Goal: Task Accomplishment & Management: Use online tool/utility

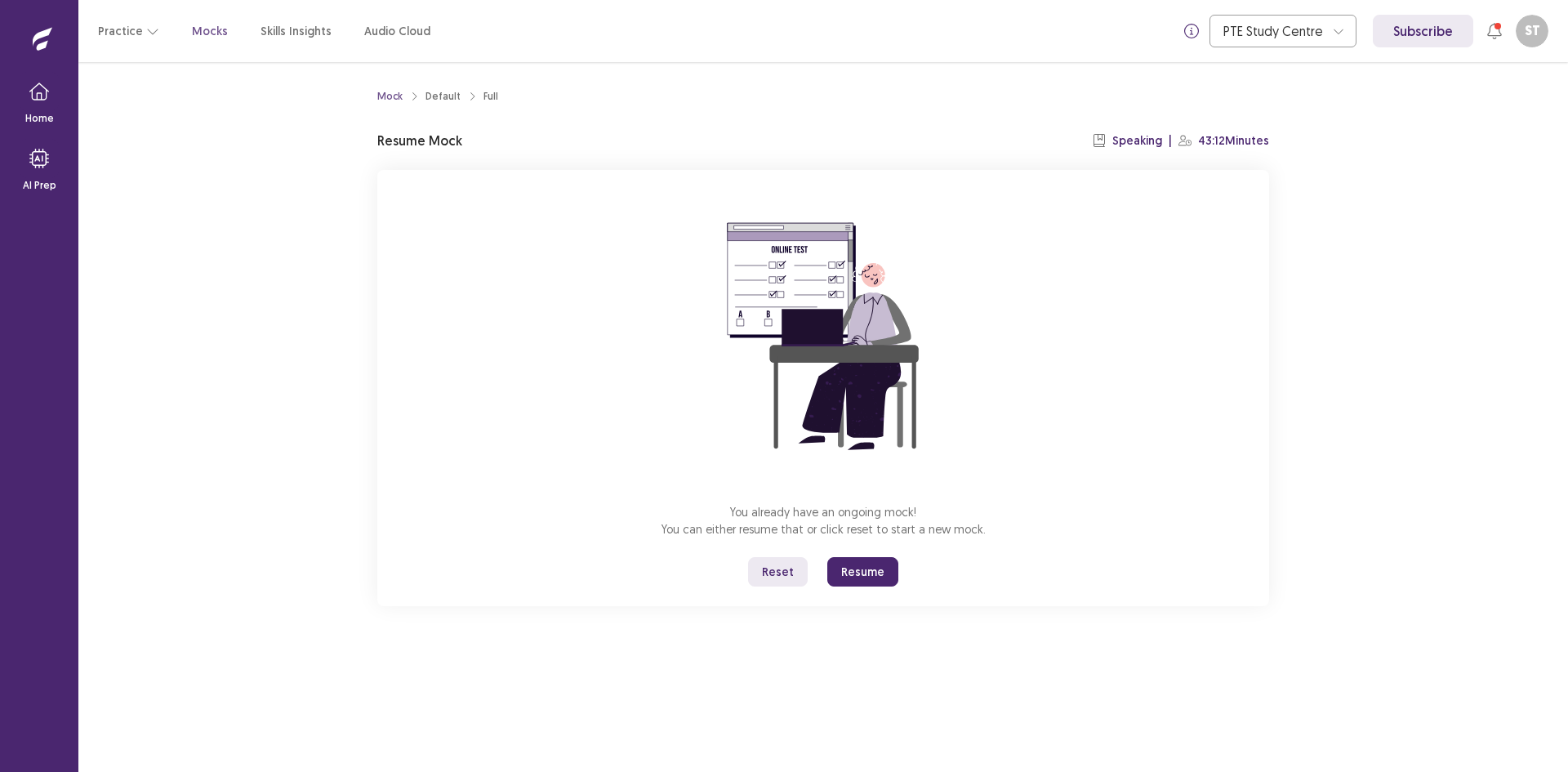
click at [869, 557] on button "Resume" at bounding box center [863, 571] width 71 height 29
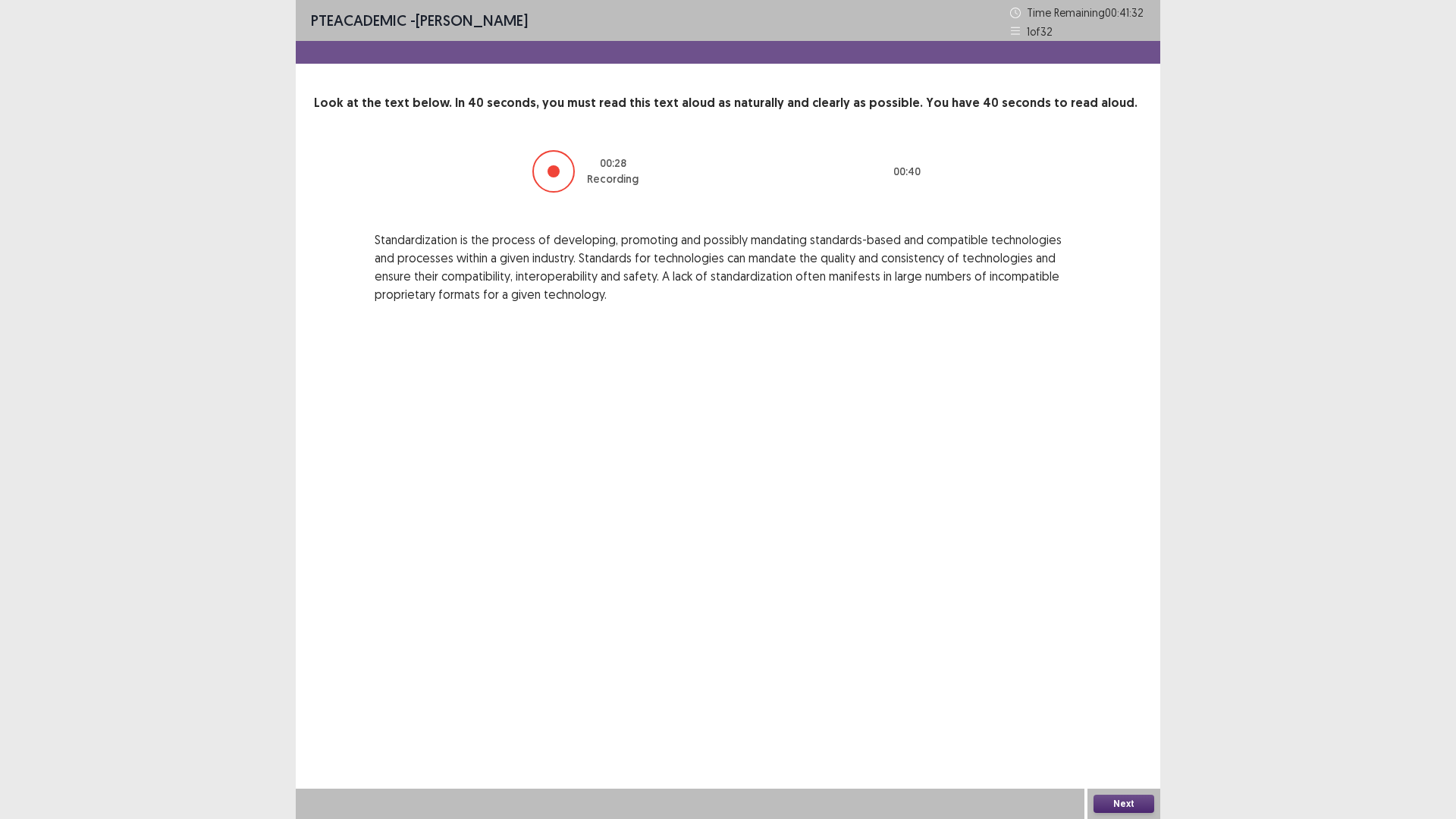
click at [1105, 716] on button "Next" at bounding box center [1124, 804] width 61 height 19
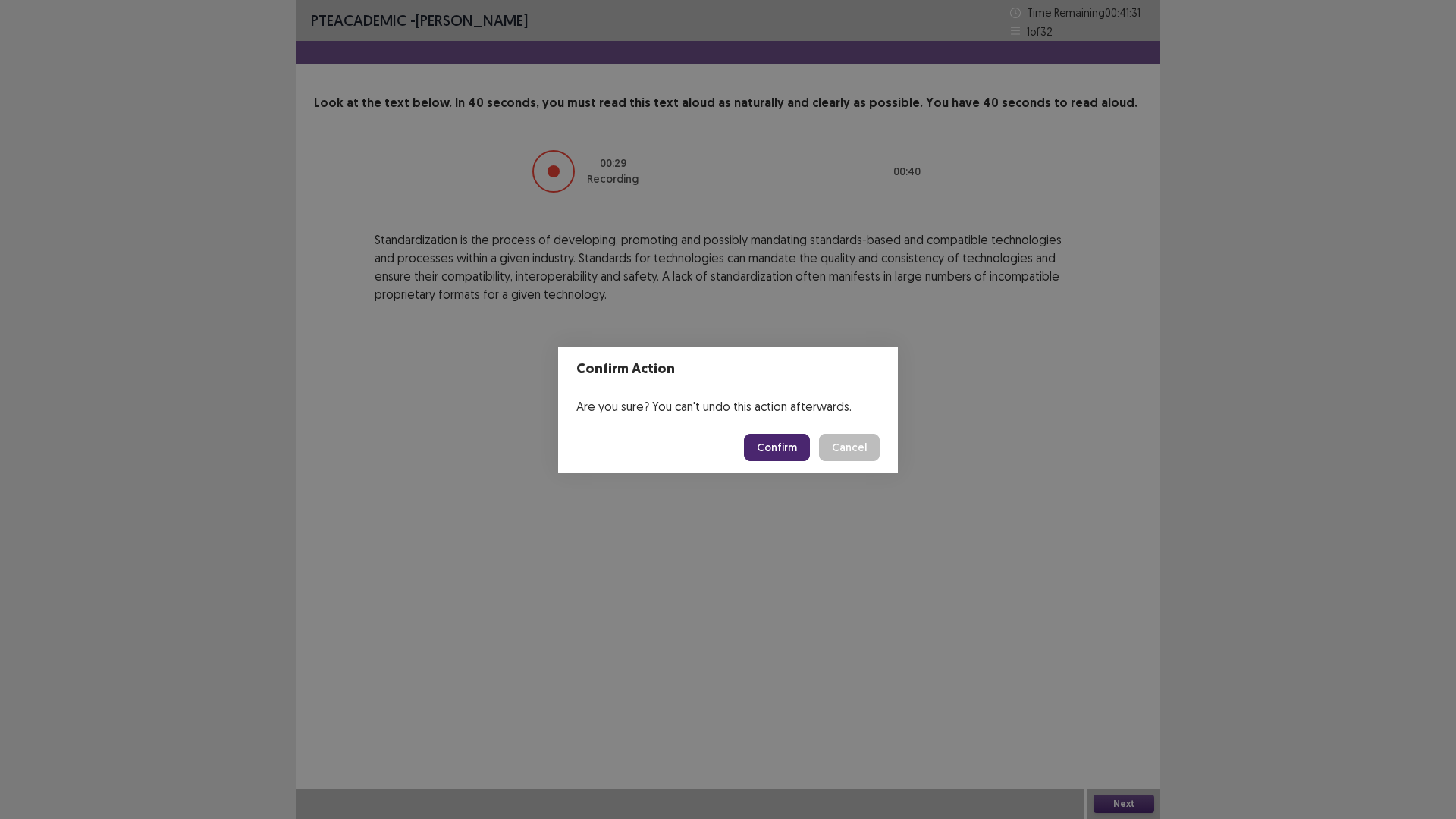
click at [774, 439] on button "Confirm" at bounding box center [777, 448] width 66 height 27
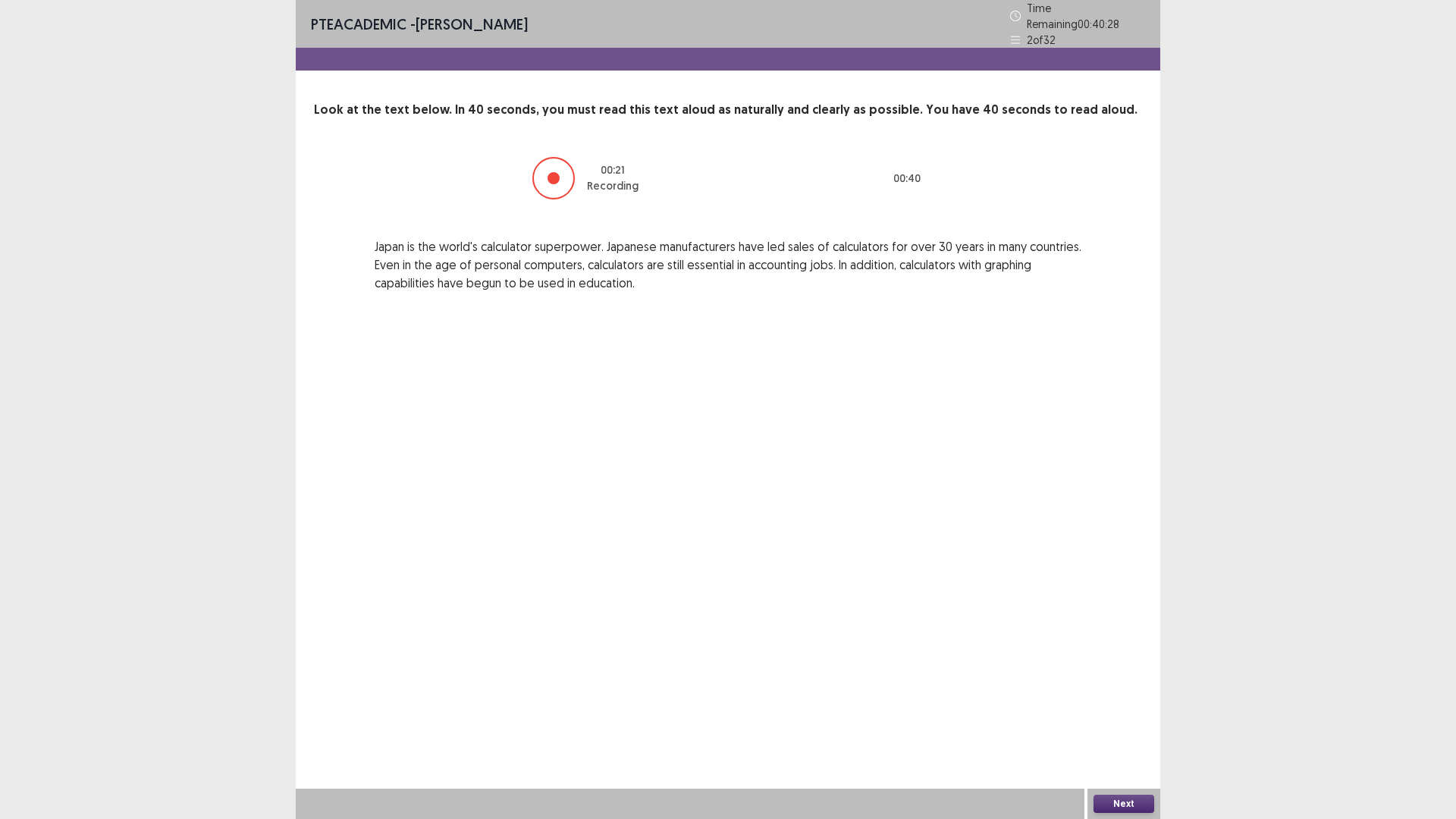
drag, startPoint x: 1124, startPoint y: 806, endPoint x: 1127, endPoint y: 798, distance: 8.5
click at [1127, 716] on button "Next" at bounding box center [1124, 804] width 61 height 19
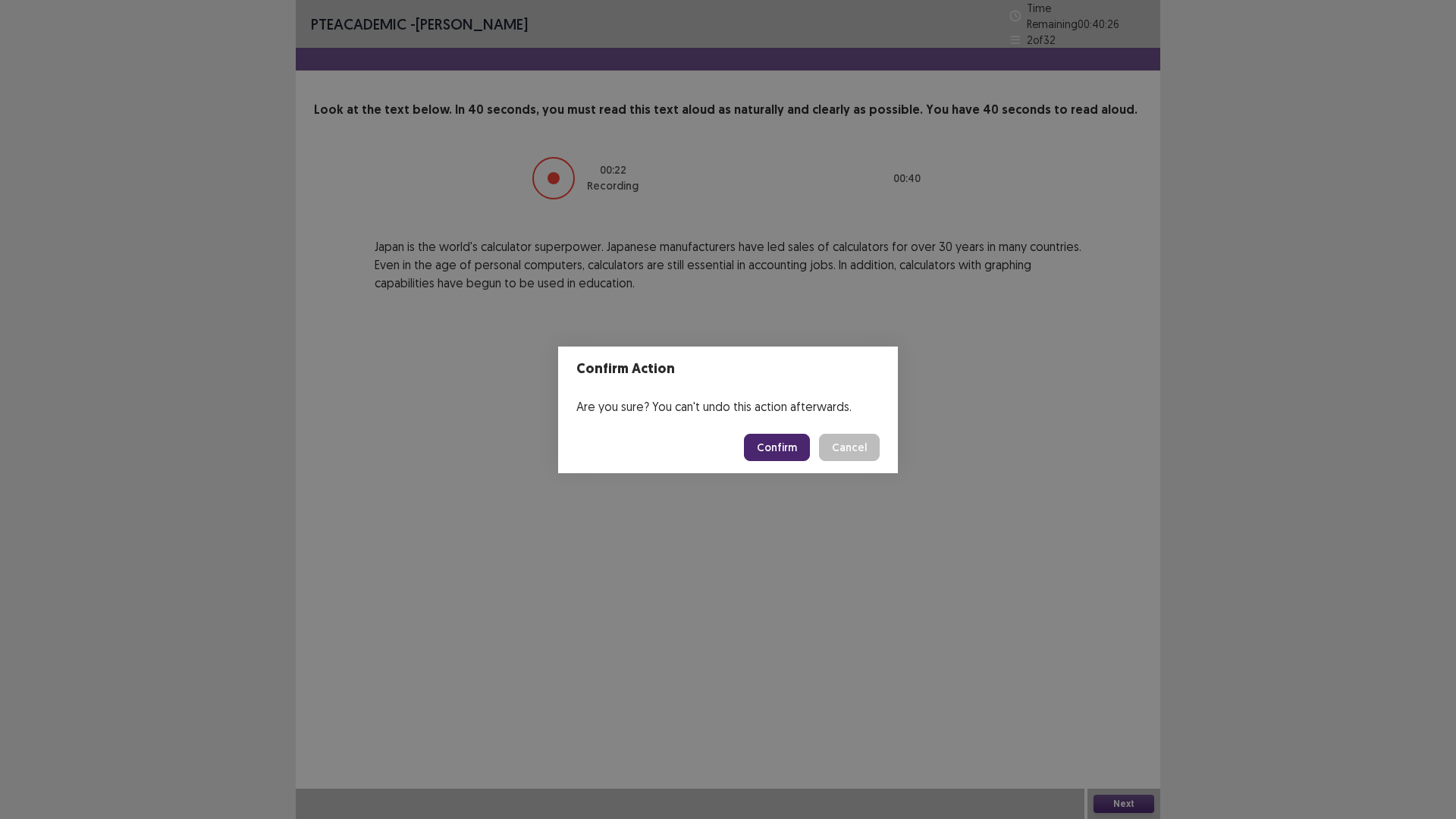
click at [801, 434] on button "Confirm" at bounding box center [777, 448] width 66 height 27
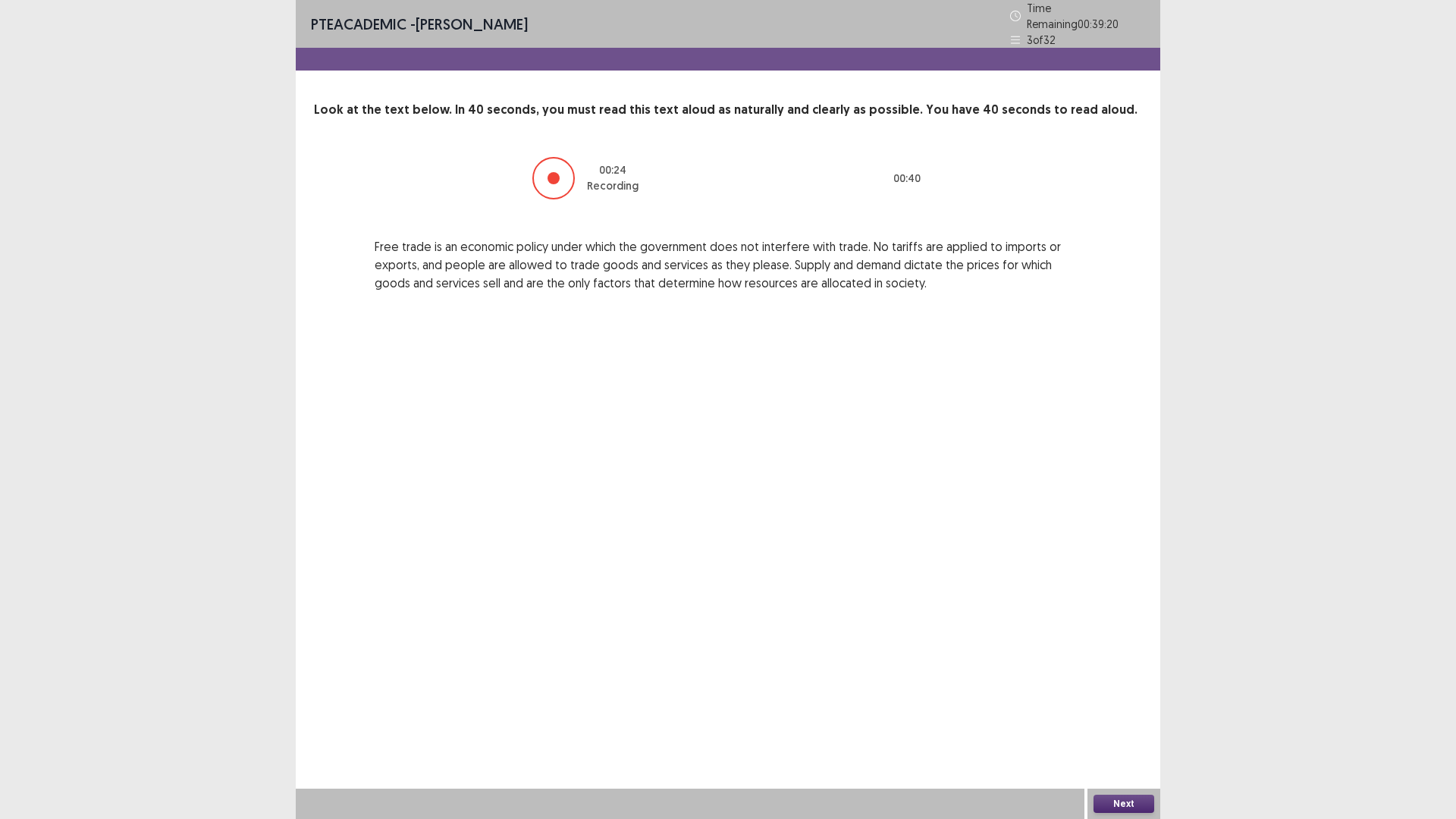
click at [1126, 716] on button "Next" at bounding box center [1124, 804] width 61 height 19
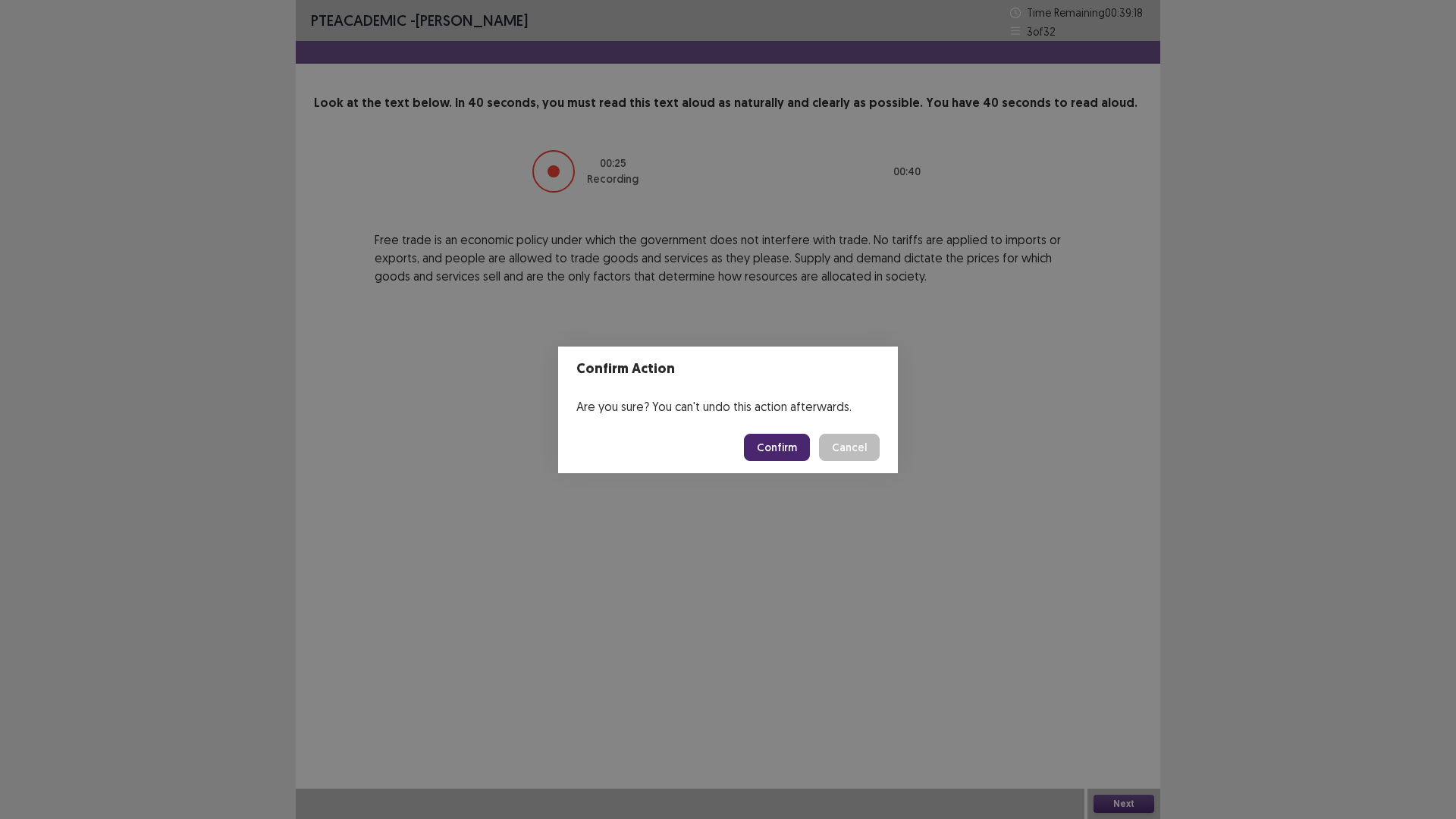
click at [756, 455] on button "Confirm" at bounding box center [777, 448] width 66 height 27
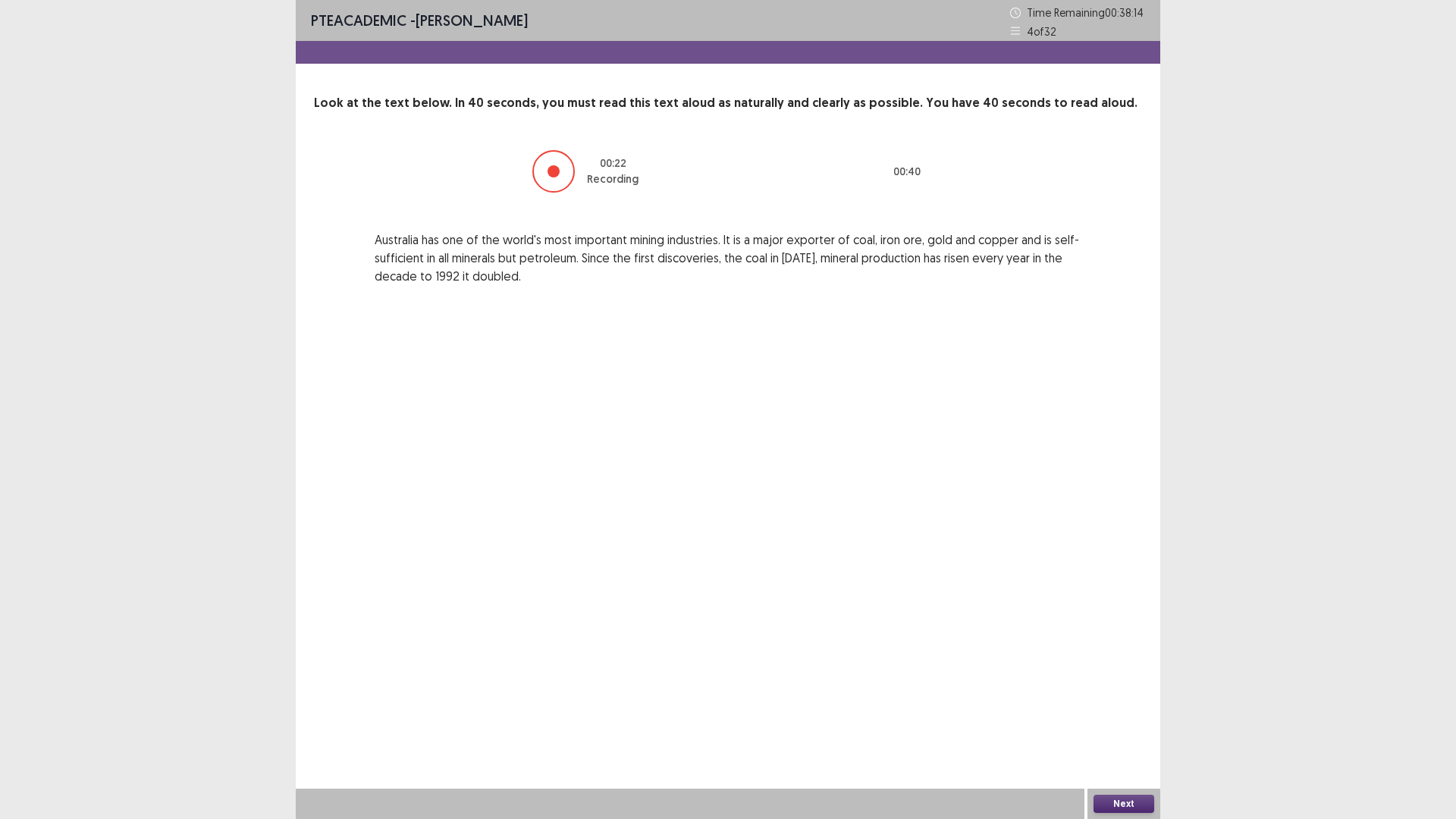
click at [1155, 716] on div "Next" at bounding box center [1124, 804] width 73 height 30
click at [1139, 716] on button "Next" at bounding box center [1124, 804] width 61 height 19
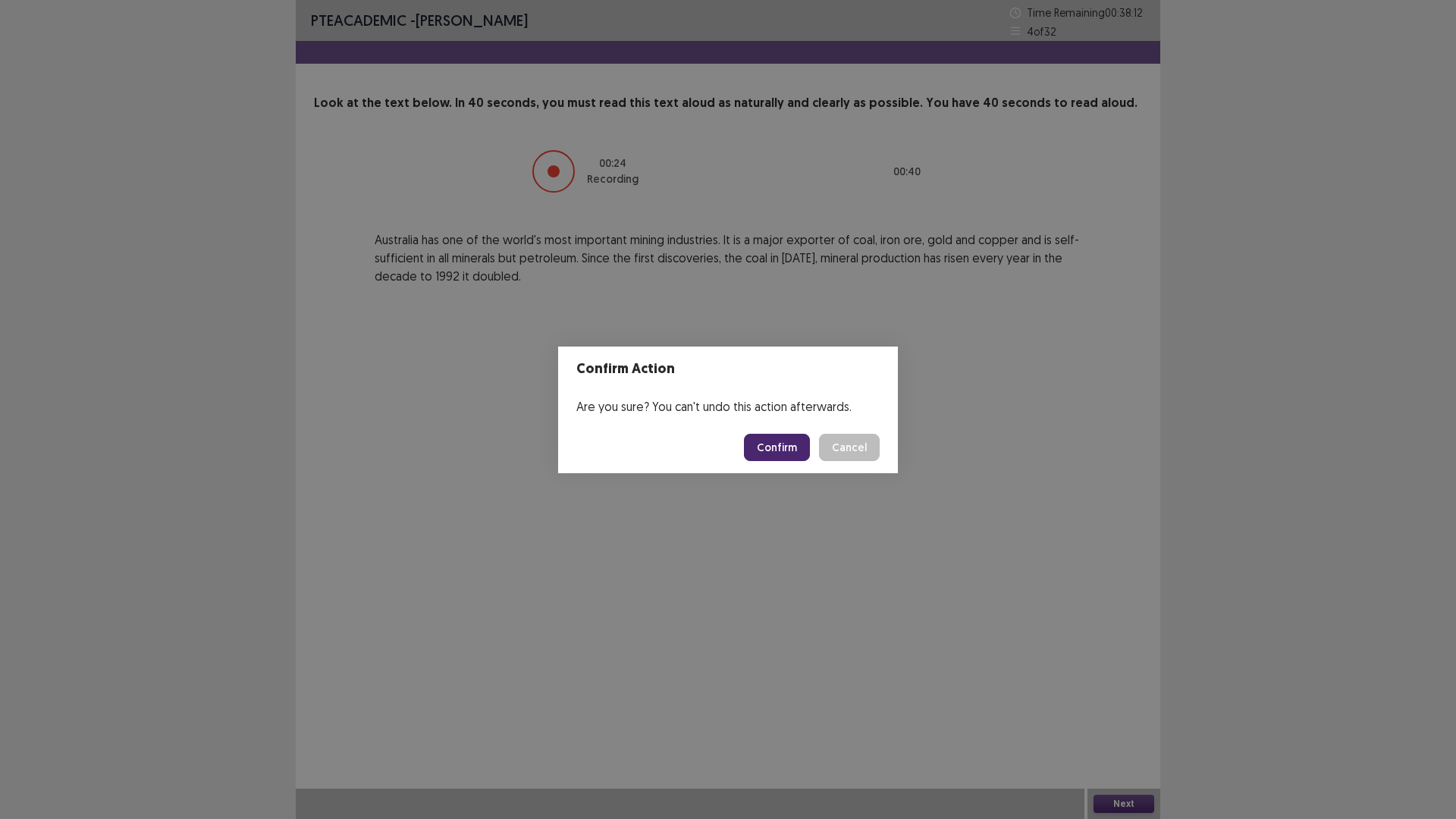
click at [765, 441] on button "Confirm" at bounding box center [777, 448] width 66 height 27
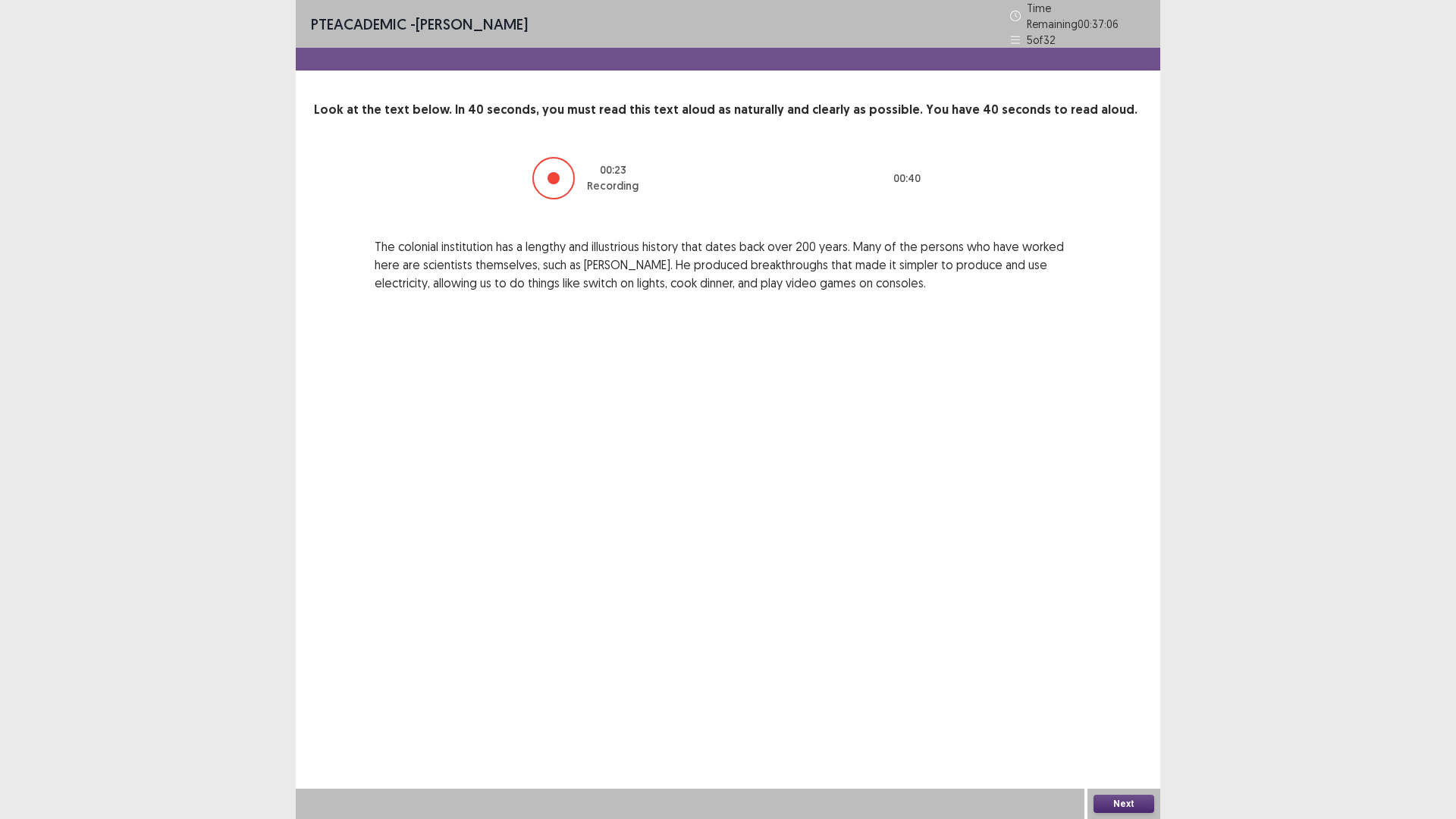
click at [1111, 716] on button "Next" at bounding box center [1124, 804] width 61 height 19
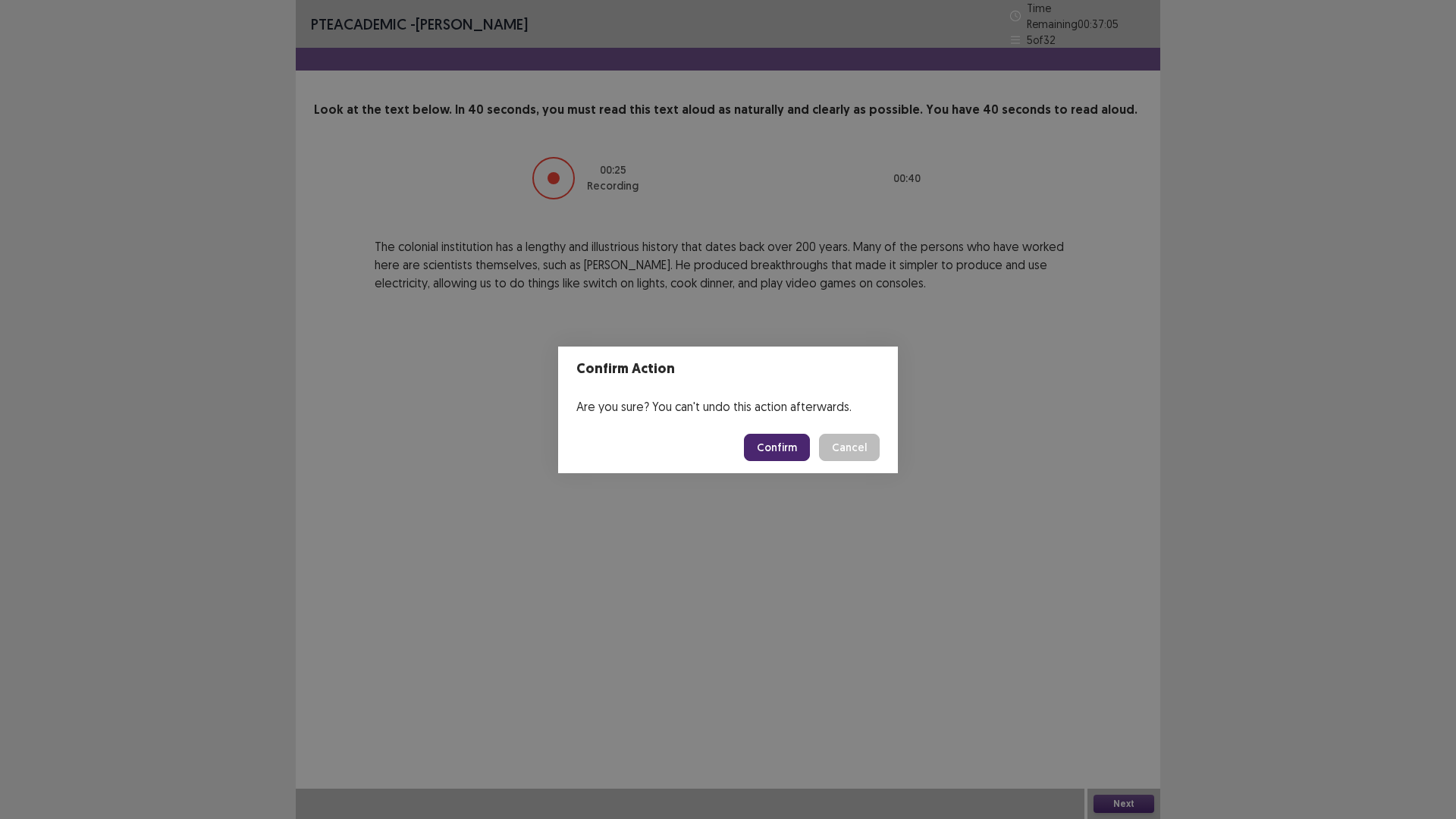
click at [799, 445] on button "Confirm" at bounding box center [777, 448] width 66 height 27
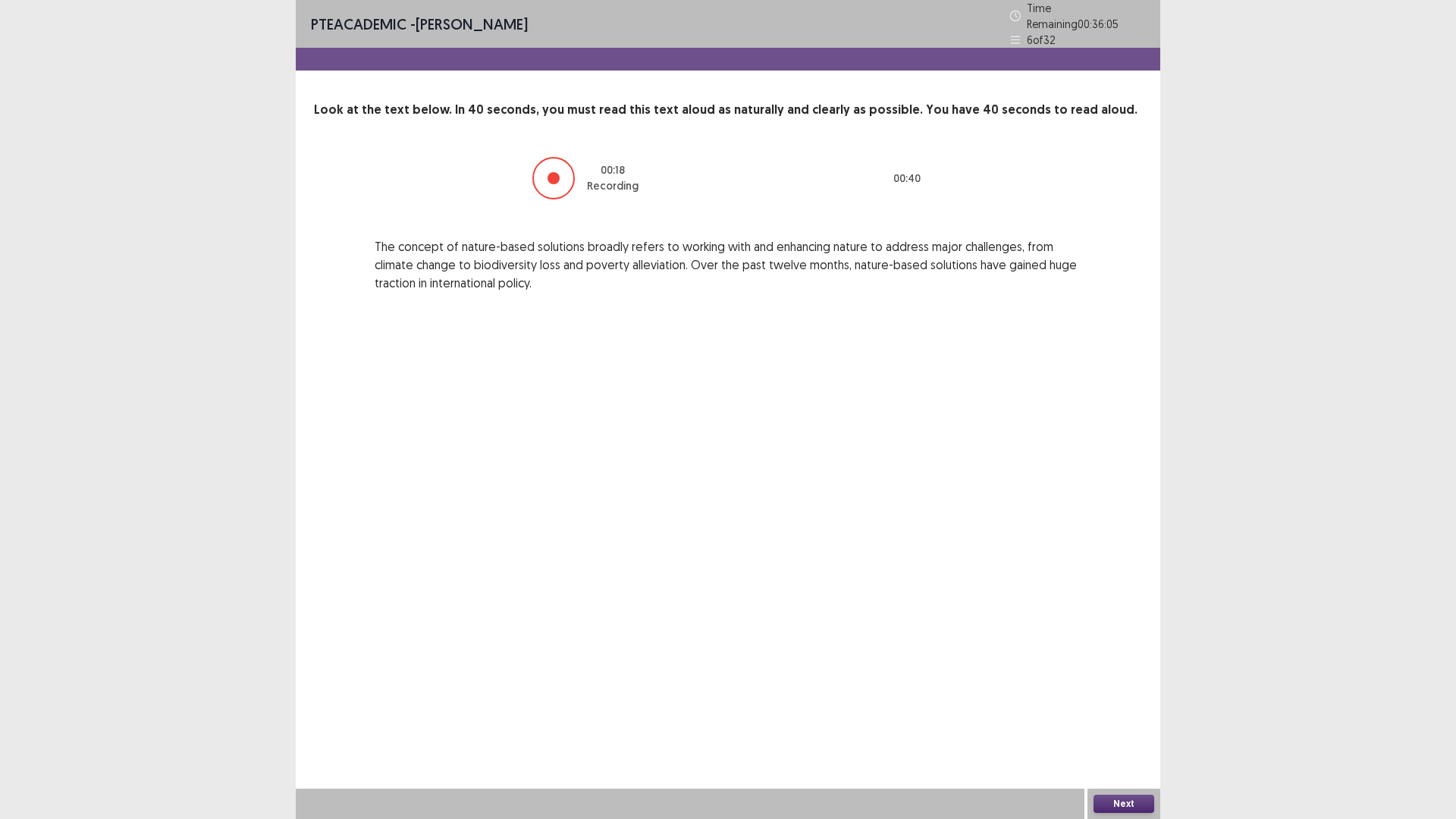
click at [1107, 716] on button "Next" at bounding box center [1124, 804] width 61 height 19
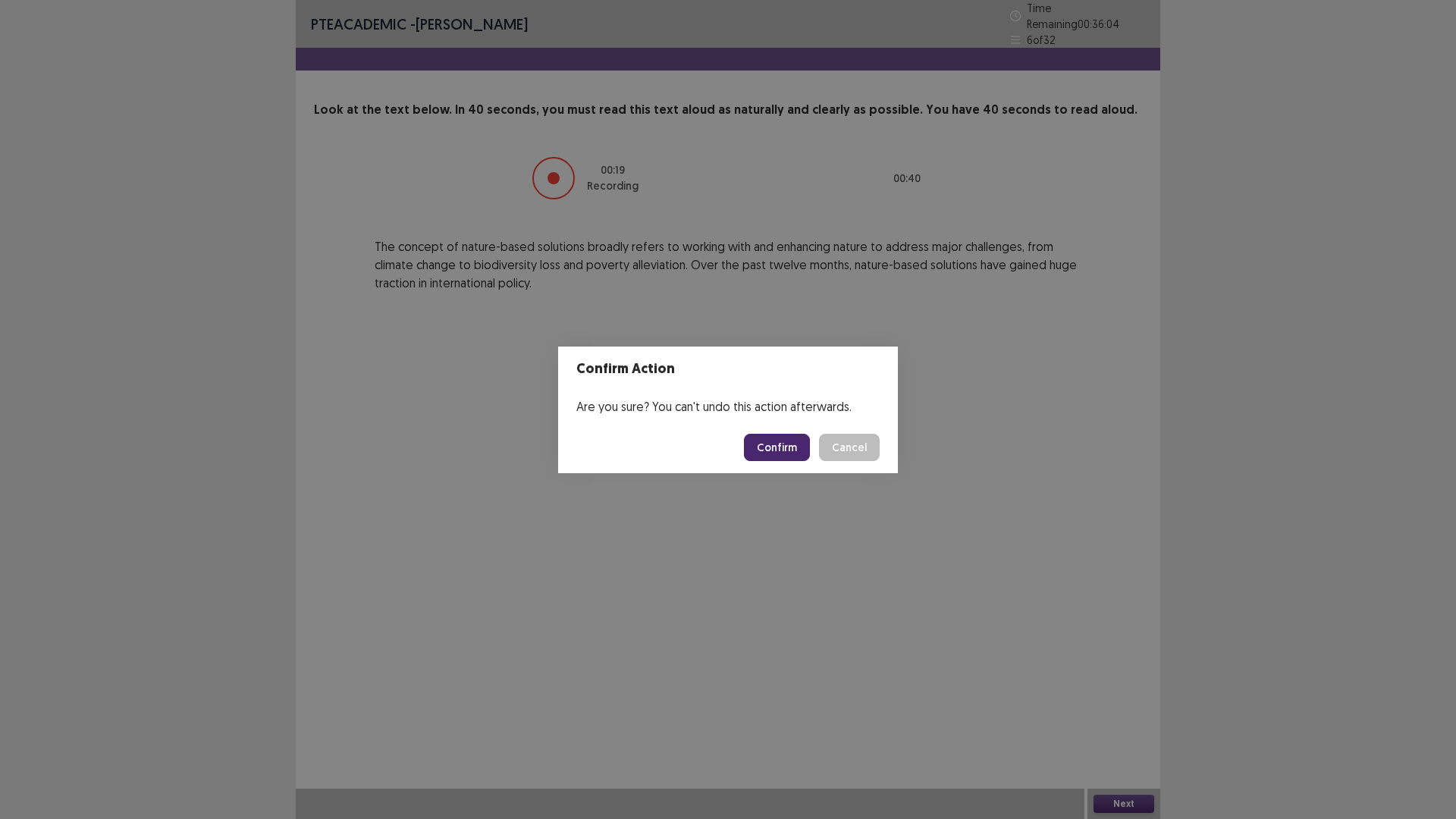
click at [762, 436] on button "Confirm" at bounding box center [777, 448] width 66 height 27
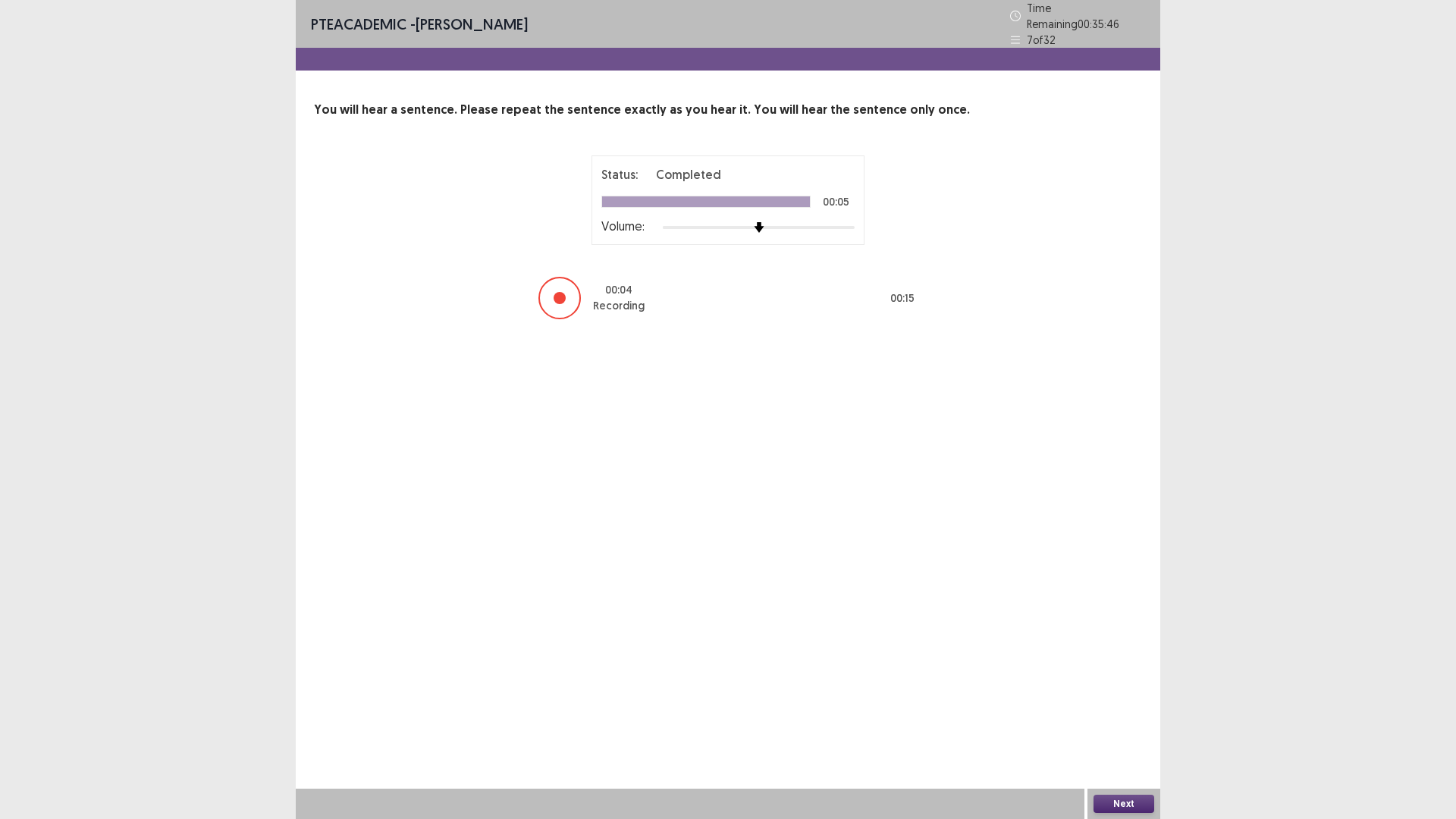
click at [1117, 716] on button "Next" at bounding box center [1124, 804] width 61 height 19
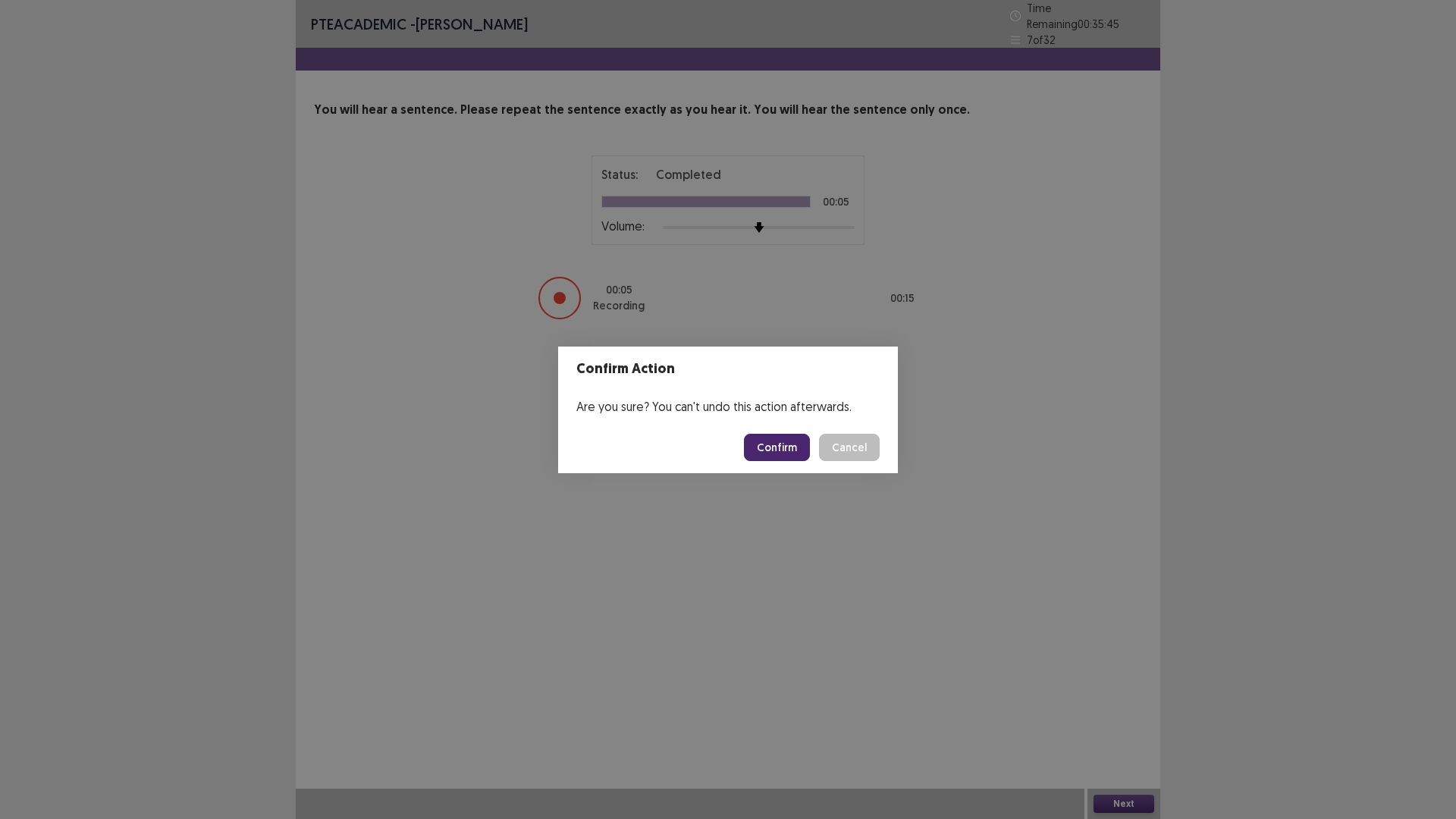
click at [786, 428] on footer "Confirm Cancel" at bounding box center [728, 447] width 339 height 52
click at [785, 442] on button "Confirm" at bounding box center [777, 448] width 66 height 27
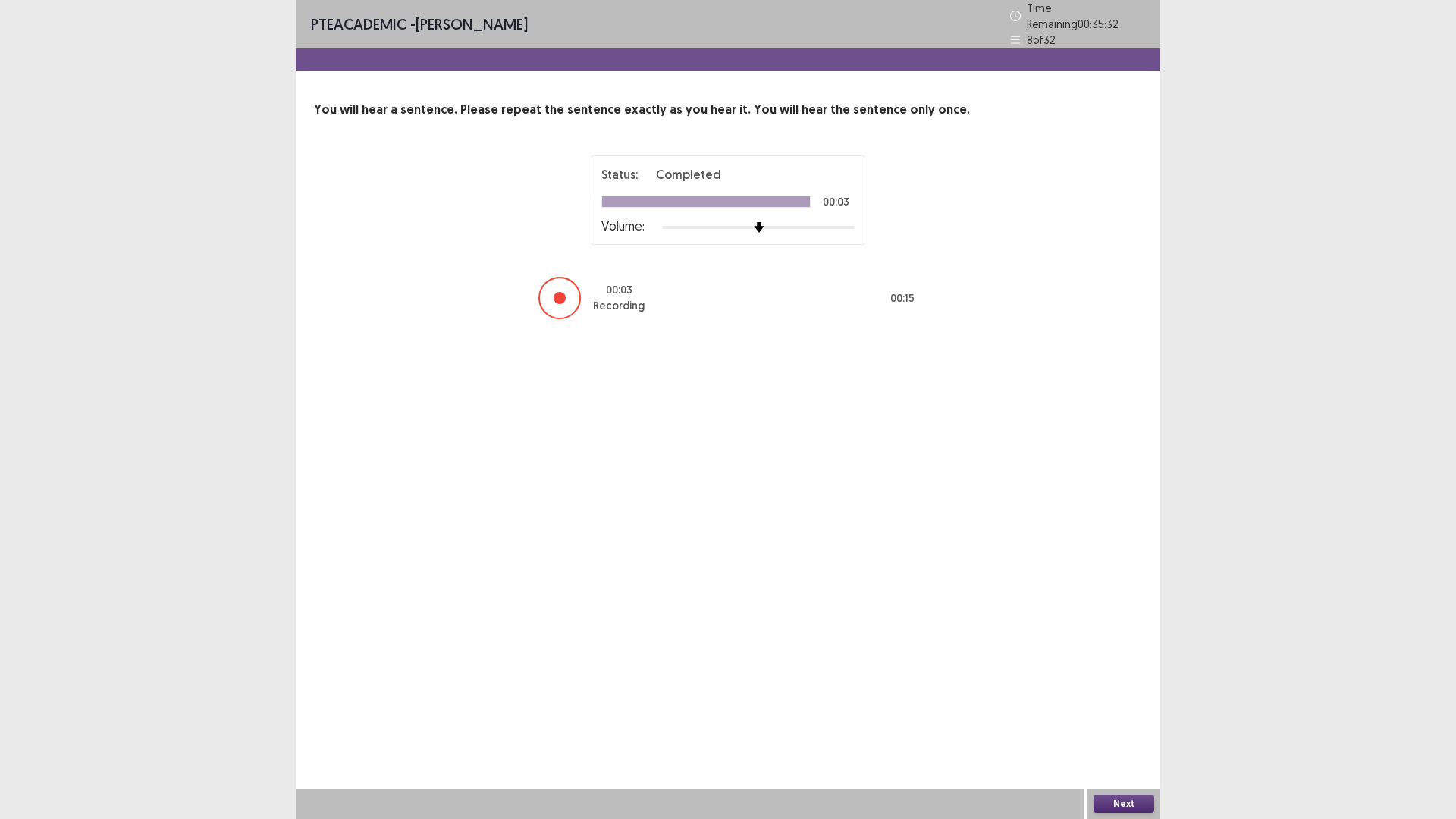
click at [1111, 716] on button "Next" at bounding box center [1124, 804] width 61 height 19
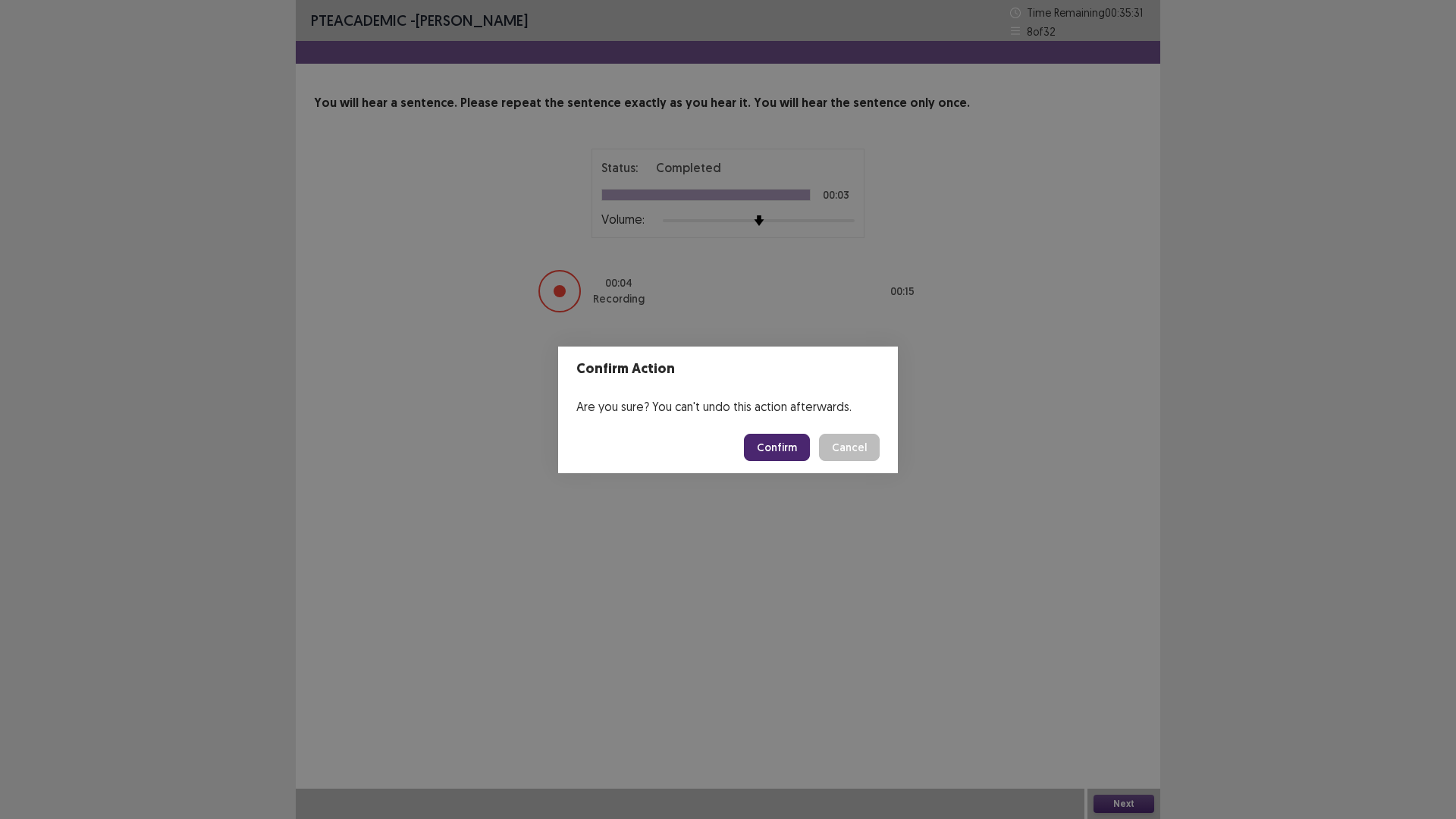
click at [776, 454] on button "Confirm" at bounding box center [777, 448] width 66 height 27
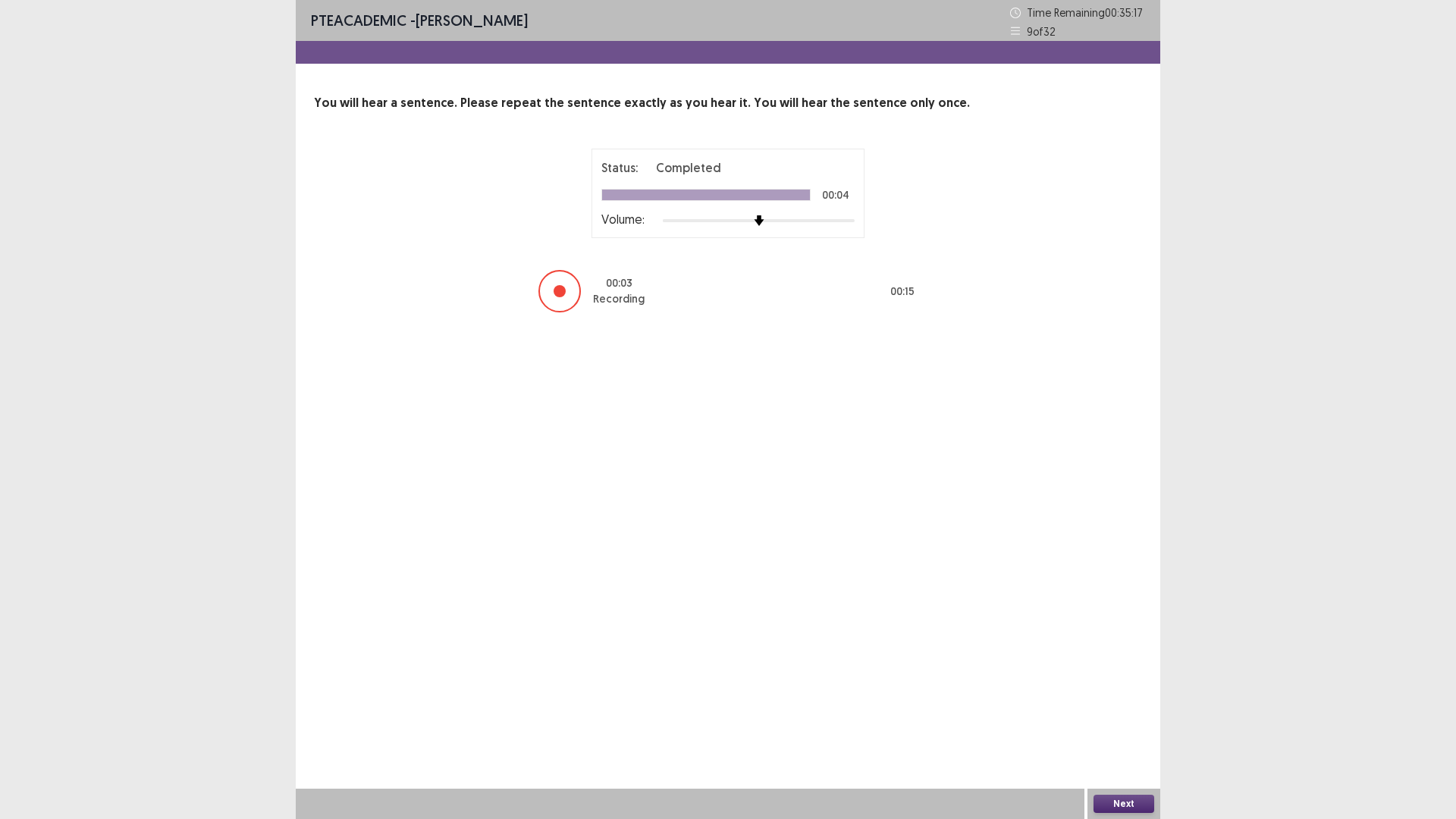
click at [1106, 716] on button "Next" at bounding box center [1124, 804] width 61 height 19
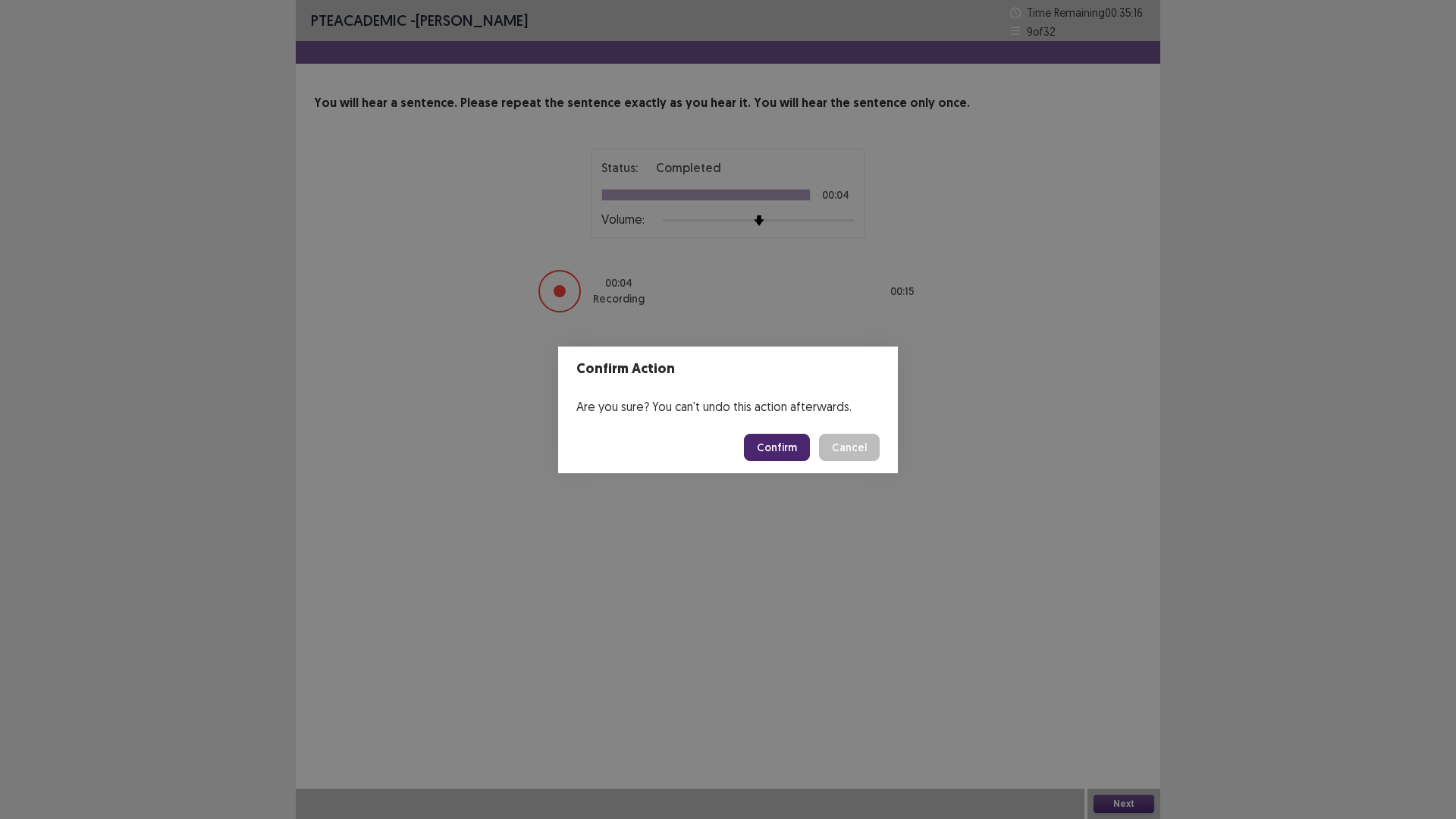
click at [783, 437] on button "Confirm" at bounding box center [777, 448] width 66 height 27
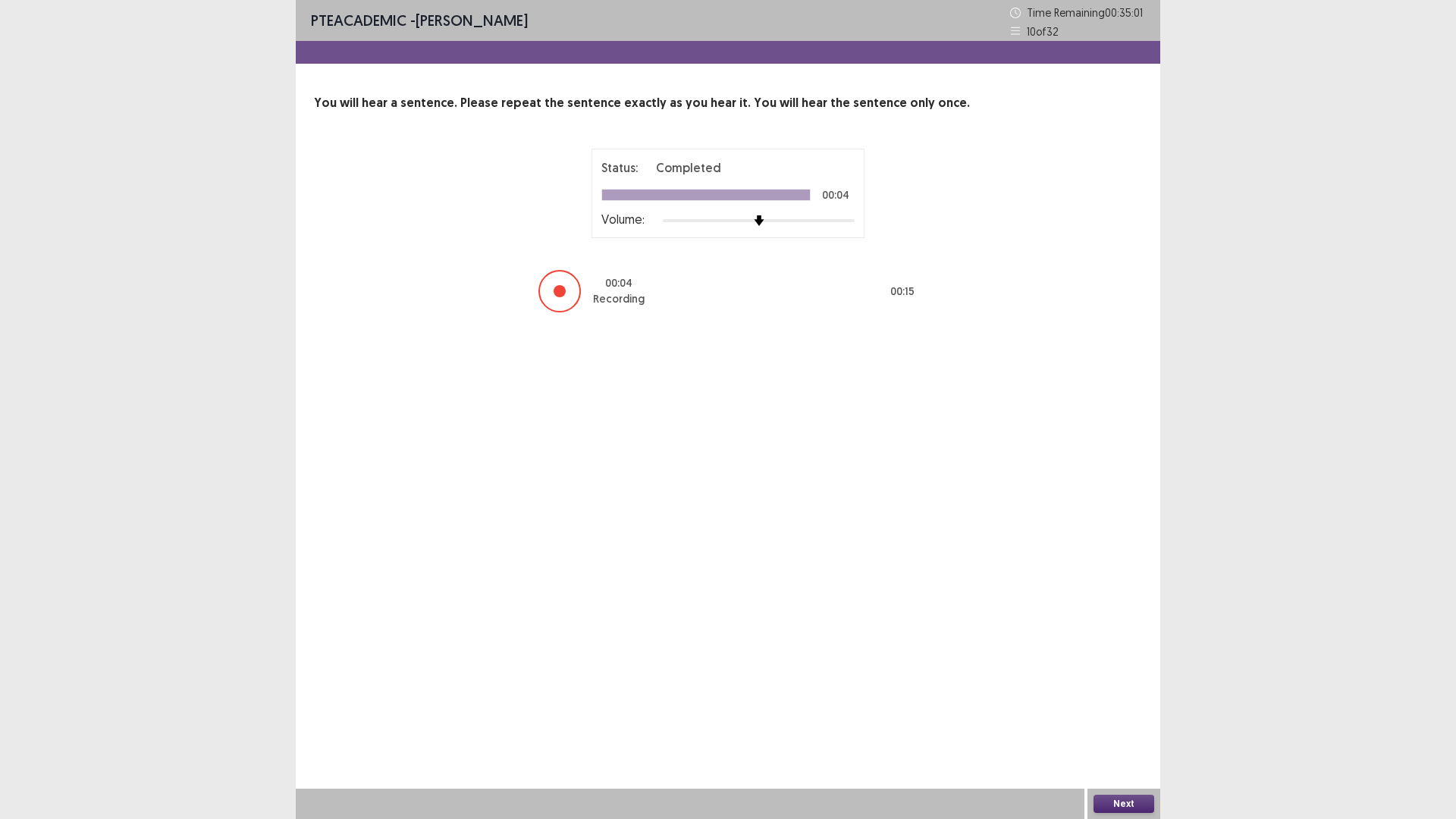
click at [1120, 716] on button "Next" at bounding box center [1124, 804] width 61 height 19
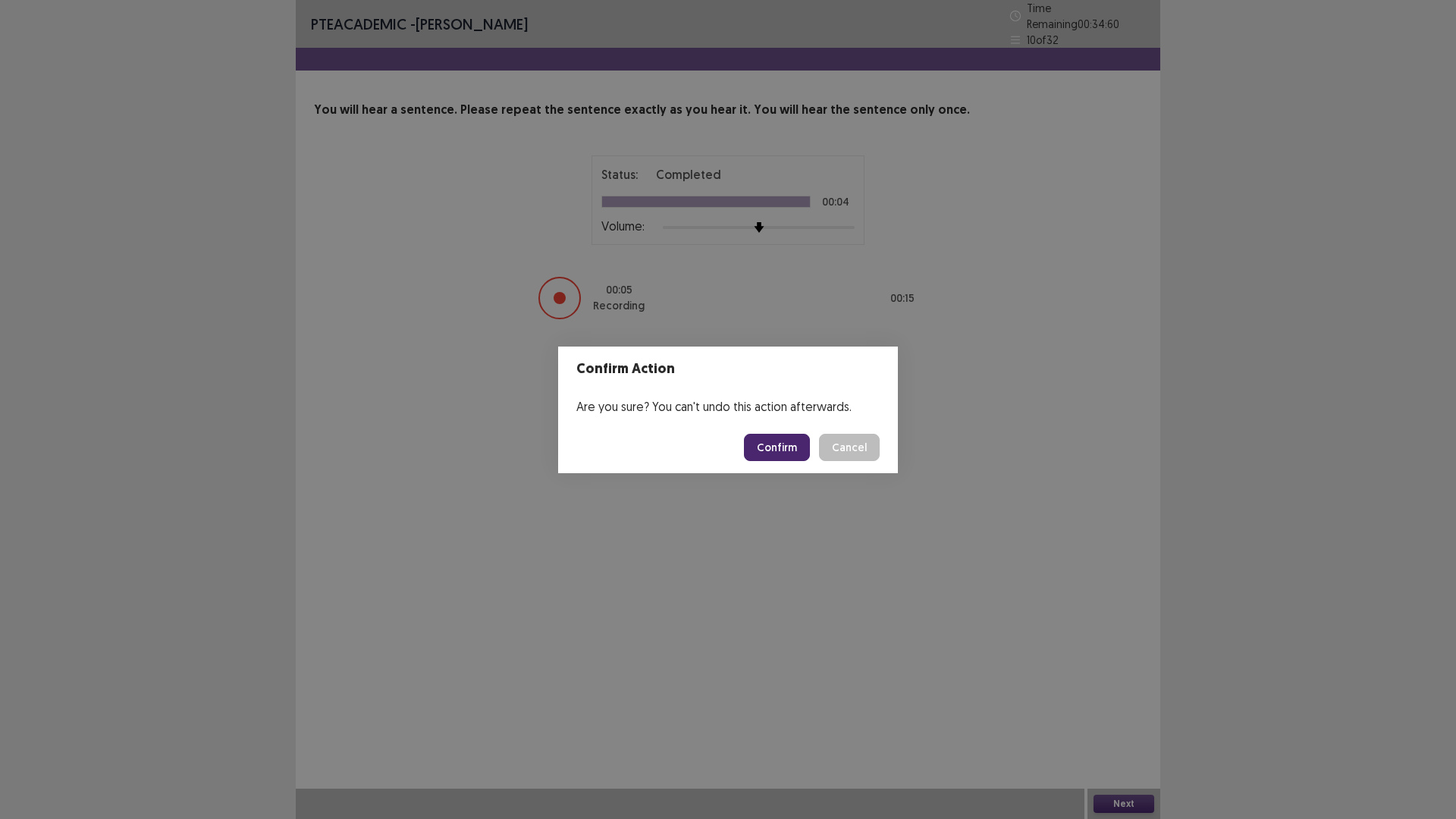
click at [797, 448] on button "Confirm" at bounding box center [777, 448] width 66 height 27
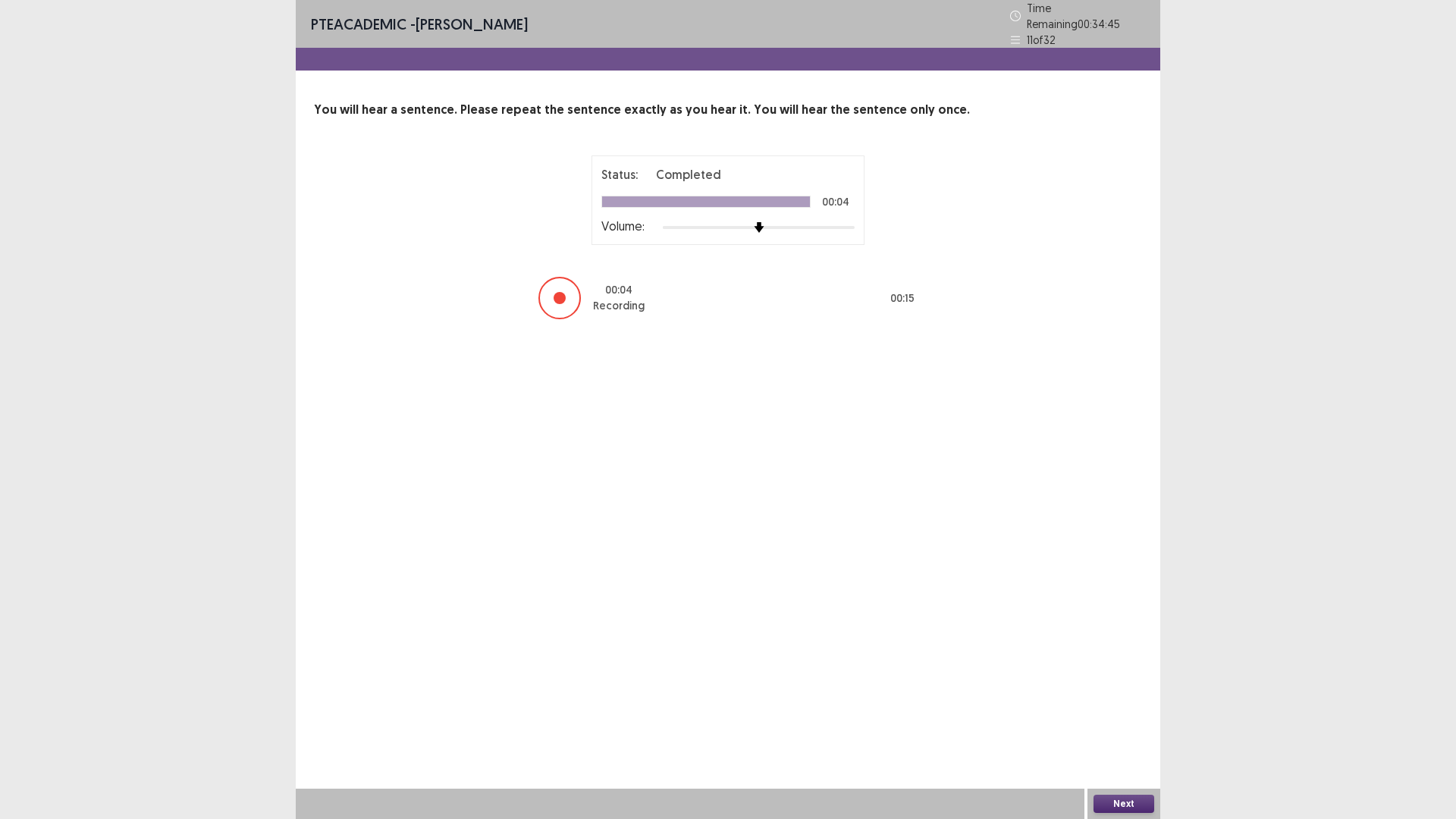
click at [1134, 716] on button "Next" at bounding box center [1124, 804] width 61 height 19
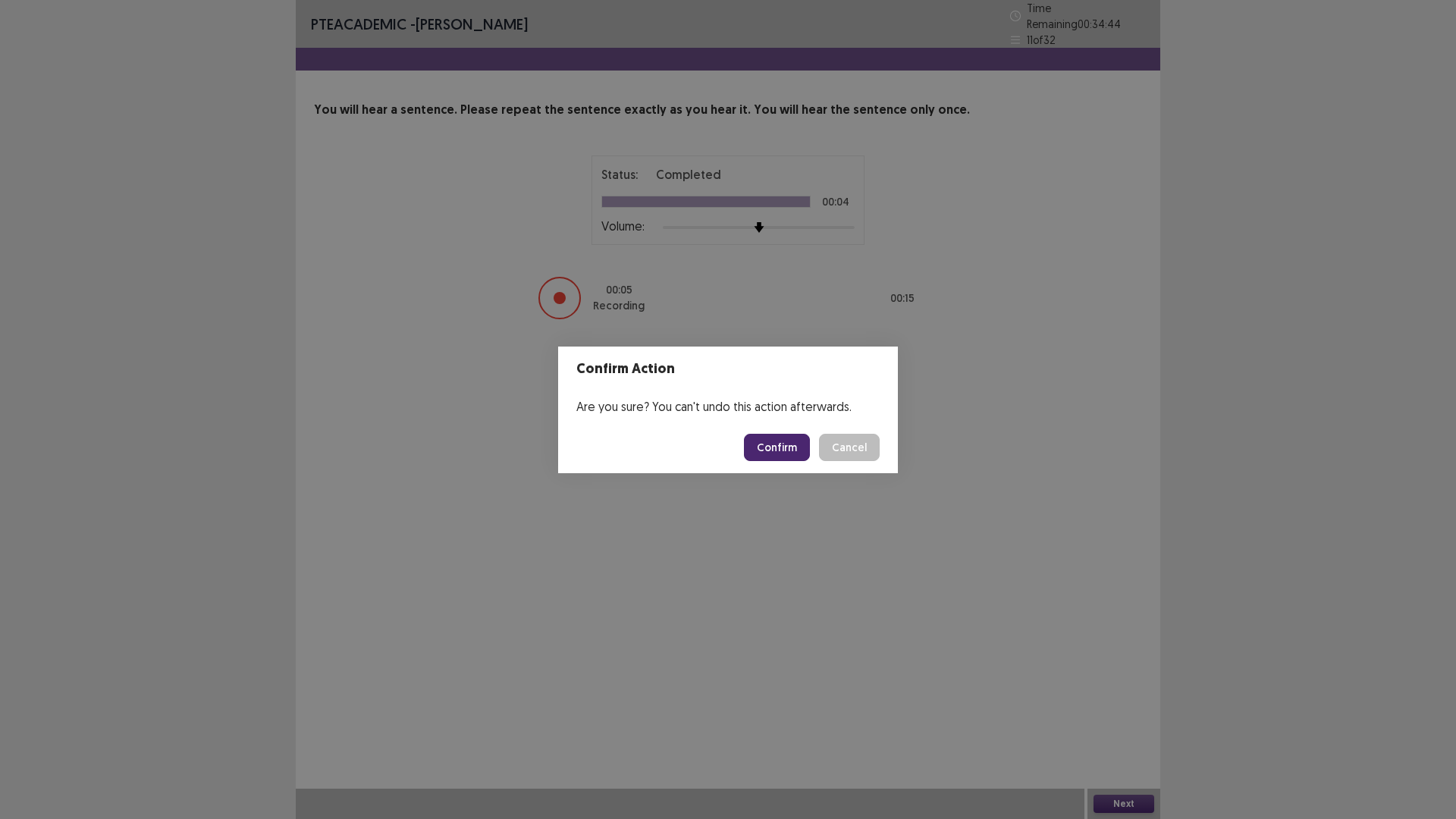
click at [799, 453] on button "Confirm" at bounding box center [777, 448] width 66 height 27
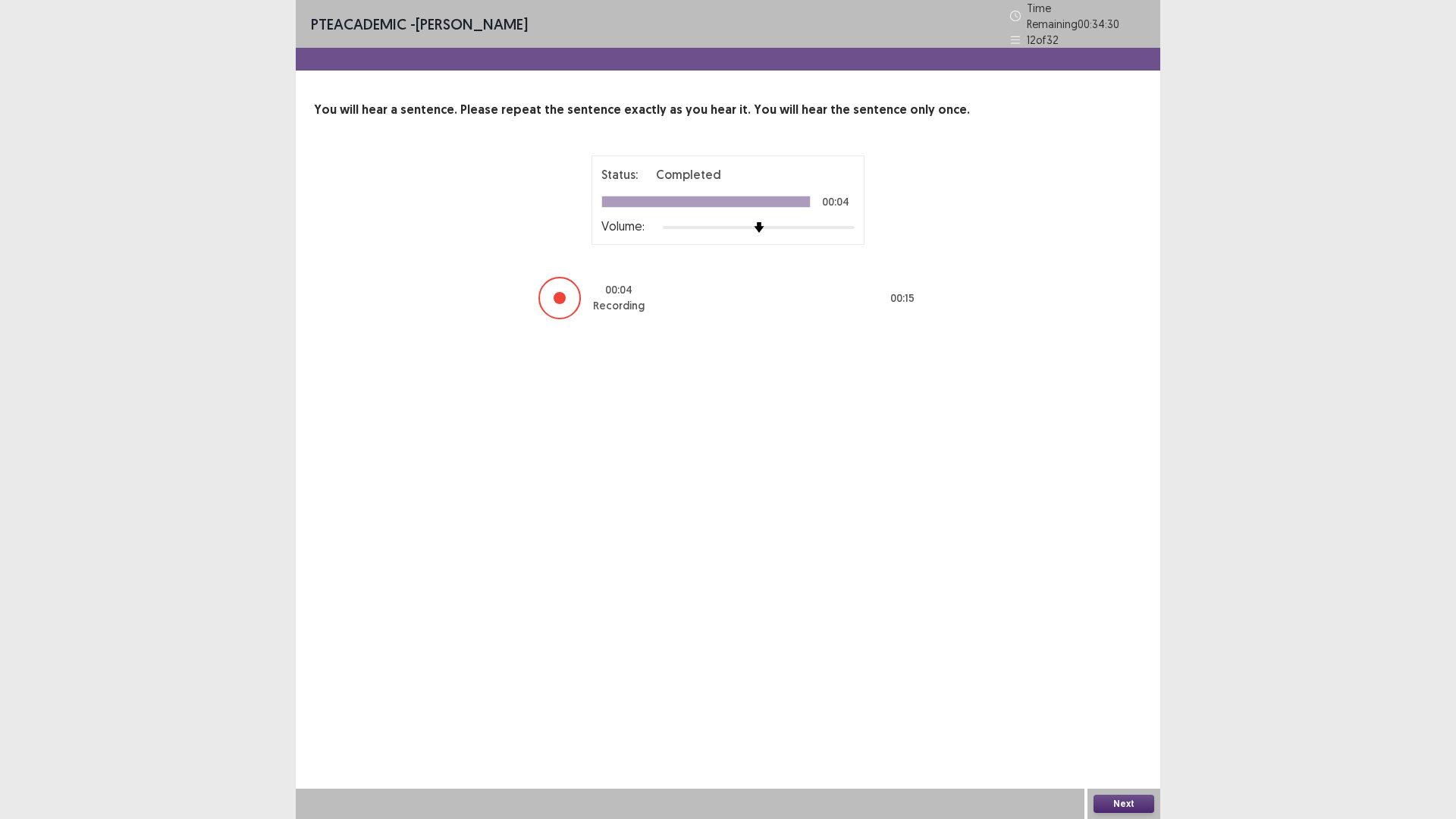
click at [1149, 716] on button "Next" at bounding box center [1124, 804] width 61 height 19
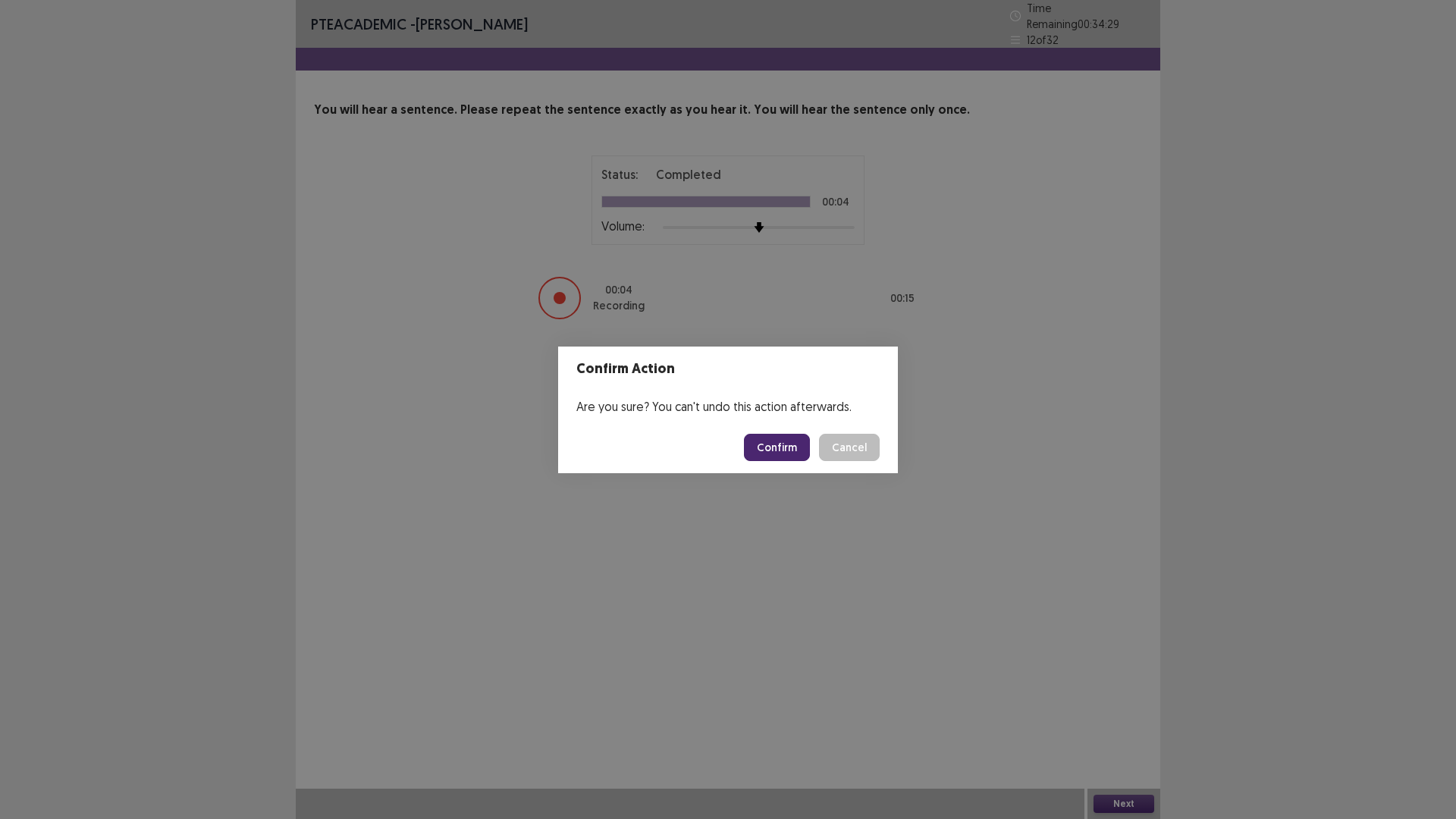
click at [791, 448] on button "Confirm" at bounding box center [777, 448] width 66 height 27
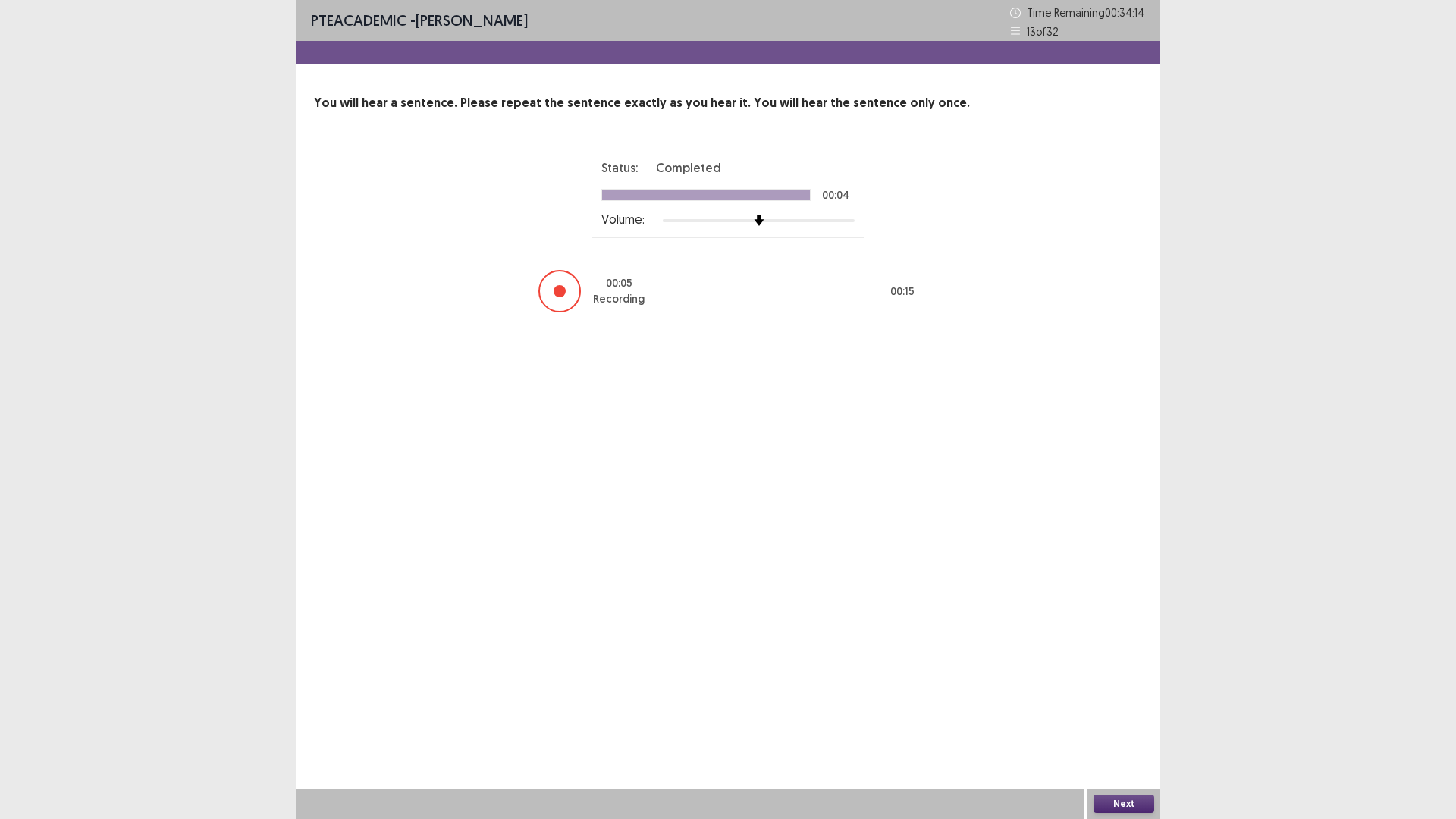
click at [1120, 716] on button "Next" at bounding box center [1124, 804] width 61 height 19
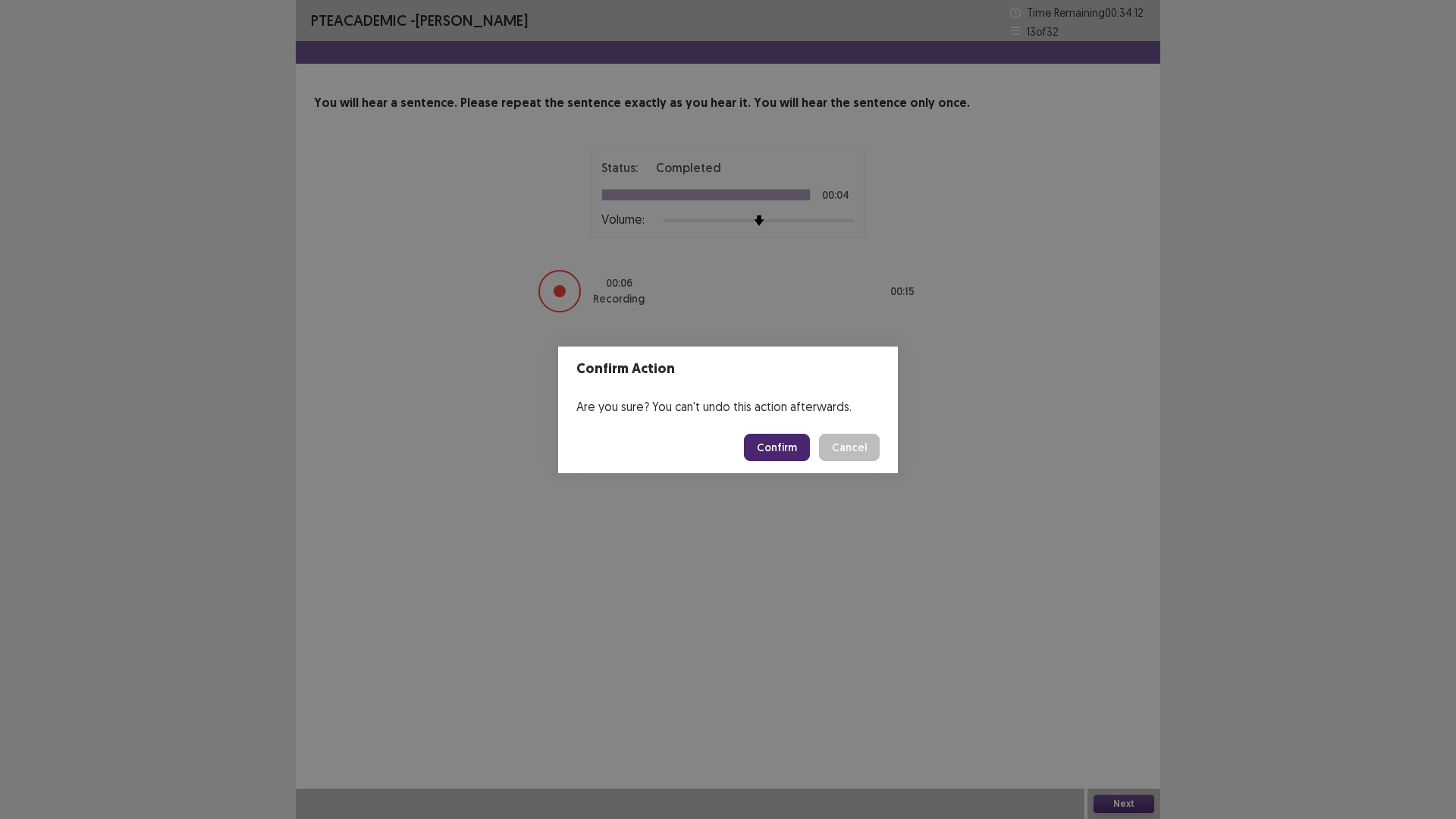
click at [770, 447] on button "Confirm" at bounding box center [777, 448] width 66 height 27
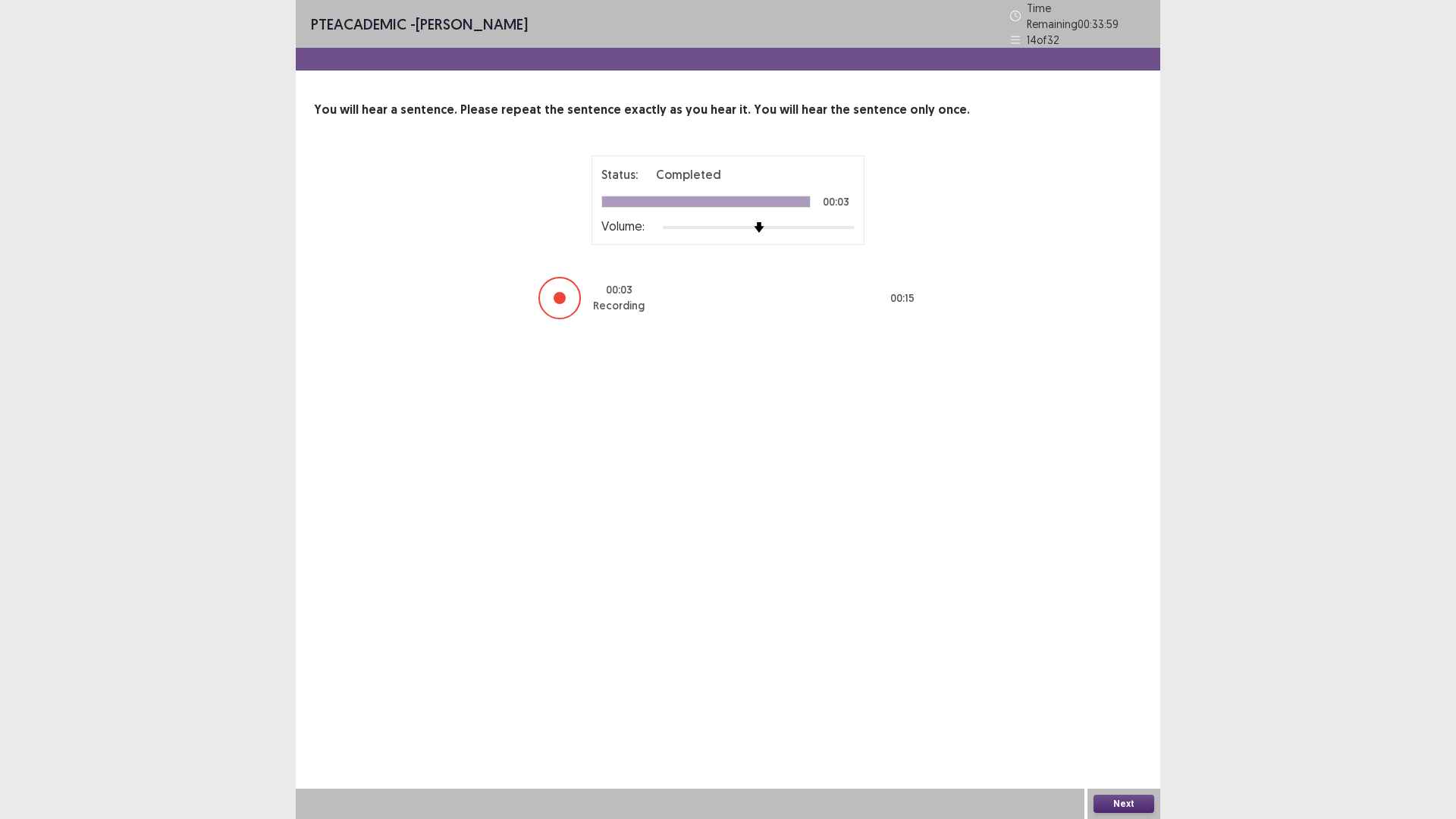
click at [1122, 716] on button "Next" at bounding box center [1124, 804] width 61 height 19
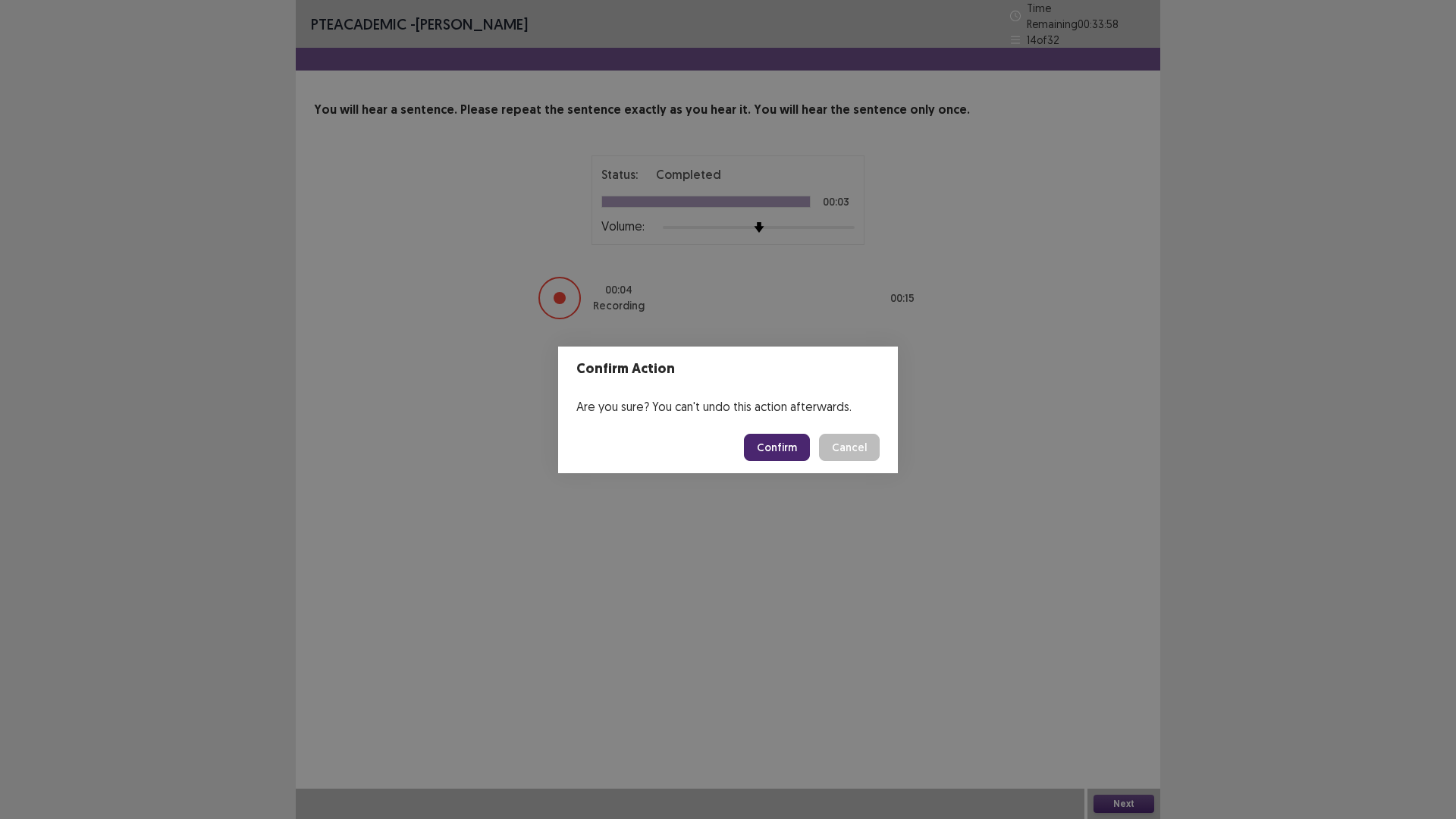
click at [779, 448] on button "Confirm" at bounding box center [777, 448] width 66 height 27
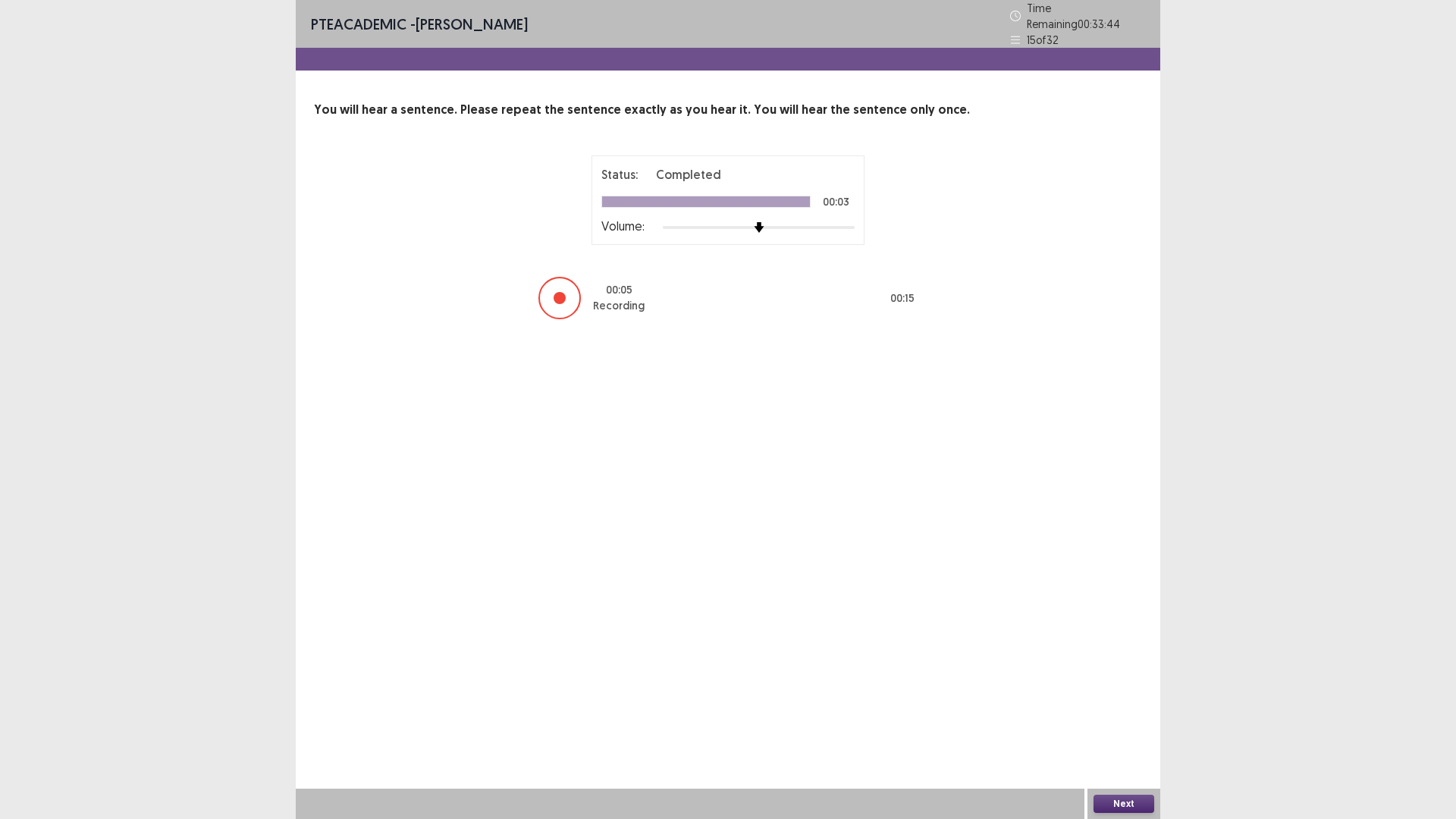
click at [1128, 716] on button "Next" at bounding box center [1124, 804] width 61 height 19
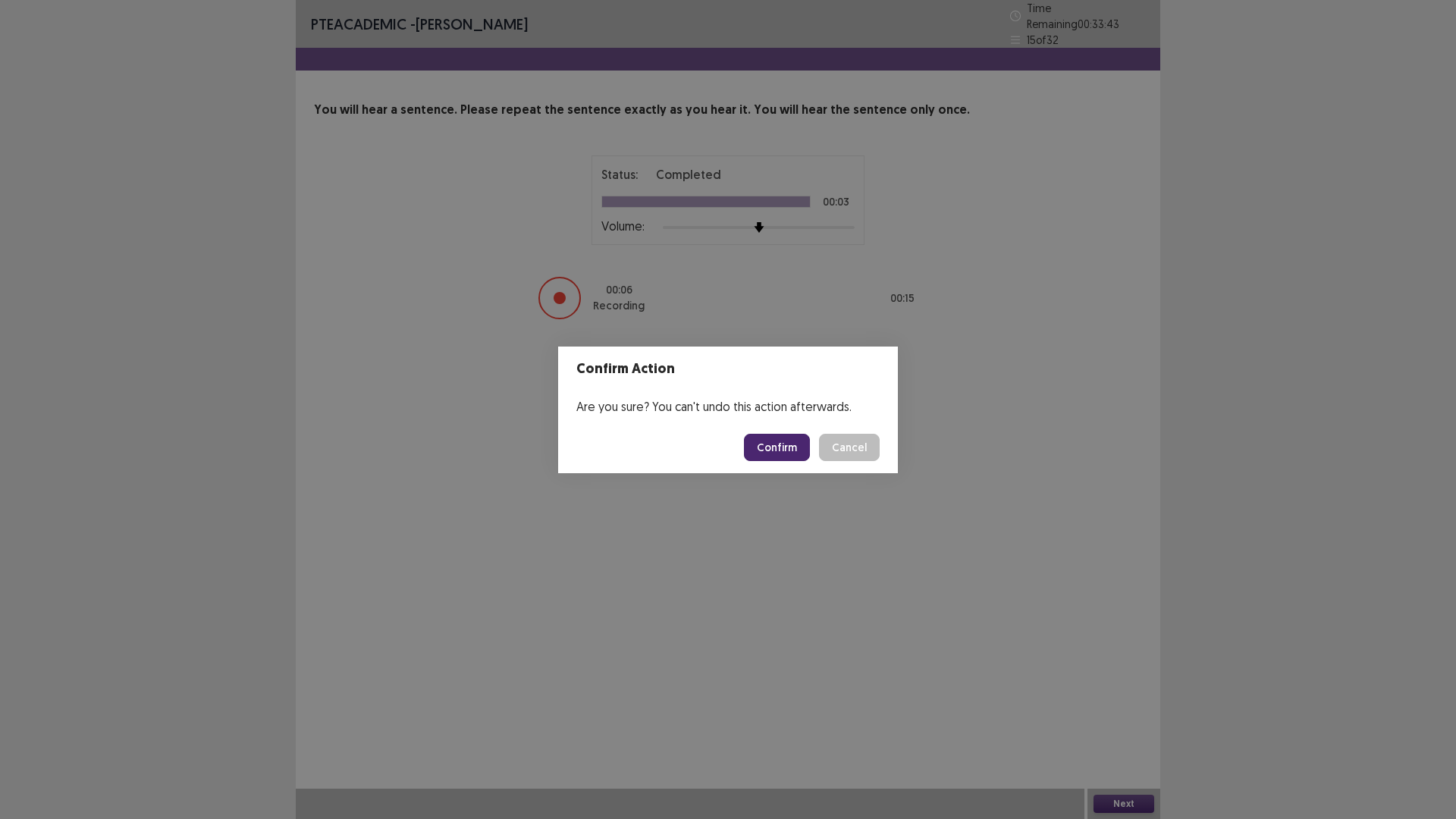
click at [781, 443] on button "Confirm" at bounding box center [777, 448] width 66 height 27
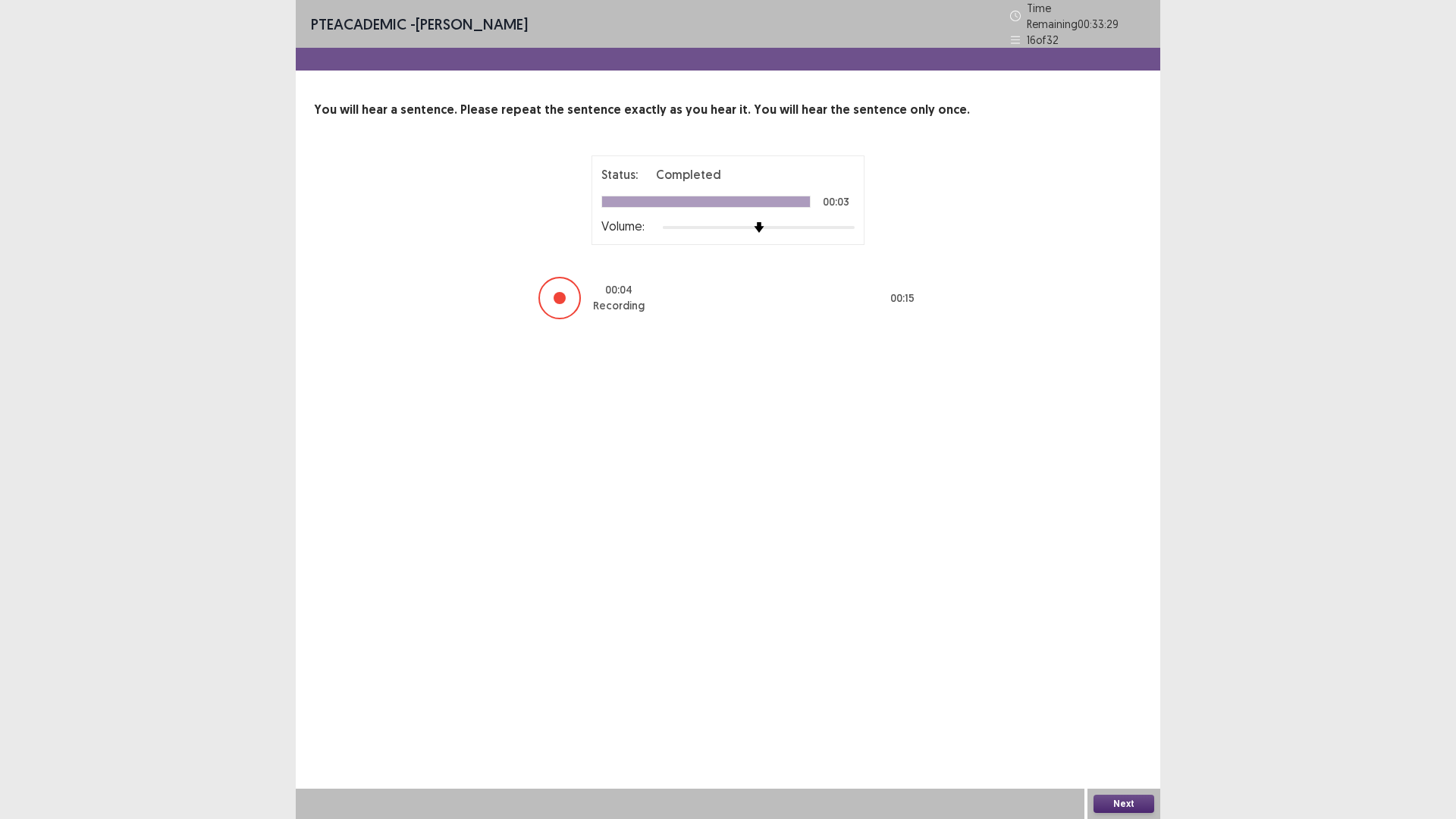
click at [1139, 716] on button "Next" at bounding box center [1124, 804] width 61 height 19
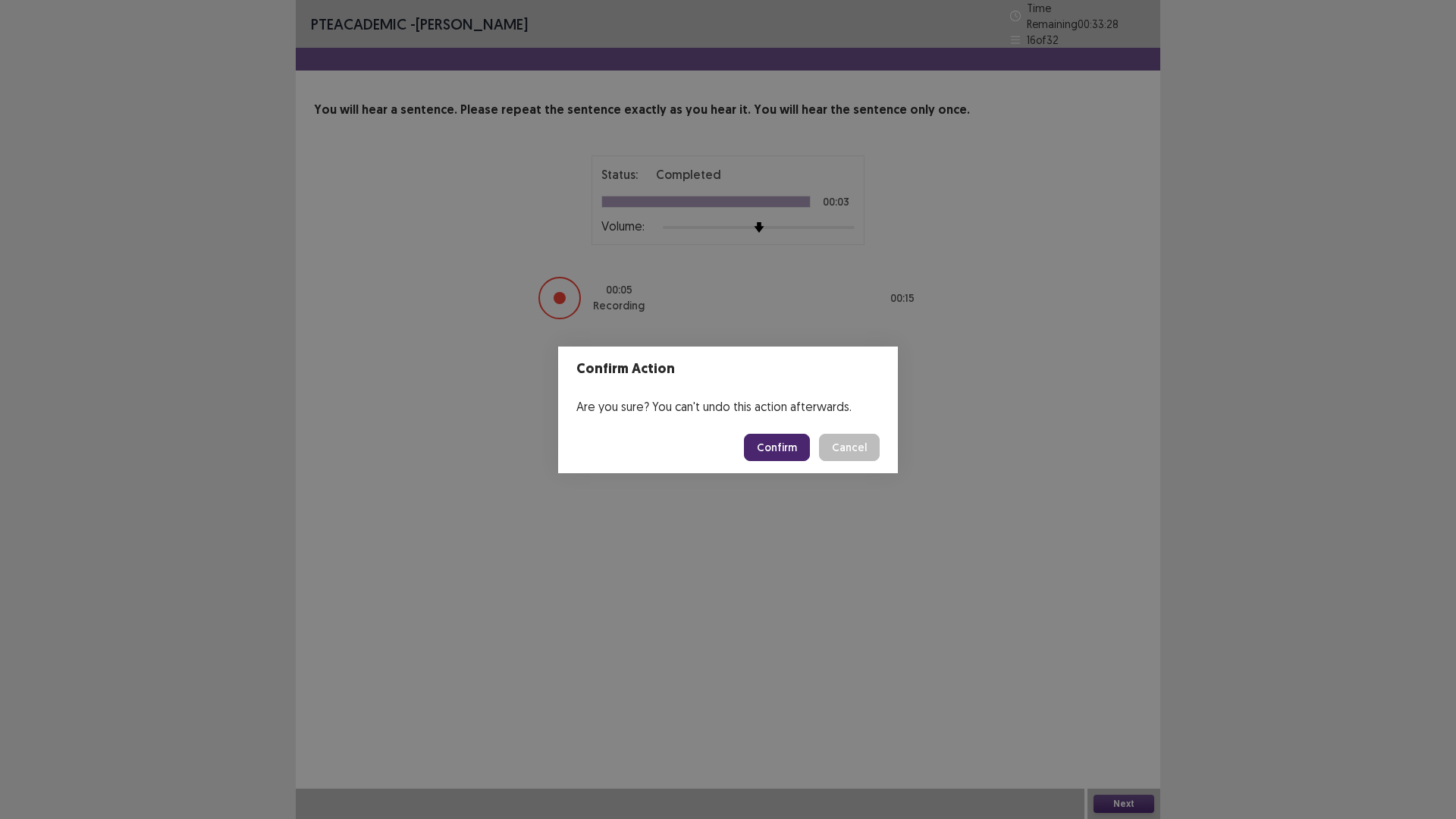
click at [775, 440] on button "Confirm" at bounding box center [777, 448] width 66 height 27
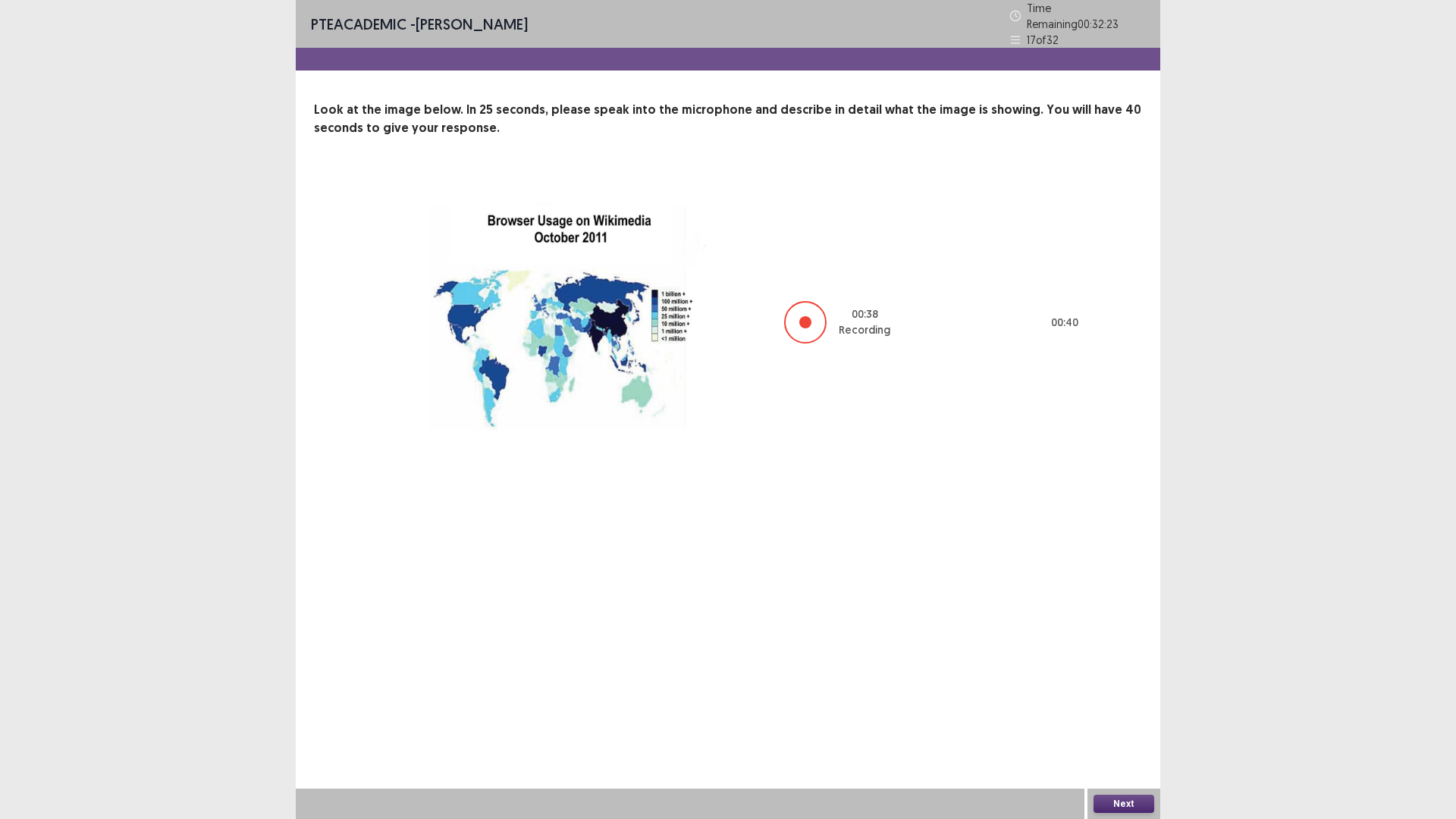
click at [1138, 716] on button "Next" at bounding box center [1124, 804] width 61 height 19
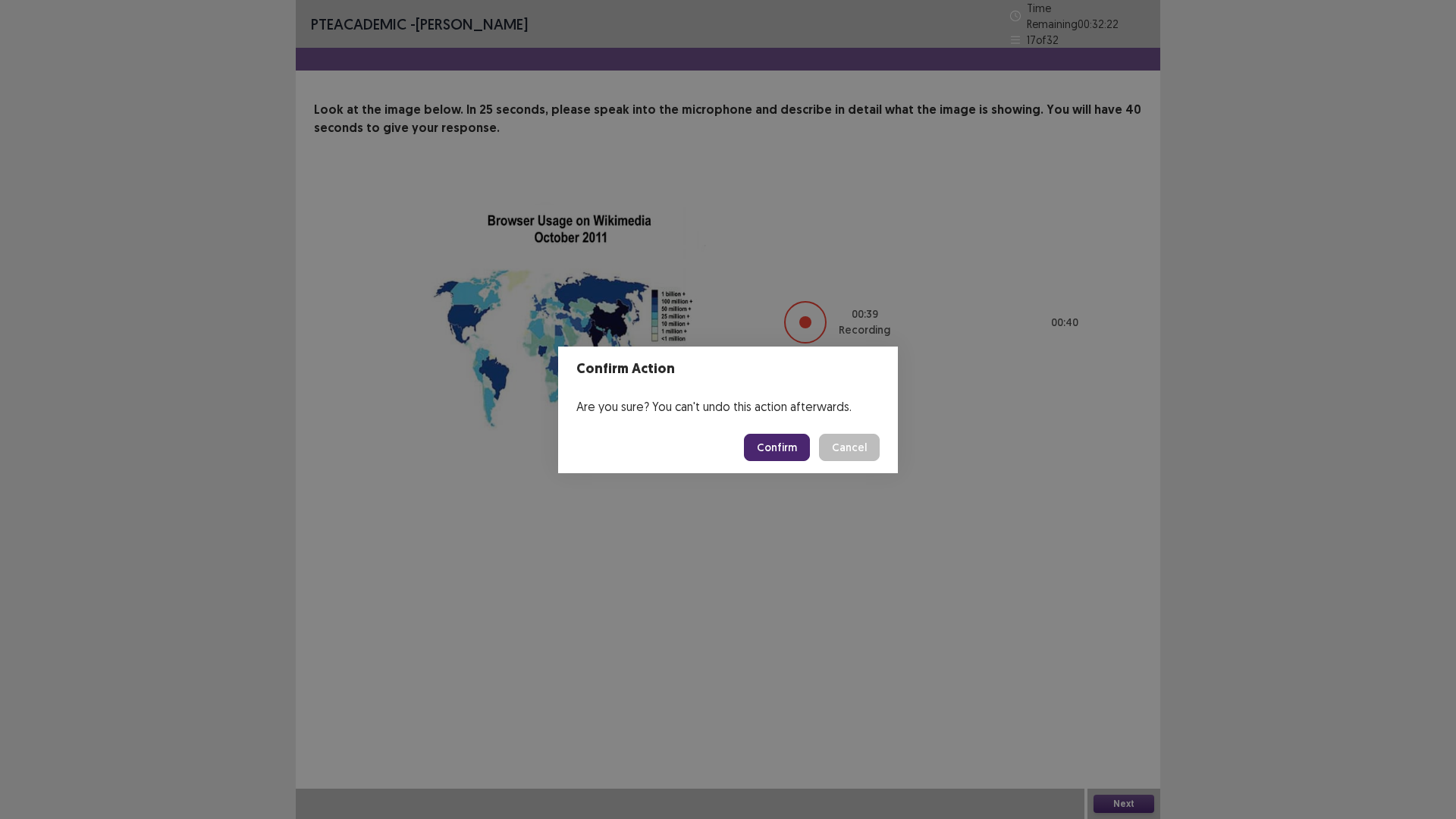
click at [780, 448] on button "Confirm" at bounding box center [777, 448] width 66 height 27
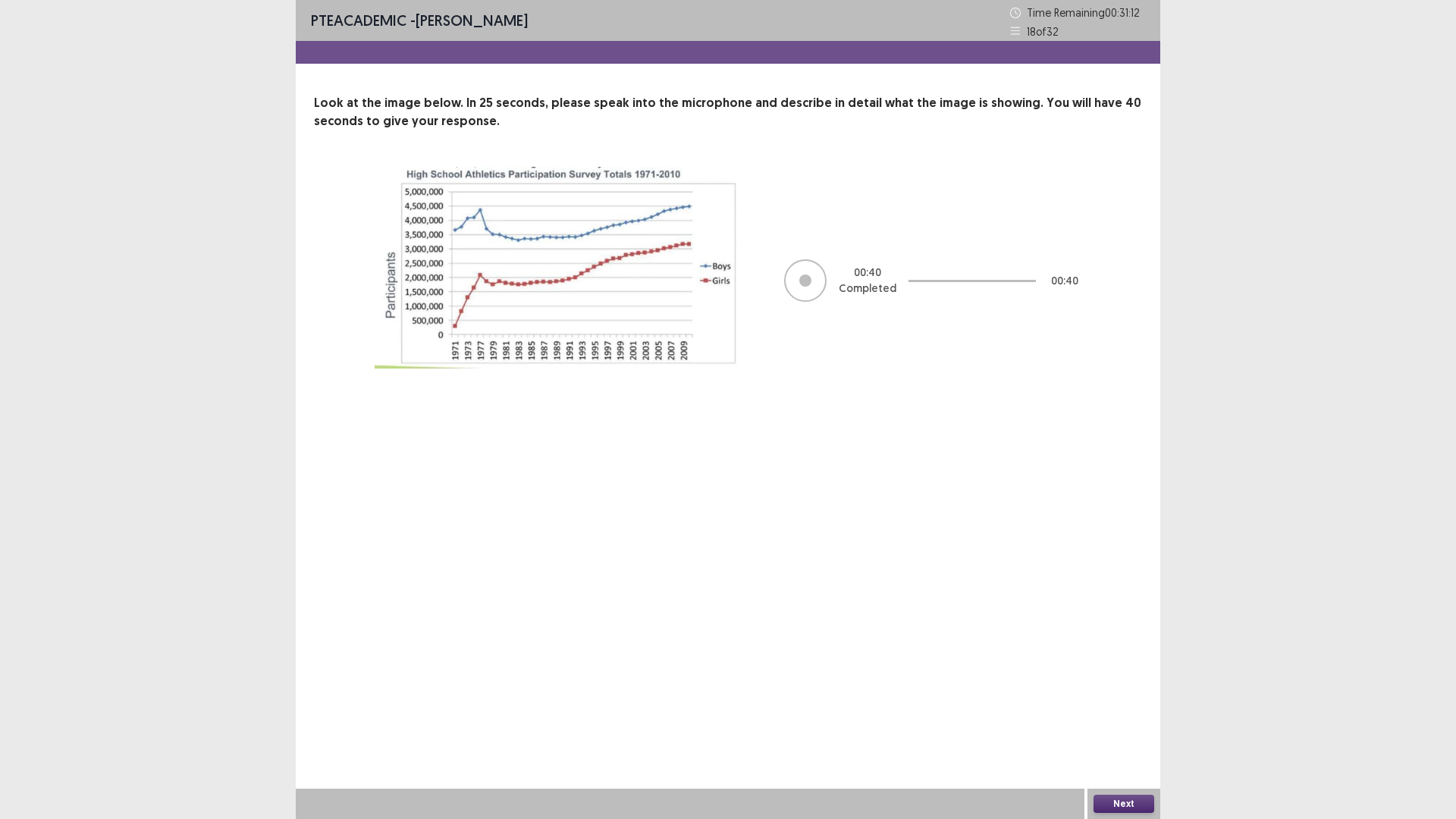
click at [1114, 716] on button "Next" at bounding box center [1124, 804] width 61 height 19
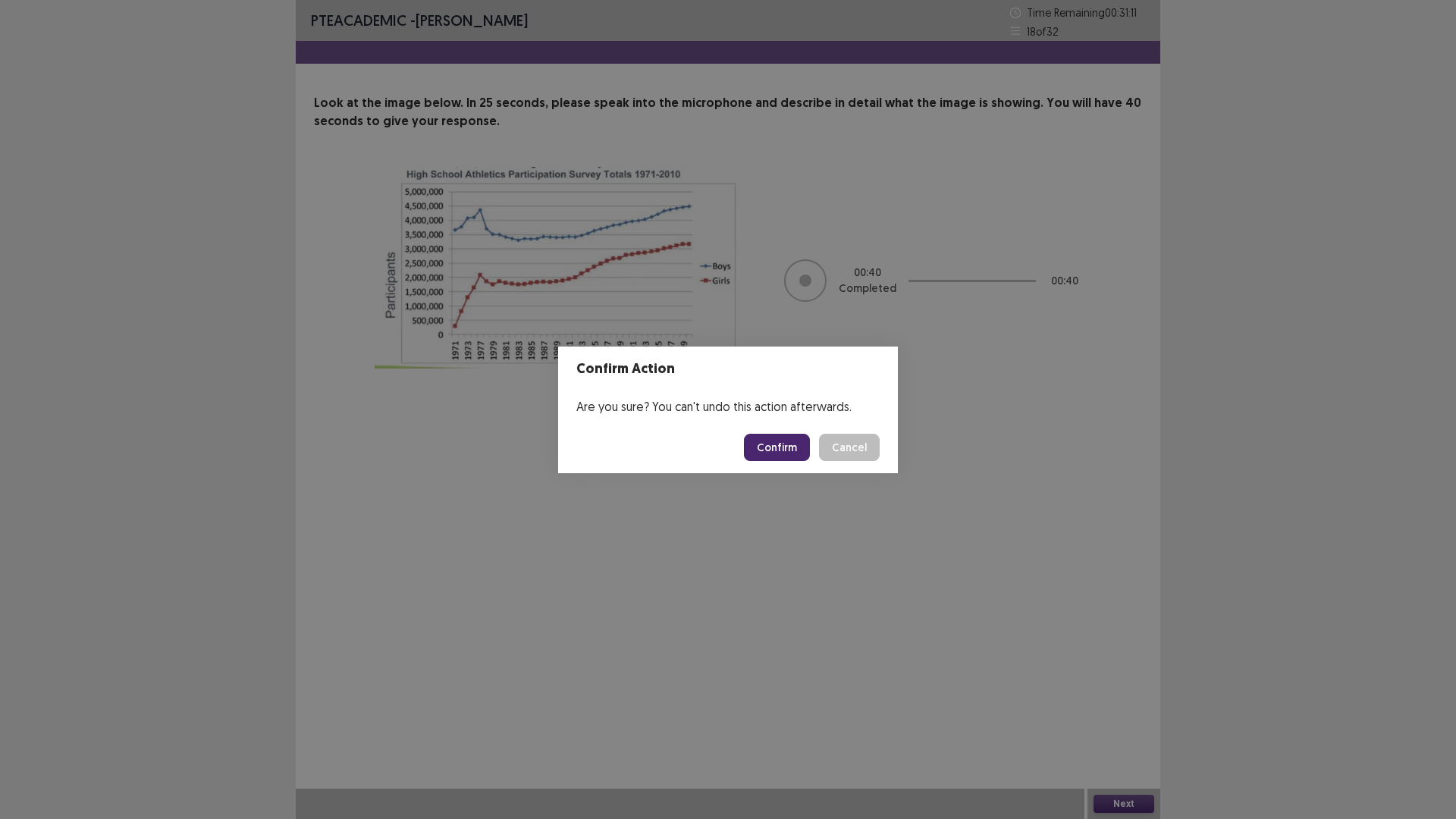
click at [790, 448] on button "Confirm" at bounding box center [777, 448] width 66 height 27
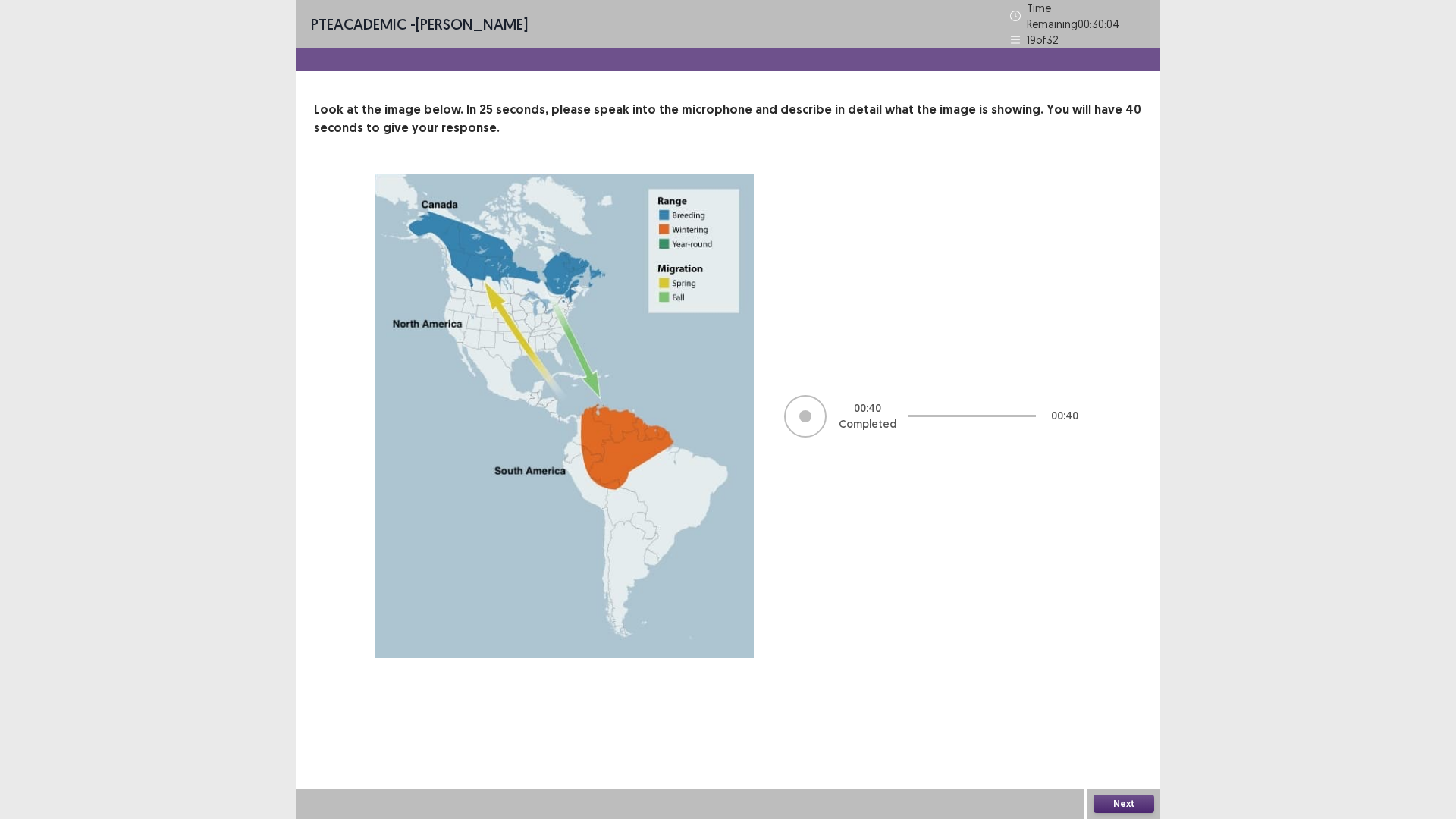
click at [1139, 716] on button "Next" at bounding box center [1124, 804] width 61 height 19
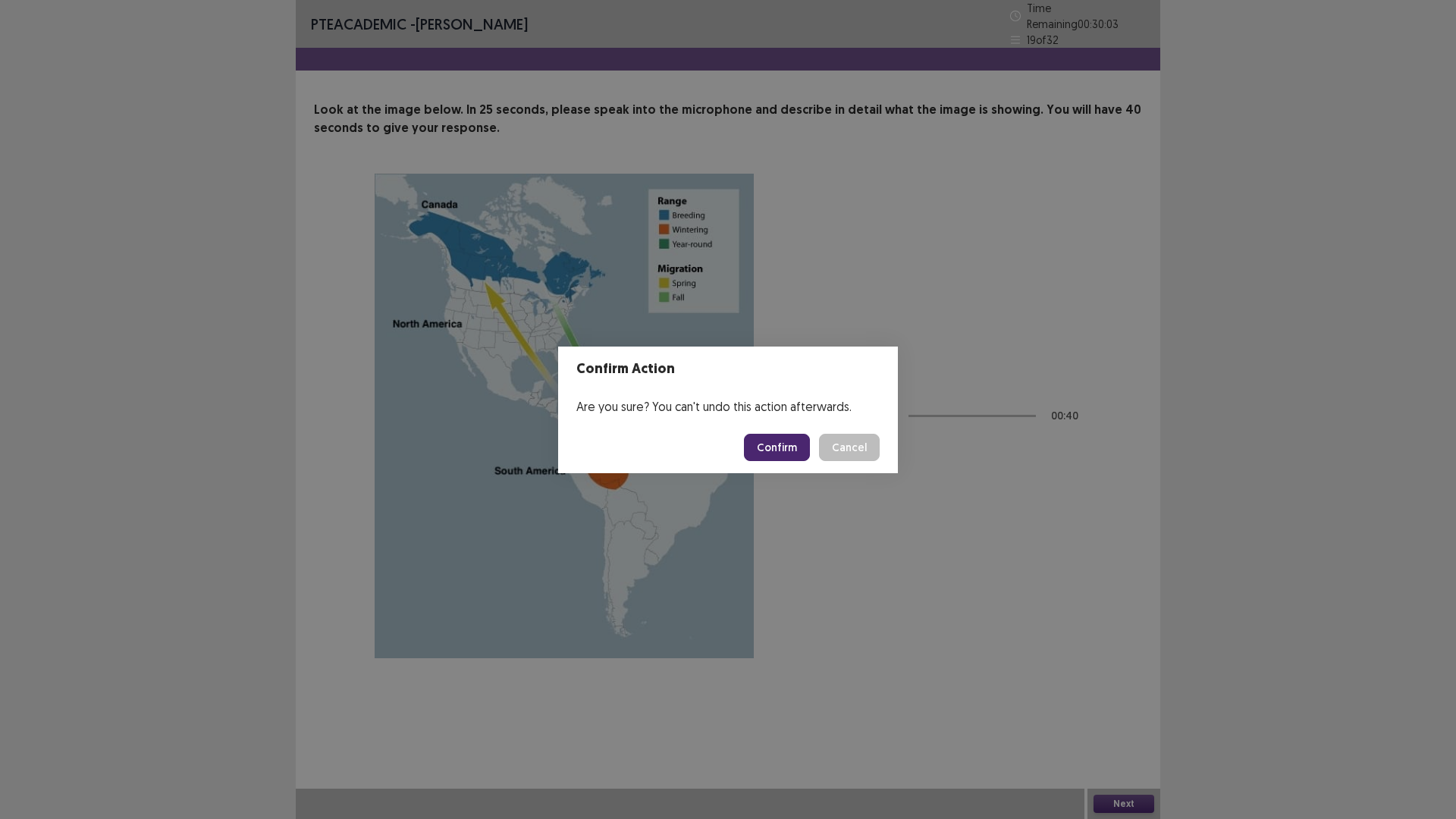
click at [763, 443] on button "Confirm" at bounding box center [777, 448] width 66 height 27
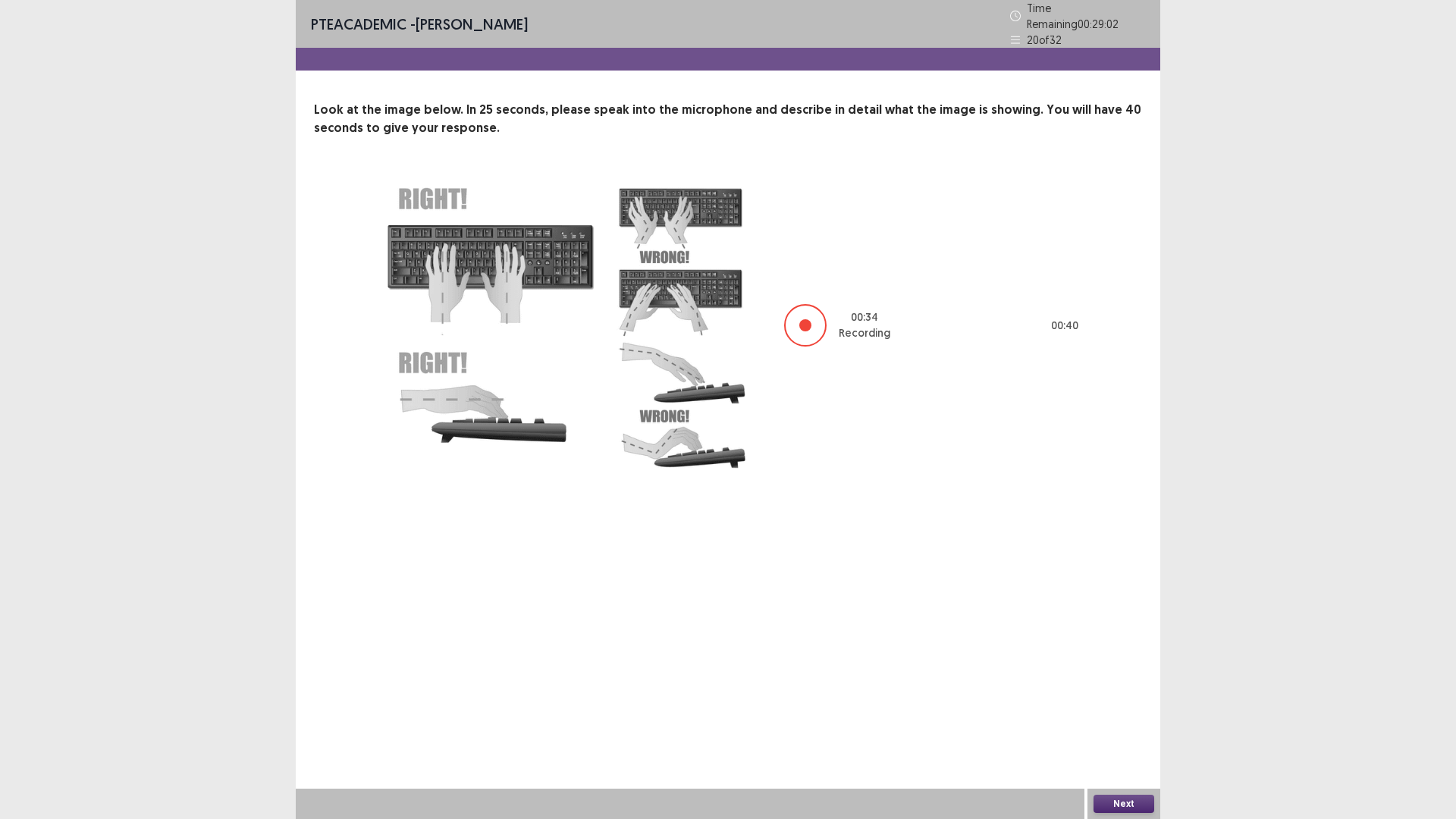
click at [1099, 716] on div "Next" at bounding box center [1124, 804] width 73 height 30
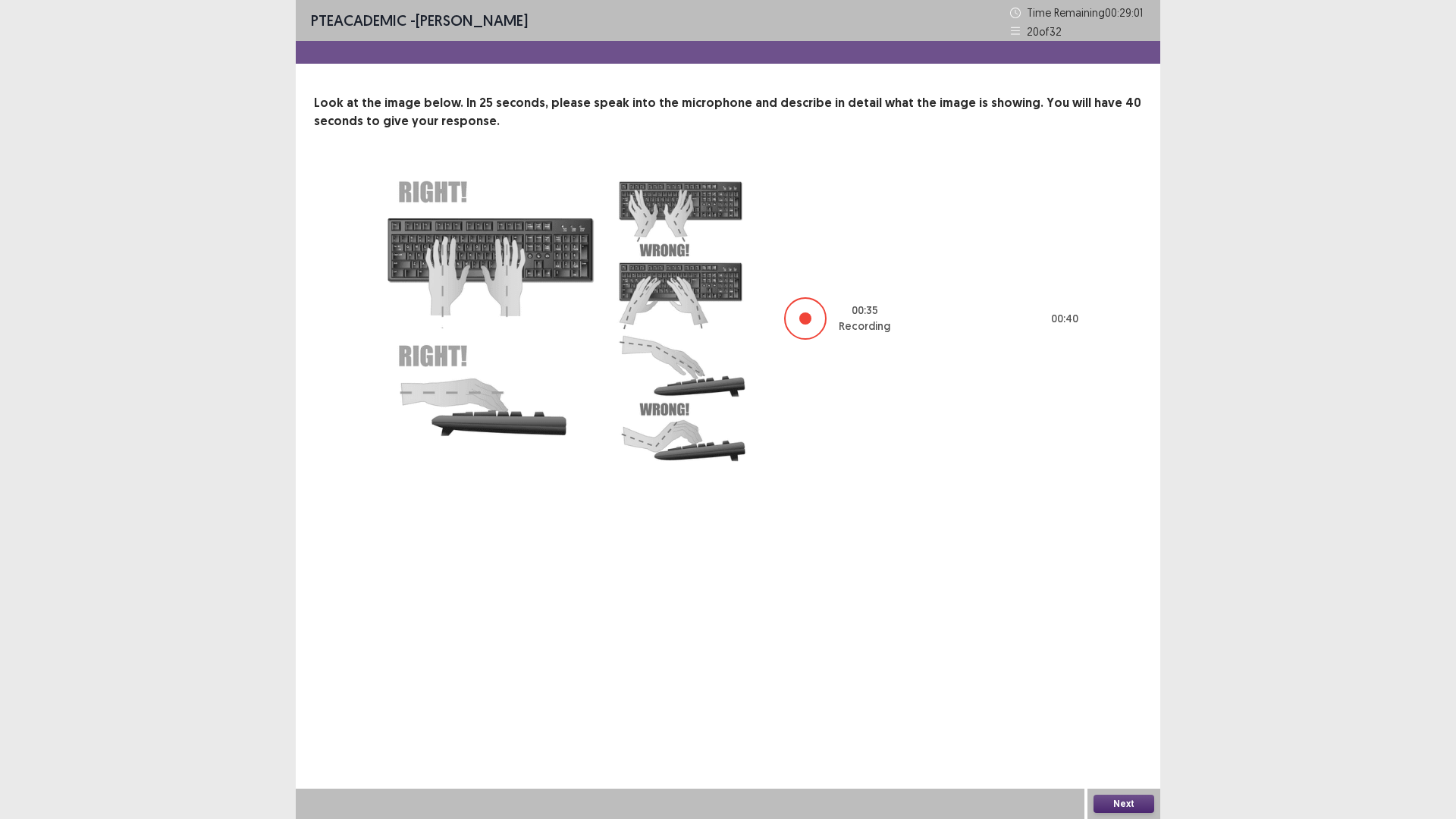
click at [1099, 716] on button "Next" at bounding box center [1124, 804] width 61 height 19
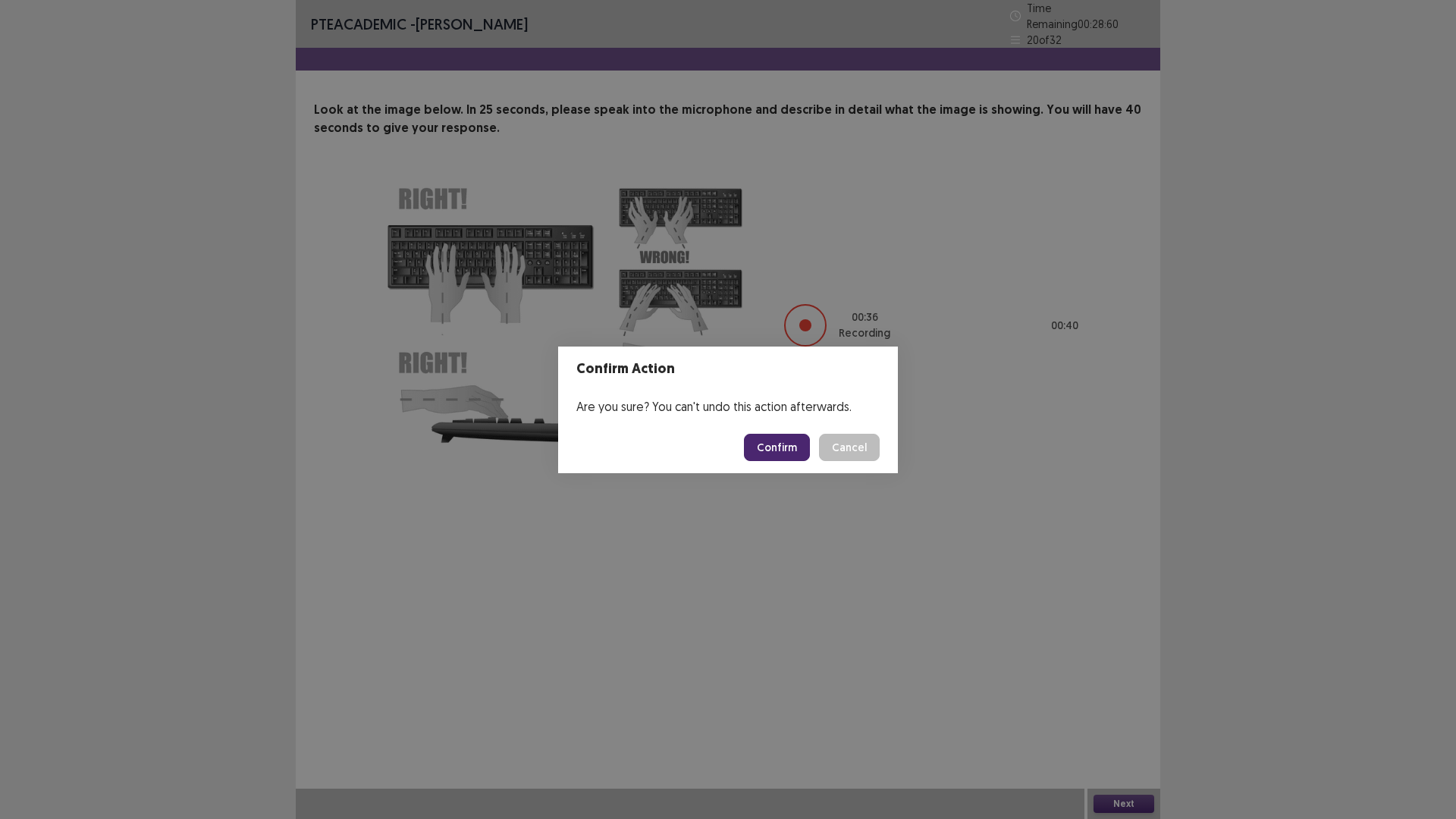
click at [795, 429] on footer "Confirm Cancel" at bounding box center [728, 447] width 339 height 52
click at [788, 456] on button "Confirm" at bounding box center [777, 448] width 66 height 27
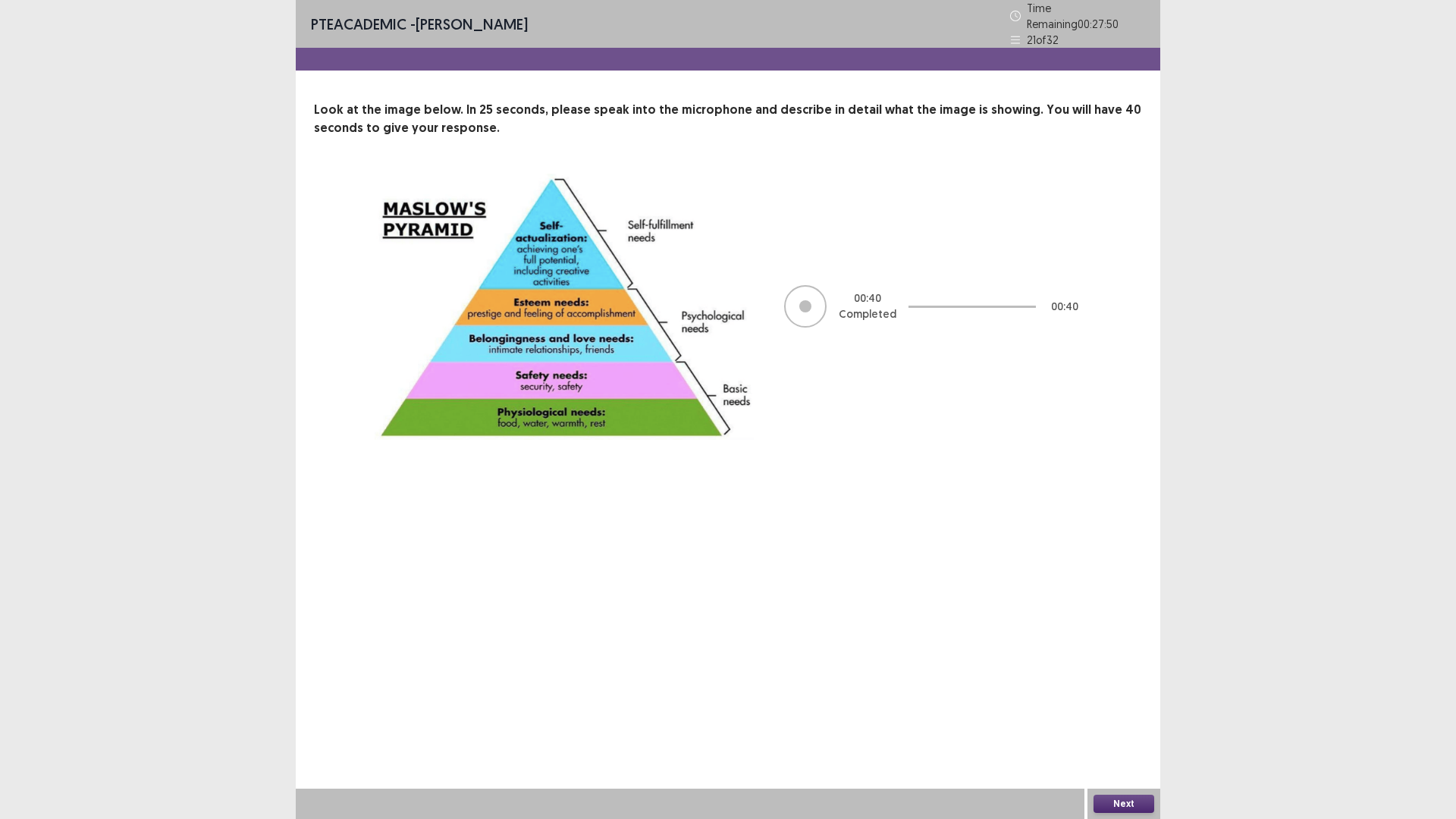
click at [1117, 716] on button "Next" at bounding box center [1124, 804] width 61 height 19
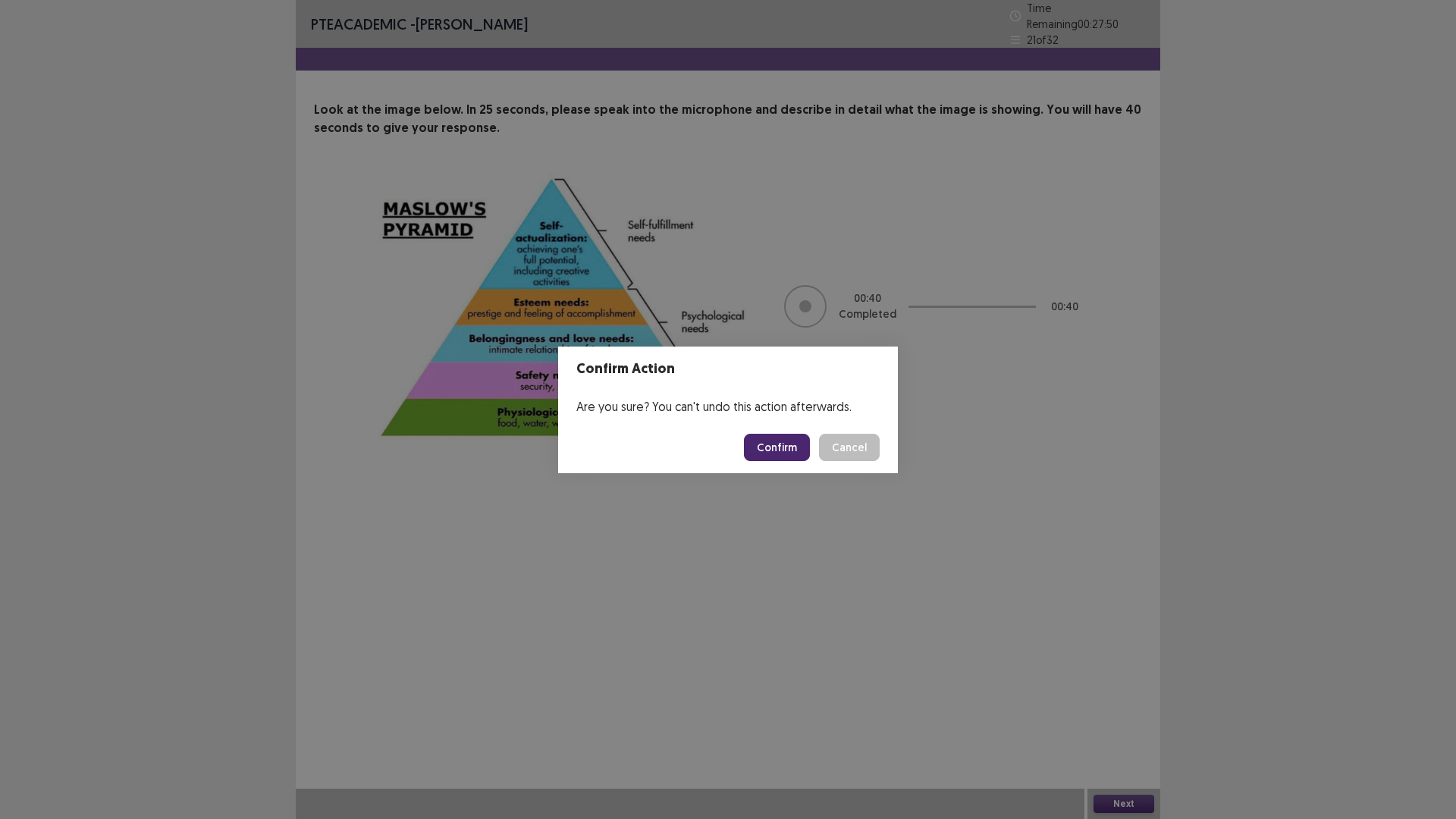
drag, startPoint x: 744, startPoint y: 445, endPoint x: 801, endPoint y: 462, distance: 59.5
click at [780, 462] on footer "Confirm Cancel" at bounding box center [728, 447] width 339 height 52
click at [796, 453] on button "Confirm" at bounding box center [777, 448] width 66 height 27
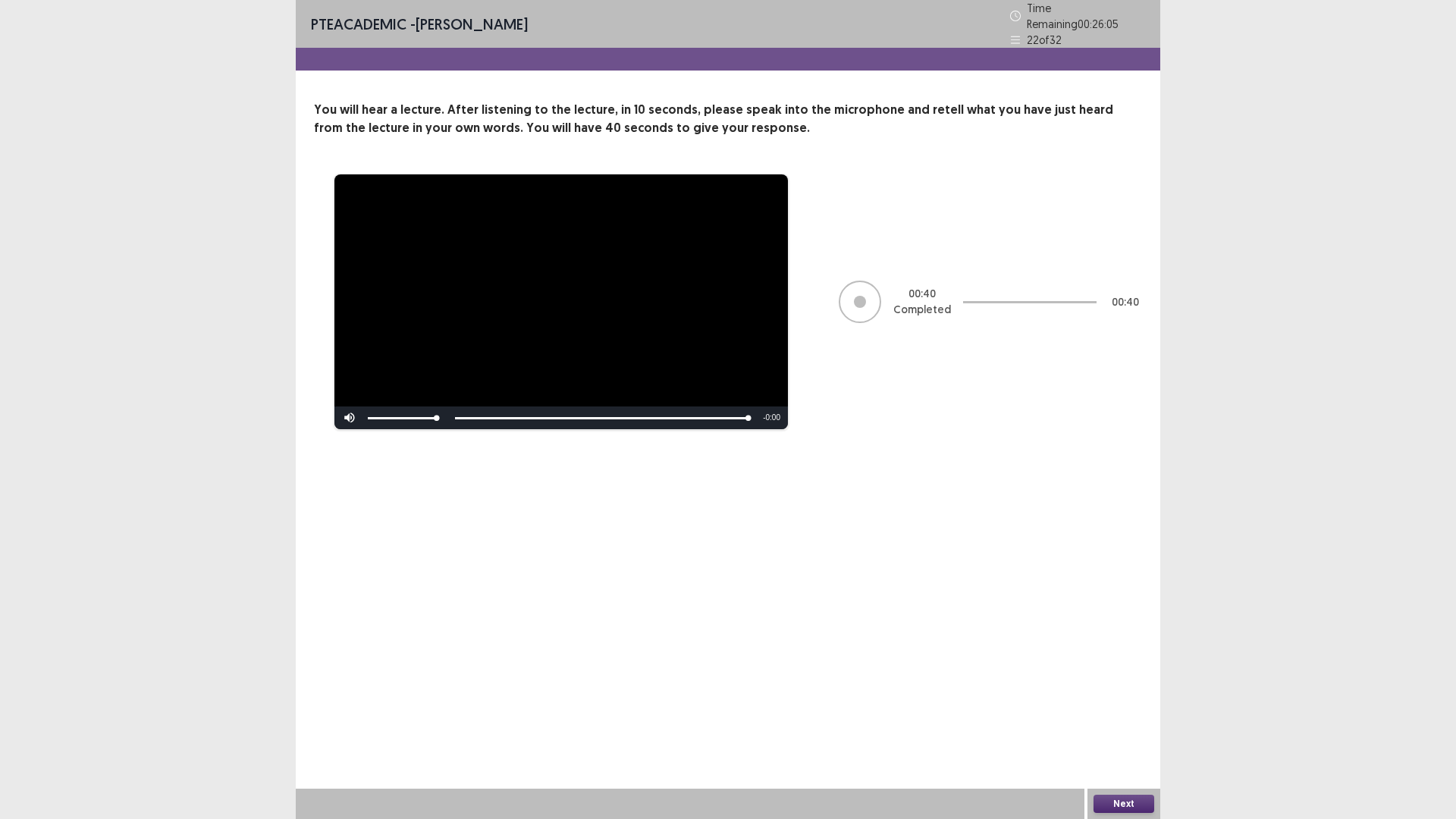
click at [1123, 716] on button "Next" at bounding box center [1124, 804] width 61 height 19
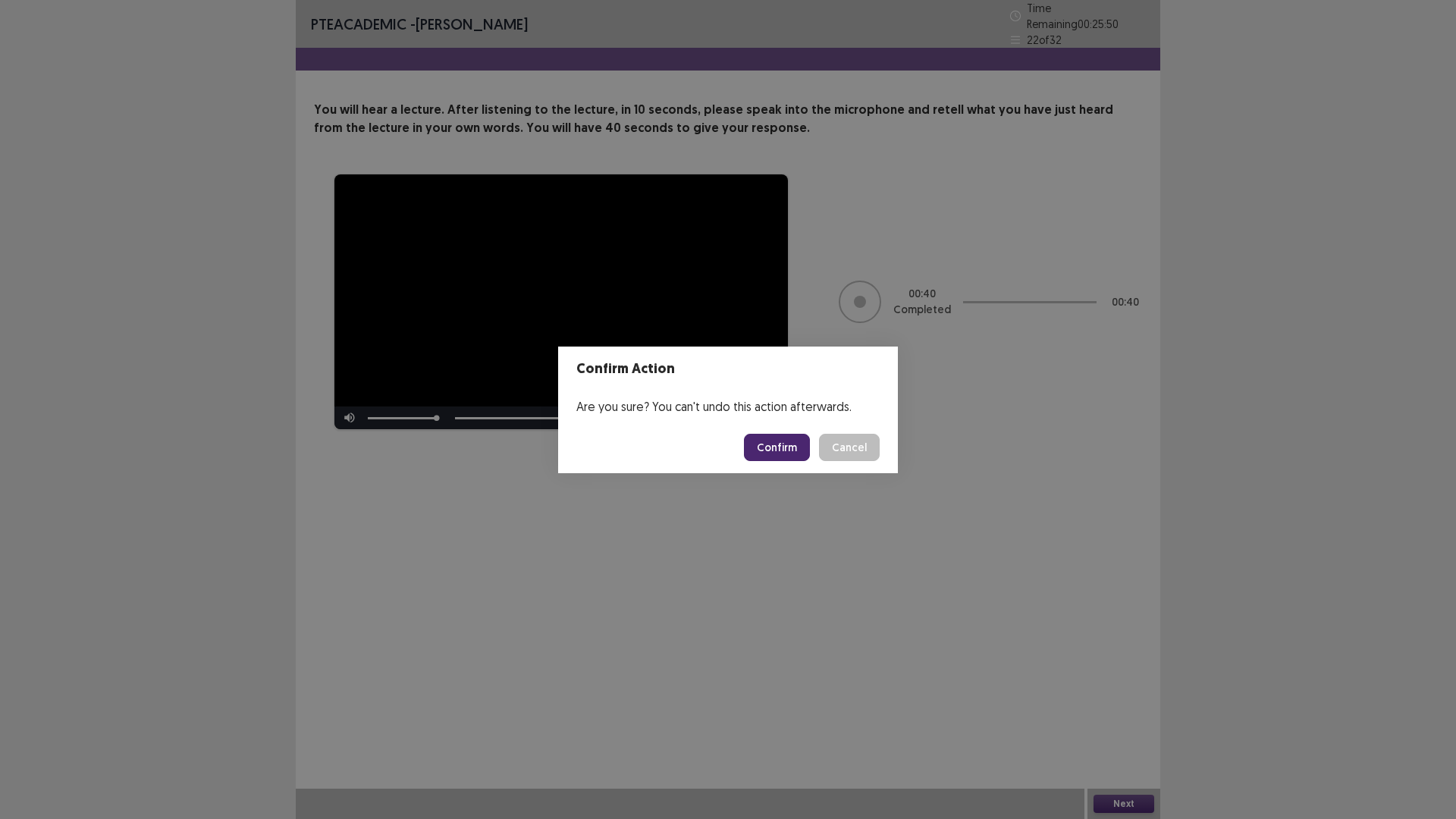
click at [791, 447] on button "Confirm" at bounding box center [777, 448] width 66 height 27
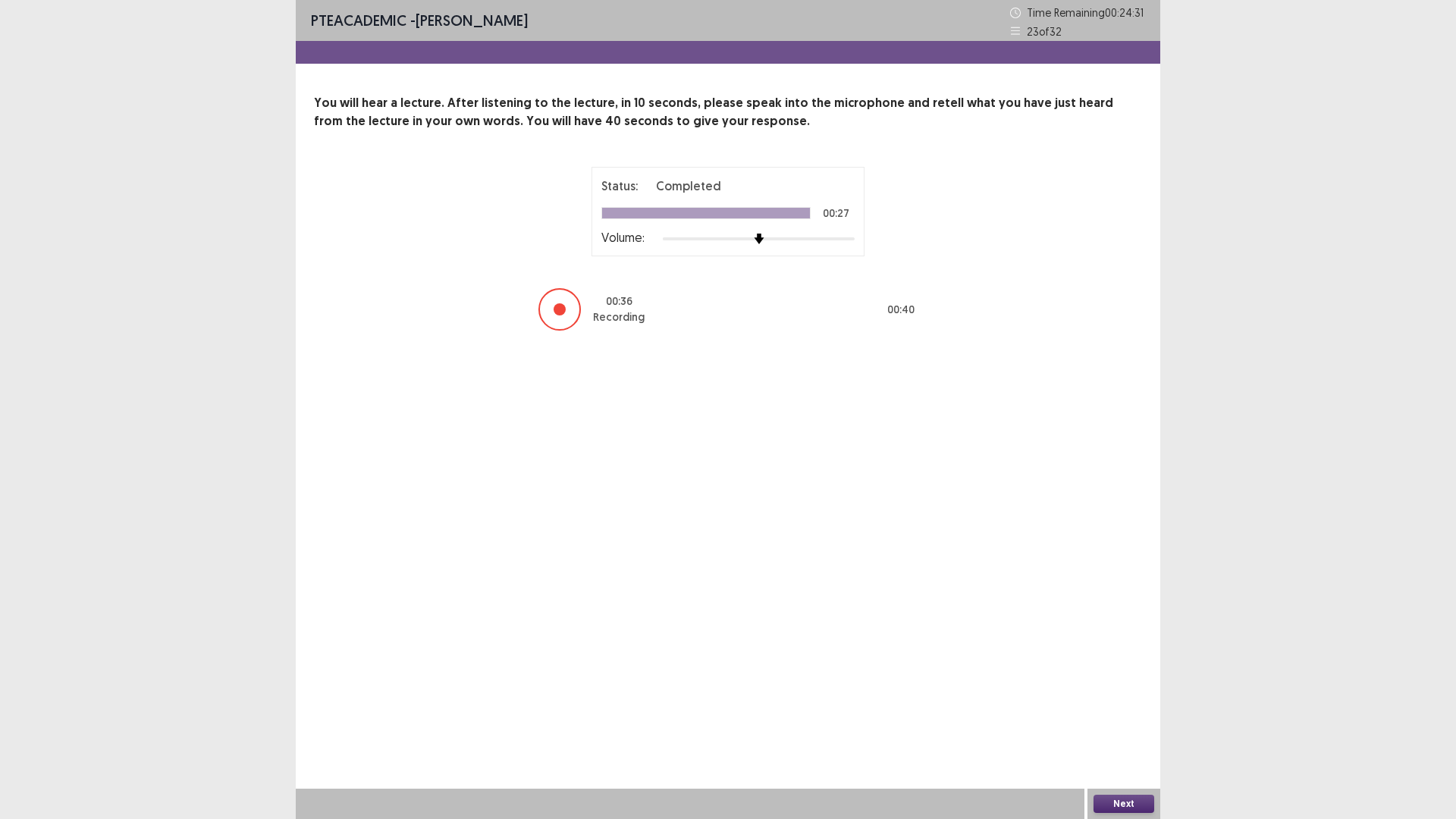
click at [1111, 716] on button "Next" at bounding box center [1124, 804] width 61 height 19
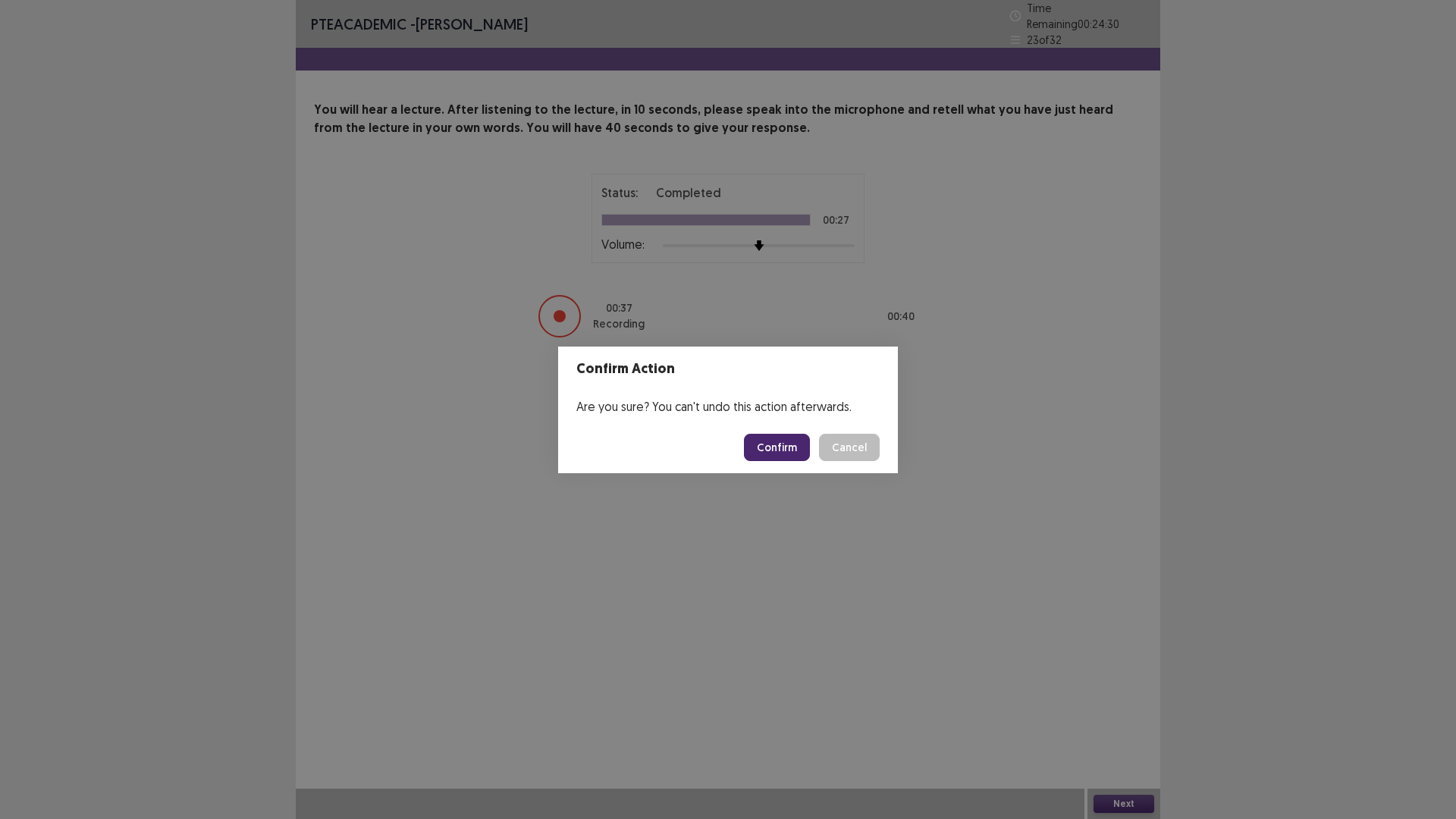
click at [777, 458] on button "Confirm" at bounding box center [777, 448] width 66 height 27
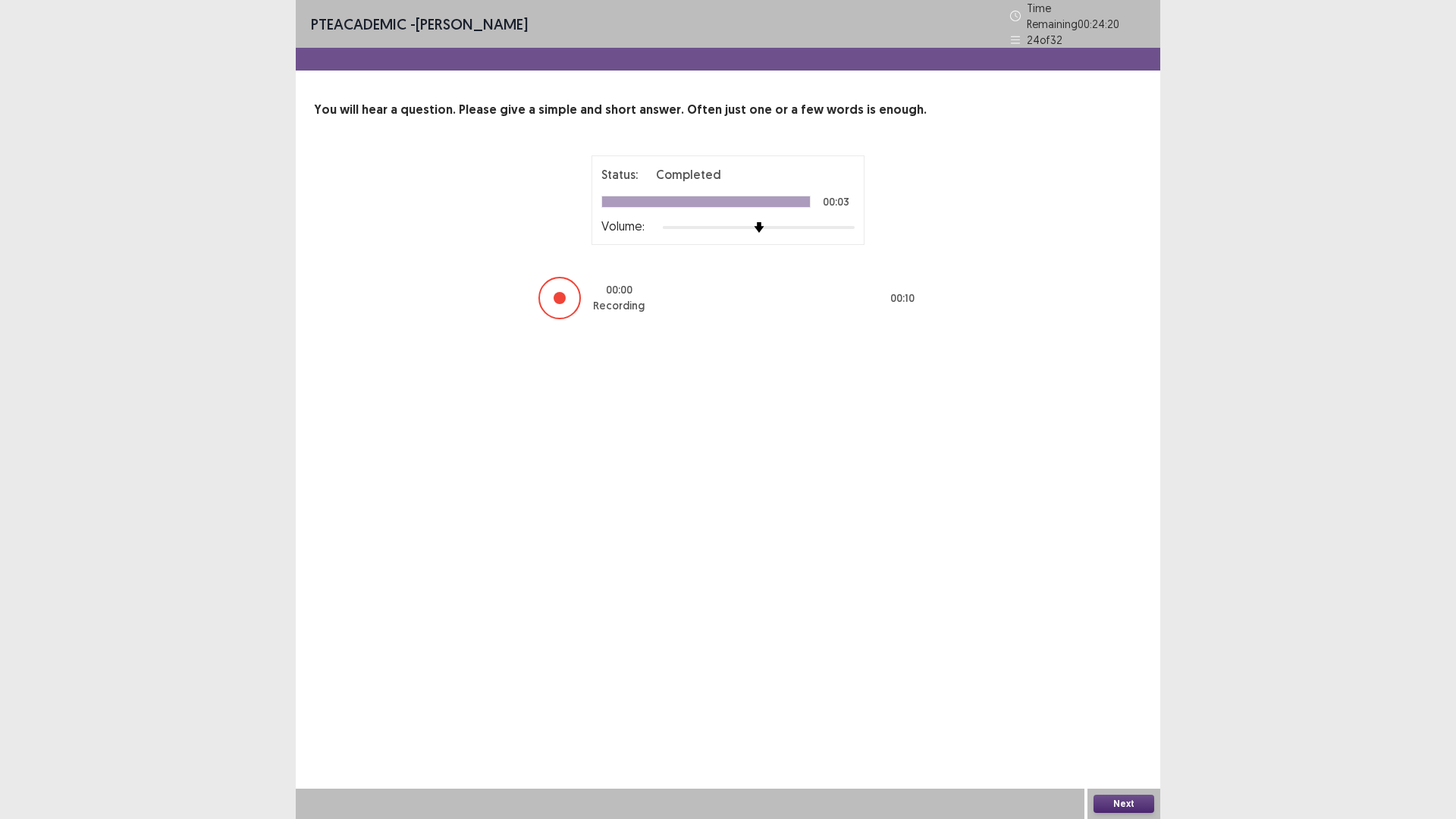
click at [1129, 716] on button "Next" at bounding box center [1124, 804] width 61 height 19
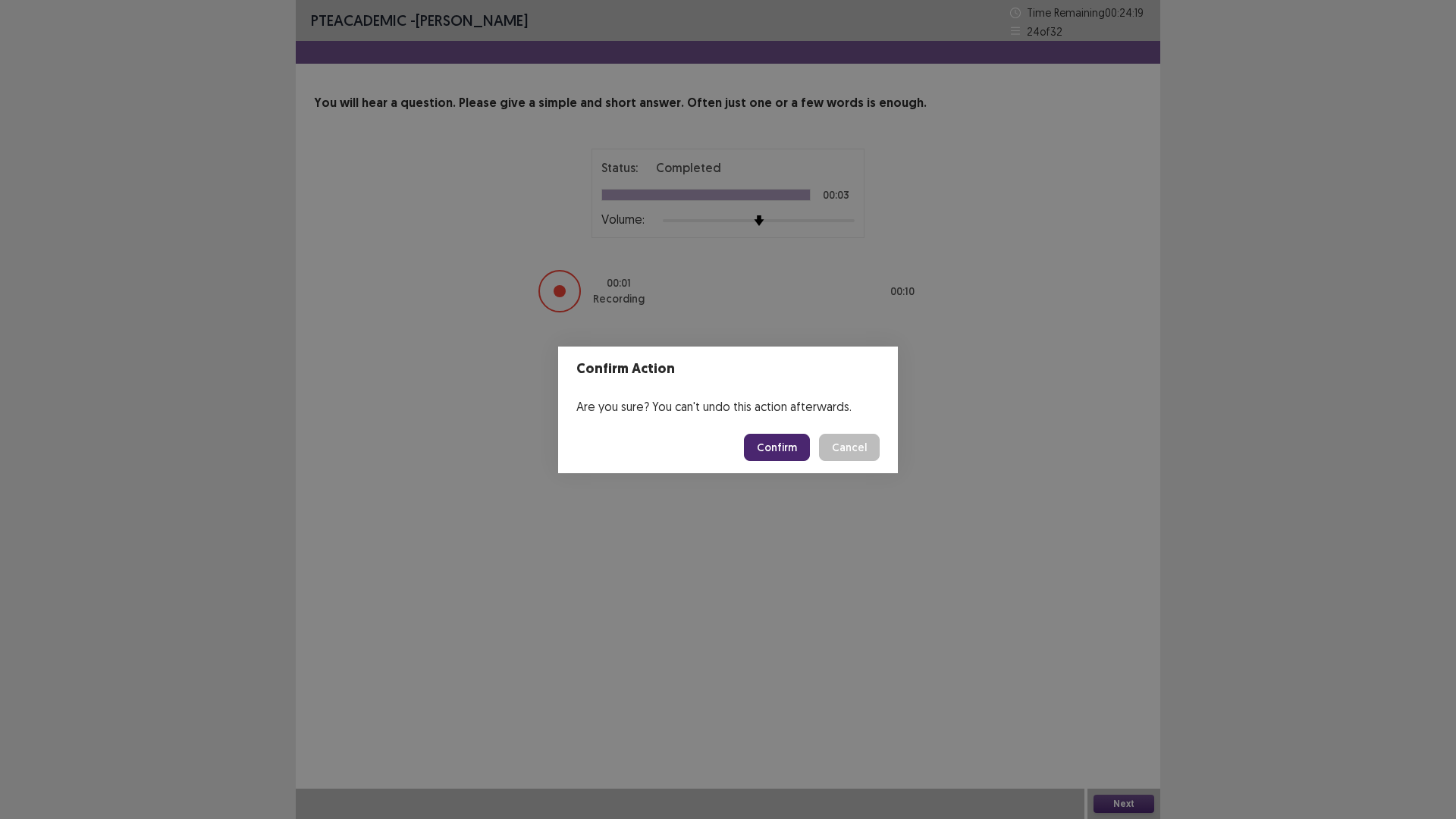
click at [786, 448] on button "Confirm" at bounding box center [777, 448] width 66 height 27
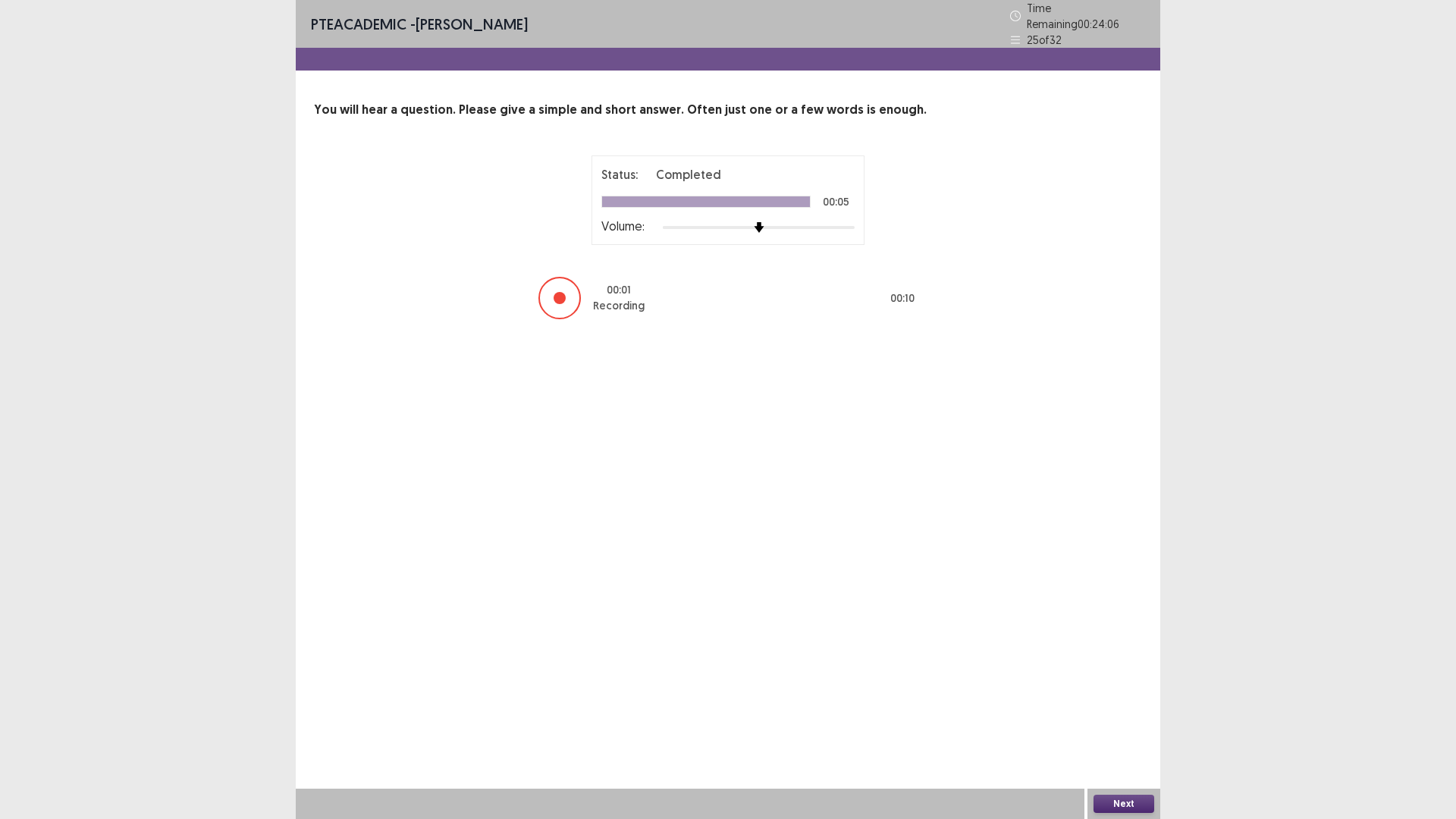
click at [1113, 716] on button "Next" at bounding box center [1124, 804] width 61 height 19
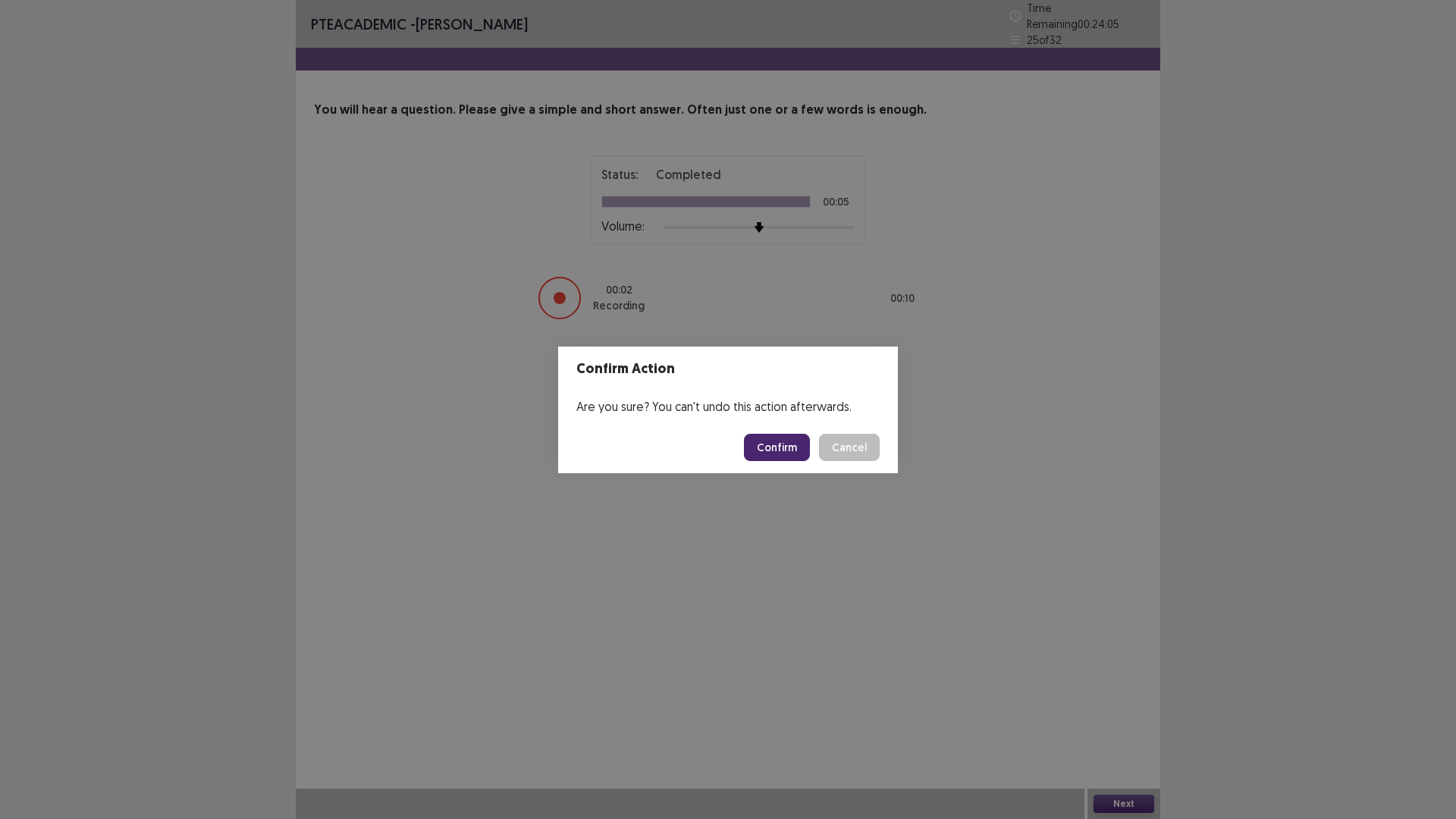
click at [777, 459] on button "Confirm" at bounding box center [777, 448] width 66 height 27
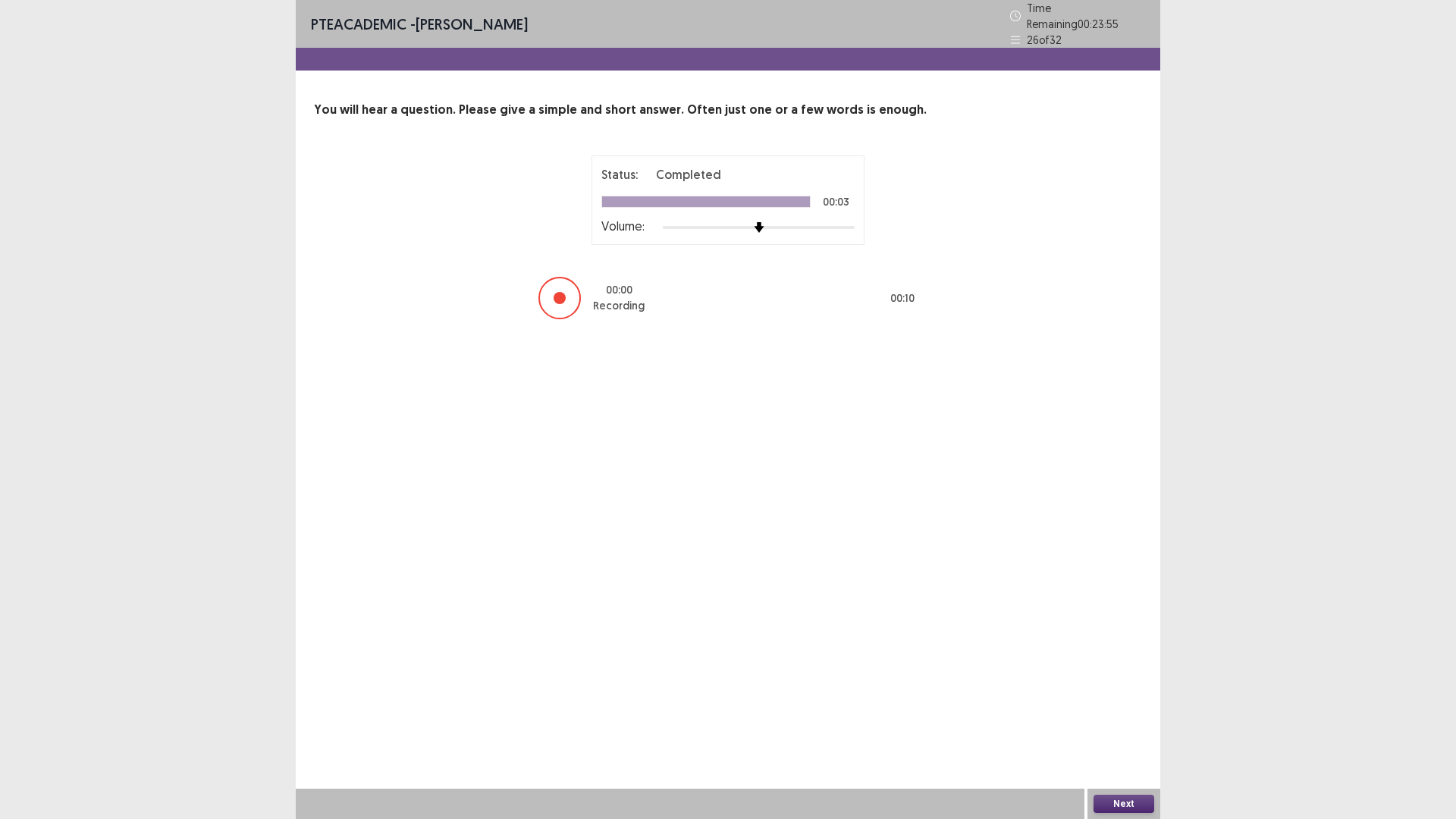
click at [1112, 716] on button "Next" at bounding box center [1124, 804] width 61 height 19
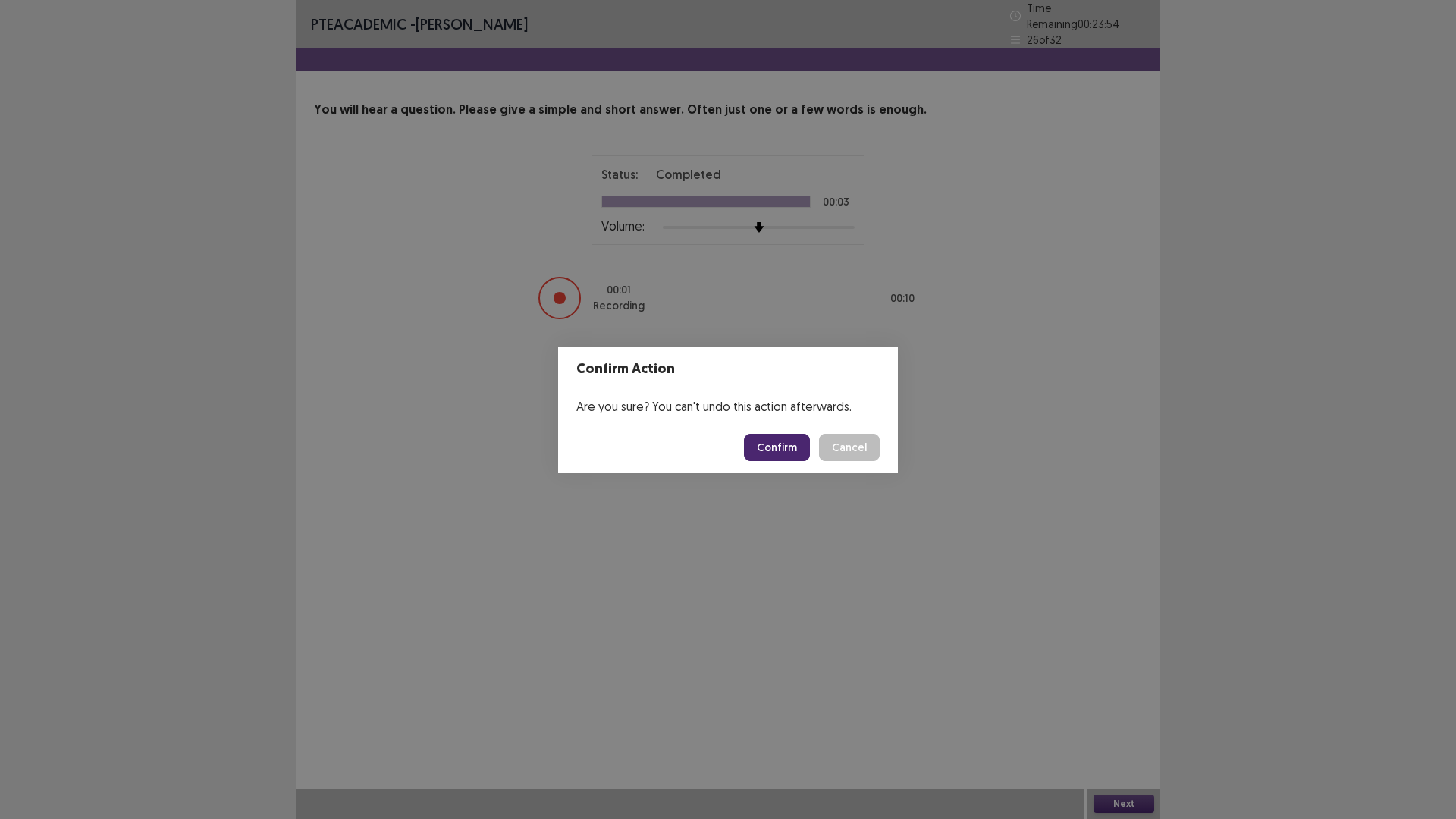
click at [802, 434] on button "Confirm" at bounding box center [777, 448] width 66 height 27
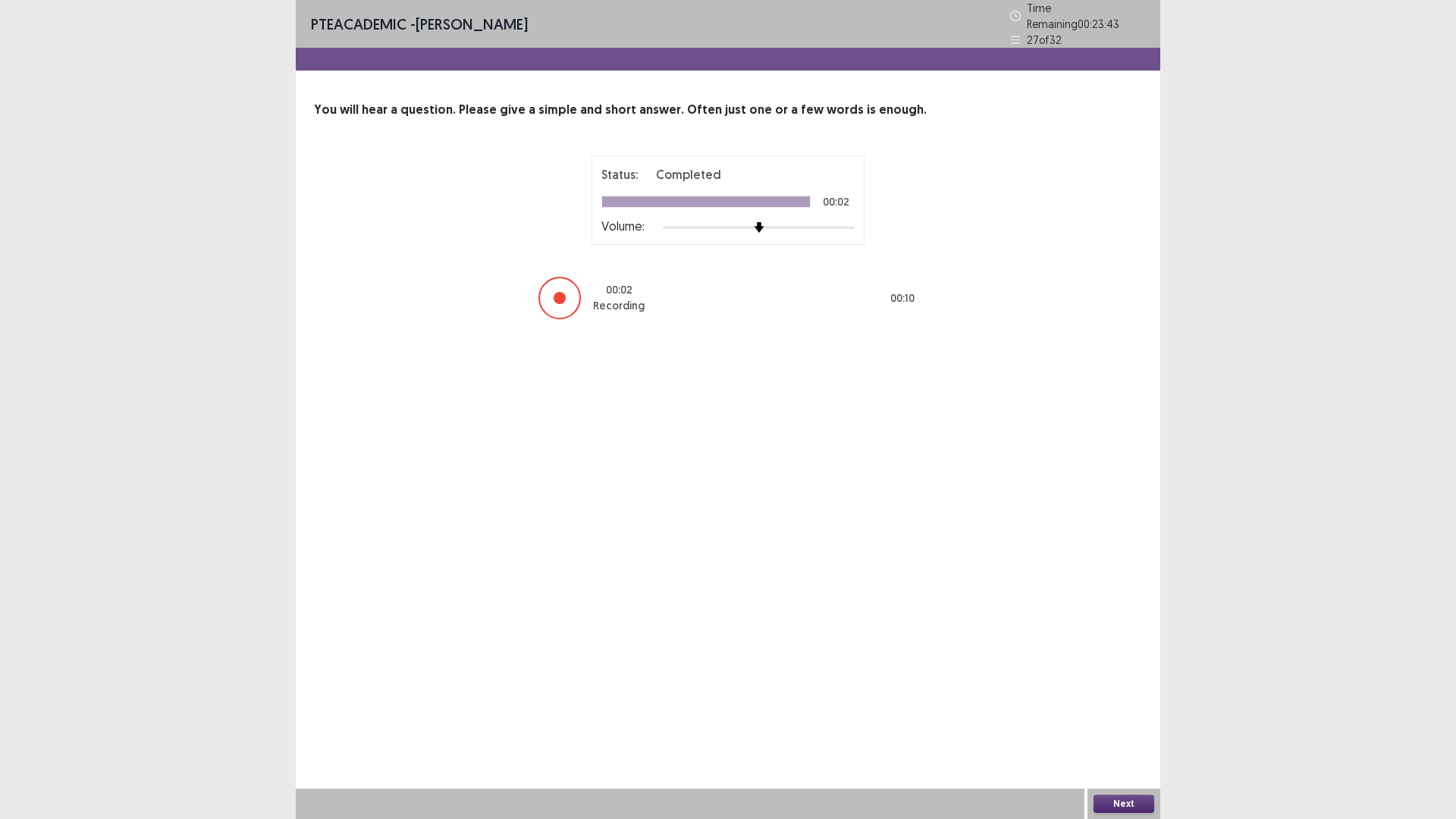
click at [1132, 716] on button "Next" at bounding box center [1124, 804] width 61 height 19
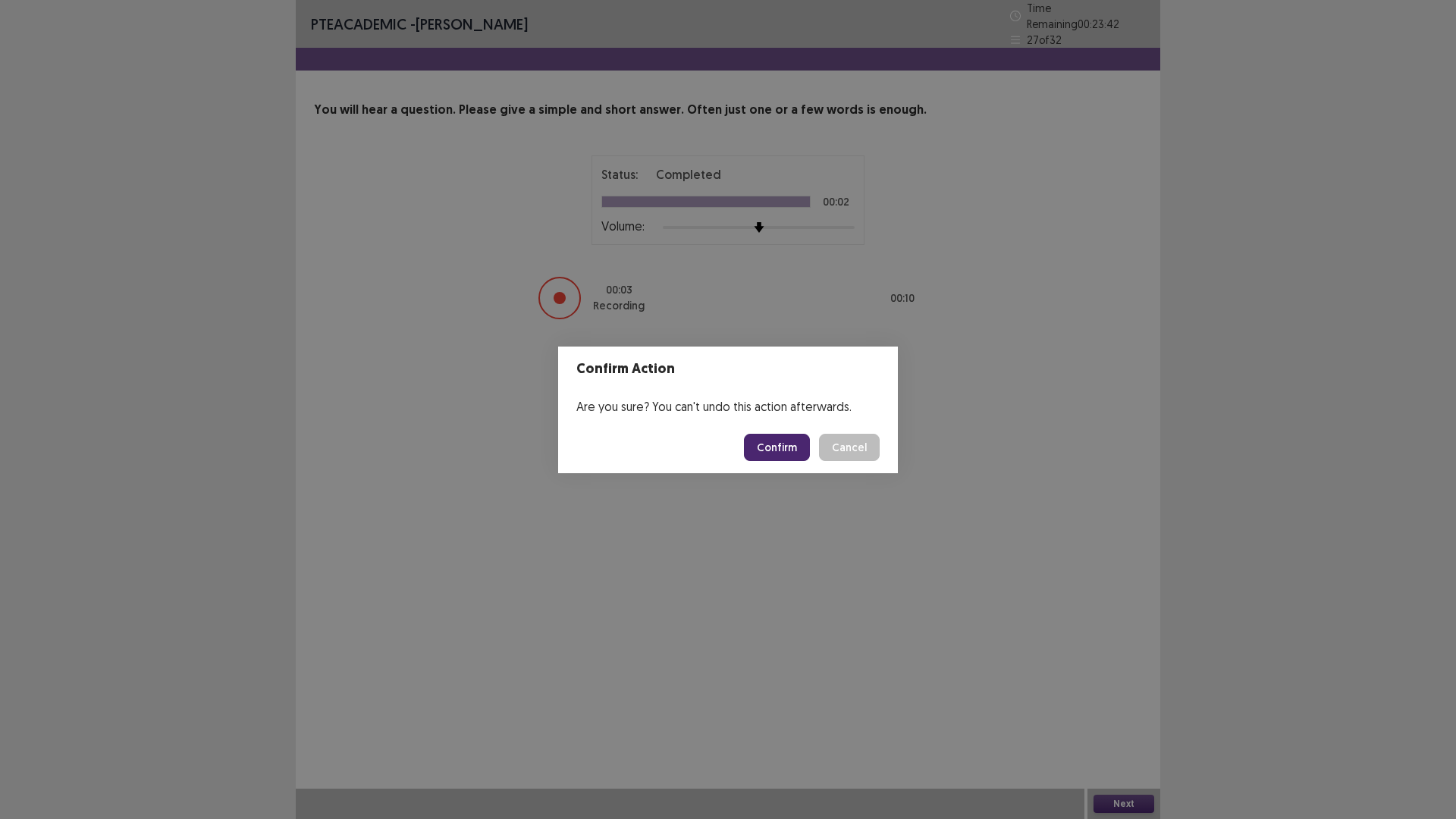
click at [792, 438] on button "Confirm" at bounding box center [777, 448] width 66 height 27
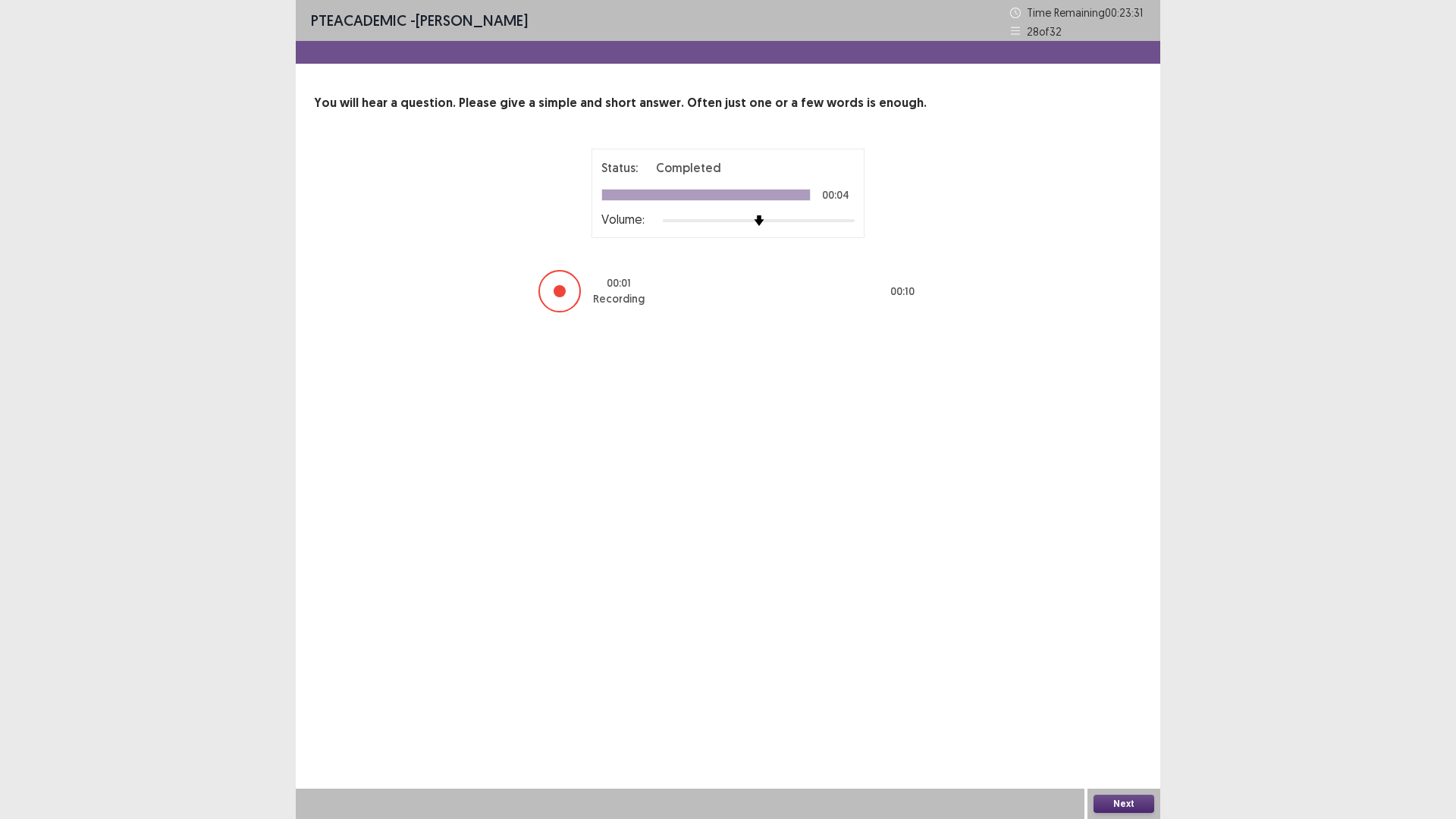
click at [1128, 716] on button "Next" at bounding box center [1124, 804] width 61 height 19
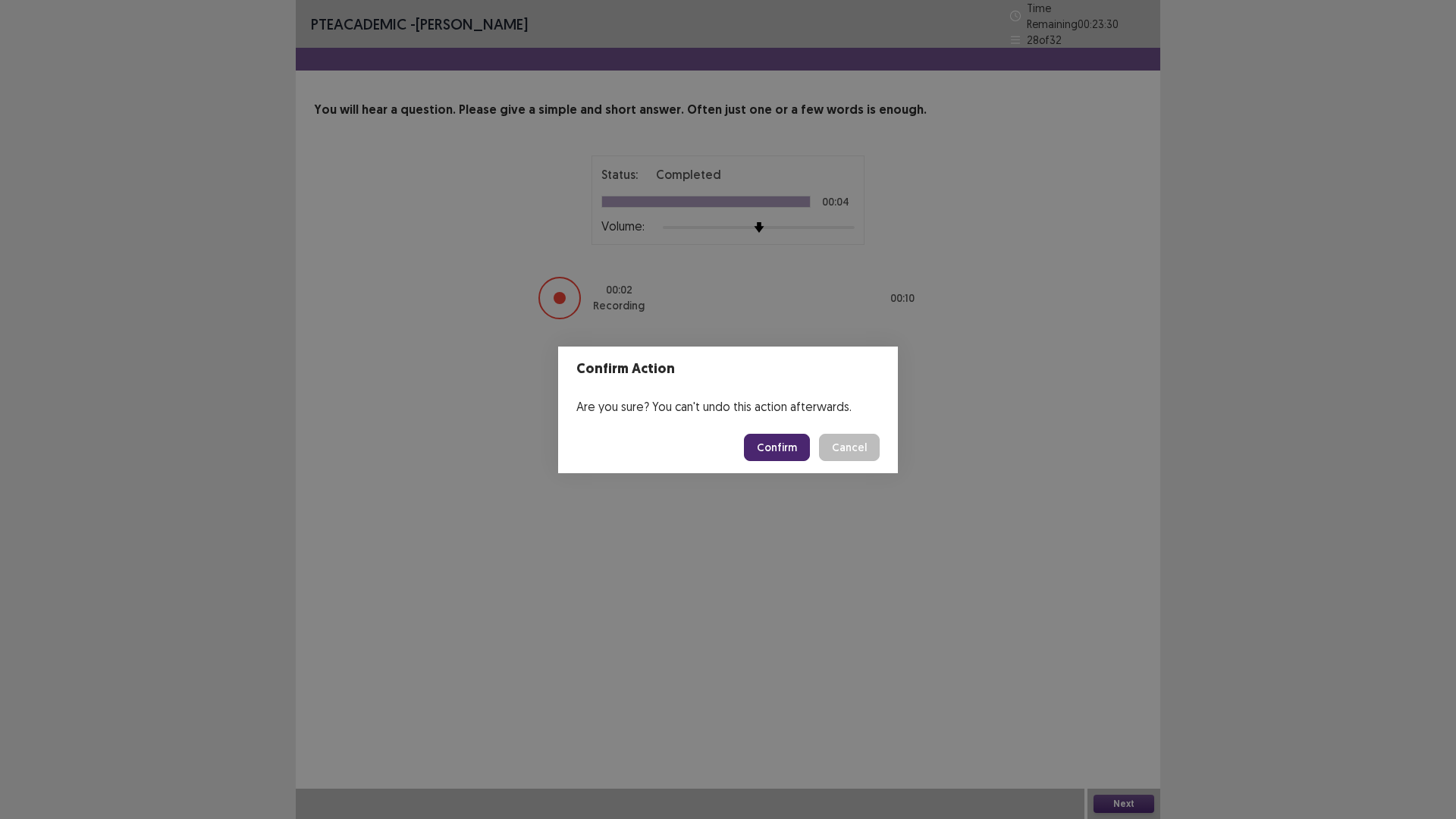
click at [798, 448] on button "Confirm" at bounding box center [777, 448] width 66 height 27
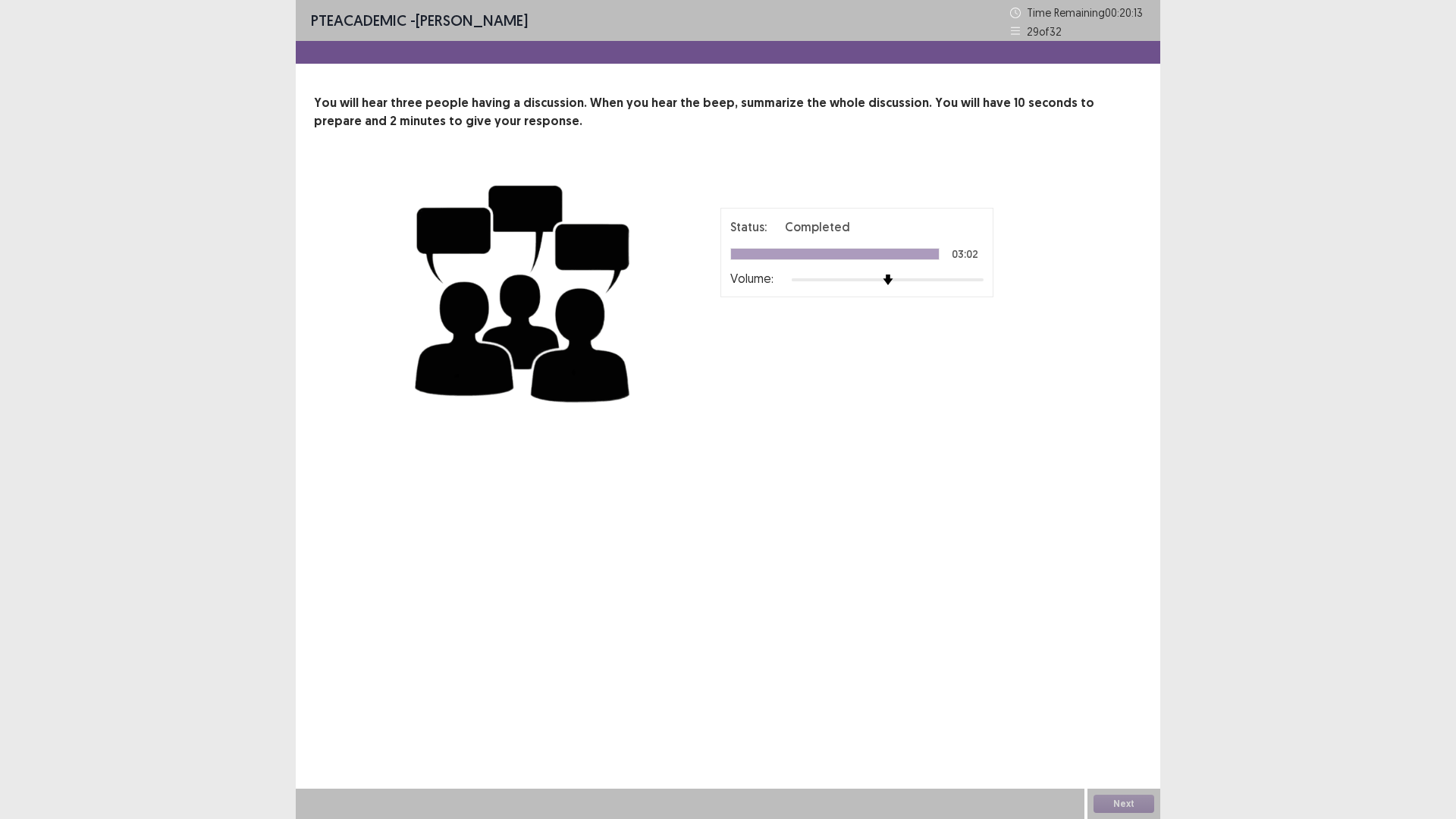
drag, startPoint x: 0, startPoint y: 0, endPoint x: 990, endPoint y: 818, distance: 1284.2
click at [990, 716] on div "PTE academic - [PERSON_NAME] Time Remaining 00 : 20 : 13 29 of 32 You will hear…" at bounding box center [728, 410] width 1456 height 819
click at [1104, 716] on button "Next" at bounding box center [1124, 804] width 61 height 19
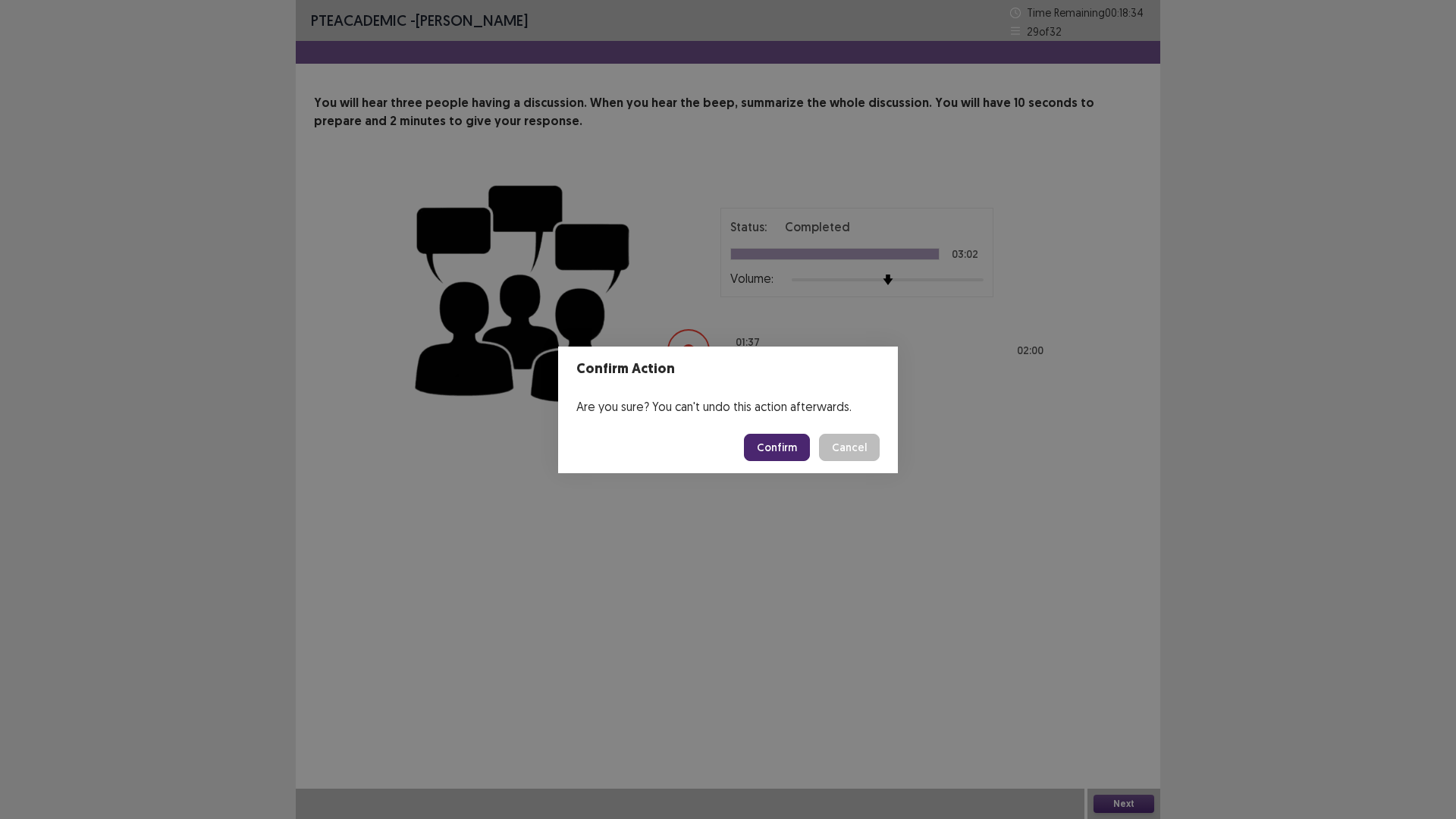
click at [790, 451] on button "Confirm" at bounding box center [777, 448] width 66 height 27
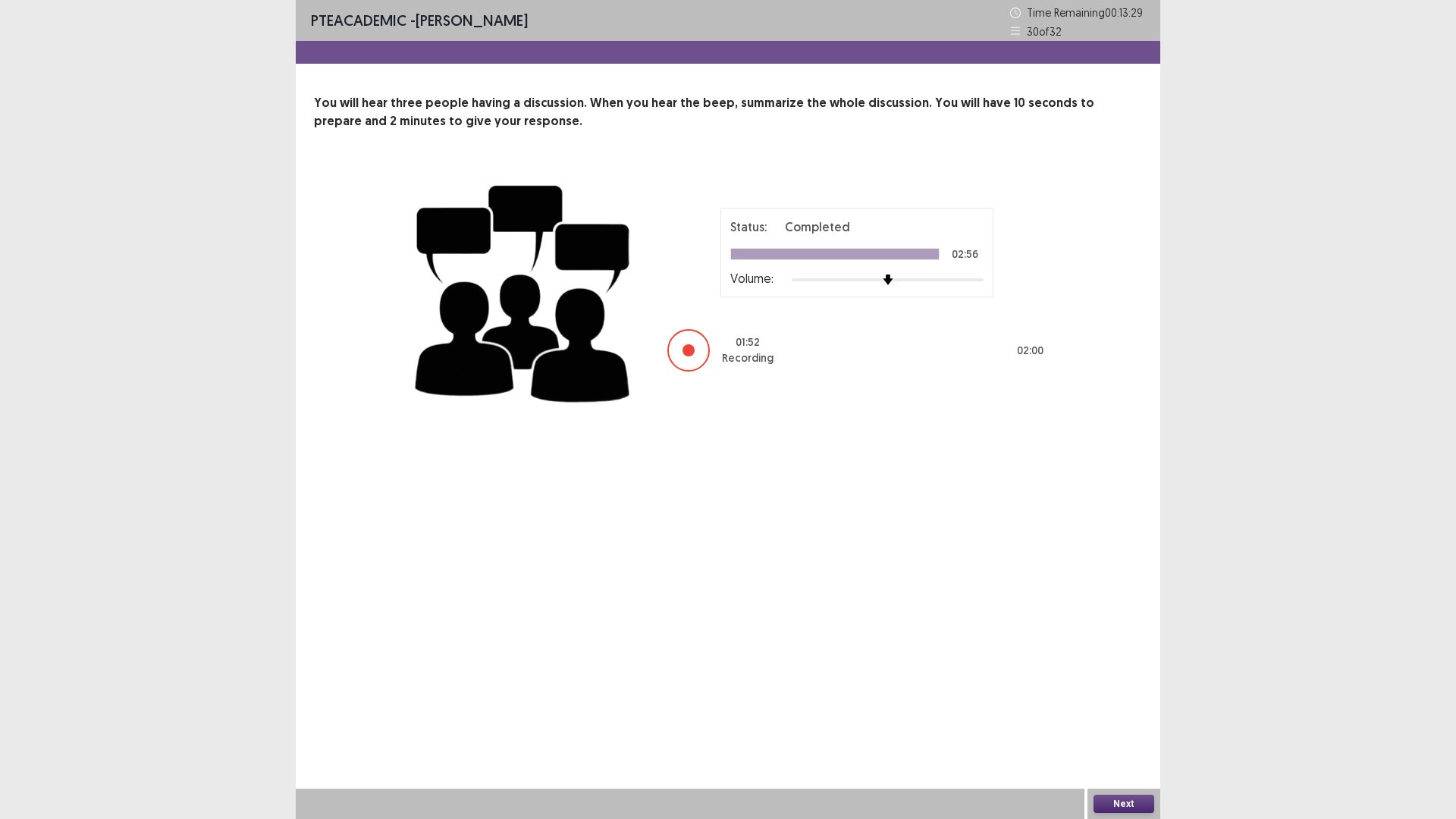
click at [1095, 716] on button "Next" at bounding box center [1124, 804] width 61 height 19
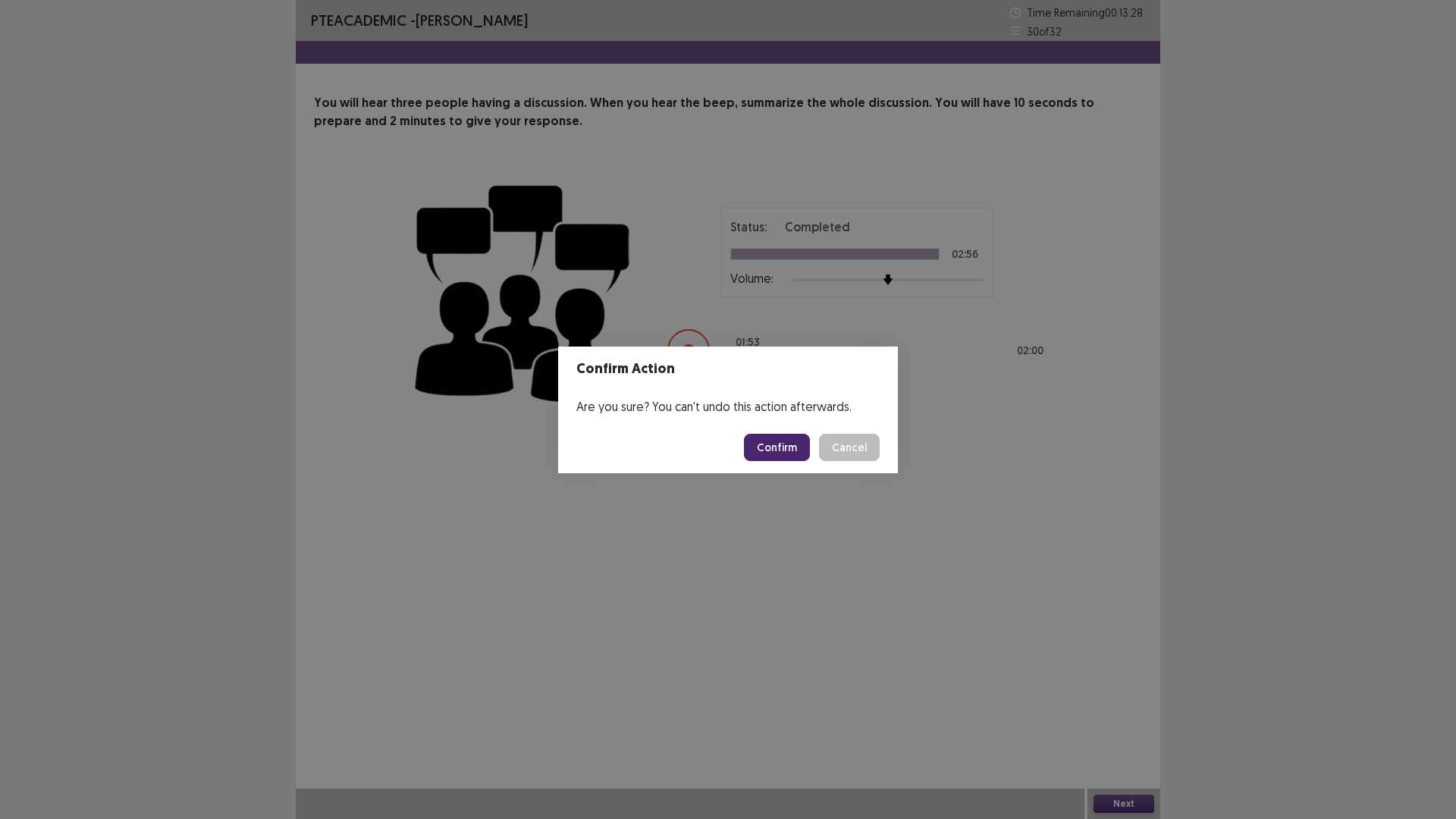
click at [797, 453] on button "Confirm" at bounding box center [777, 448] width 66 height 27
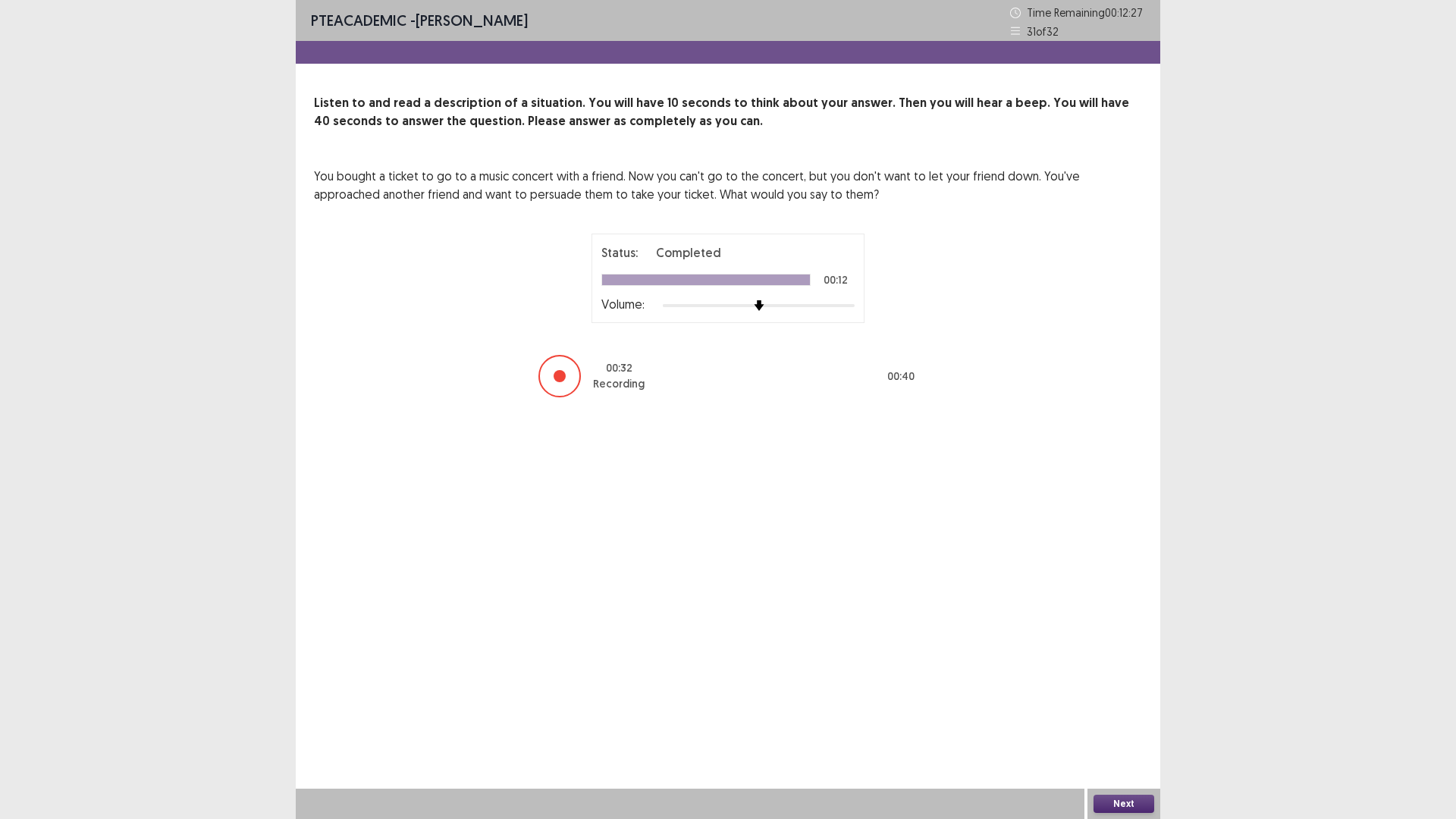
click at [1128, 716] on button "Next" at bounding box center [1124, 804] width 61 height 19
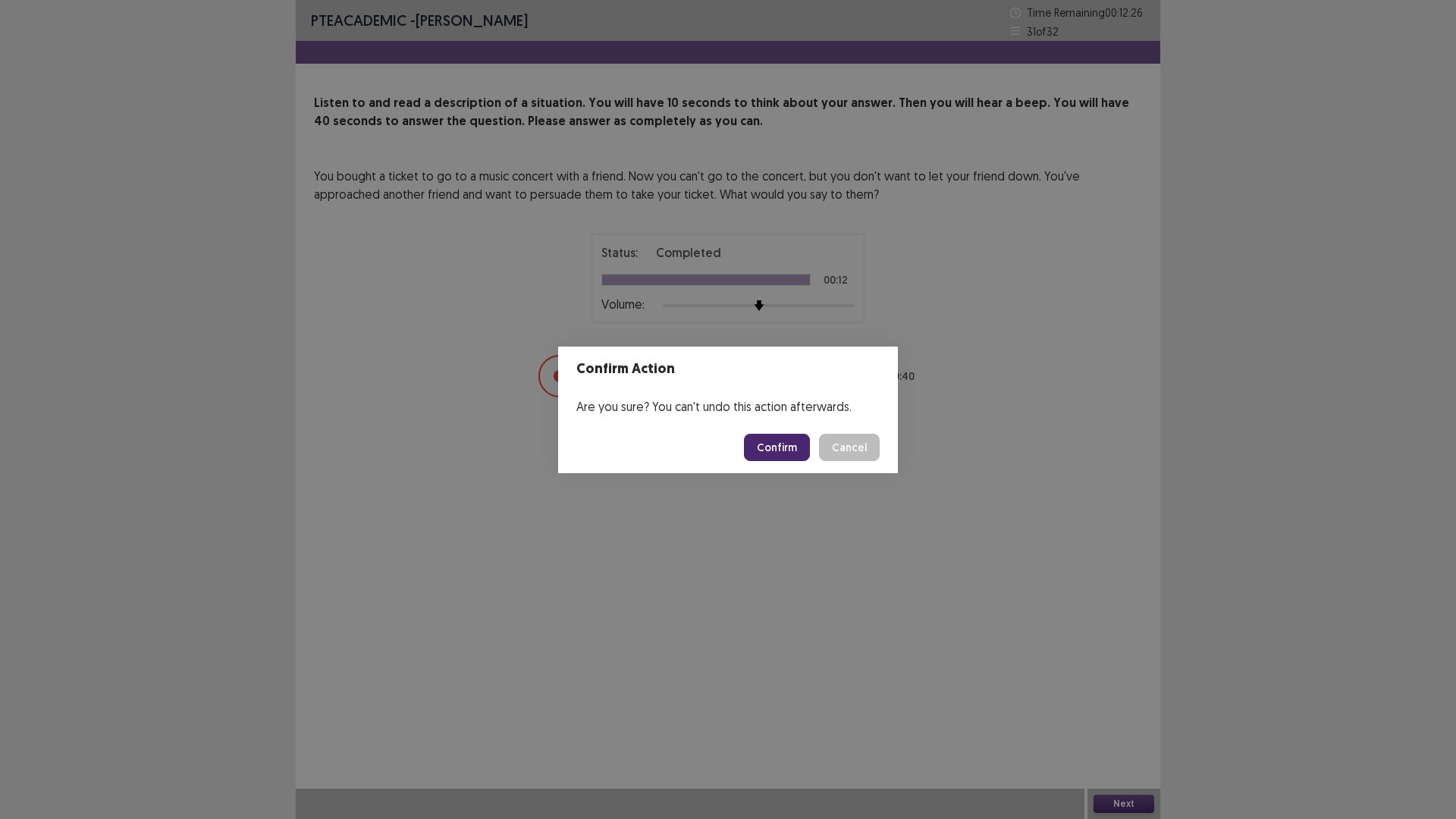
click at [770, 425] on footer "Confirm Cancel" at bounding box center [728, 447] width 339 height 52
click at [770, 447] on button "Confirm" at bounding box center [777, 448] width 66 height 27
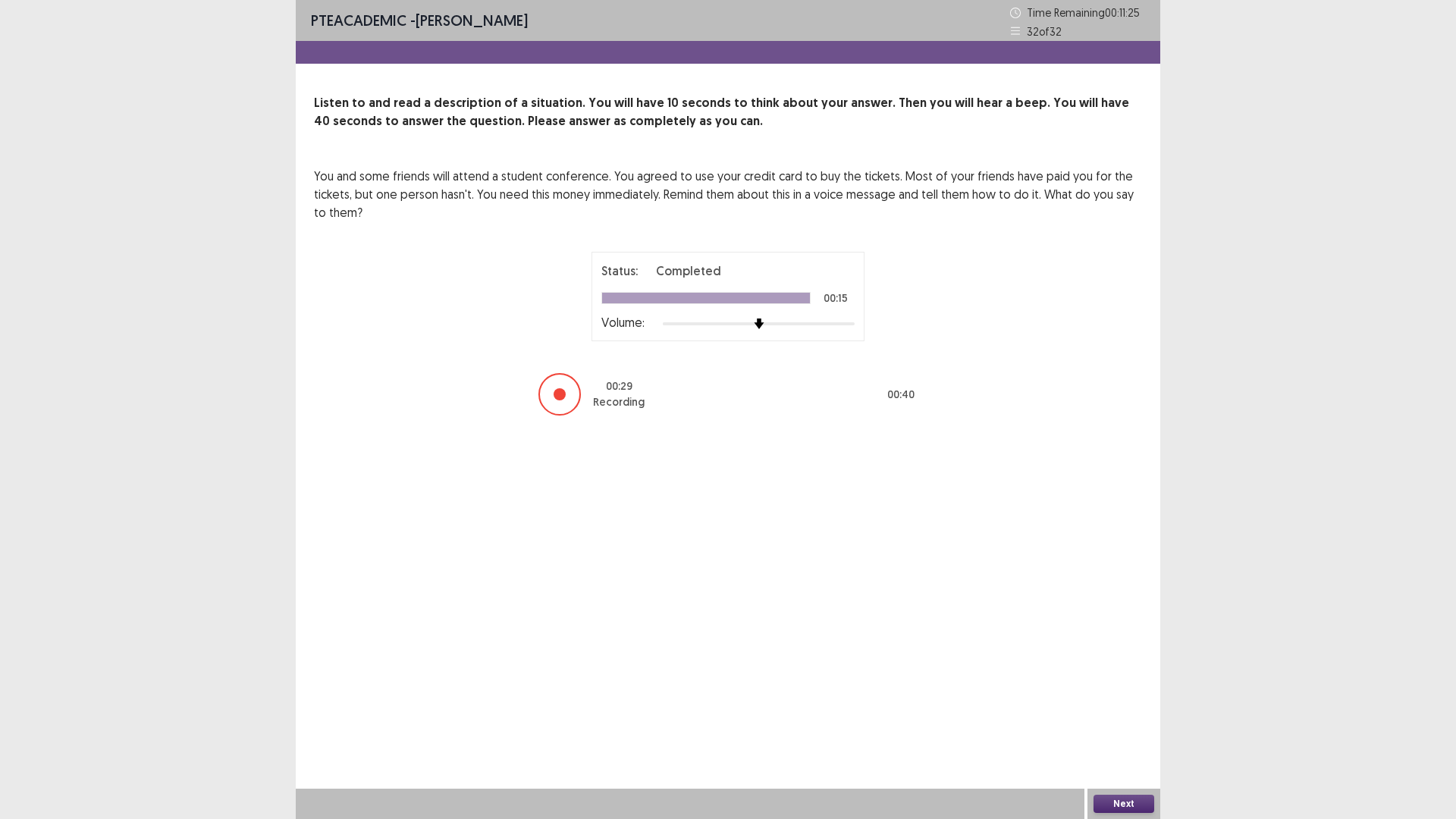
click at [1113, 716] on button "Next" at bounding box center [1124, 804] width 61 height 19
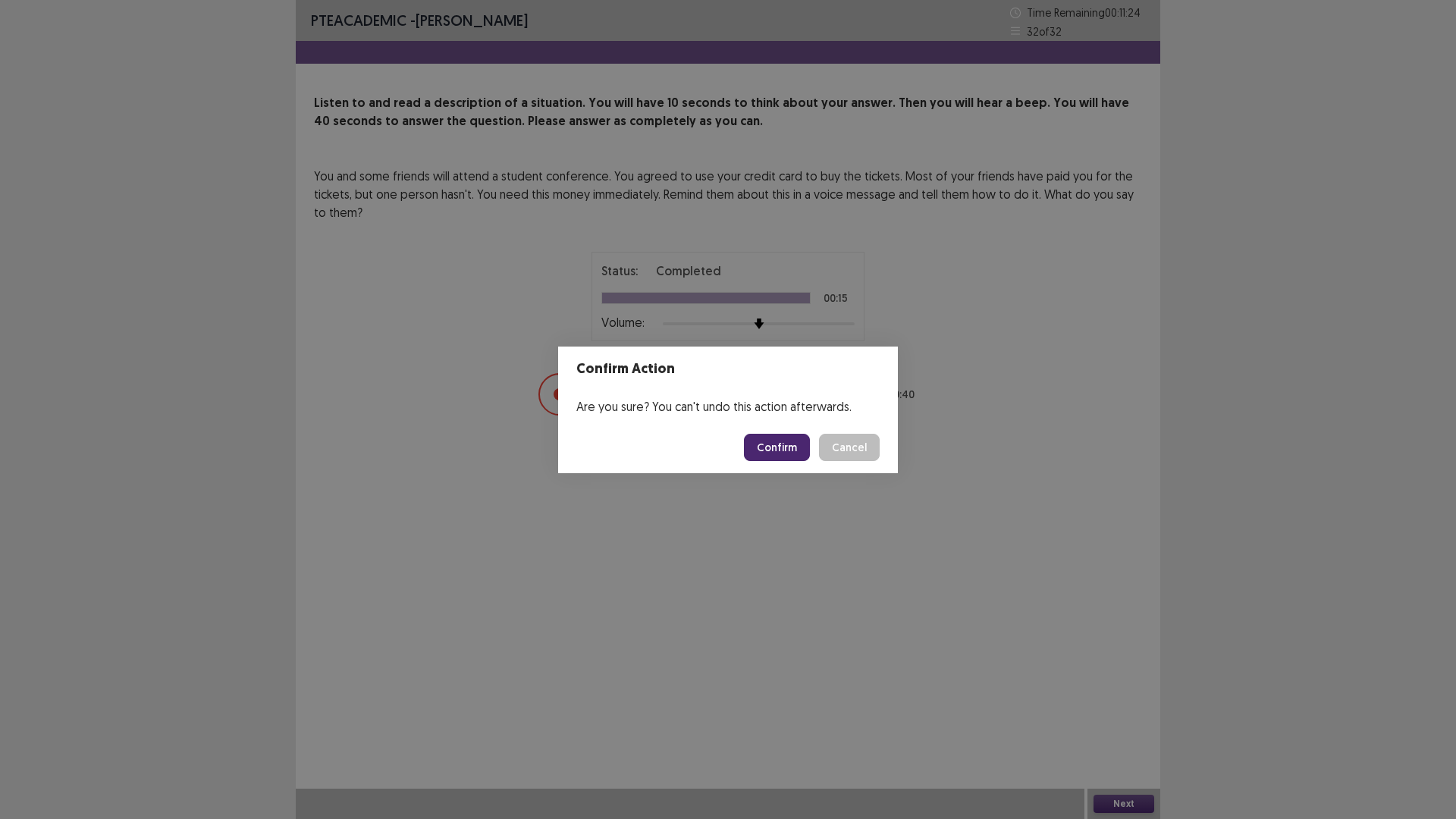
click at [792, 459] on button "Confirm" at bounding box center [777, 448] width 66 height 27
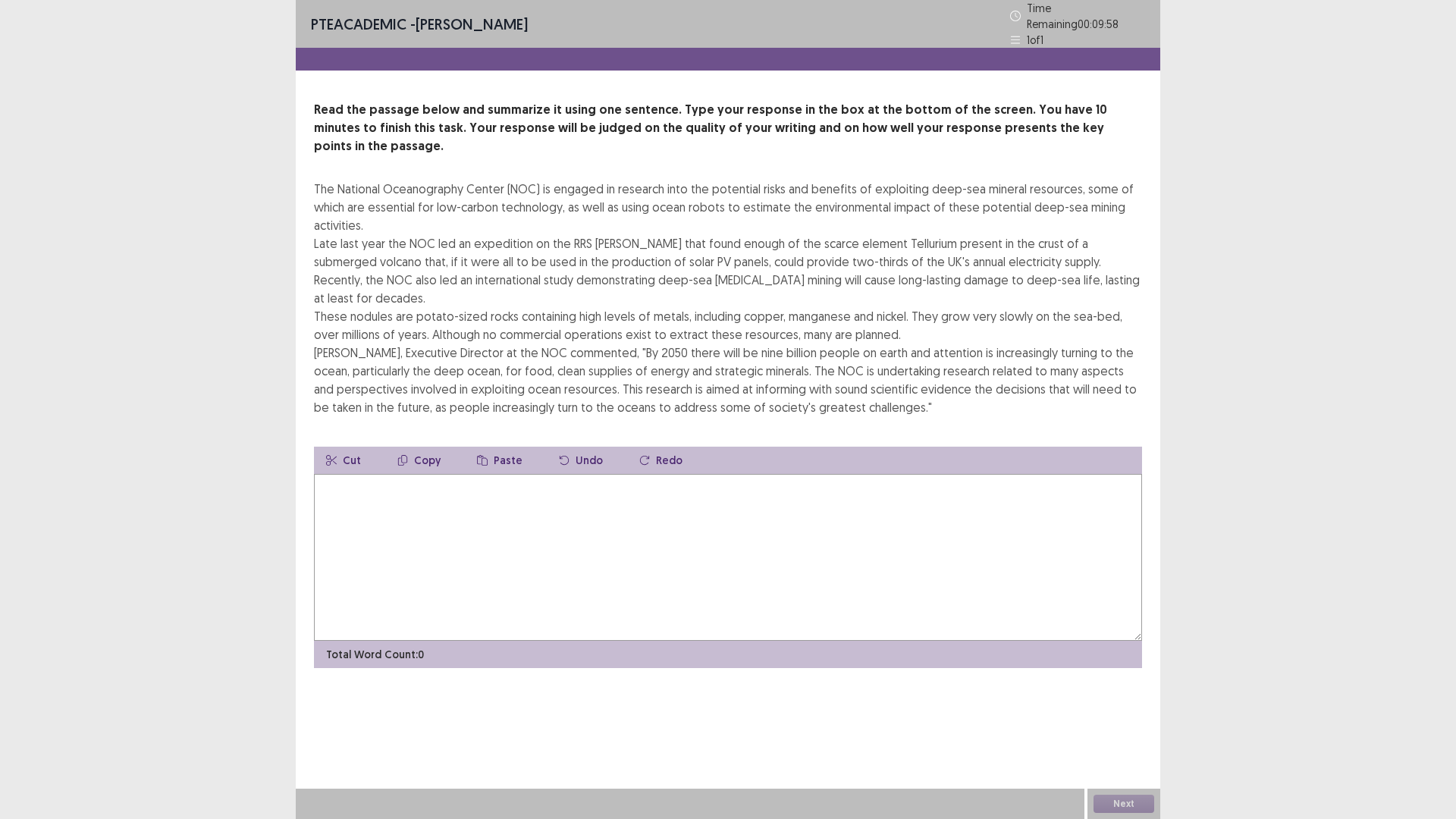
click at [488, 492] on textarea at bounding box center [728, 557] width 829 height 167
click at [704, 496] on textarea at bounding box center [728, 557] width 829 height 167
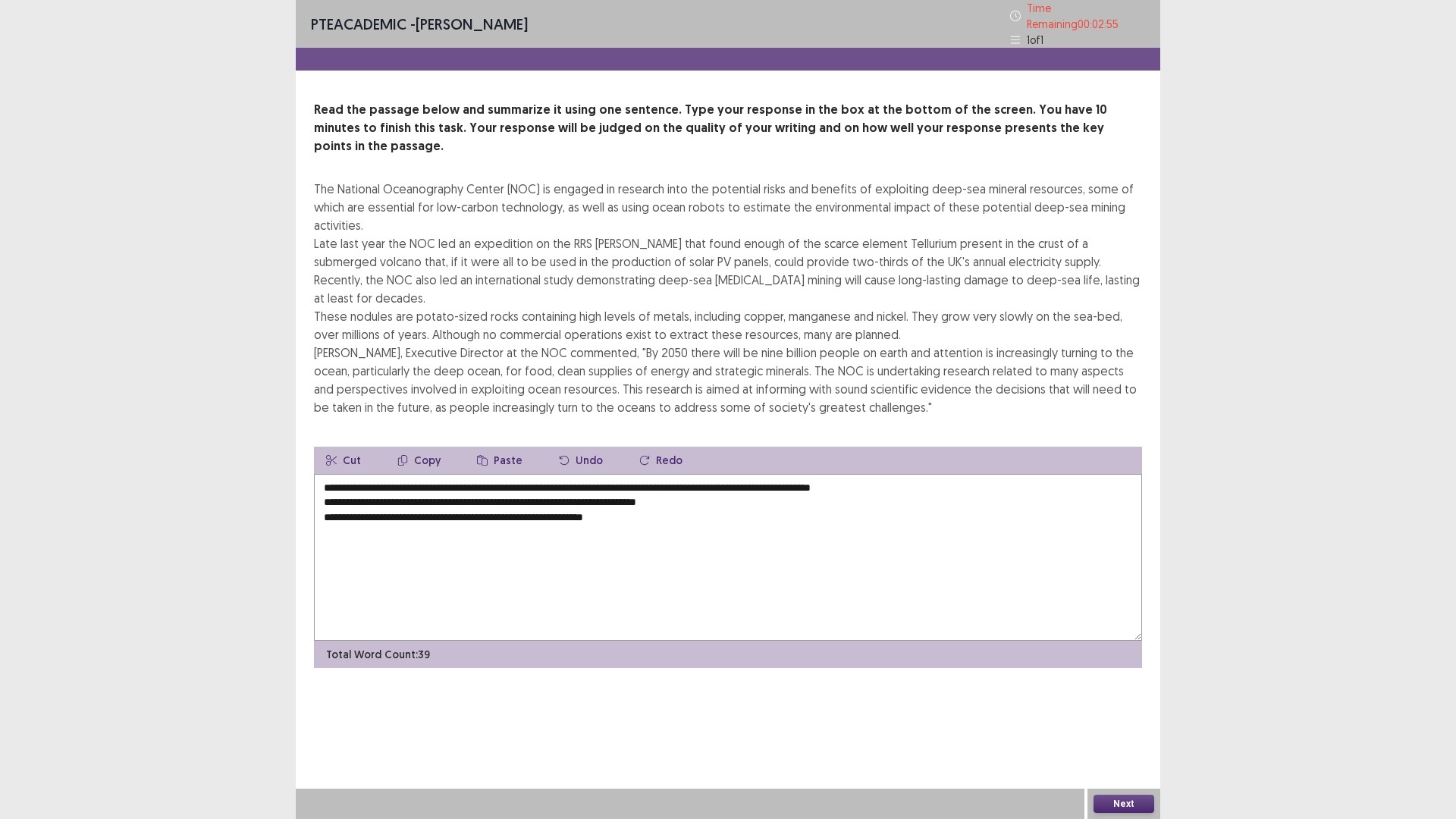
click at [745, 485] on textarea "**********" at bounding box center [728, 557] width 829 height 167
click at [724, 477] on textarea "**********" at bounding box center [728, 557] width 829 height 167
click at [324, 489] on textarea "**********" at bounding box center [728, 557] width 829 height 167
click at [348, 478] on textarea "**********" at bounding box center [728, 557] width 829 height 167
click at [353, 480] on textarea "**********" at bounding box center [728, 557] width 829 height 167
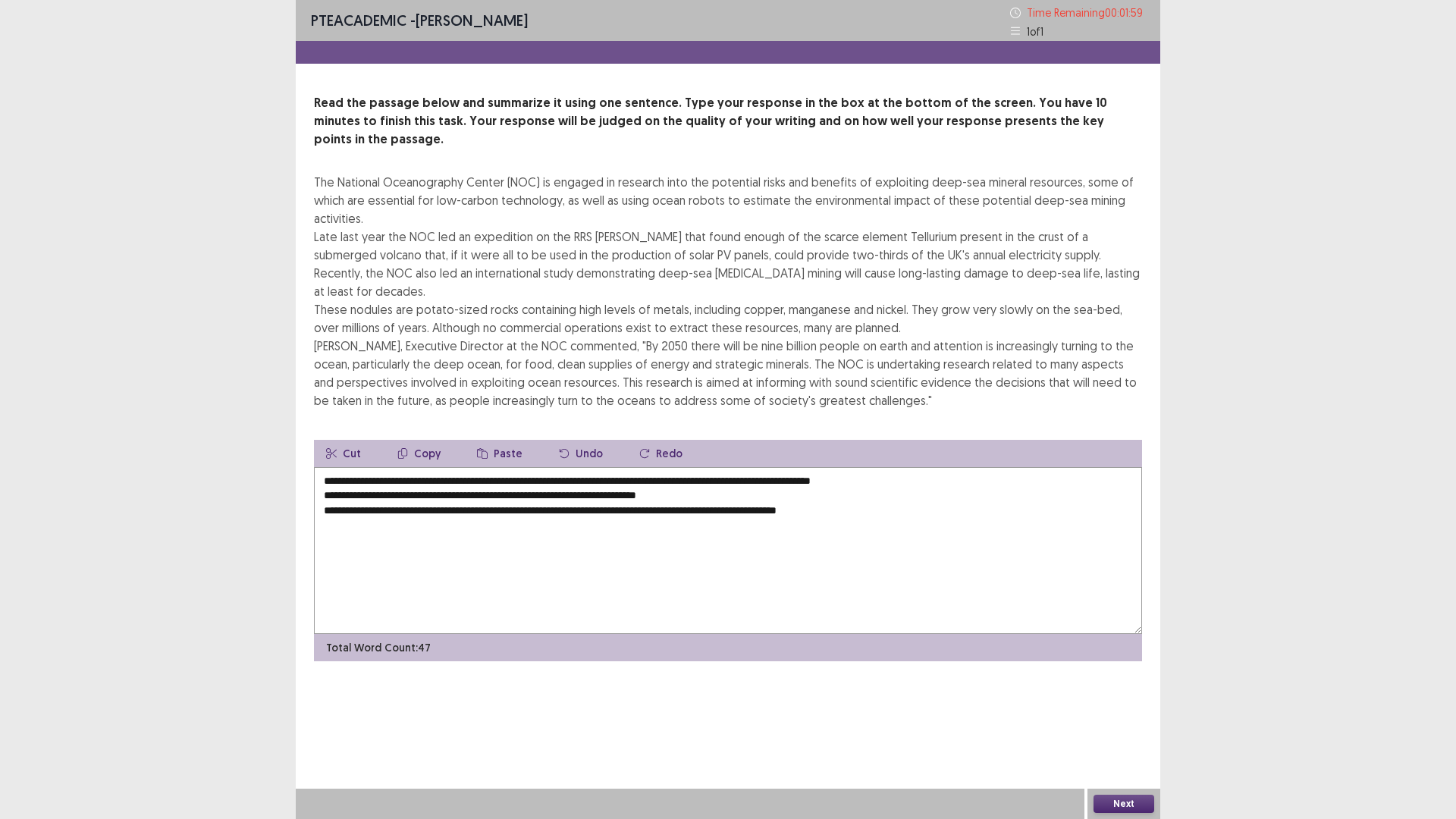
click at [554, 483] on textarea "**********" at bounding box center [728, 550] width 829 height 167
click at [916, 481] on textarea "**********" at bounding box center [728, 550] width 829 height 167
click at [325, 467] on textarea "**********" at bounding box center [728, 550] width 829 height 167
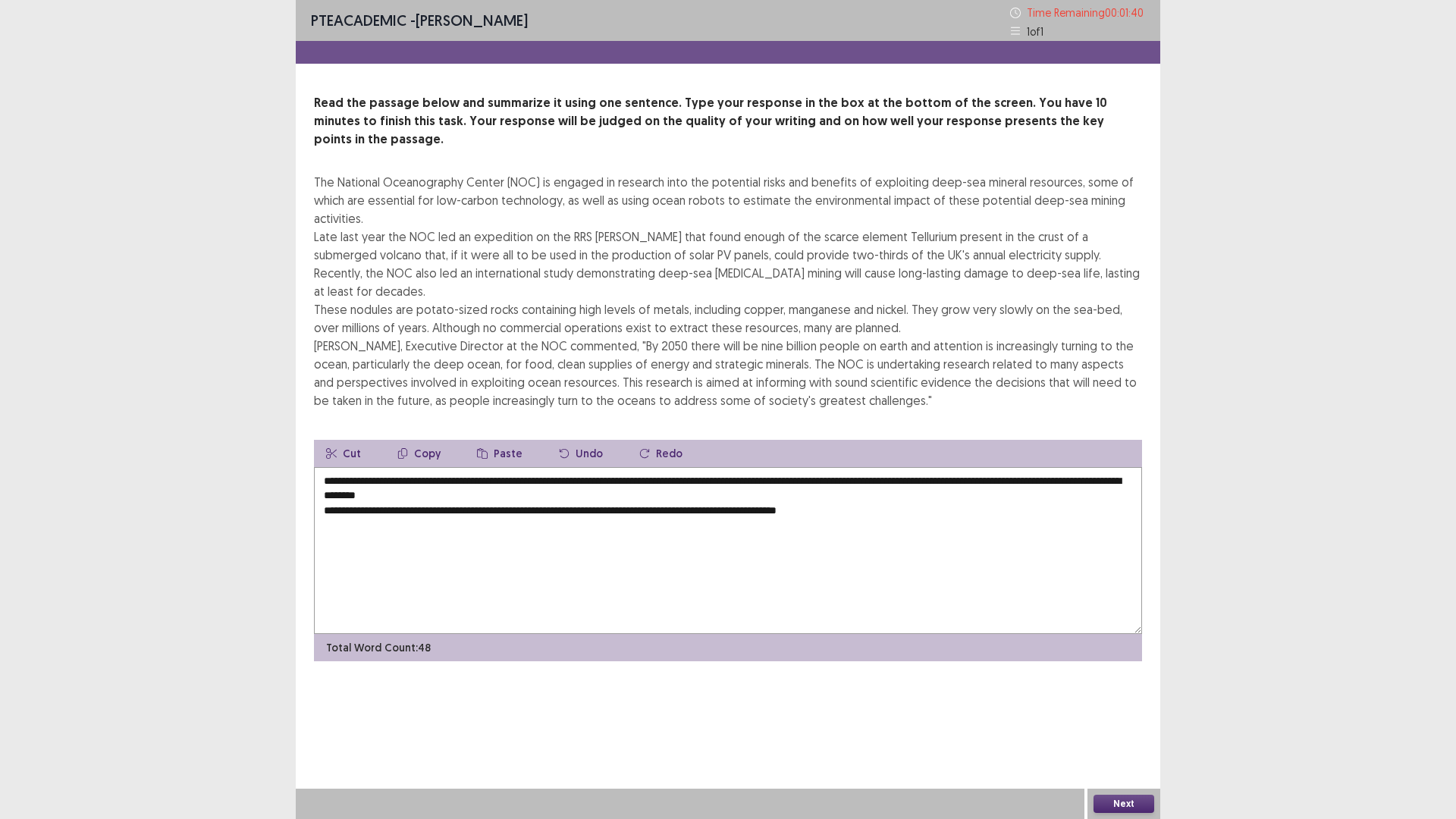
click at [324, 477] on textarea "**********" at bounding box center [728, 550] width 829 height 167
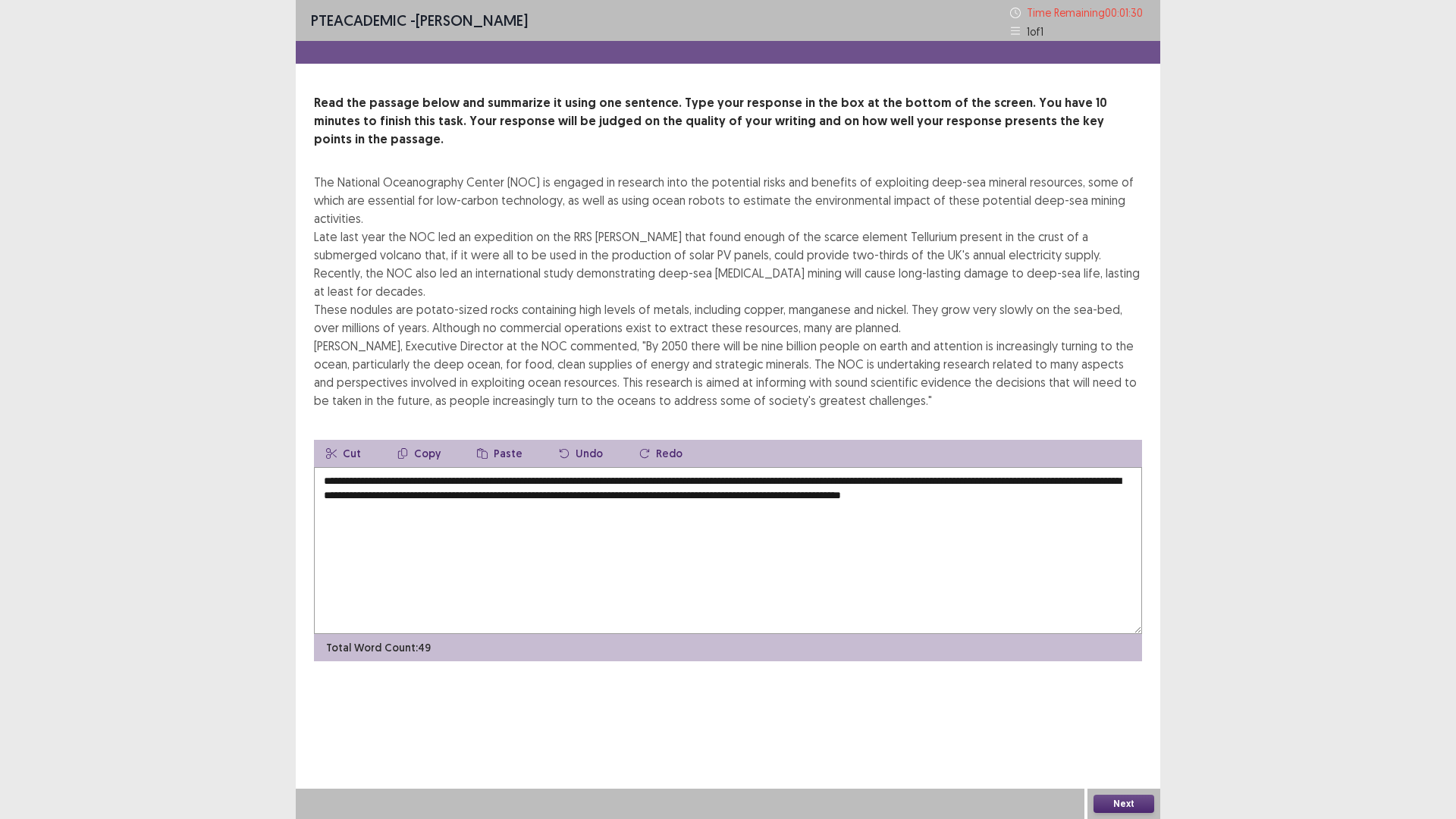
click at [807, 467] on textarea "**********" at bounding box center [728, 550] width 829 height 167
click at [1122, 467] on textarea "**********" at bounding box center [728, 550] width 829 height 167
click at [1112, 467] on textarea "**********" at bounding box center [728, 550] width 829 height 167
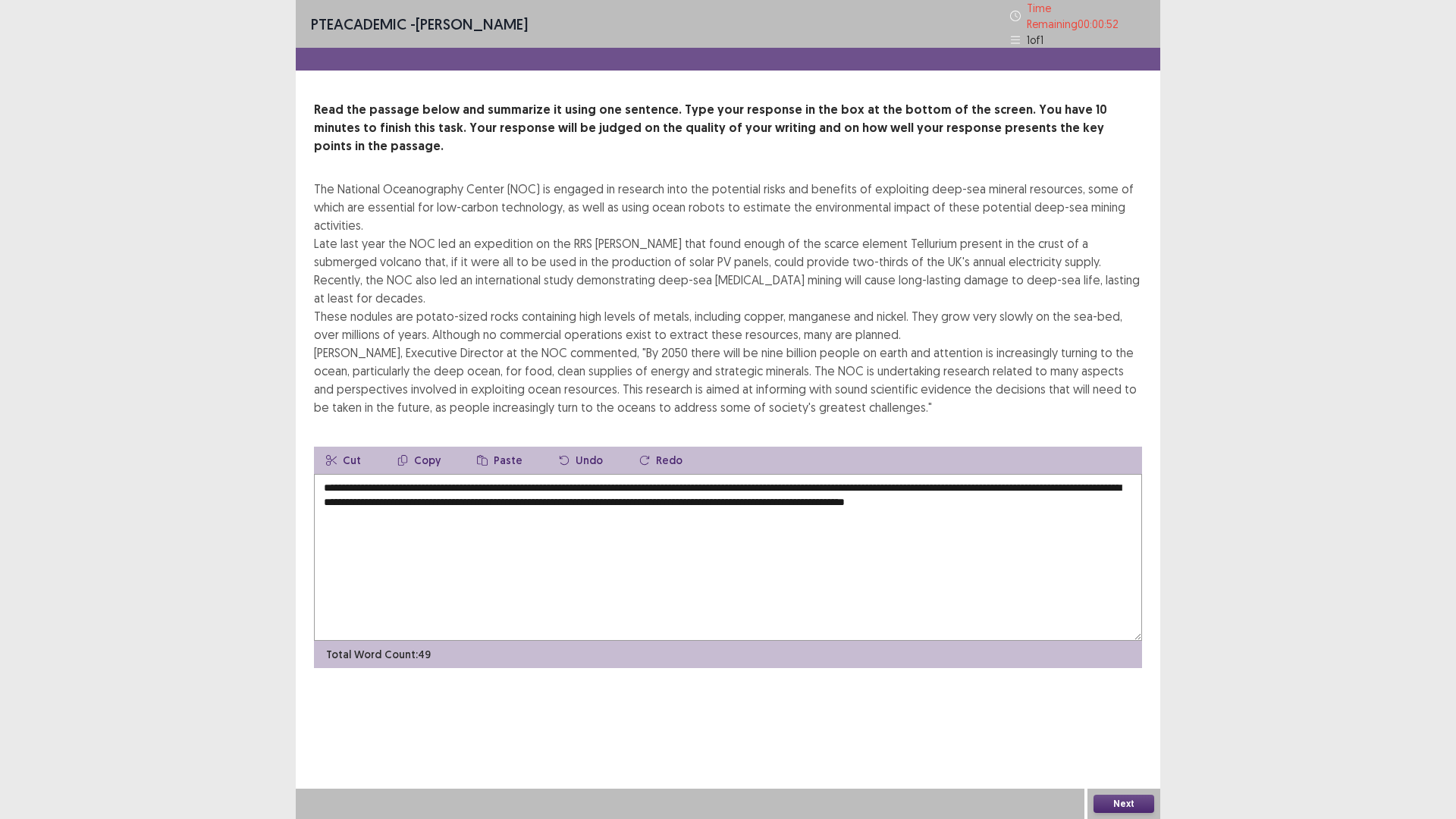
type textarea "**********"
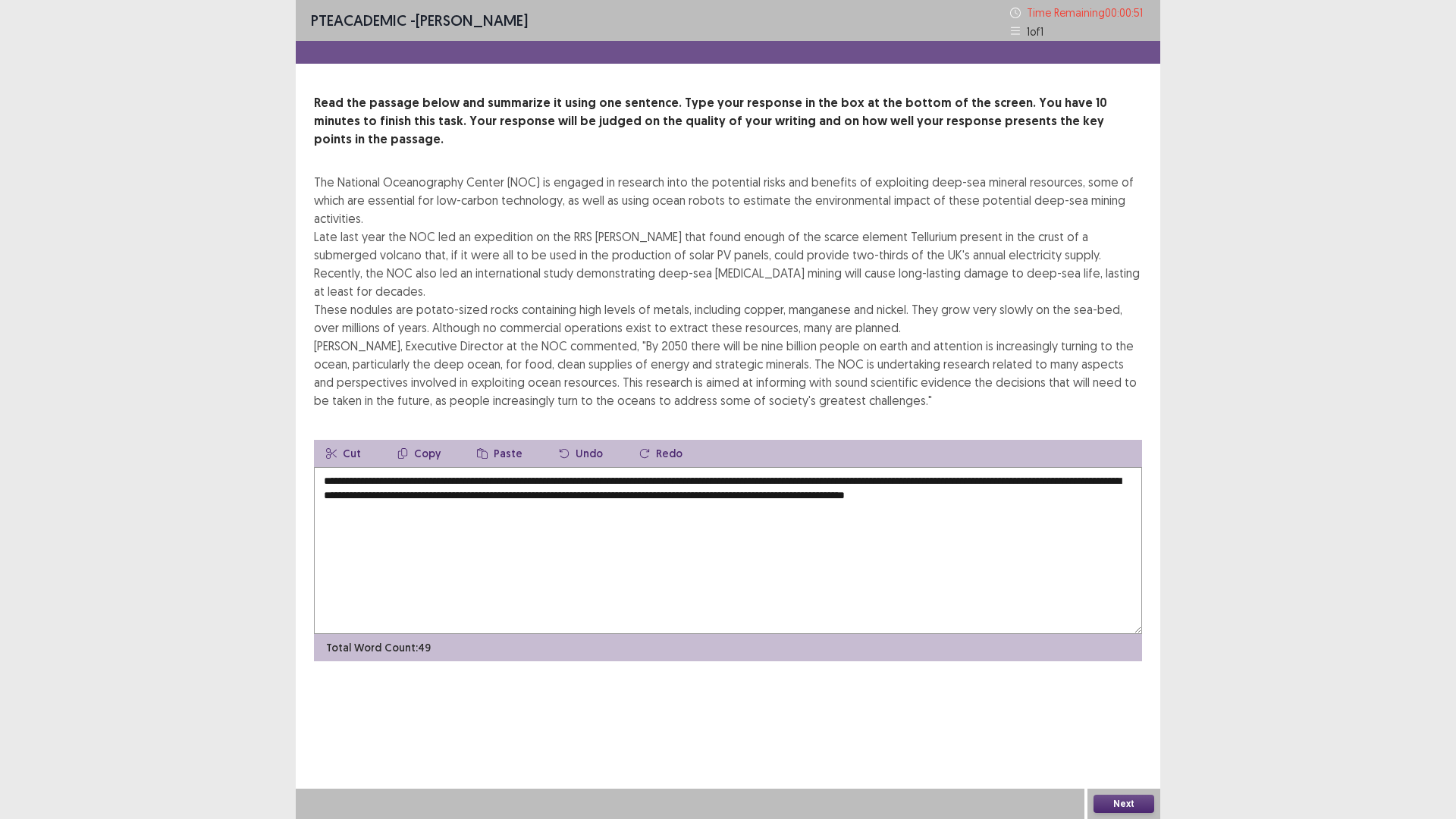
click at [1125, 716] on button "Next" at bounding box center [1124, 804] width 61 height 19
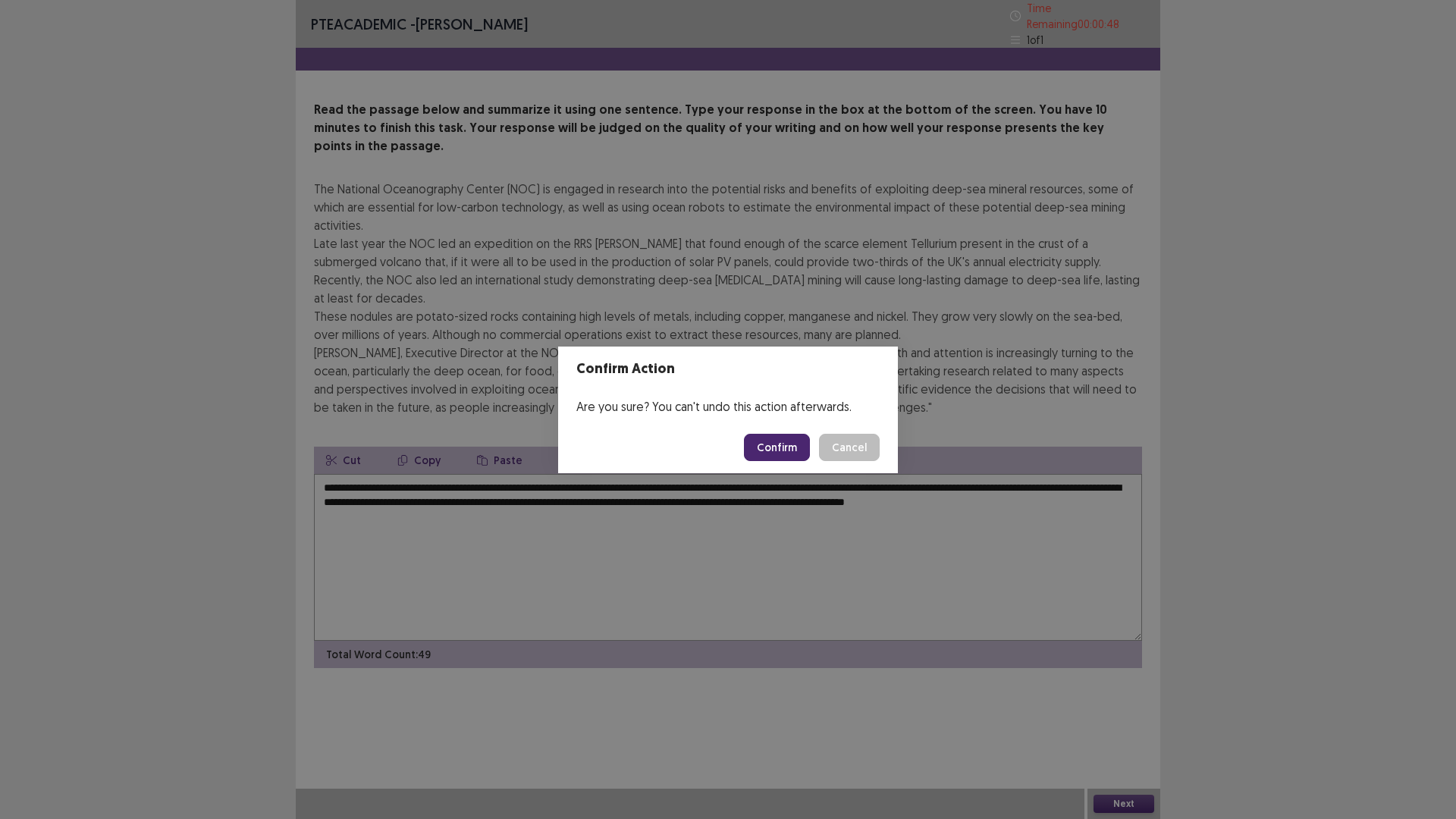
click at [789, 447] on button "Confirm" at bounding box center [777, 448] width 66 height 27
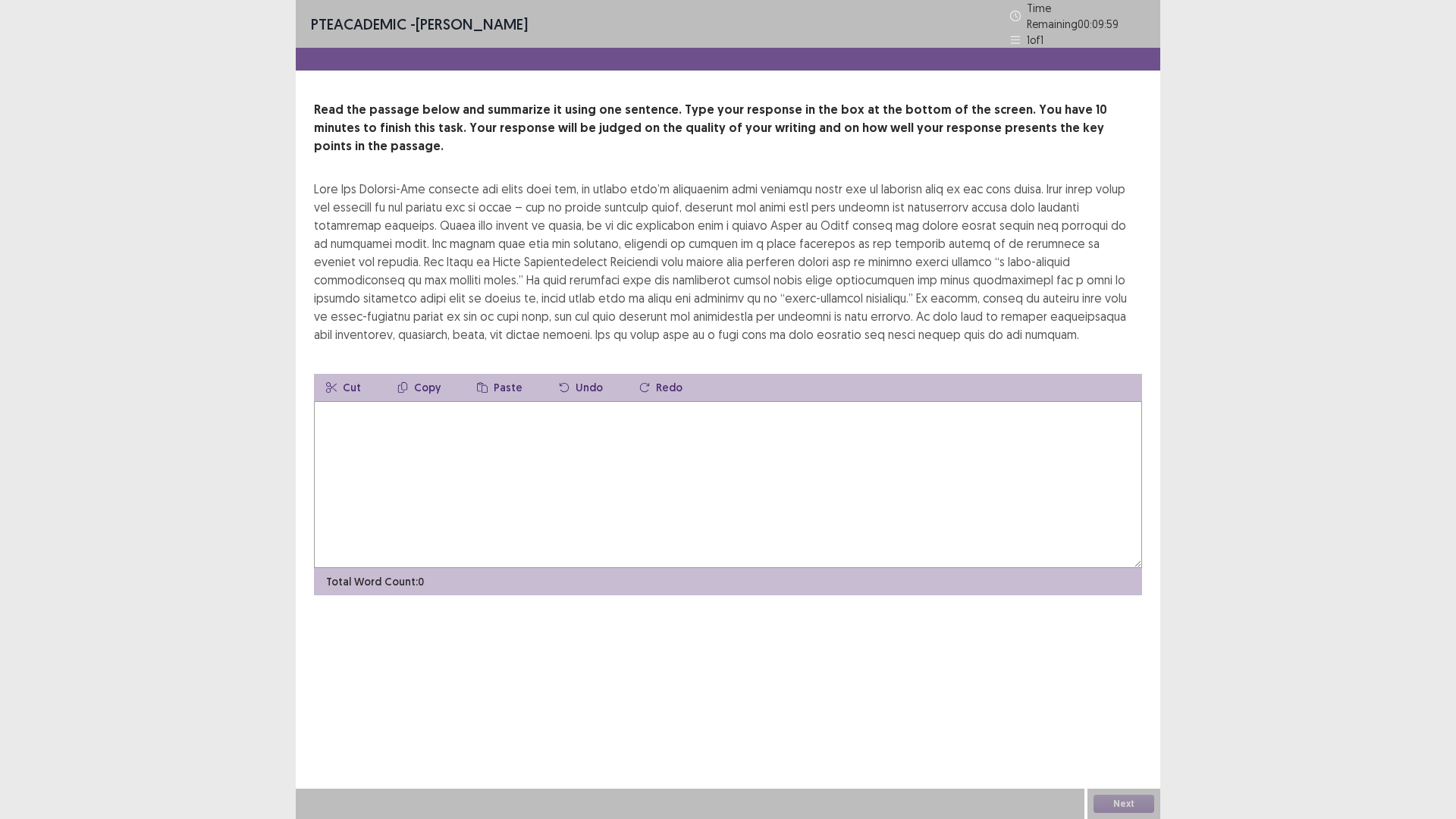
click at [507, 410] on textarea at bounding box center [728, 484] width 829 height 167
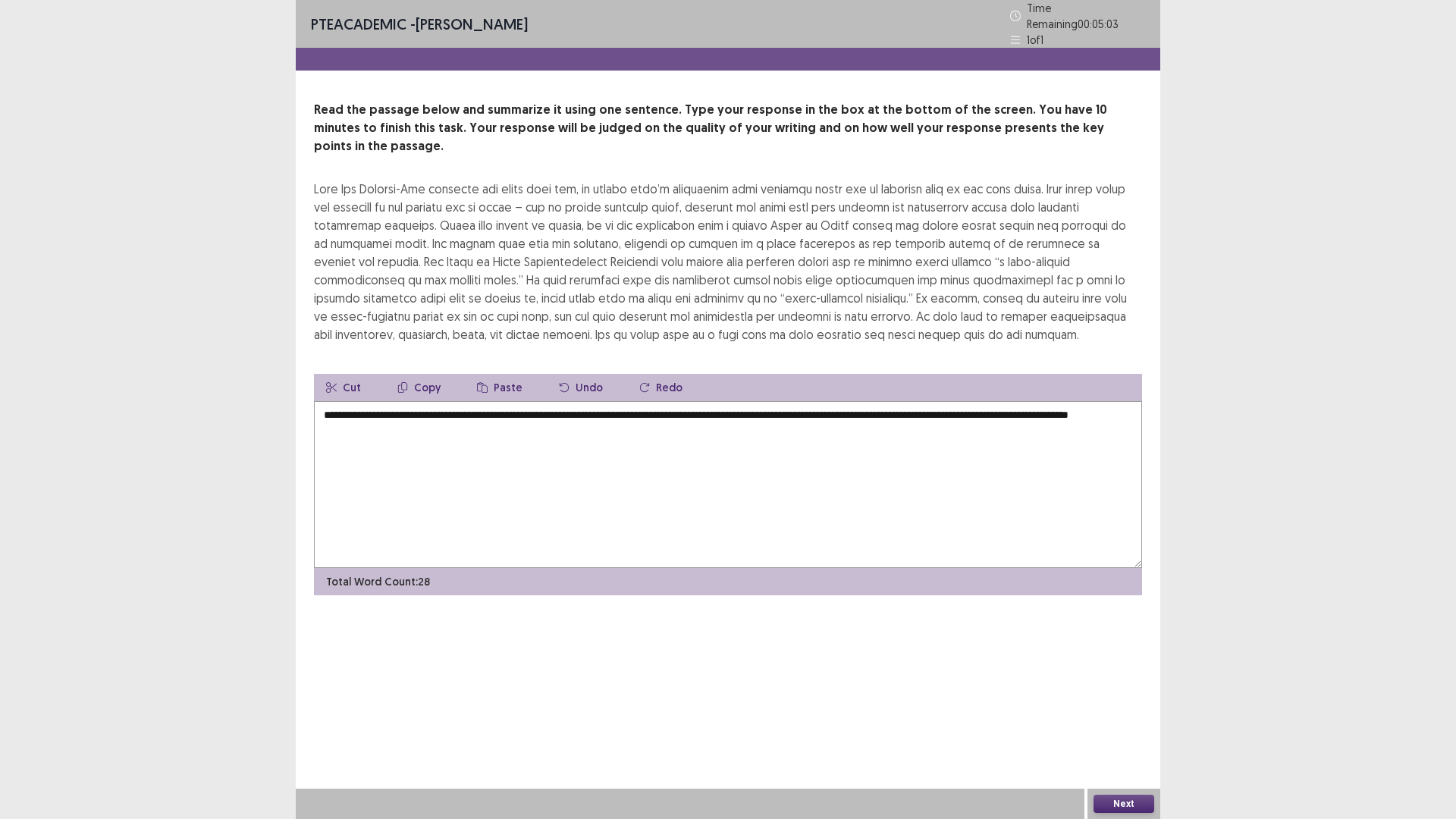
click at [422, 401] on textarea "**********" at bounding box center [728, 484] width 829 height 167
click at [730, 401] on textarea "**********" at bounding box center [728, 484] width 829 height 167
click at [731, 401] on textarea "**********" at bounding box center [728, 484] width 829 height 167
click at [712, 431] on textarea "**********" at bounding box center [728, 484] width 829 height 167
click at [493, 405] on textarea "**********" at bounding box center [728, 484] width 829 height 167
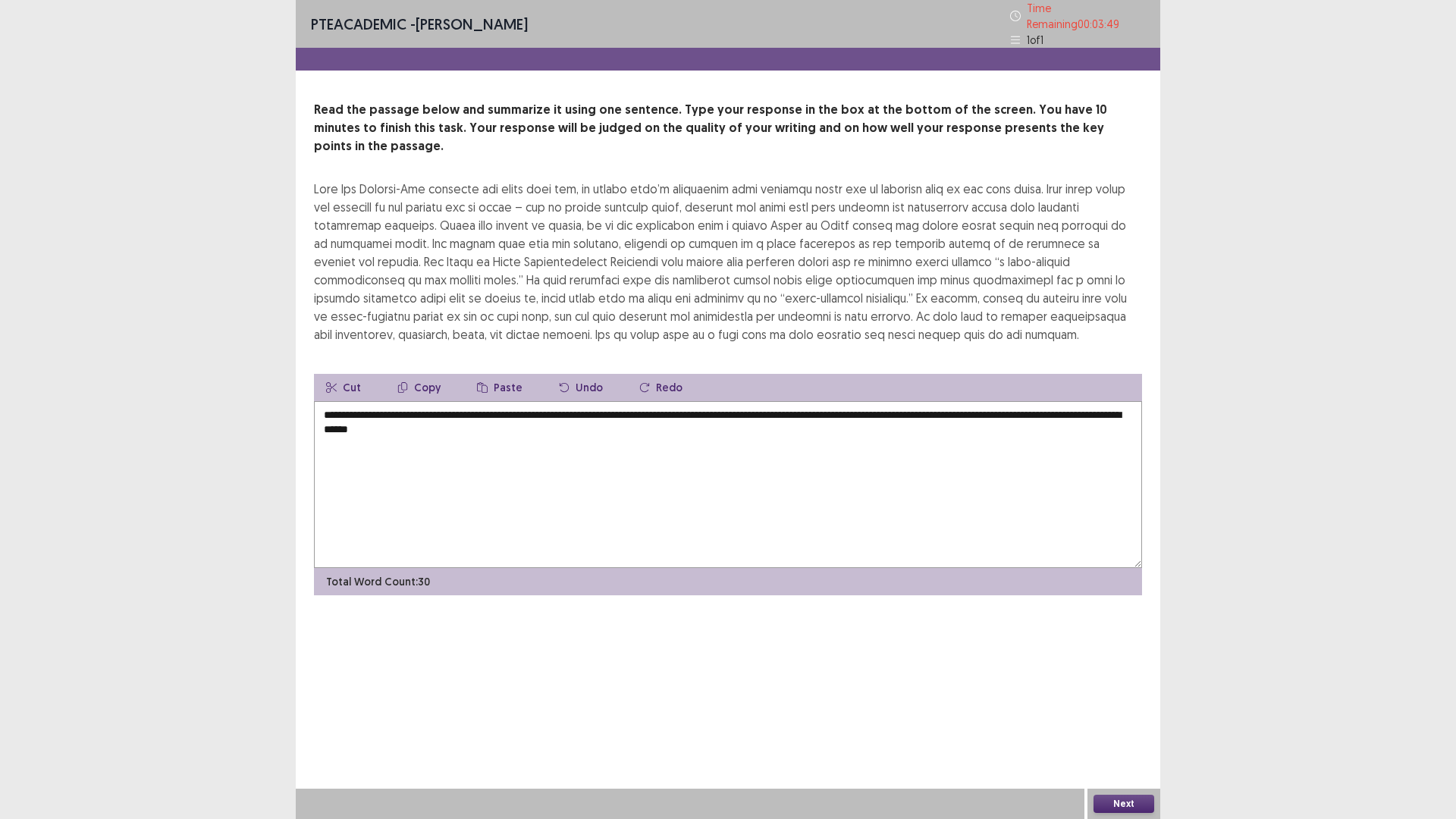
click at [493, 405] on textarea "**********" at bounding box center [728, 484] width 829 height 167
click at [671, 412] on textarea "**********" at bounding box center [728, 484] width 829 height 167
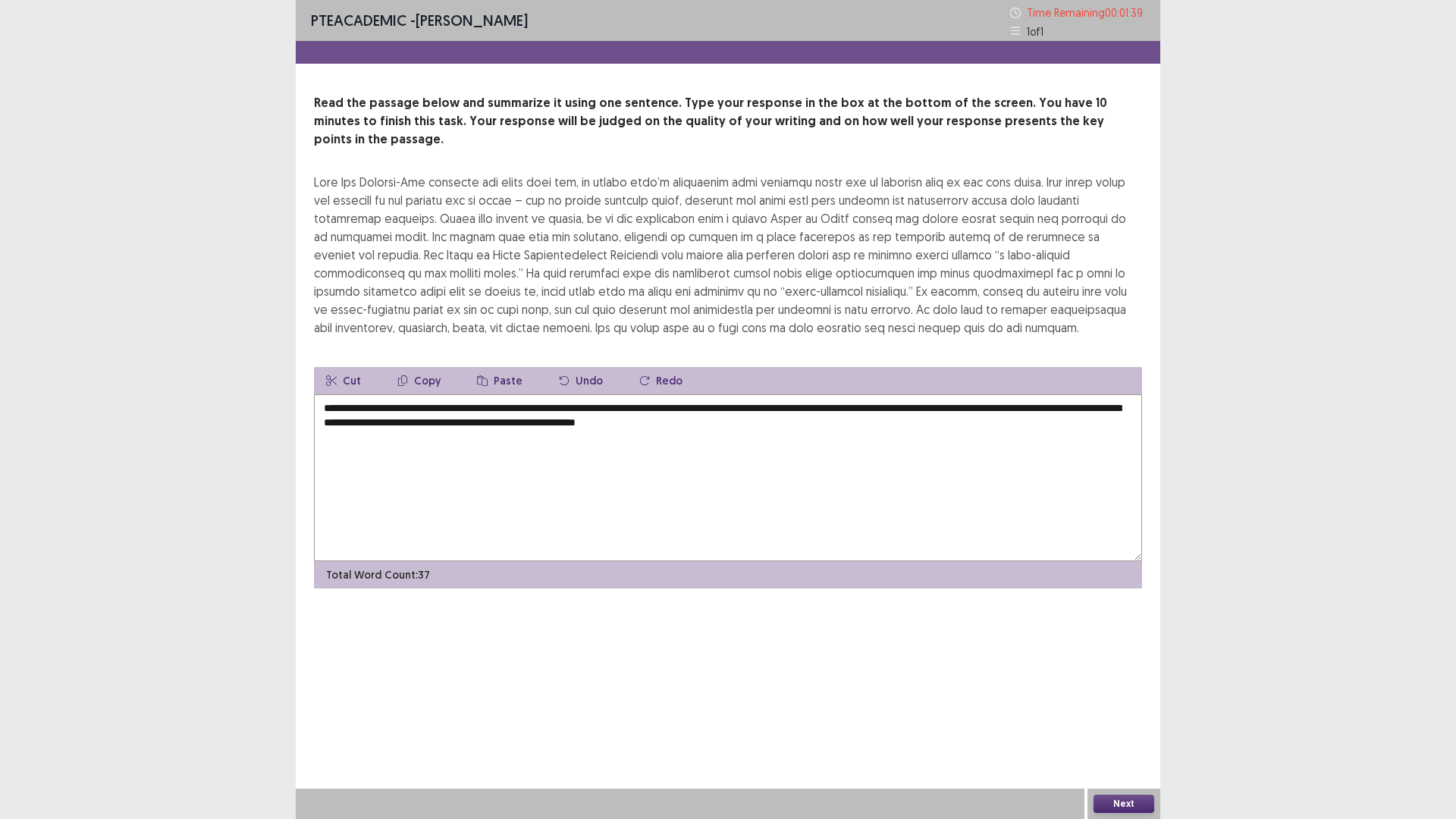
click at [731, 406] on textarea "**********" at bounding box center [728, 477] width 829 height 167
drag, startPoint x: 780, startPoint y: 412, endPoint x: 738, endPoint y: 415, distance: 42.1
click at [738, 415] on textarea "**********" at bounding box center [728, 477] width 829 height 167
click at [863, 410] on textarea "**********" at bounding box center [728, 477] width 829 height 167
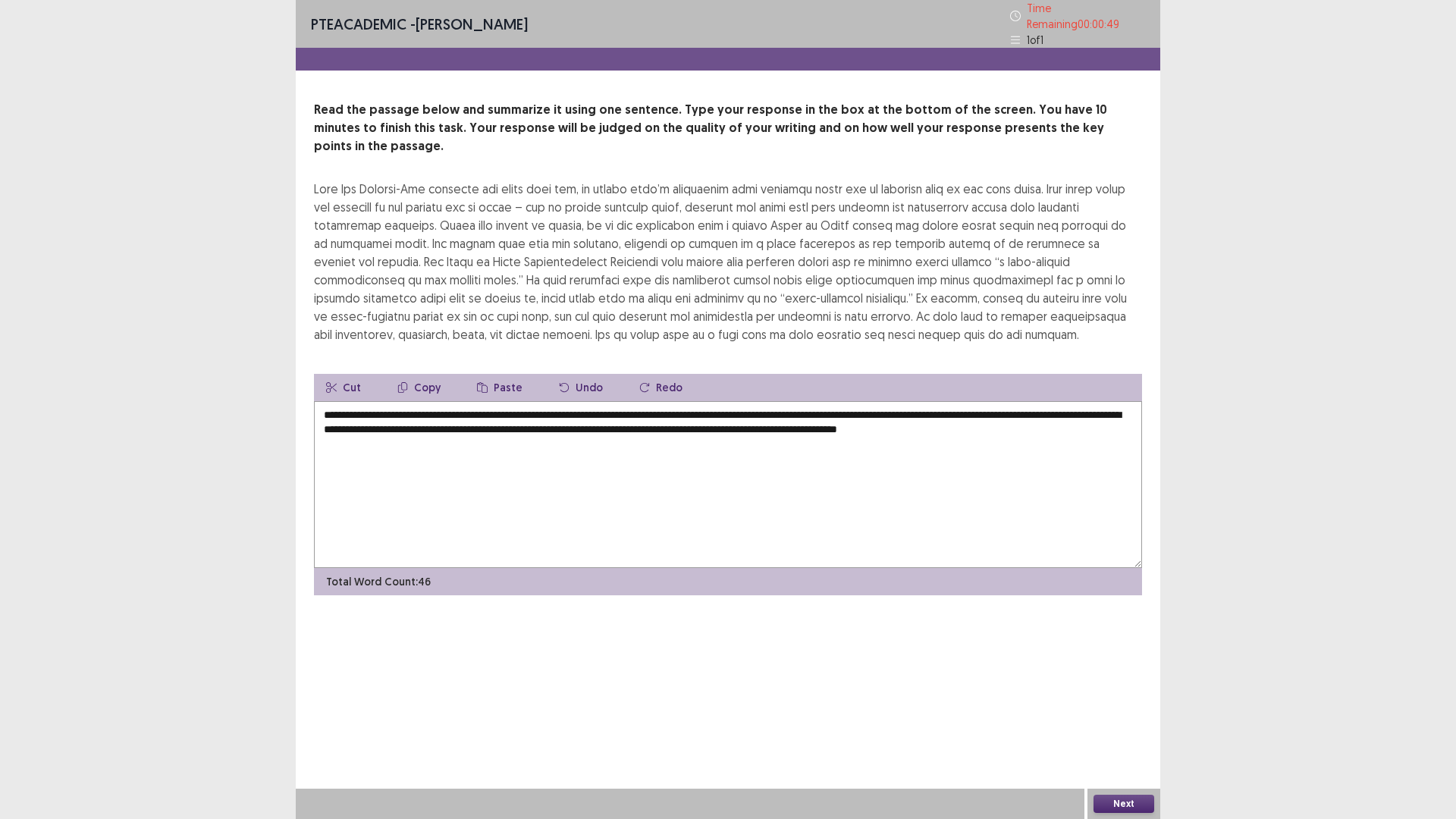
click at [1086, 401] on textarea "**********" at bounding box center [728, 484] width 829 height 167
click at [894, 446] on textarea "**********" at bounding box center [728, 484] width 829 height 167
type textarea "**********"
click at [1111, 716] on button "Next" at bounding box center [1124, 804] width 61 height 19
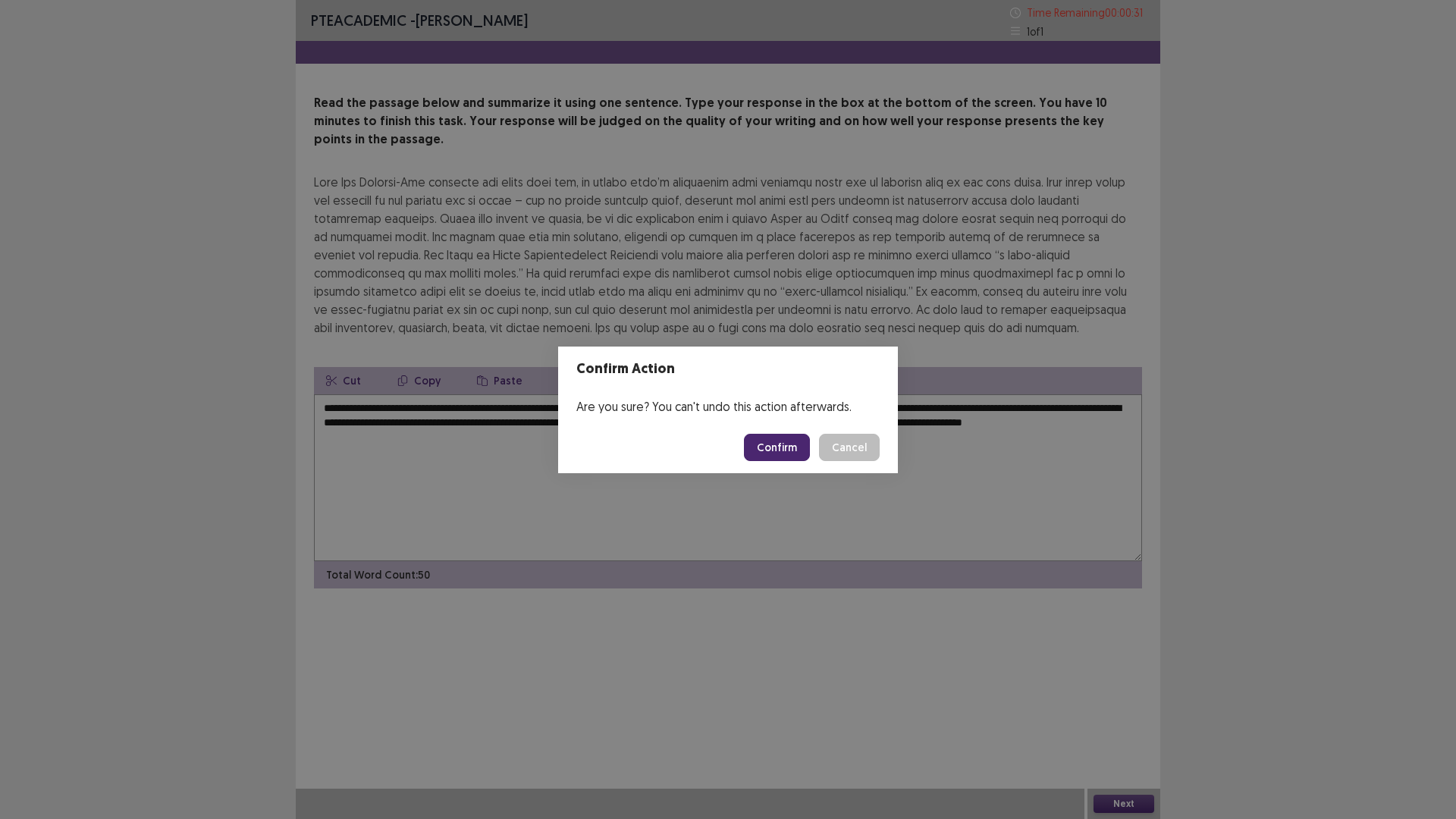
click at [768, 448] on button "Confirm" at bounding box center [777, 448] width 66 height 27
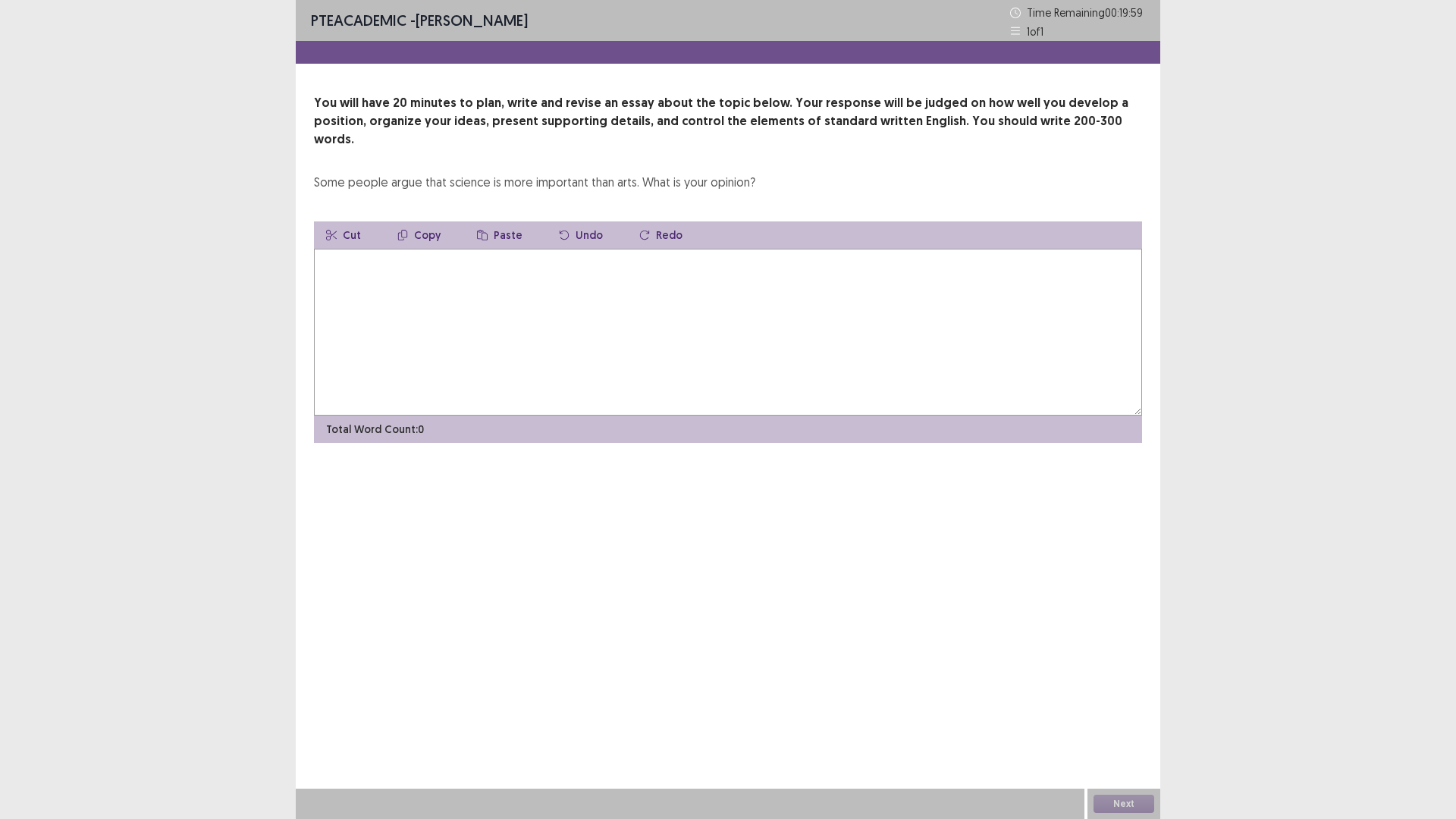
click at [533, 337] on textarea at bounding box center [728, 332] width 829 height 167
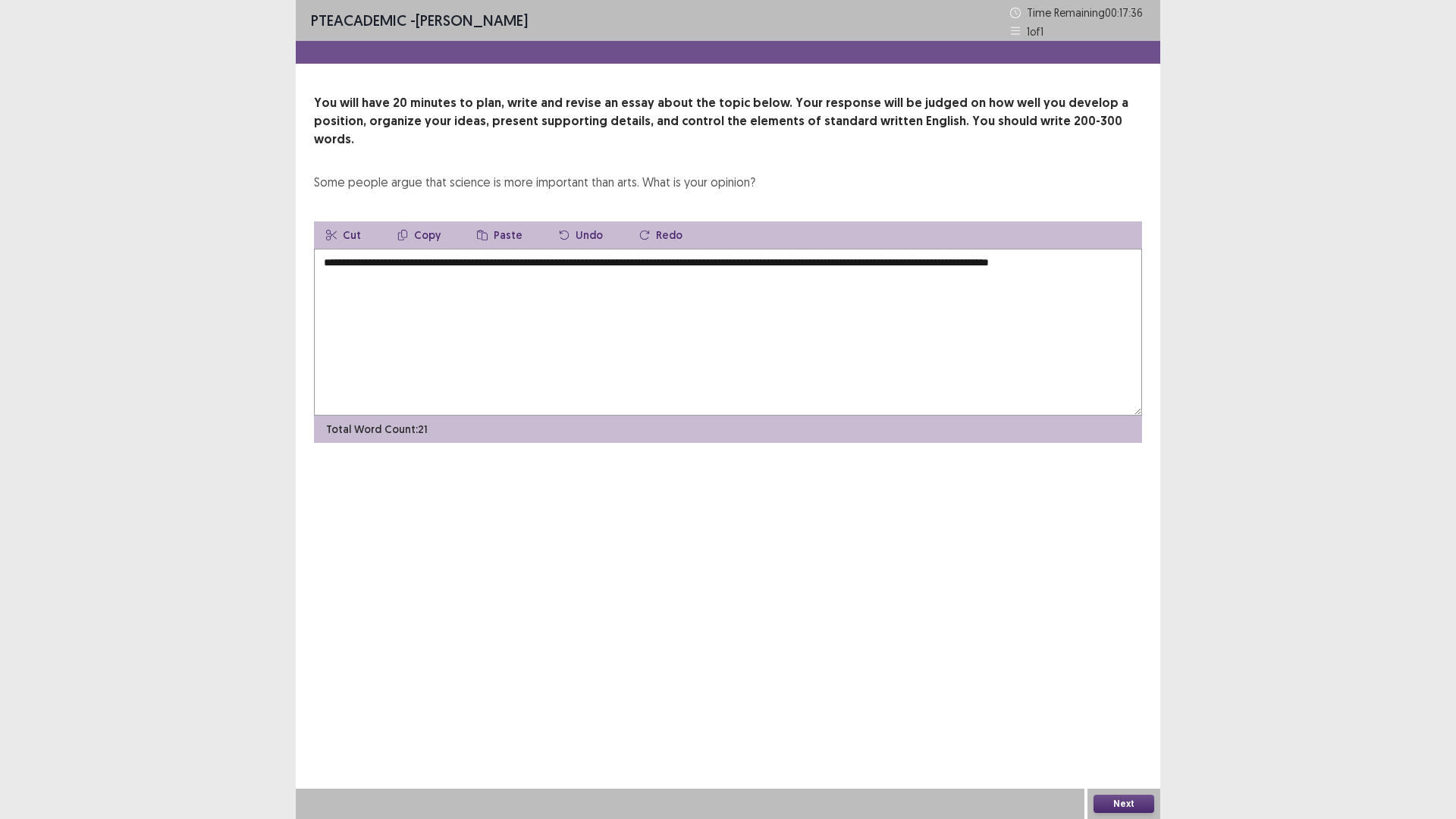
click at [977, 251] on textarea "**********" at bounding box center [728, 332] width 829 height 167
click at [902, 311] on textarea "**********" at bounding box center [728, 332] width 829 height 167
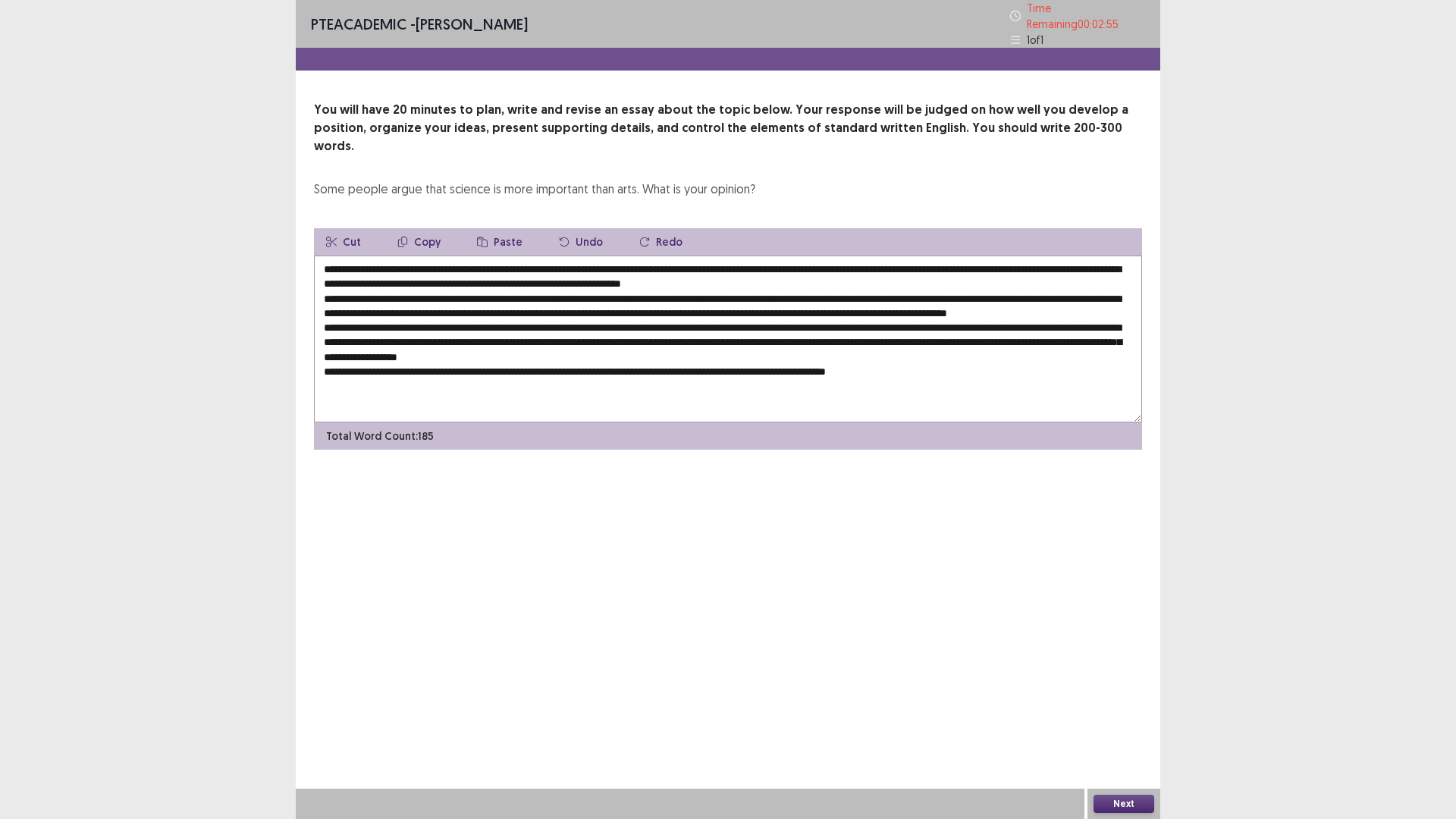
click at [771, 353] on textarea at bounding box center [728, 338] width 829 height 167
click at [996, 356] on textarea at bounding box center [728, 338] width 829 height 167
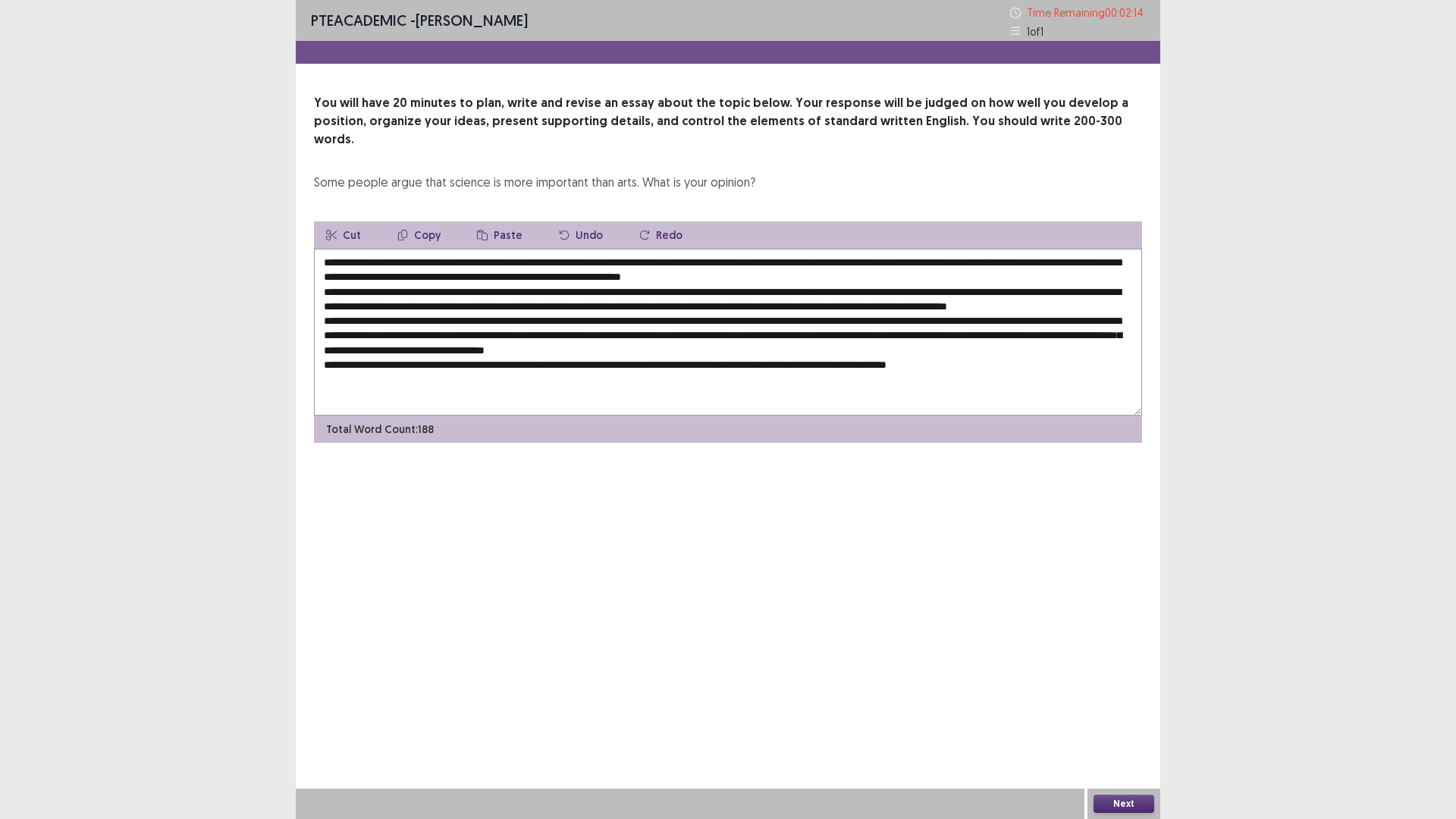
click at [973, 375] on textarea at bounding box center [728, 332] width 829 height 167
click at [1017, 359] on textarea at bounding box center [728, 332] width 829 height 167
click at [902, 344] on textarea at bounding box center [728, 332] width 829 height 167
click at [902, 333] on textarea at bounding box center [728, 332] width 829 height 167
type textarea "**********"
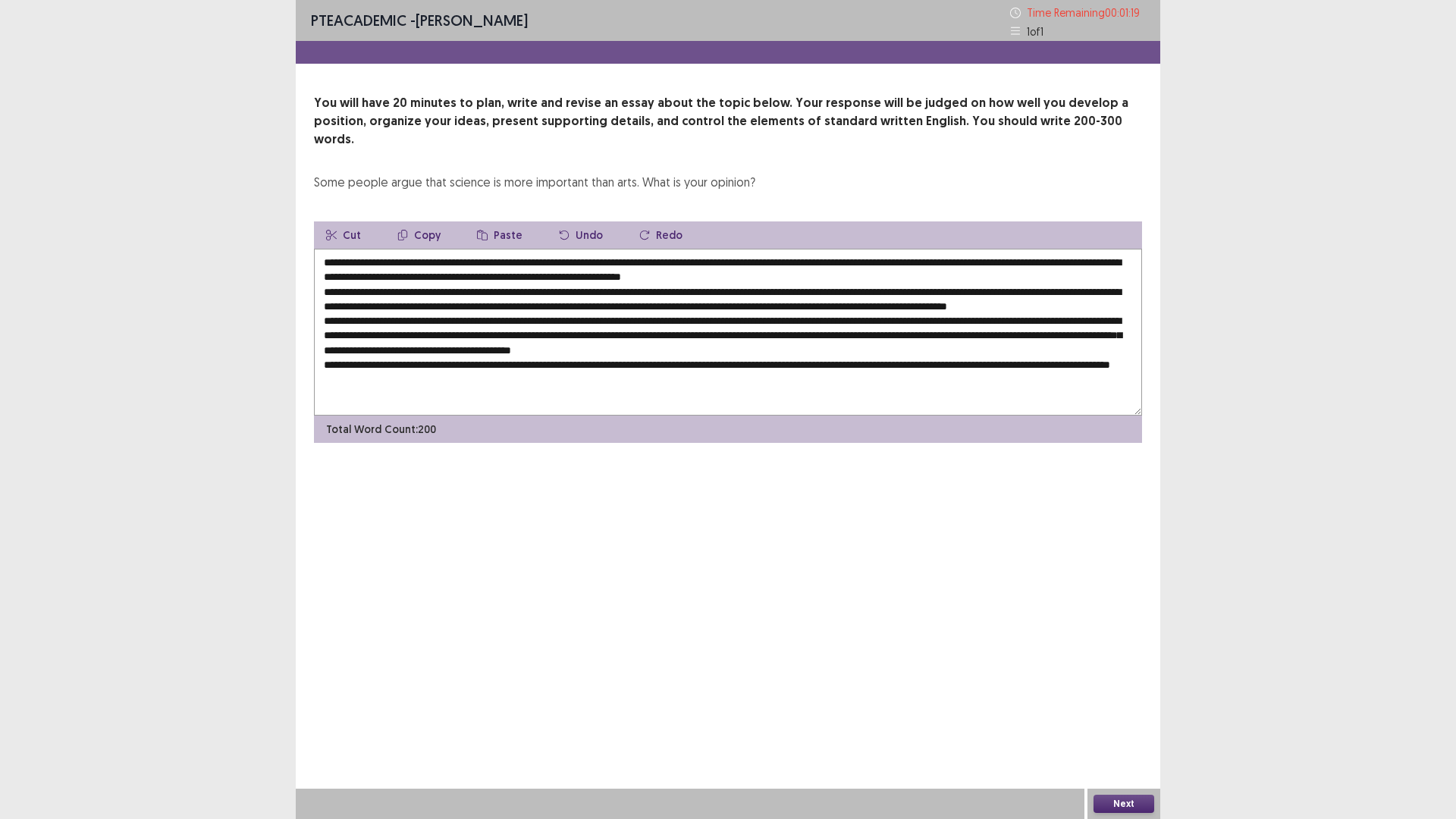
click at [1133, 716] on button "Next" at bounding box center [1124, 804] width 61 height 19
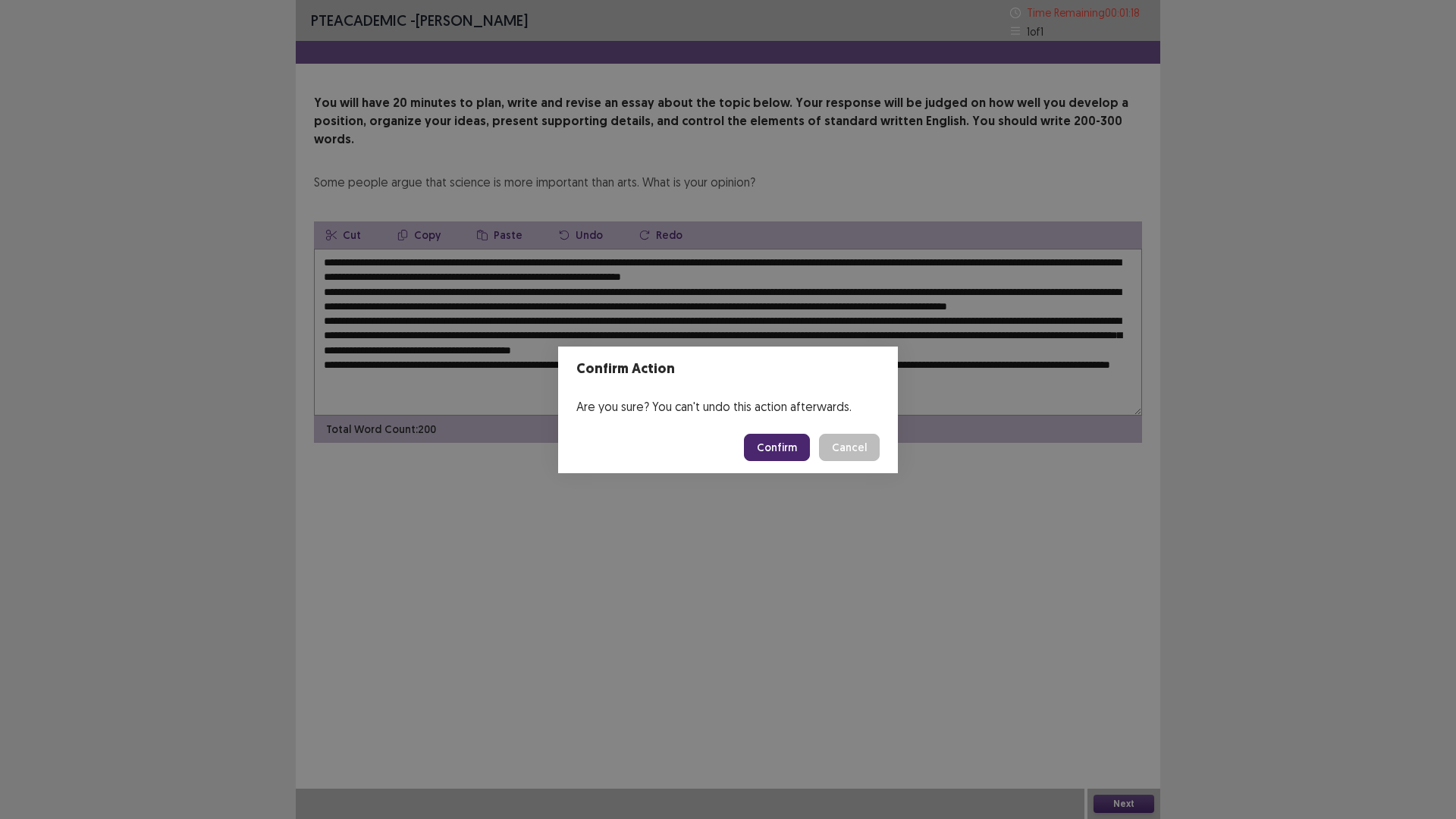
click at [784, 444] on button "Confirm" at bounding box center [777, 448] width 66 height 27
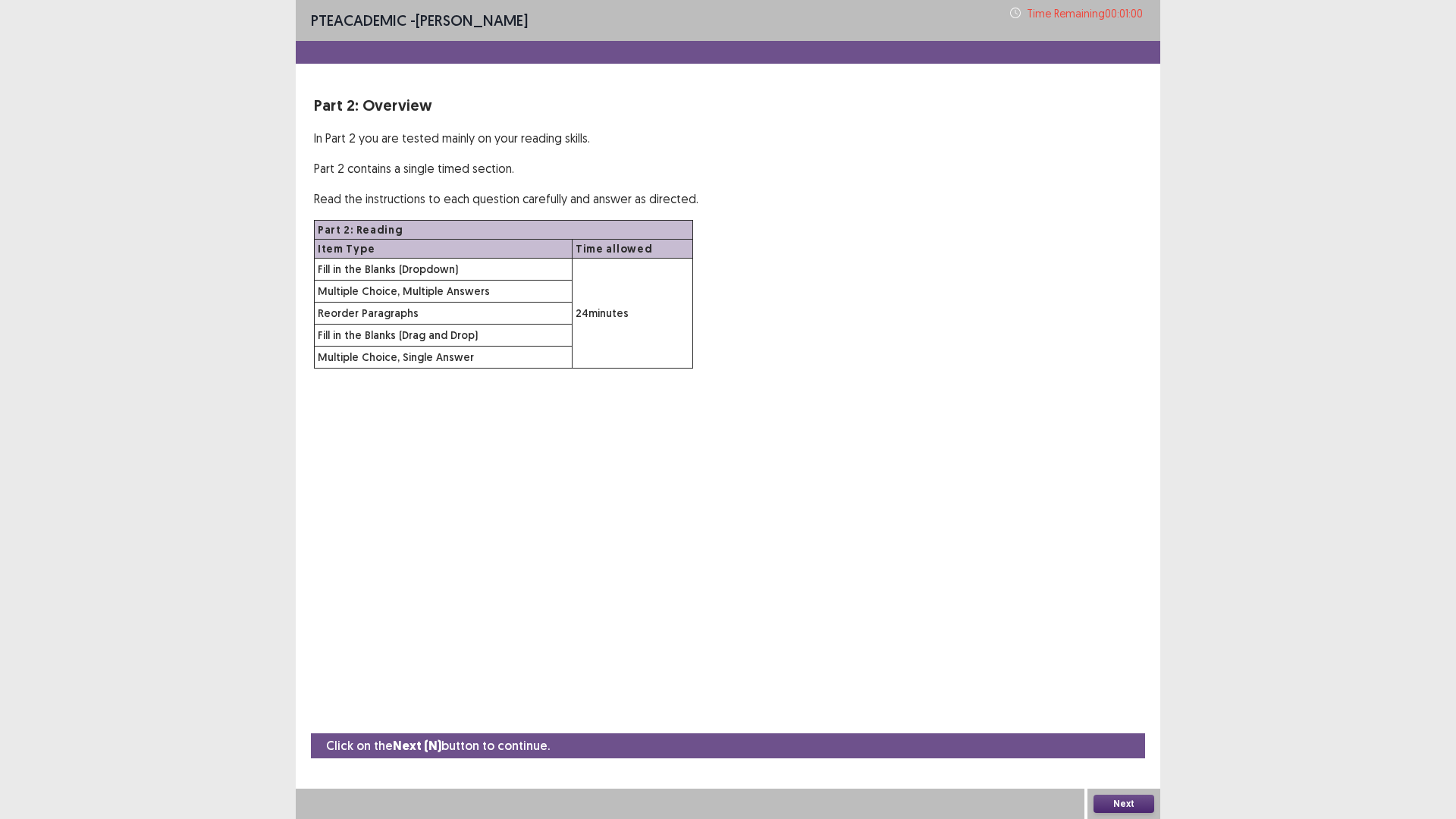
click at [1118, 716] on button "Next" at bounding box center [1124, 804] width 61 height 19
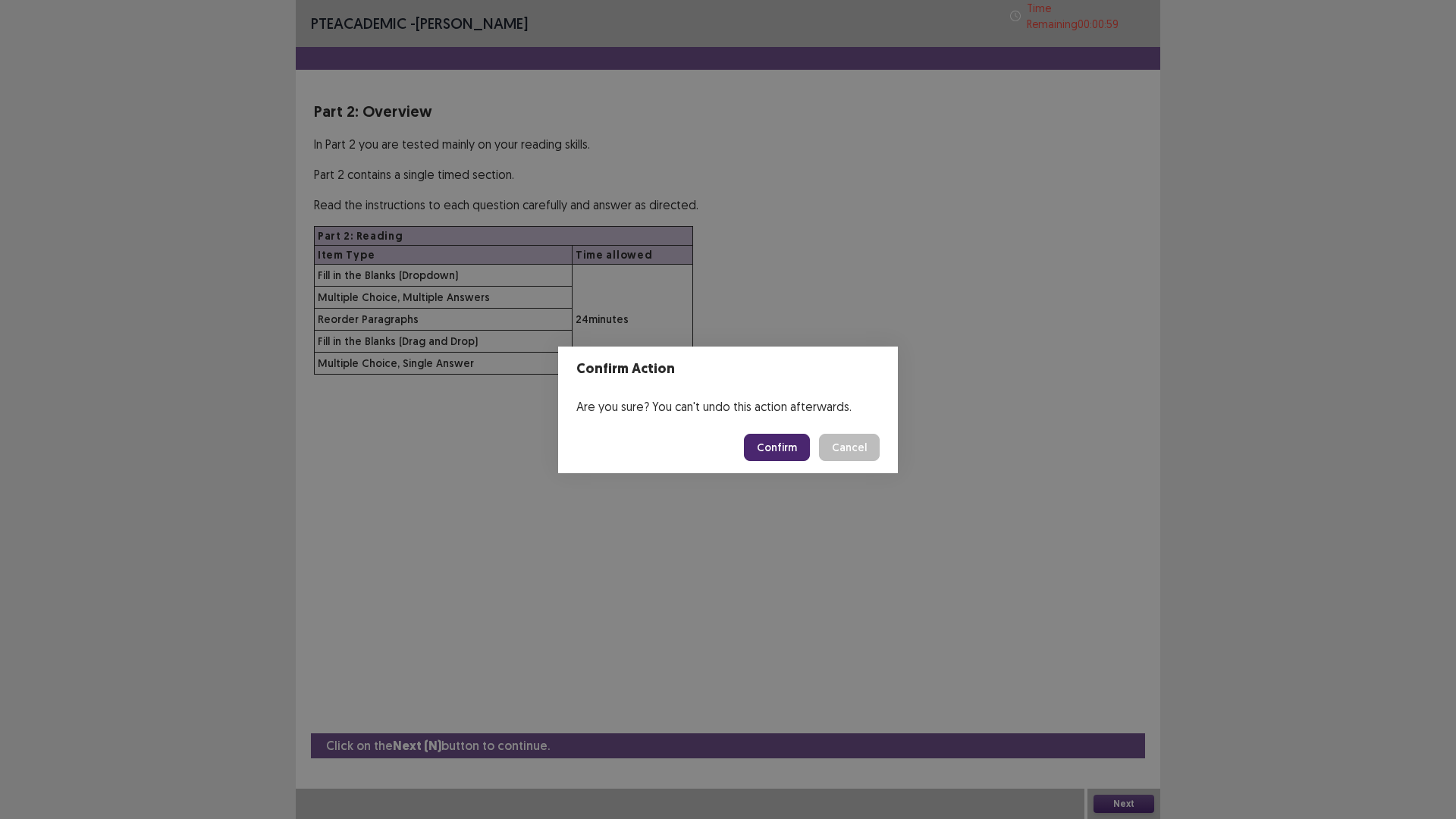
click at [767, 450] on button "Confirm" at bounding box center [777, 448] width 66 height 27
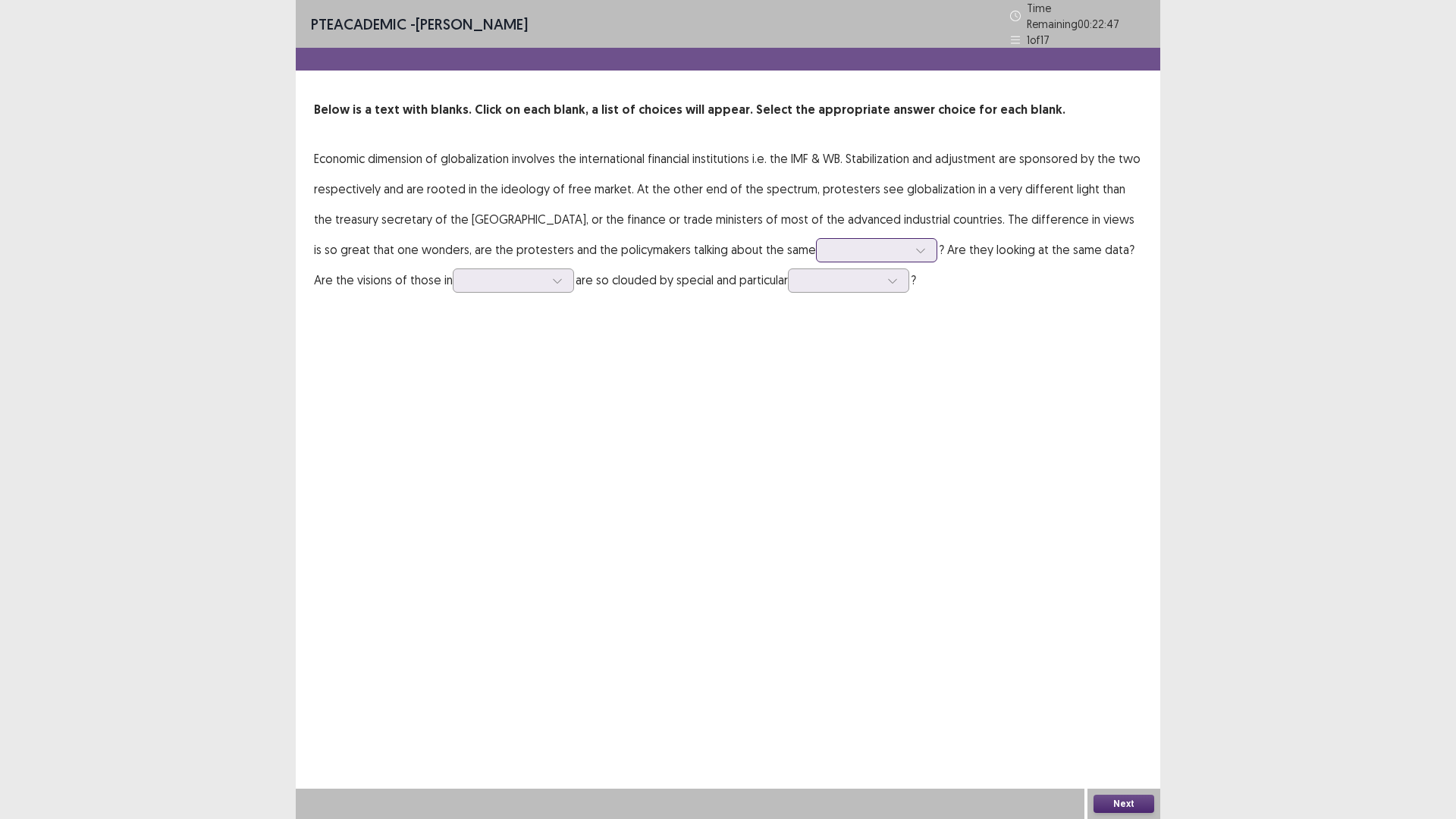
click at [829, 243] on div at bounding box center [868, 250] width 79 height 14
click at [930, 279] on p "Economic dimension of globalization involves the international financial instit…" at bounding box center [728, 218] width 829 height 151
click at [466, 273] on div at bounding box center [505, 280] width 79 height 14
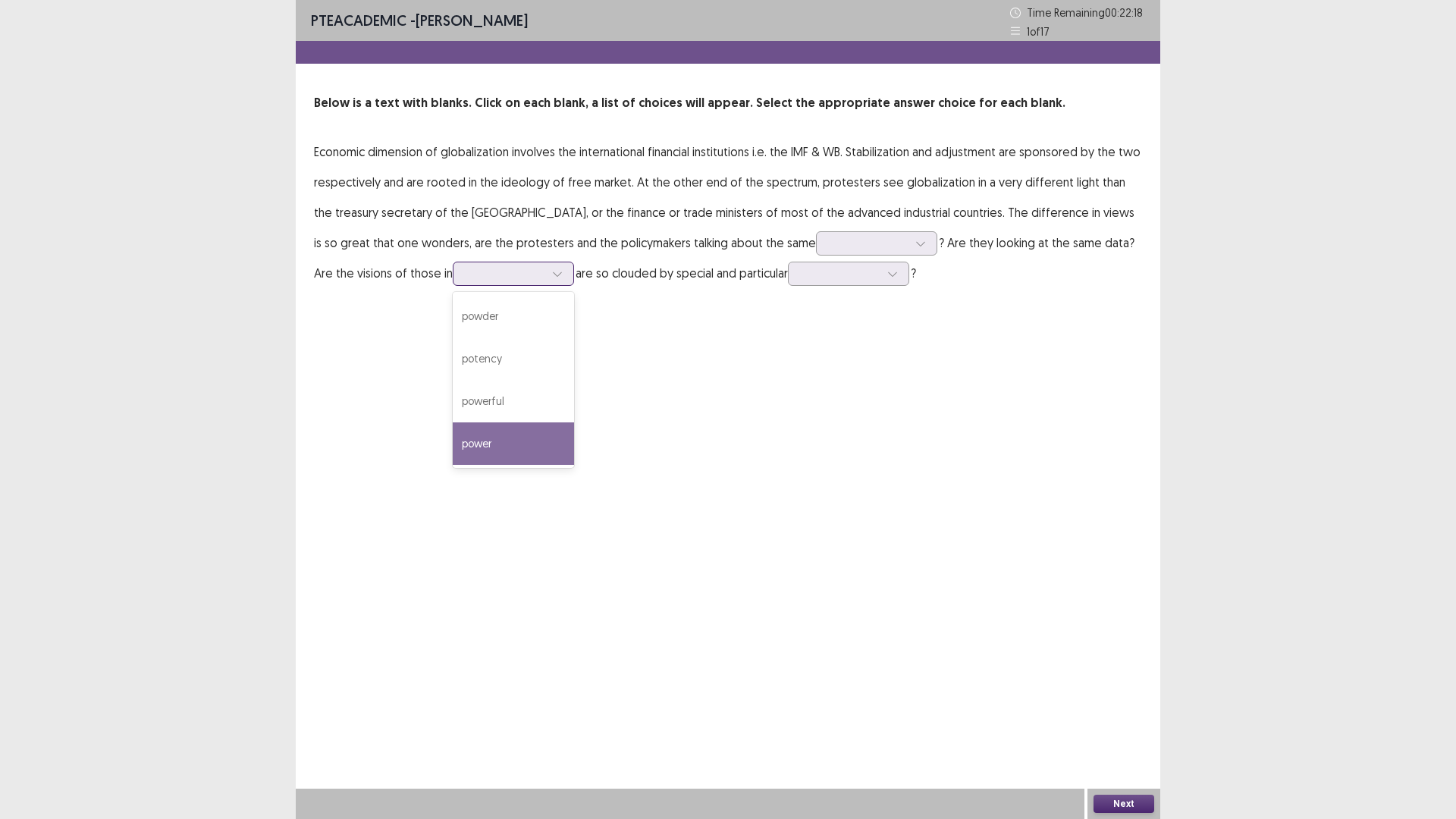
click at [453, 422] on div "power" at bounding box center [513, 443] width 121 height 42
click at [801, 271] on div at bounding box center [840, 273] width 79 height 14
click at [904, 294] on div "PTE academic - [PERSON_NAME] Time Remaining 00 : 22 : 01 1 of 17 Below is a tex…" at bounding box center [728, 159] width 865 height 318
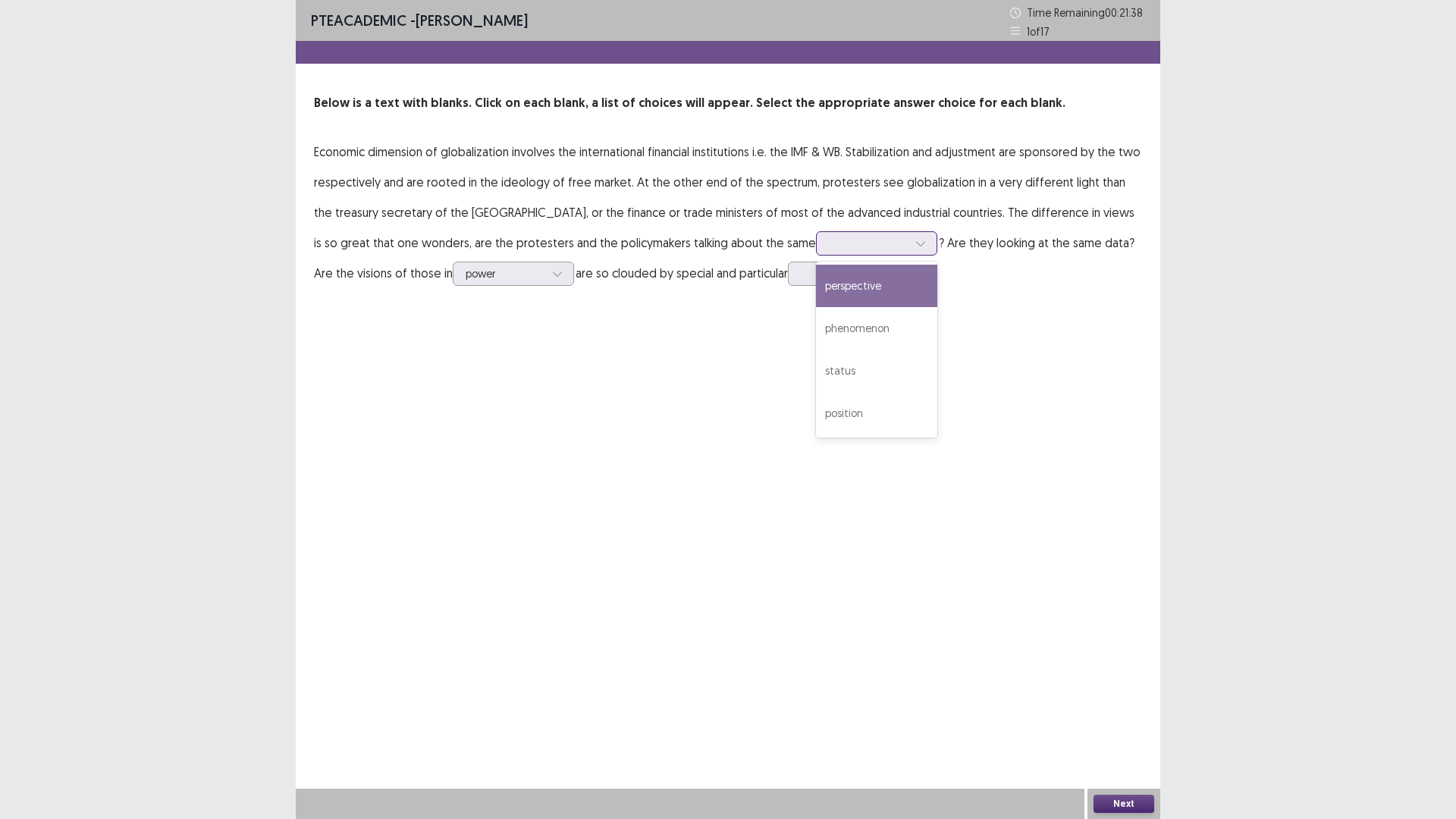
click at [829, 240] on div at bounding box center [868, 243] width 79 height 14
click at [816, 302] on div "perspective" at bounding box center [876, 286] width 121 height 42
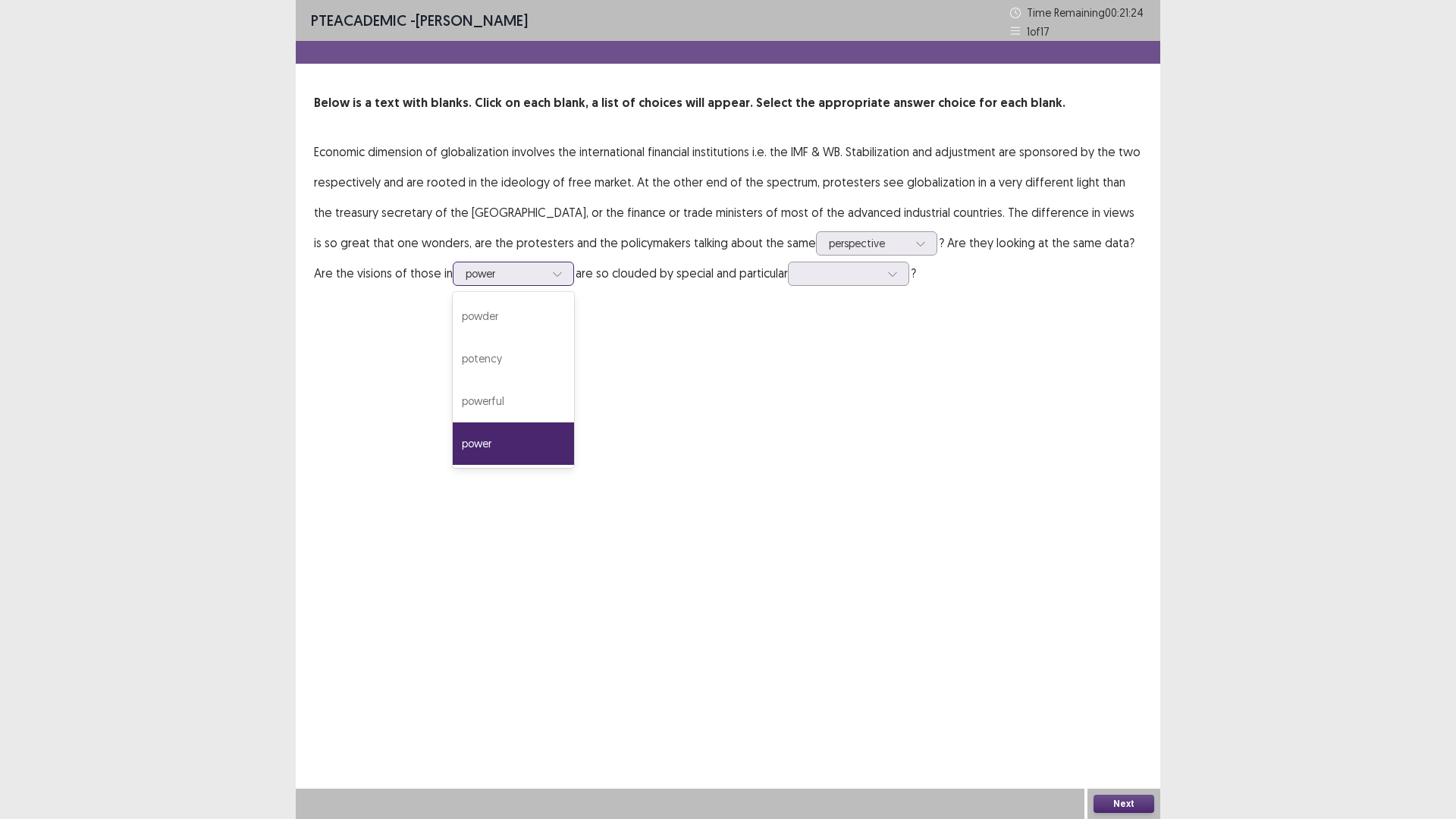
click at [466, 278] on div at bounding box center [505, 273] width 79 height 14
click at [618, 294] on div "PTE academic - [PERSON_NAME] Time Remaining 00 : 21 : 20 1 of 17 Below is a tex…" at bounding box center [728, 159] width 865 height 318
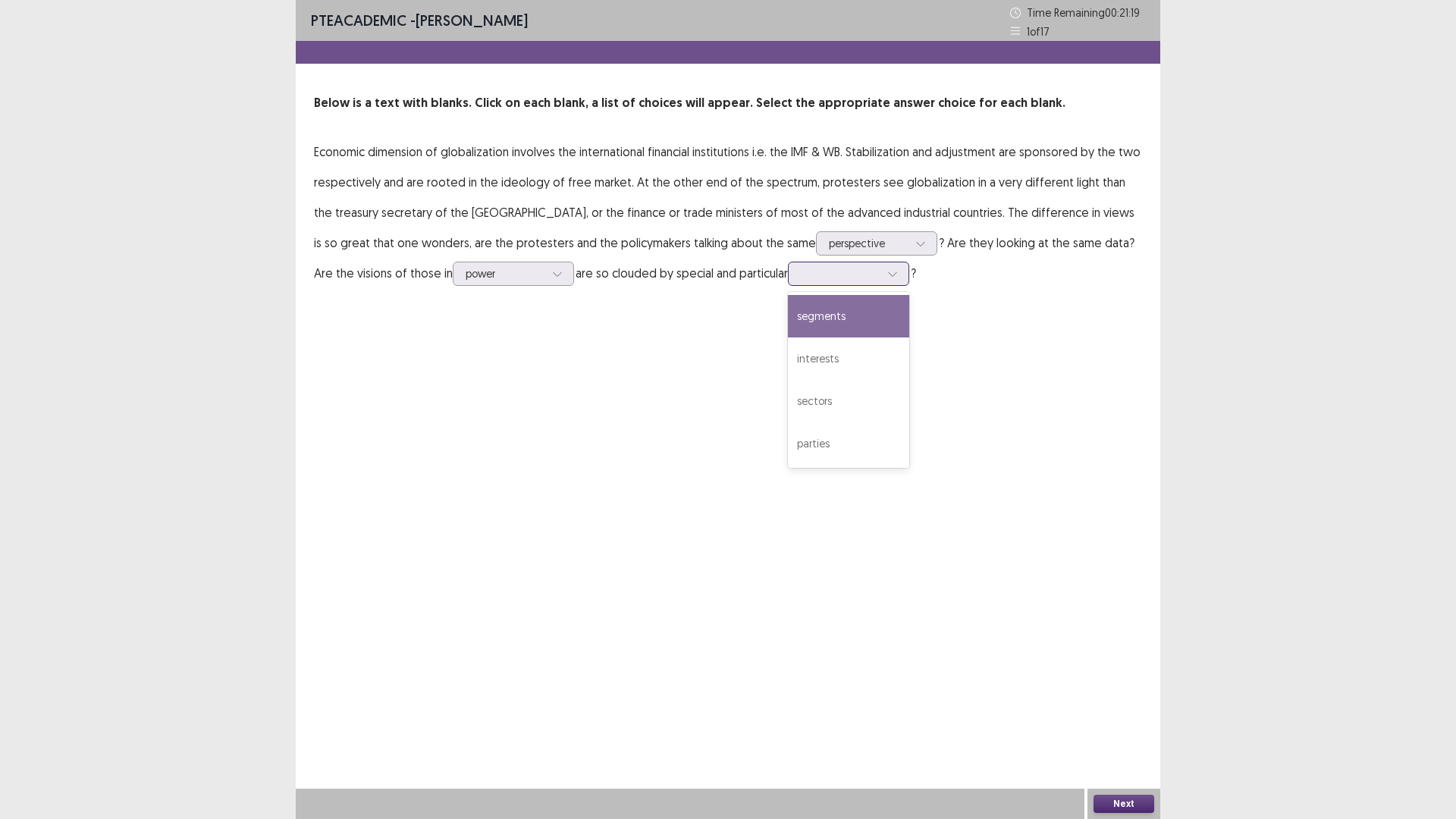
click at [801, 276] on div at bounding box center [840, 273] width 79 height 14
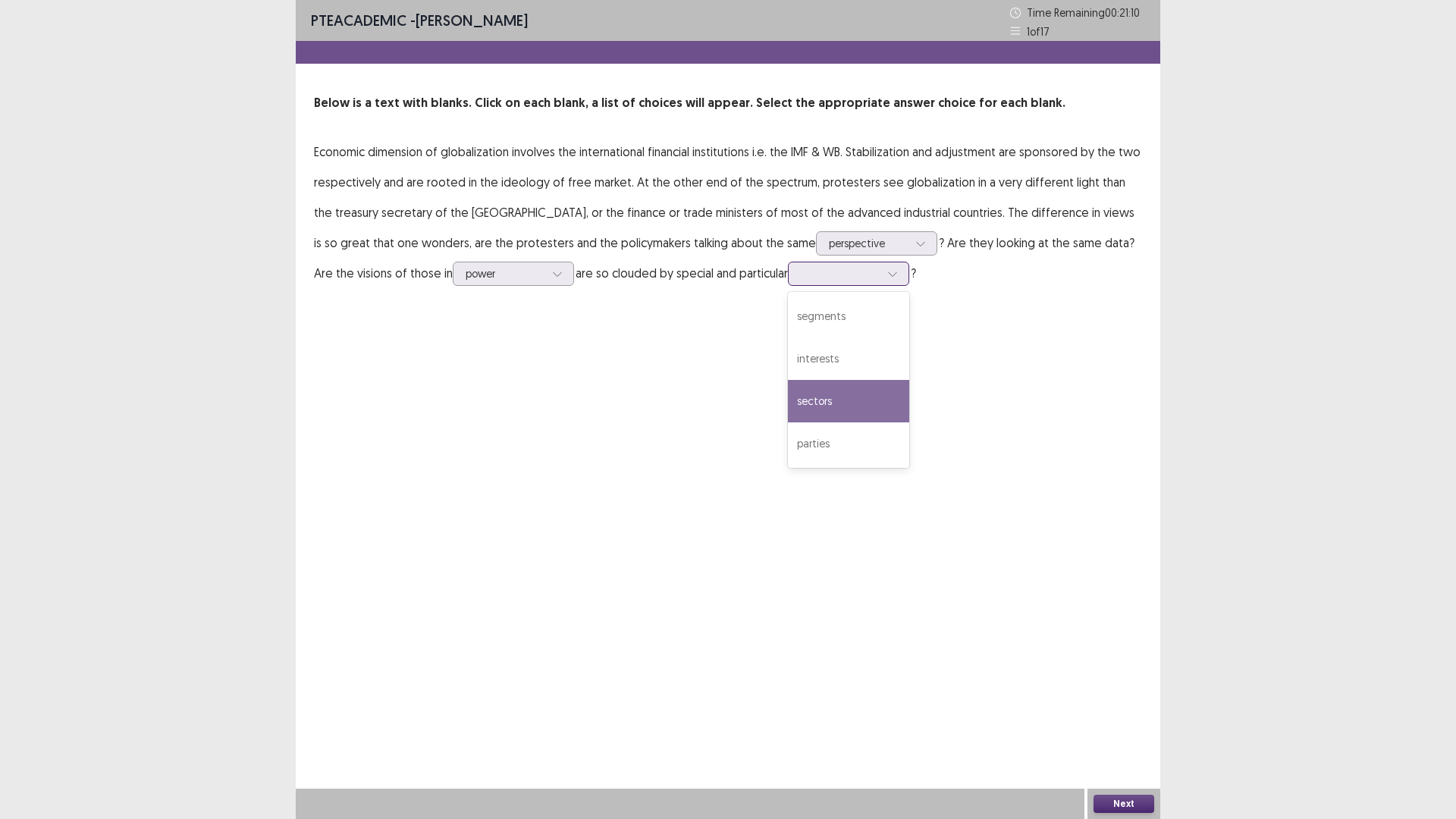
click at [788, 394] on div "sectors" at bounding box center [848, 401] width 121 height 42
click at [1134, 716] on button "Next" at bounding box center [1124, 804] width 61 height 19
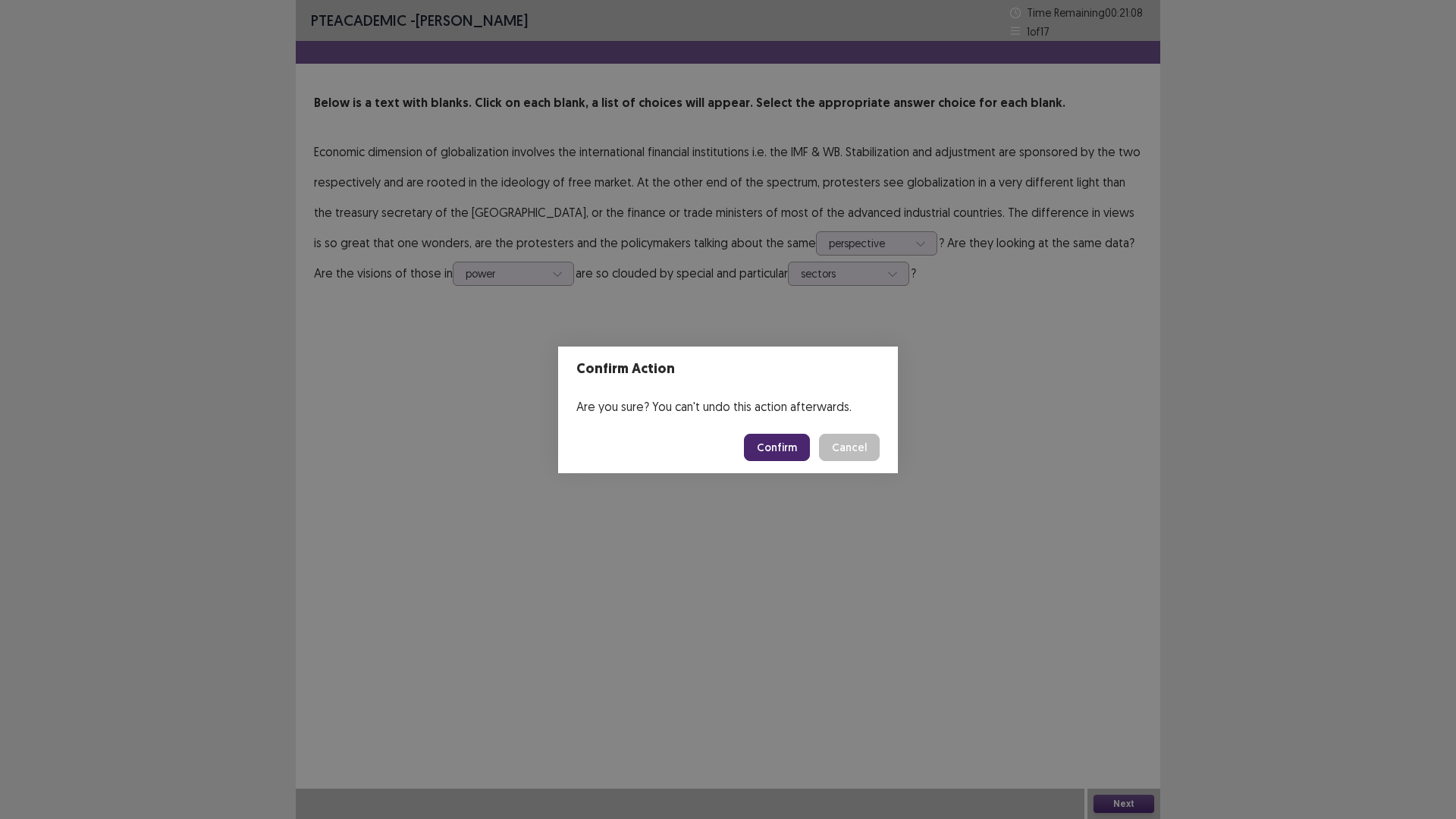
click at [775, 455] on button "Confirm" at bounding box center [777, 448] width 66 height 27
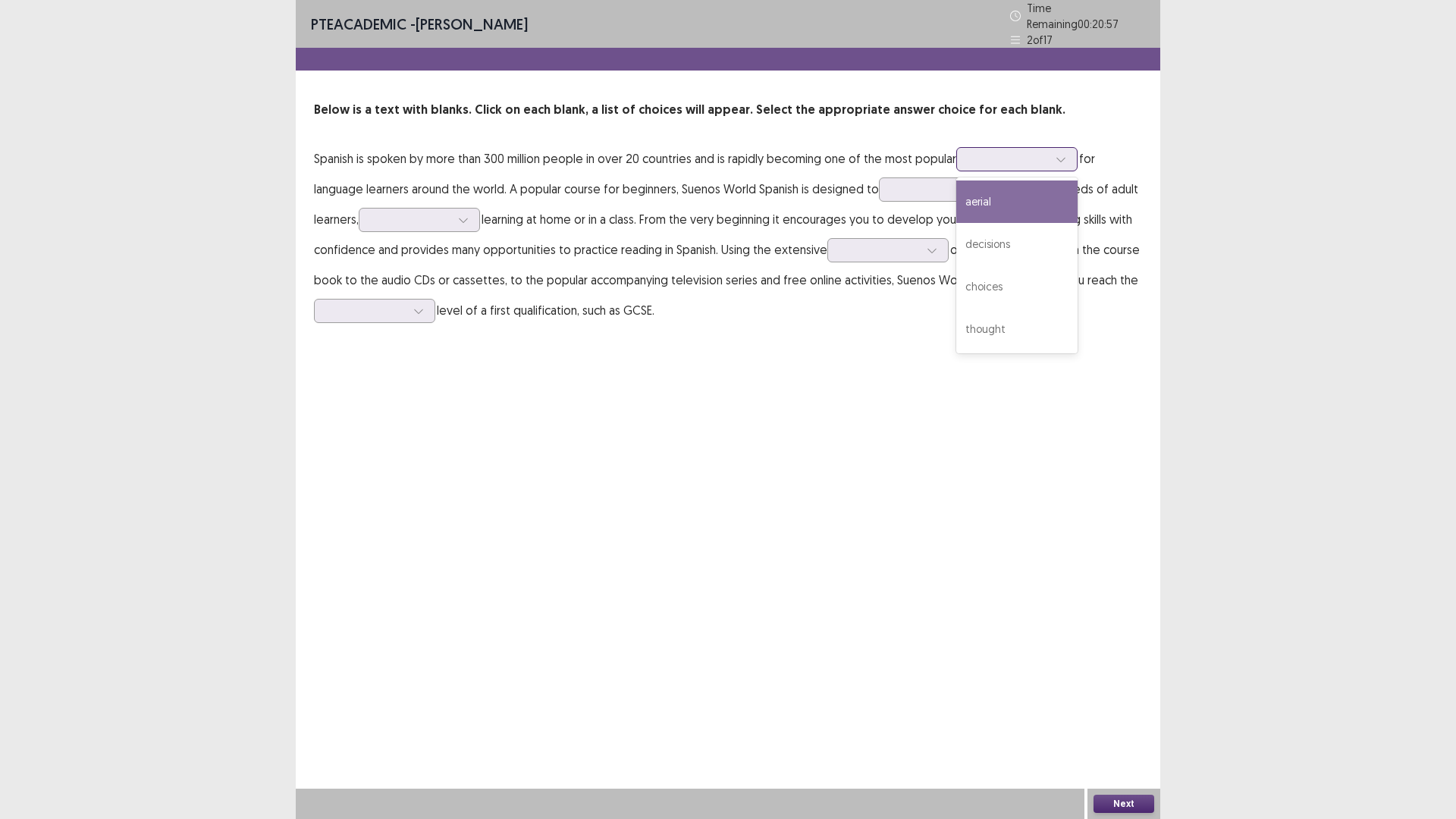
click at [1023, 150] on div at bounding box center [1008, 158] width 82 height 18
click at [1036, 246] on div "decisions" at bounding box center [1017, 244] width 121 height 42
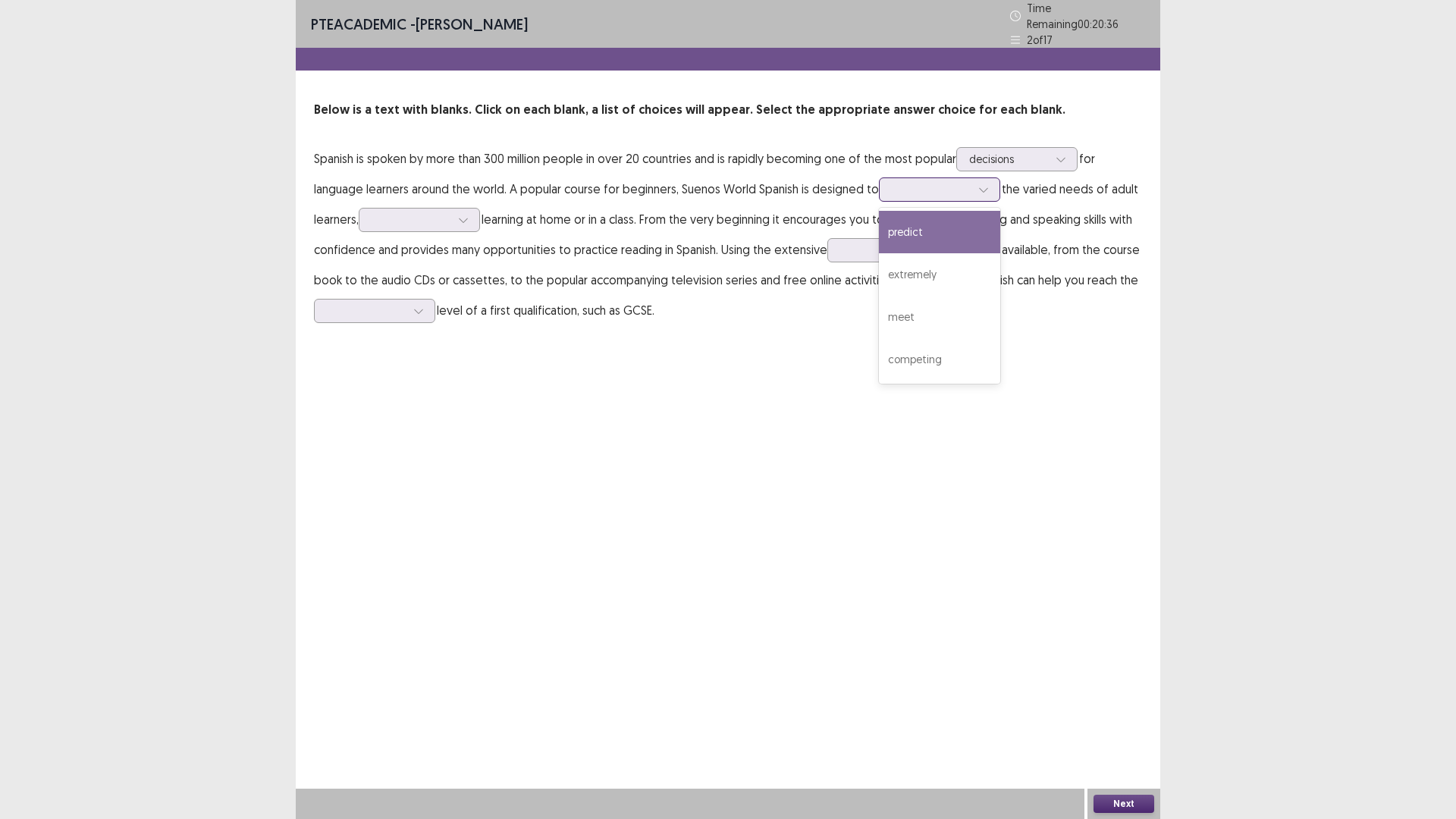
click at [935, 184] on div at bounding box center [931, 189] width 79 height 14
click at [955, 306] on div "meet" at bounding box center [940, 316] width 121 height 42
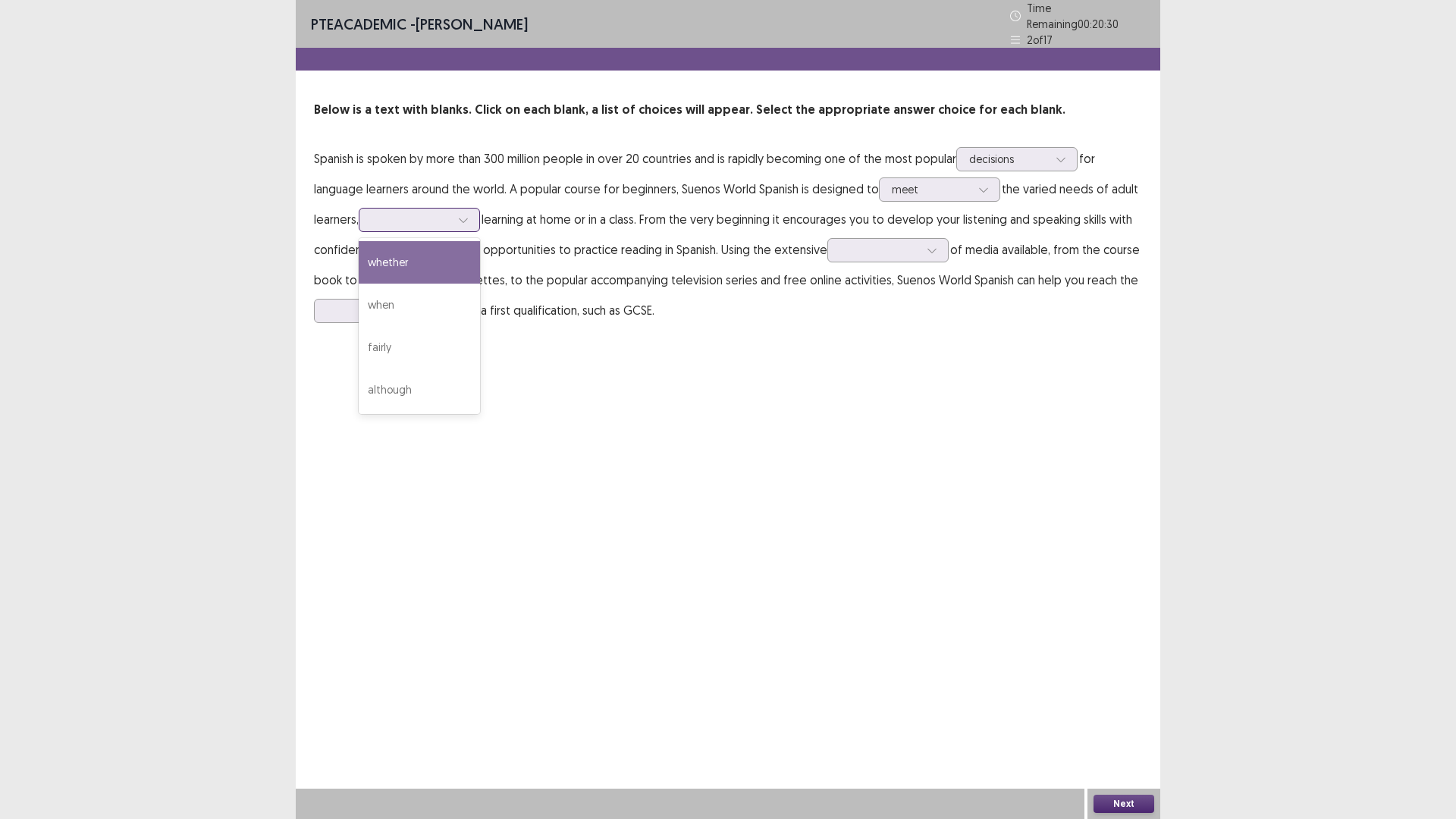
click at [385, 216] on div at bounding box center [411, 219] width 79 height 14
click at [407, 248] on div "whether" at bounding box center [419, 262] width 121 height 42
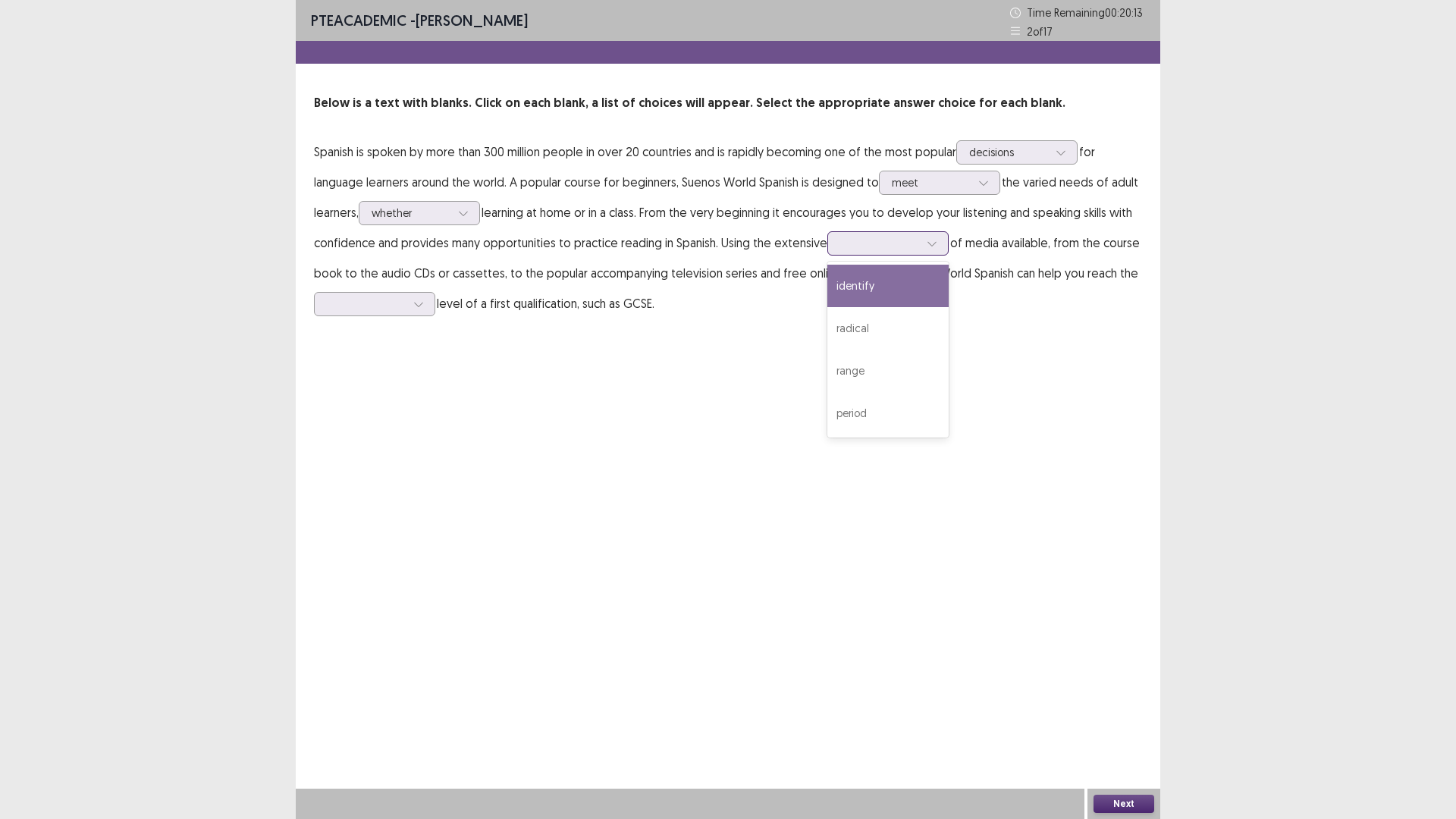
click at [878, 248] on div at bounding box center [880, 243] width 79 height 14
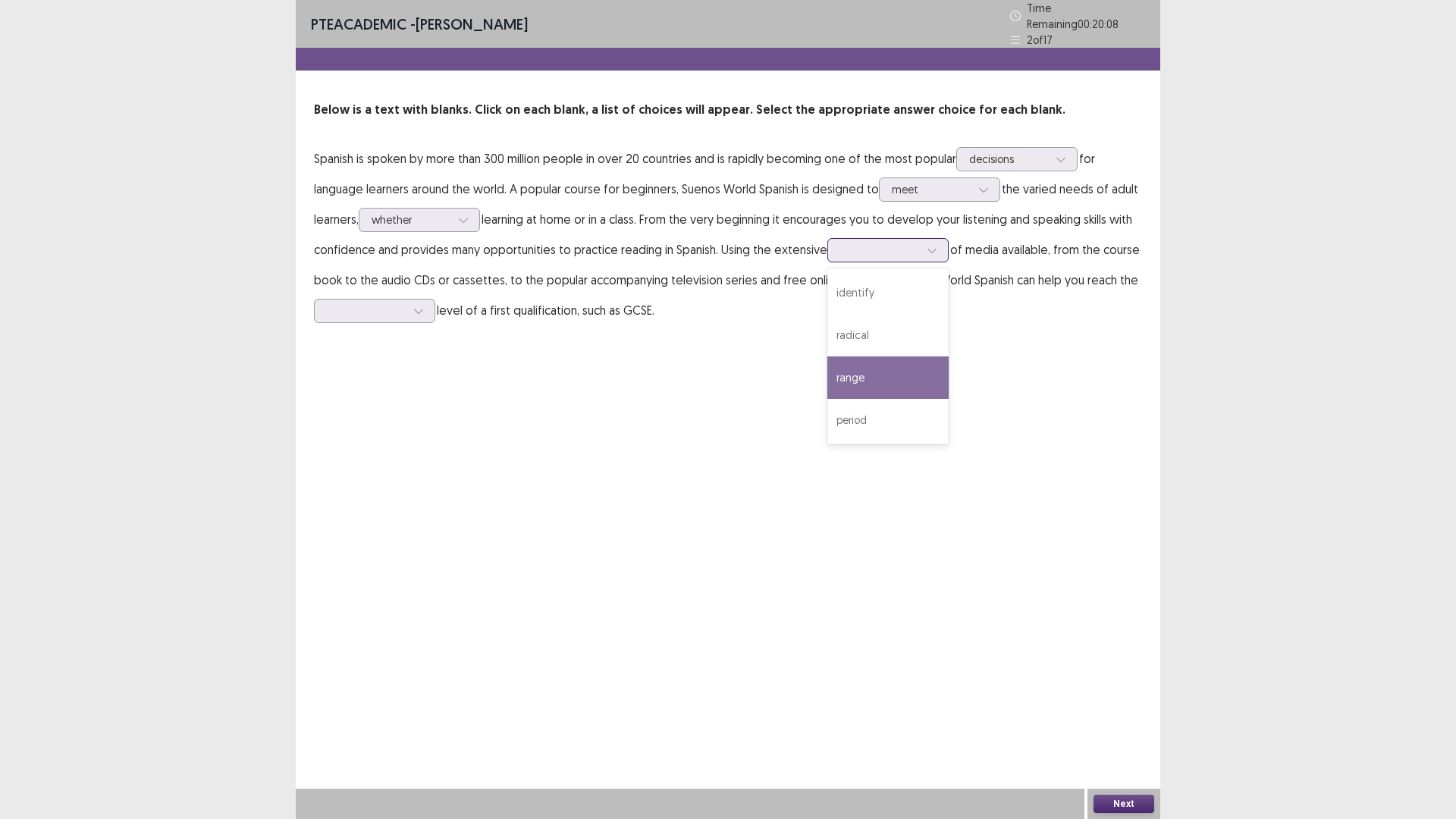
click at [882, 356] on div "range" at bounding box center [888, 377] width 121 height 42
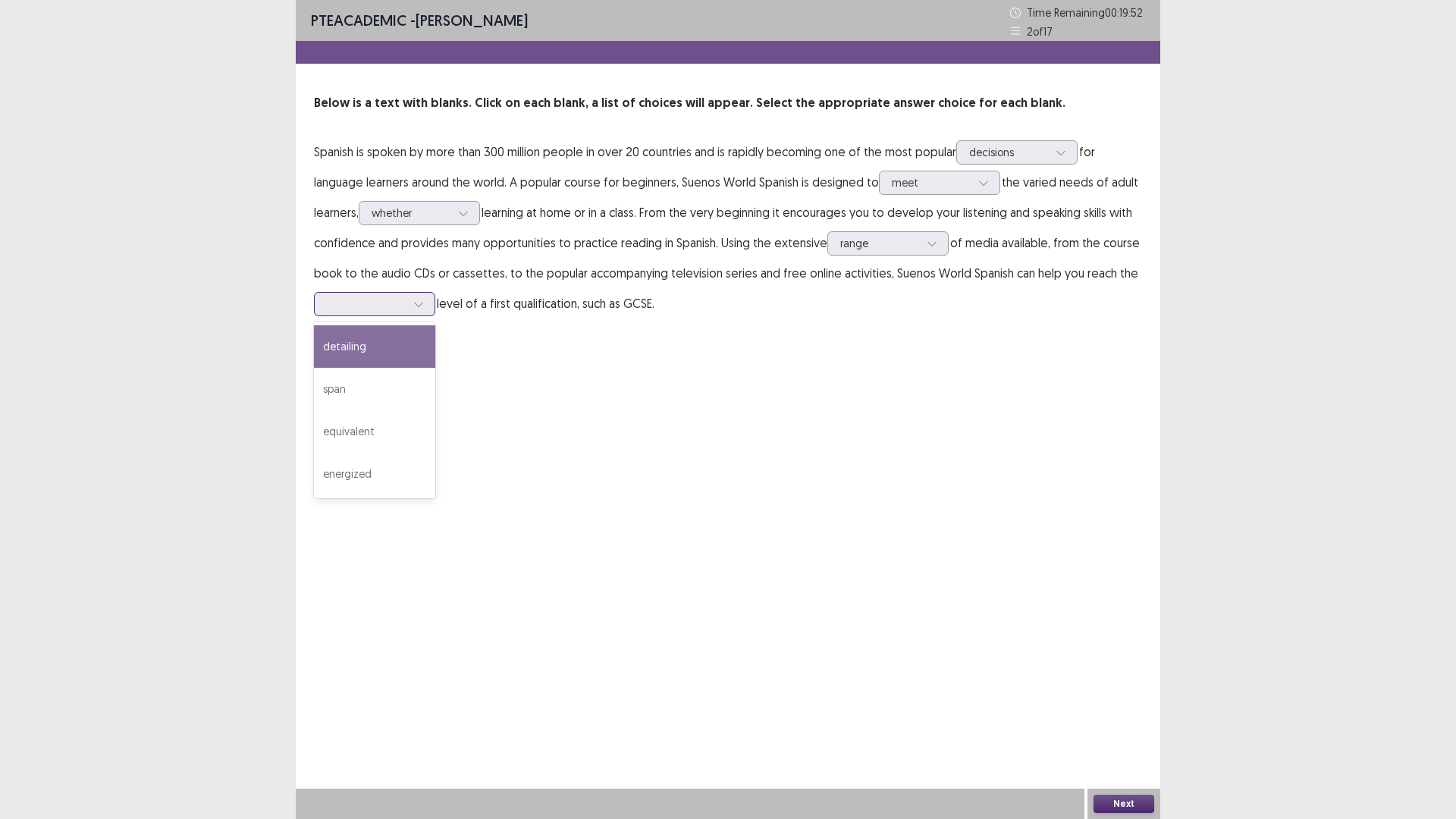
click at [354, 306] on div at bounding box center [366, 303] width 79 height 14
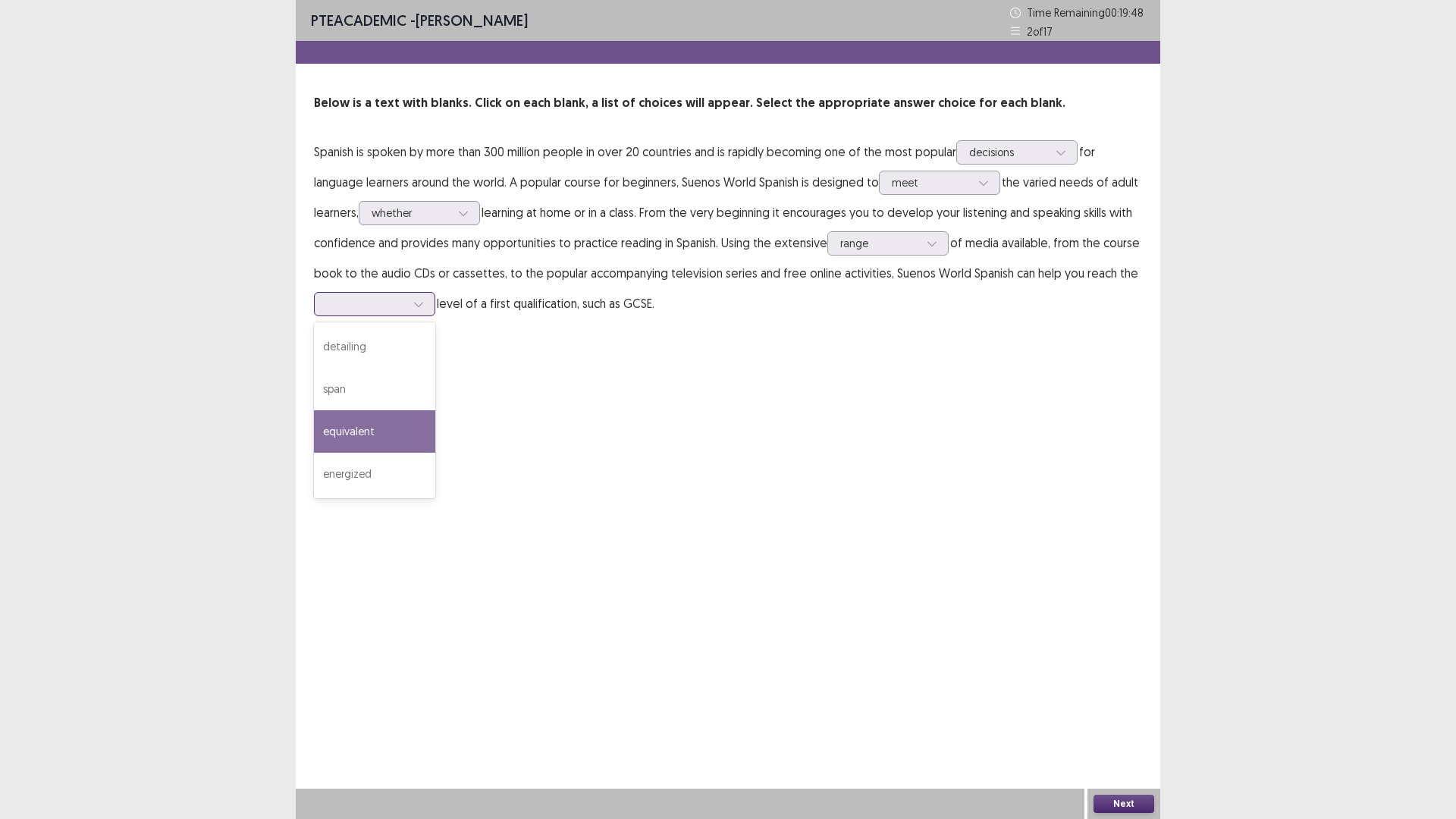
click at [374, 425] on div "equivalent" at bounding box center [374, 431] width 121 height 42
click at [1131, 716] on button "Next" at bounding box center [1124, 804] width 61 height 19
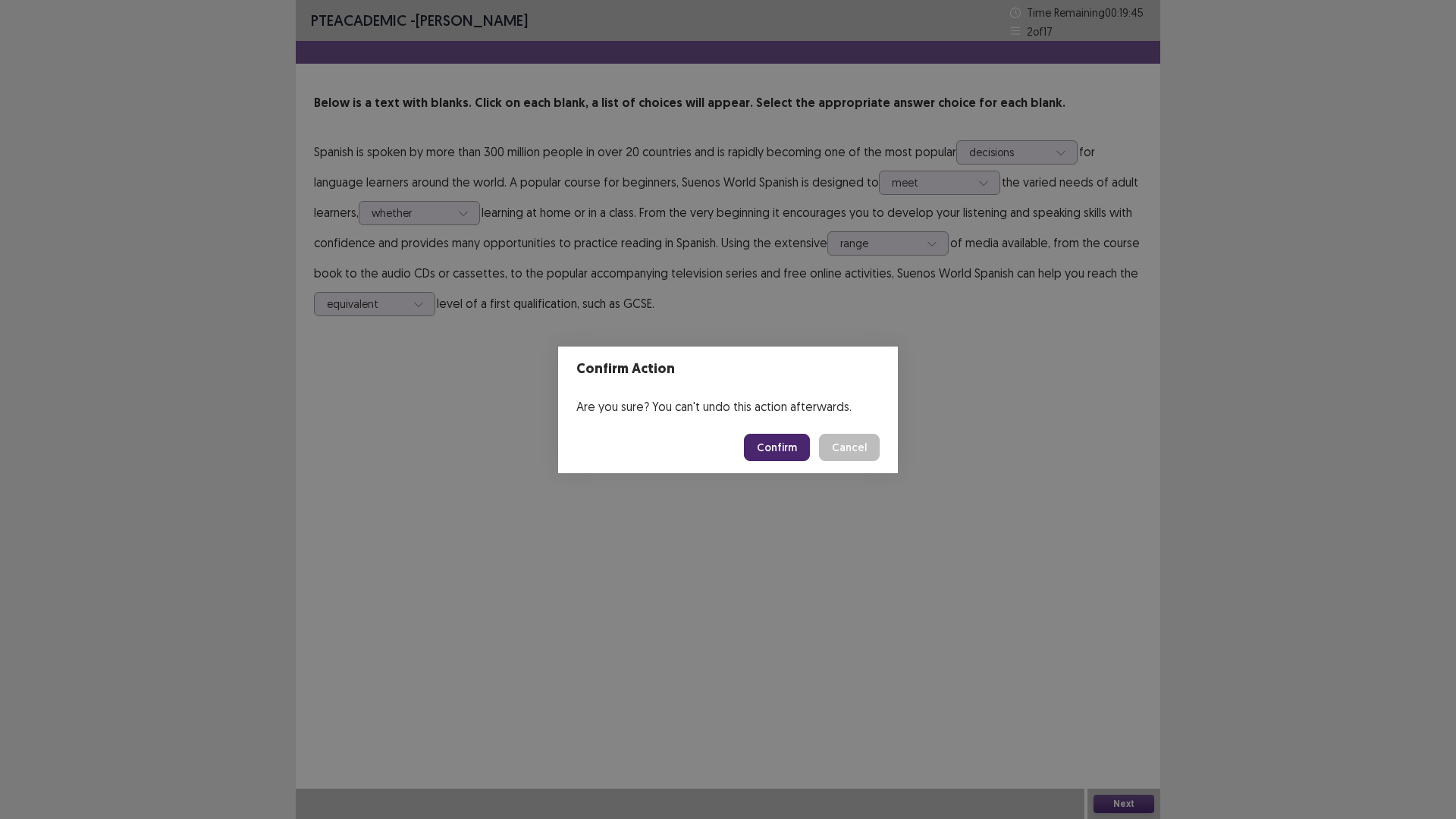
click at [782, 434] on button "Confirm" at bounding box center [777, 448] width 66 height 27
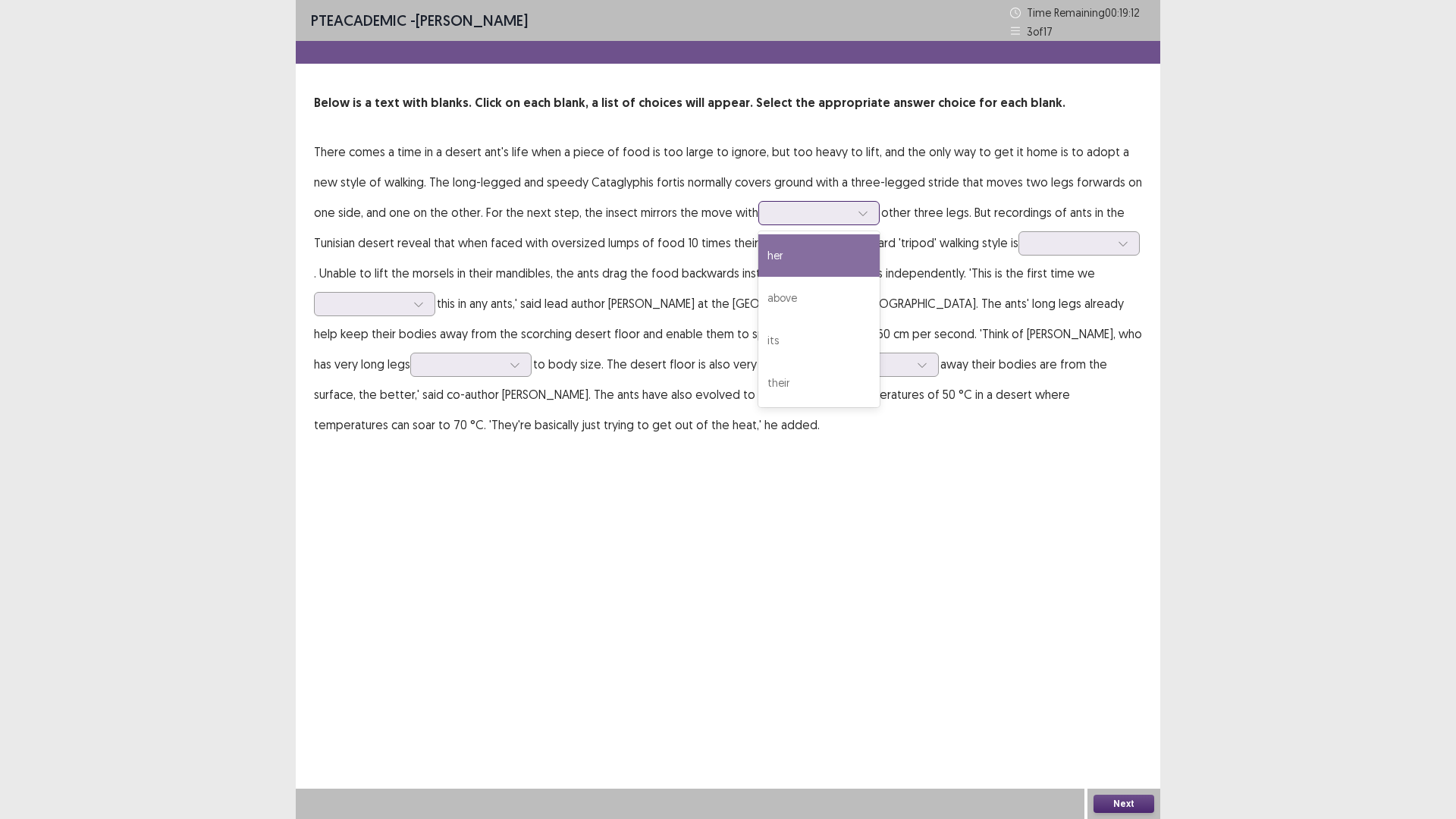
click at [785, 206] on div at bounding box center [810, 212] width 79 height 14
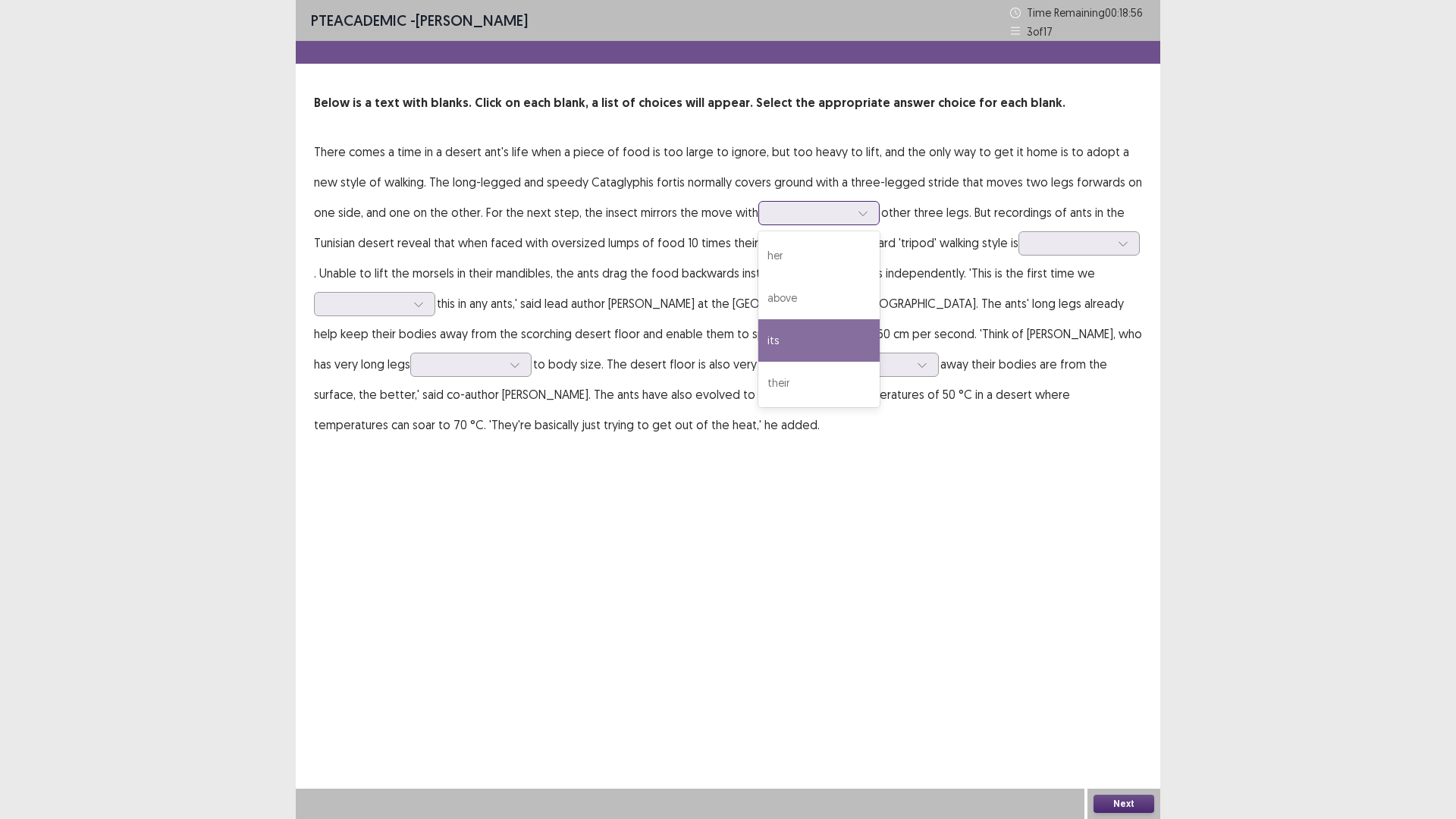
click at [758, 355] on div "its" at bounding box center [819, 340] width 121 height 42
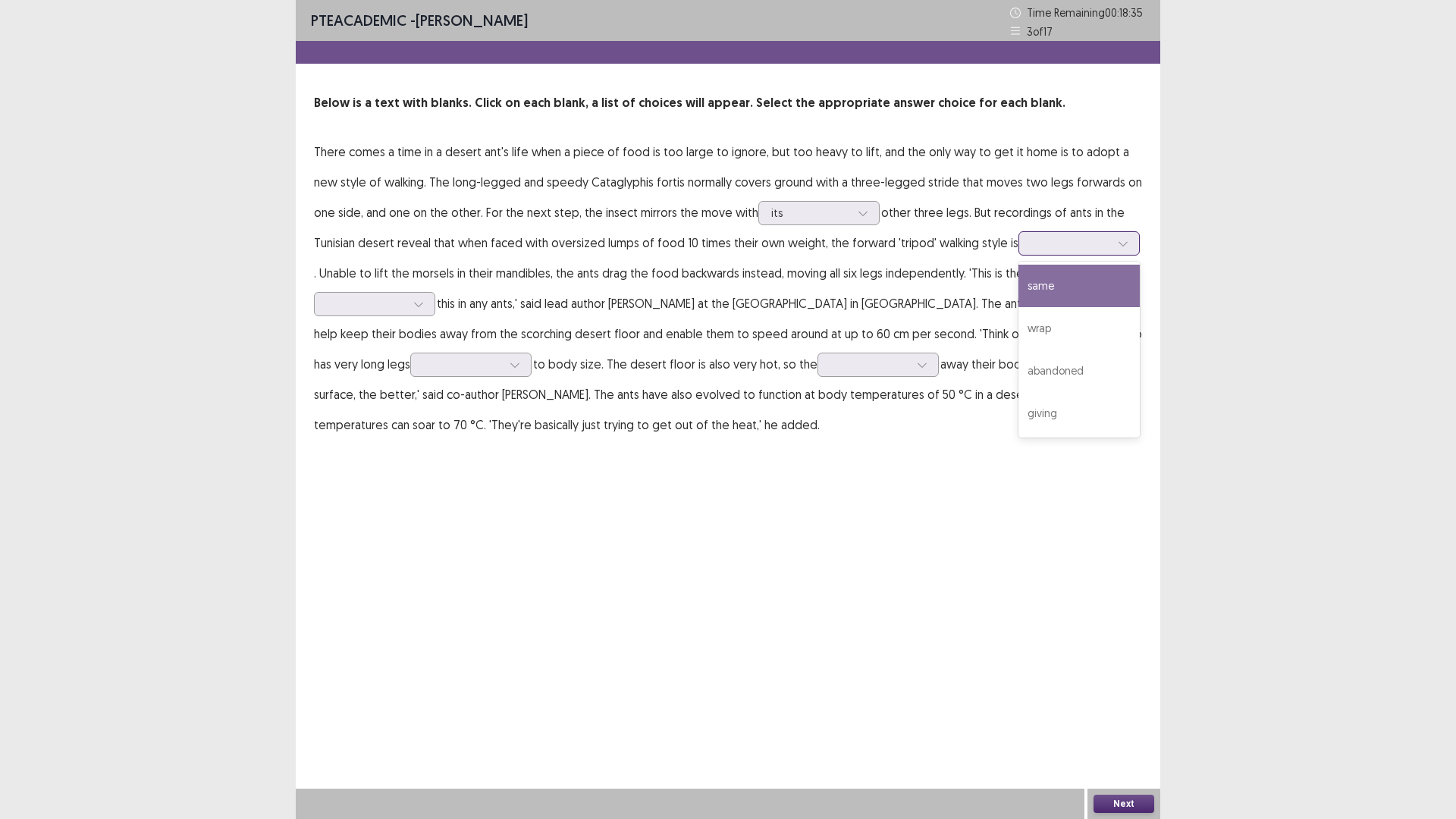
click at [1043, 243] on div at bounding box center [1071, 243] width 79 height 14
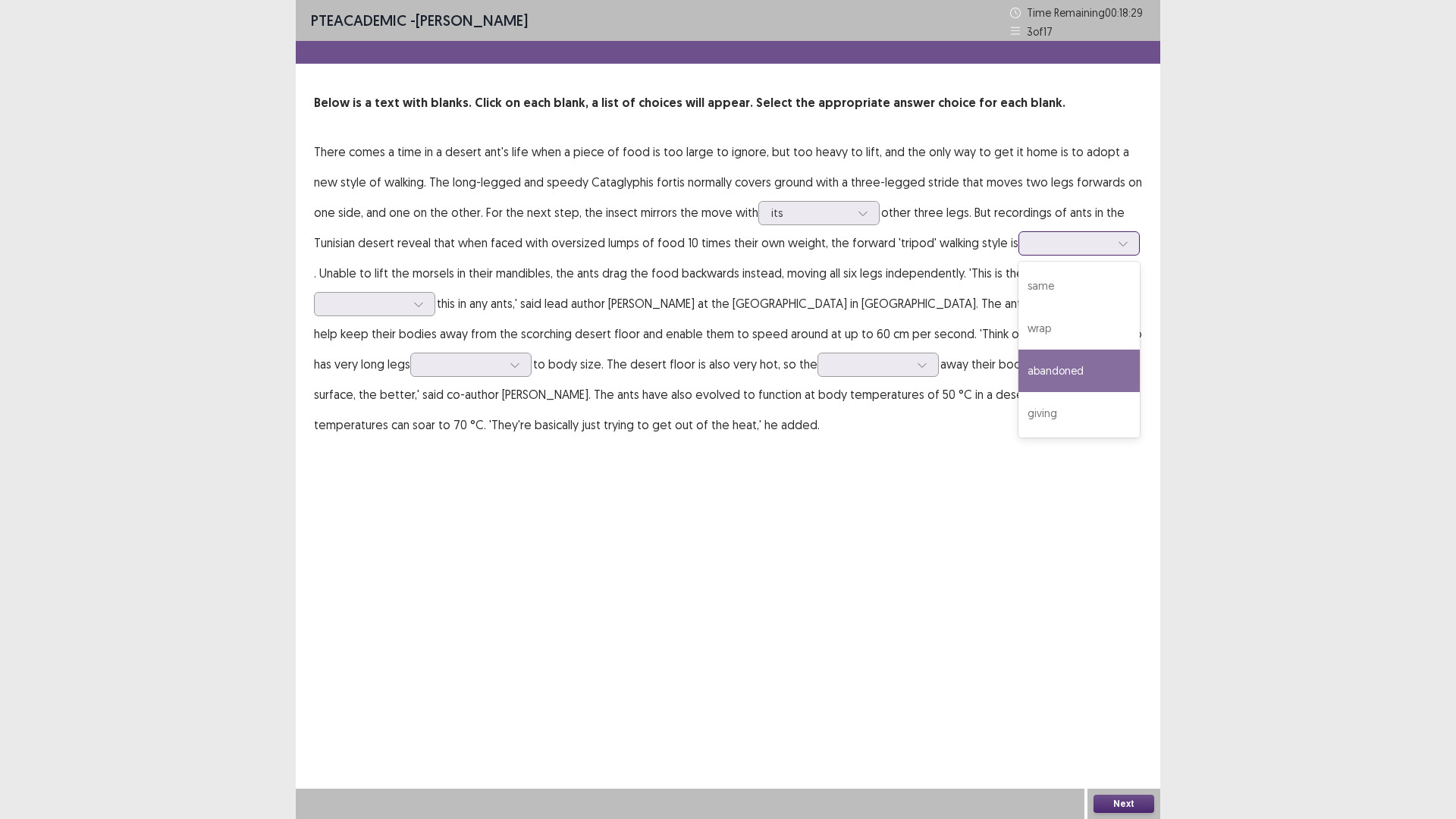
click at [1018, 371] on div "abandoned" at bounding box center [1078, 371] width 121 height 42
click at [1029, 228] on p "There comes a time in a desert ant's life when a piece of food is too large to …" at bounding box center [728, 288] width 829 height 303
drag, startPoint x: 1033, startPoint y: 242, endPoint x: 1039, endPoint y: 252, distance: 11.7
click at [1033, 242] on div at bounding box center [1071, 243] width 79 height 14
click at [1259, 237] on div "PTE academic - [PERSON_NAME] Time Remaining 00 : 18 : 16 3 of 17 Below is a tex…" at bounding box center [728, 410] width 1456 height 819
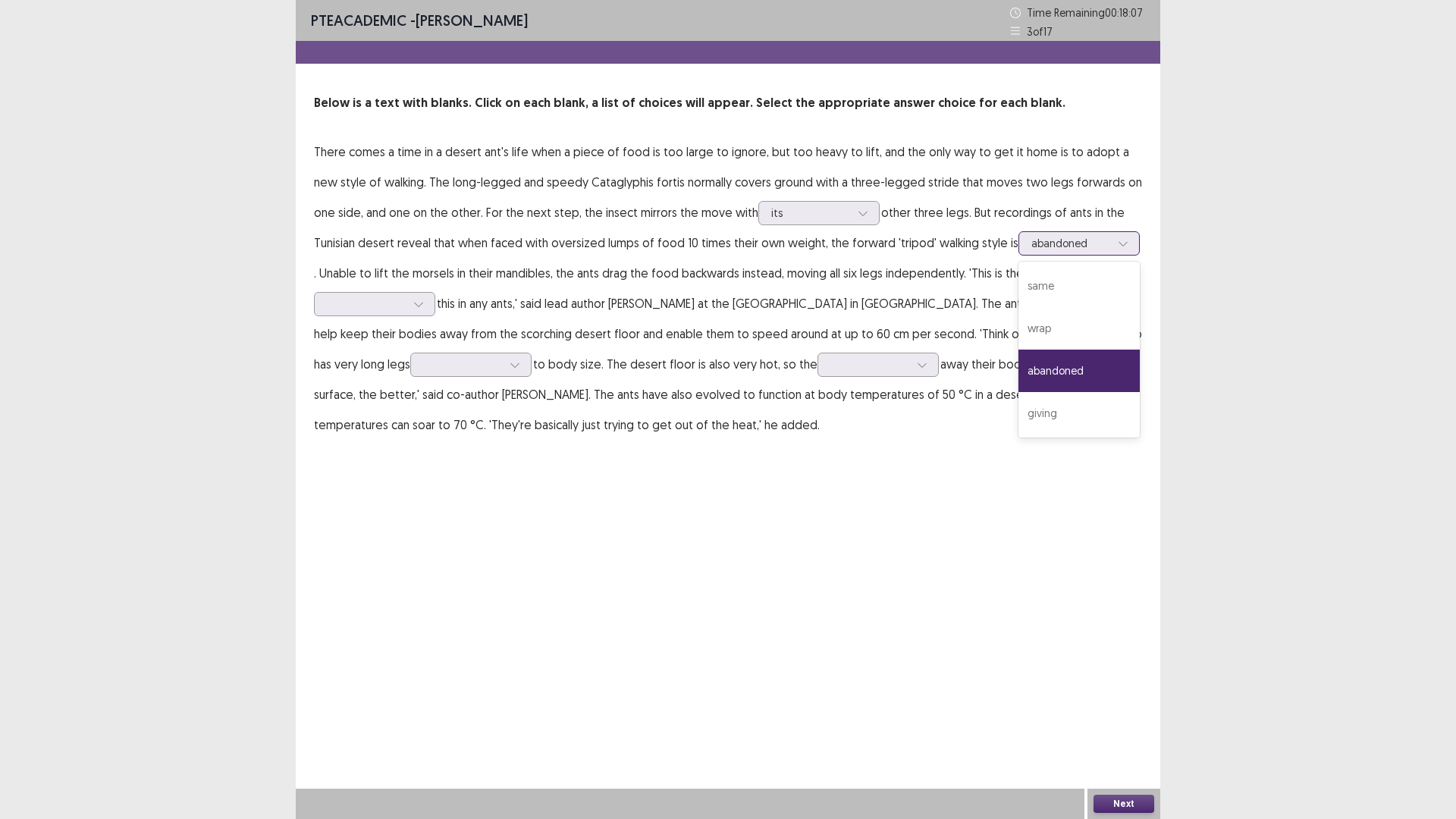
click at [1032, 233] on div "abandoned" at bounding box center [1071, 243] width 79 height 23
click at [736, 582] on div "PTE academic - [PERSON_NAME] Time Remaining 00 : 18 : 03 3 of 17 Below is a tex…" at bounding box center [728, 410] width 865 height 819
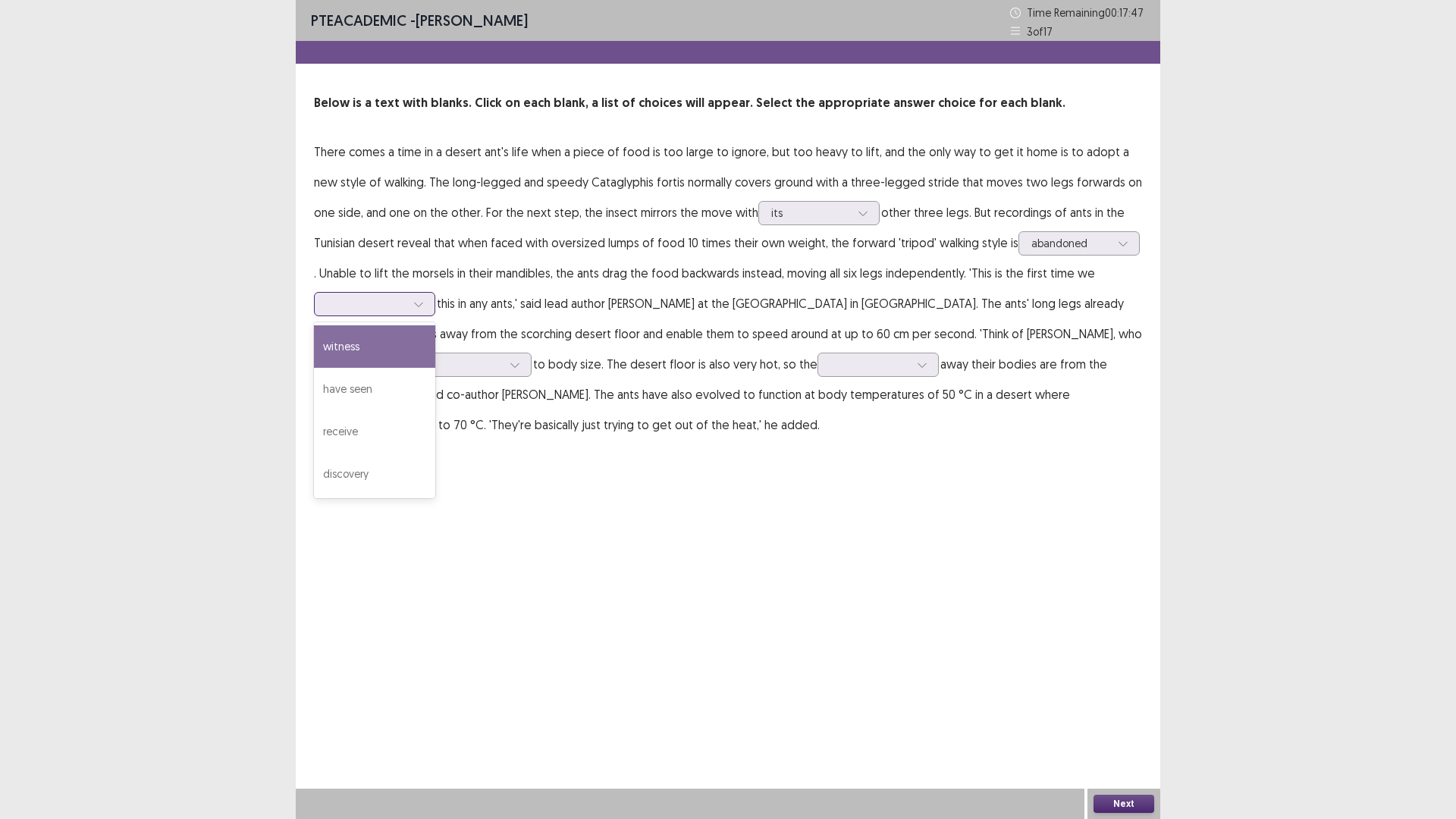
click at [397, 309] on div at bounding box center [366, 303] width 79 height 14
click at [383, 376] on div "have seen" at bounding box center [374, 389] width 121 height 42
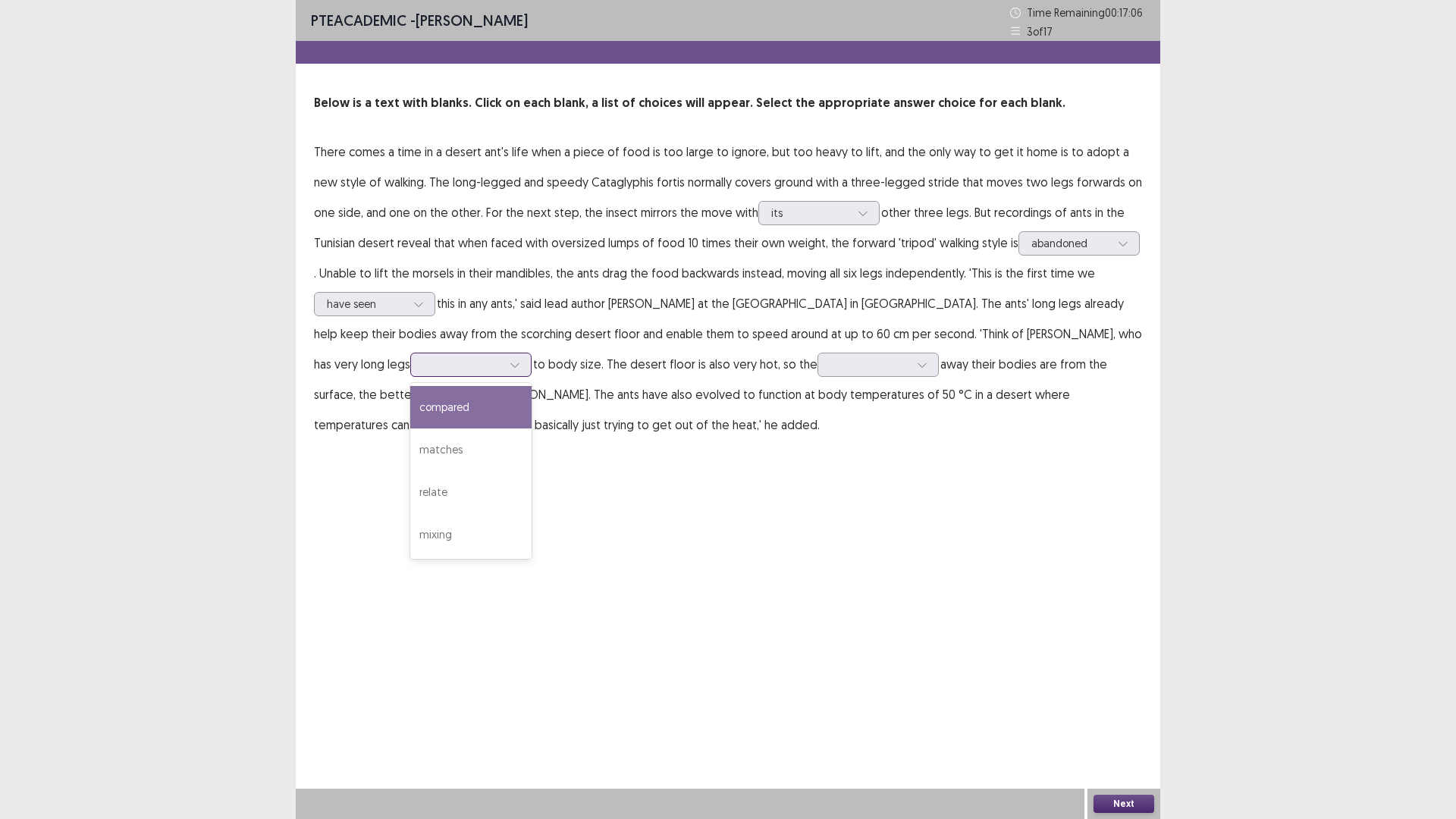
click at [422, 373] on div at bounding box center [462, 364] width 82 height 18
click at [411, 412] on div "compared" at bounding box center [471, 407] width 121 height 42
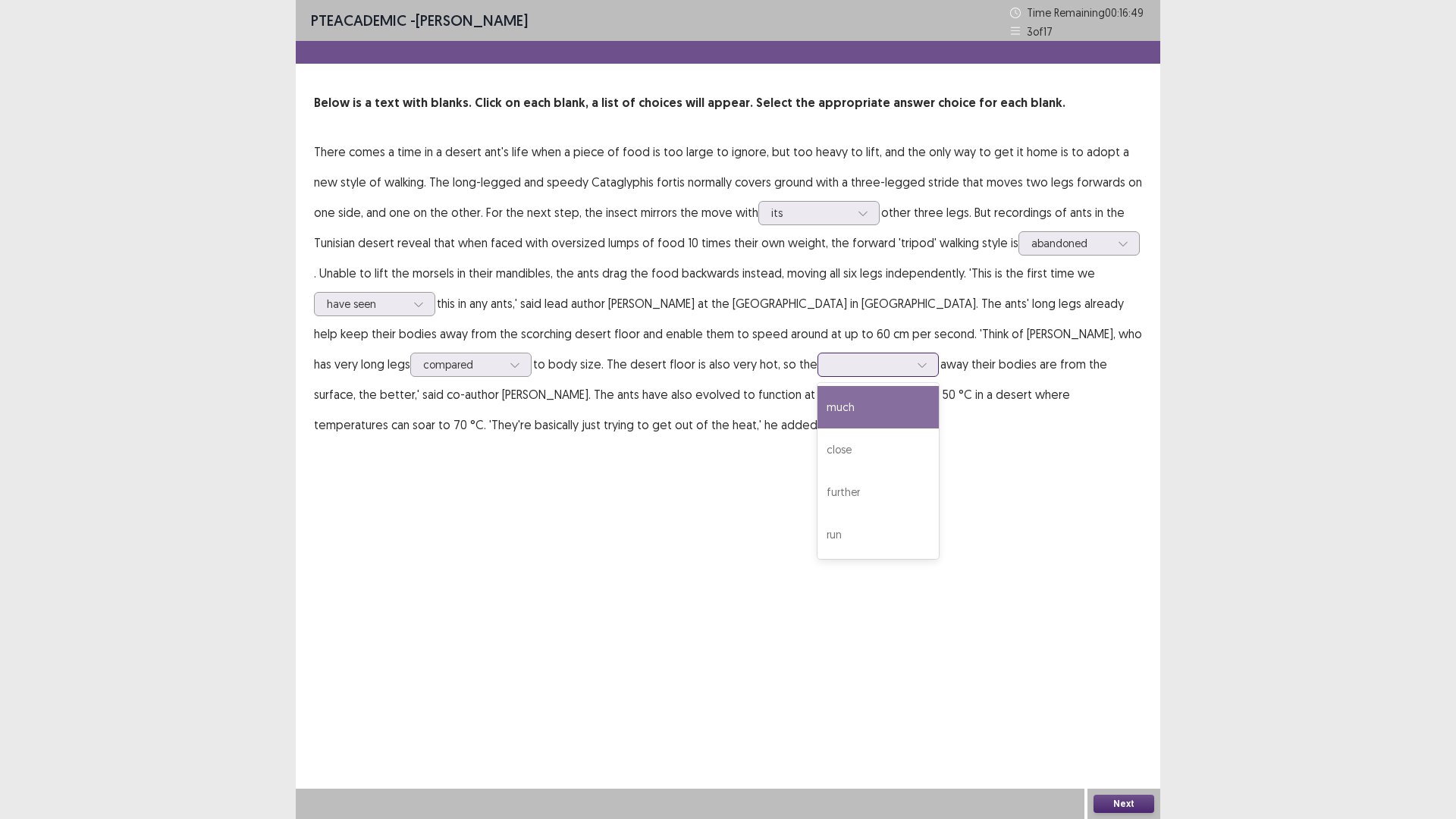
click at [830, 364] on div at bounding box center [869, 364] width 79 height 14
click at [864, 446] on div "PTE academic - [PERSON_NAME] Time Remaining 00 : 16 : 30 3 of 17 Below is a tex…" at bounding box center [728, 235] width 865 height 470
click at [830, 370] on div at bounding box center [869, 364] width 79 height 14
click at [818, 462] on div "close" at bounding box center [878, 449] width 121 height 42
click at [1128, 716] on button "Next" at bounding box center [1124, 804] width 61 height 19
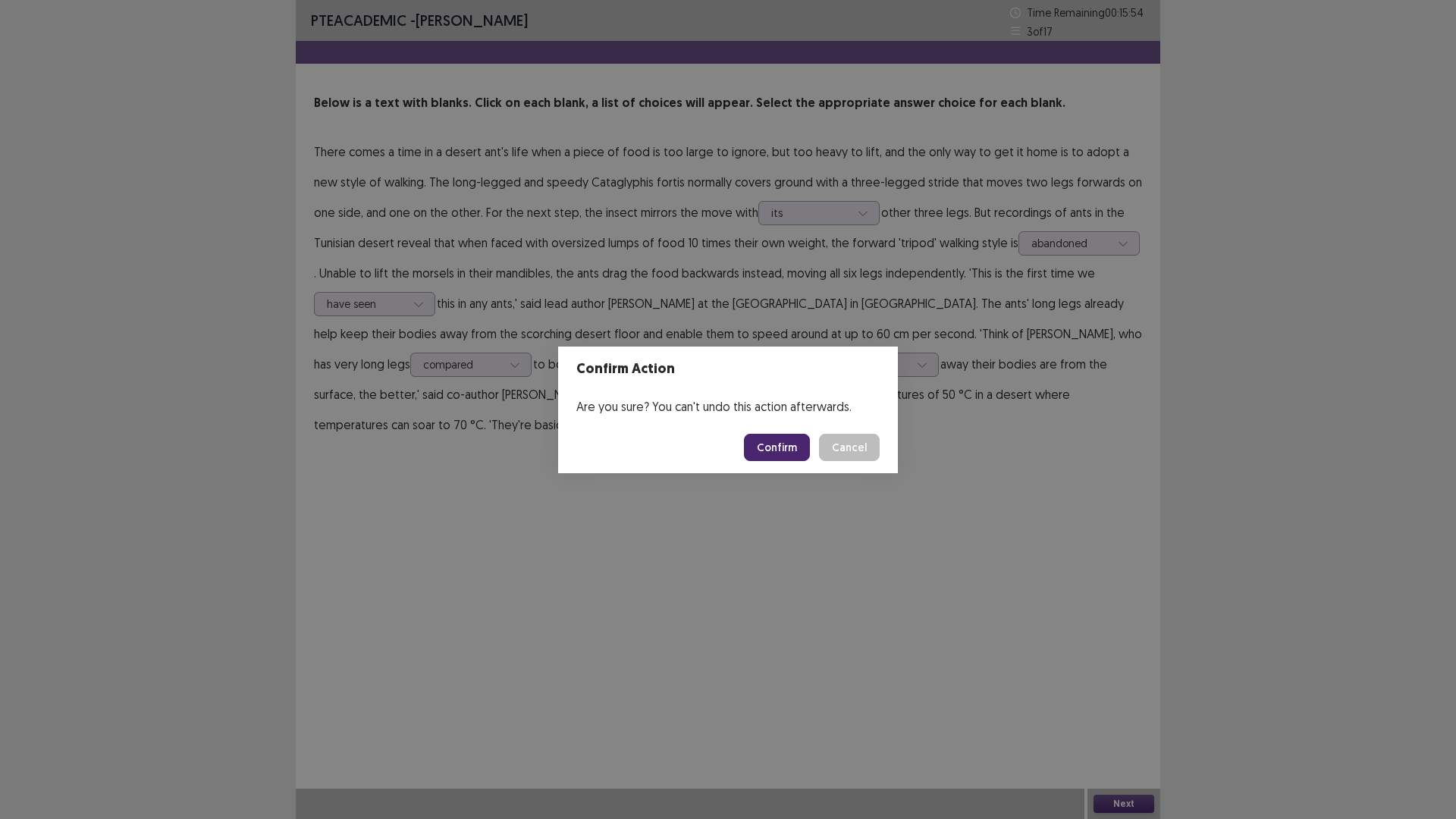
click at [771, 428] on footer "Confirm Cancel" at bounding box center [728, 447] width 339 height 52
click at [771, 435] on button "Confirm" at bounding box center [777, 448] width 66 height 27
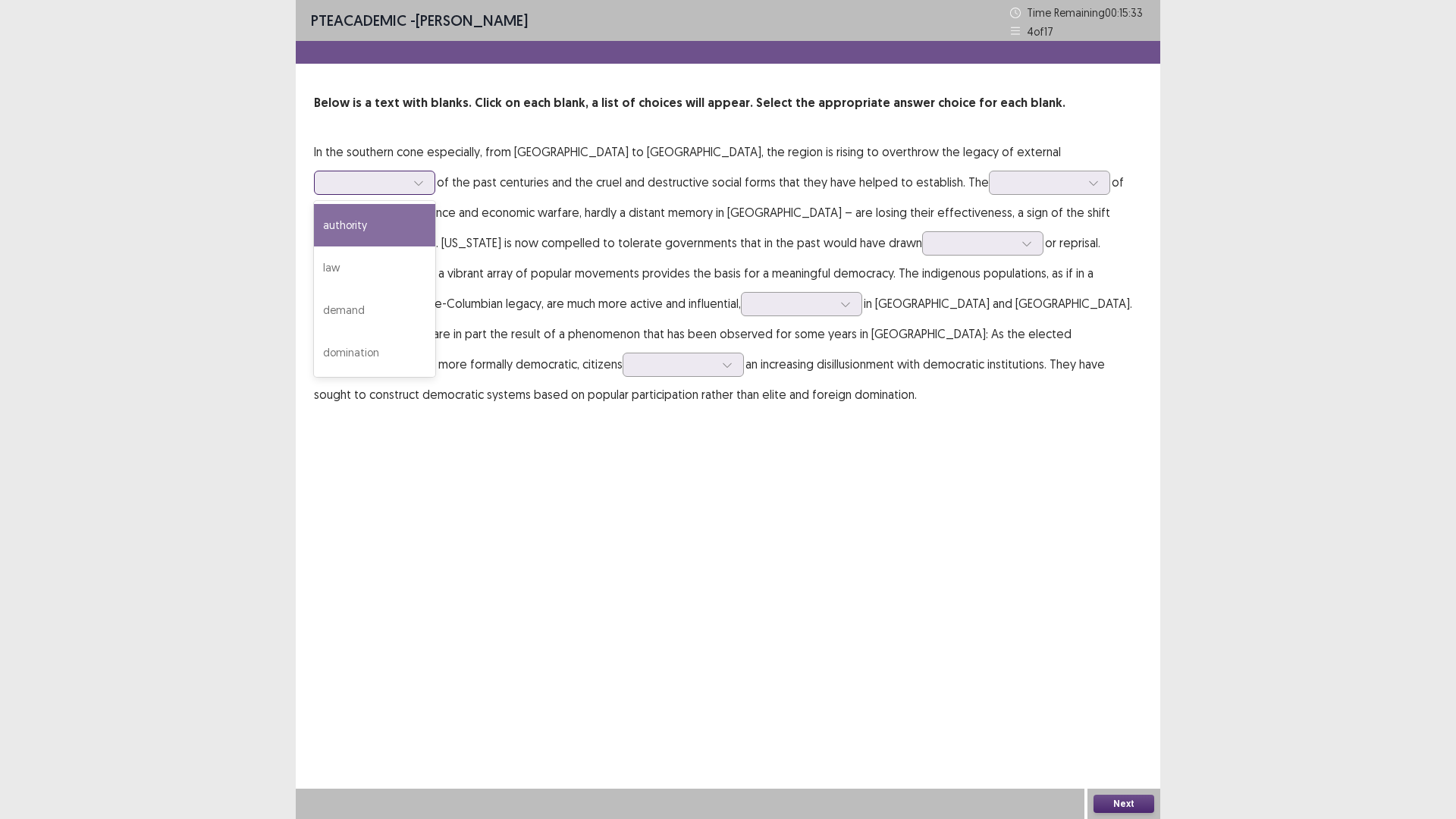
click at [405, 175] on div at bounding box center [366, 182] width 79 height 14
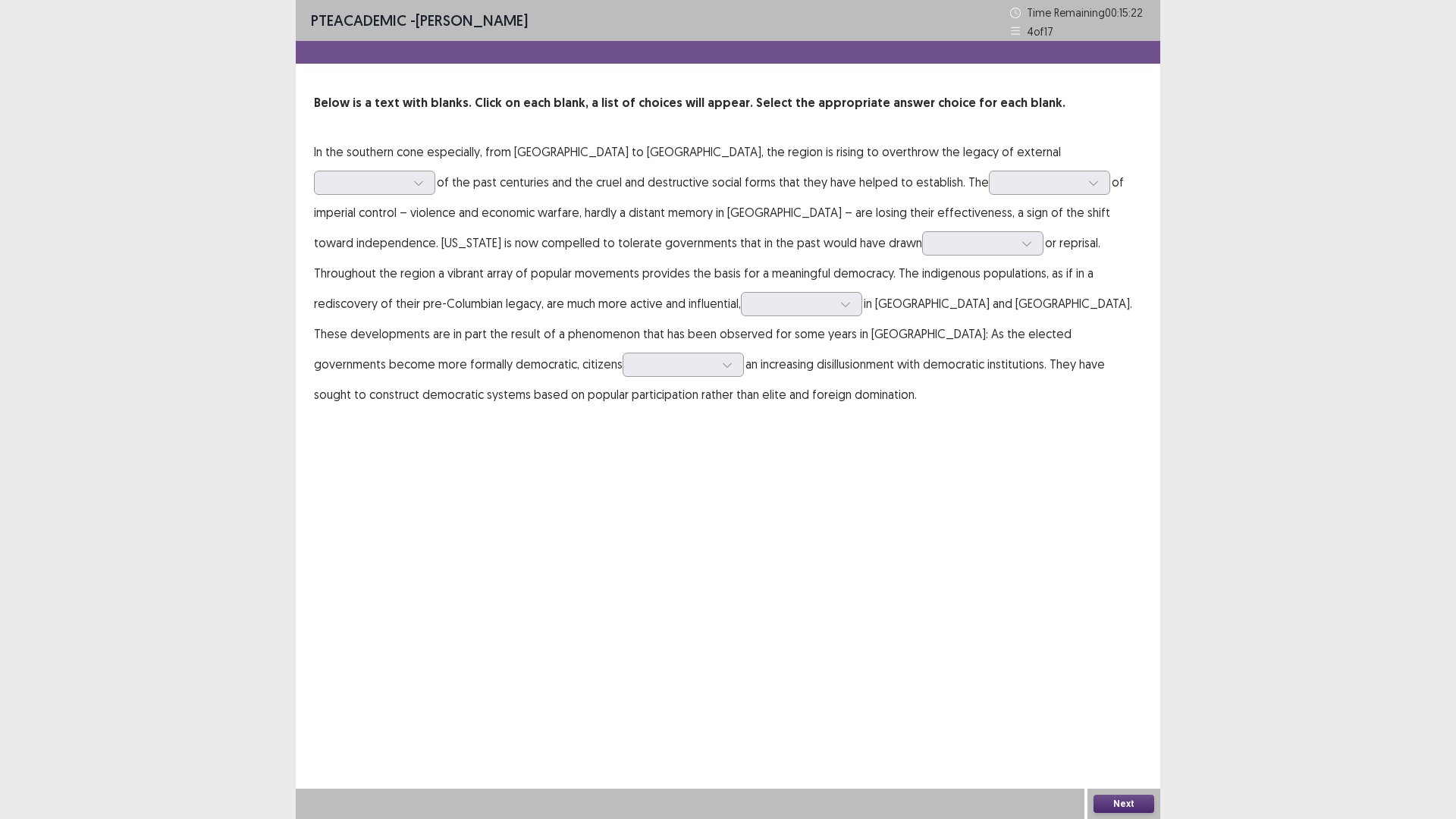
click at [773, 484] on div "PTE academic - [PERSON_NAME] Time Remaining 00 : 15 : 22 4 of 17 Below is a tex…" at bounding box center [728, 410] width 865 height 819
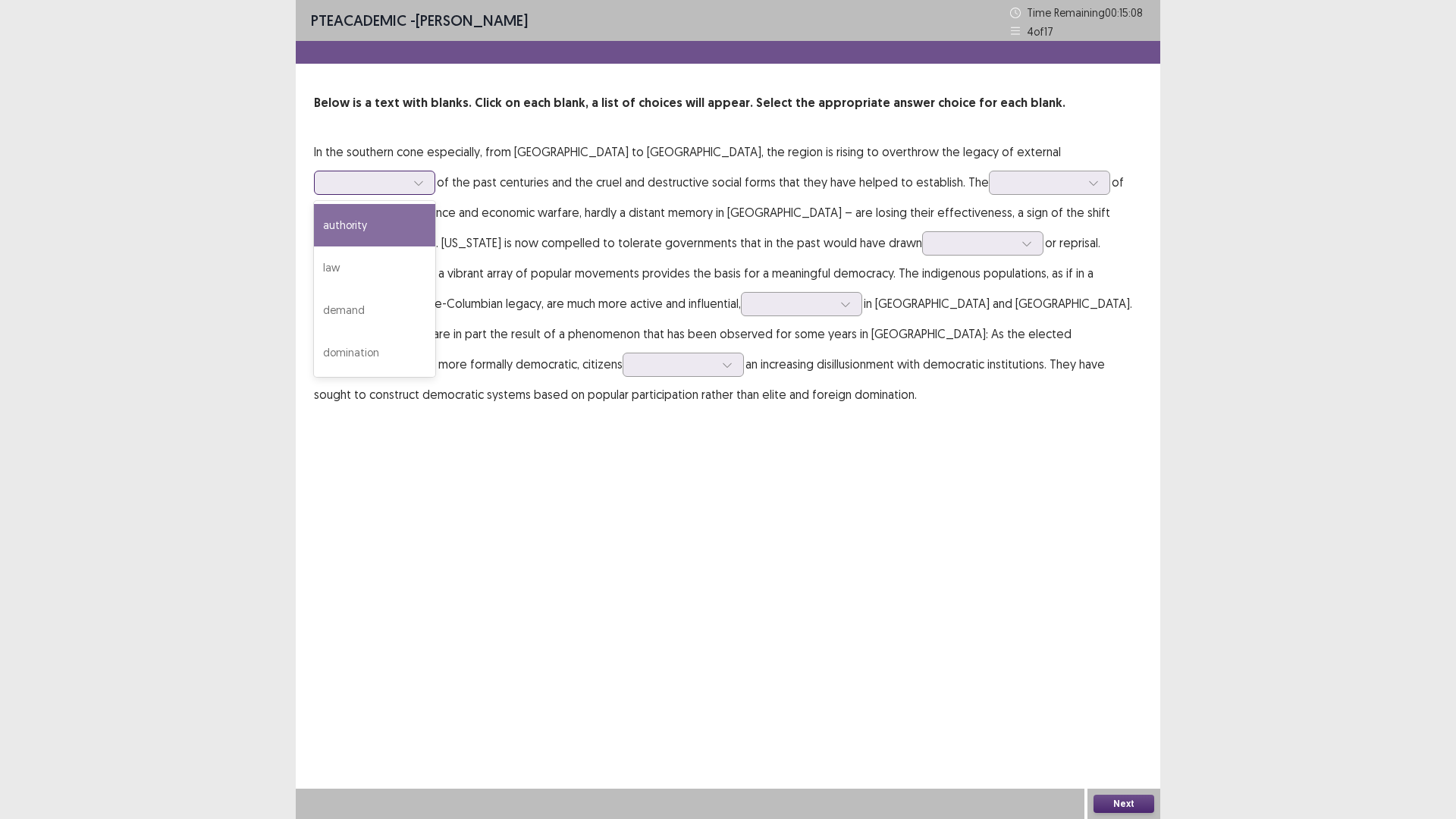
click at [405, 175] on div at bounding box center [366, 182] width 79 height 14
click at [435, 246] on div "law" at bounding box center [374, 267] width 121 height 42
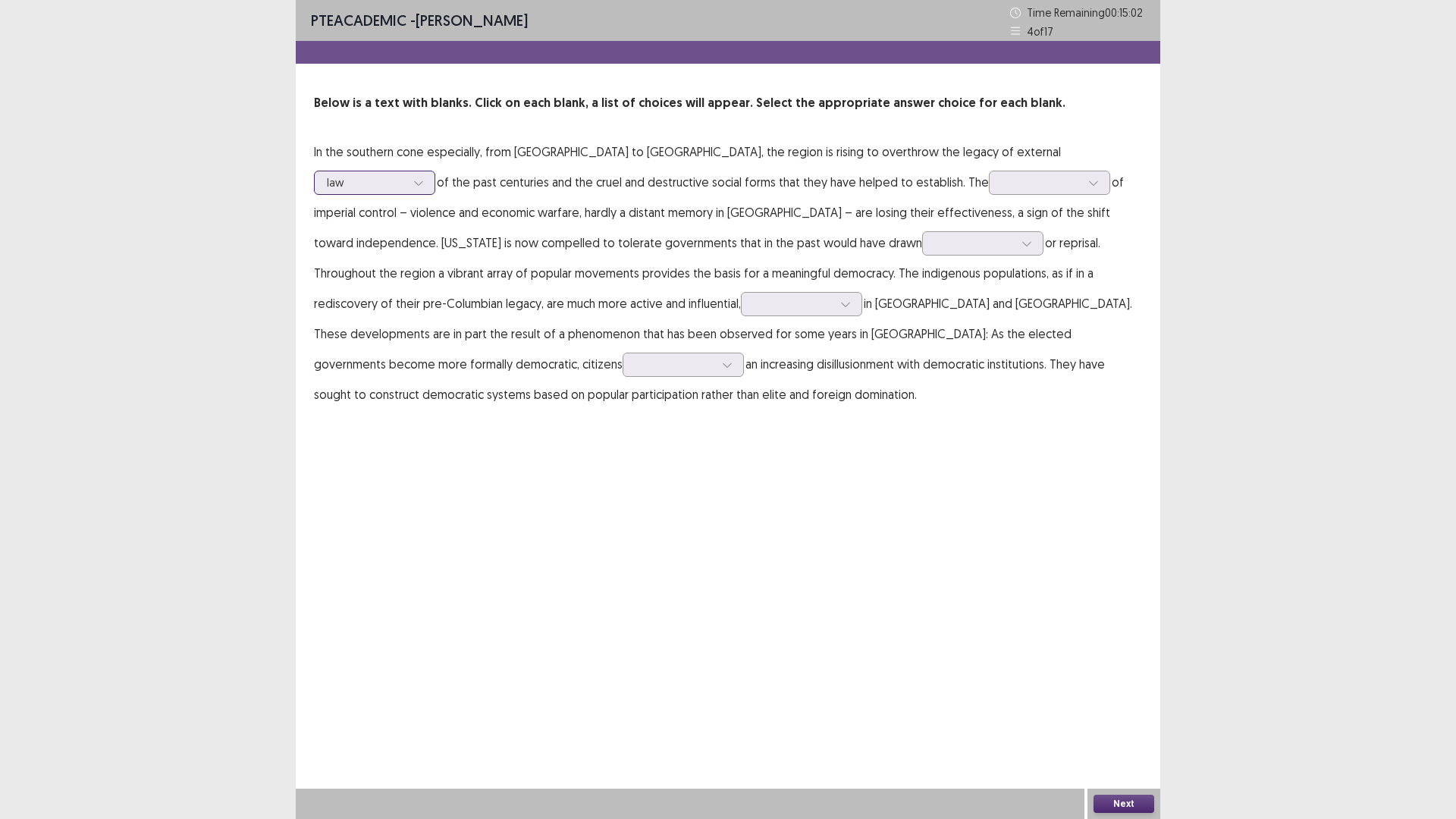
click at [405, 175] on div at bounding box center [366, 182] width 79 height 14
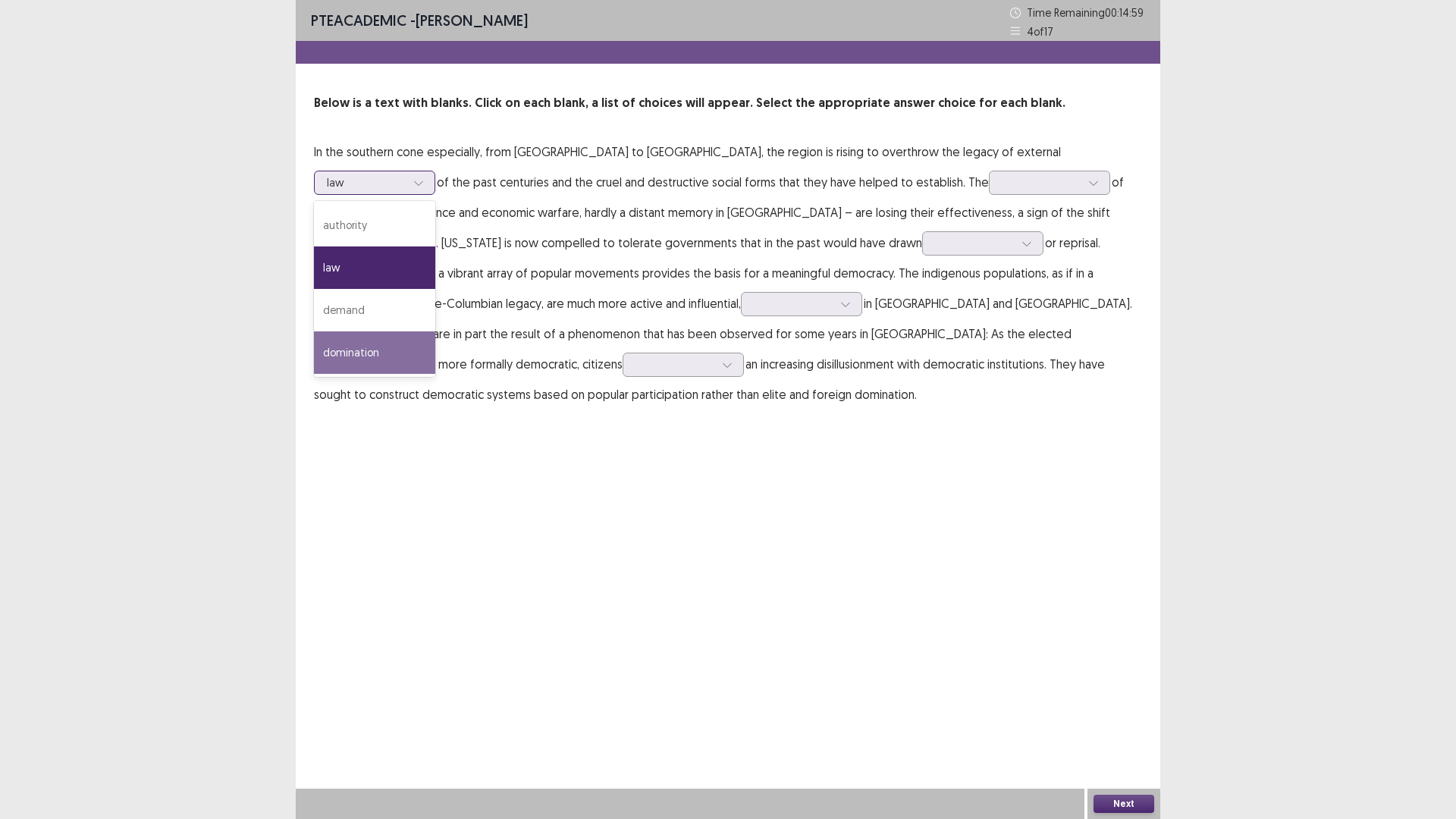
click at [435, 332] on div "domination" at bounding box center [374, 353] width 121 height 42
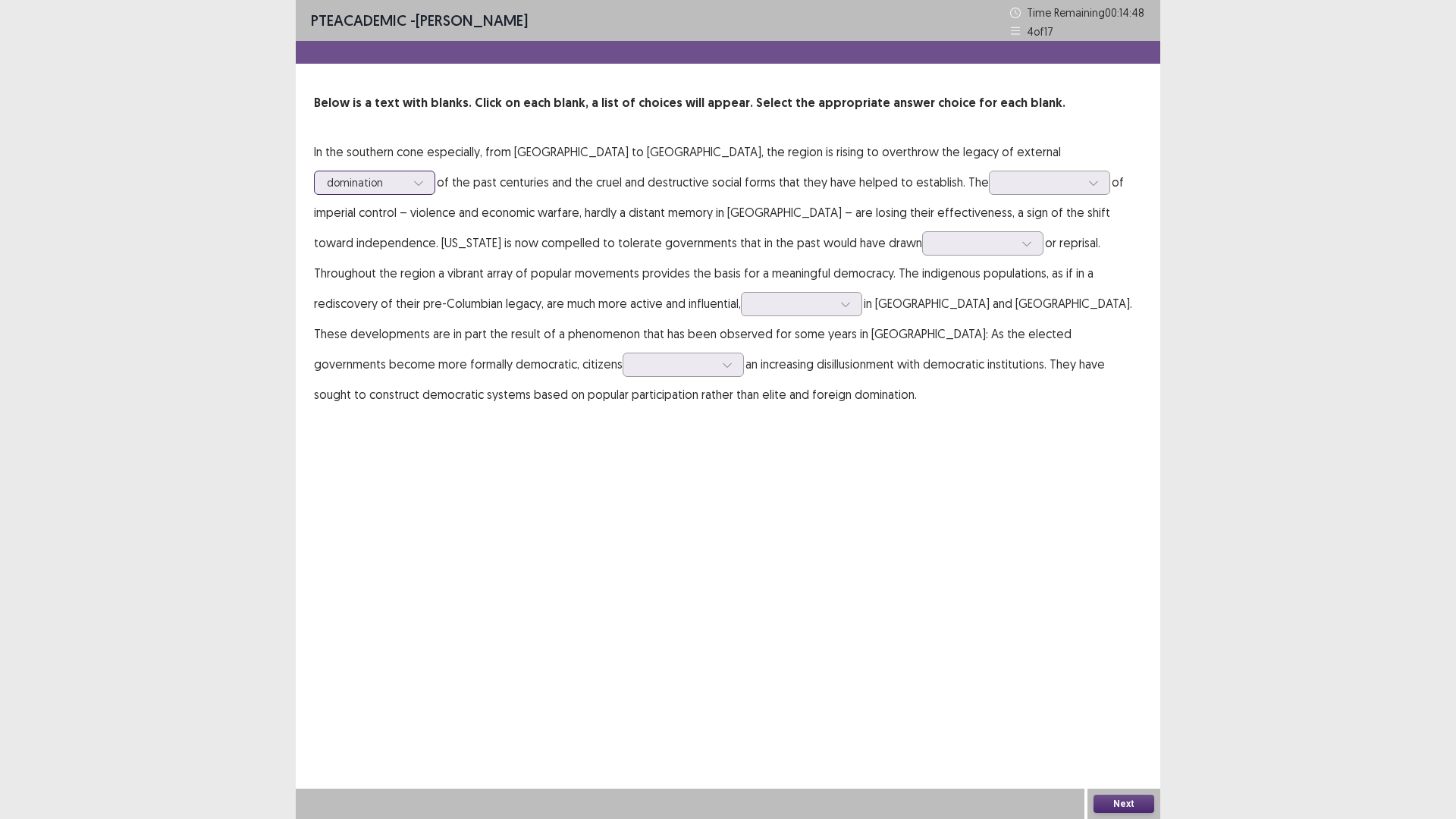
click at [405, 172] on div "domination" at bounding box center [366, 183] width 79 height 23
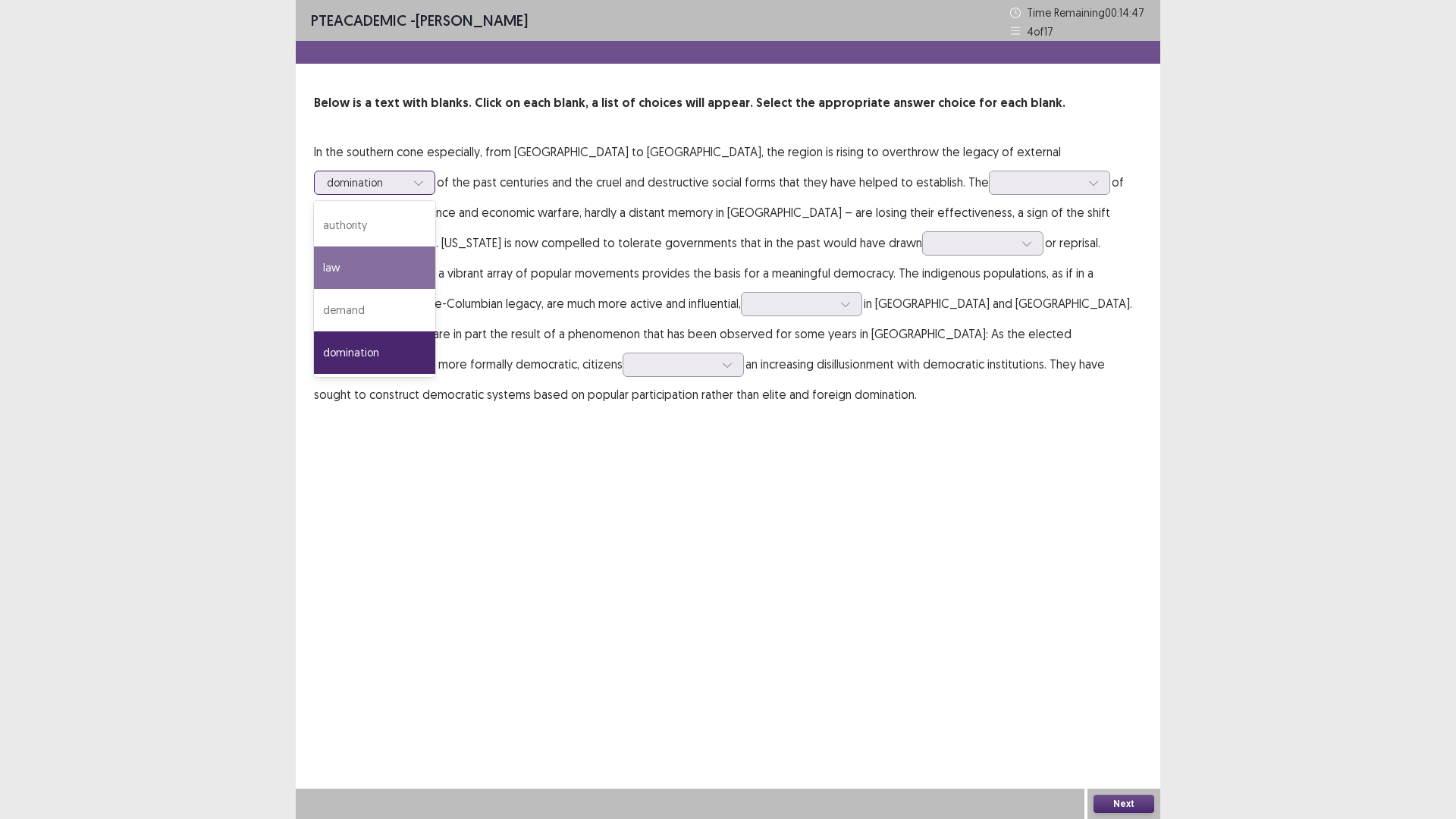
click at [435, 246] on div "law" at bounding box center [374, 267] width 121 height 42
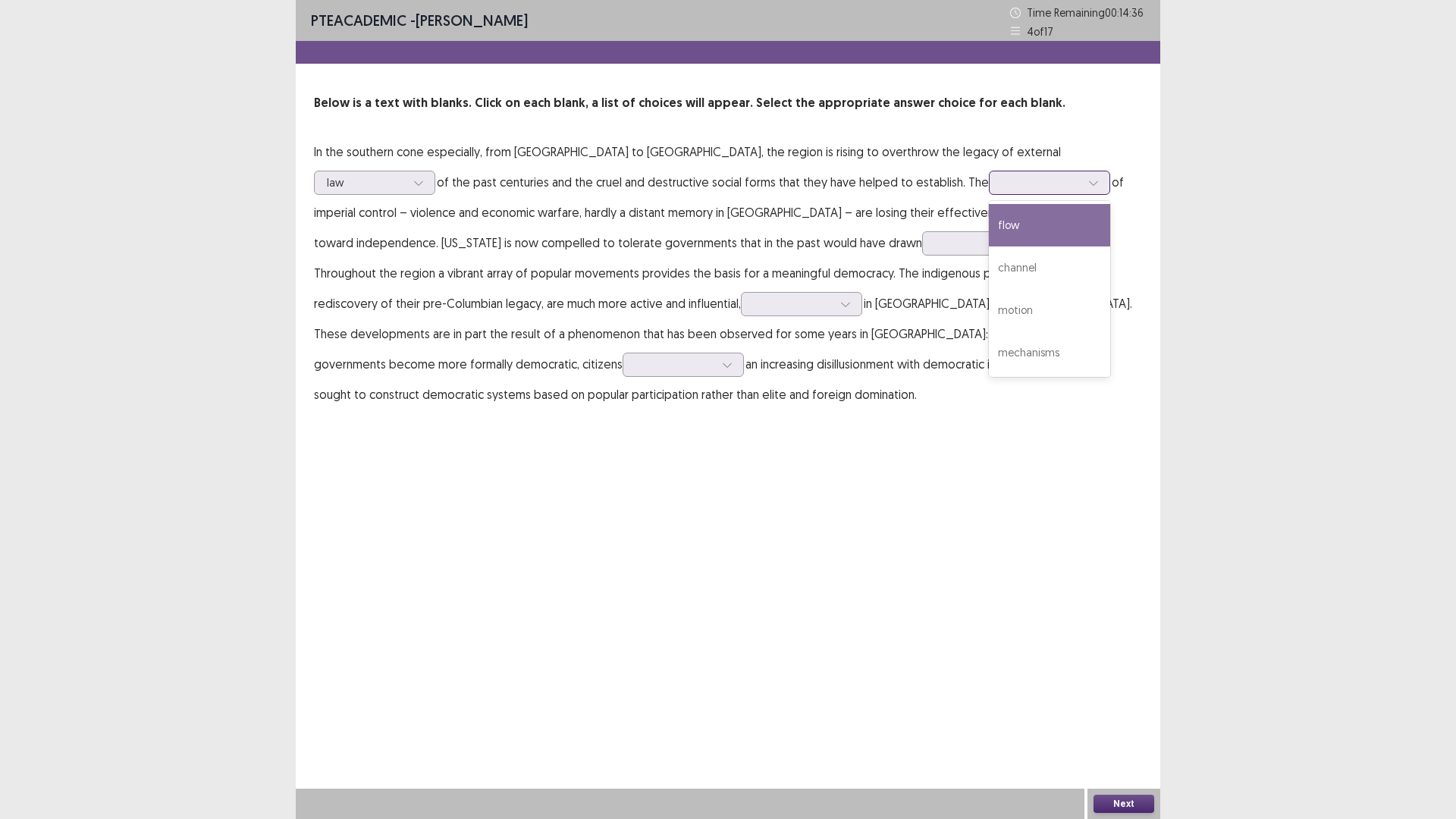
click at [1002, 186] on div at bounding box center [1041, 182] width 79 height 14
click at [989, 274] on div "channel" at bounding box center [1049, 267] width 121 height 42
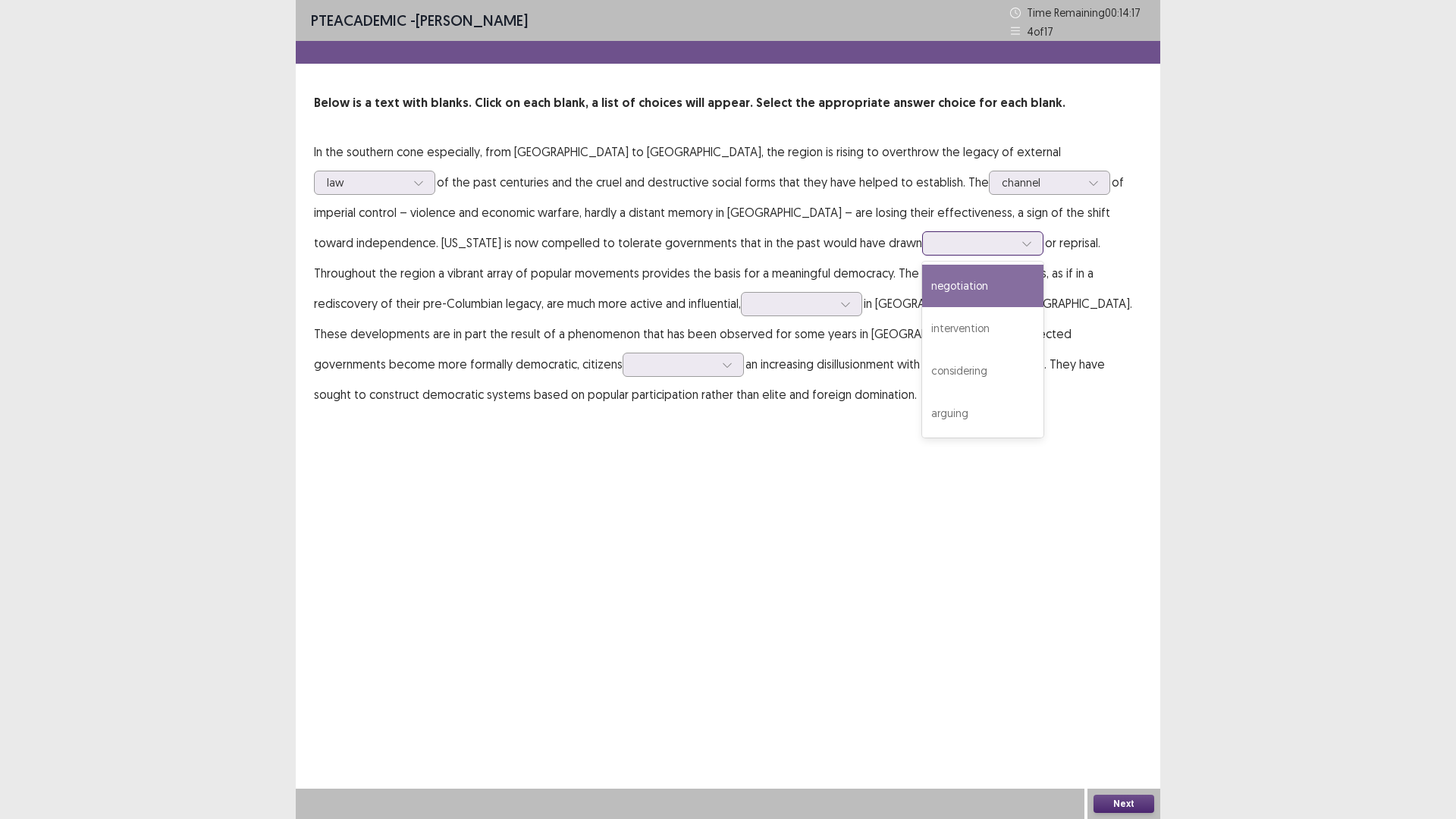
click at [935, 245] on div at bounding box center [974, 243] width 79 height 14
click at [923, 327] on div "intervention" at bounding box center [983, 328] width 121 height 42
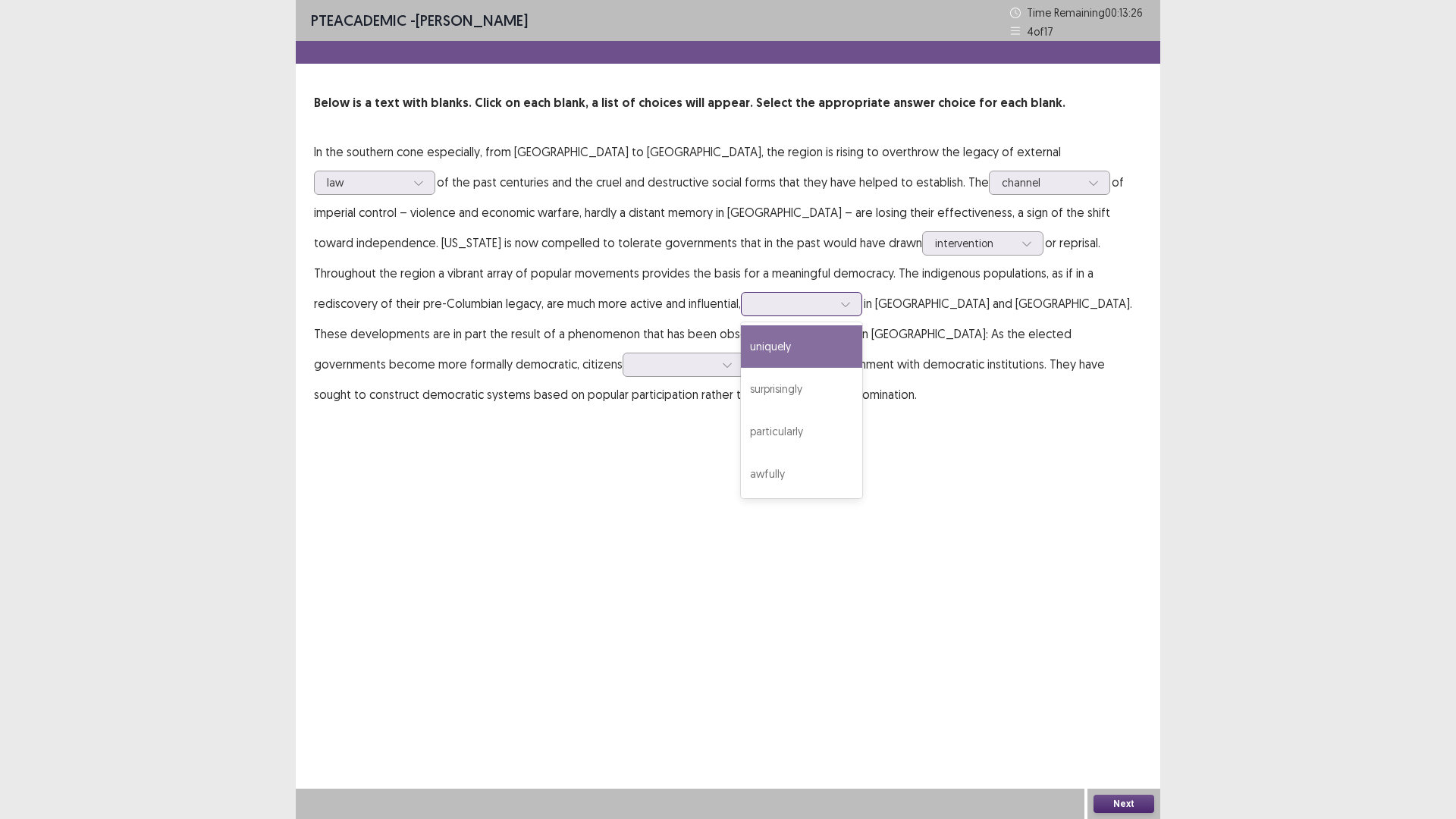
click at [754, 306] on div at bounding box center [793, 303] width 79 height 14
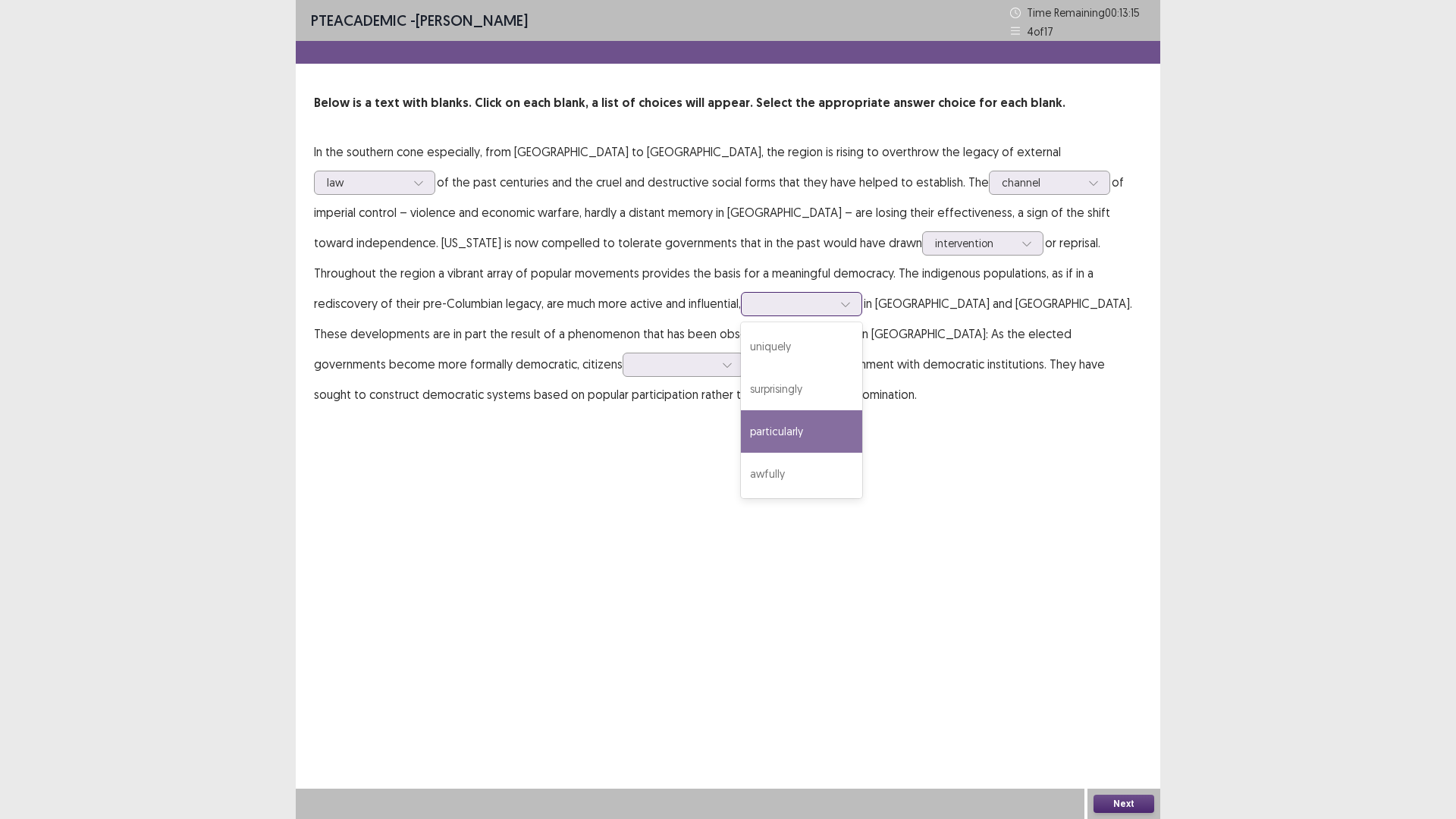
click at [741, 426] on div "particularly" at bounding box center [801, 431] width 121 height 42
click at [841, 303] on icon at bounding box center [846, 305] width 8 height 4
click at [633, 403] on p "In the southern cone especially, from [GEOGRAPHIC_DATA] to [GEOGRAPHIC_DATA], t…" at bounding box center [728, 272] width 829 height 273
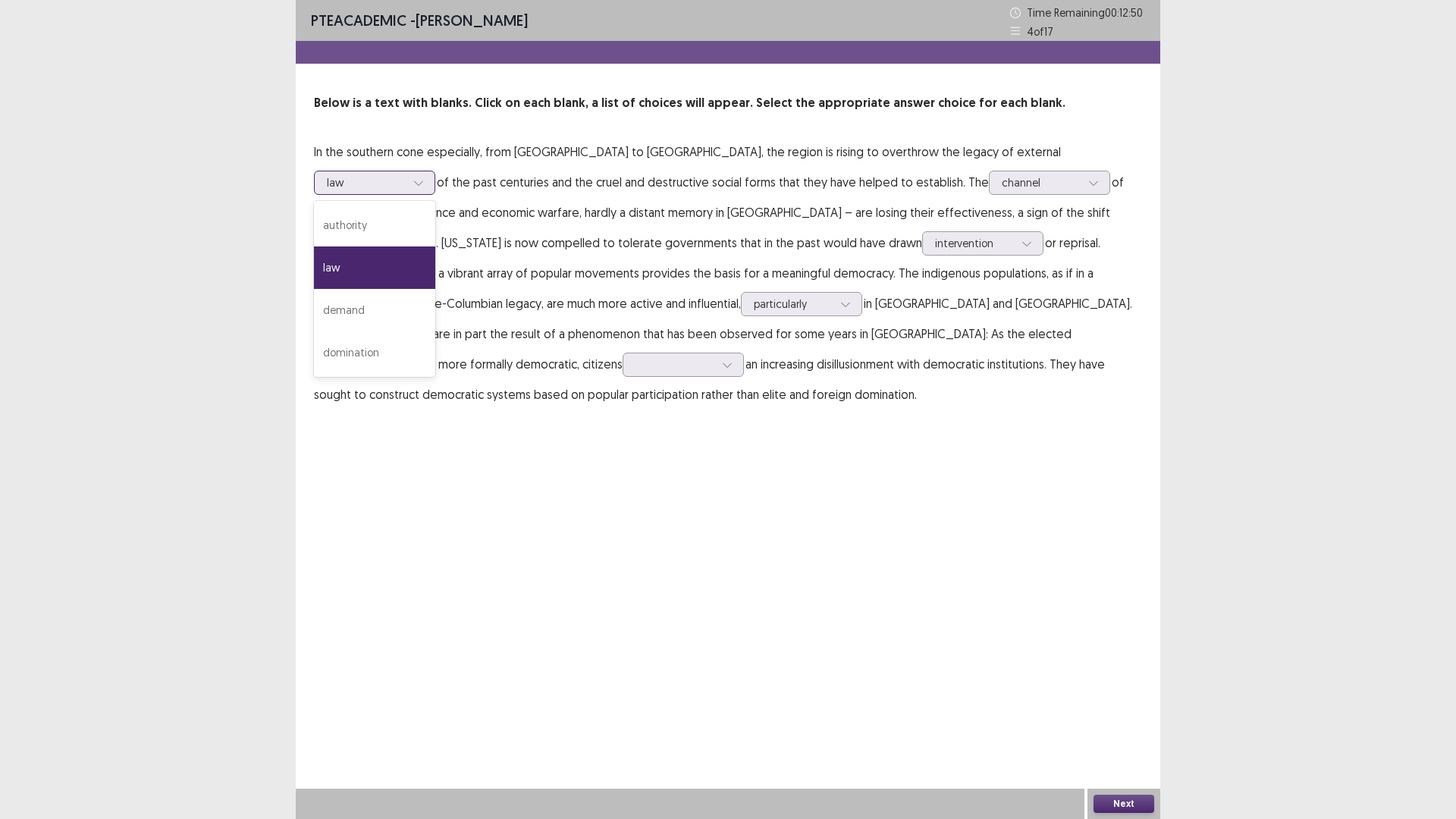
click at [405, 175] on div at bounding box center [366, 182] width 79 height 14
click at [435, 332] on div "domination" at bounding box center [374, 353] width 121 height 42
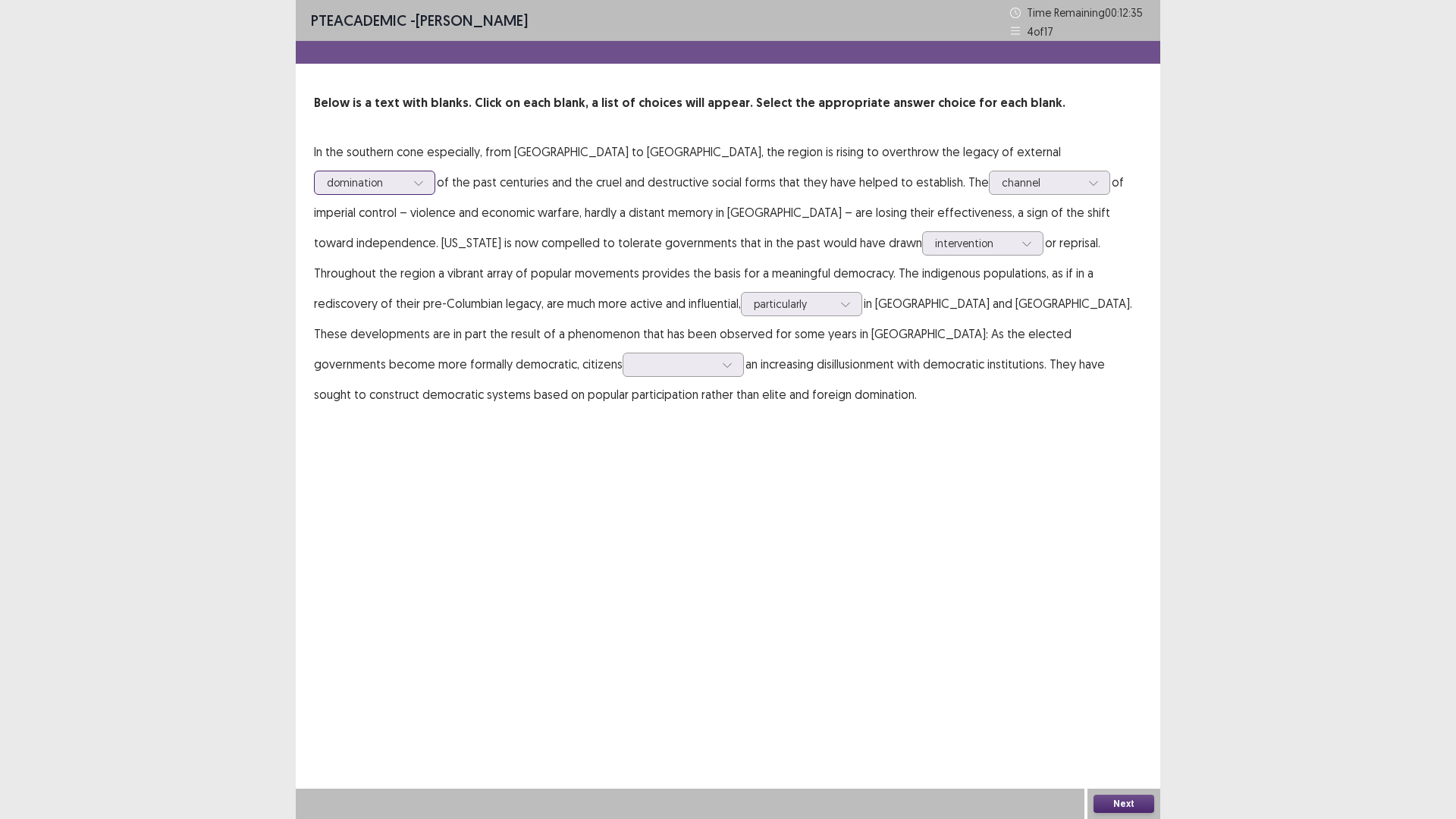
click at [405, 175] on div at bounding box center [366, 182] width 79 height 14
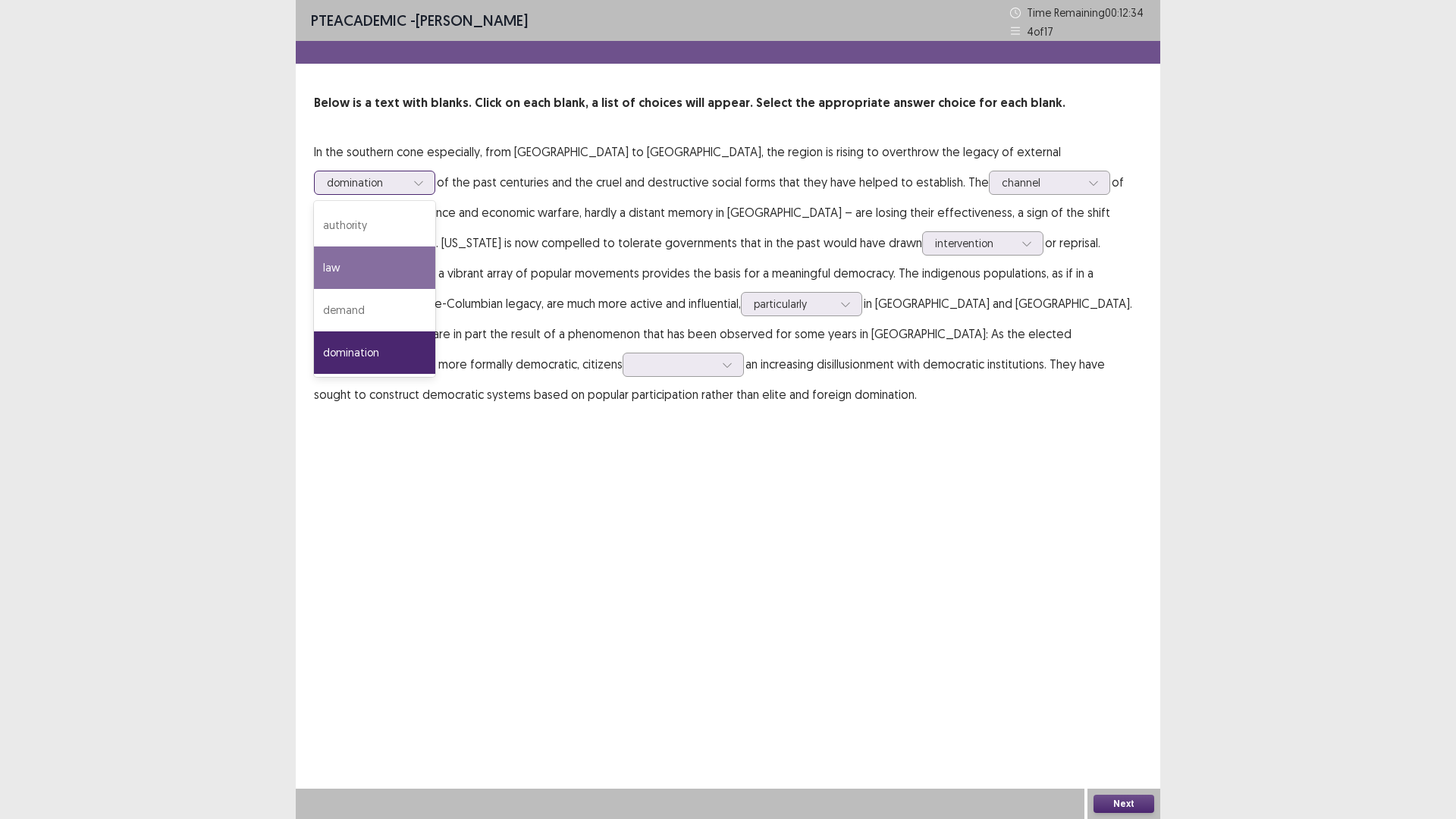
click at [435, 246] on div "law" at bounding box center [374, 267] width 121 height 42
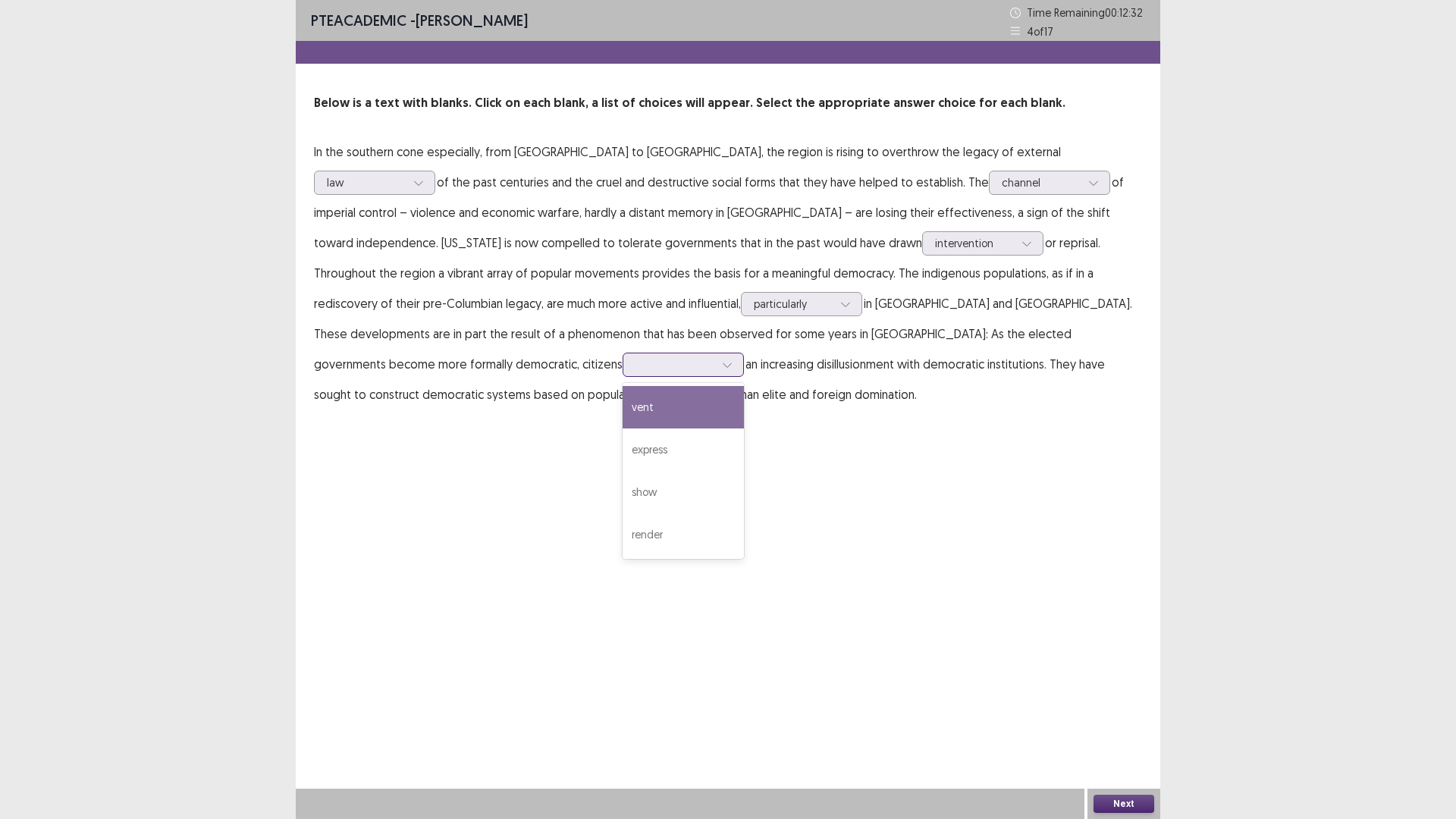
click at [716, 355] on div at bounding box center [675, 364] width 82 height 18
click at [744, 428] on div "express" at bounding box center [683, 449] width 121 height 42
click at [714, 357] on div at bounding box center [675, 364] width 79 height 14
drag, startPoint x: 1086, startPoint y: 557, endPoint x: 1213, endPoint y: 651, distance: 158.0
click at [1088, 557] on div "PTE academic - [PERSON_NAME] Time Remaining 00 : 12 : 05 4 of 17 Below is a tex…" at bounding box center [728, 410] width 865 height 819
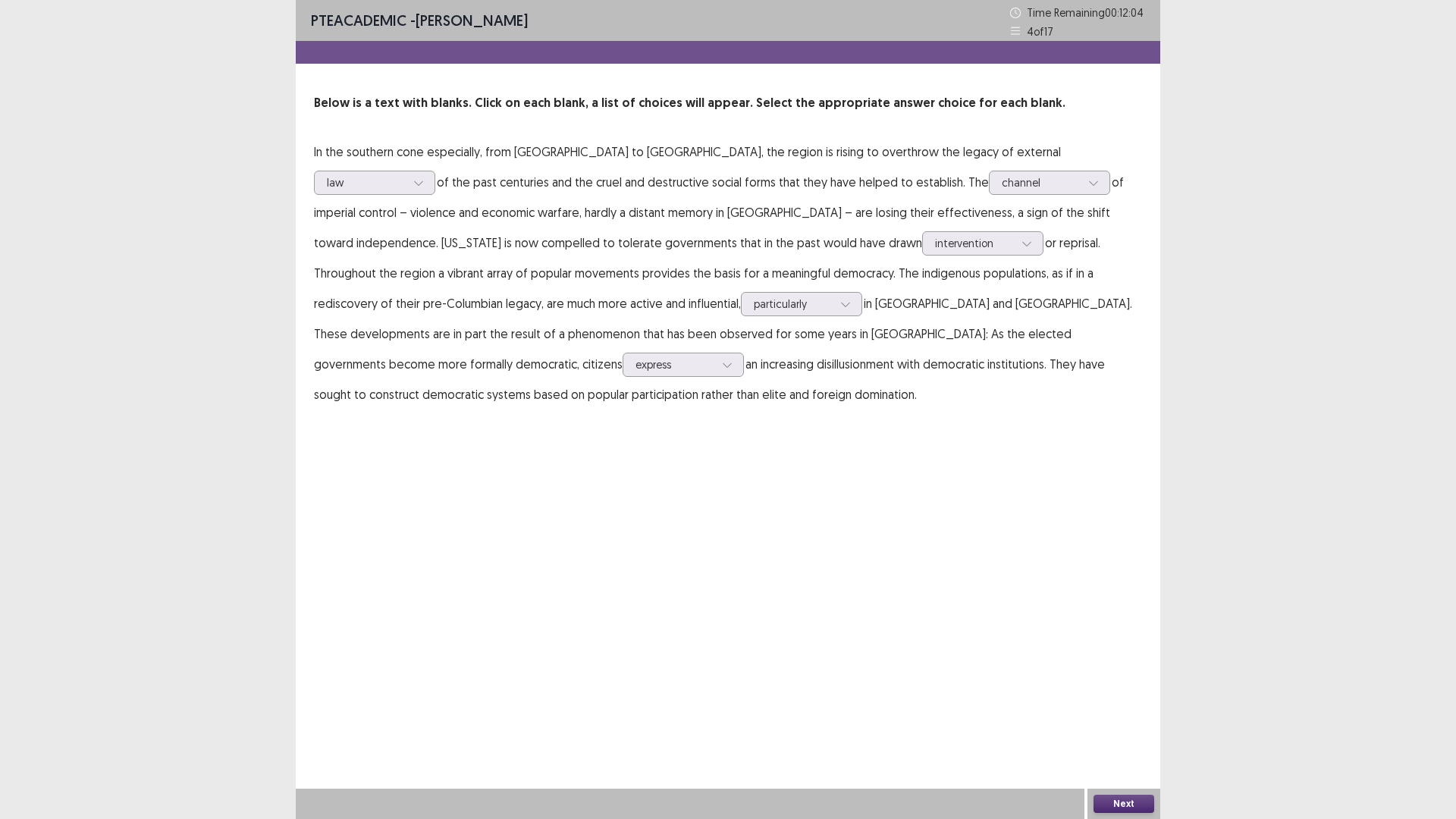
click at [1144, 716] on button "Next" at bounding box center [1124, 804] width 61 height 19
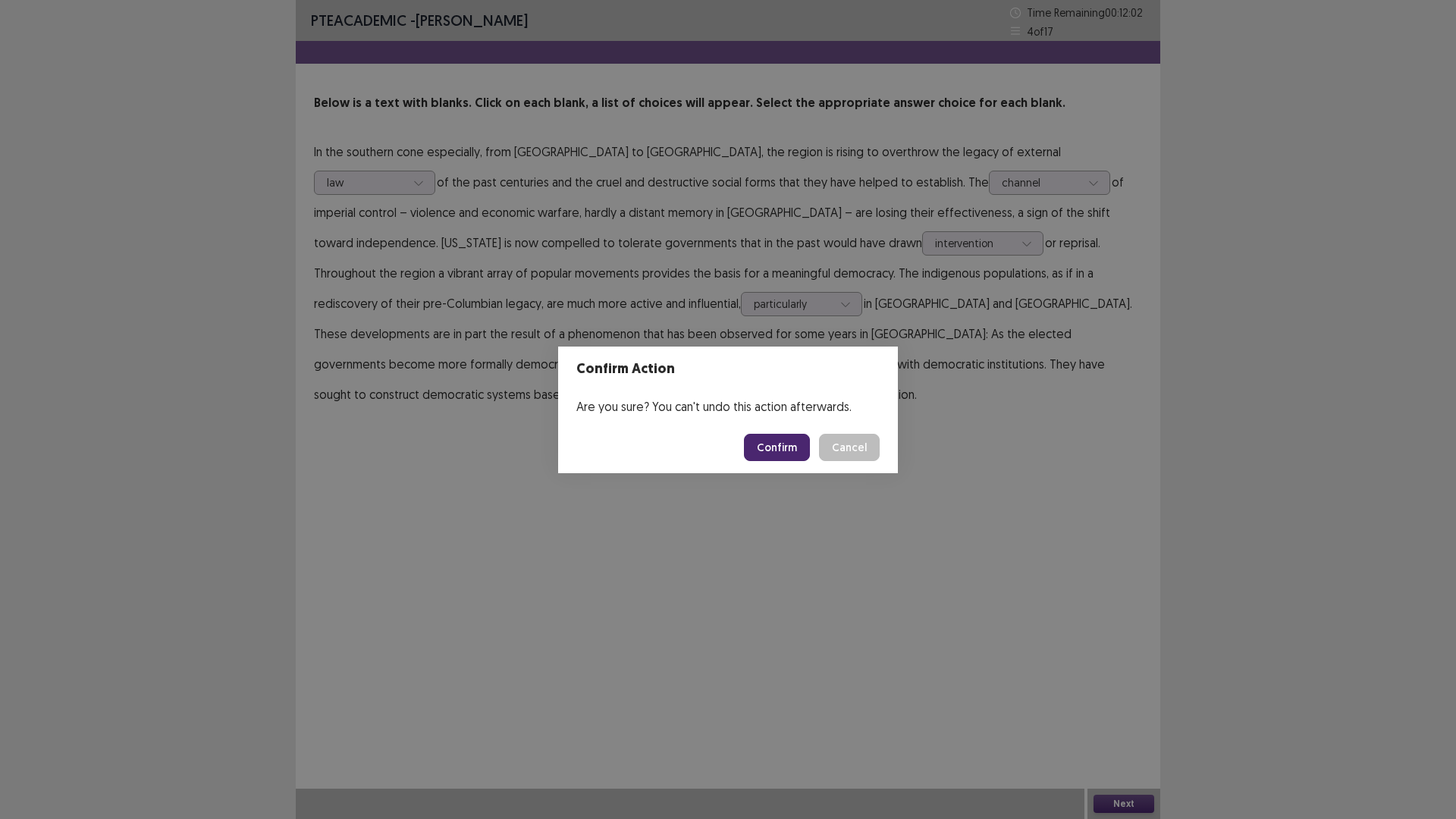
click at [778, 458] on button "Confirm" at bounding box center [777, 448] width 66 height 27
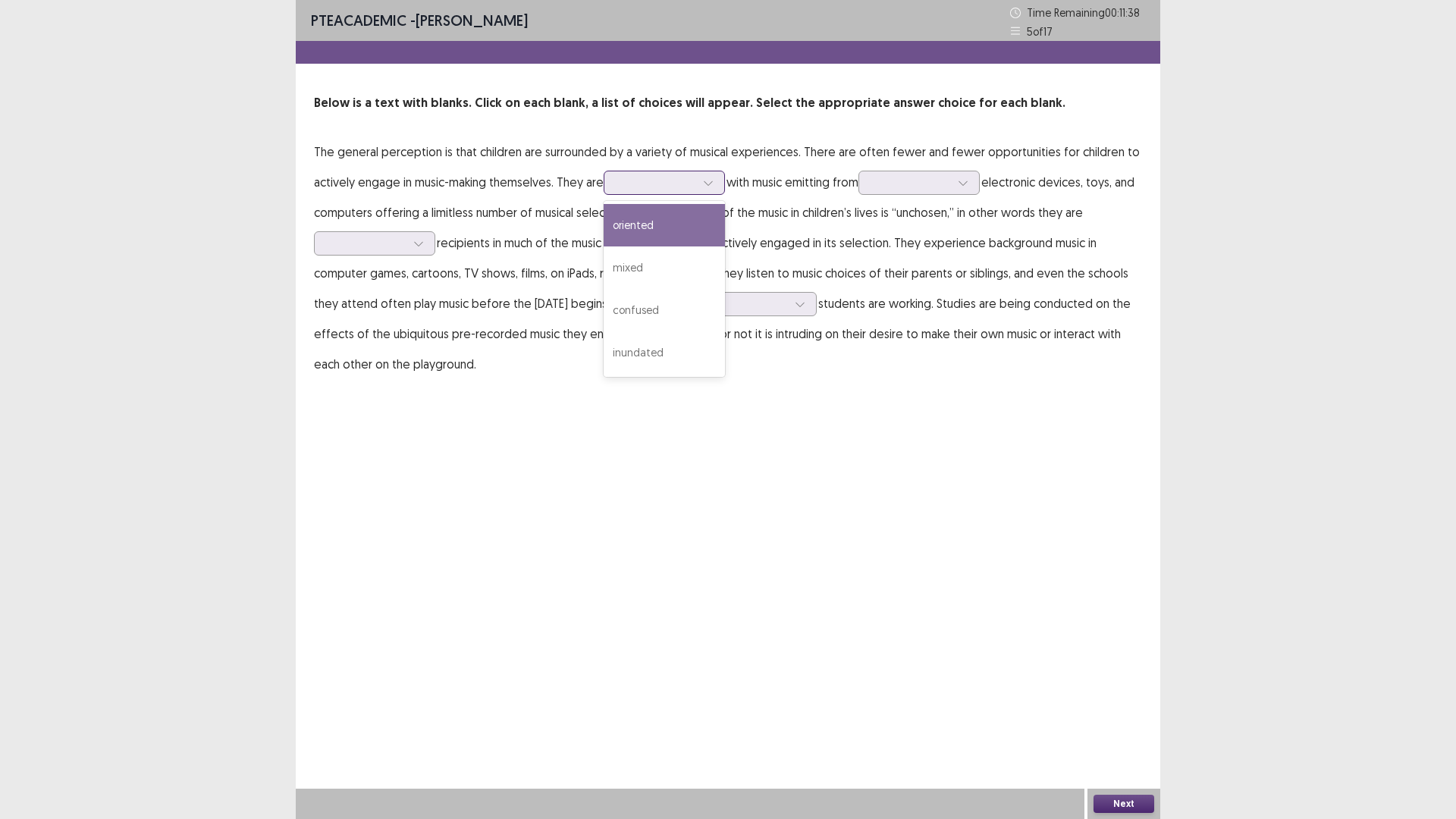
click at [701, 180] on div at bounding box center [708, 183] width 23 height 23
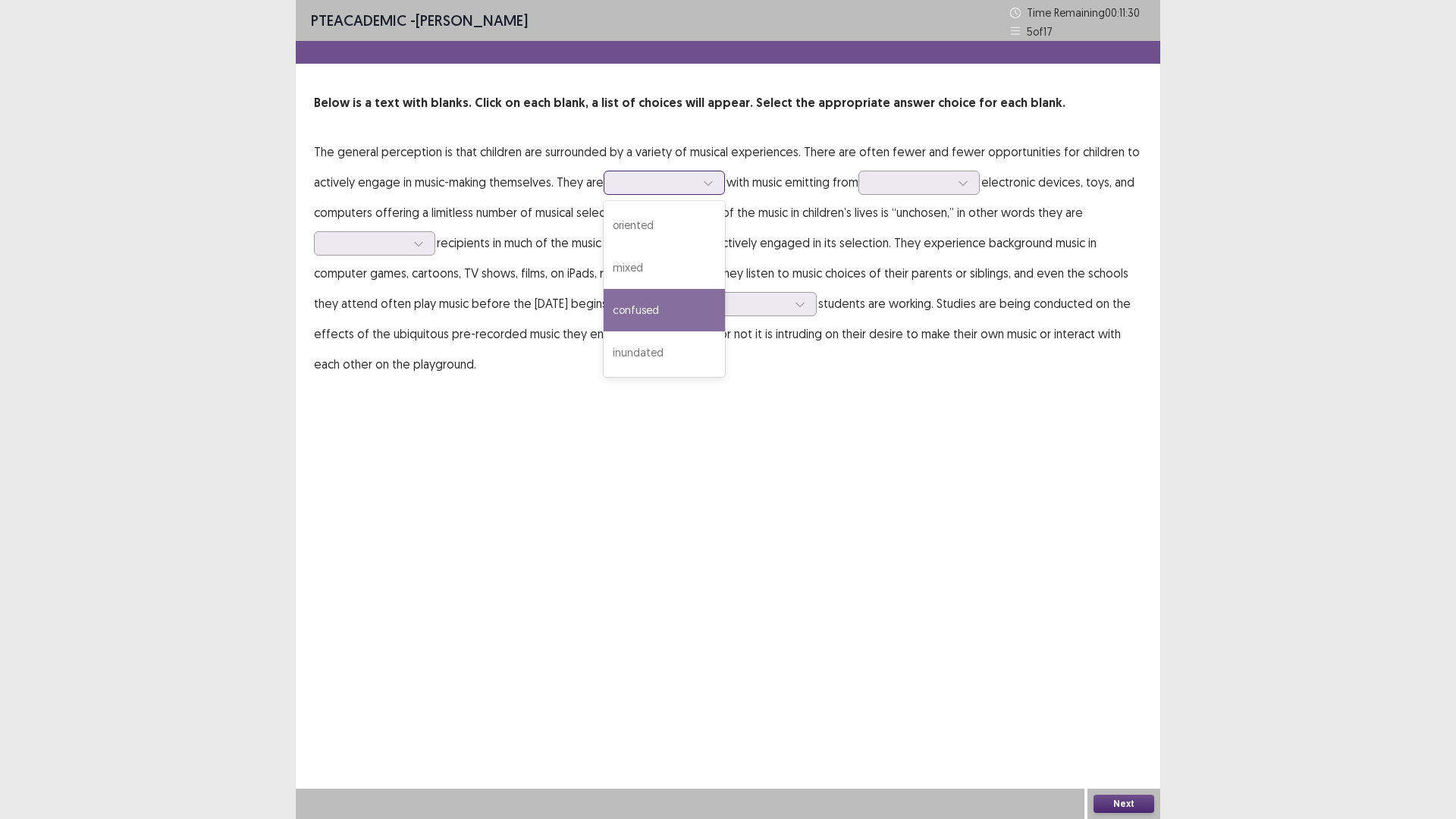
click at [691, 317] on div "confused" at bounding box center [664, 310] width 121 height 42
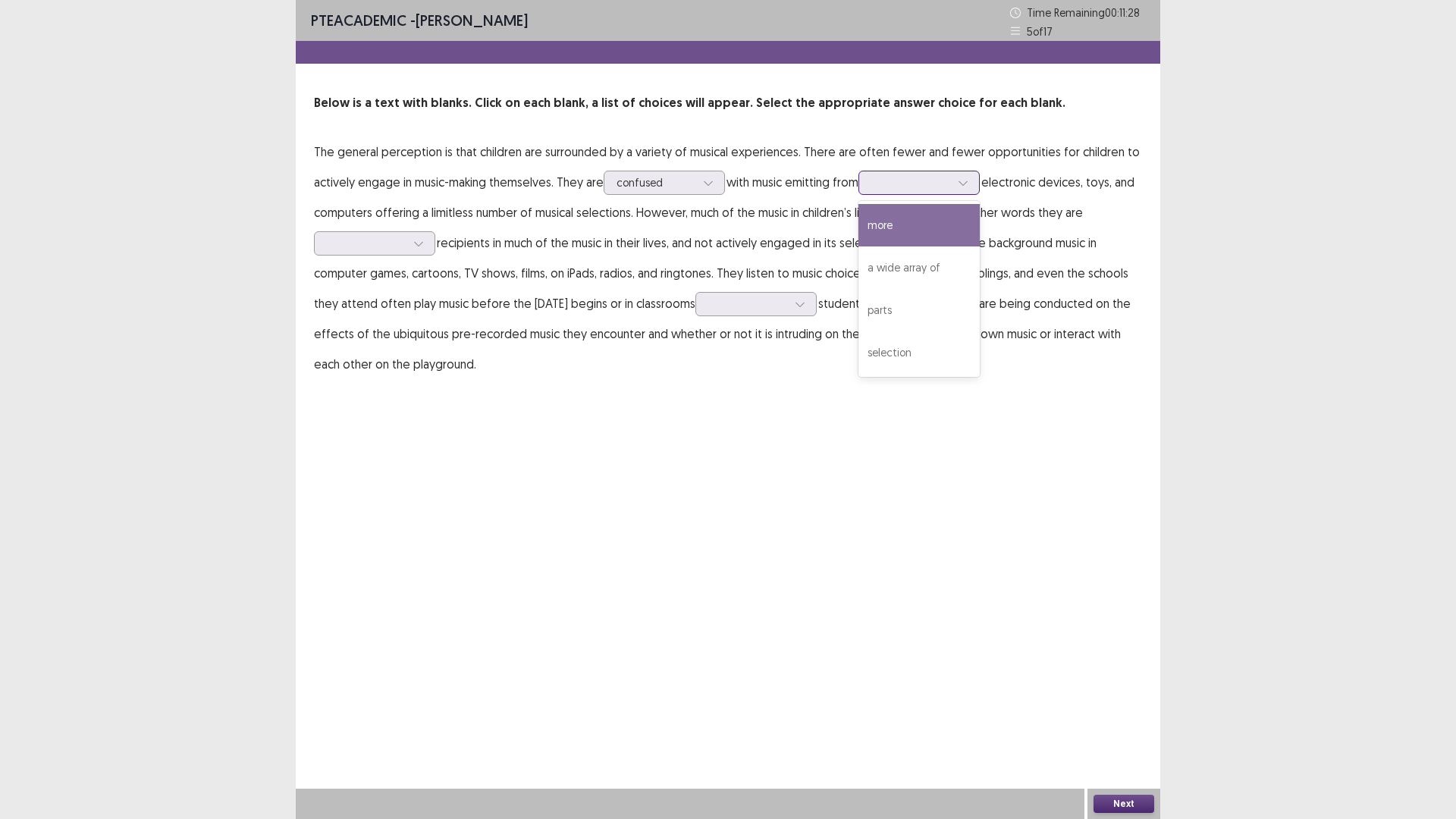
click at [909, 176] on div at bounding box center [911, 182] width 79 height 14
click at [933, 263] on div "a wide array of" at bounding box center [918, 267] width 121 height 42
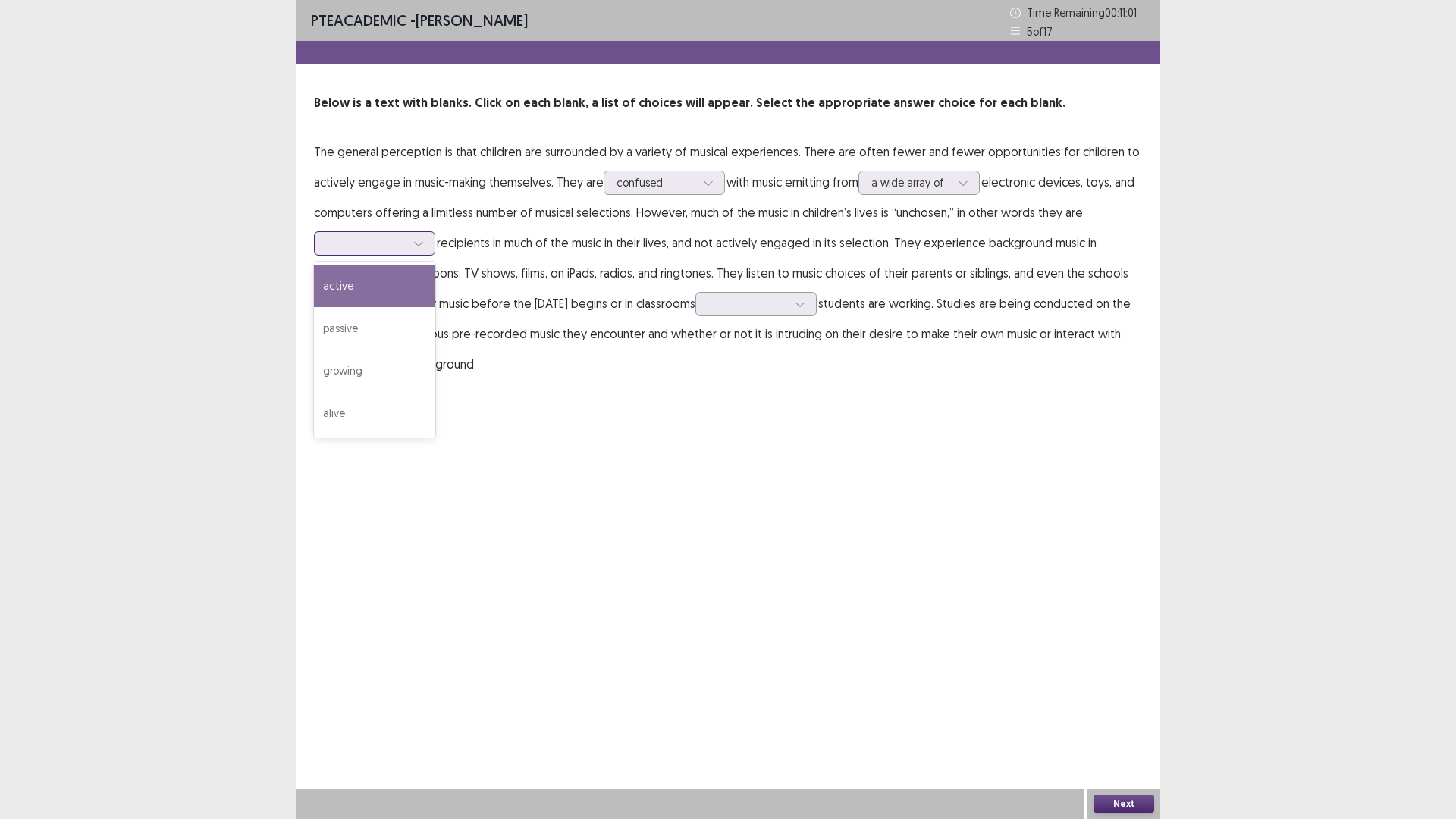
click at [359, 243] on div at bounding box center [366, 243] width 79 height 14
click at [377, 339] on div "passive" at bounding box center [374, 328] width 121 height 42
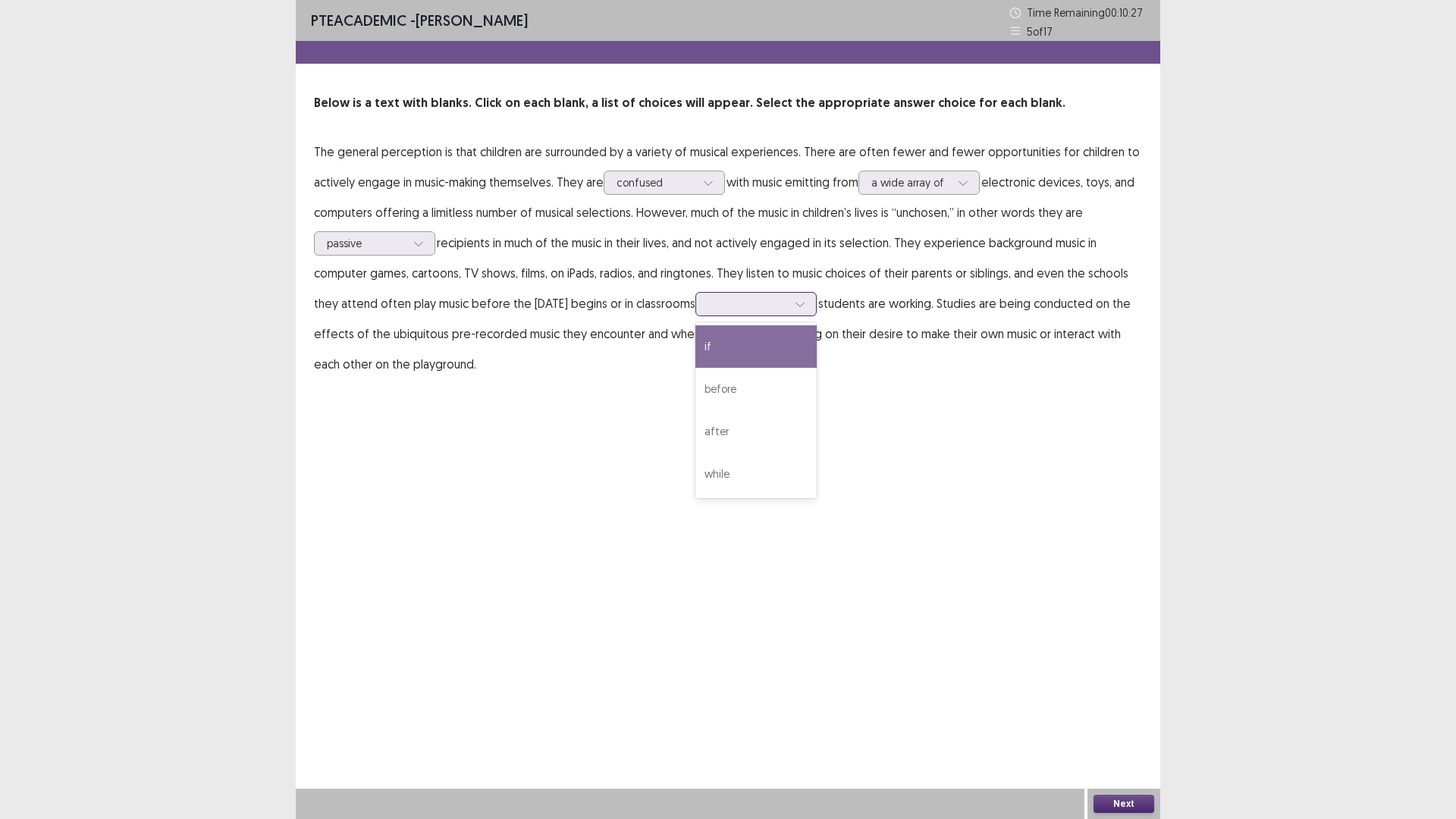
click at [785, 304] on div at bounding box center [747, 303] width 79 height 14
click at [789, 456] on div "while" at bounding box center [756, 474] width 121 height 42
click at [1100, 716] on button "Next" at bounding box center [1124, 804] width 61 height 19
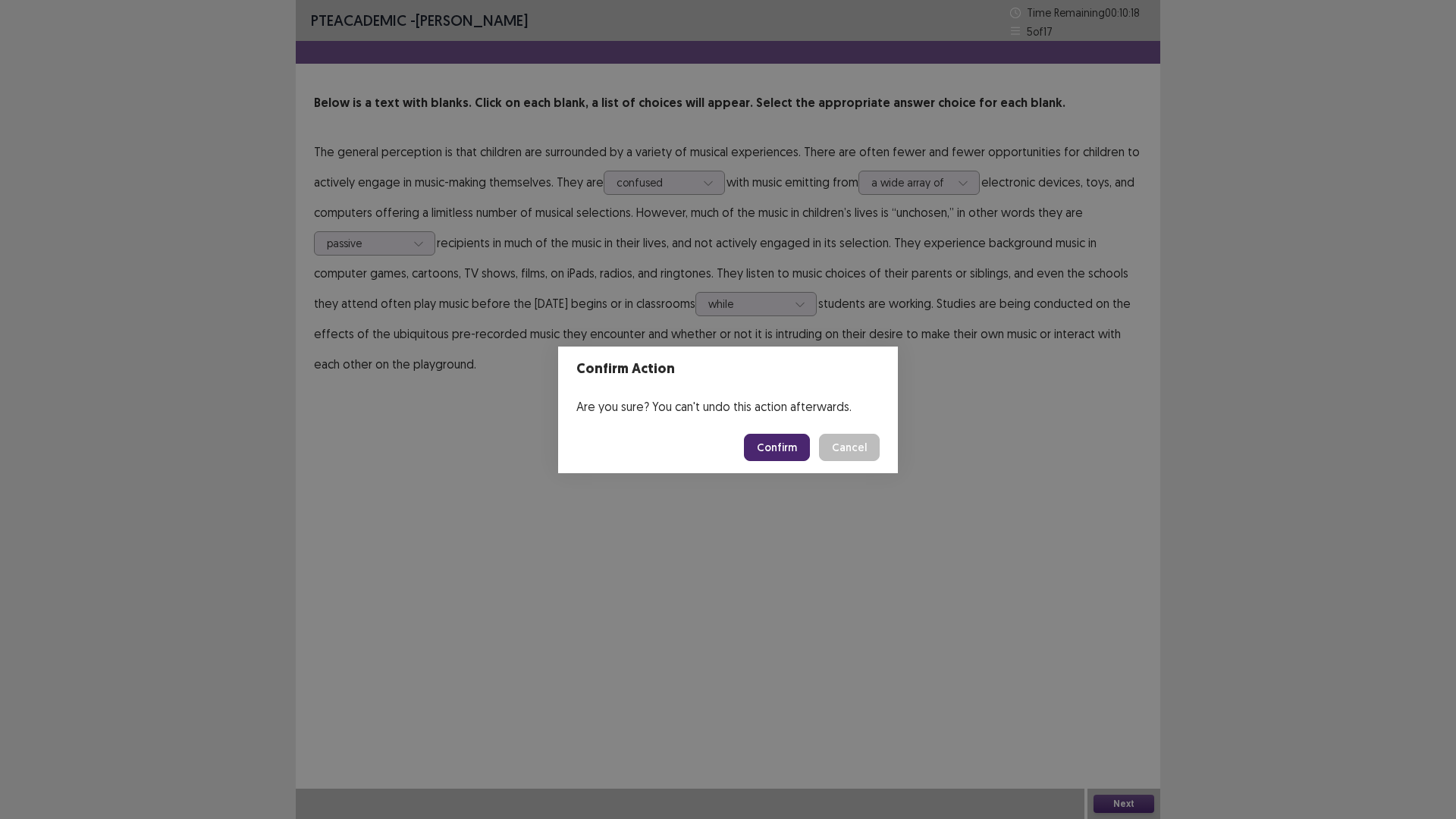
click at [779, 440] on button "Confirm" at bounding box center [777, 448] width 66 height 27
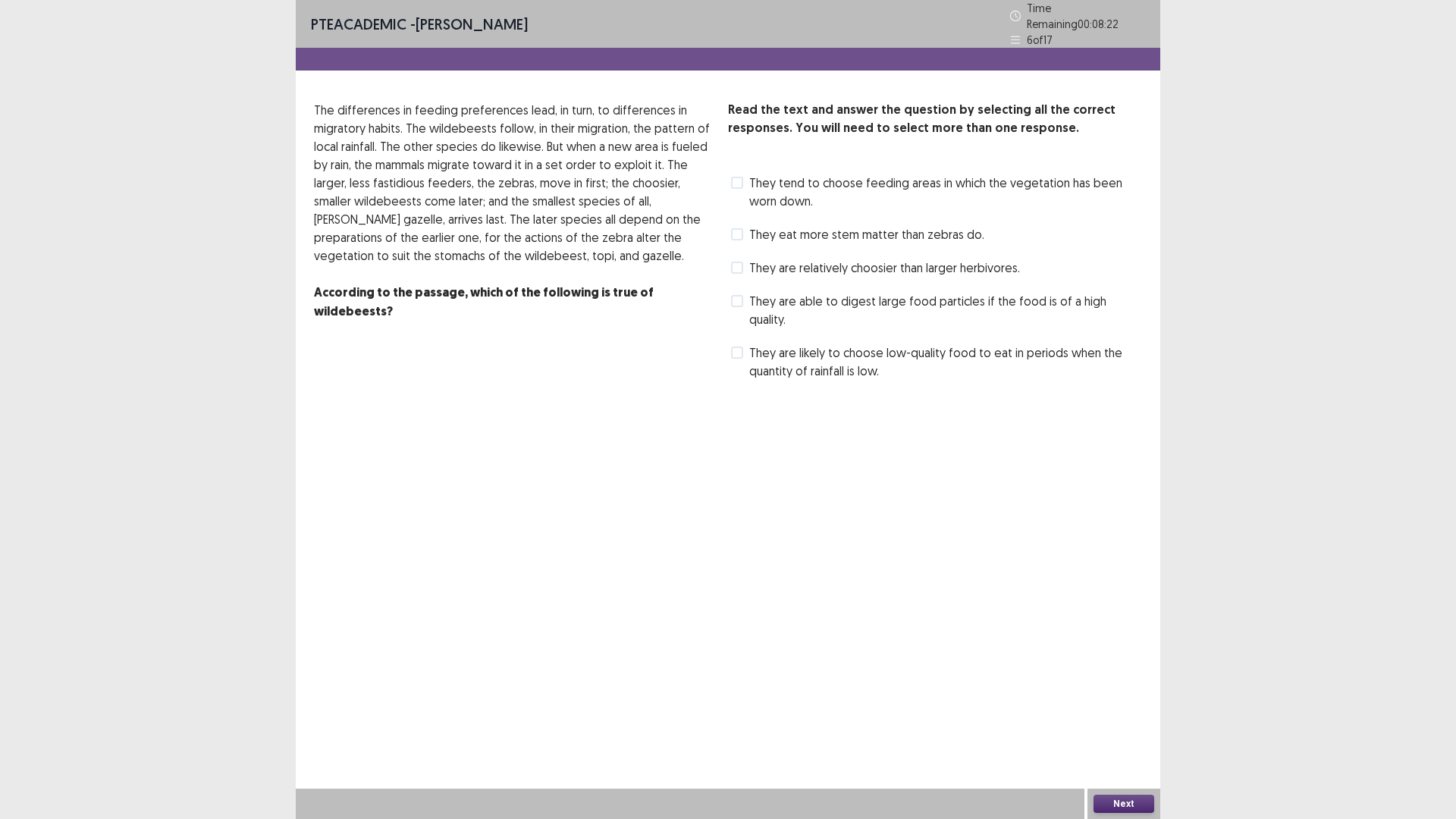
click at [738, 177] on span at bounding box center [737, 183] width 12 height 12
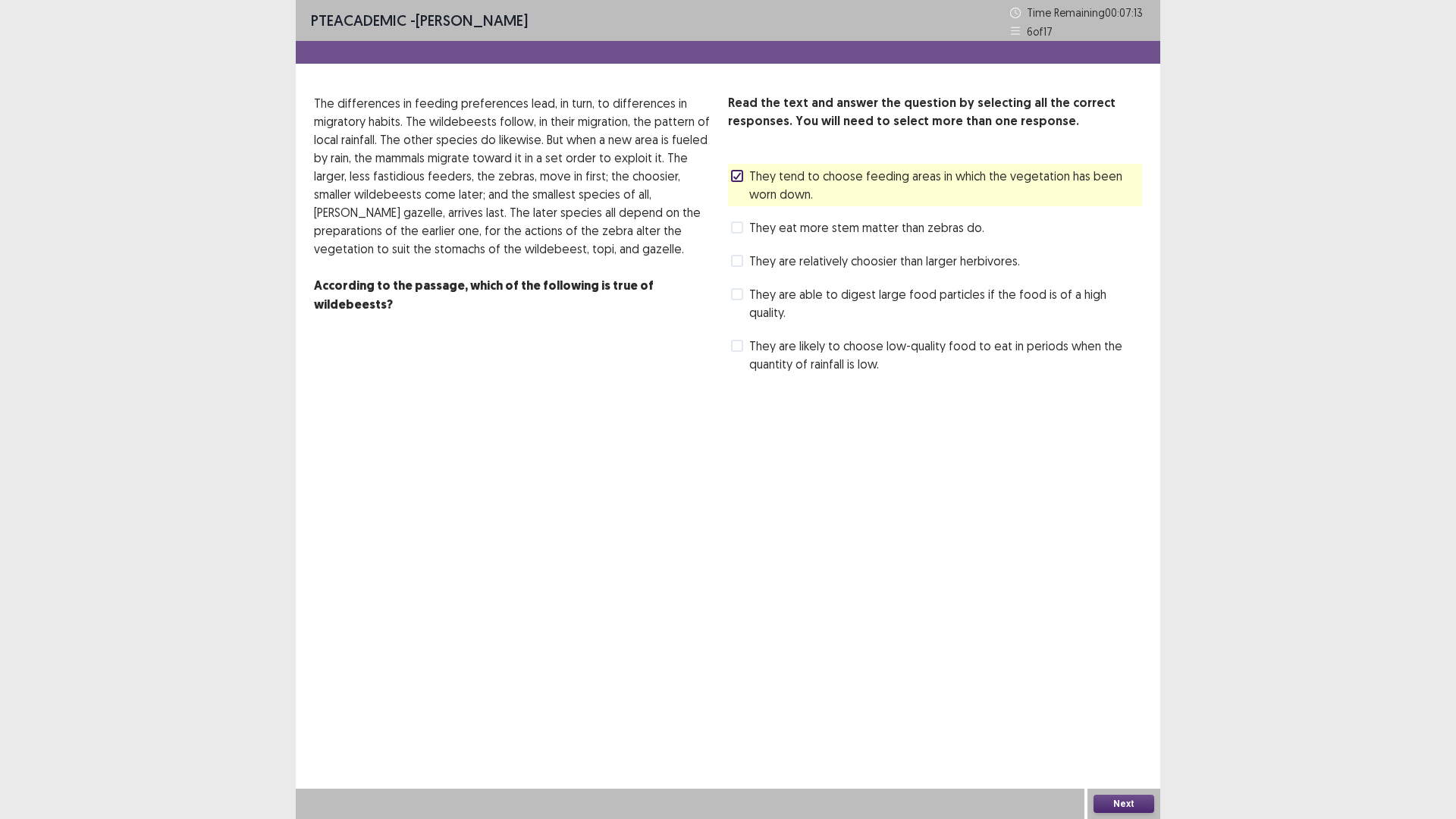
click at [733, 267] on span at bounding box center [737, 261] width 12 height 12
click at [1122, 716] on button "Next" at bounding box center [1124, 804] width 61 height 19
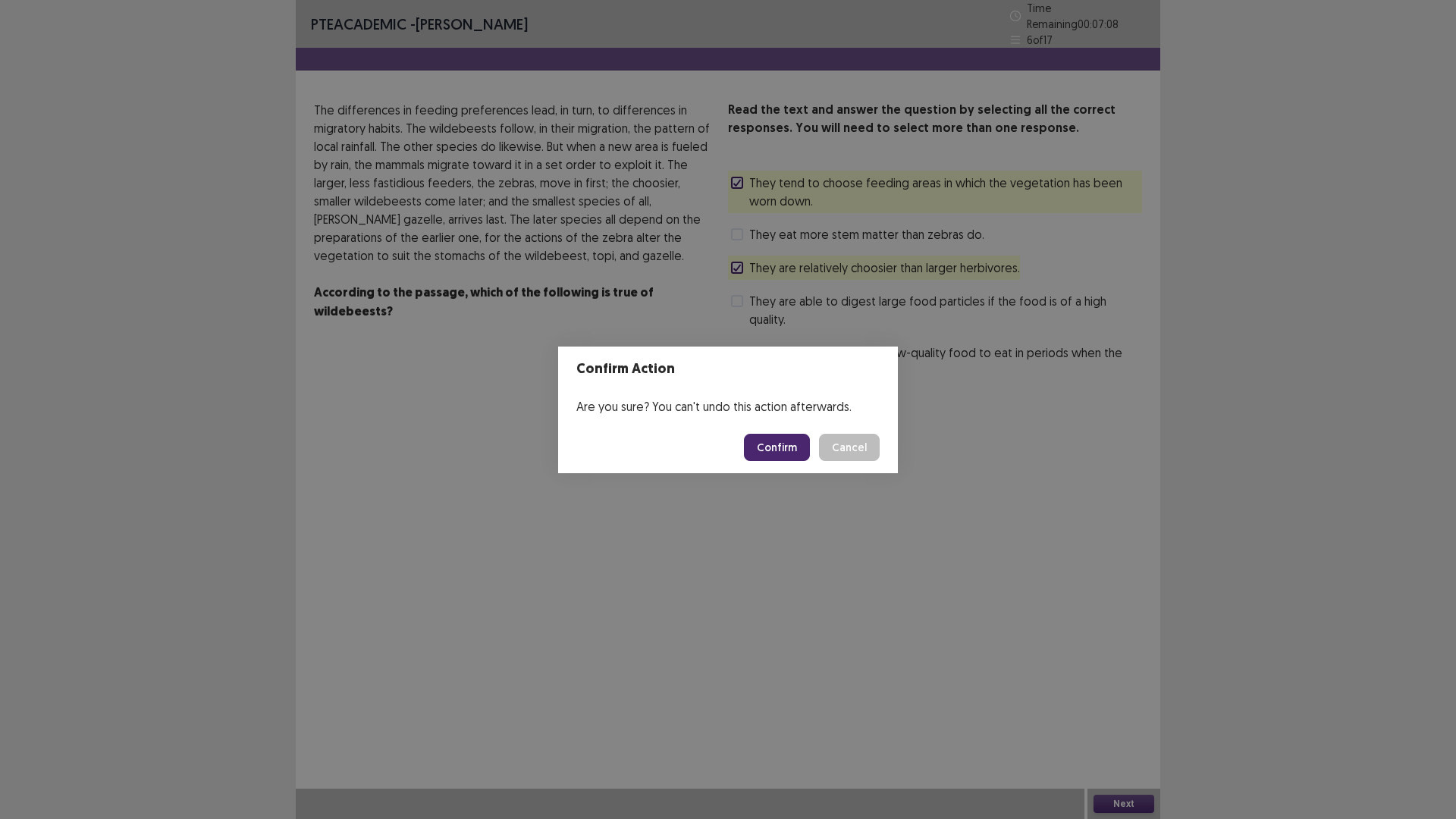
click at [765, 448] on button "Confirm" at bounding box center [777, 448] width 66 height 27
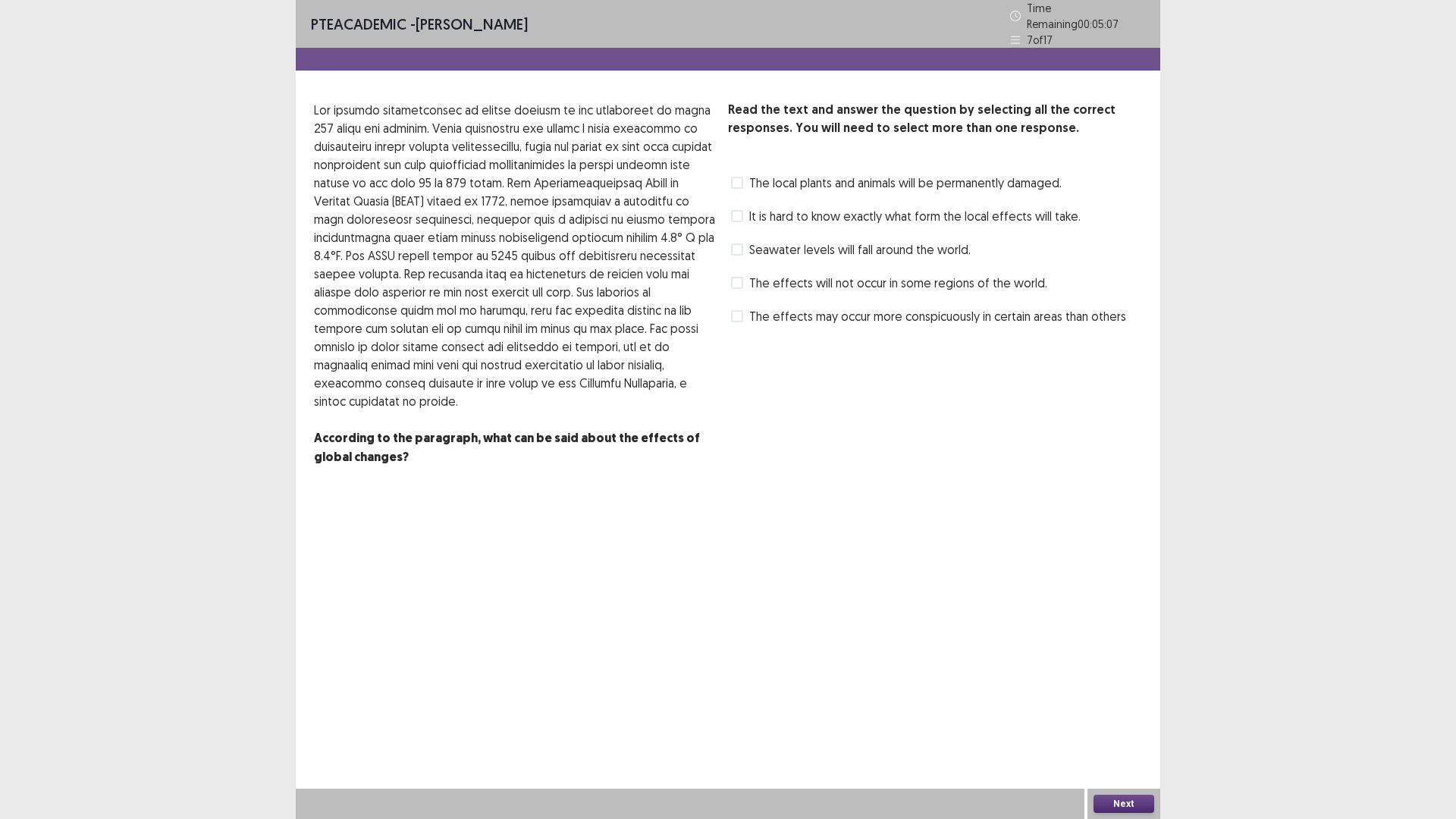
click at [742, 216] on label "It is hard to know exactly what form the local effects will take." at bounding box center [906, 217] width 350 height 19
click at [735, 313] on span at bounding box center [737, 316] width 12 height 12
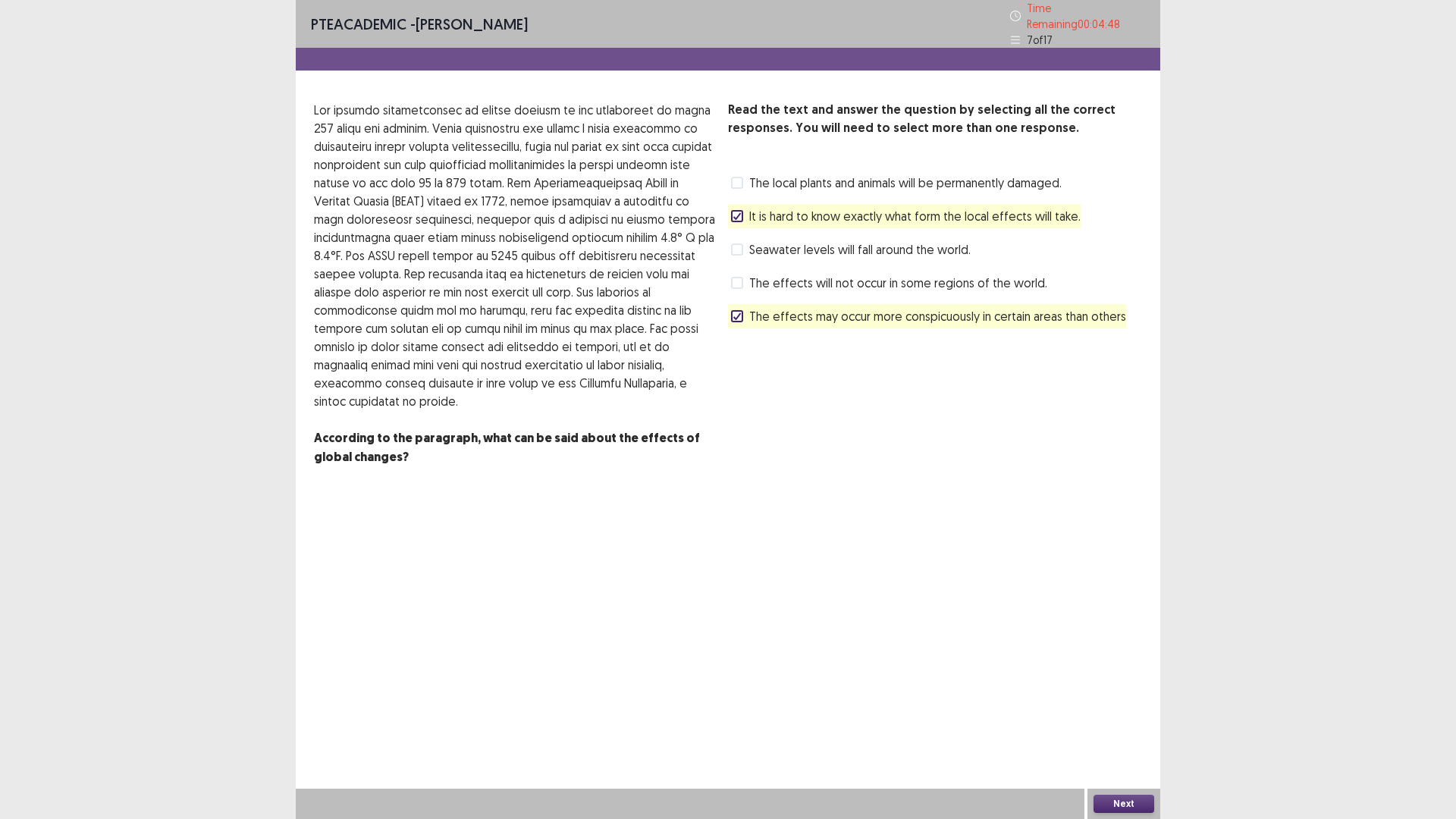
click at [1125, 716] on button "Next" at bounding box center [1124, 804] width 61 height 19
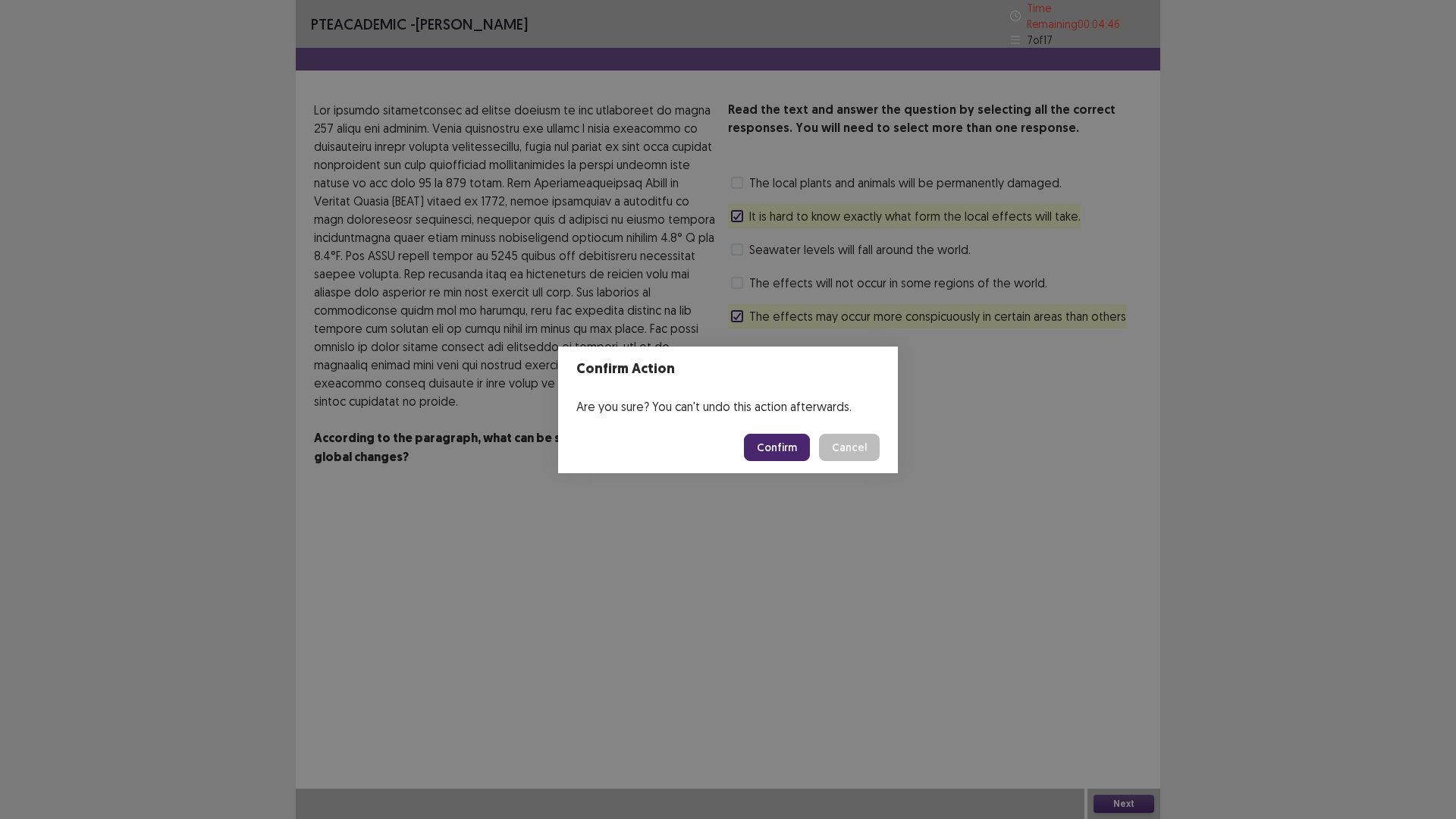
click at [755, 445] on button "Confirm" at bounding box center [777, 448] width 66 height 27
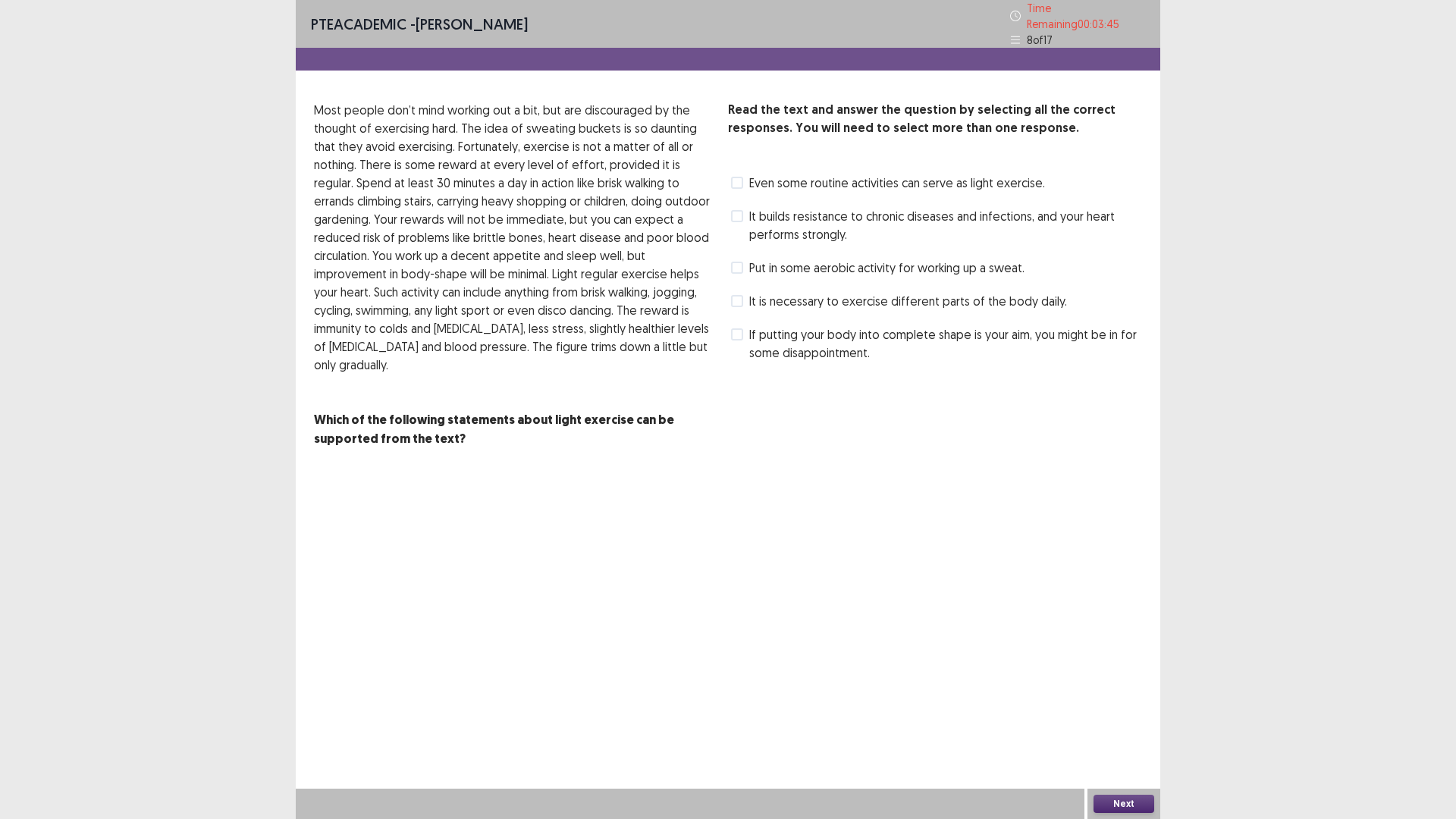
click at [745, 207] on label "It builds resistance to chronic diseases and infections, and your heart perform…" at bounding box center [937, 225] width 411 height 36
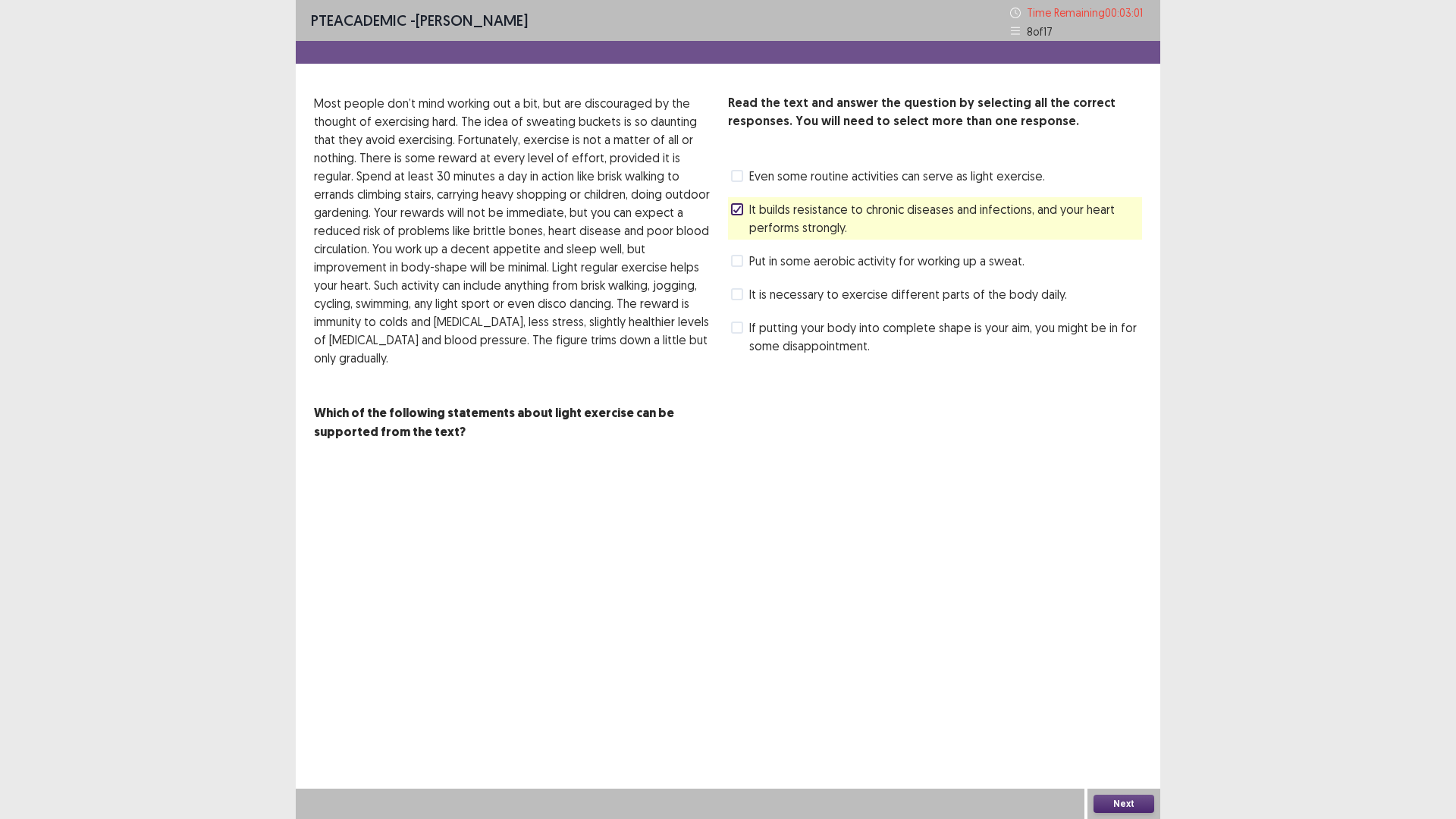
click at [736, 180] on span at bounding box center [737, 176] width 12 height 12
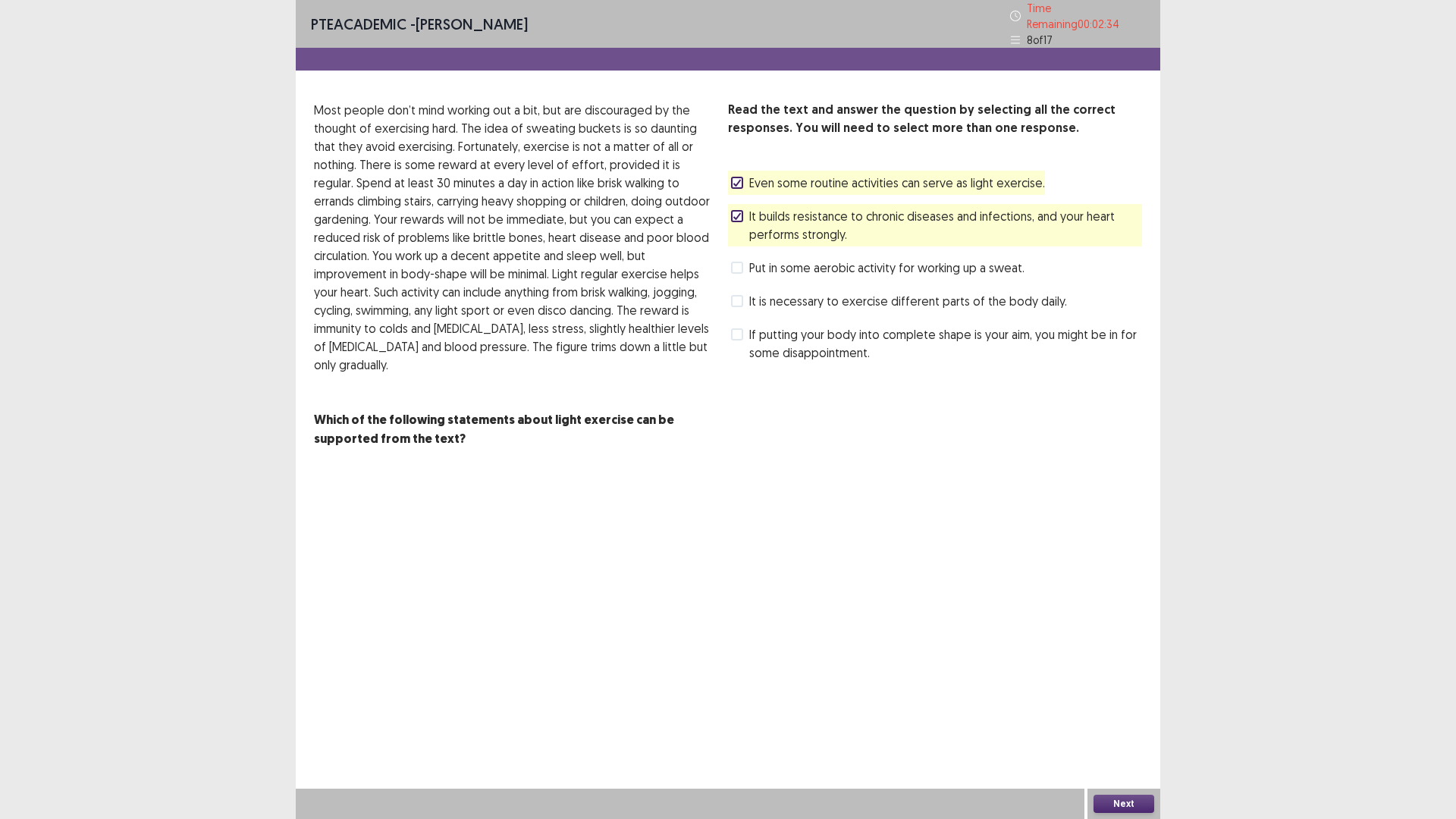
click at [749, 215] on span "It builds resistance to chronic diseases and infections, and your heart perform…" at bounding box center [946, 225] width 393 height 36
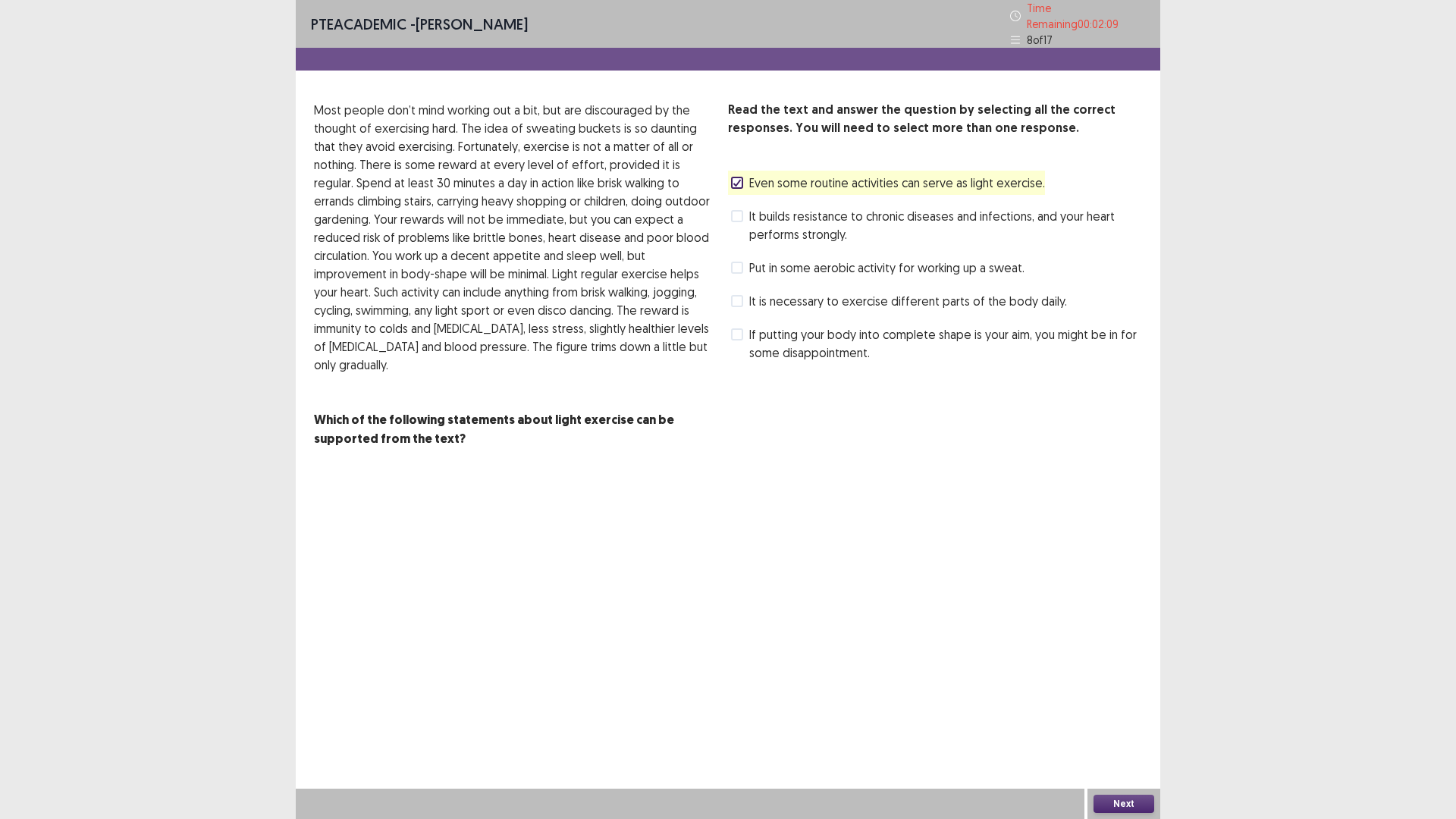
click at [751, 207] on span "It builds resistance to chronic diseases and infections, and your heart perform…" at bounding box center [946, 225] width 393 height 36
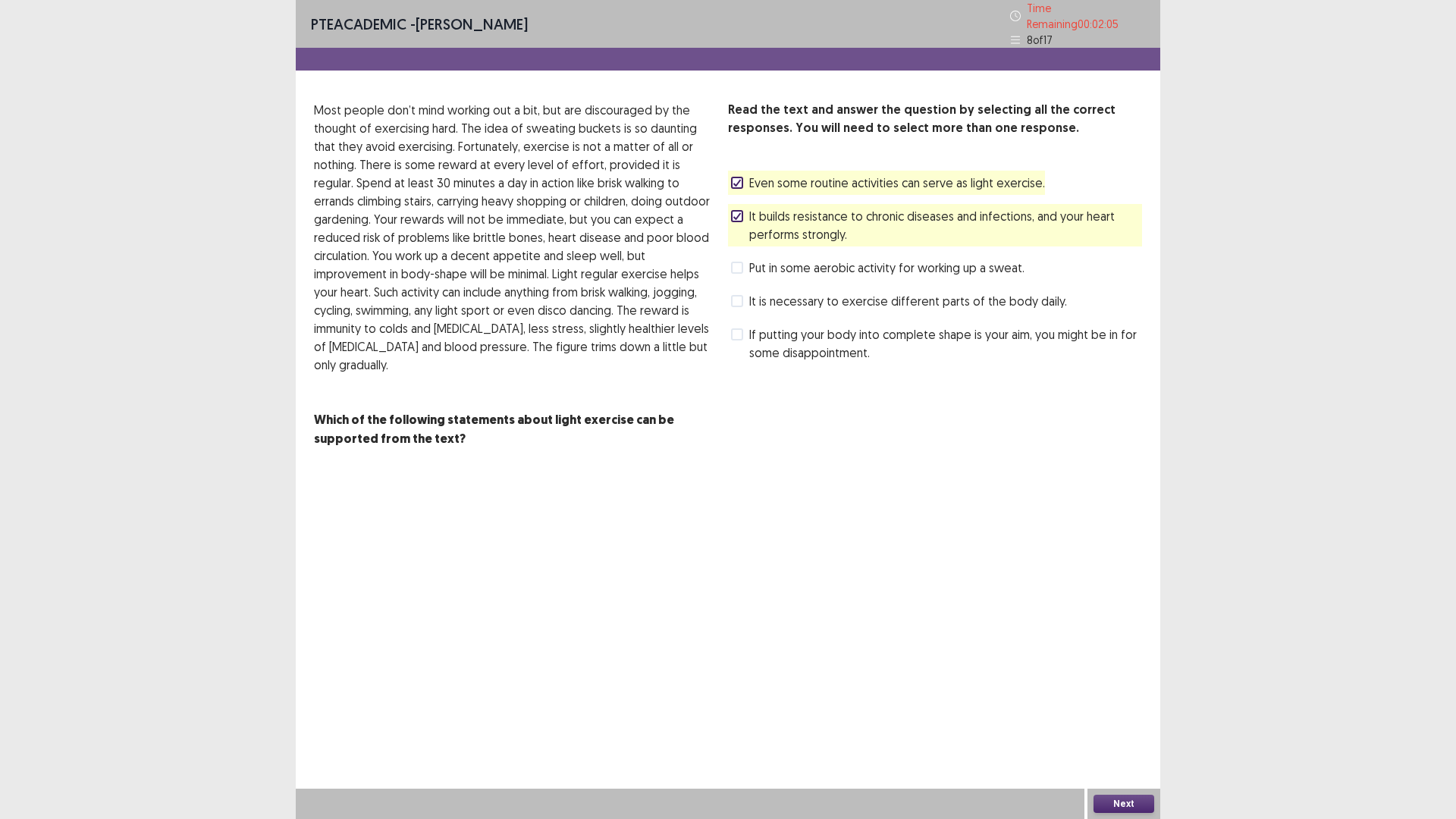
click at [1138, 716] on button "Next" at bounding box center [1124, 804] width 61 height 19
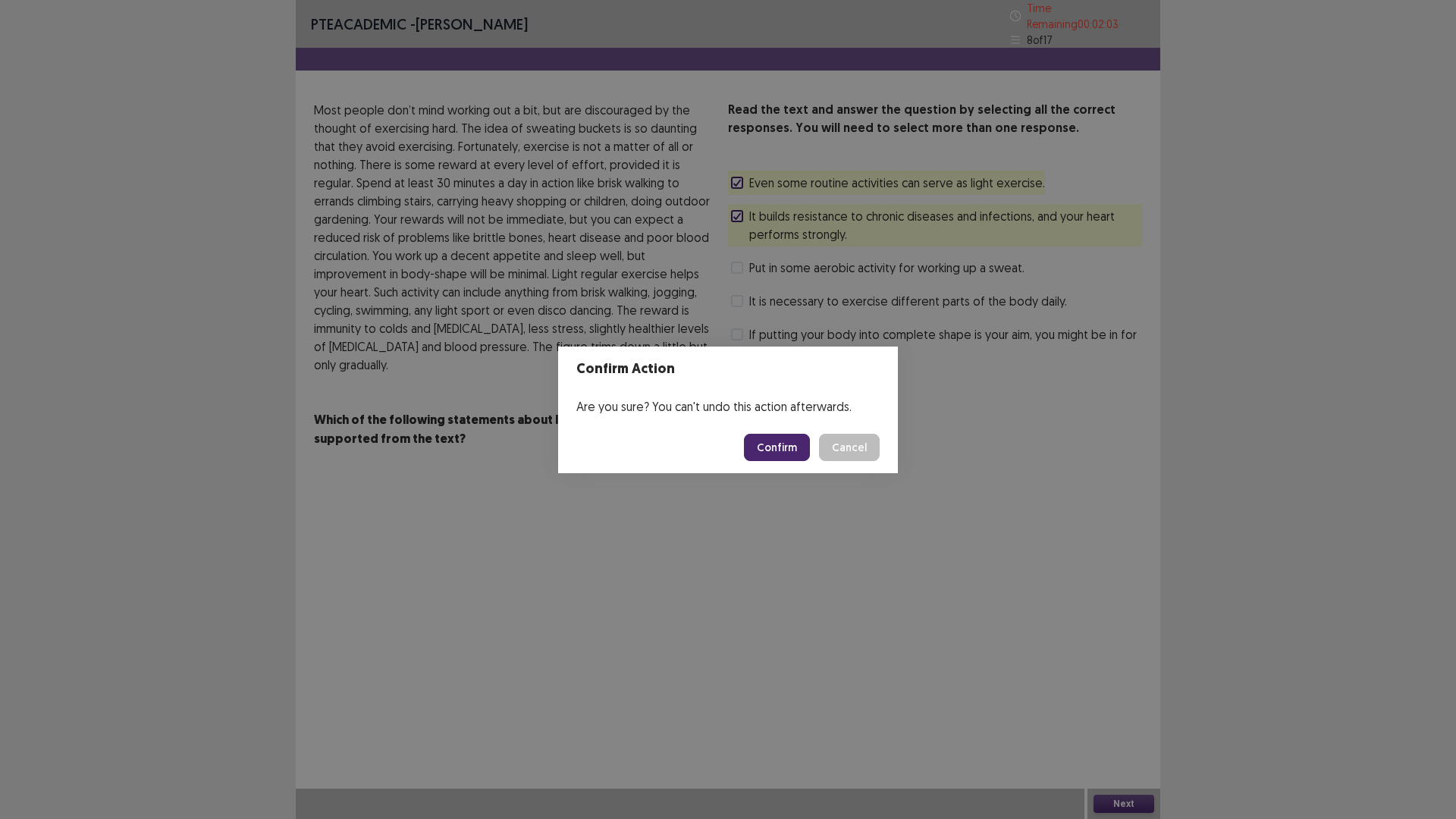
click at [754, 442] on button "Confirm" at bounding box center [777, 448] width 66 height 27
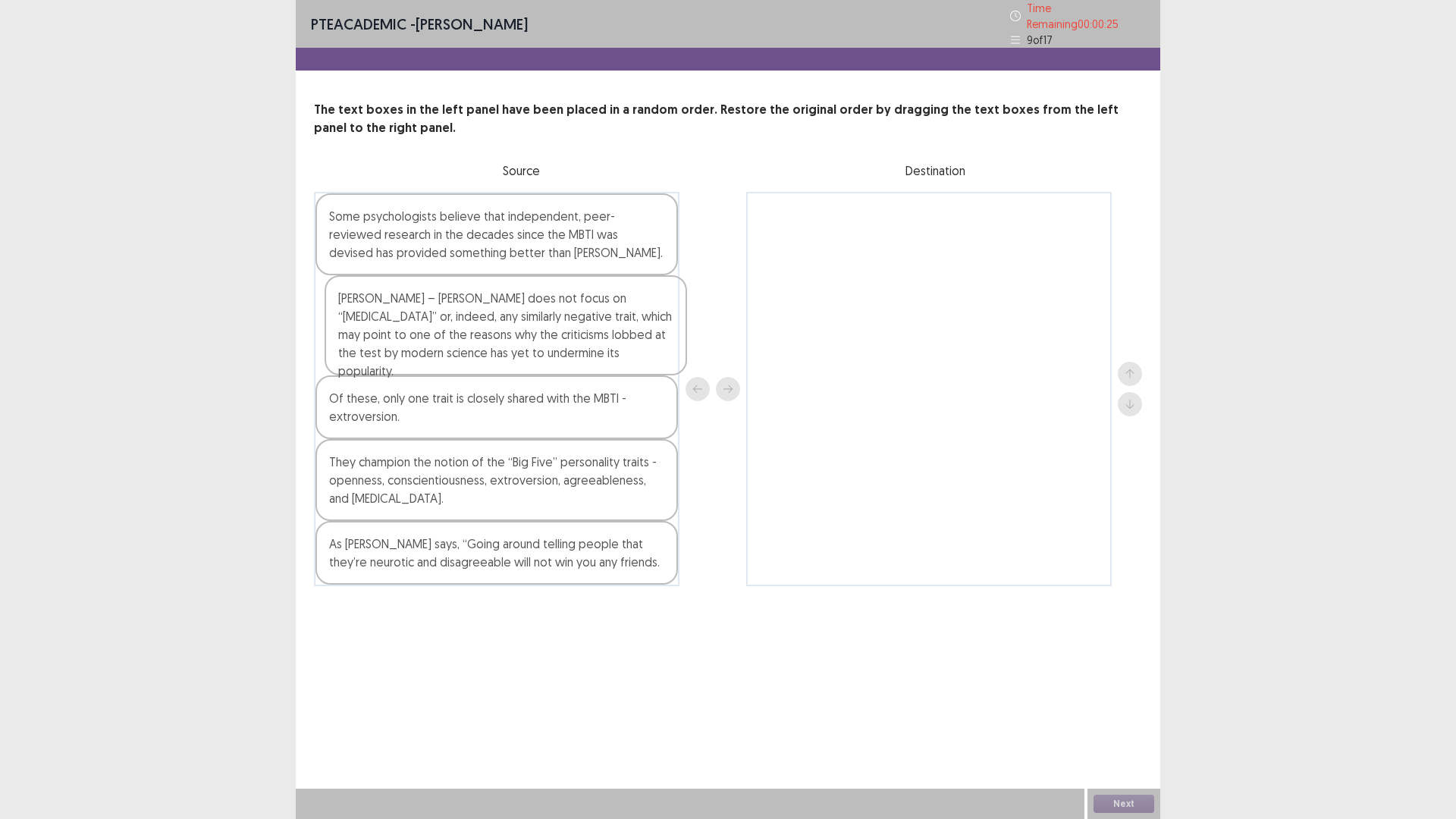
drag, startPoint x: 394, startPoint y: 203, endPoint x: 407, endPoint y: 301, distance: 98.9
click at [407, 301] on div "[PERSON_NAME] – [PERSON_NAME] does not focus on “[MEDICAL_DATA]” or, indeed, an…" at bounding box center [497, 389] width 366 height 394
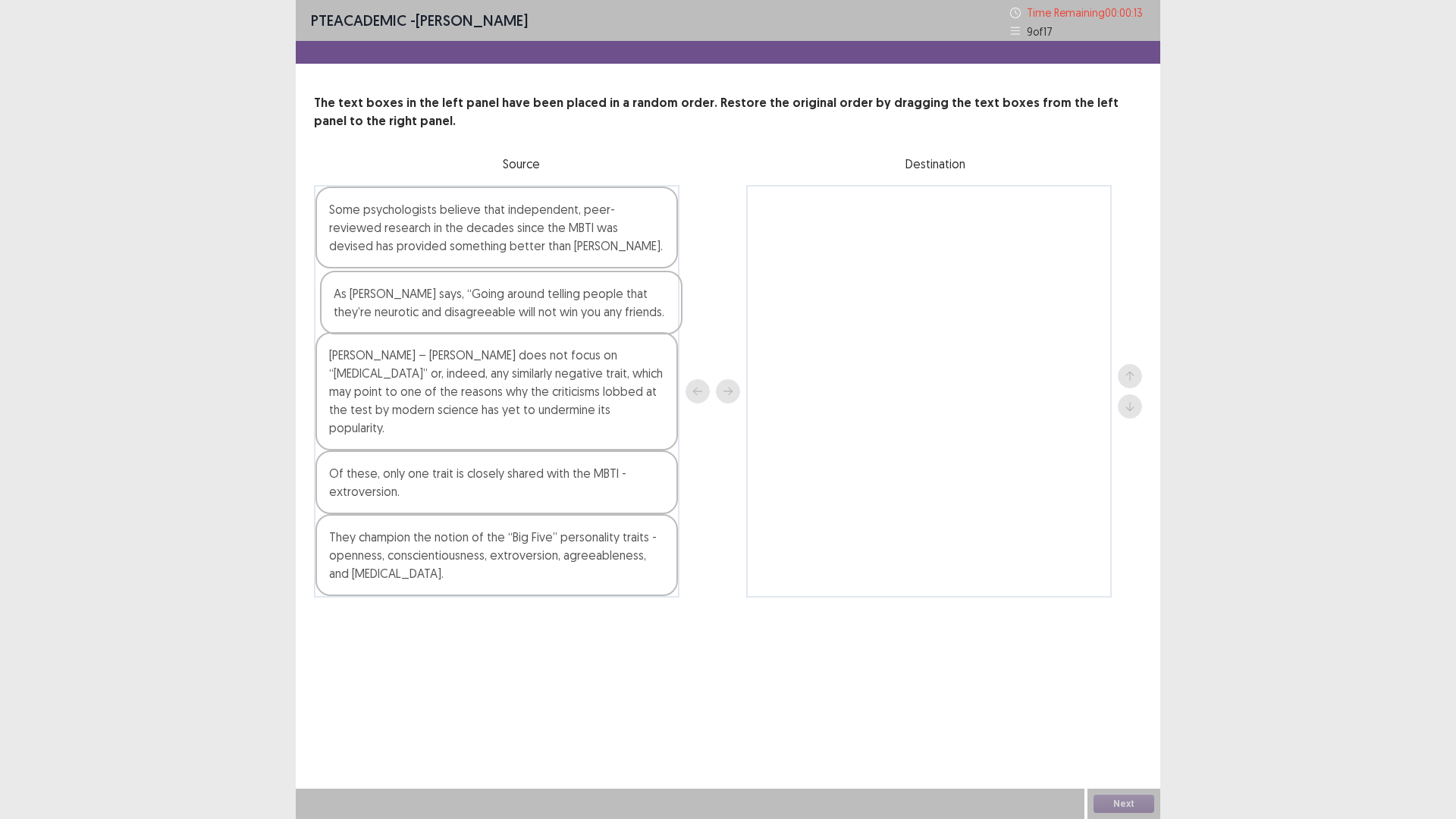
drag, startPoint x: 444, startPoint y: 573, endPoint x: 449, endPoint y: 325, distance: 248.1
click at [449, 325] on div "Some psychologists believe that independent, peer-reviewed research in the deca…" at bounding box center [497, 391] width 366 height 412
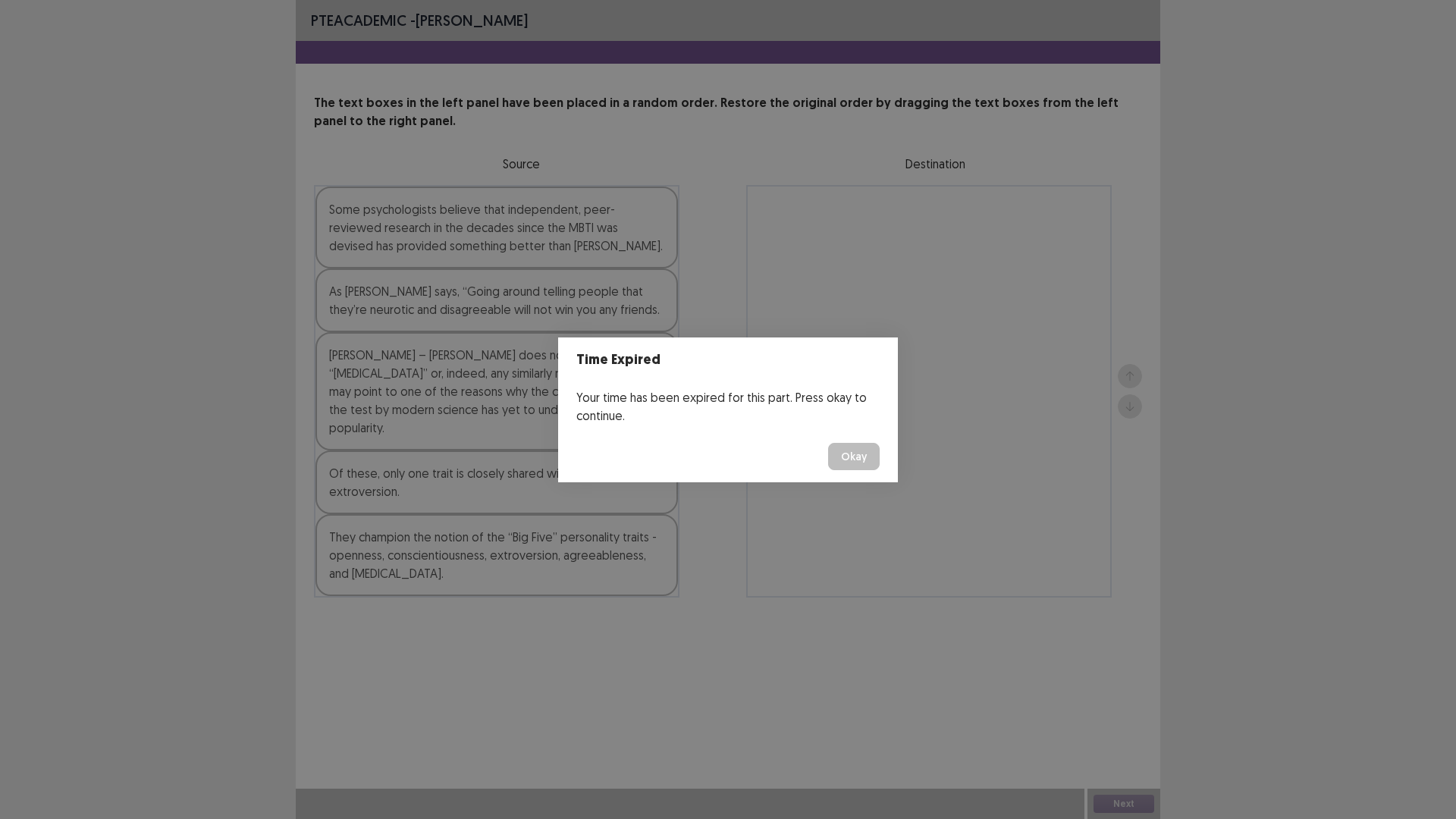
click at [853, 459] on button "Okay" at bounding box center [854, 456] width 52 height 27
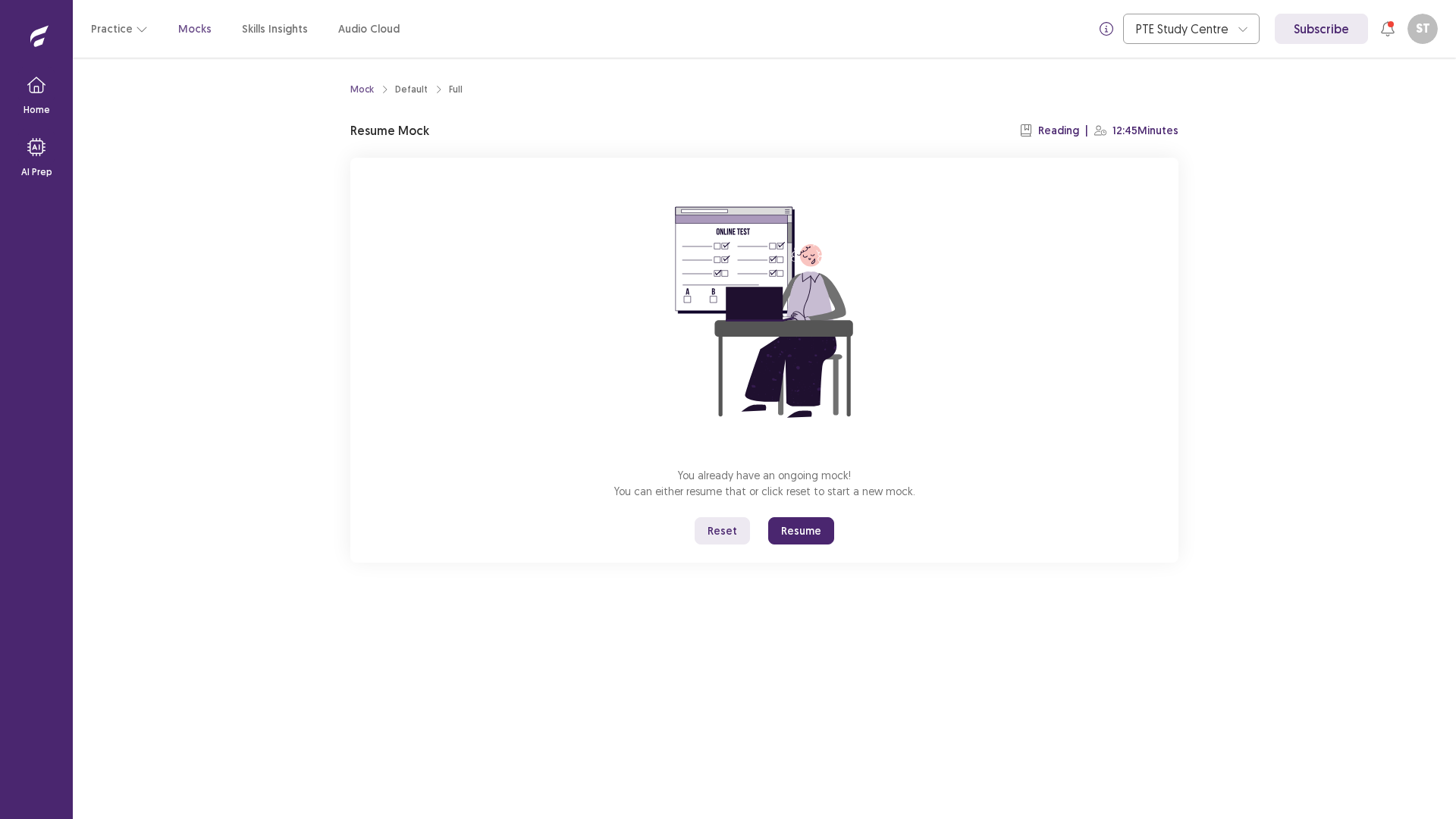
click at [804, 524] on button "Resume" at bounding box center [802, 530] width 66 height 27
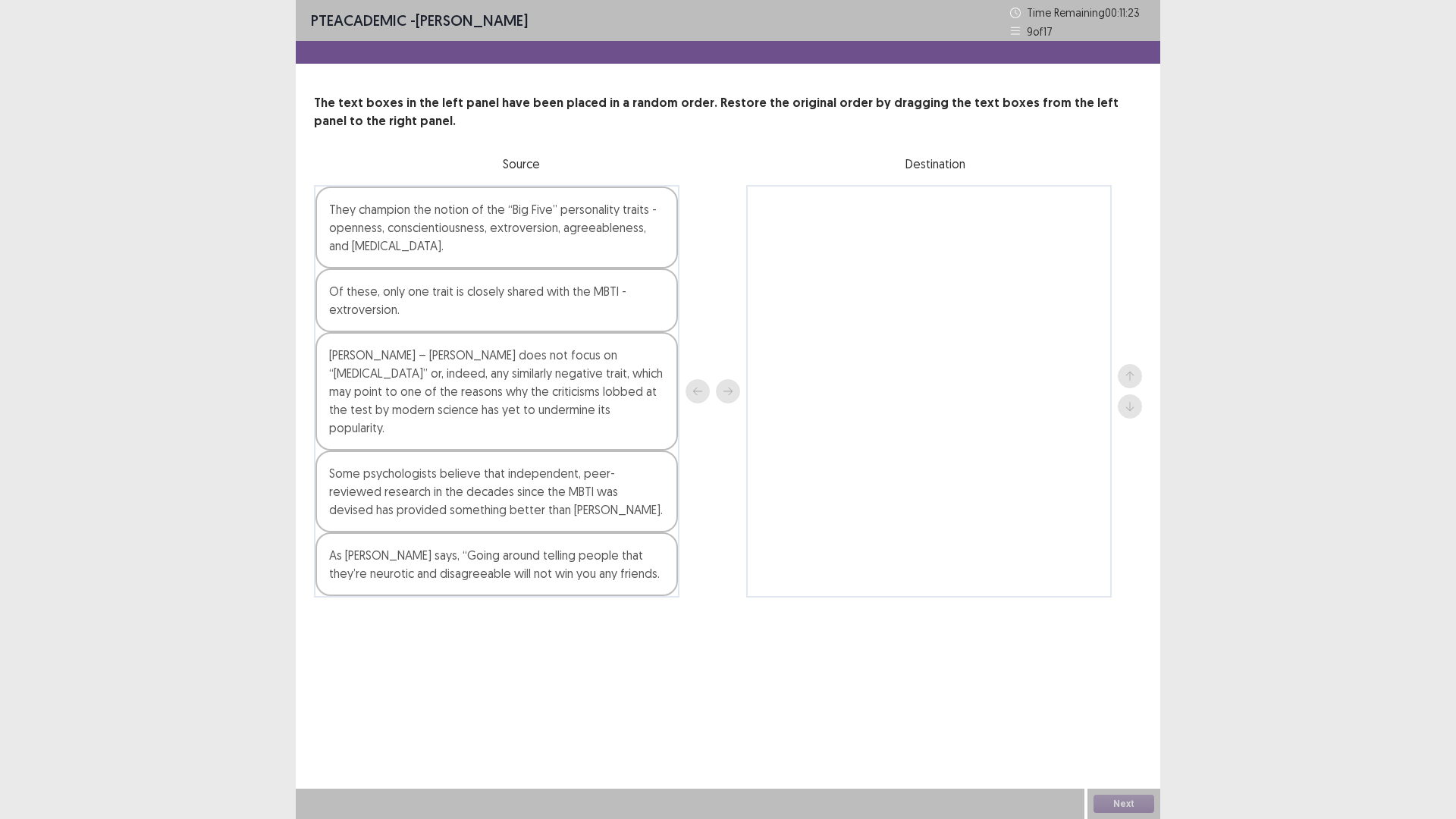
drag, startPoint x: 497, startPoint y: 497, endPoint x: 513, endPoint y: 495, distance: 16.1
click at [513, 495] on div "Some psychologists believe that independent, peer-reviewed research in the deca…" at bounding box center [497, 491] width 362 height 82
drag, startPoint x: 510, startPoint y: 481, endPoint x: 567, endPoint y: 552, distance: 91.0
click at [641, 507] on div "Some psychologists believe that independent, peer-reviewed research in the deca…" at bounding box center [497, 491] width 362 height 82
drag, startPoint x: 537, startPoint y: 490, endPoint x: 864, endPoint y: 377, distance: 346.0
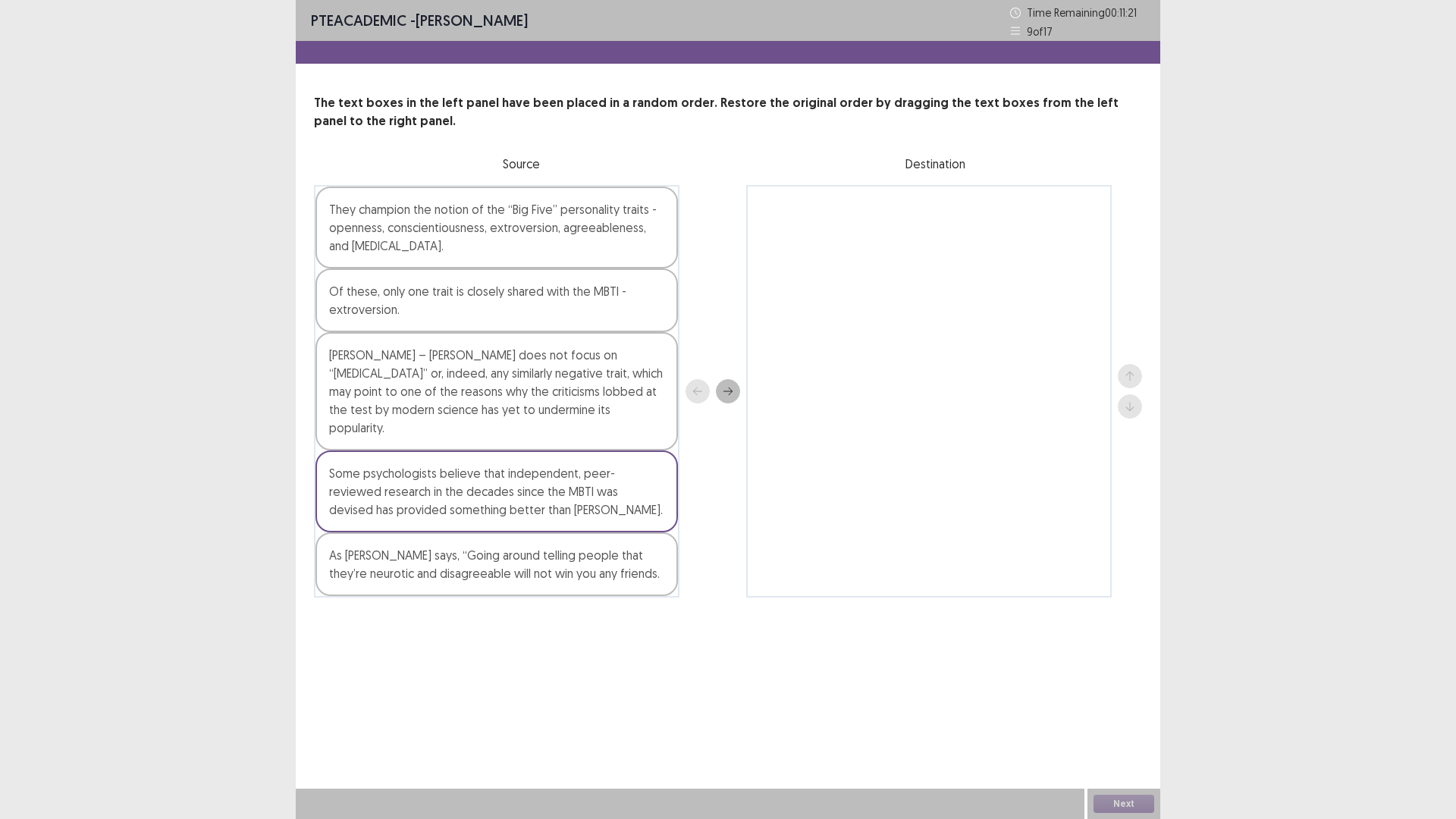
click at [905, 356] on div "They champion the notion of the “Big Five” personality traits - openness, consc…" at bounding box center [728, 391] width 829 height 412
click at [864, 377] on div at bounding box center [929, 391] width 366 height 412
click at [731, 387] on icon "next" at bounding box center [728, 391] width 11 height 11
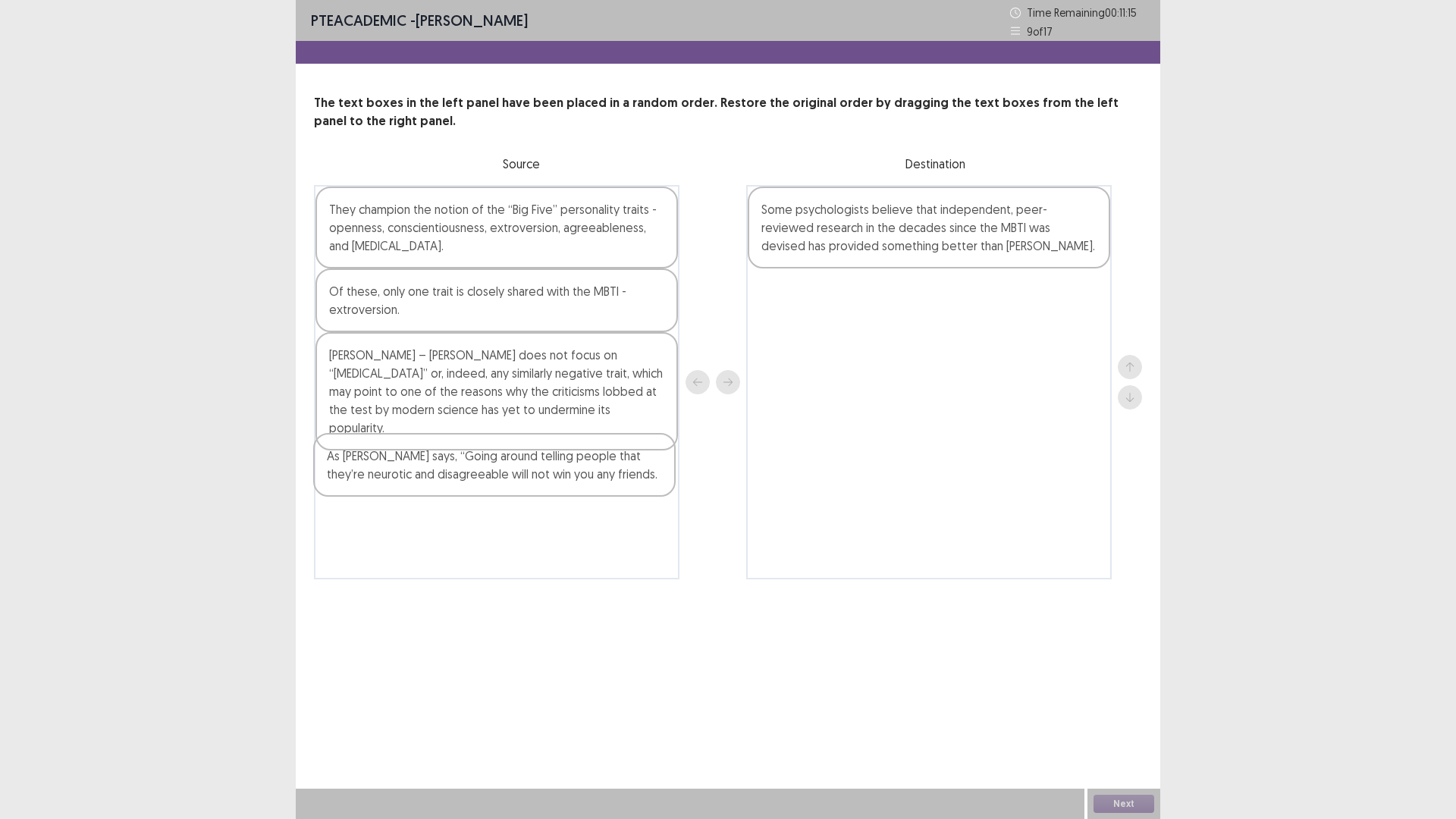
click at [570, 483] on div "They champion the notion of the “Big Five” personality traits - openness, consc…" at bounding box center [497, 382] width 366 height 394
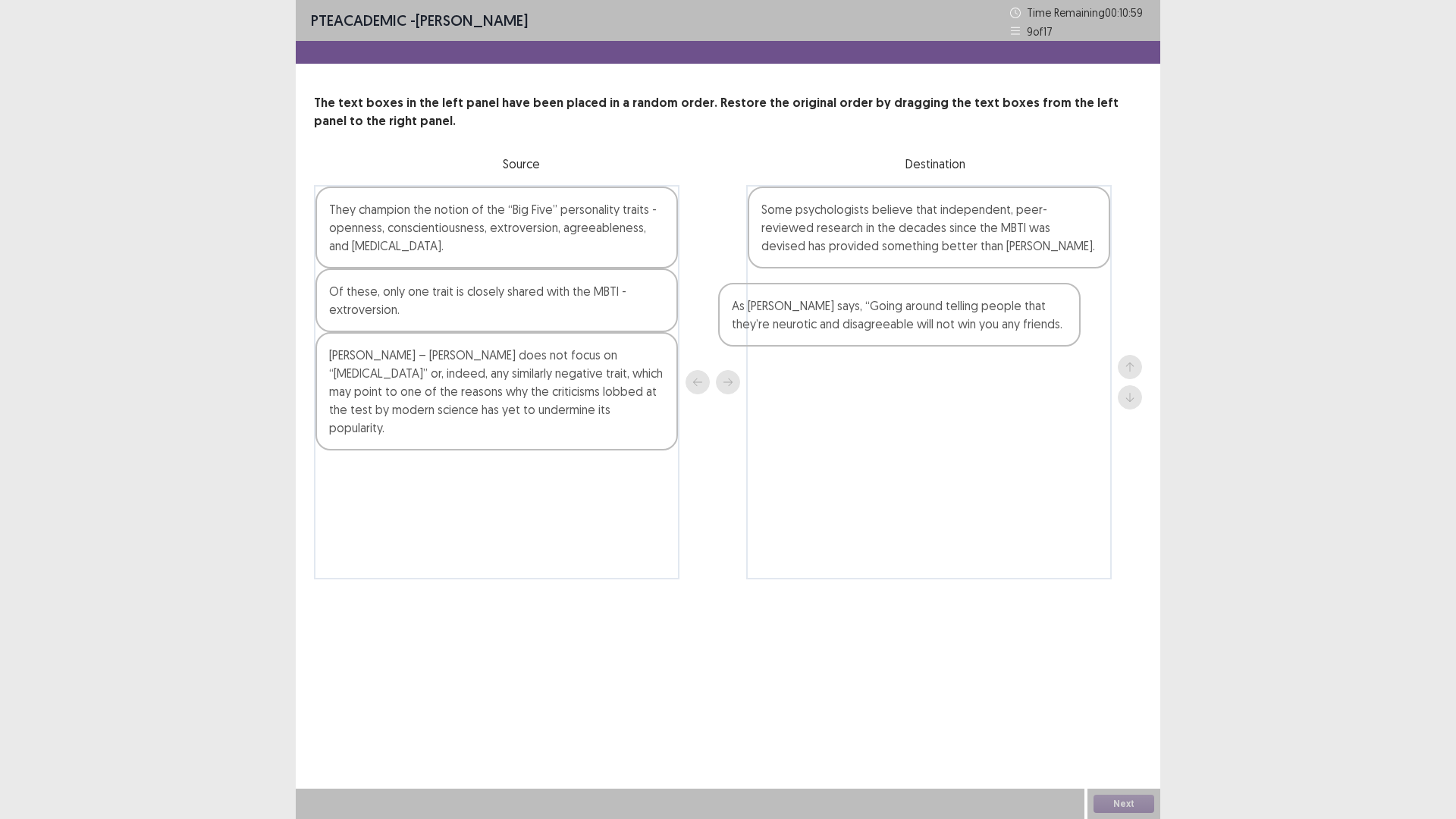
drag, startPoint x: 552, startPoint y: 490, endPoint x: 959, endPoint y: 342, distance: 433.1
click at [959, 342] on div "They champion the notion of the “Big Five” personality traits - openness, consc…" at bounding box center [728, 382] width 829 height 394
click at [573, 391] on div "[PERSON_NAME] – [PERSON_NAME] does not focus on “[MEDICAL_DATA]” or, indeed, an…" at bounding box center [497, 391] width 362 height 118
drag, startPoint x: 573, startPoint y: 366, endPoint x: 701, endPoint y: 399, distance: 132.2
click at [813, 371] on div "They champion the notion of the “Big Five” personality traits - openness, consc…" at bounding box center [728, 382] width 829 height 394
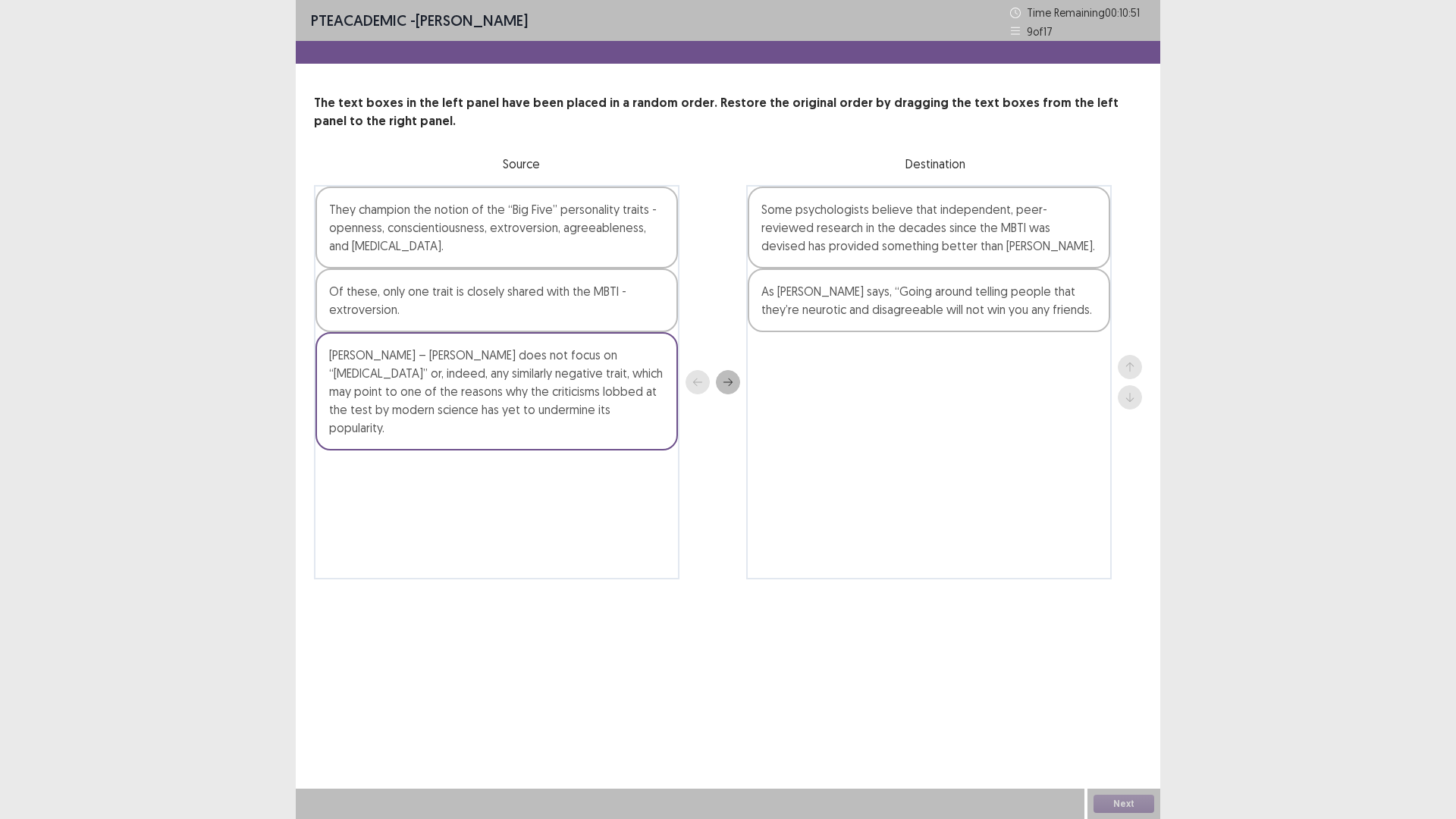
click at [736, 382] on button "next" at bounding box center [728, 382] width 25 height 25
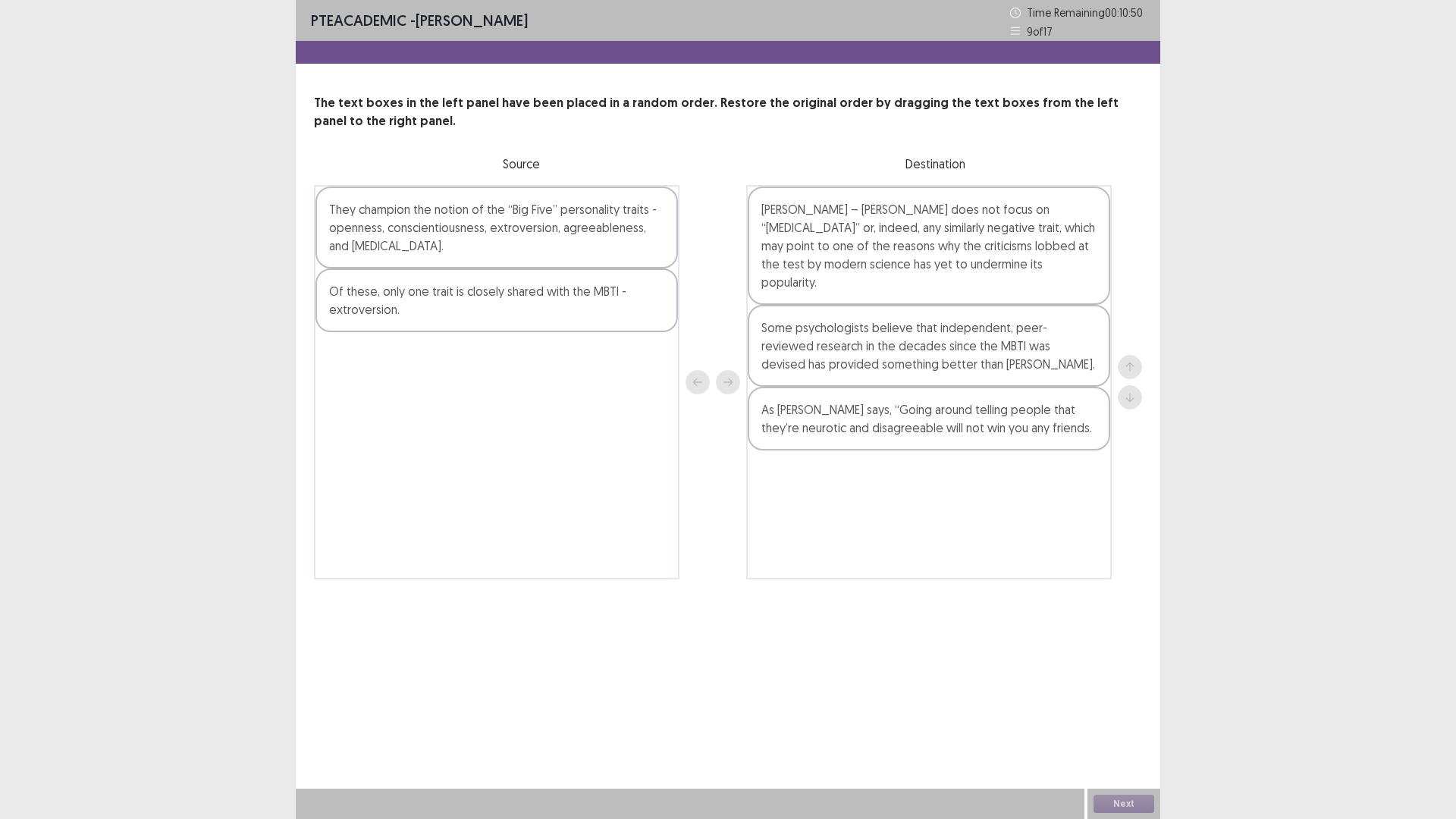
click at [593, 325] on div "Of these, only one trait is closely shared with the MBTI - extroversion." at bounding box center [497, 300] width 362 height 63
click at [734, 386] on button "next" at bounding box center [728, 382] width 25 height 25
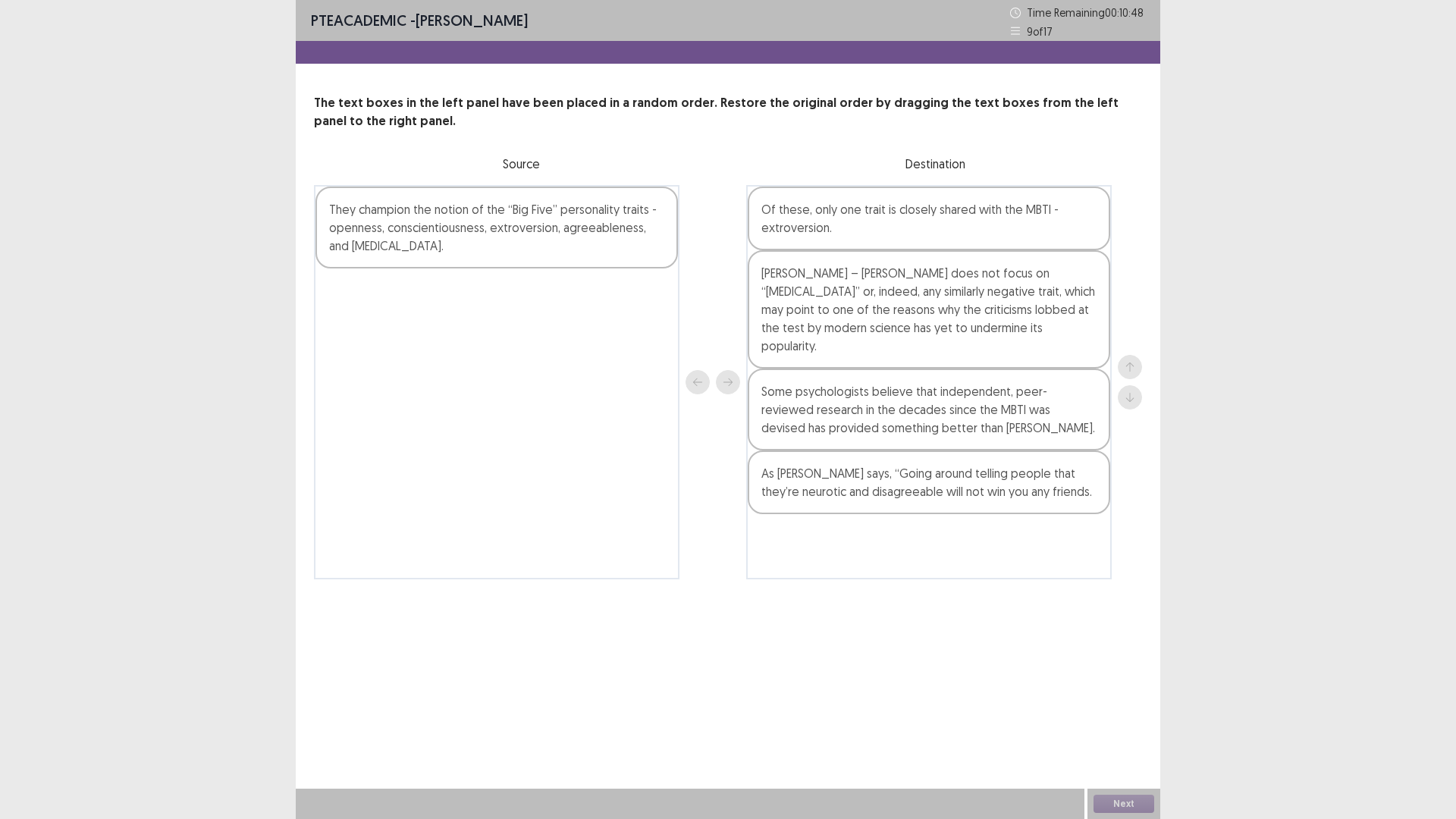
drag, startPoint x: 572, startPoint y: 260, endPoint x: 672, endPoint y: 359, distance: 140.7
click at [572, 261] on div "They champion the notion of the “Big Five” personality traits - openness, consc…" at bounding box center [497, 227] width 362 height 82
click at [732, 378] on icon "next" at bounding box center [728, 382] width 11 height 11
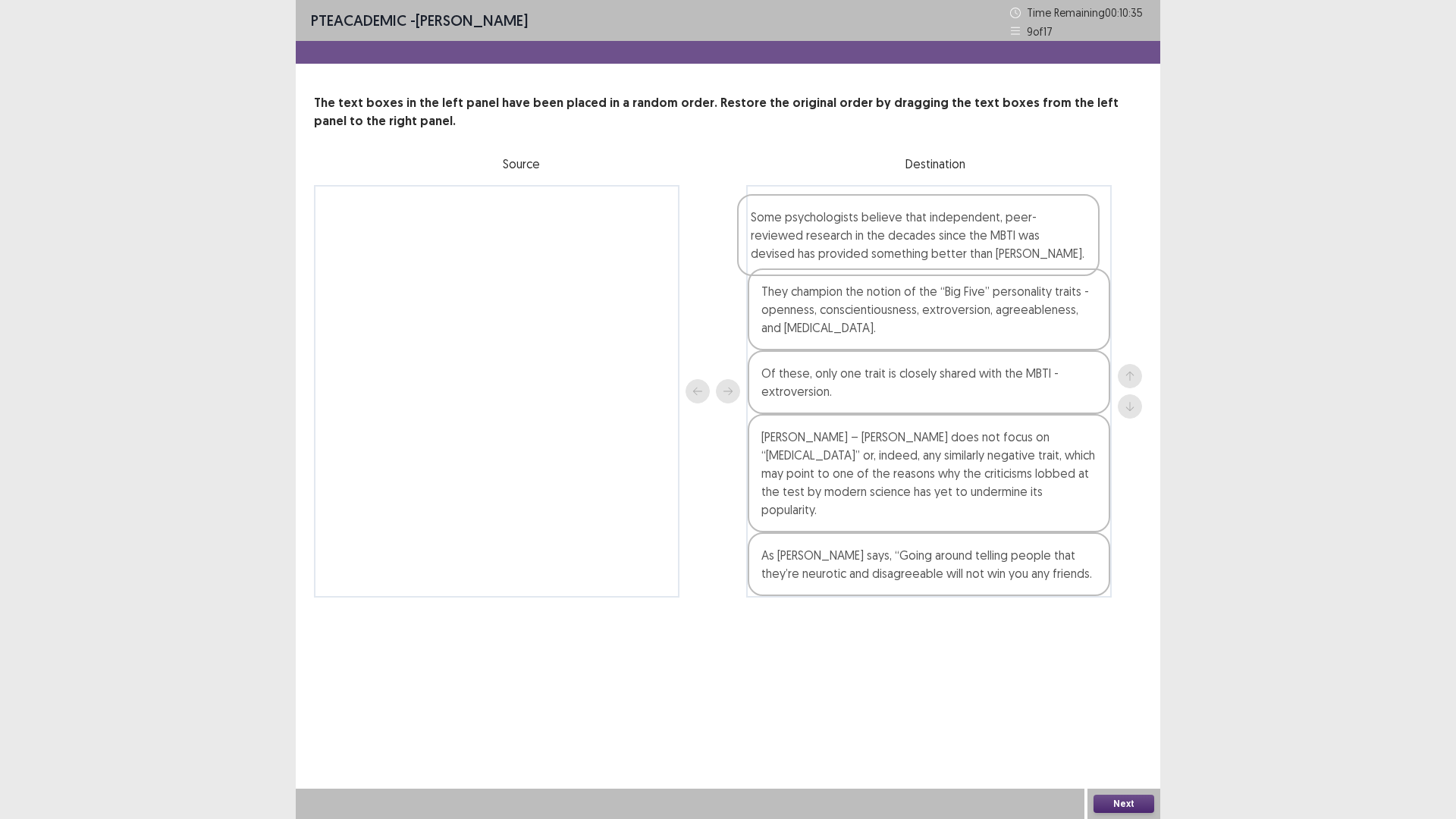
drag, startPoint x: 800, startPoint y: 465, endPoint x: 793, endPoint y: 224, distance: 241.1
click at [793, 224] on div "They champion the notion of the “Big Five” personality traits - openness, consc…" at bounding box center [929, 391] width 366 height 412
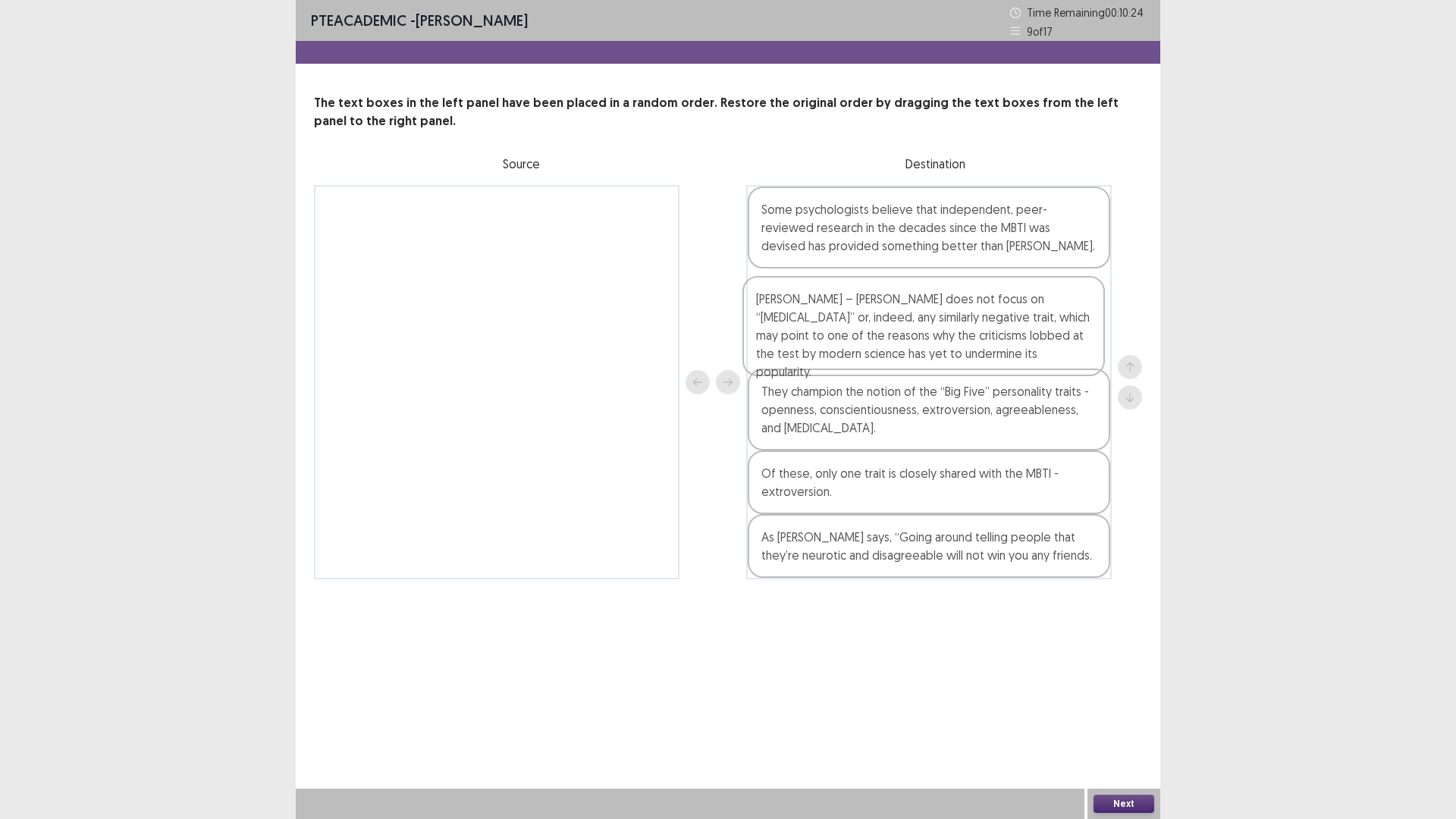
drag, startPoint x: 826, startPoint y: 510, endPoint x: 821, endPoint y: 373, distance: 137.1
click at [821, 373] on div "Some psychologists believe that independent, peer-reviewed research in the deca…" at bounding box center [929, 382] width 366 height 394
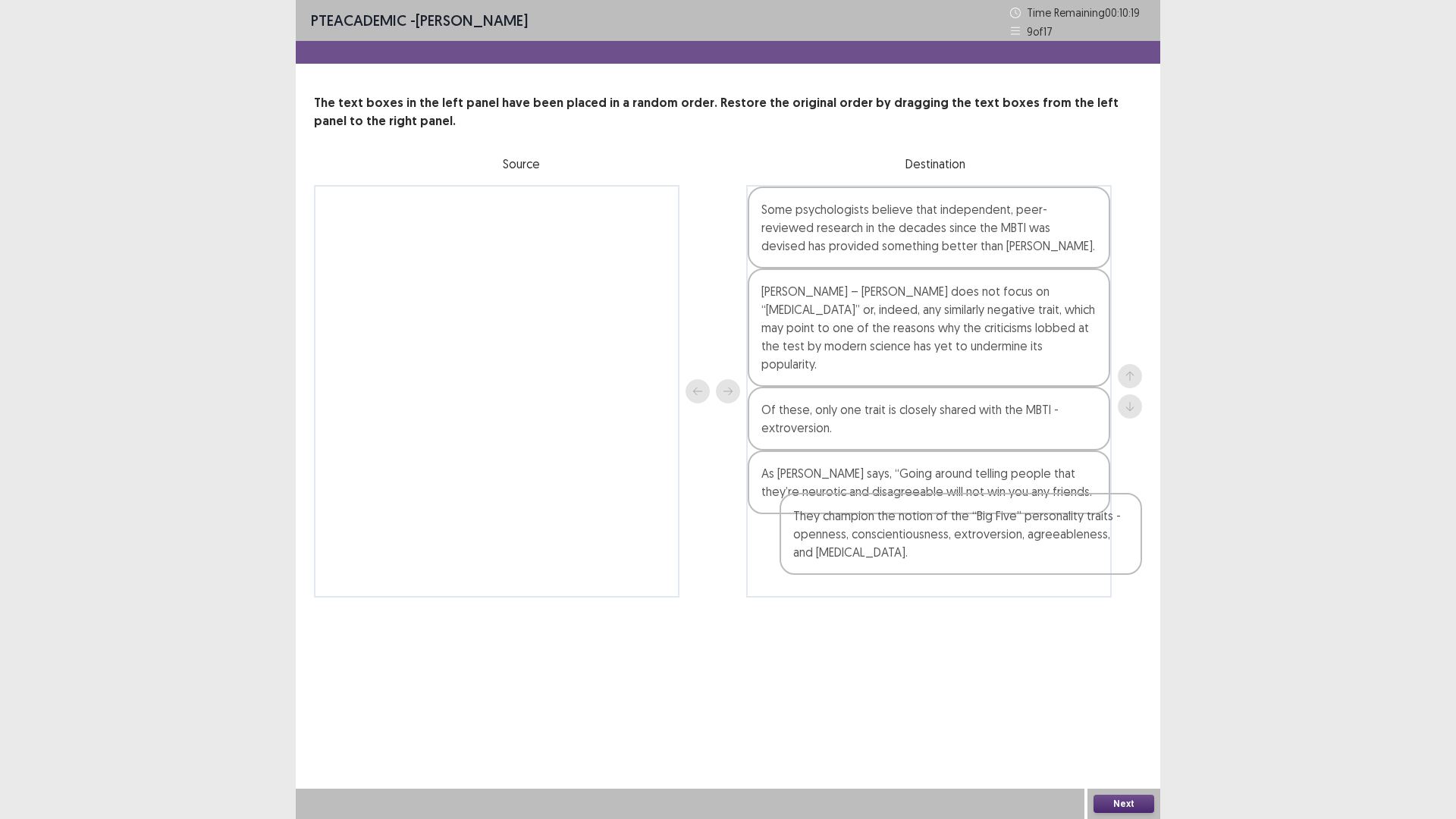
drag, startPoint x: 829, startPoint y: 411, endPoint x: 871, endPoint y: 552, distance: 147.1
click at [871, 552] on div "Some psychologists believe that independent, peer-reviewed research in the deca…" at bounding box center [929, 391] width 366 height 412
click at [1125, 716] on button "Next" at bounding box center [1124, 804] width 61 height 19
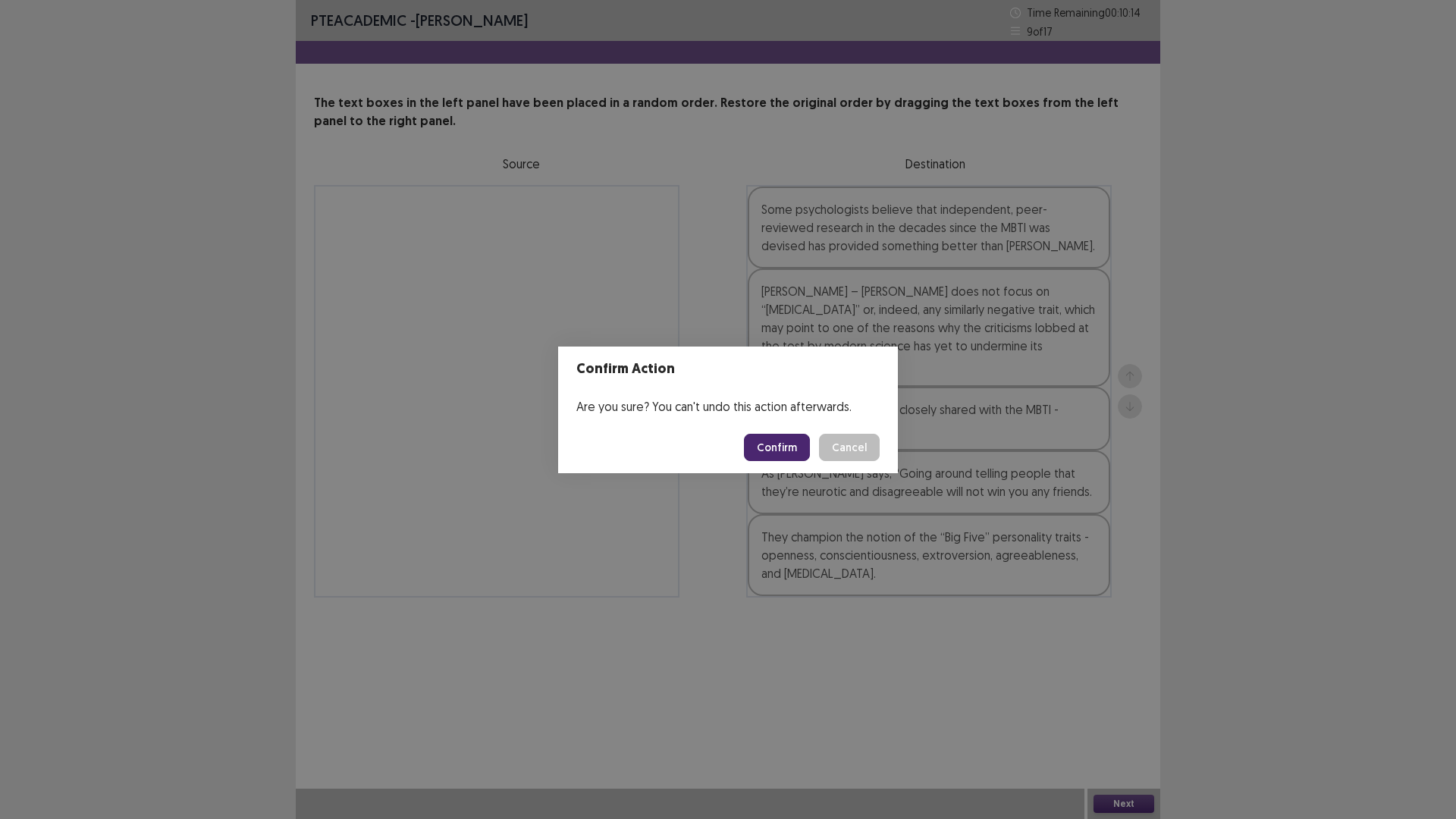
click at [774, 437] on button "Confirm" at bounding box center [777, 448] width 66 height 27
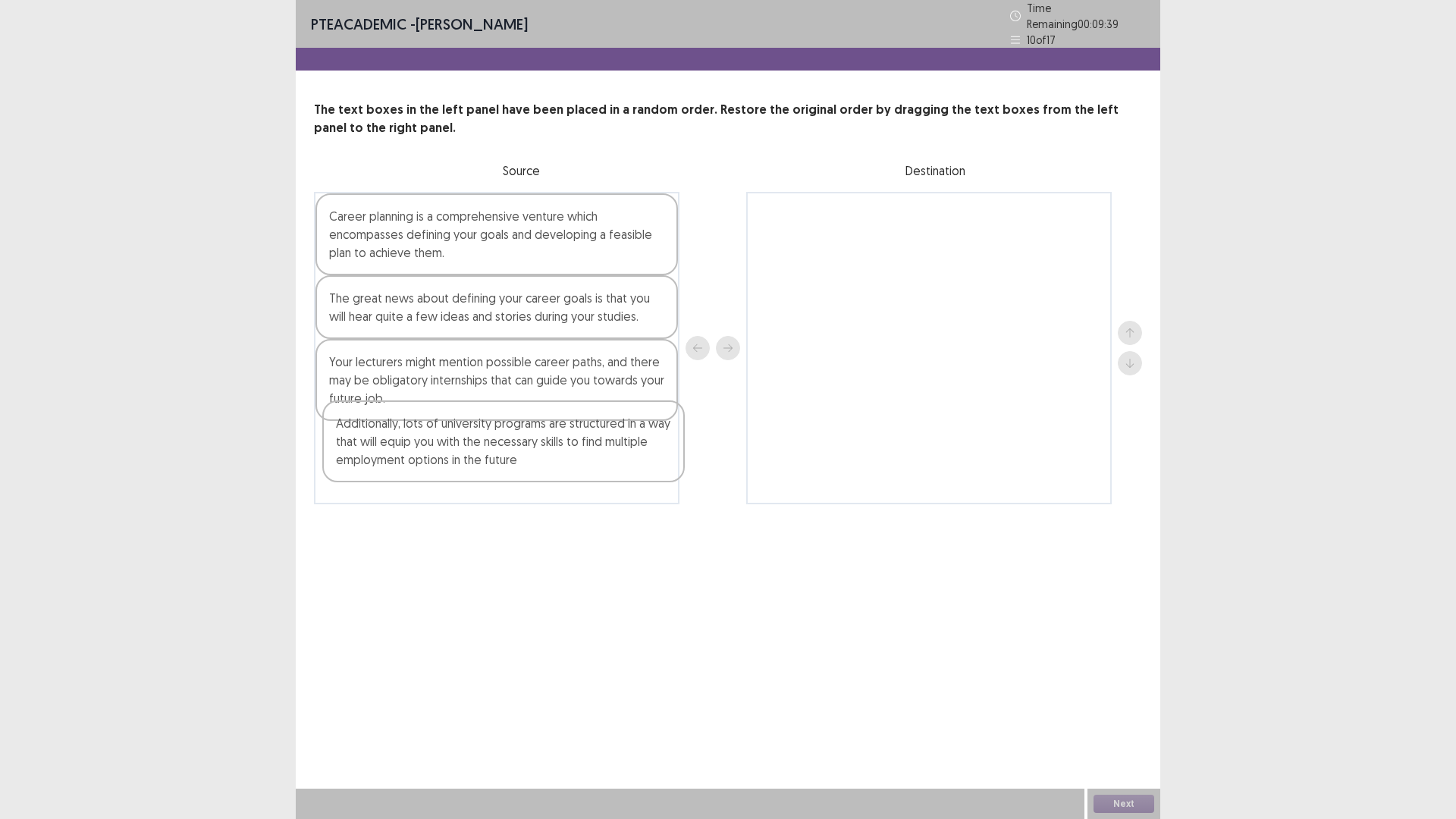
drag, startPoint x: 342, startPoint y: 296, endPoint x: 349, endPoint y: 433, distance: 137.2
click at [349, 433] on div "Career planning is a comprehensive venture which encompasses defining your goal…" at bounding box center [497, 348] width 366 height 312
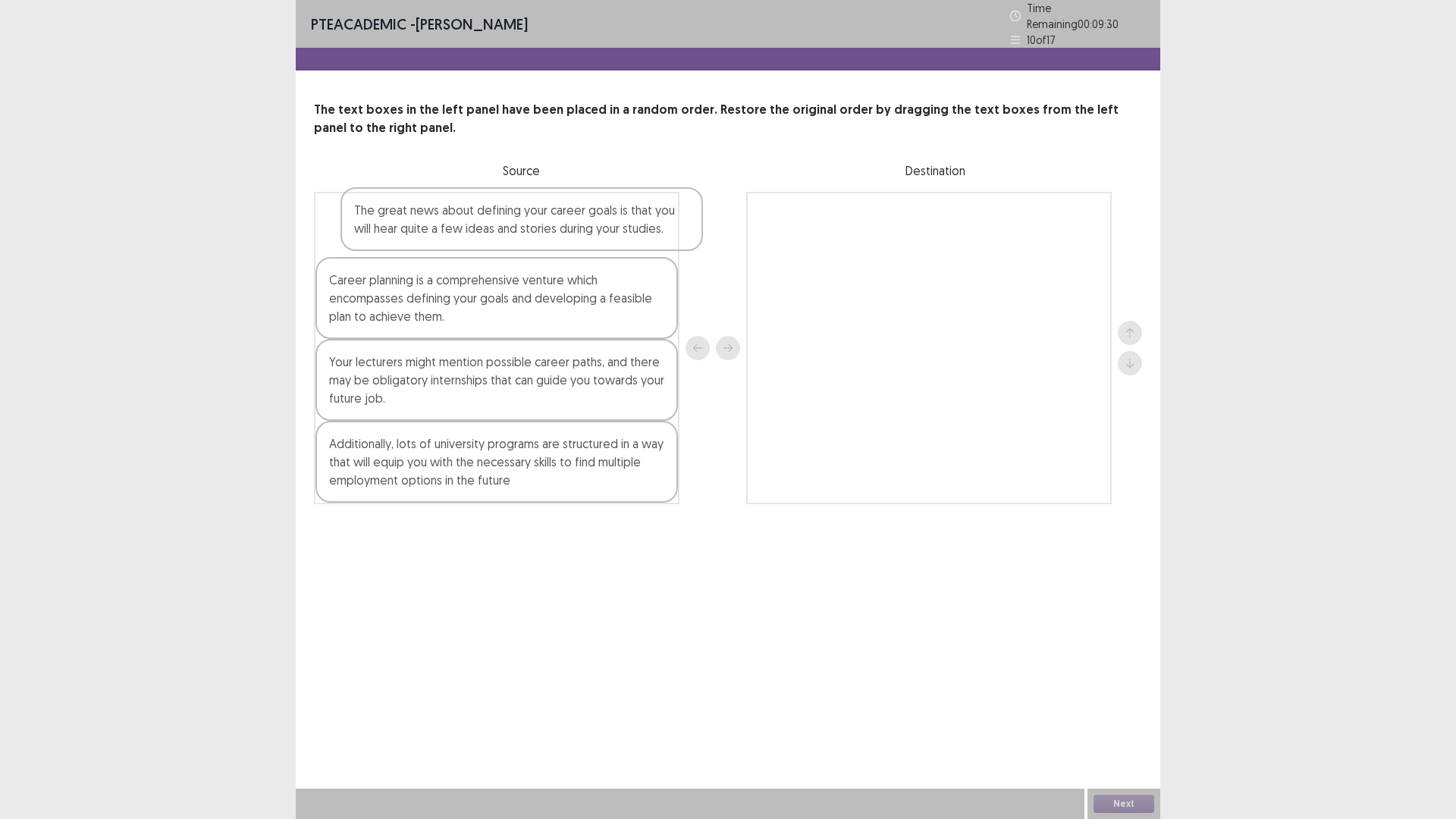
drag, startPoint x: 376, startPoint y: 320, endPoint x: 401, endPoint y: 235, distance: 88.6
click at [401, 235] on div "Career planning is a comprehensive venture which encompasses defining your goal…" at bounding box center [497, 348] width 366 height 312
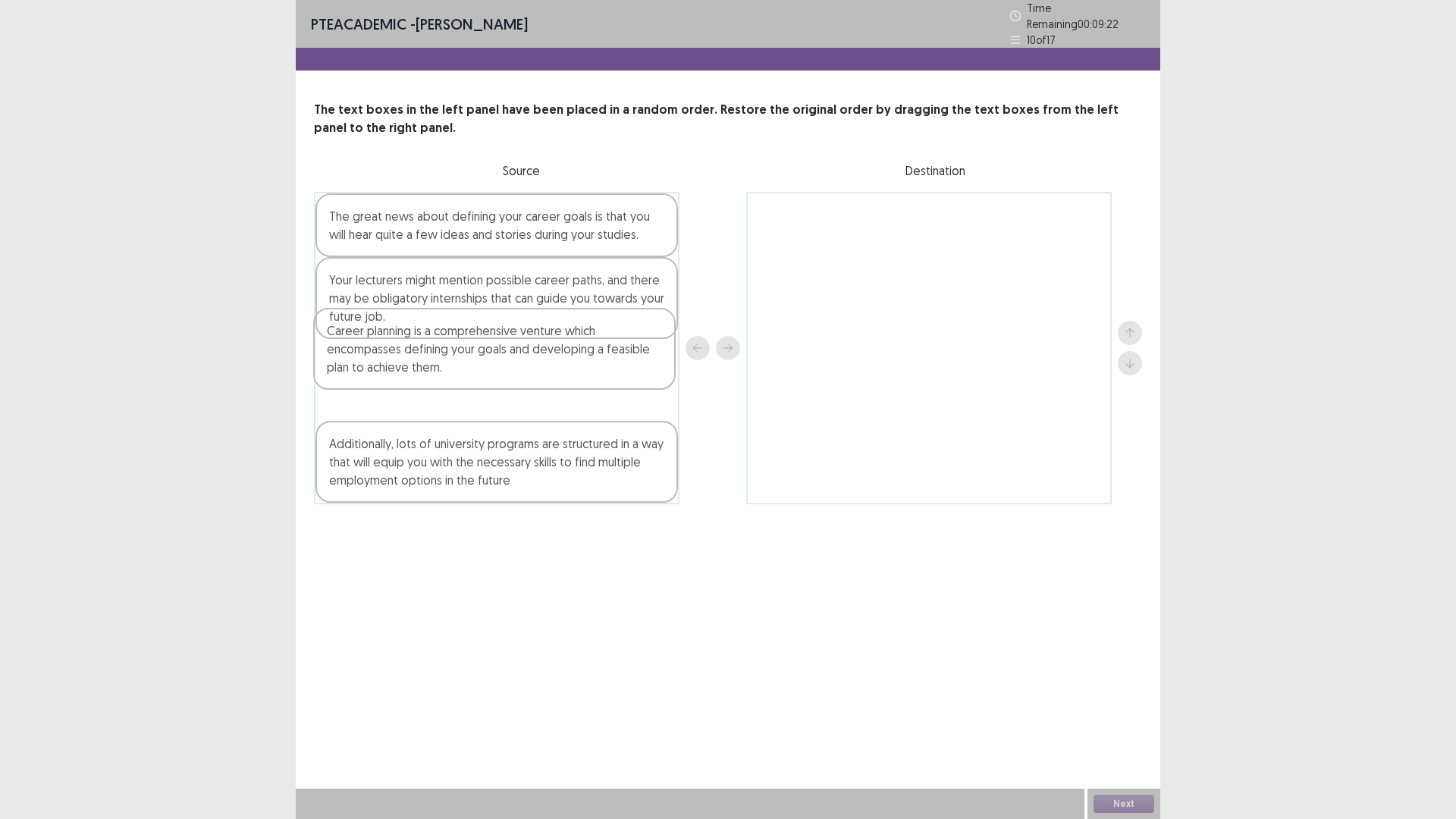
drag, startPoint x: 473, startPoint y: 295, endPoint x: 472, endPoint y: 361, distance: 66.0
click at [472, 361] on div "The great news about defining your career goals is that you will hear quite a f…" at bounding box center [497, 348] width 366 height 312
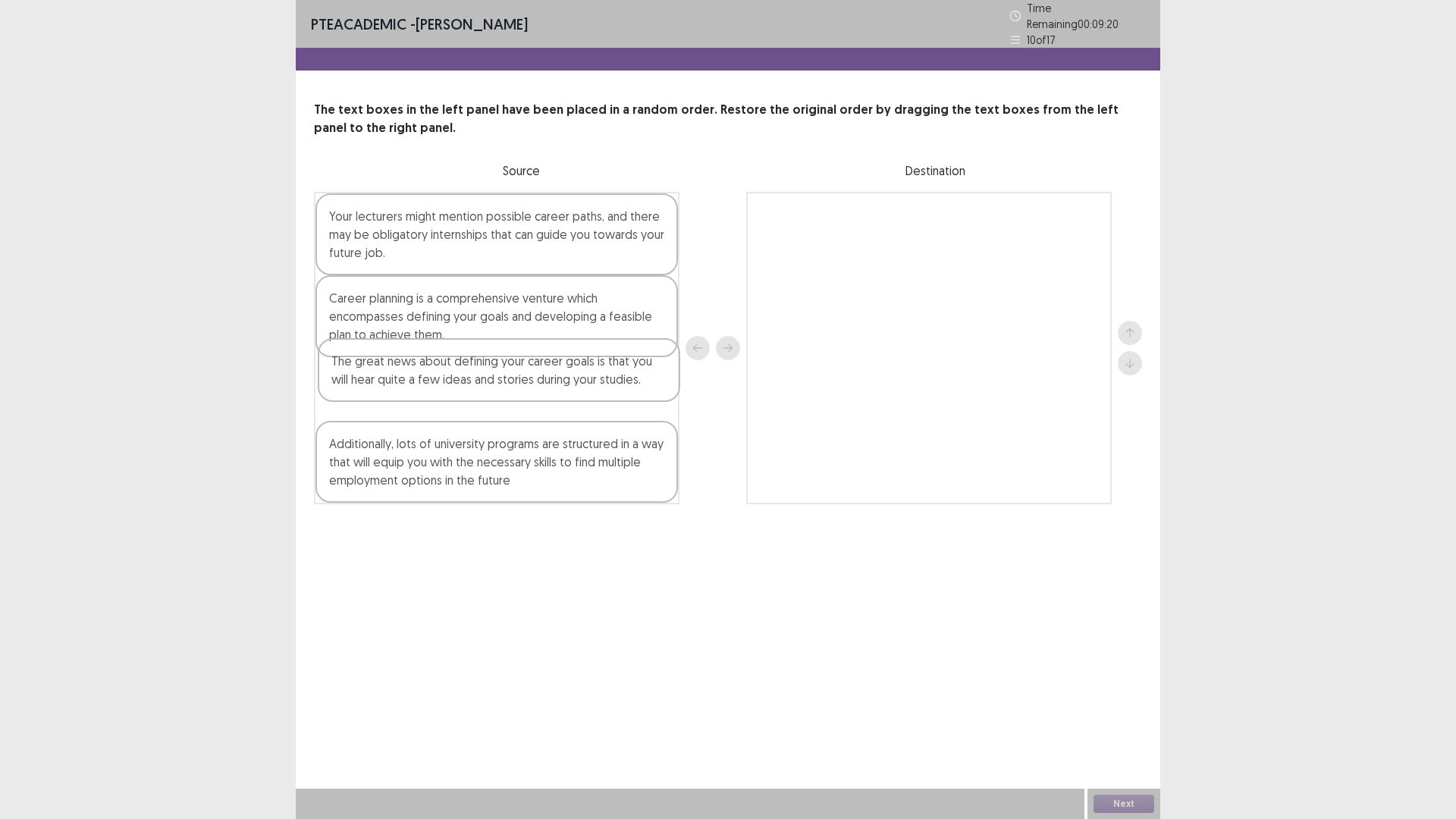
drag, startPoint x: 471, startPoint y: 224, endPoint x: 472, endPoint y: 383, distance: 159.0
click at [472, 383] on div "The great news about defining your career goals is that you will hear quite a f…" at bounding box center [497, 348] width 366 height 312
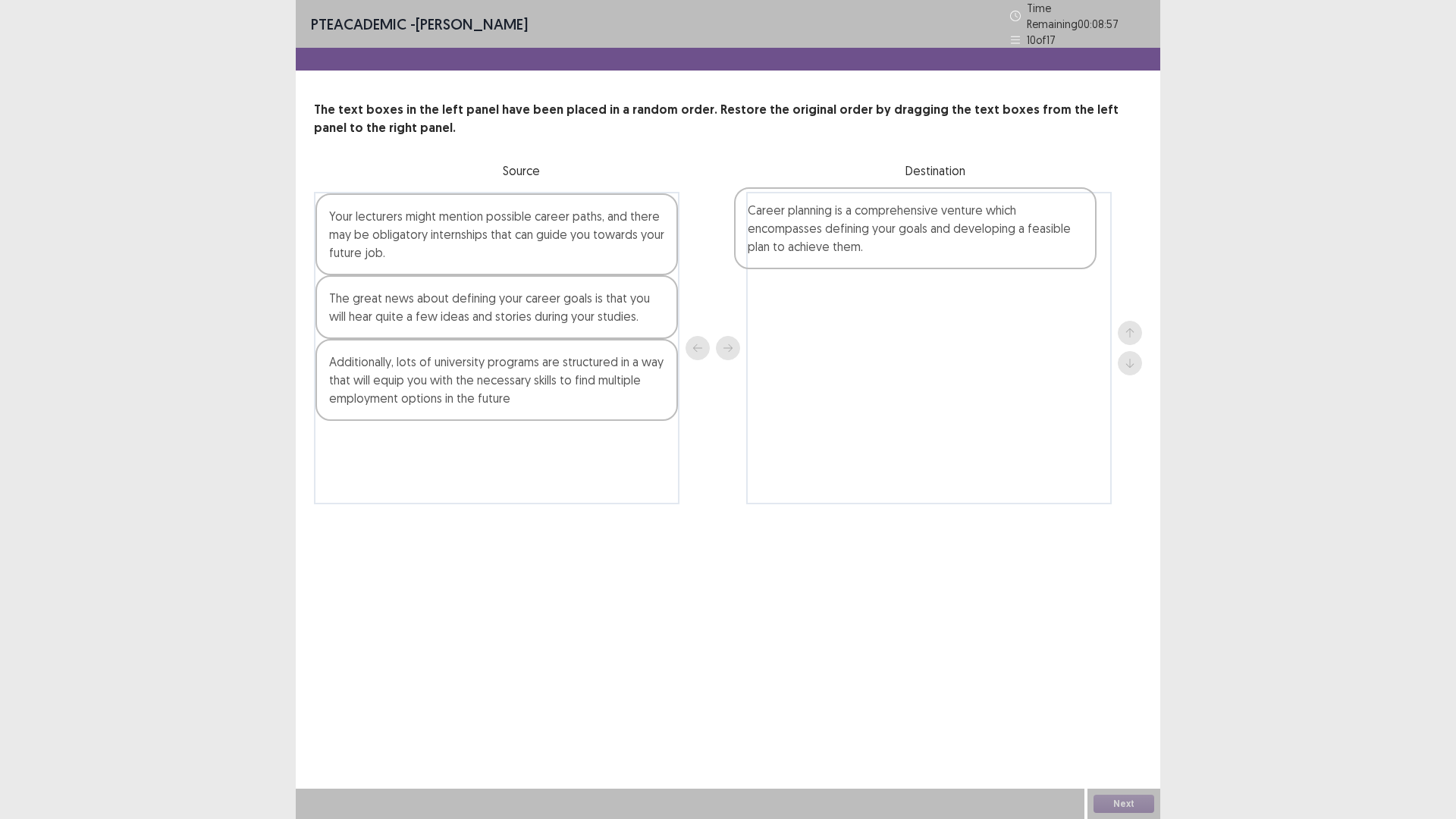
drag, startPoint x: 559, startPoint y: 333, endPoint x: 985, endPoint y: 251, distance: 433.8
click at [985, 251] on div "Your lecturers might mention possible career paths, and there may be obligatory…" at bounding box center [728, 348] width 829 height 312
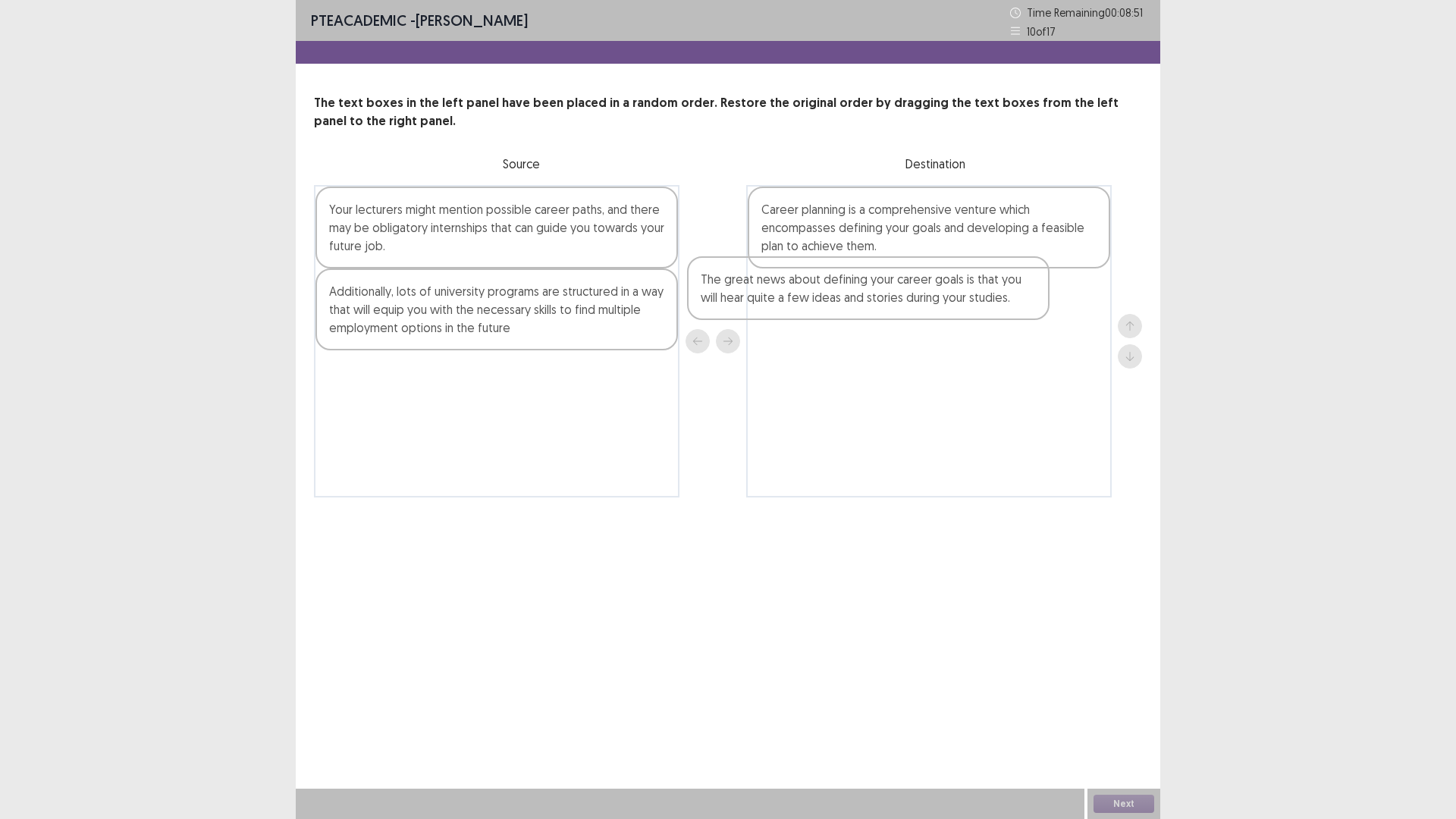
drag, startPoint x: 513, startPoint y: 327, endPoint x: 920, endPoint y: 316, distance: 407.1
click at [920, 316] on div "Your lecturers might mention possible career paths, and there may be obligatory…" at bounding box center [728, 341] width 829 height 312
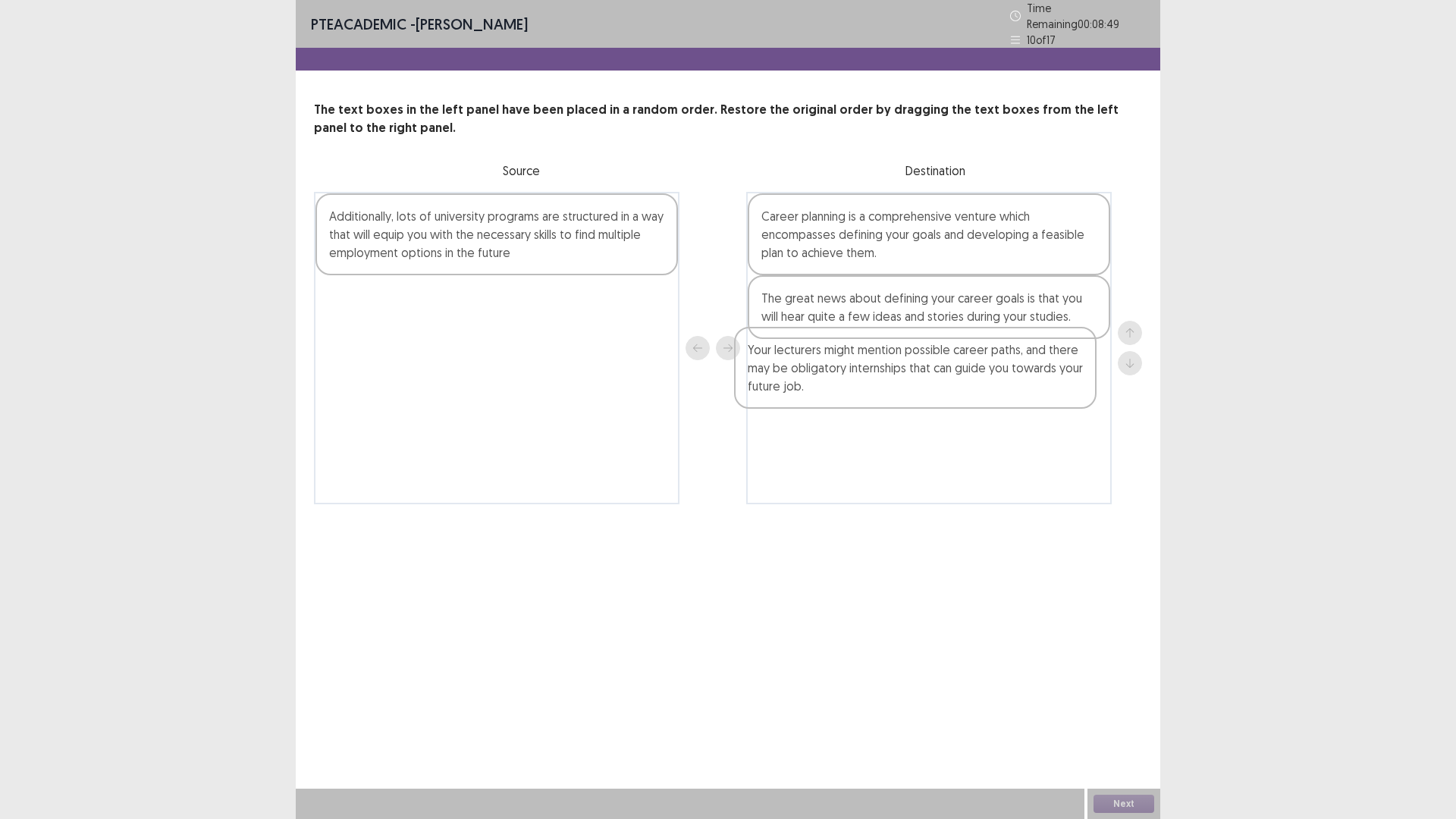
drag, startPoint x: 568, startPoint y: 250, endPoint x: 1001, endPoint y: 399, distance: 457.9
click at [1001, 399] on div "Your lecturers might mention possible career paths, and there may be obligatory…" at bounding box center [728, 348] width 829 height 312
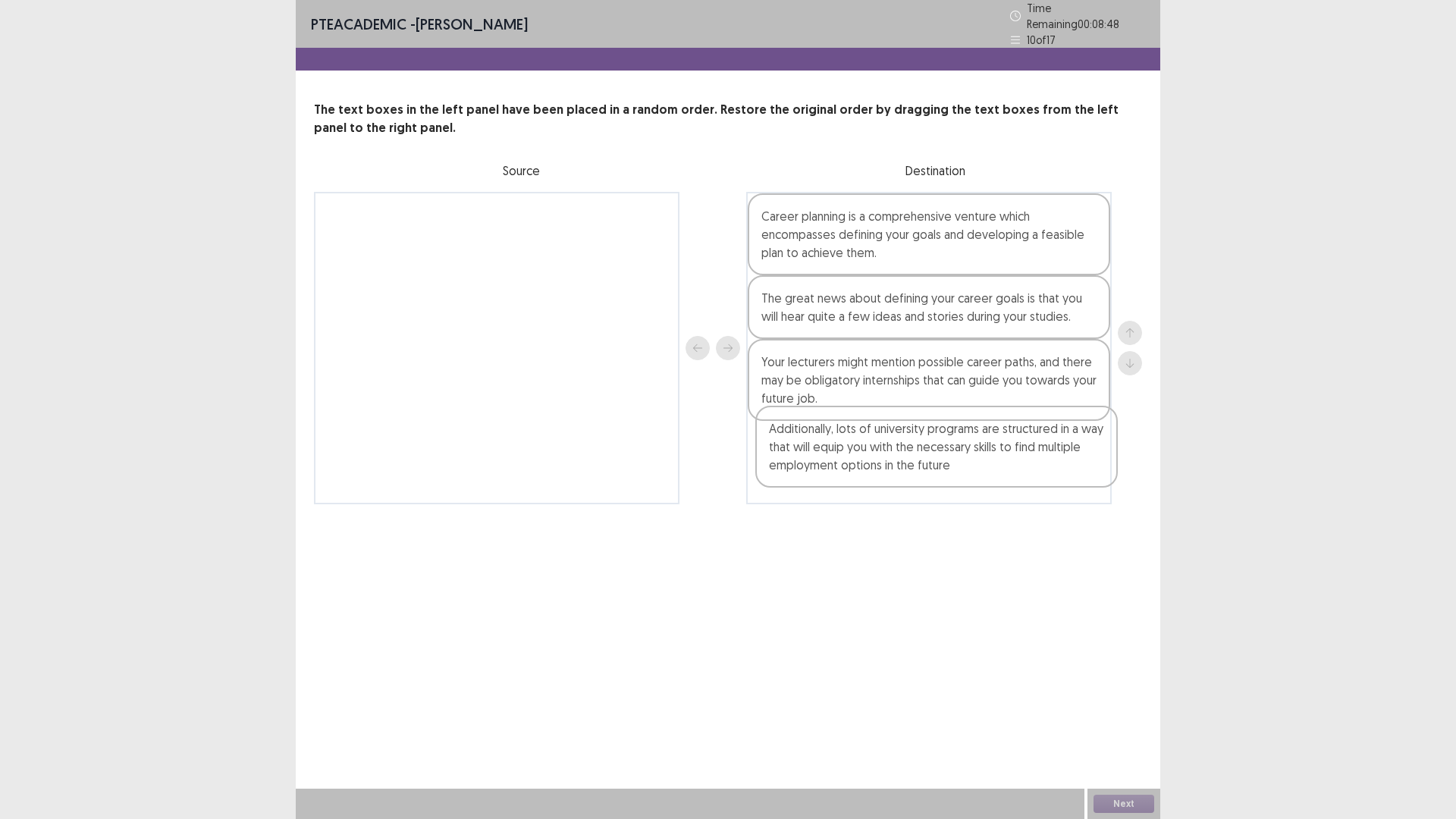
drag, startPoint x: 449, startPoint y: 230, endPoint x: 895, endPoint y: 456, distance: 500.0
click at [895, 456] on div "Additionally, lots of university programs are structured in a way that will equ…" at bounding box center [728, 348] width 829 height 312
click at [1120, 716] on div "Next" at bounding box center [1124, 804] width 73 height 30
click at [1121, 716] on button "Next" at bounding box center [1124, 804] width 61 height 19
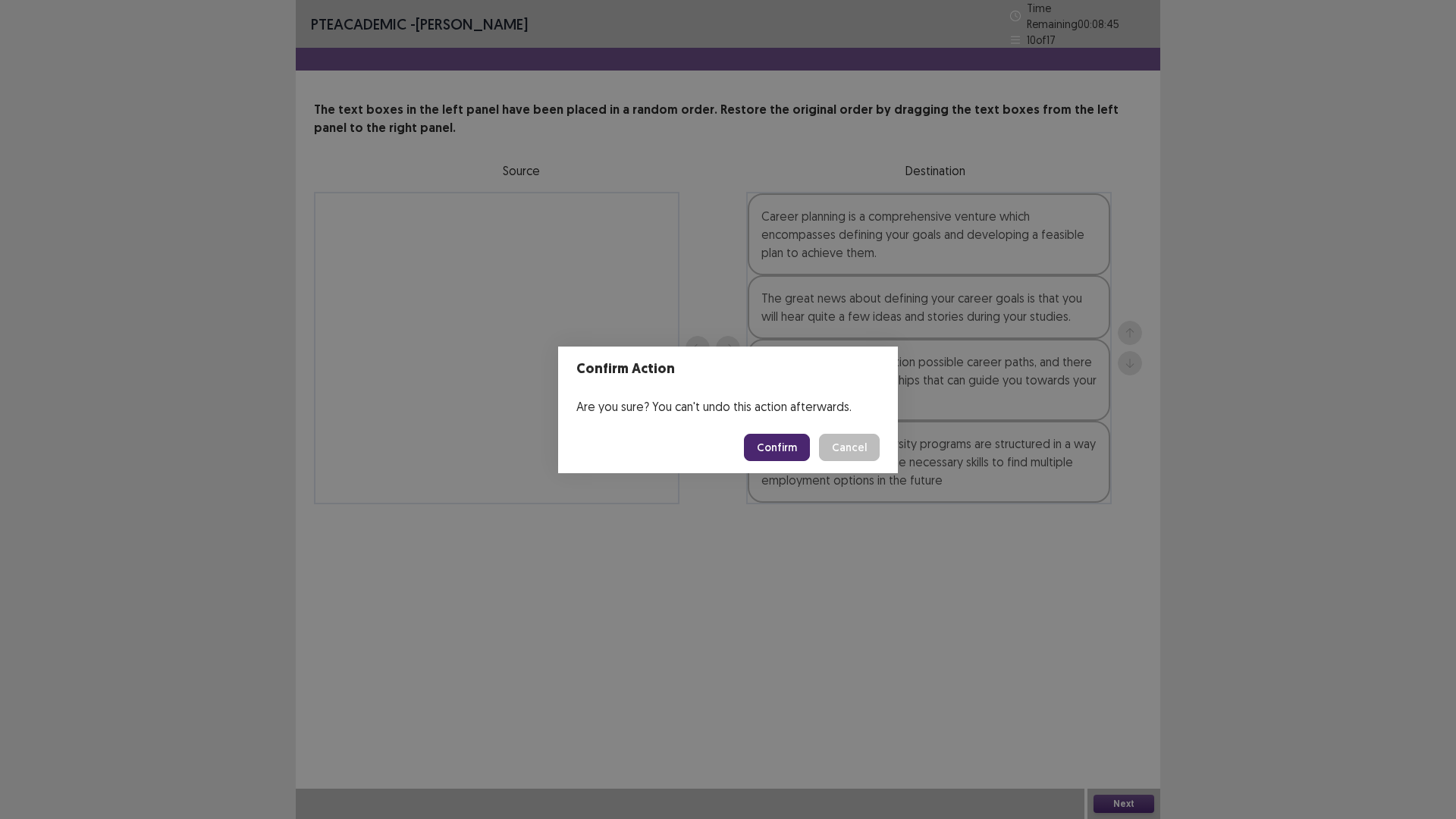
click at [782, 450] on button "Confirm" at bounding box center [777, 448] width 66 height 27
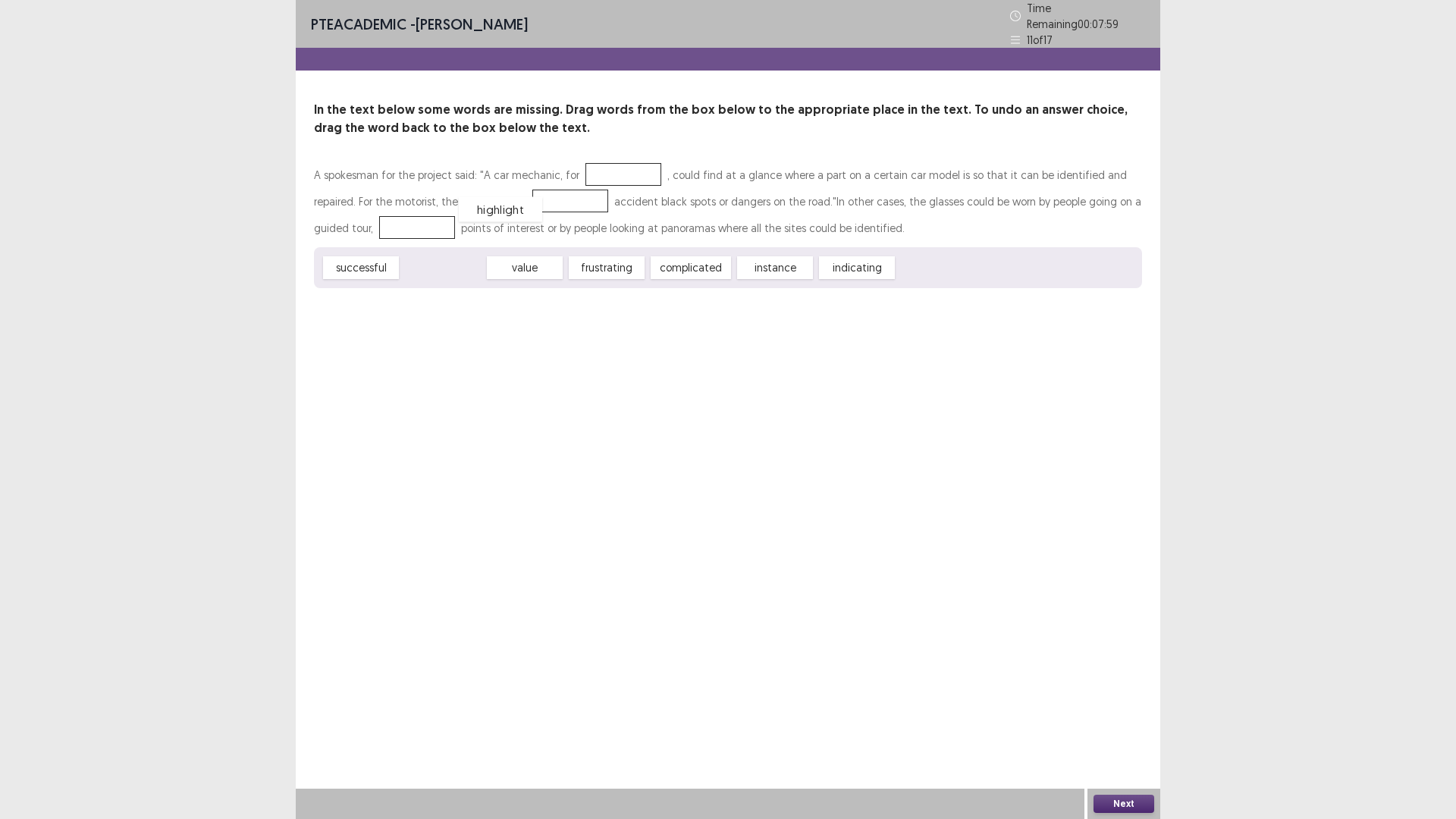
drag, startPoint x: 448, startPoint y: 250, endPoint x: 505, endPoint y: 192, distance: 81.3
drag, startPoint x: 761, startPoint y: 259, endPoint x: 390, endPoint y: 224, distance: 372.6
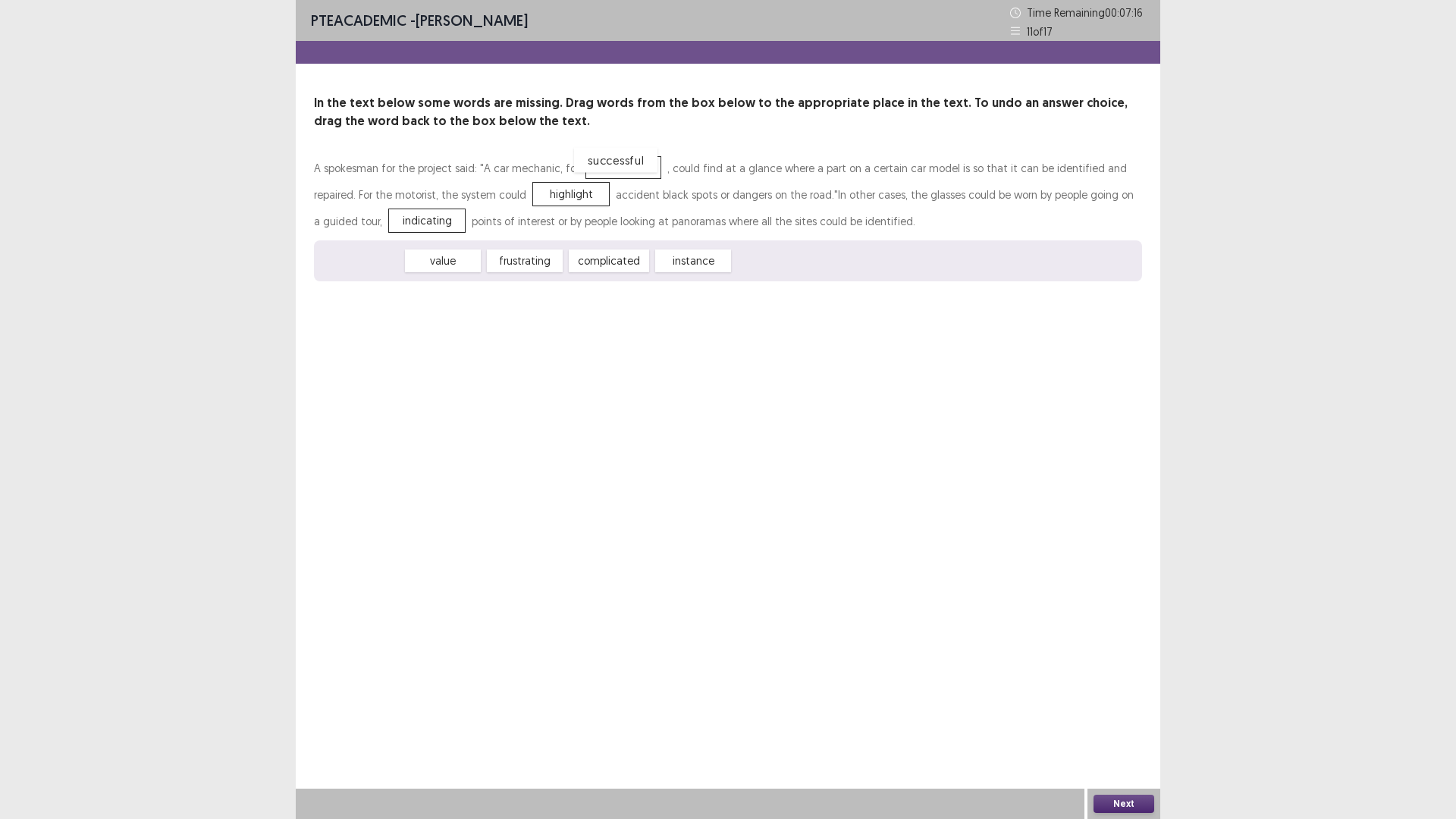
drag, startPoint x: 386, startPoint y: 256, endPoint x: 641, endPoint y: 155, distance: 274.3
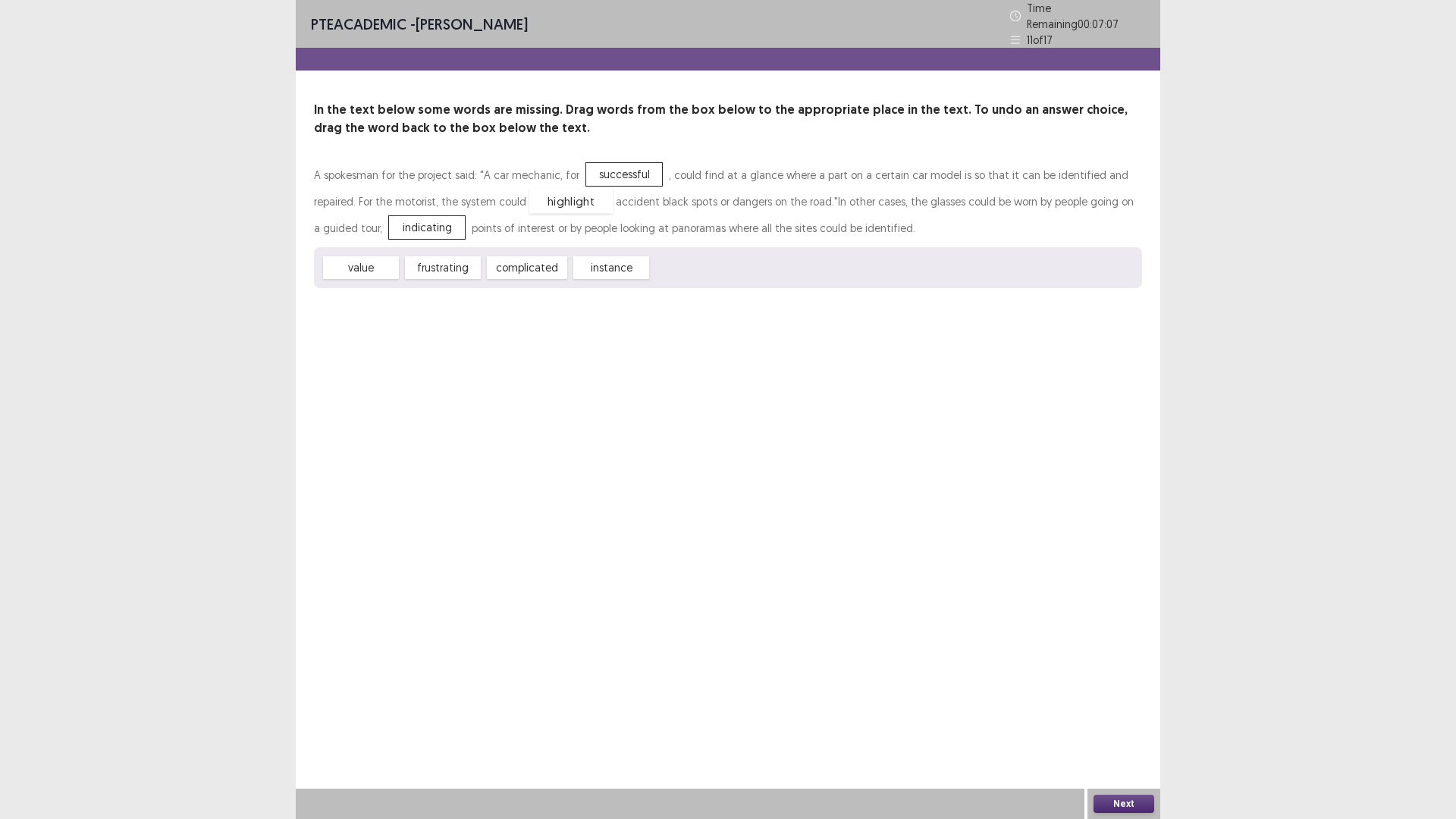
click at [529, 195] on div "highlight" at bounding box center [571, 201] width 84 height 25
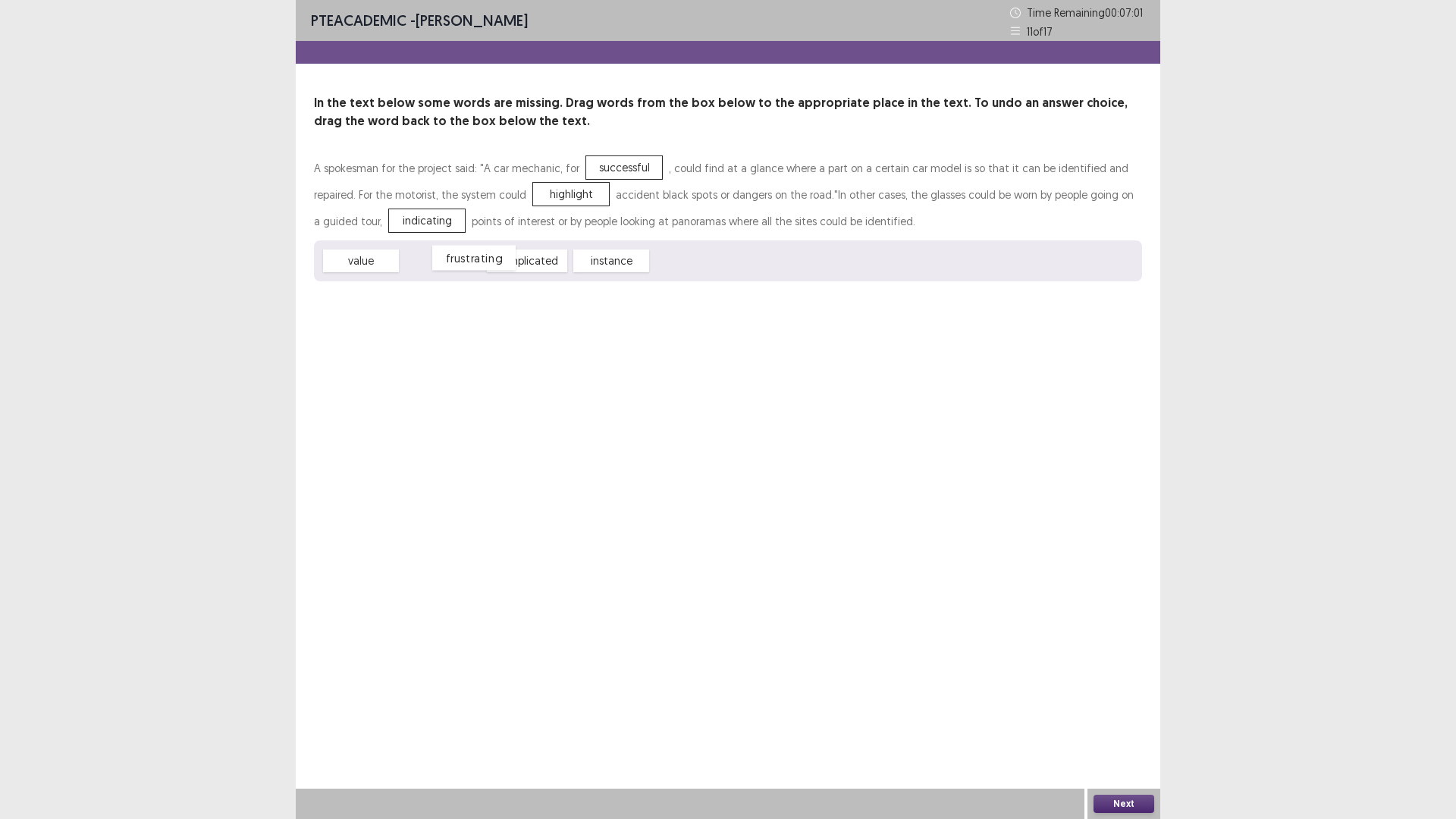
drag, startPoint x: 444, startPoint y: 267, endPoint x: 476, endPoint y: 265, distance: 32.1
click at [476, 265] on div "frustrating" at bounding box center [474, 258] width 84 height 25
drag, startPoint x: 597, startPoint y: 268, endPoint x: 609, endPoint y: 179, distance: 89.8
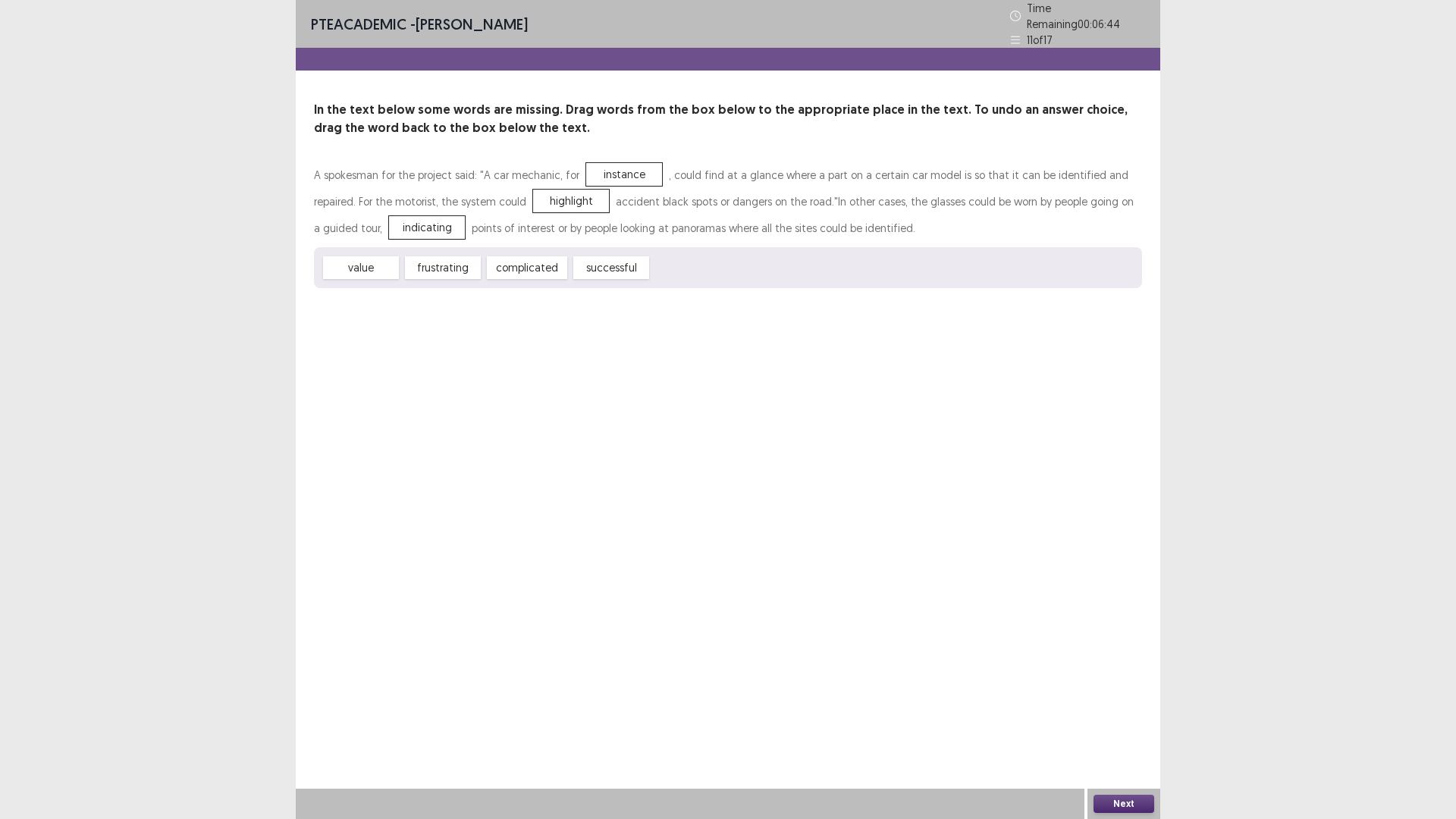
click at [1127, 716] on button "Next" at bounding box center [1124, 804] width 61 height 19
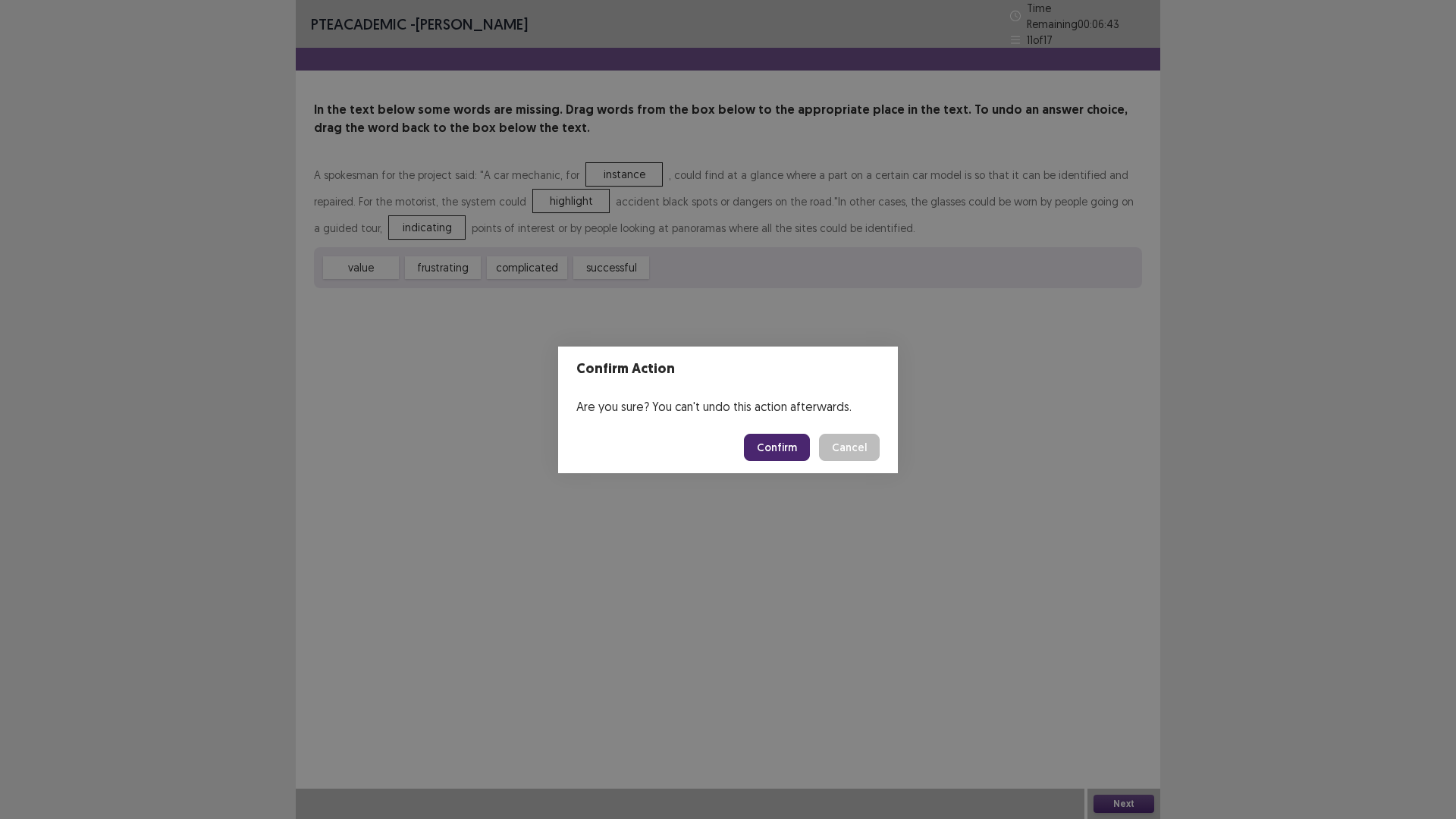
click at [792, 452] on button "Confirm" at bounding box center [777, 448] width 66 height 27
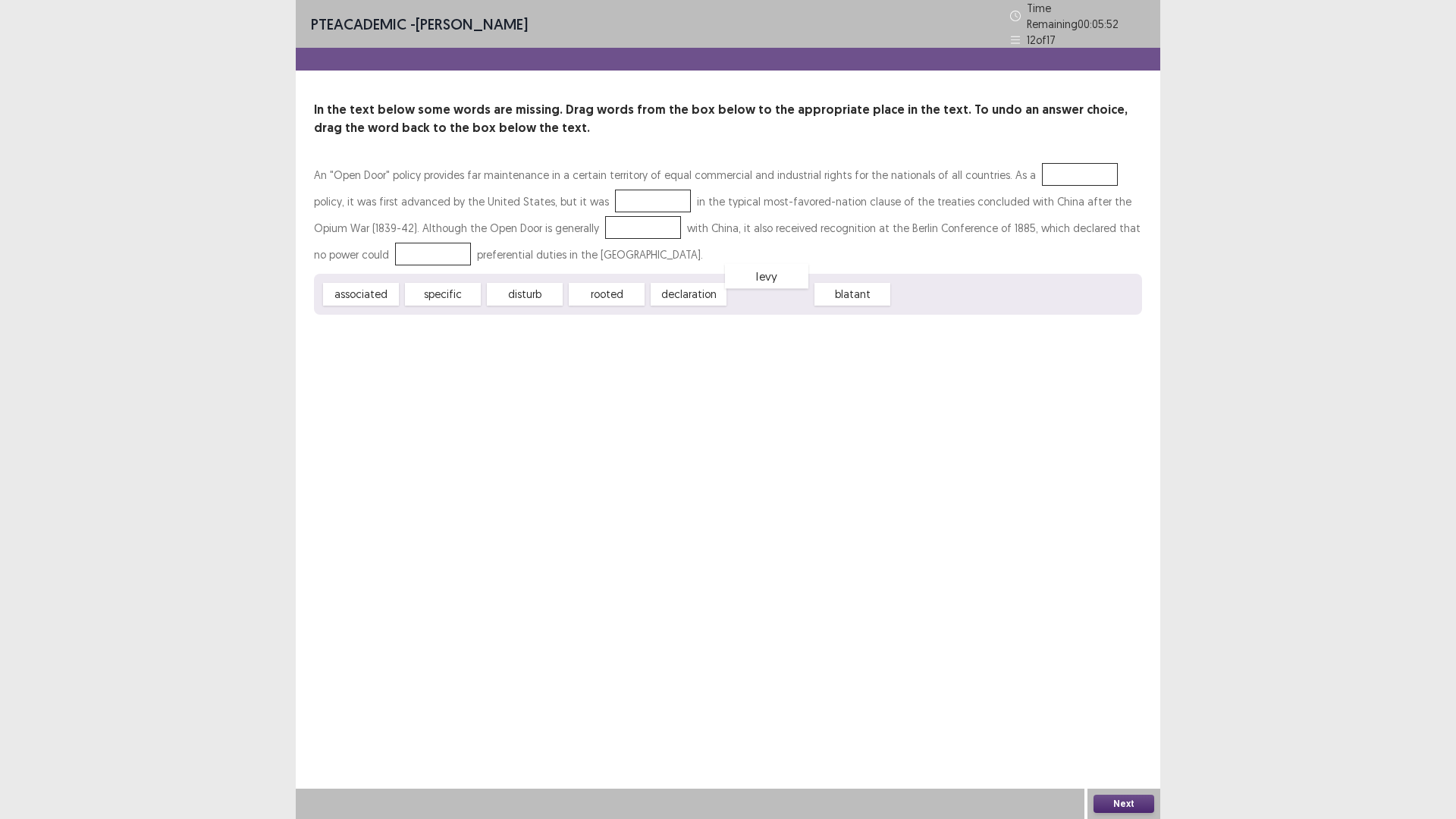
drag, startPoint x: 778, startPoint y: 289, endPoint x: 775, endPoint y: 271, distance: 18.2
click at [775, 271] on div "levy" at bounding box center [767, 277] width 84 height 25
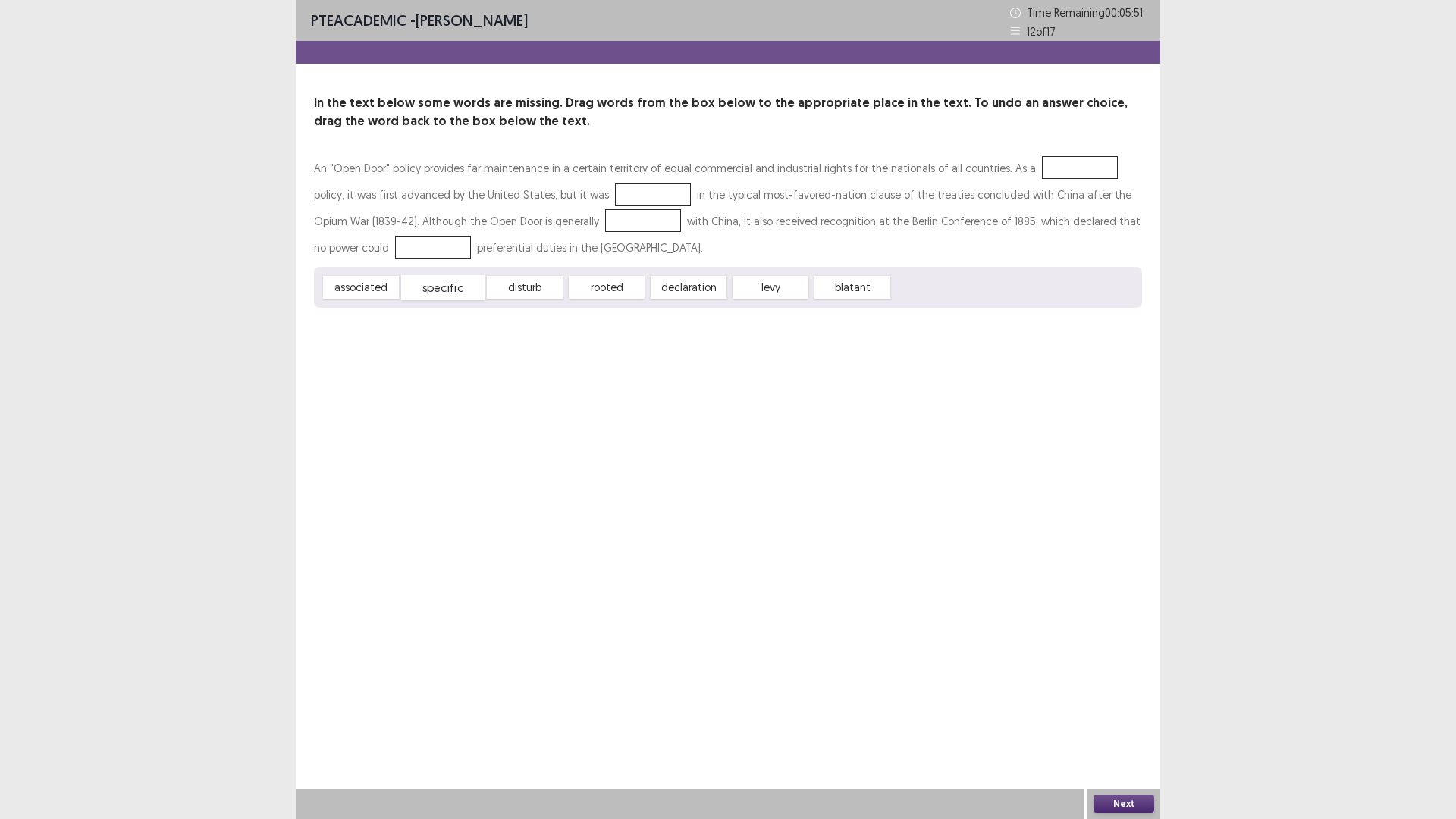
drag, startPoint x: 418, startPoint y: 288, endPoint x: 374, endPoint y: 295, distance: 44.6
click at [419, 288] on div "specific" at bounding box center [443, 288] width 84 height 25
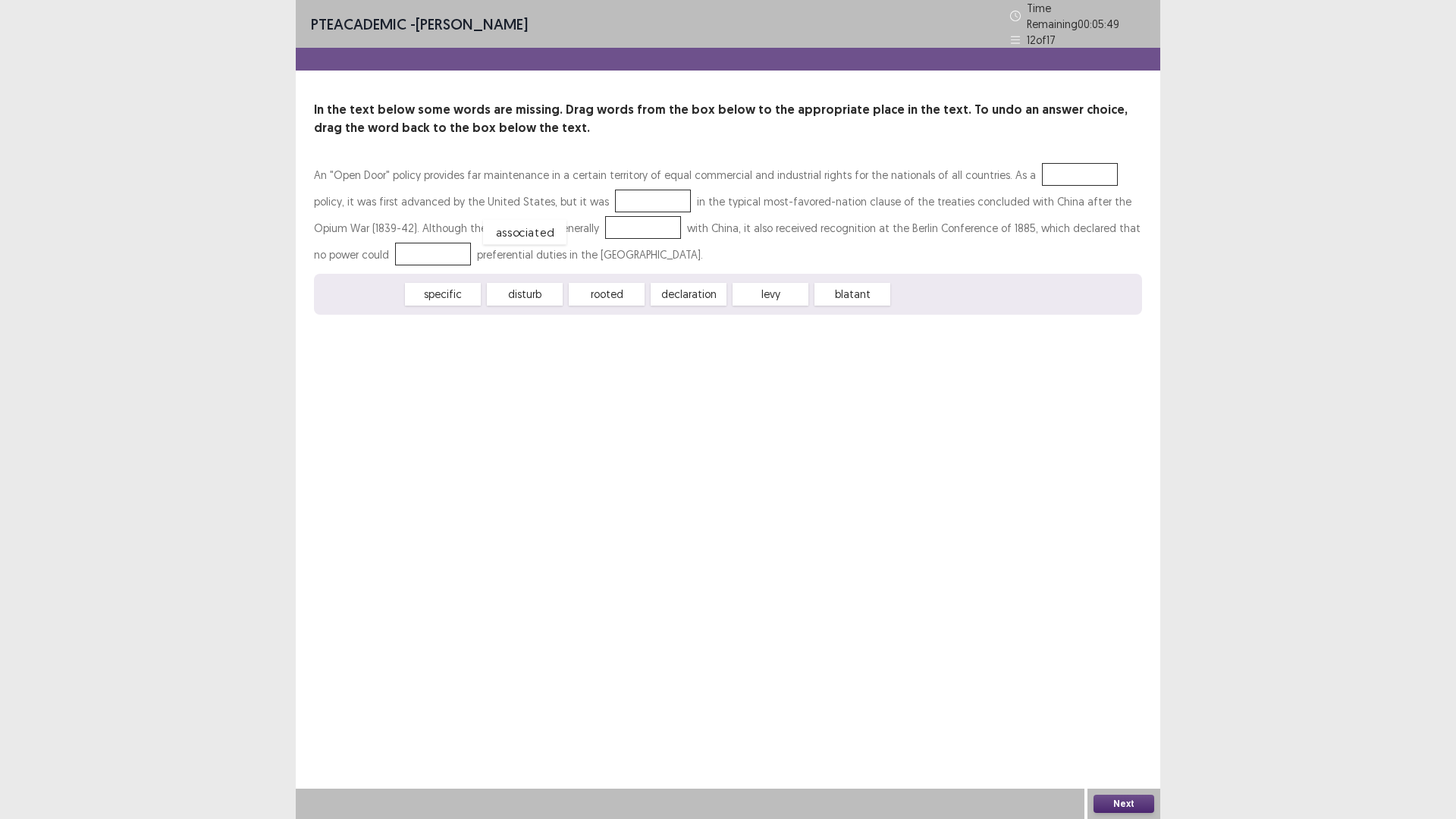
drag, startPoint x: 352, startPoint y: 290, endPoint x: 516, endPoint y: 228, distance: 175.3
drag, startPoint x: 429, startPoint y: 295, endPoint x: 361, endPoint y: 255, distance: 78.9
drag, startPoint x: 361, startPoint y: 288, endPoint x: 1031, endPoint y: 177, distance: 679.1
drag, startPoint x: 381, startPoint y: 301, endPoint x: 522, endPoint y: 236, distance: 155.3
click at [522, 236] on div "An "Open Door" policy provides far maintenance in a certain territory of equal …" at bounding box center [728, 238] width 829 height 153
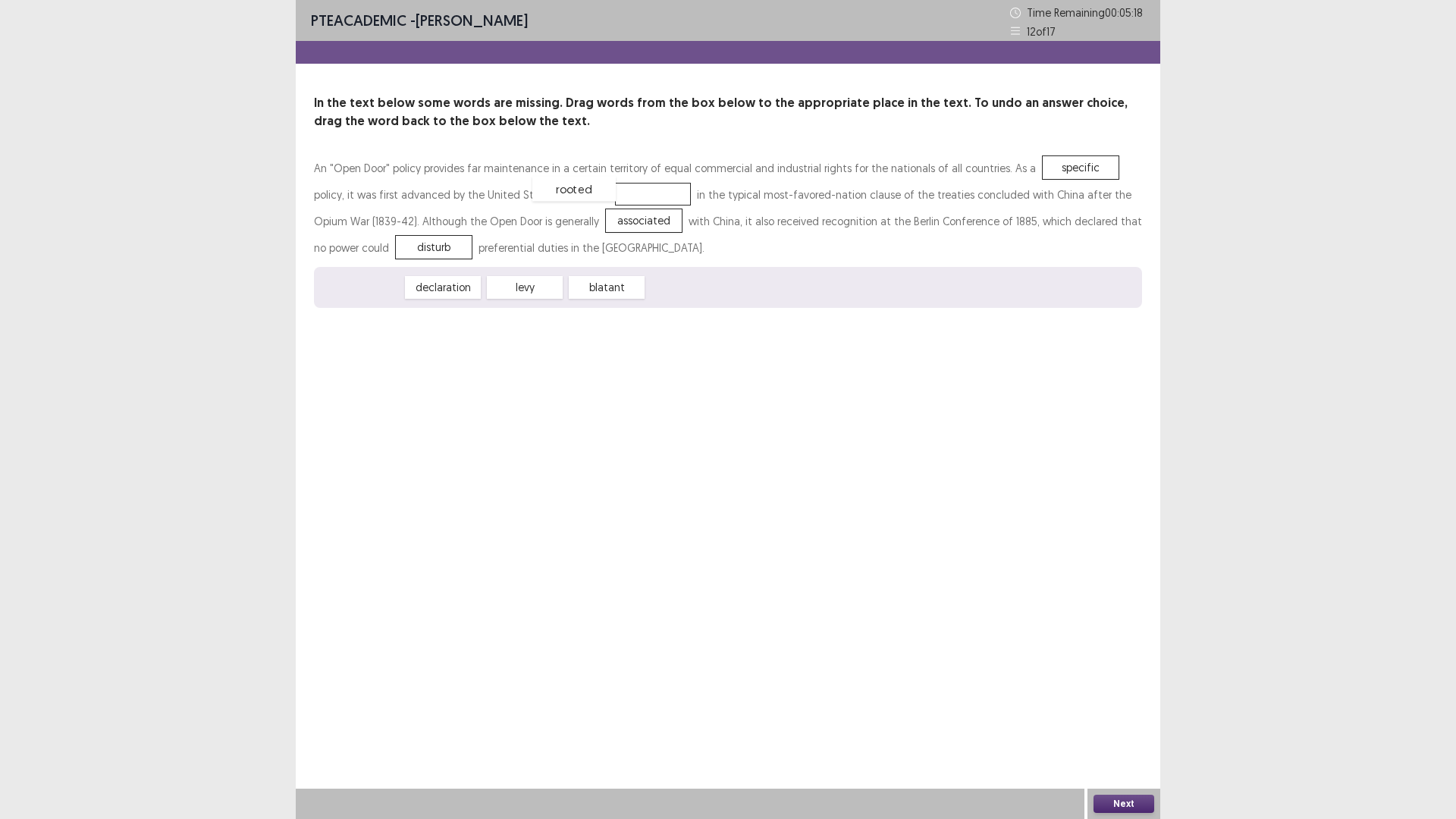
drag, startPoint x: 367, startPoint y: 281, endPoint x: 581, endPoint y: 183, distance: 235.4
click at [1117, 716] on button "Next" at bounding box center [1124, 804] width 61 height 19
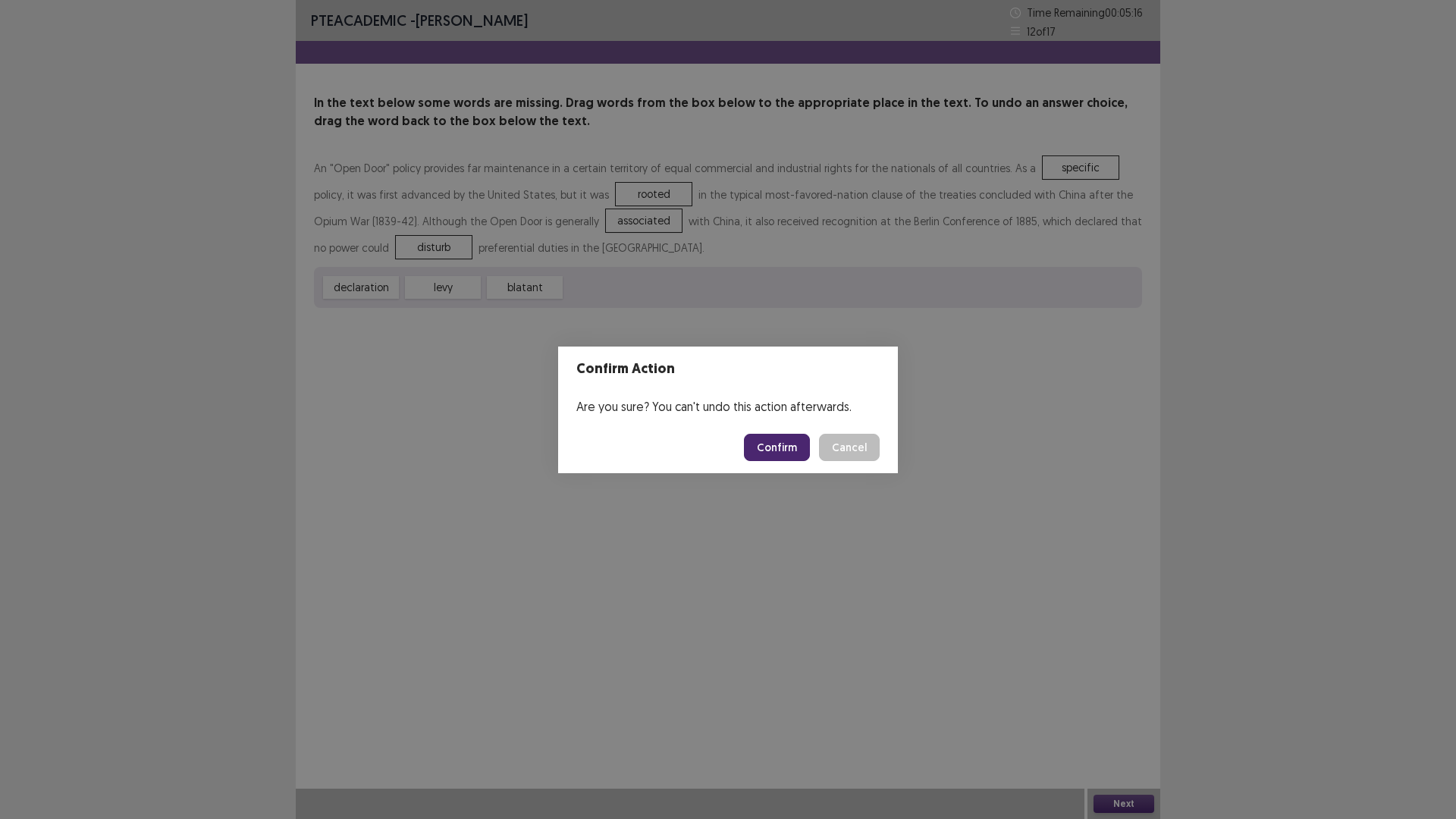
click at [792, 448] on button "Confirm" at bounding box center [777, 448] width 66 height 27
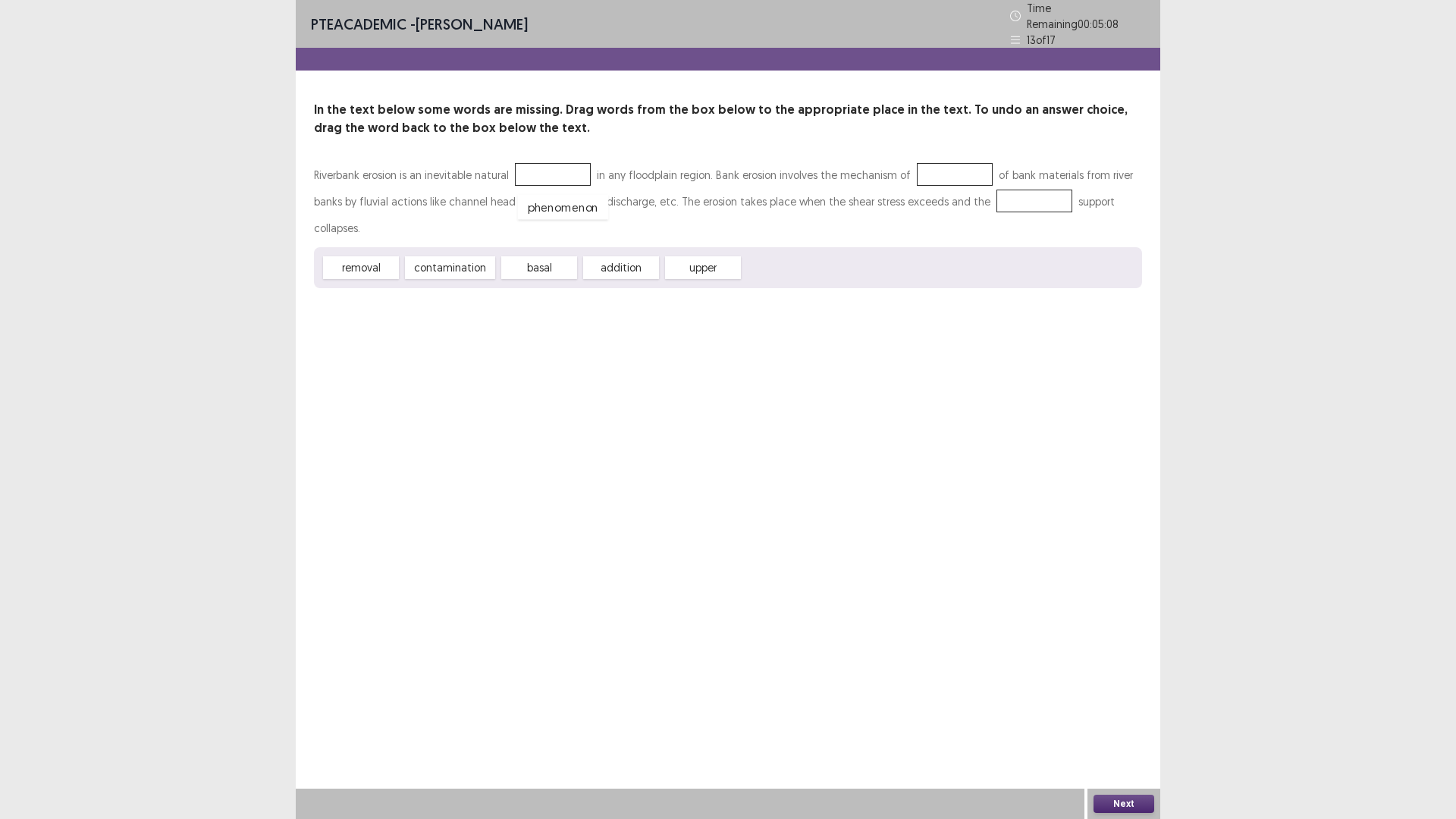
drag, startPoint x: 787, startPoint y: 240, endPoint x: 562, endPoint y: 179, distance: 233.1
click at [383, 256] on div "removal" at bounding box center [361, 268] width 84 height 25
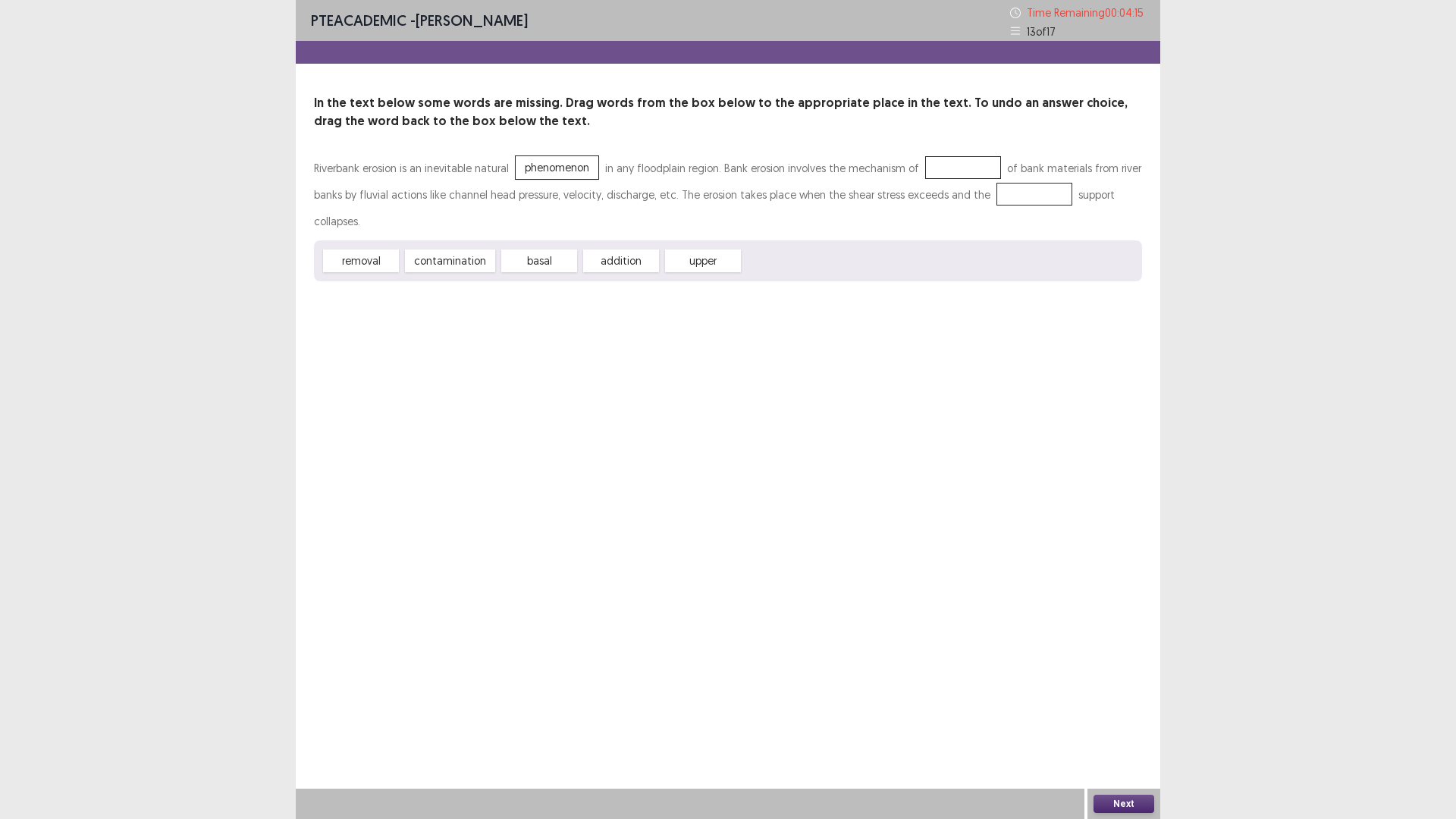
drag, startPoint x: 331, startPoint y: 249, endPoint x: 593, endPoint y: 194, distance: 267.7
click at [623, 177] on div "Riverbank erosion is an inevitable natural phenomenon in any floodplain region.…" at bounding box center [728, 218] width 829 height 127
drag, startPoint x: 366, startPoint y: 237, endPoint x: 968, endPoint y: 164, distance: 606.4
drag, startPoint x: 609, startPoint y: 237, endPoint x: 994, endPoint y: 192, distance: 387.6
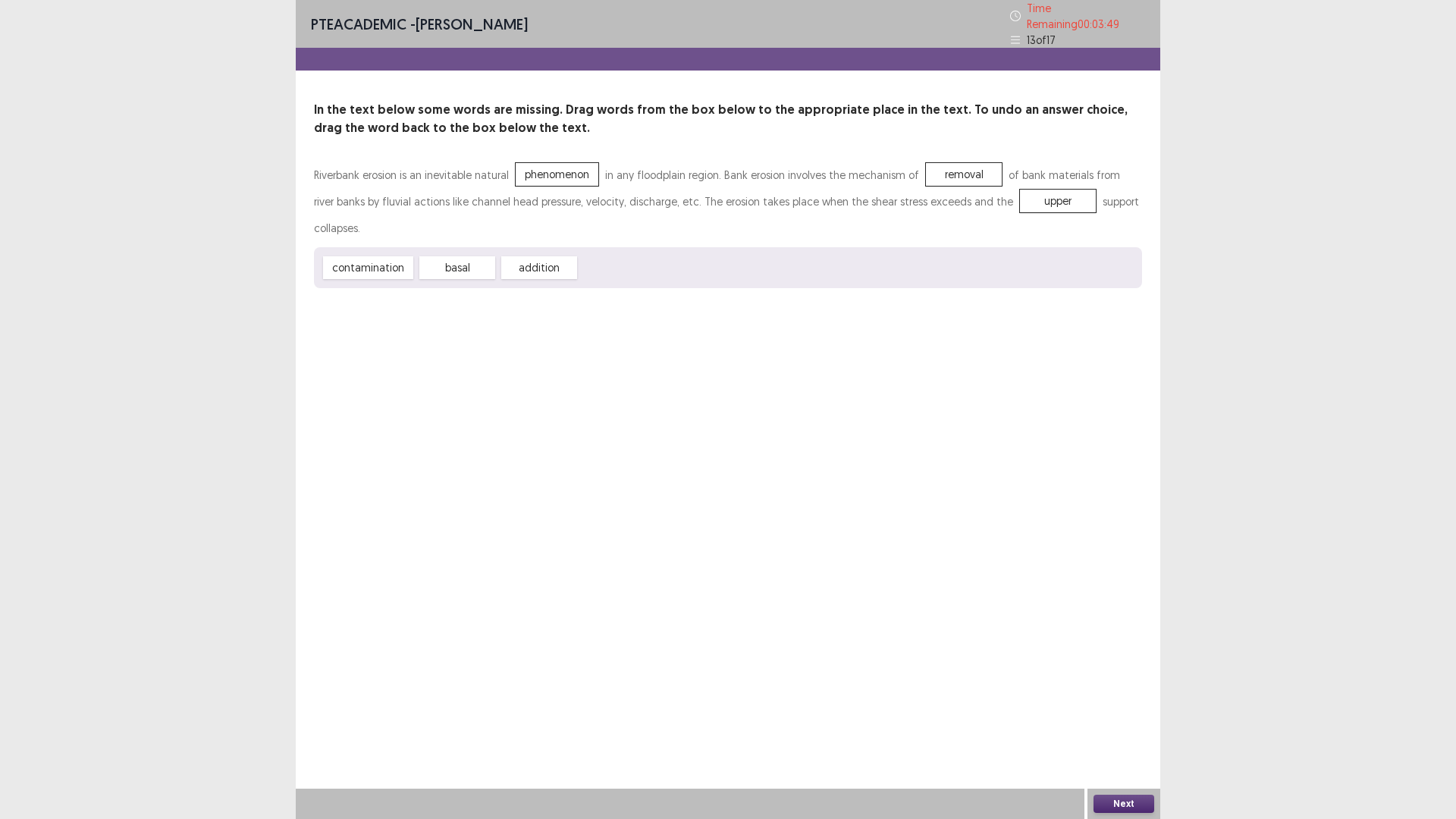
click at [1144, 716] on button "Next" at bounding box center [1124, 804] width 61 height 19
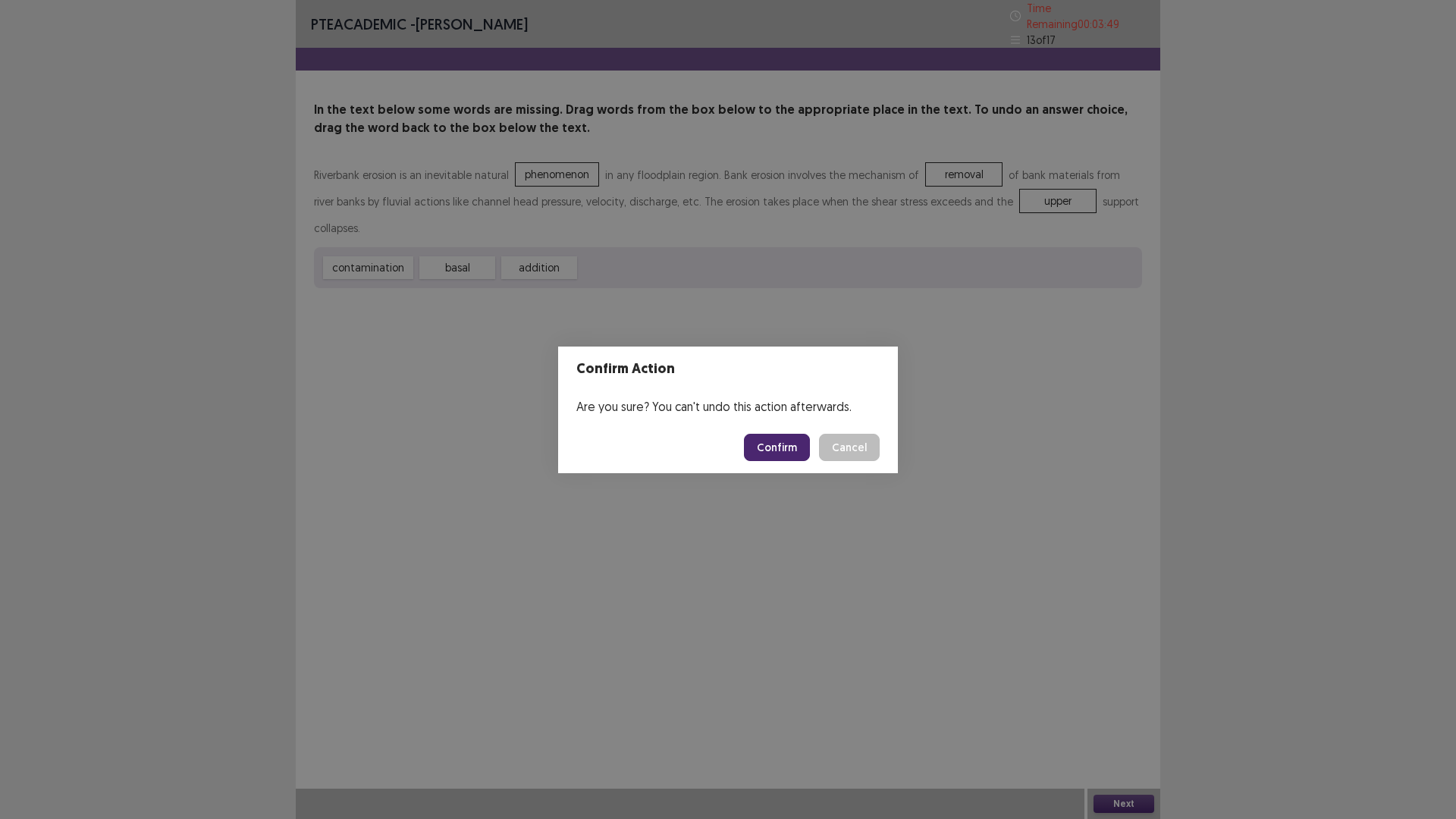
drag, startPoint x: 786, startPoint y: 431, endPoint x: 781, endPoint y: 439, distance: 9.4
click at [784, 437] on footer "Confirm Cancel" at bounding box center [728, 447] width 339 height 52
click at [781, 439] on button "Confirm" at bounding box center [777, 448] width 66 height 27
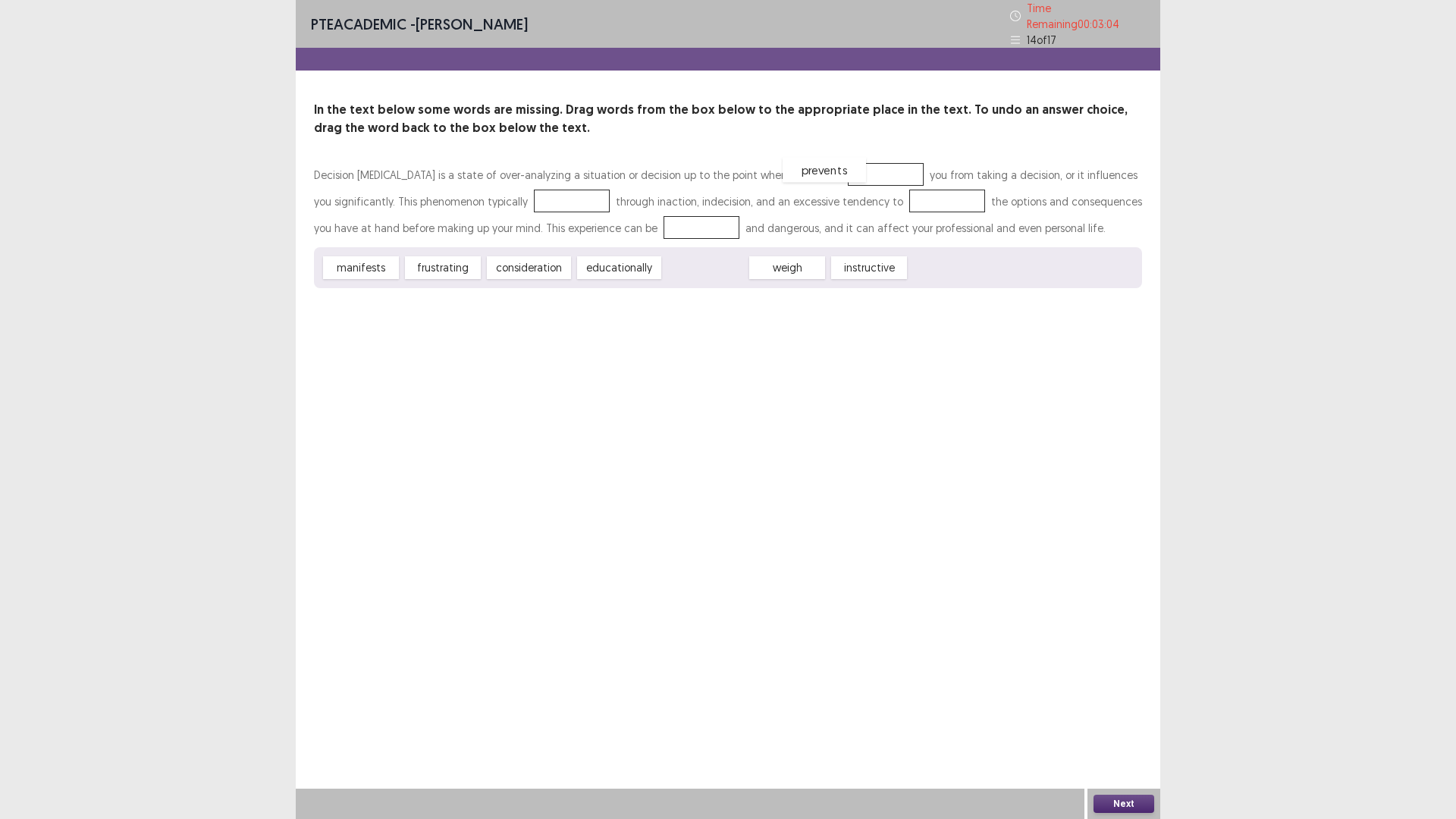
drag, startPoint x: 672, startPoint y: 265, endPoint x: 791, endPoint y: 167, distance: 154.2
drag, startPoint x: 441, startPoint y: 258, endPoint x: 669, endPoint y: 215, distance: 232.0
click at [604, 267] on div "weigh" at bounding box center [618, 264] width 84 height 25
drag, startPoint x: 718, startPoint y: 257, endPoint x: 581, endPoint y: 194, distance: 150.8
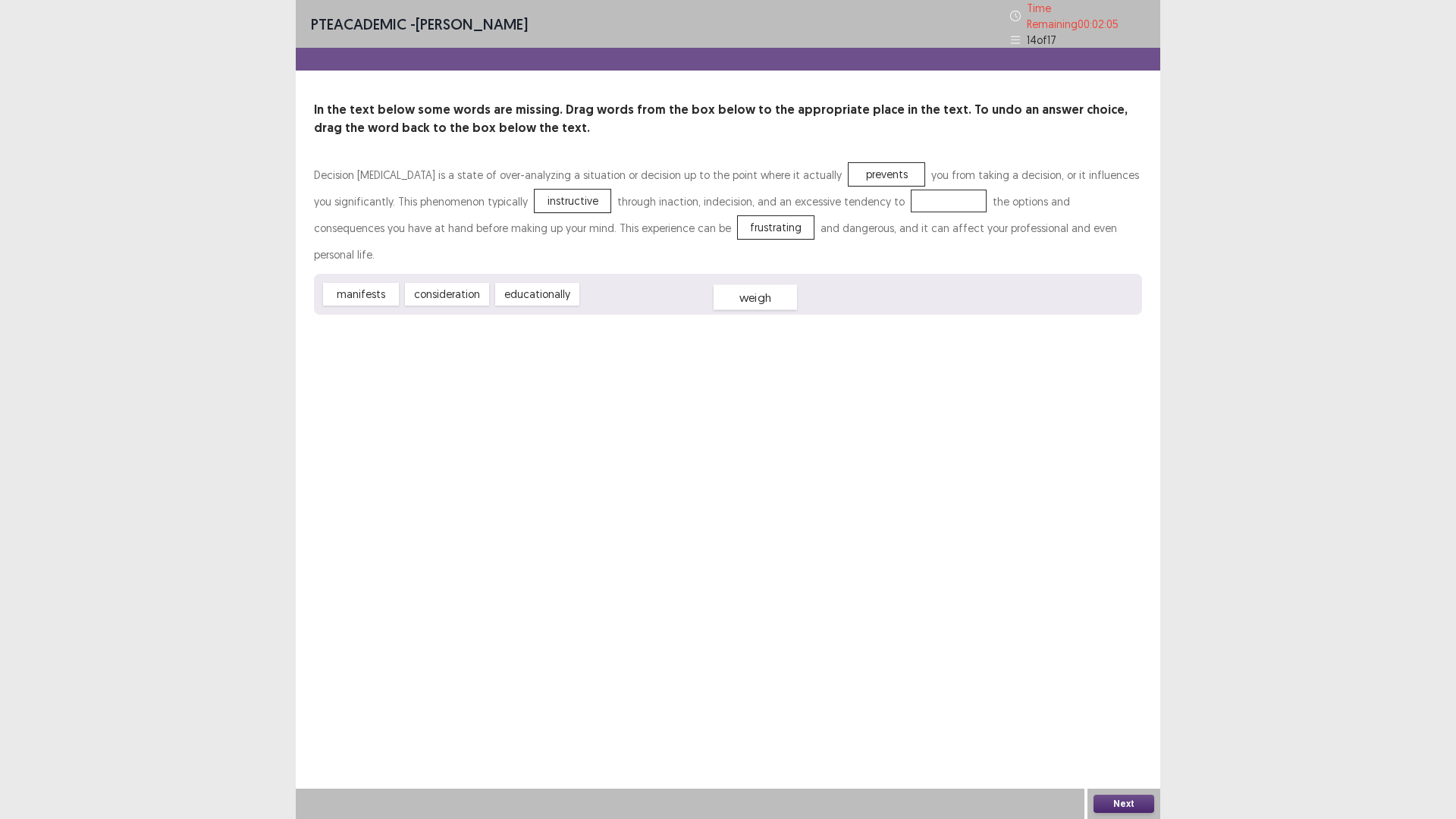
drag, startPoint x: 596, startPoint y: 261, endPoint x: 728, endPoint y: 264, distance: 132.0
click at [728, 285] on div "weigh" at bounding box center [755, 298] width 84 height 25
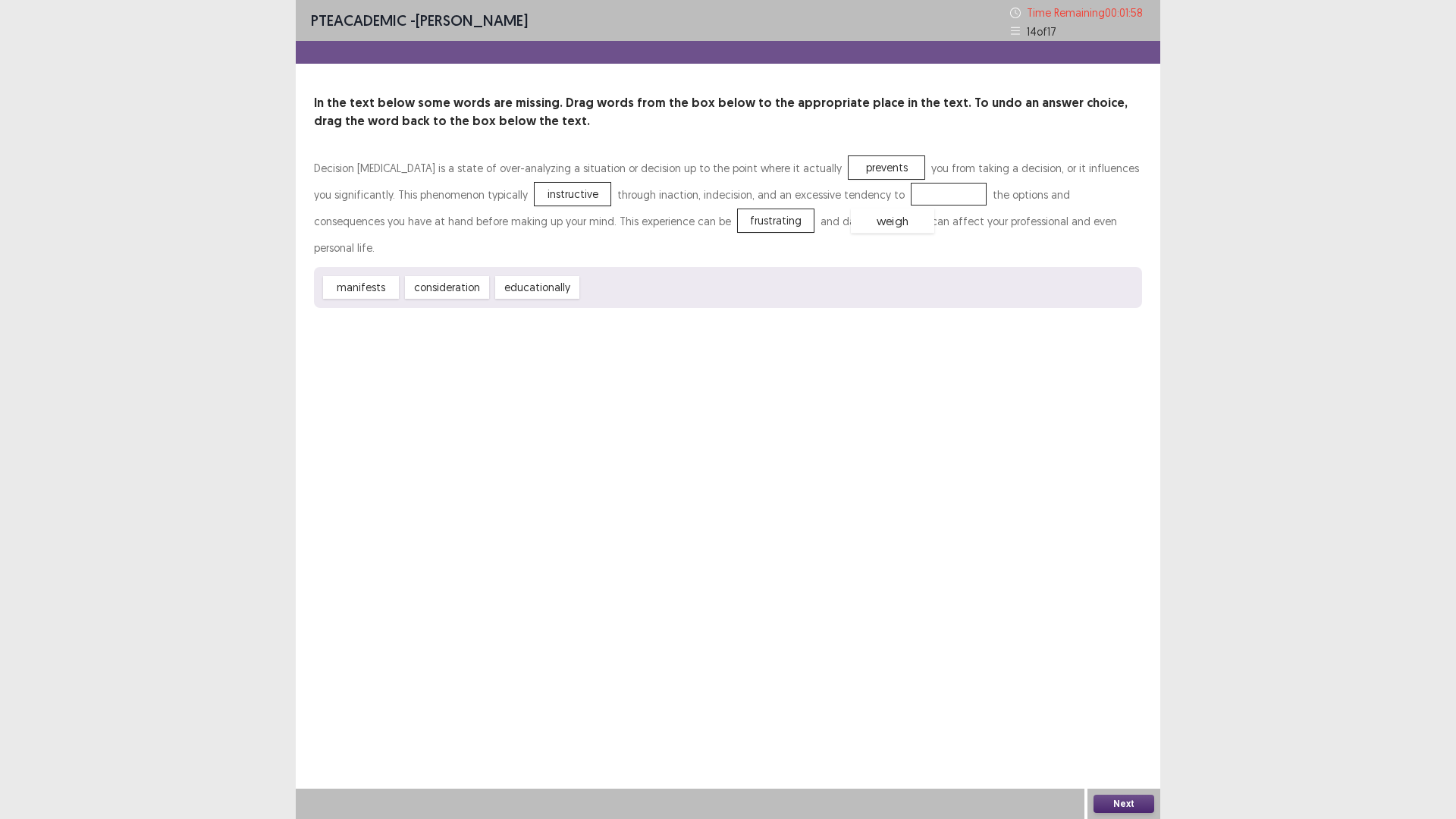
drag, startPoint x: 621, startPoint y: 267, endPoint x: 891, endPoint y: 201, distance: 277.9
drag, startPoint x: 1104, startPoint y: 666, endPoint x: 1142, endPoint y: 767, distance: 107.9
click at [1138, 716] on div "PTE academic - [PERSON_NAME] Time Remaining 00 : 01 : 57 14 of 17 In the text b…" at bounding box center [728, 410] width 865 height 819
click at [1139, 716] on button "Next" at bounding box center [1124, 804] width 61 height 19
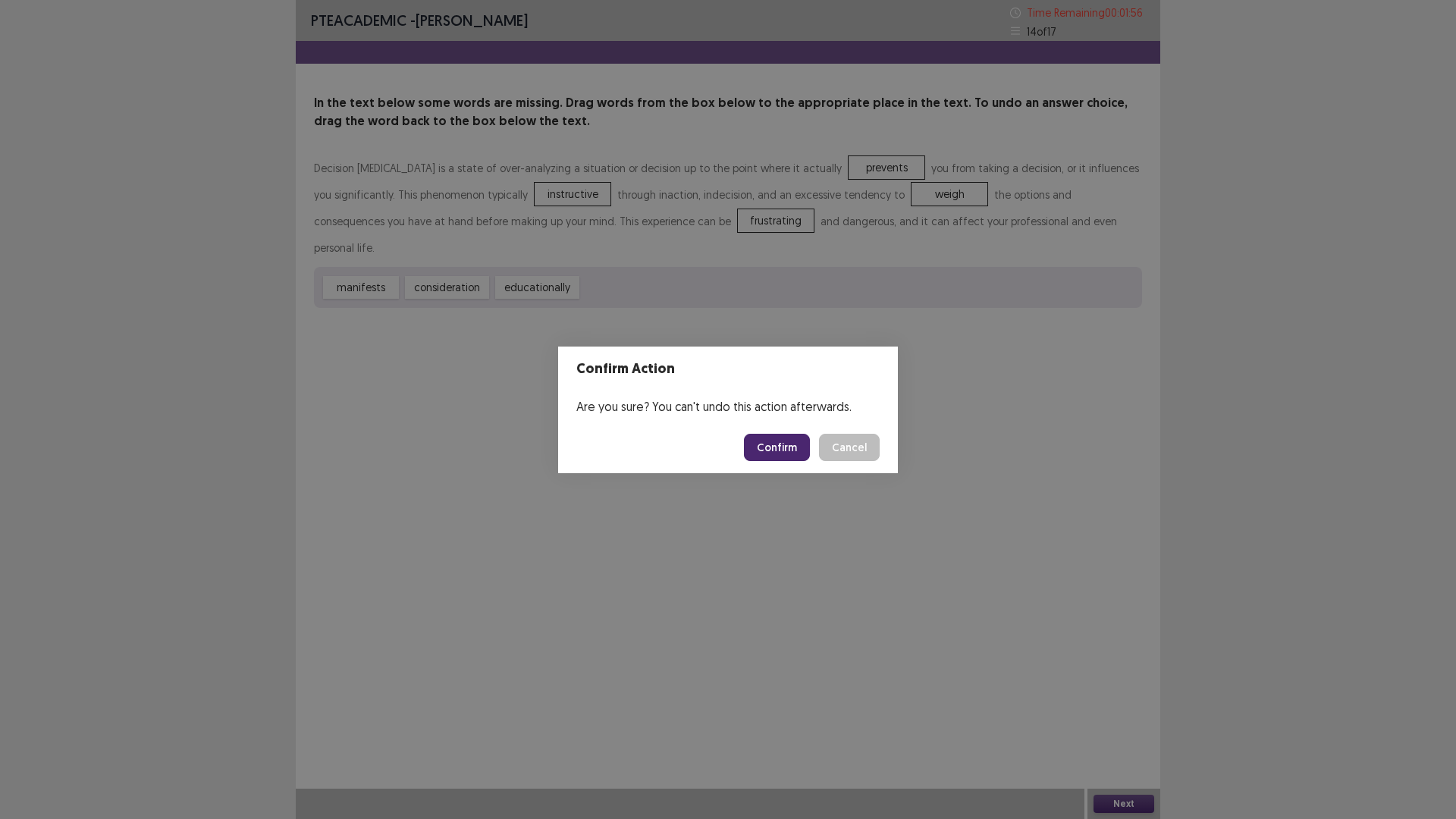
click at [775, 448] on button "Confirm" at bounding box center [777, 448] width 66 height 27
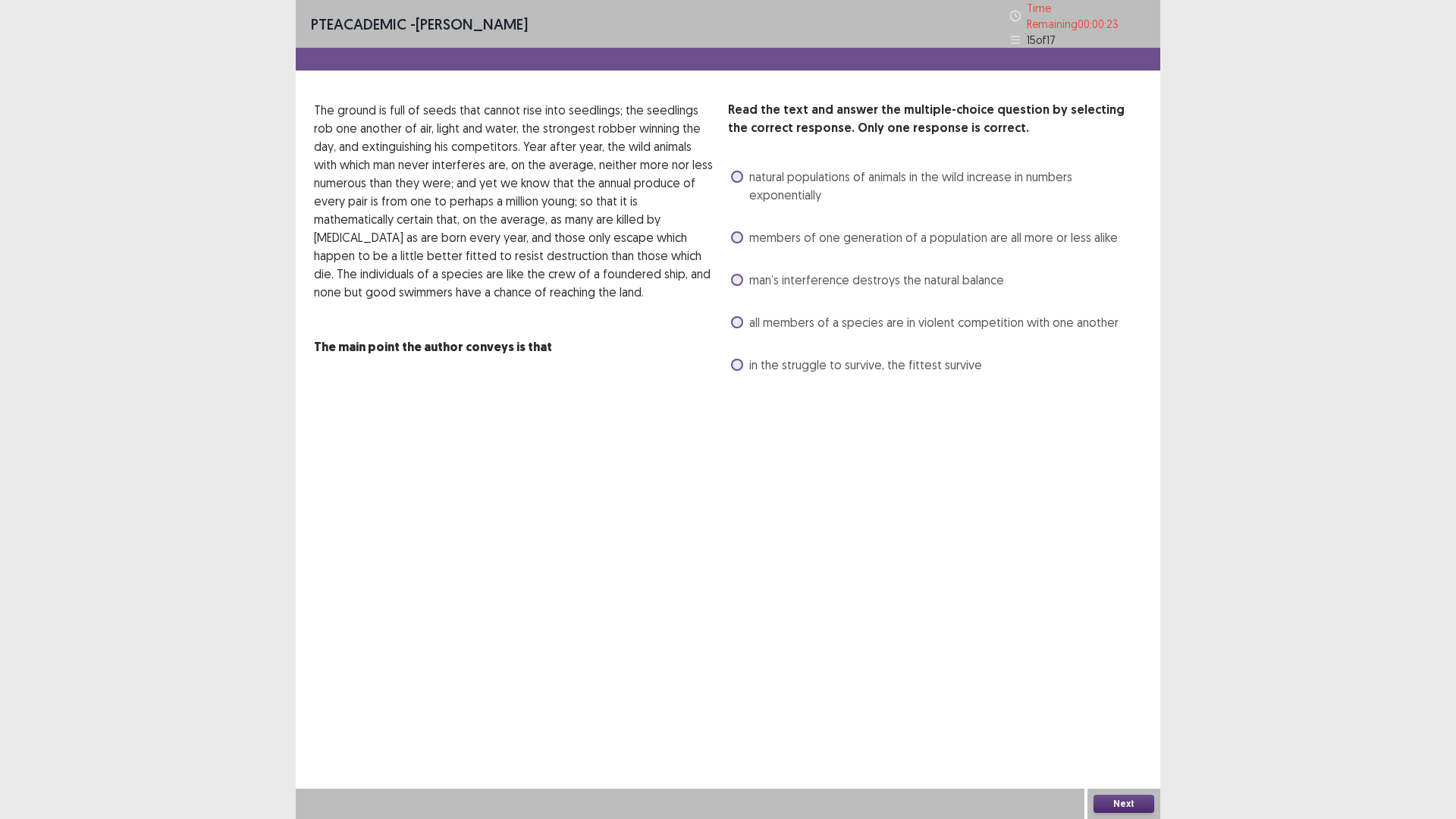
click at [738, 362] on span at bounding box center [737, 365] width 12 height 12
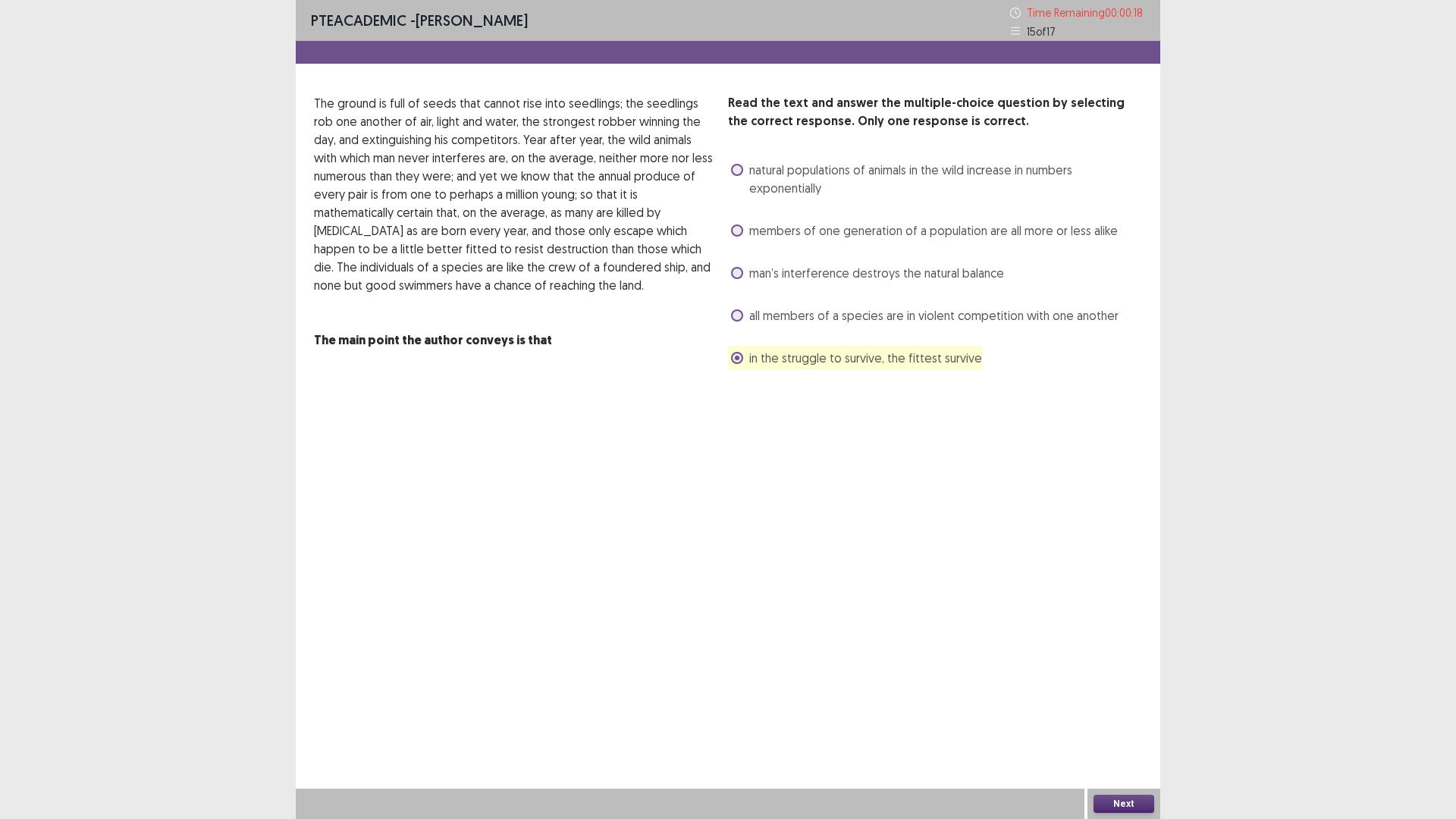
click at [1087, 716] on div "Next" at bounding box center [728, 804] width 865 height 30
click at [1118, 716] on button "Next" at bounding box center [1124, 804] width 61 height 19
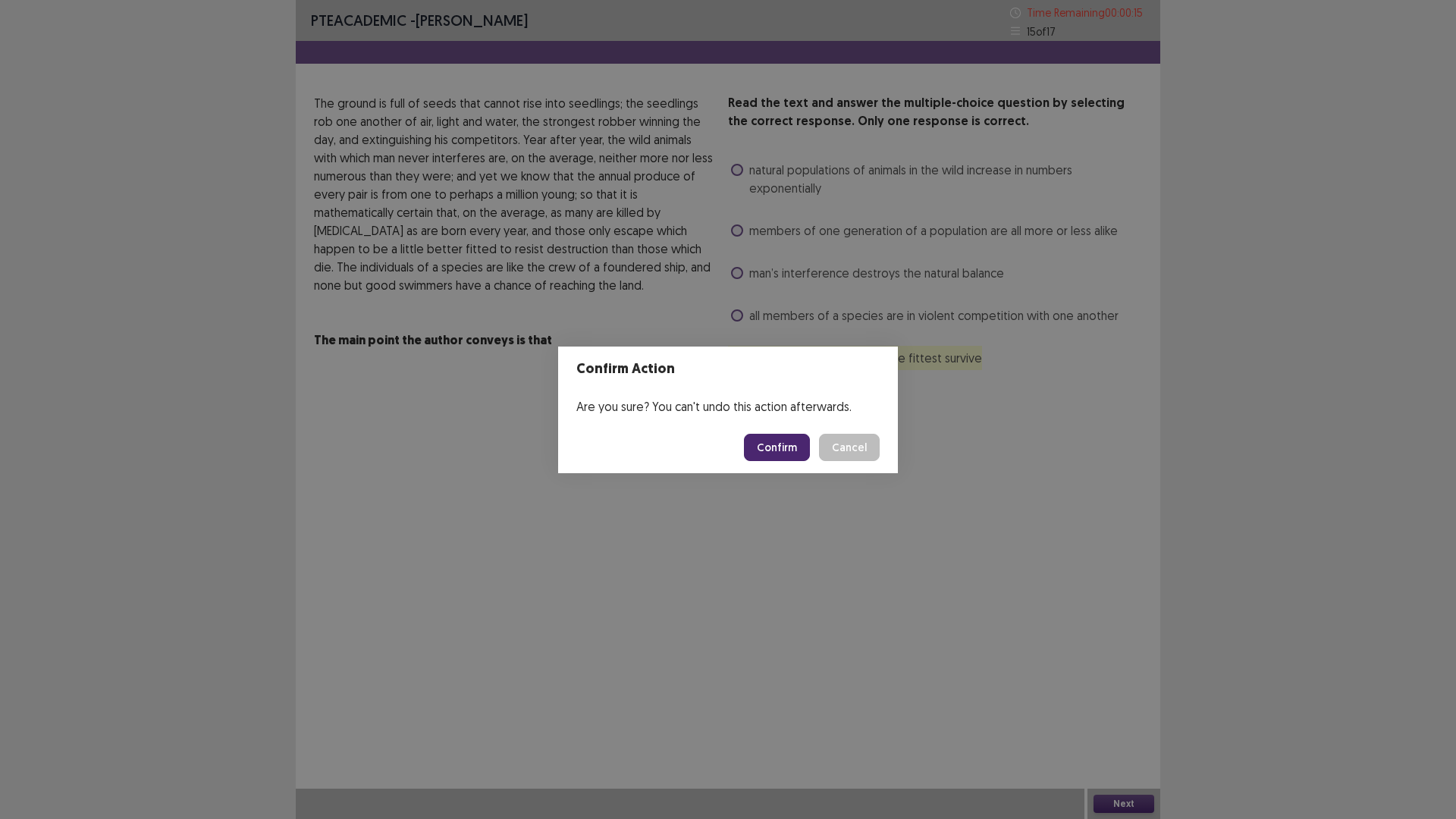
click at [770, 436] on button "Confirm" at bounding box center [777, 448] width 66 height 27
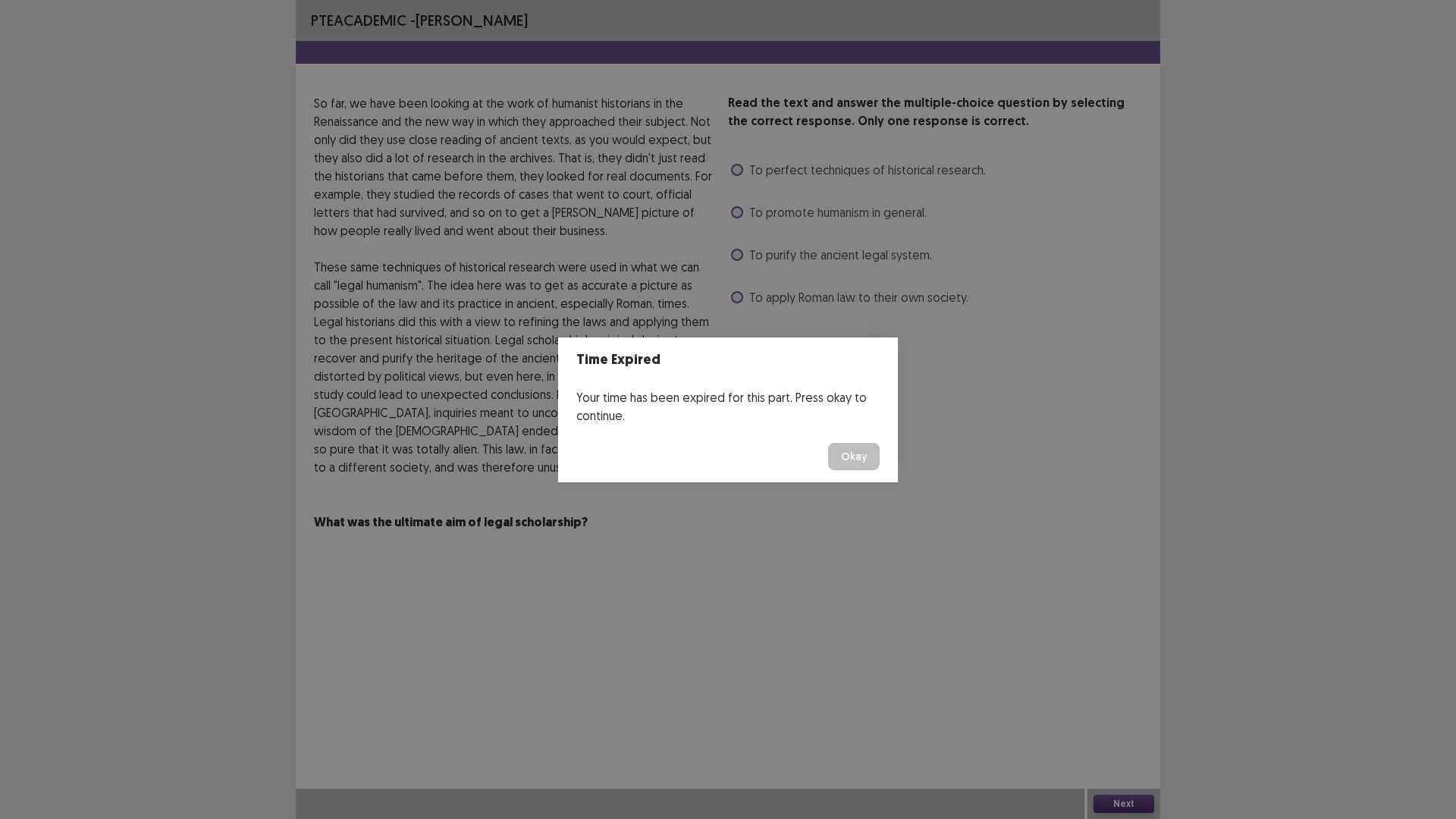
click at [858, 450] on button "Okay" at bounding box center [854, 456] width 52 height 27
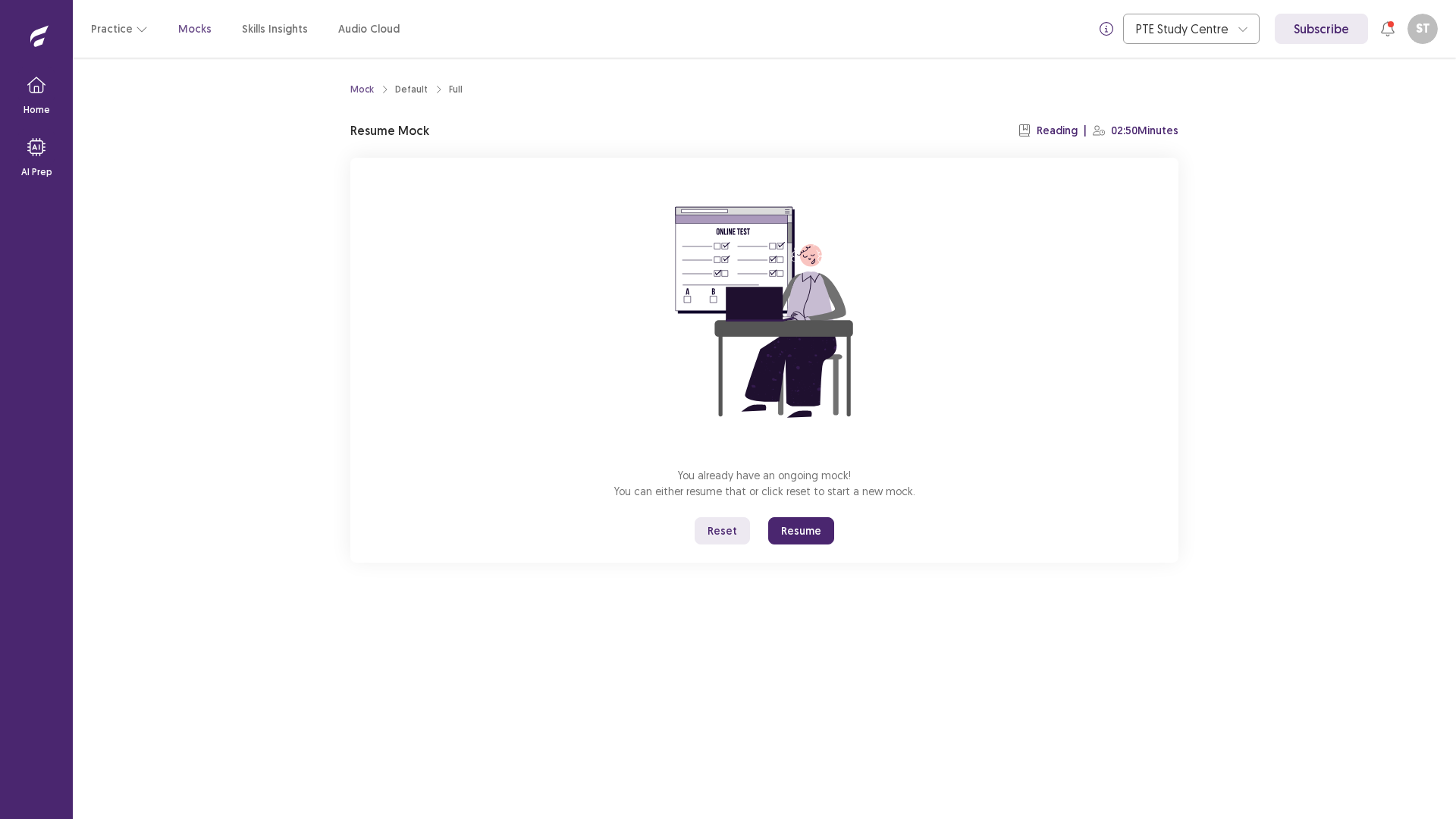
click at [814, 525] on button "Resume" at bounding box center [802, 530] width 66 height 27
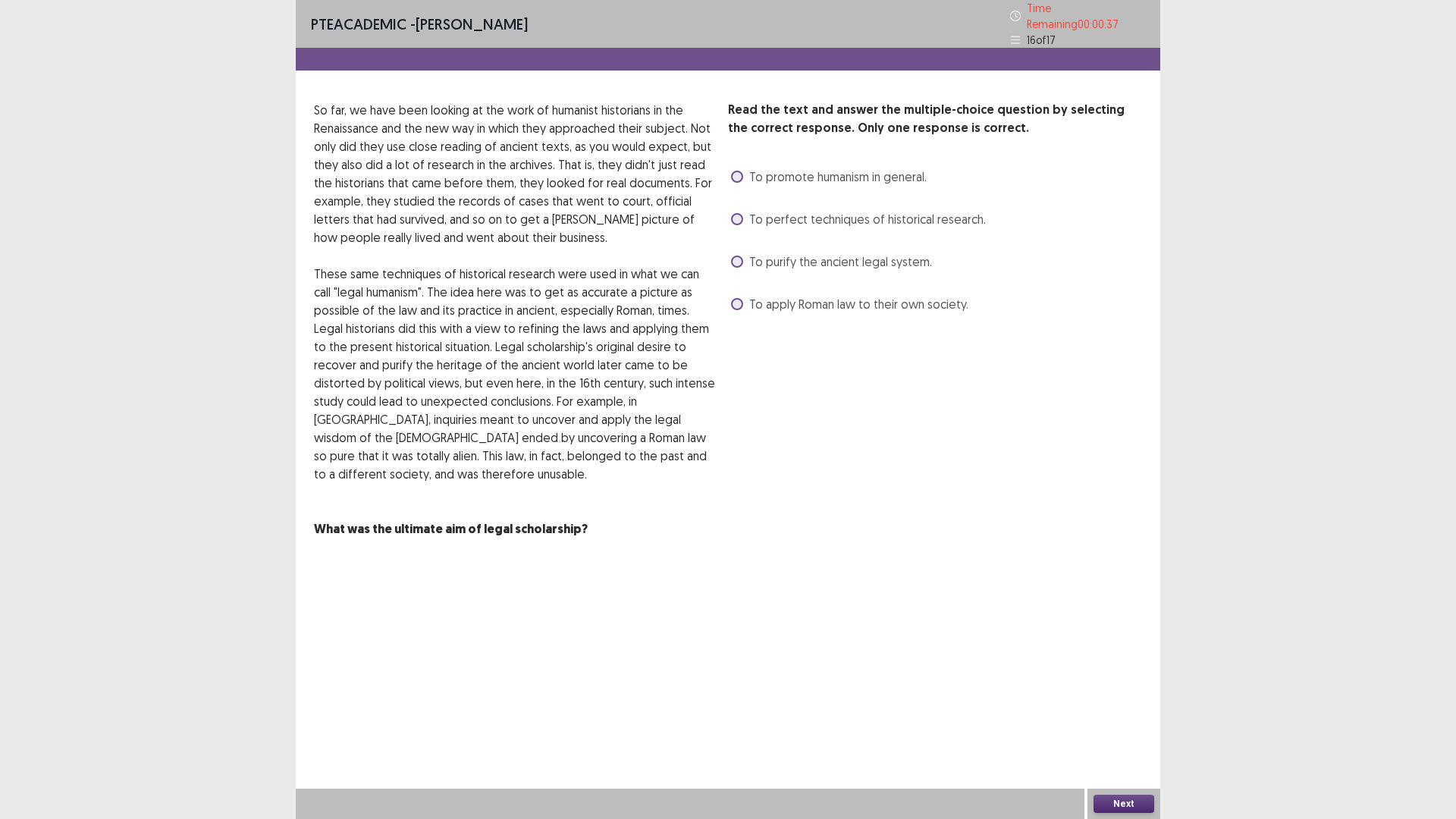
click at [739, 172] on span at bounding box center [737, 177] width 12 height 12
click at [1111, 716] on div "Next" at bounding box center [1124, 804] width 73 height 30
click at [1115, 716] on button "Next" at bounding box center [1124, 804] width 61 height 19
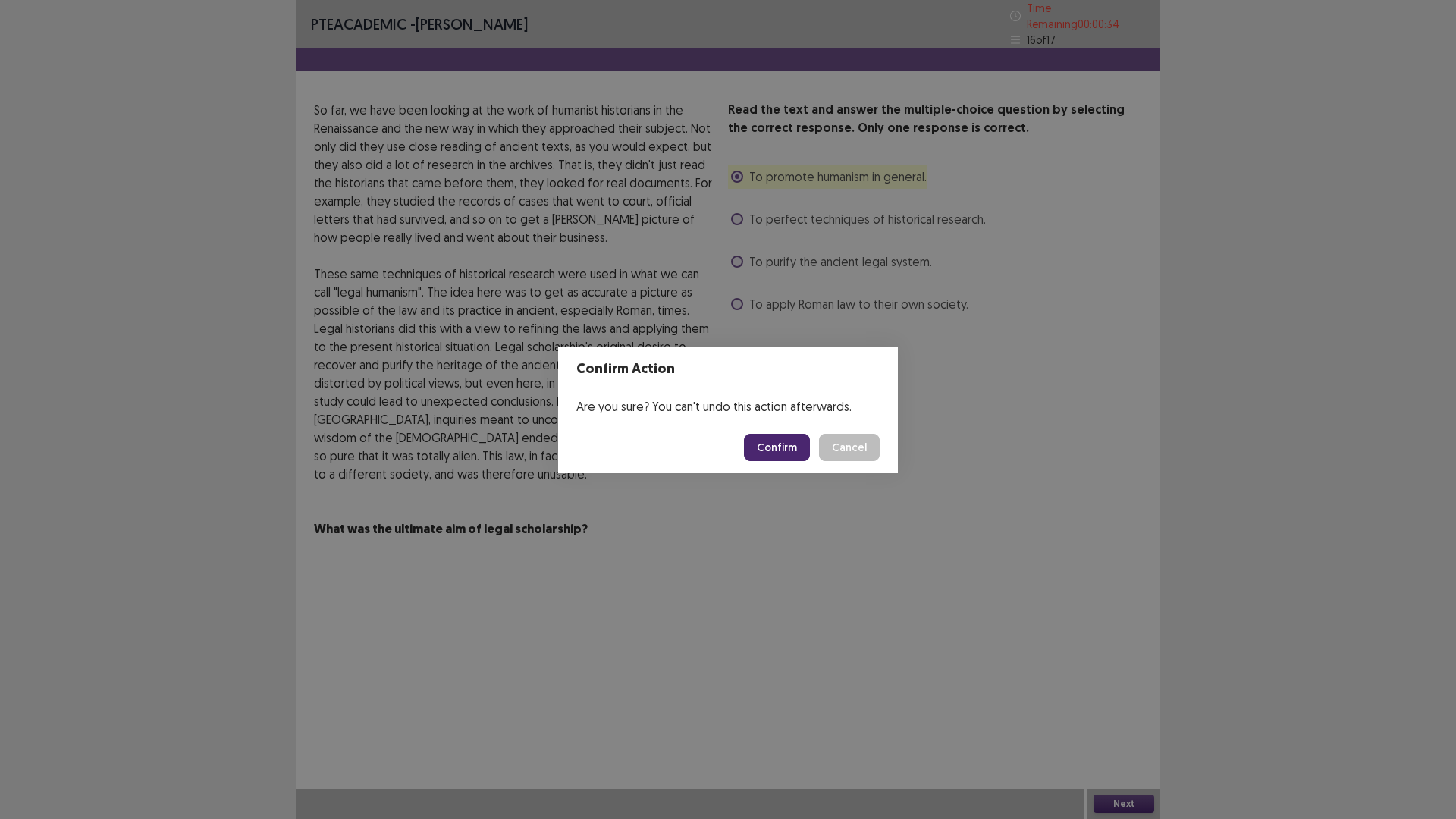
click at [795, 450] on button "Confirm" at bounding box center [777, 448] width 66 height 27
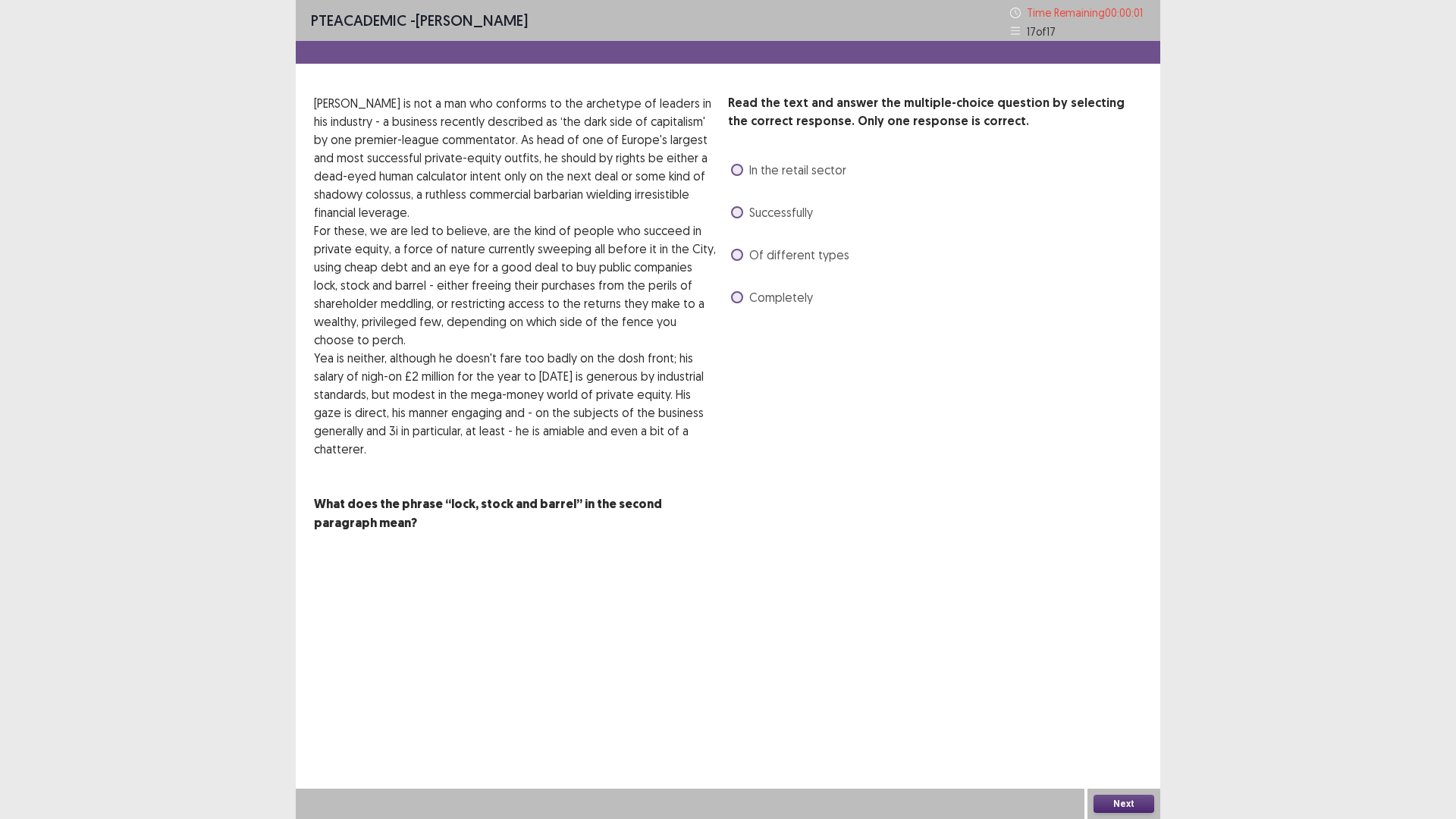
click at [731, 209] on span at bounding box center [737, 212] width 12 height 12
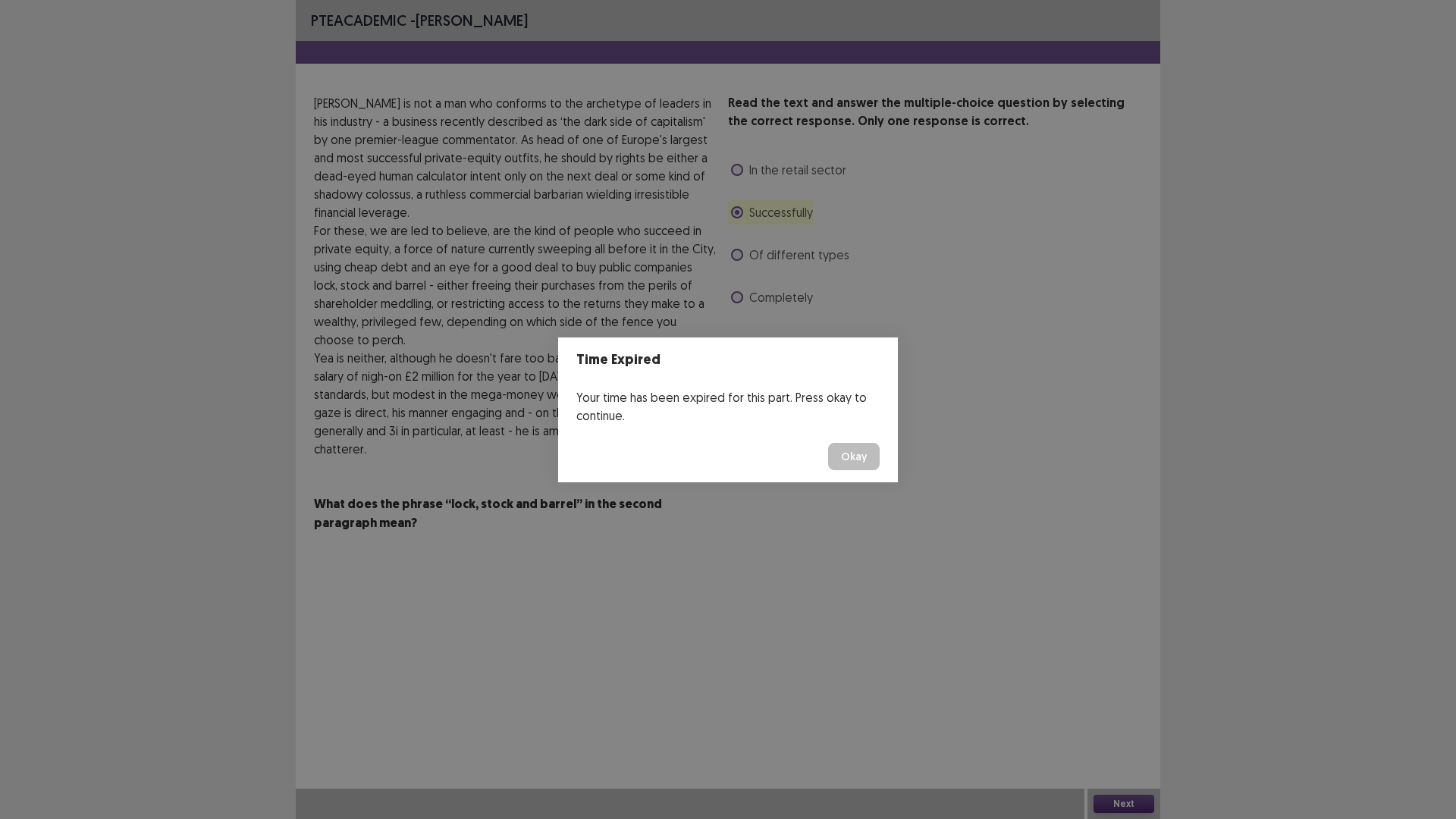
click at [837, 454] on button "Okay" at bounding box center [854, 456] width 52 height 27
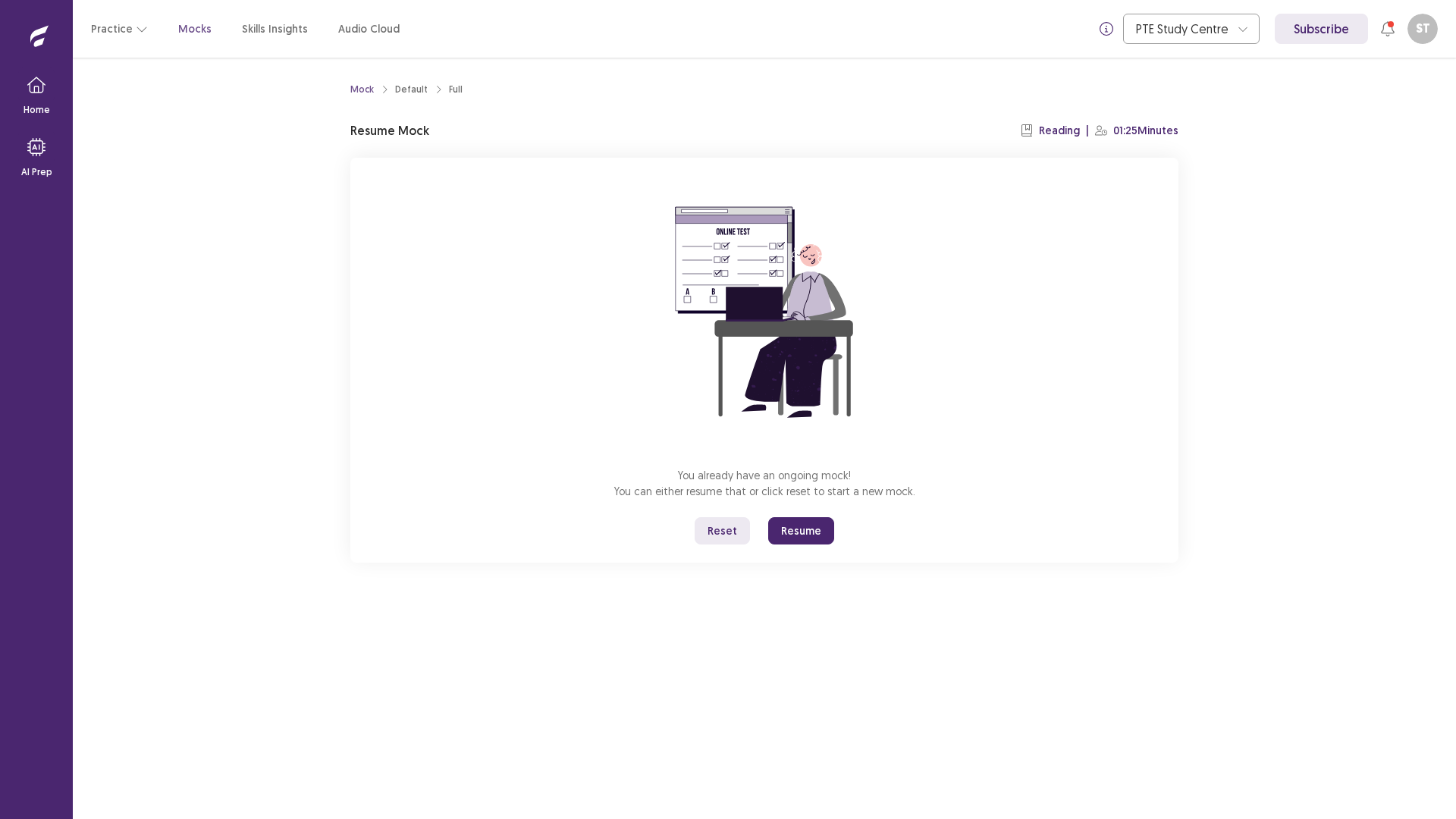
click at [816, 536] on button "Resume" at bounding box center [802, 530] width 66 height 27
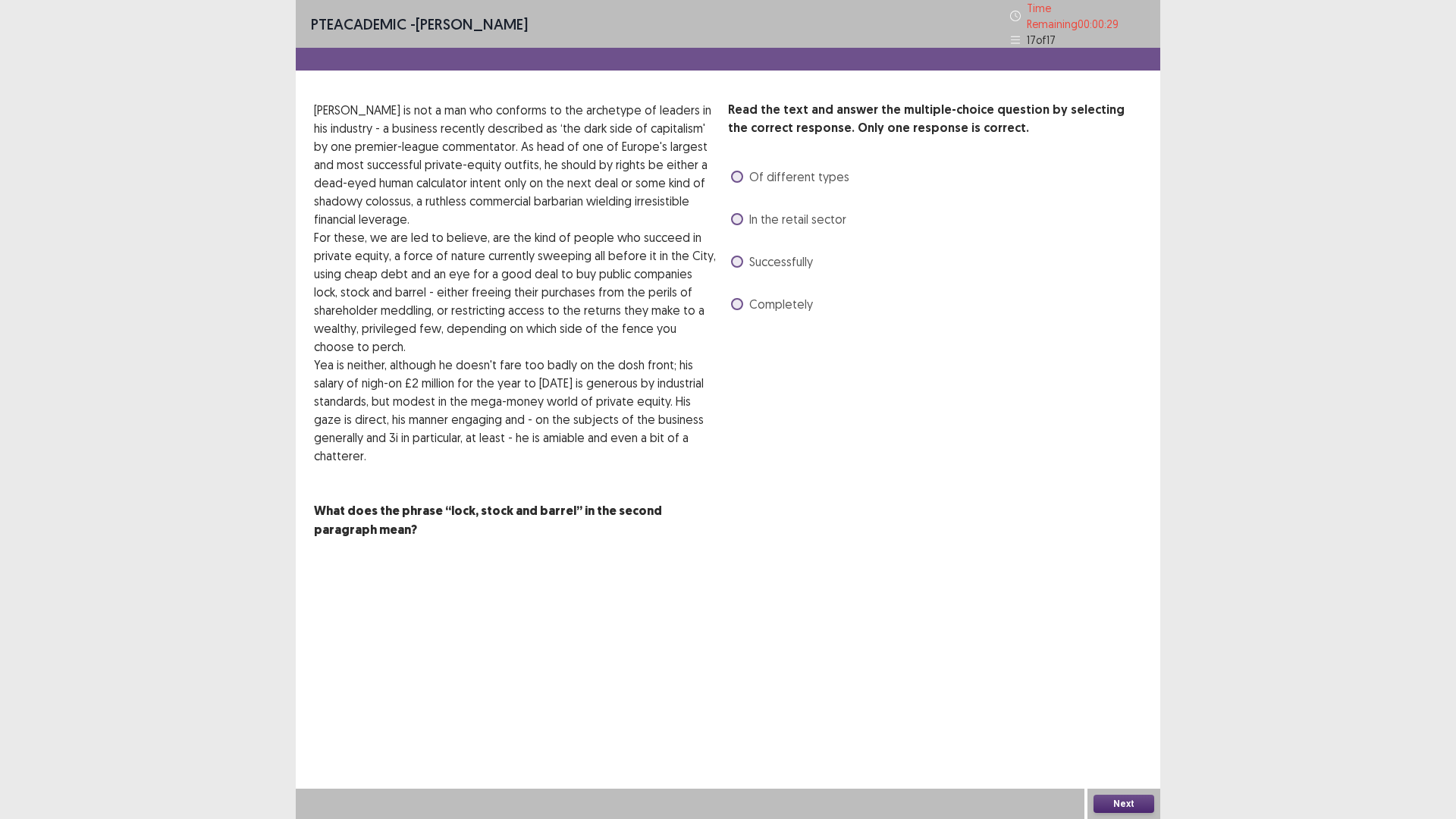
click at [741, 252] on label "Successfully" at bounding box center [772, 261] width 82 height 19
click at [1122, 716] on button "Next" at bounding box center [1124, 804] width 61 height 19
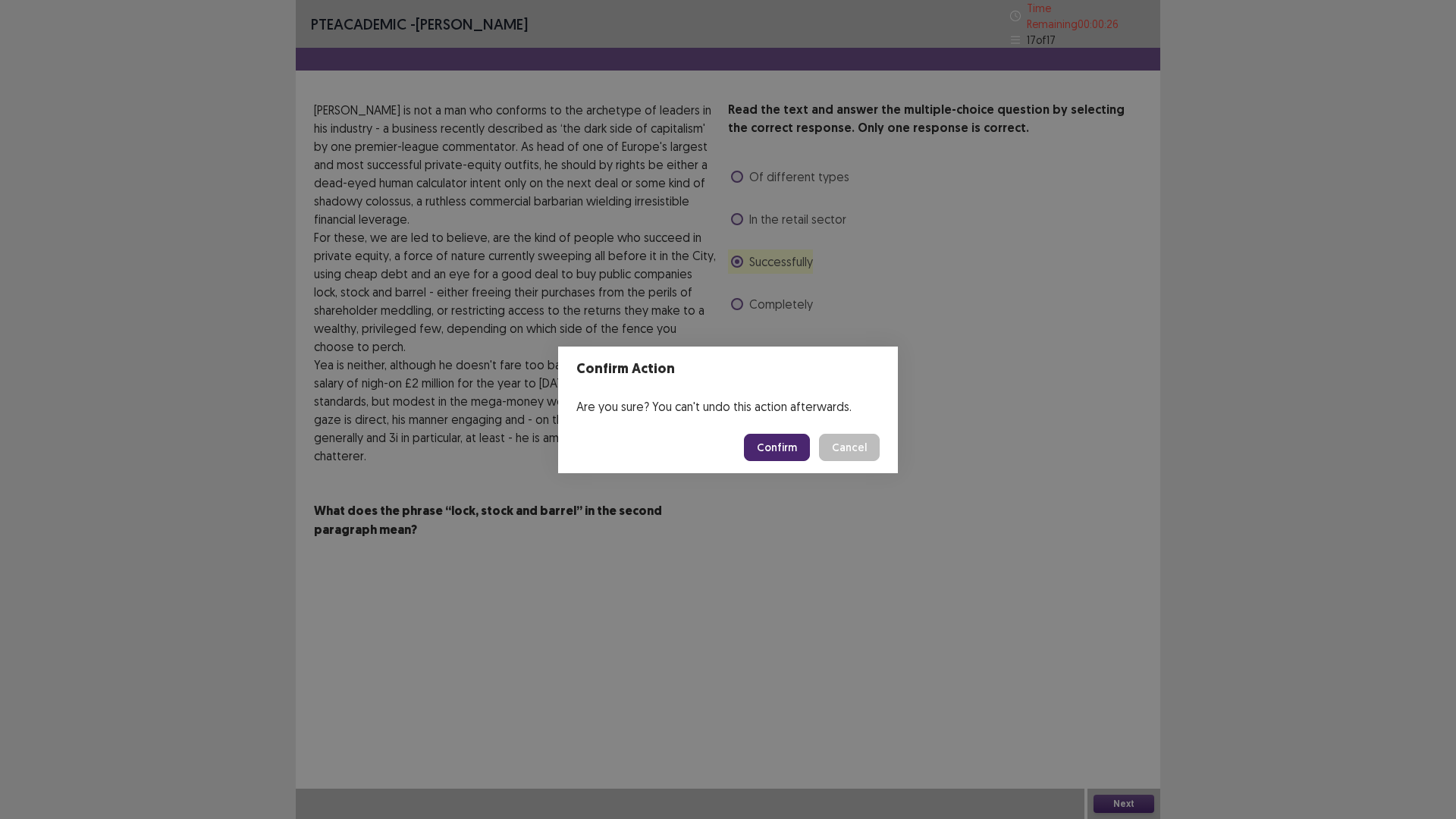
click at [779, 448] on button "Confirm" at bounding box center [777, 448] width 66 height 27
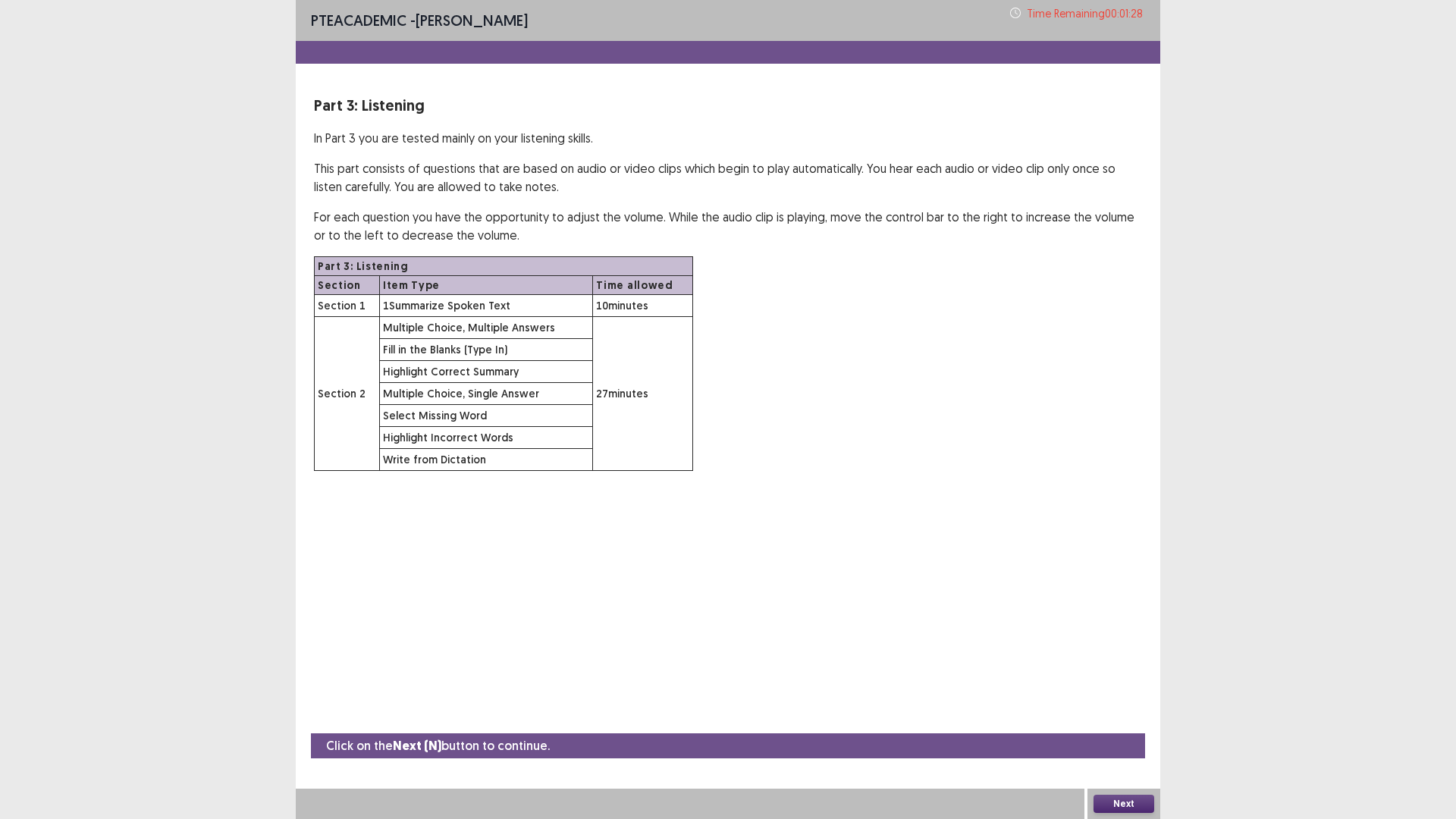
click at [1133, 716] on button "Next" at bounding box center [1124, 804] width 61 height 19
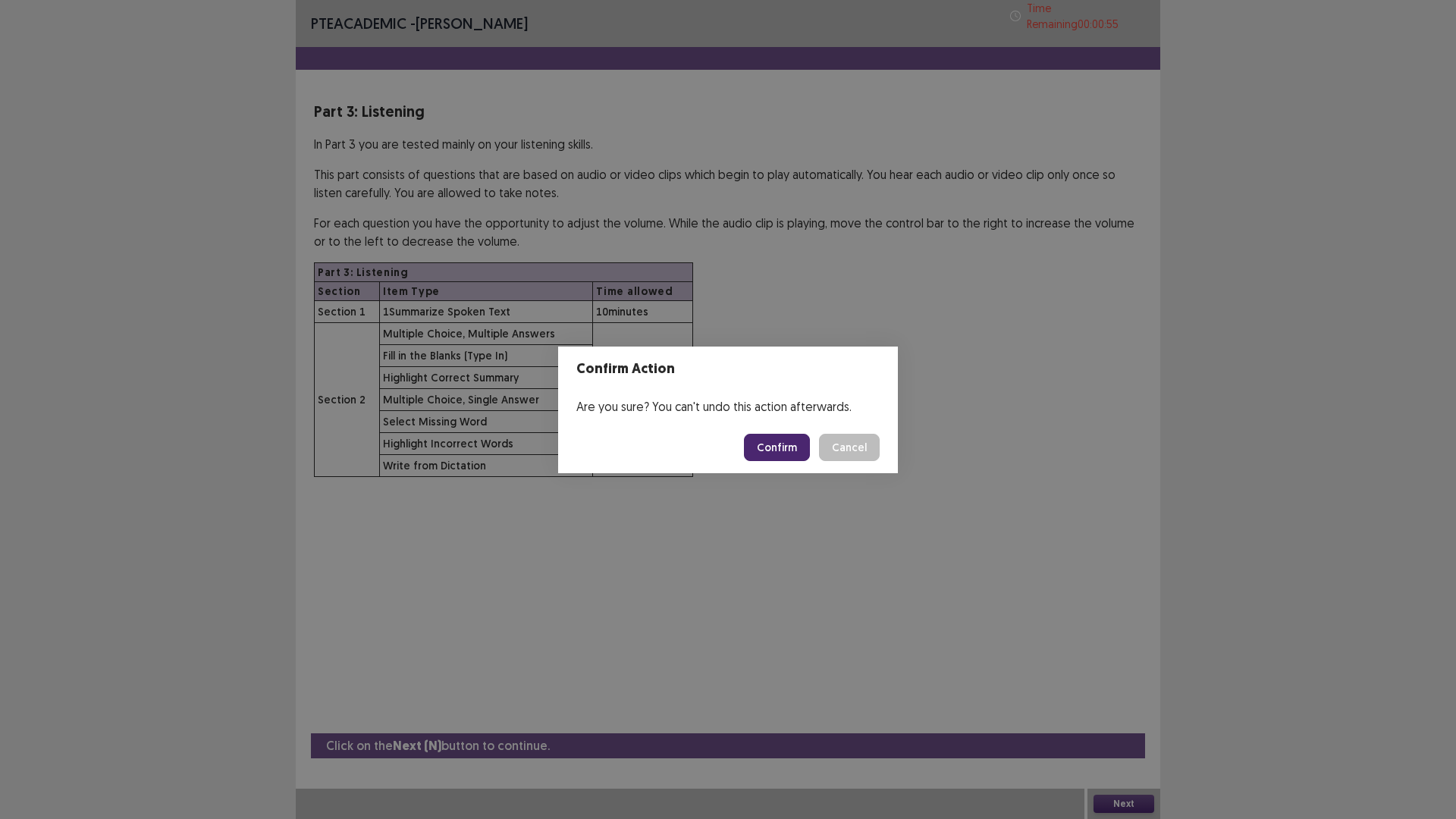
click at [770, 438] on button "Confirm" at bounding box center [777, 448] width 66 height 27
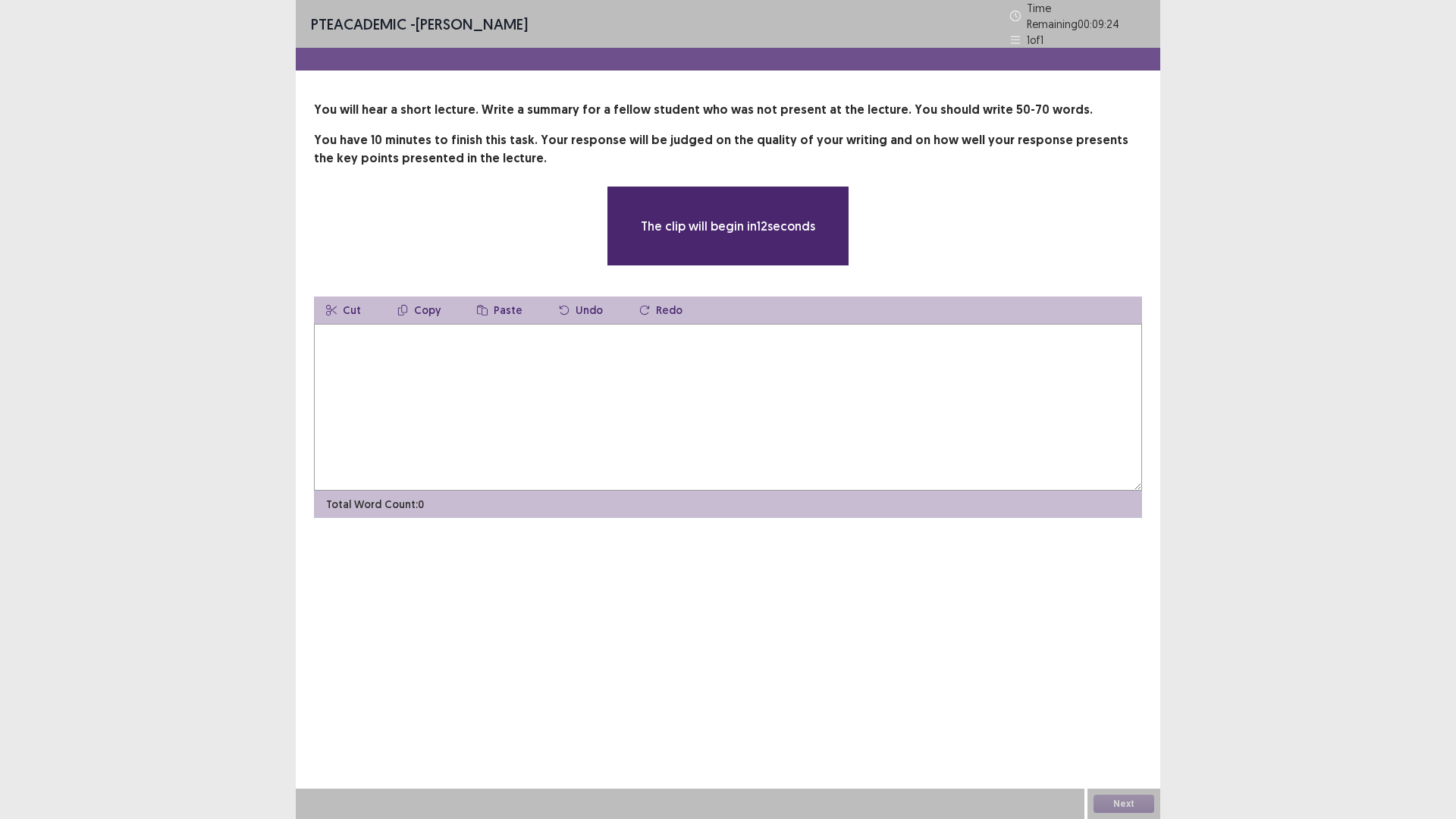
click at [554, 360] on textarea at bounding box center [728, 407] width 829 height 167
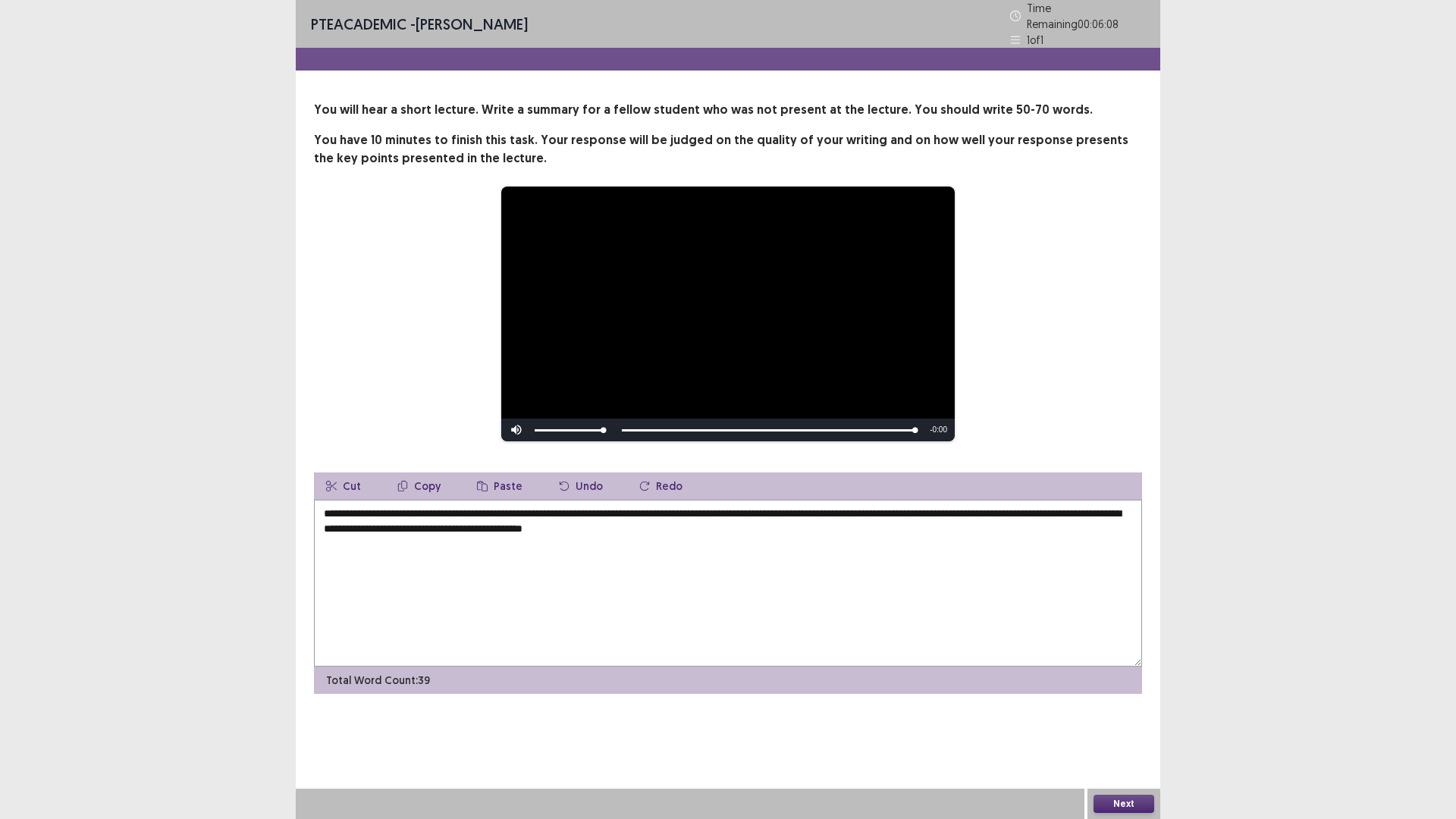
click at [359, 536] on textarea "**********" at bounding box center [728, 583] width 829 height 167
click at [806, 564] on textarea "**********" at bounding box center [728, 583] width 829 height 167
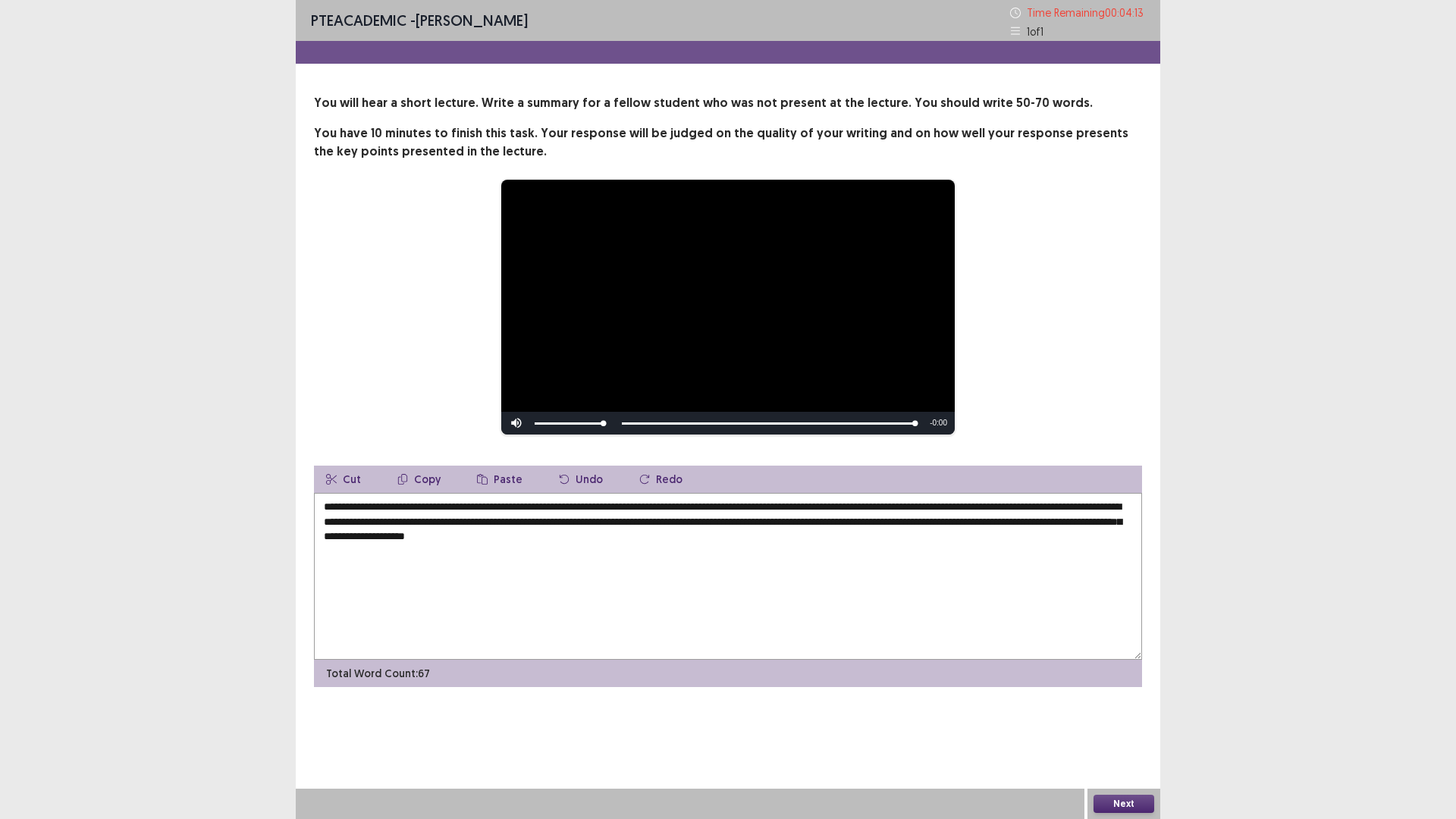
type textarea "**********"
click at [1116, 716] on button "Next" at bounding box center [1124, 804] width 61 height 19
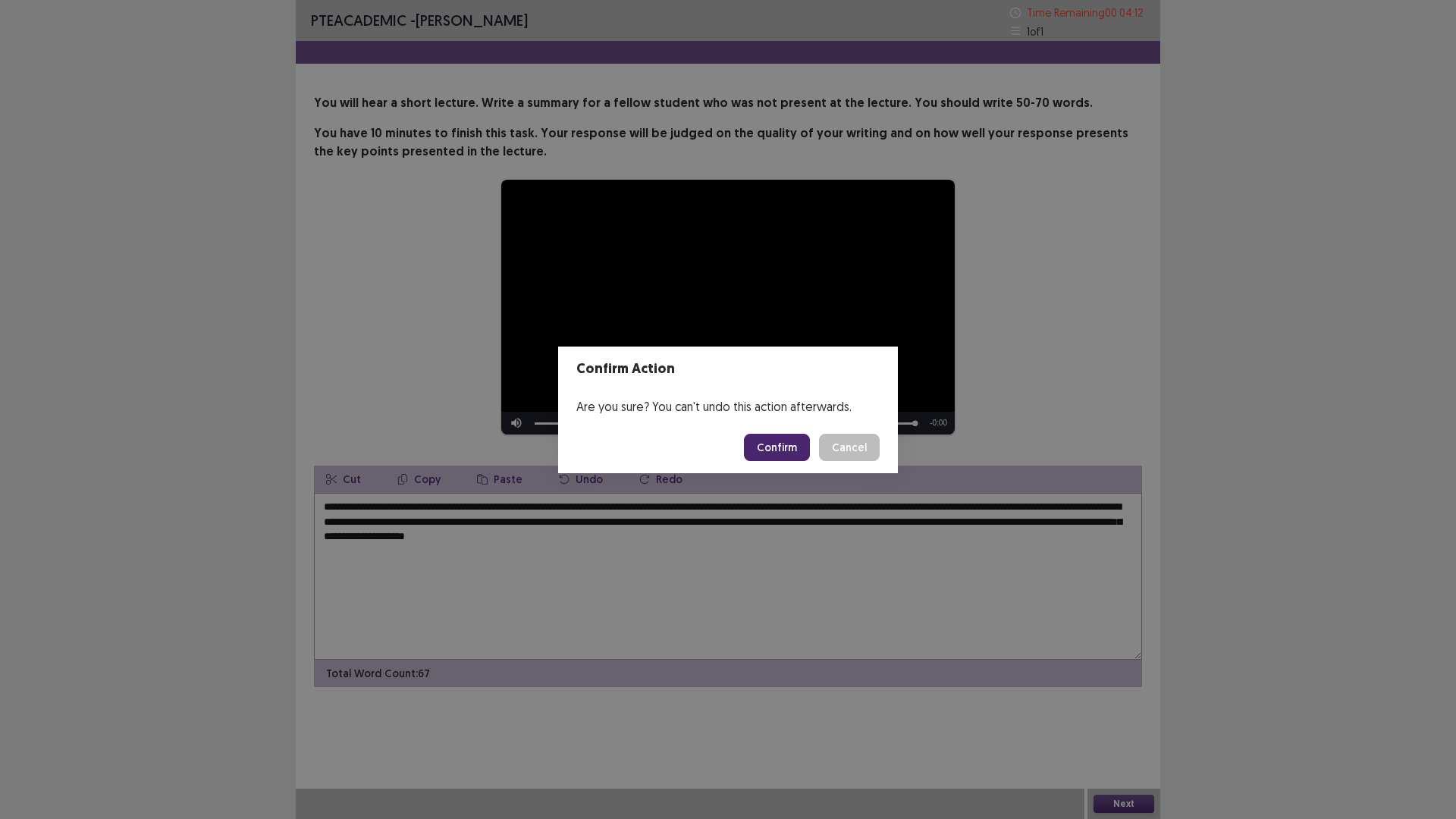
click at [764, 454] on button "Confirm" at bounding box center [777, 448] width 66 height 27
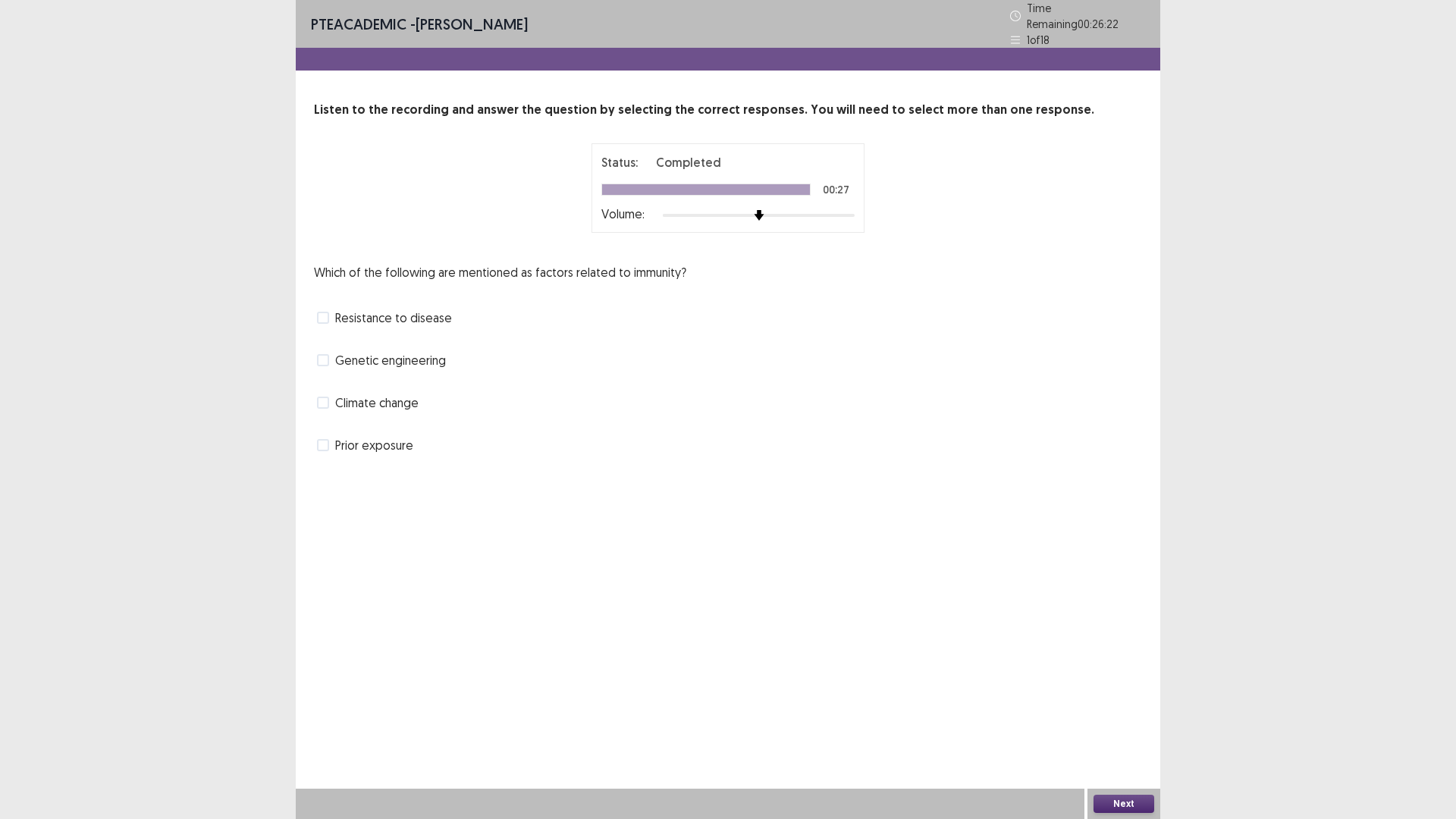
click at [317, 393] on label "Climate change" at bounding box center [368, 403] width 102 height 19
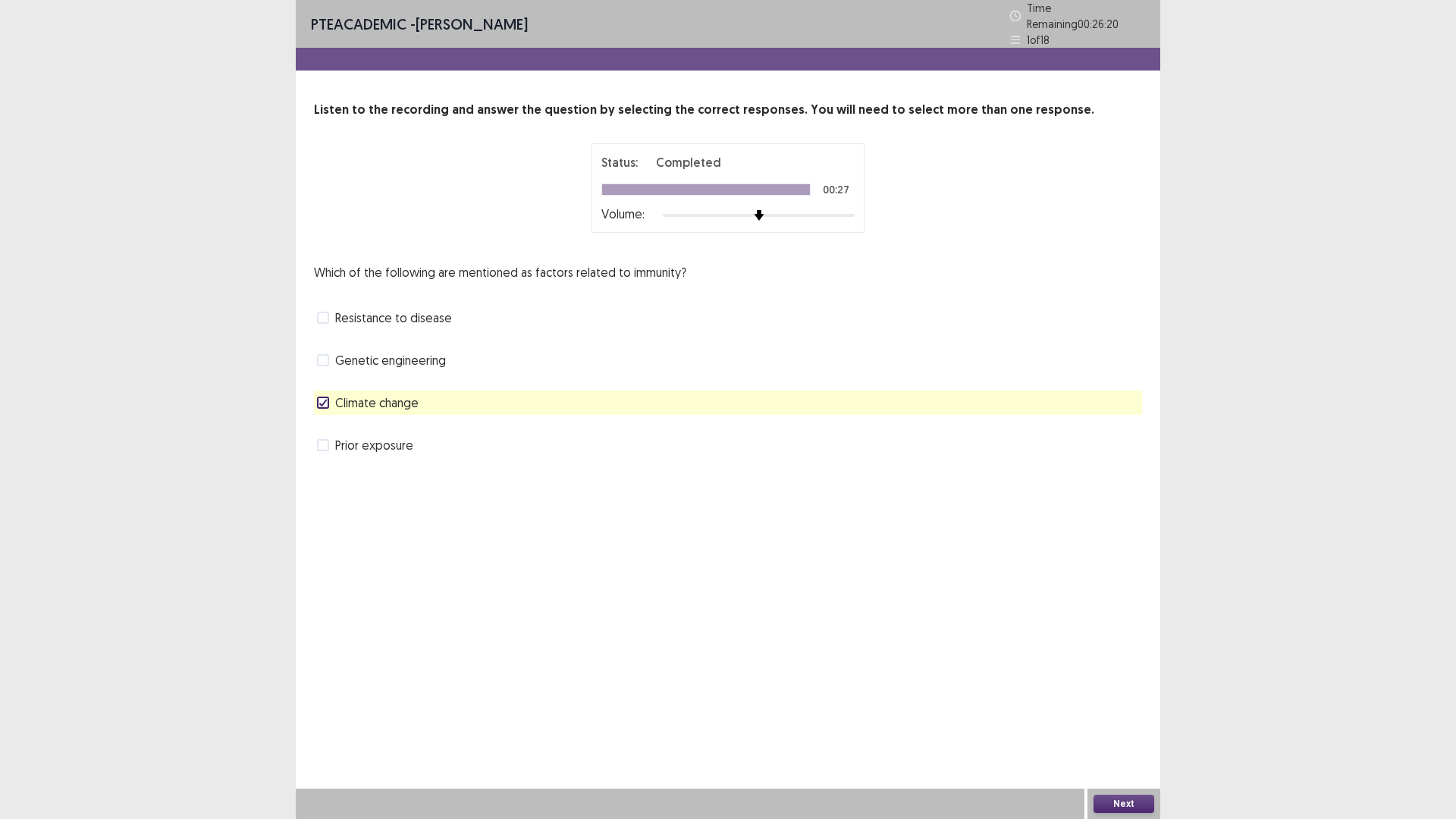
click at [1122, 716] on button "Next" at bounding box center [1124, 804] width 61 height 19
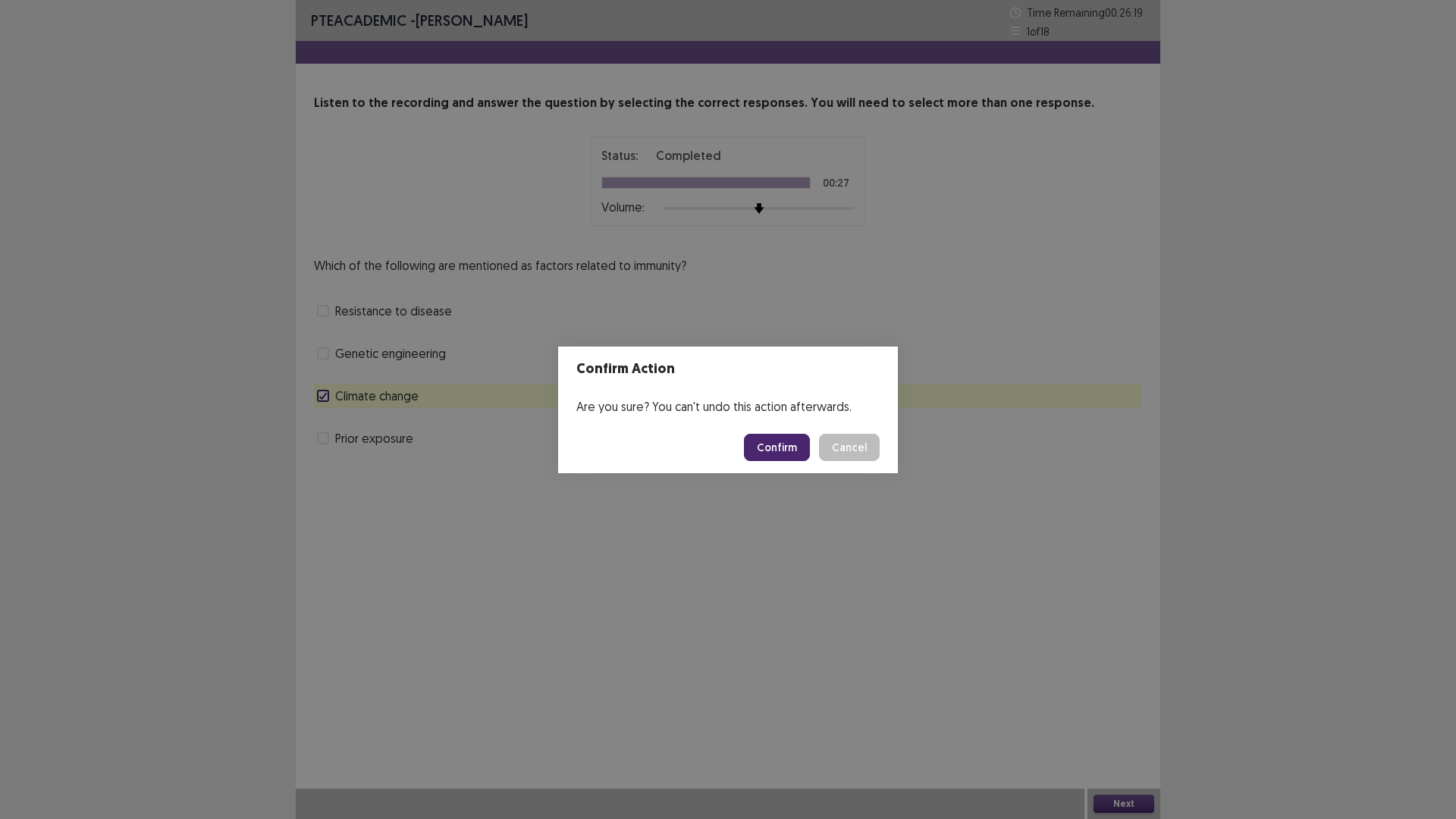
click at [810, 453] on button "Confirm" at bounding box center [777, 448] width 66 height 27
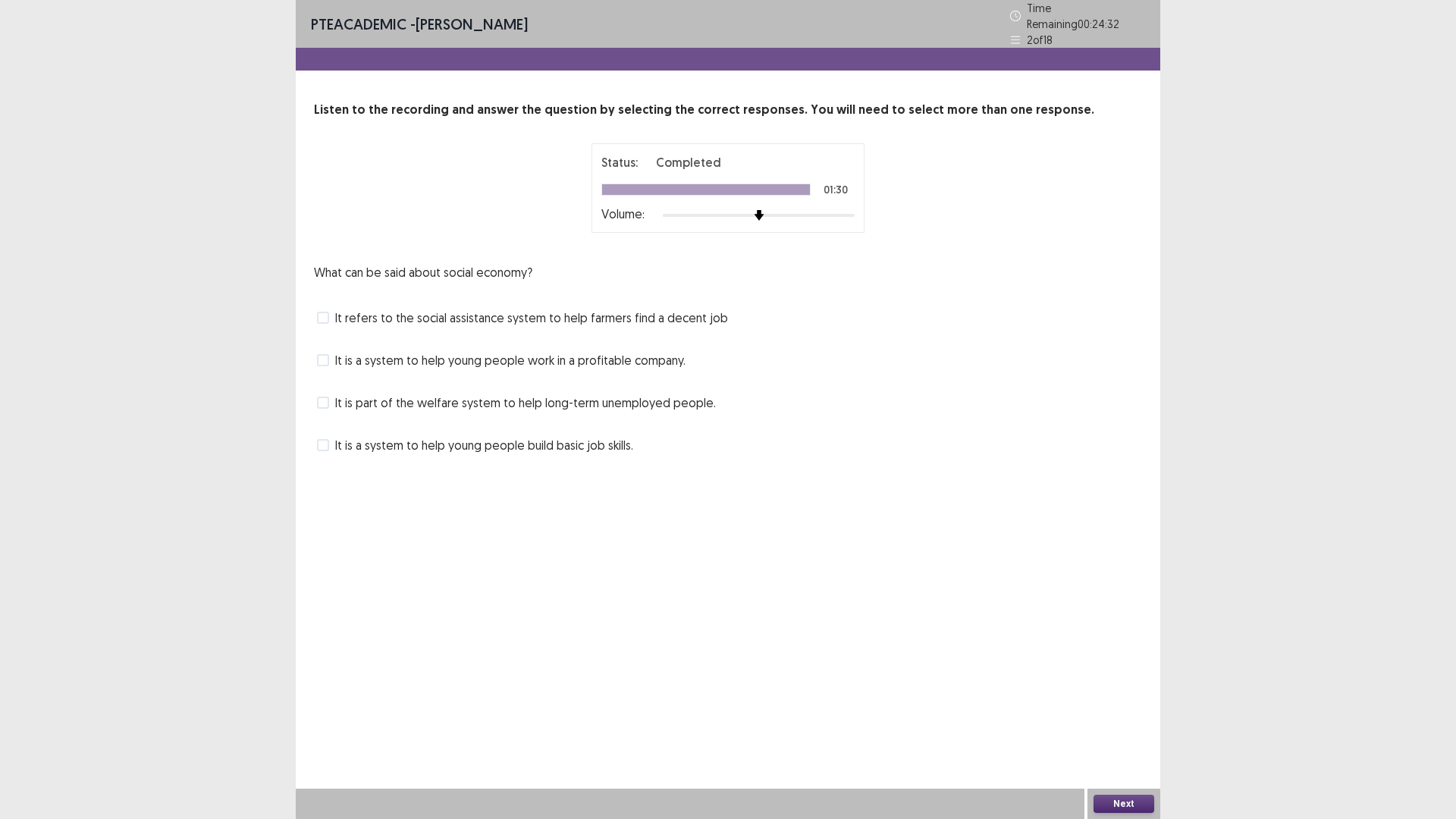
click at [339, 436] on span "It is a system to help young people build basic job skills." at bounding box center [484, 445] width 298 height 19
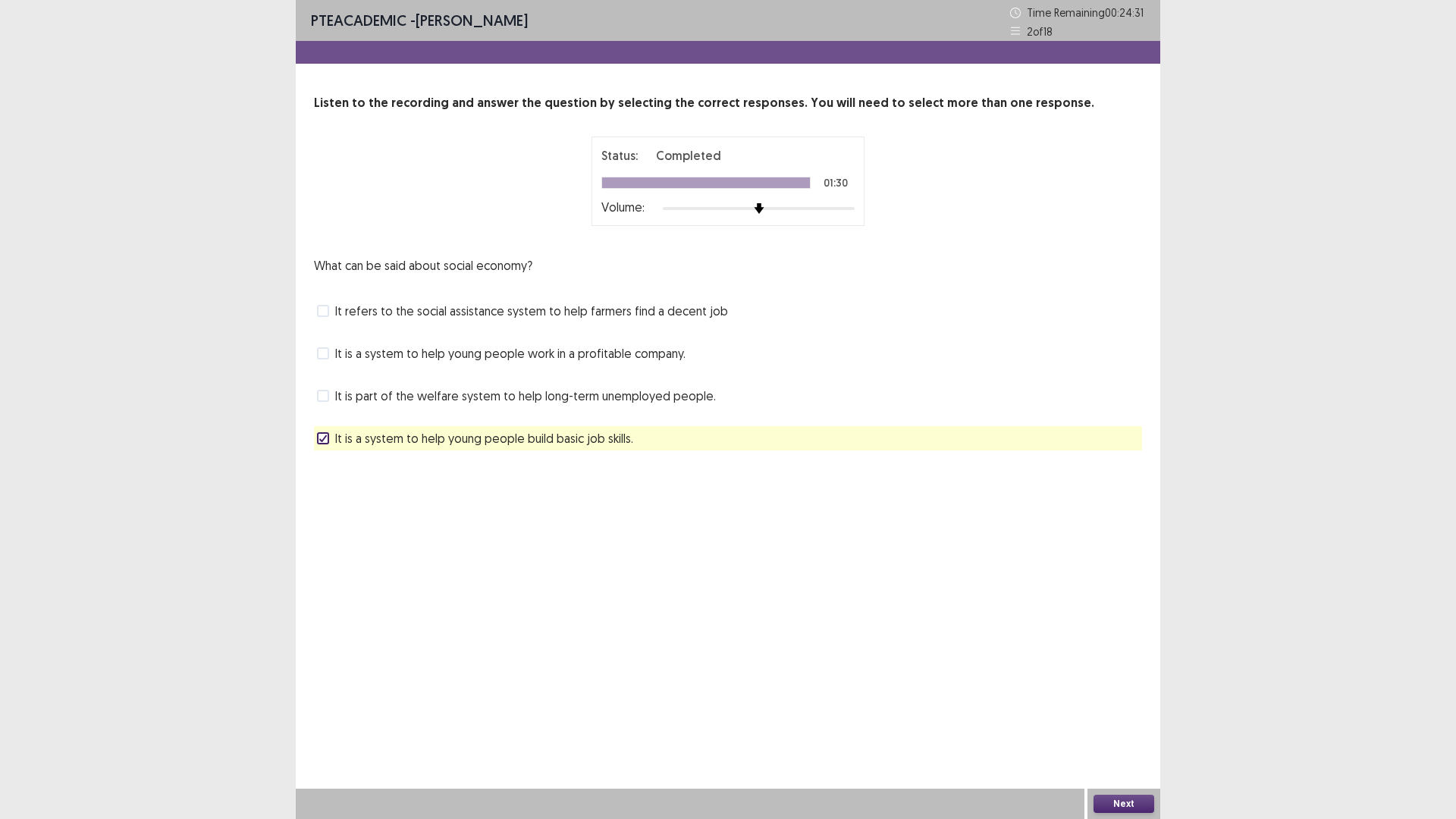
click at [1106, 716] on button "Next" at bounding box center [1124, 804] width 61 height 19
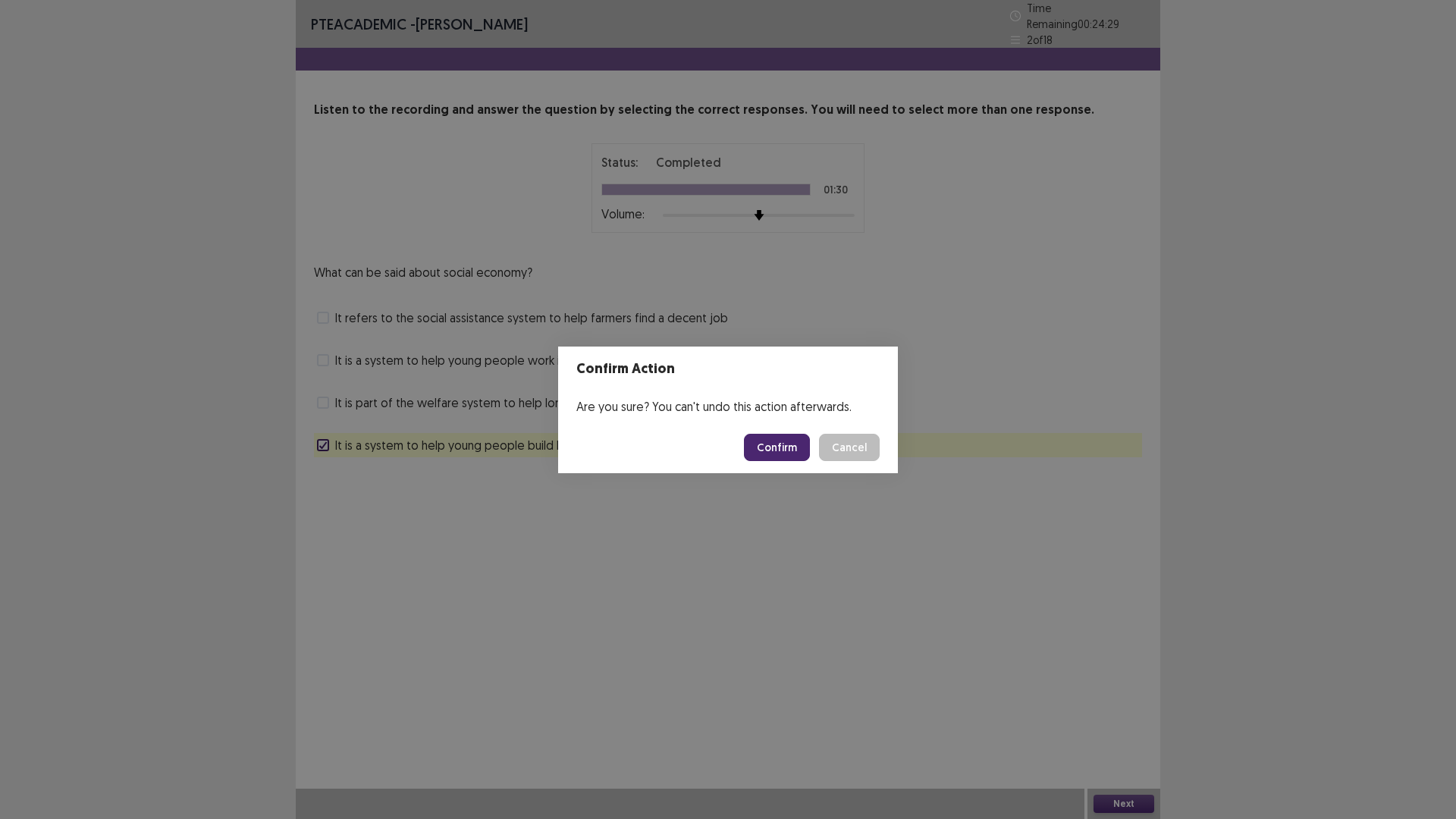
click at [789, 443] on button "Confirm" at bounding box center [777, 448] width 66 height 27
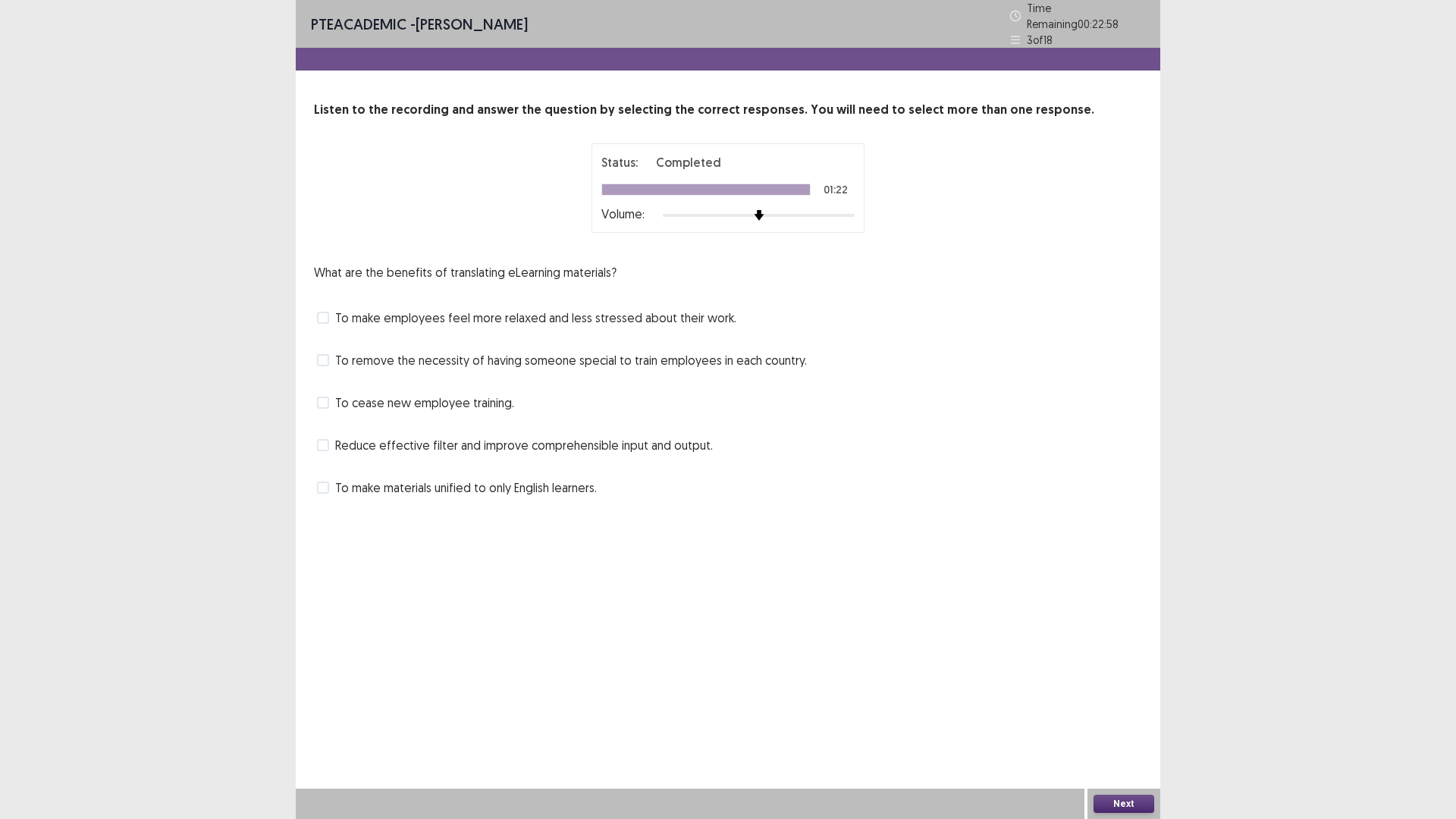
click at [328, 360] on label "To remove the necessity of having someone special to train employees in each co…" at bounding box center [562, 360] width 490 height 19
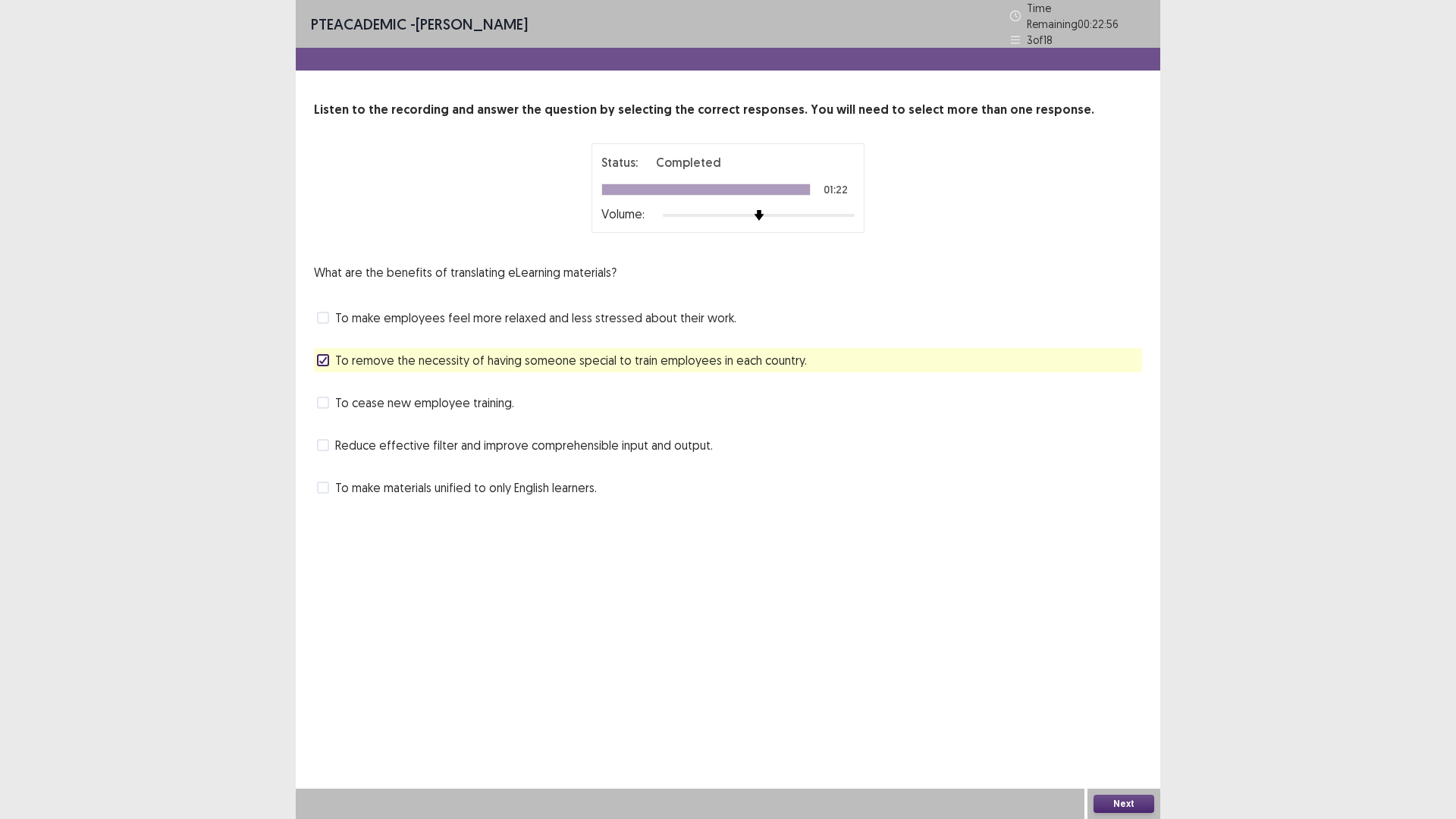
click at [1151, 716] on button "Next" at bounding box center [1124, 804] width 61 height 19
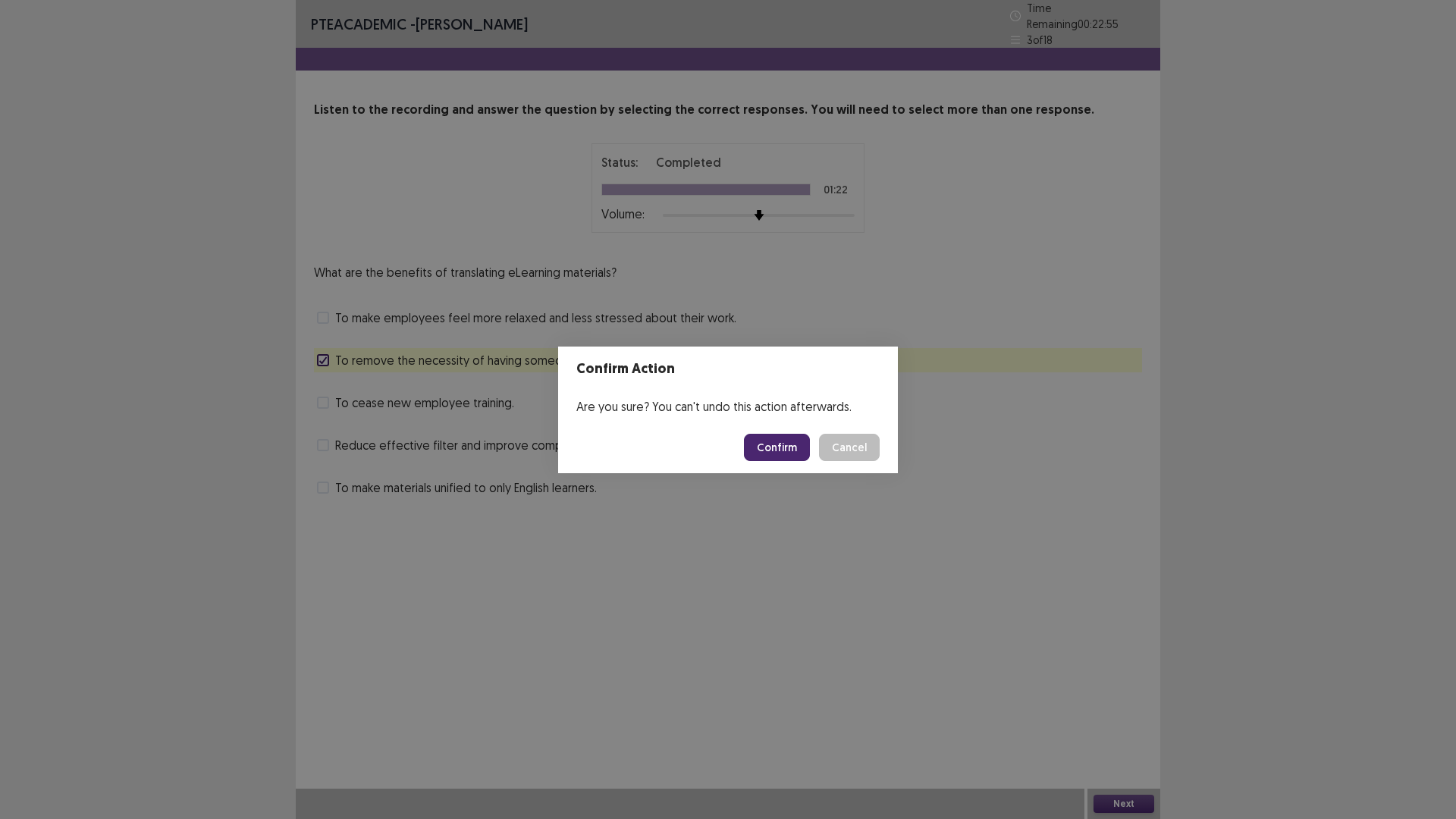
click at [786, 448] on button "Confirm" at bounding box center [777, 448] width 66 height 27
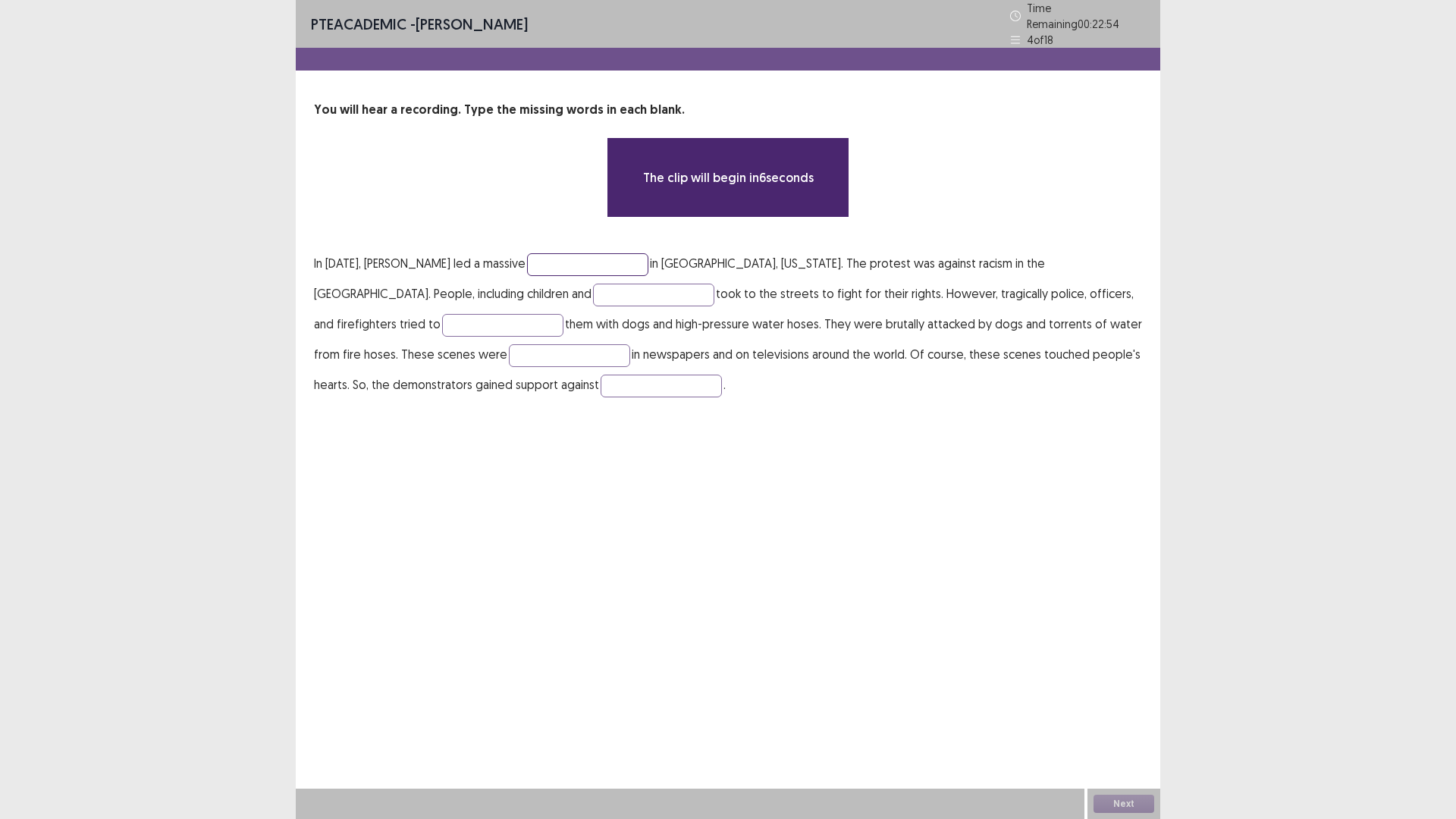
click at [595, 256] on input "text" at bounding box center [587, 264] width 121 height 23
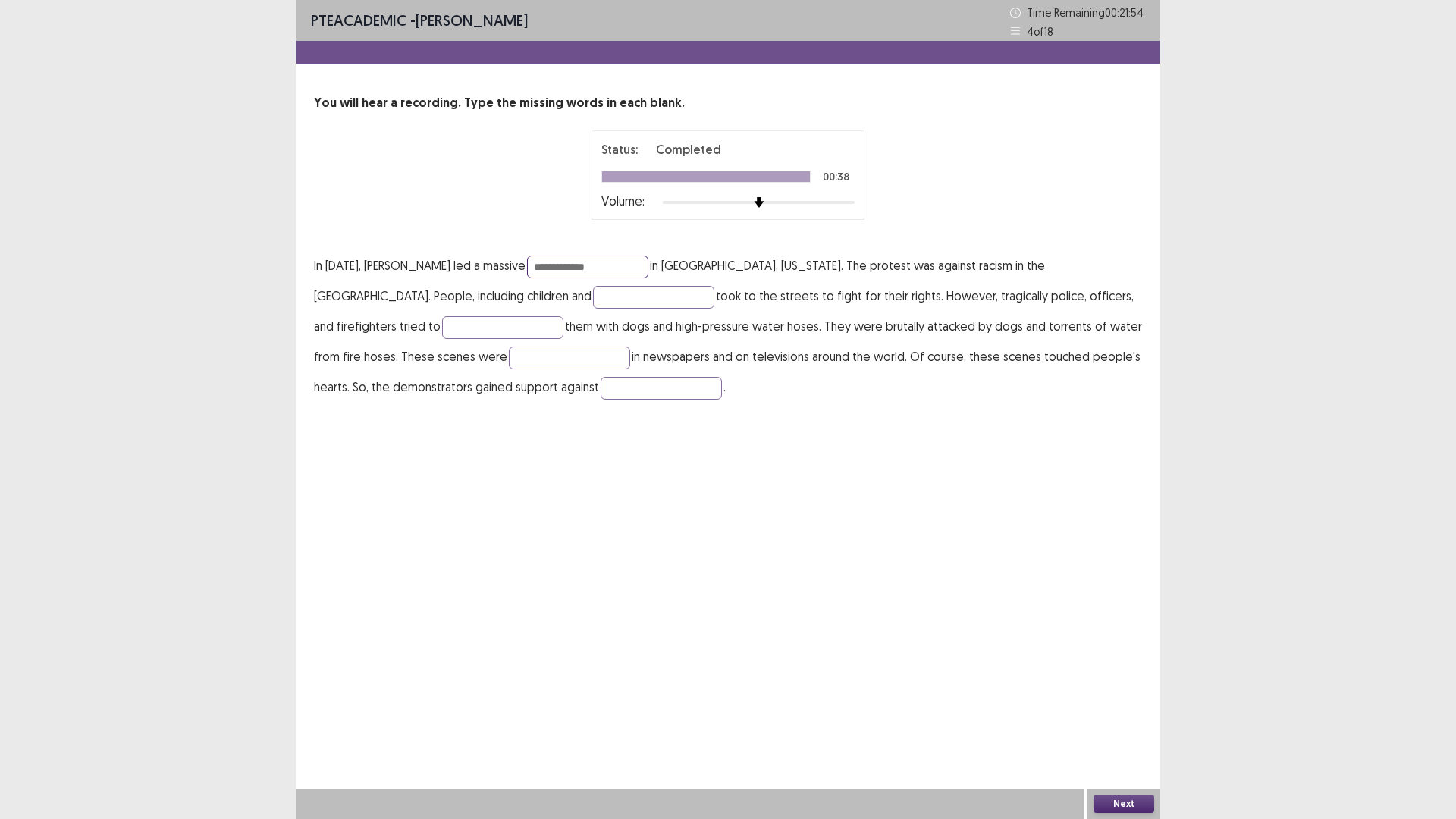
type input "**********"
type input "*******"
type input "****"
type input "*****"
type input "*"
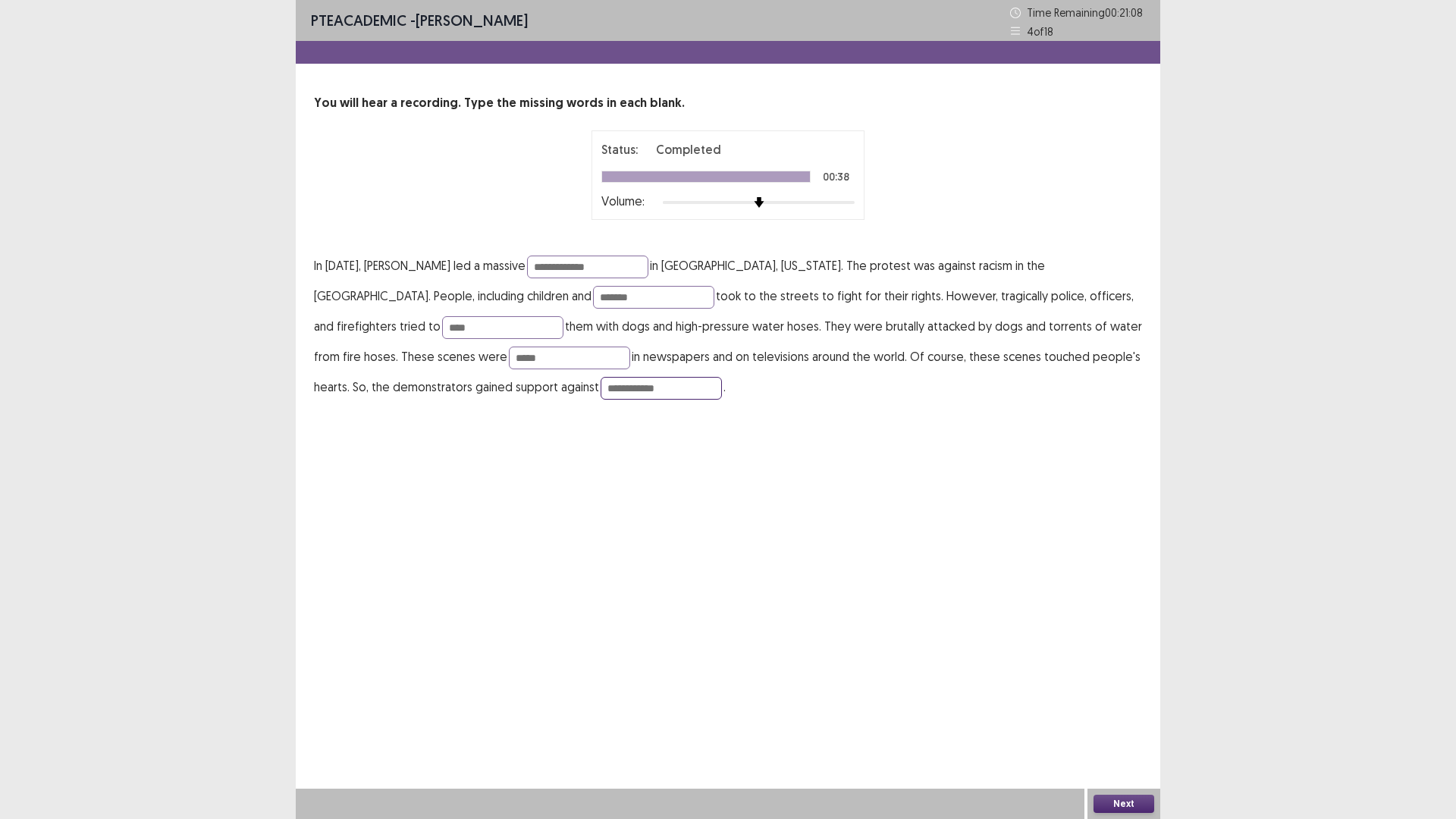
type input "**********"
click at [1141, 716] on button "Next" at bounding box center [1124, 804] width 61 height 19
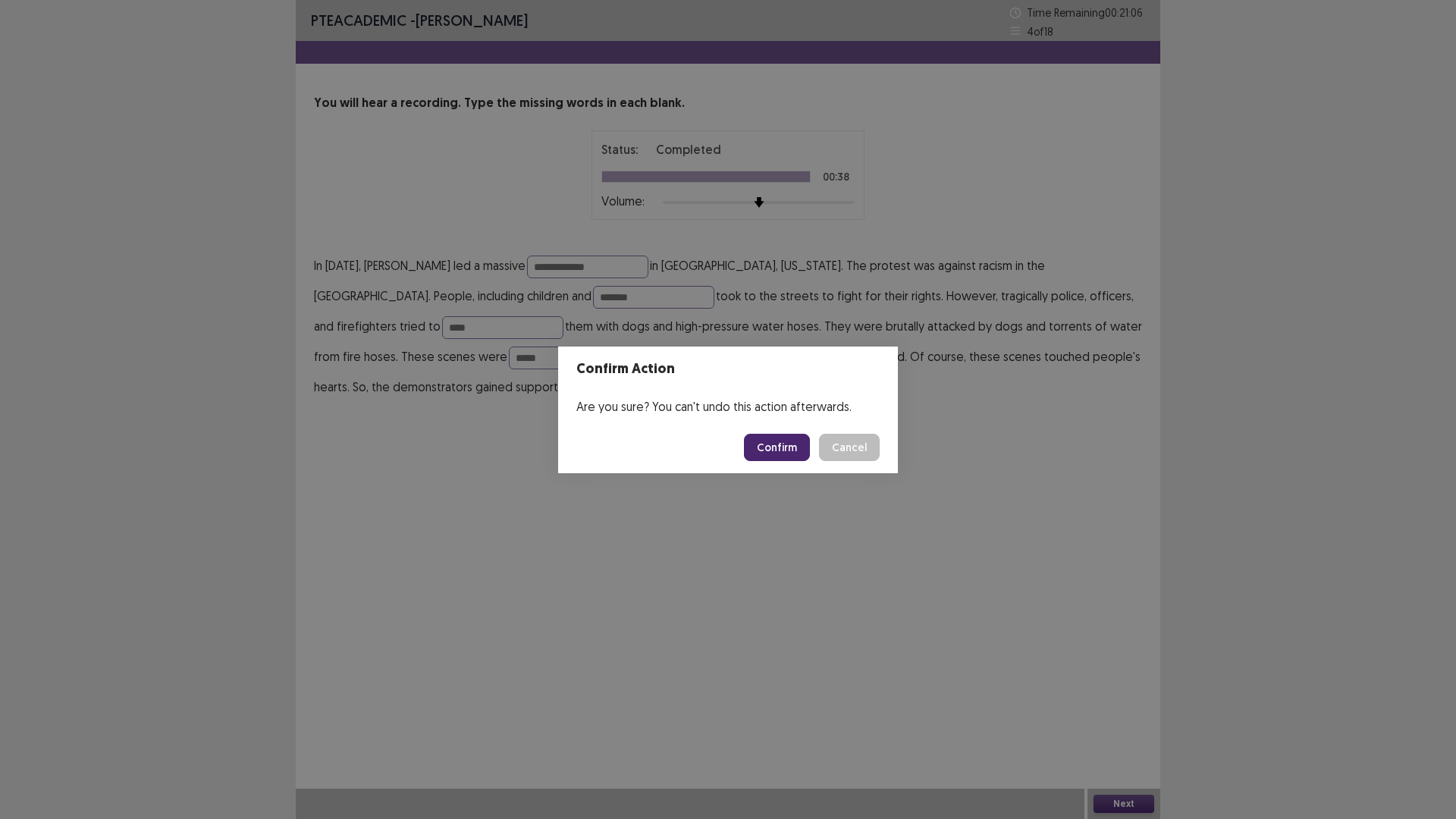
click at [781, 448] on button "Confirm" at bounding box center [777, 448] width 66 height 27
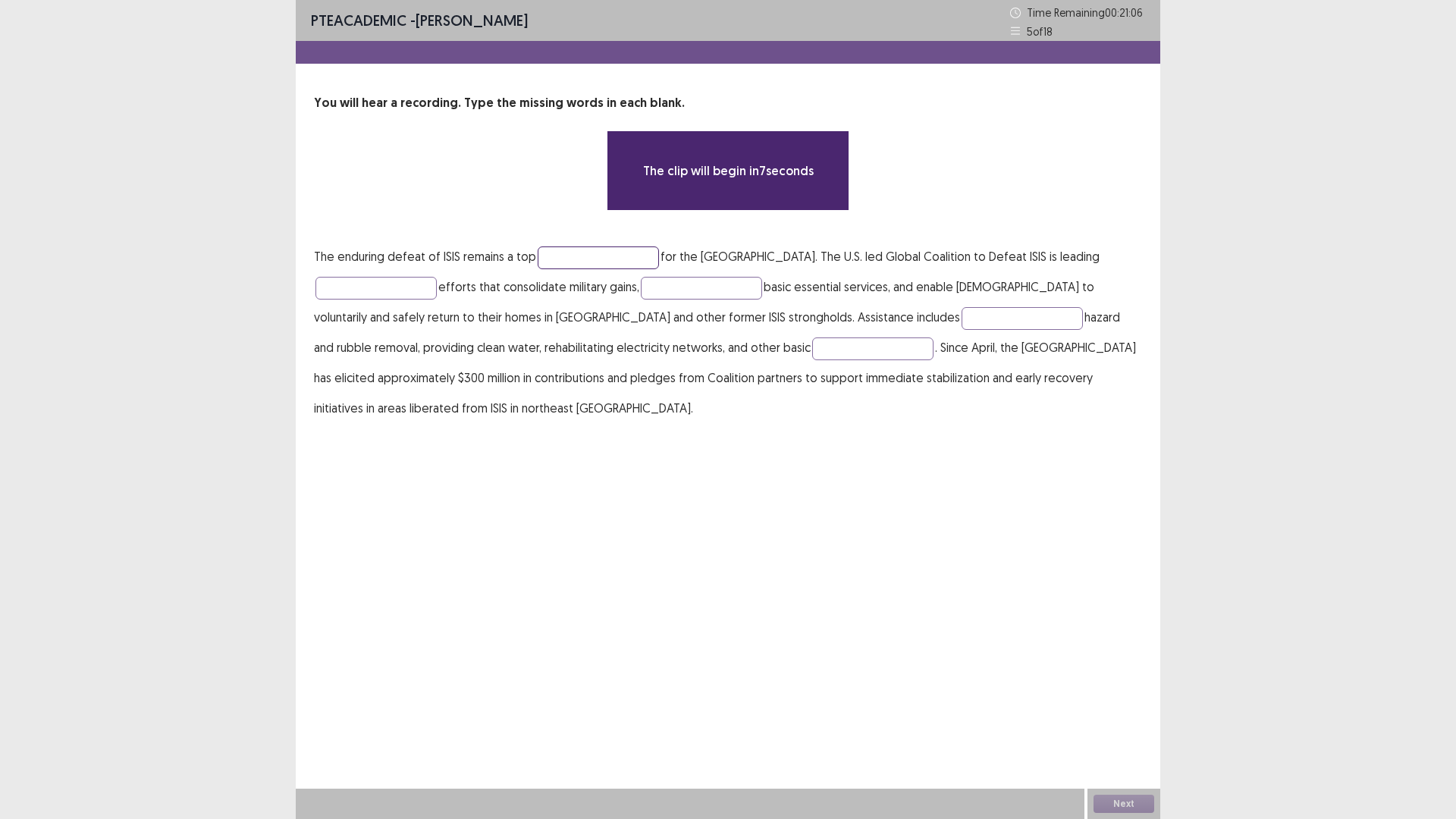
click at [583, 266] on input "text" at bounding box center [598, 257] width 121 height 23
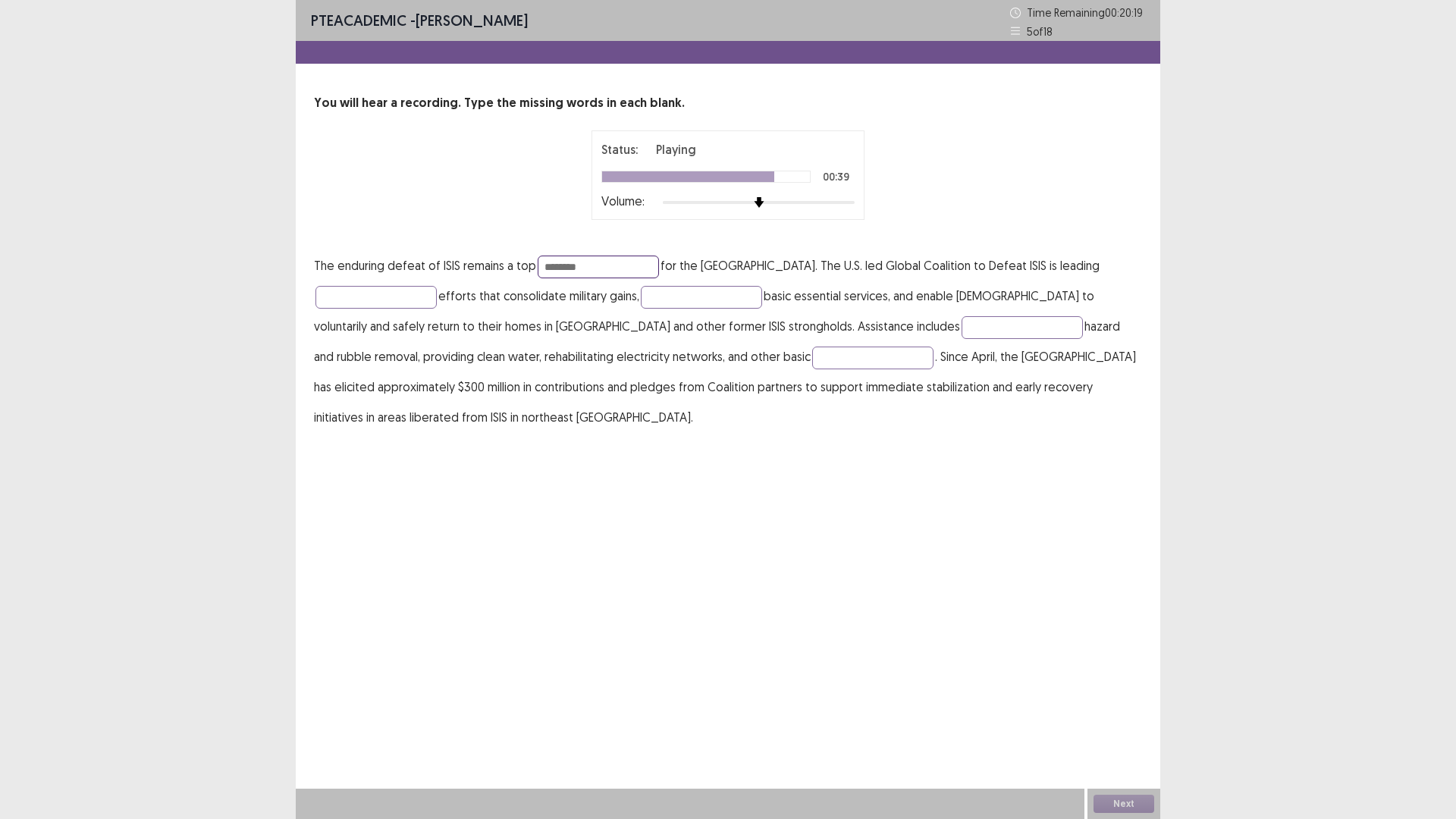
type input "********"
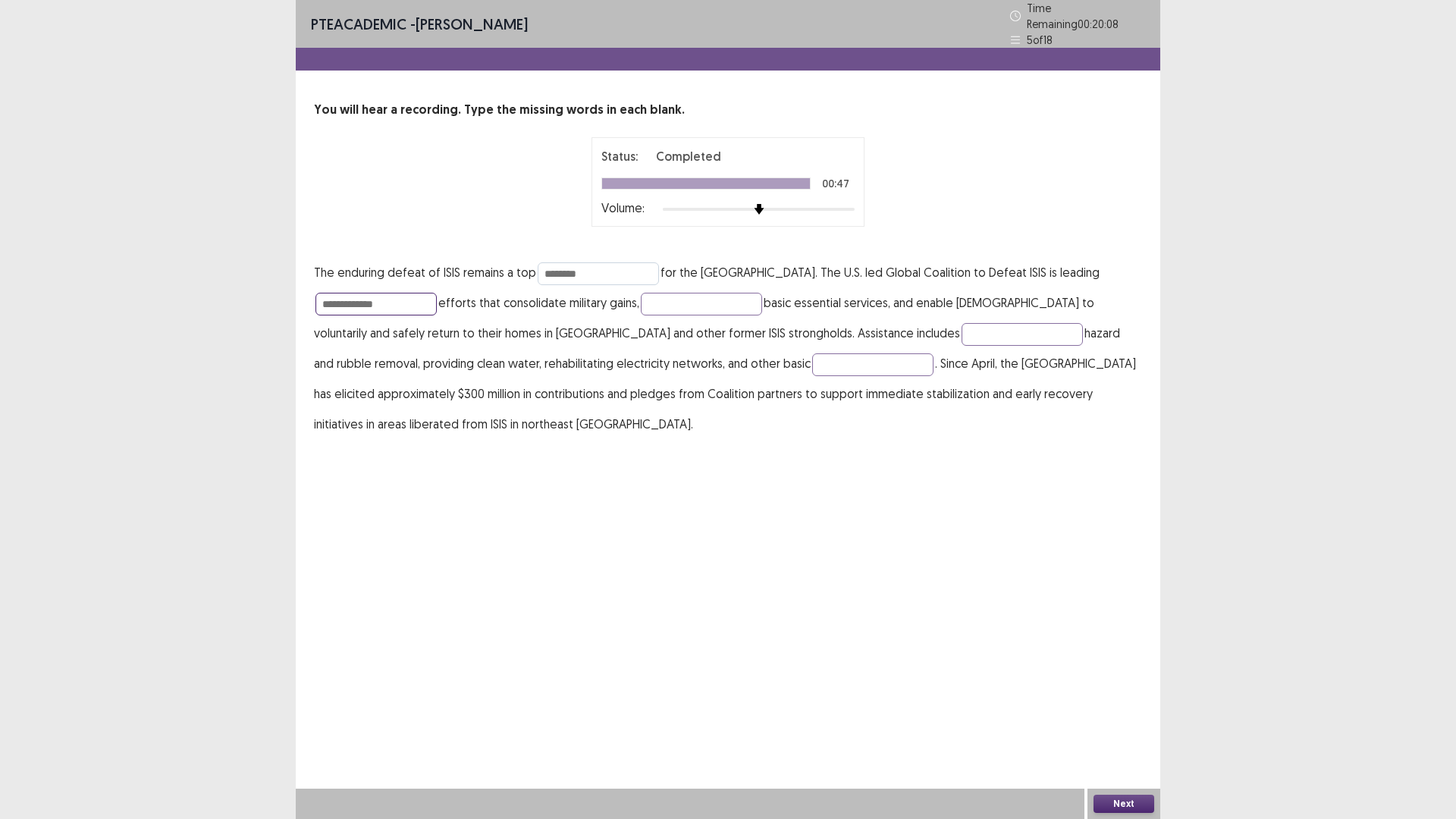
type input "**********"
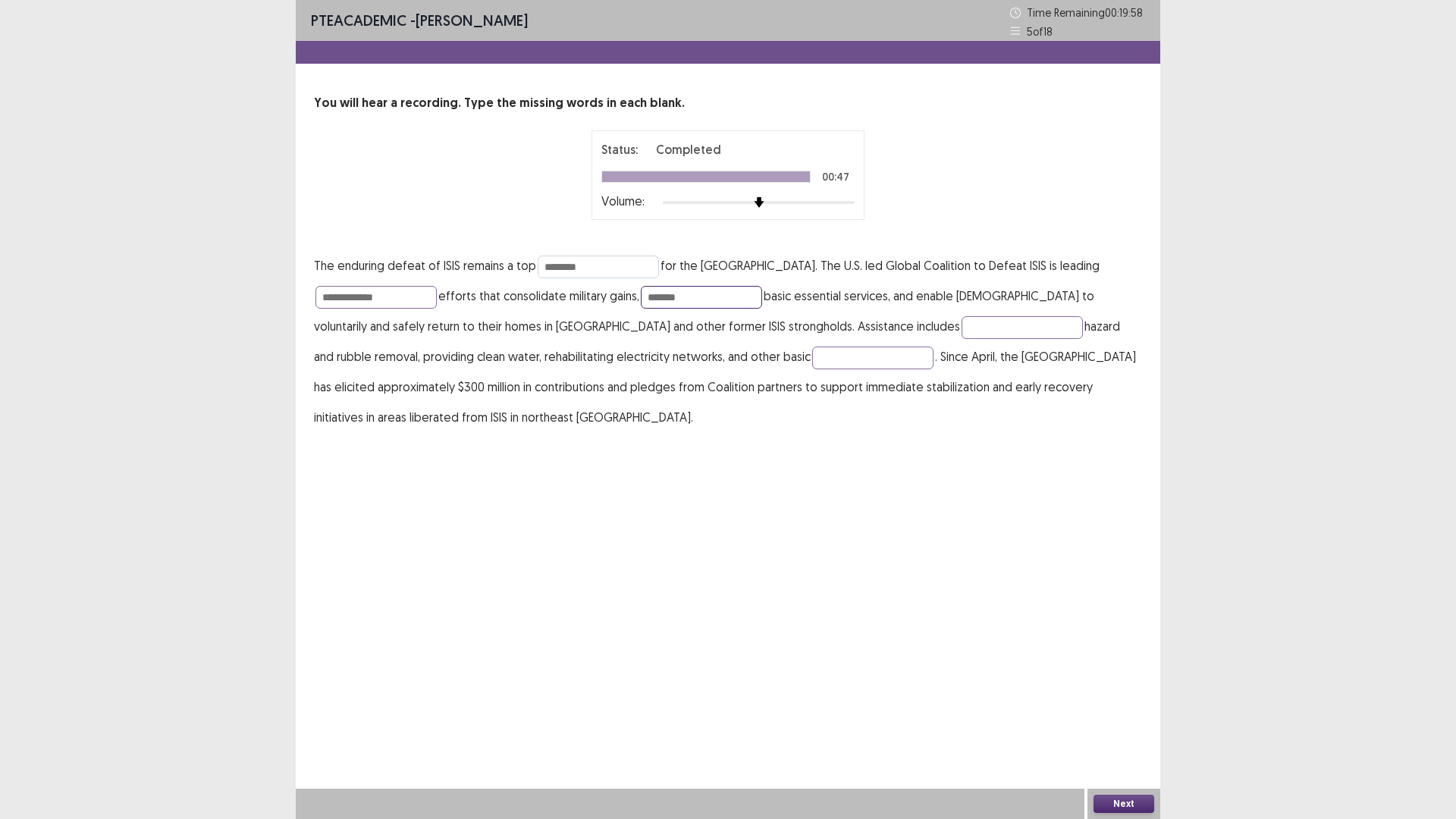
type input "*******"
type input "*********"
type input "**********"
click at [1099, 716] on button "Next" at bounding box center [1124, 804] width 61 height 19
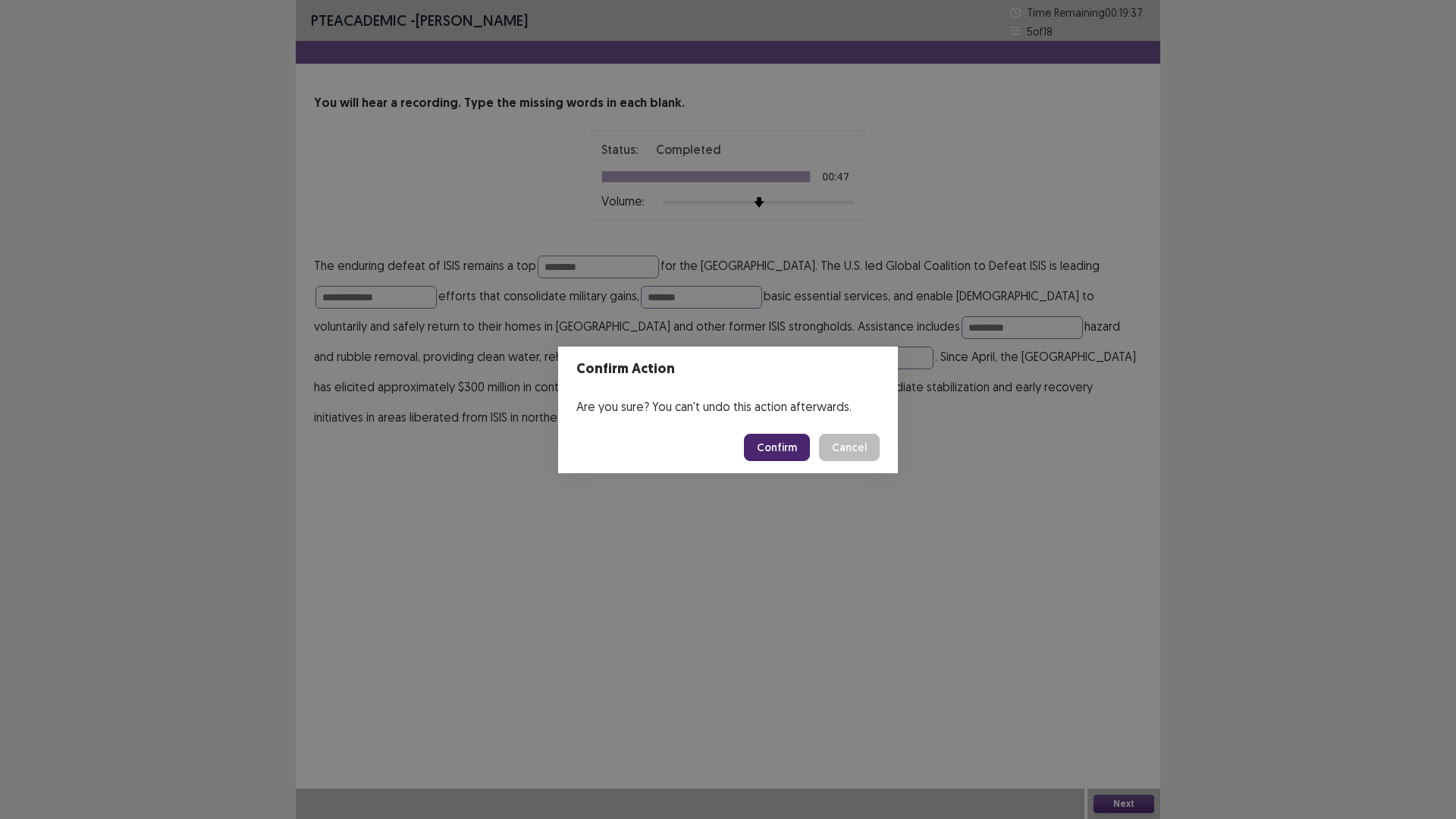
click at [777, 453] on button "Confirm" at bounding box center [777, 448] width 66 height 27
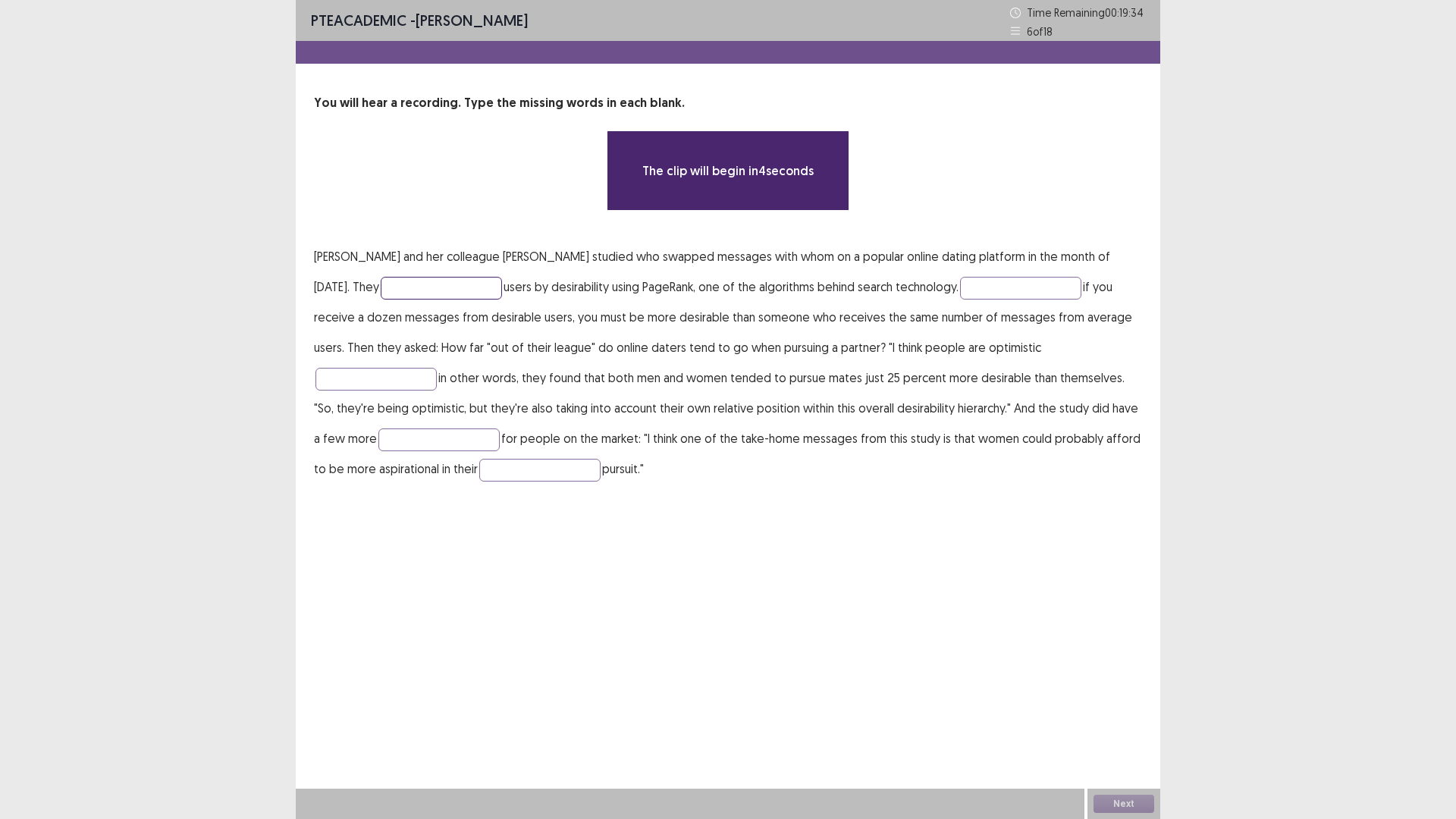
click at [396, 297] on input "text" at bounding box center [441, 288] width 121 height 23
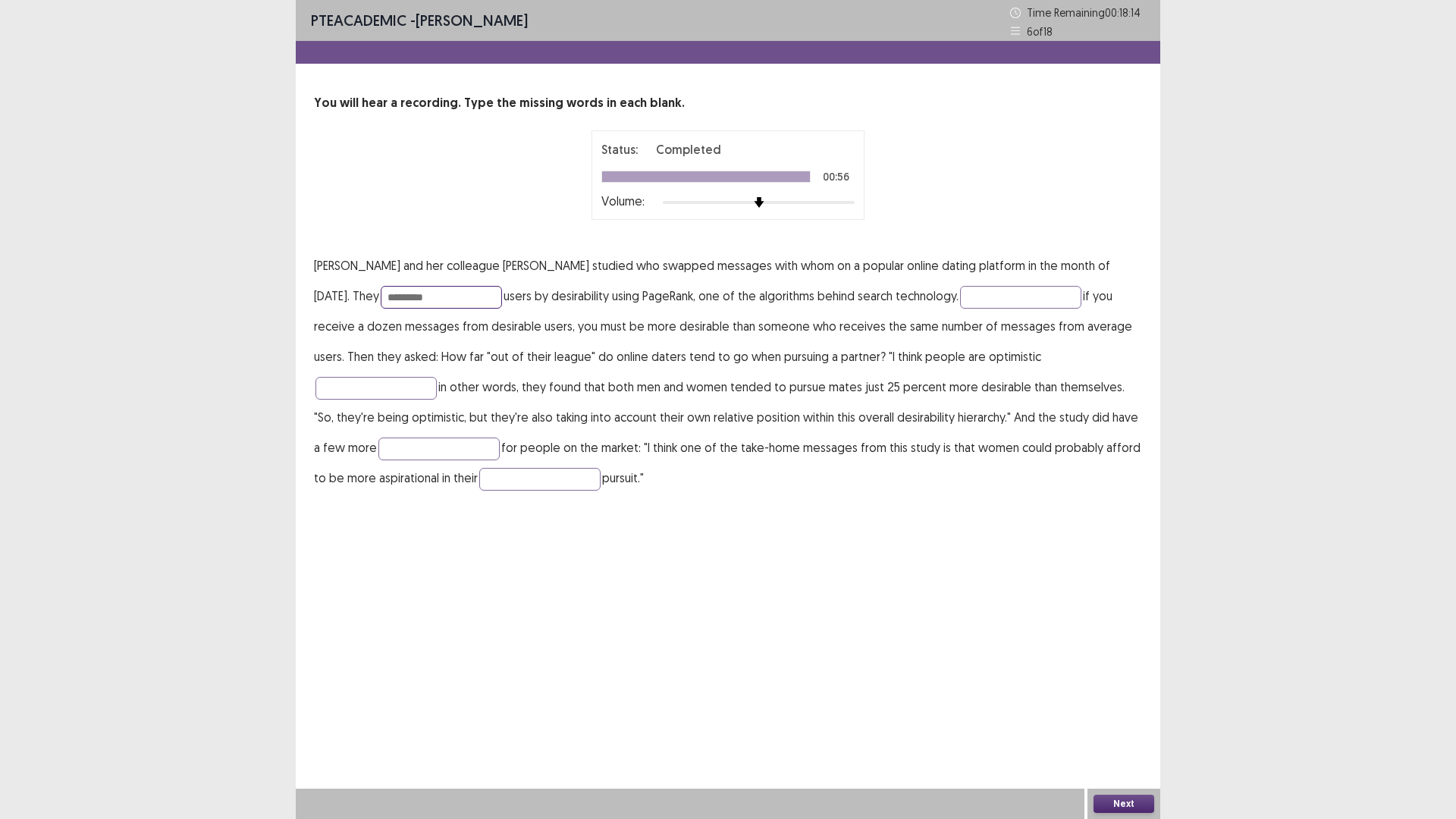
click at [424, 294] on input "*********" at bounding box center [441, 297] width 121 height 23
type input "**********"
type input "****"
click at [389, 454] on input "******" at bounding box center [438, 448] width 121 height 23
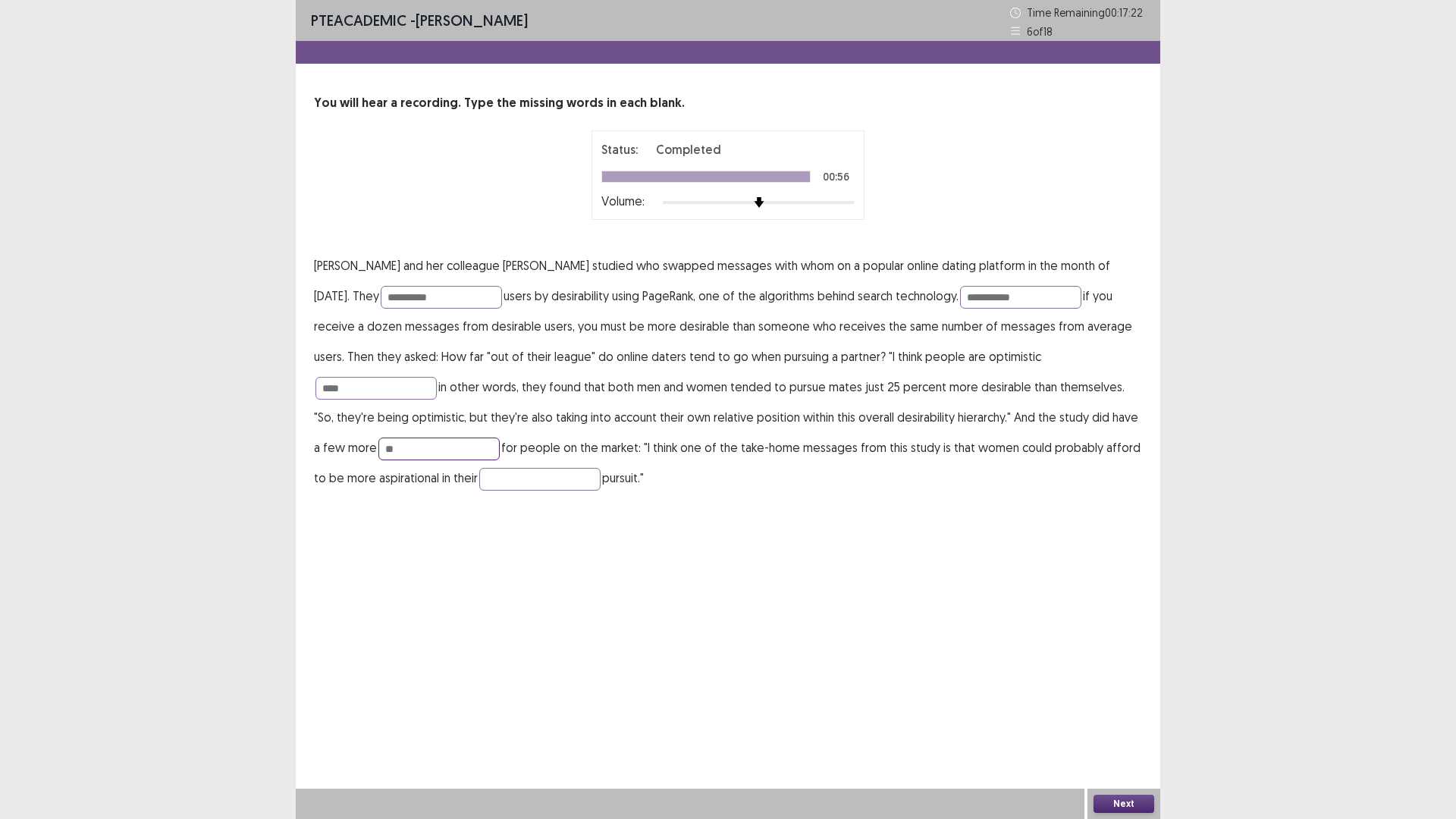
type input "*"
type input "******"
type input "***"
click at [1144, 716] on button "Next" at bounding box center [1124, 804] width 61 height 19
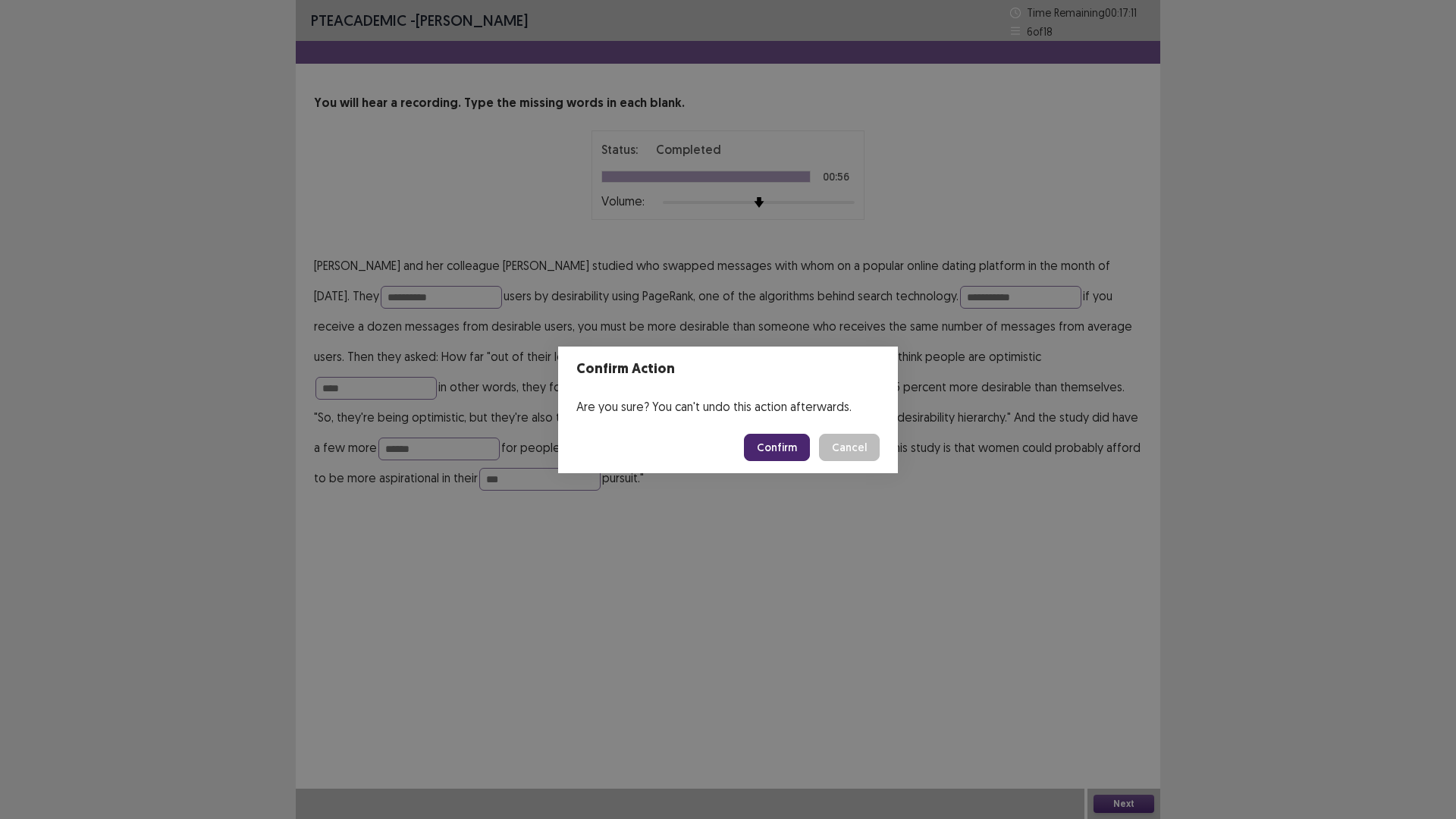
click at [772, 448] on button "Confirm" at bounding box center [777, 448] width 66 height 27
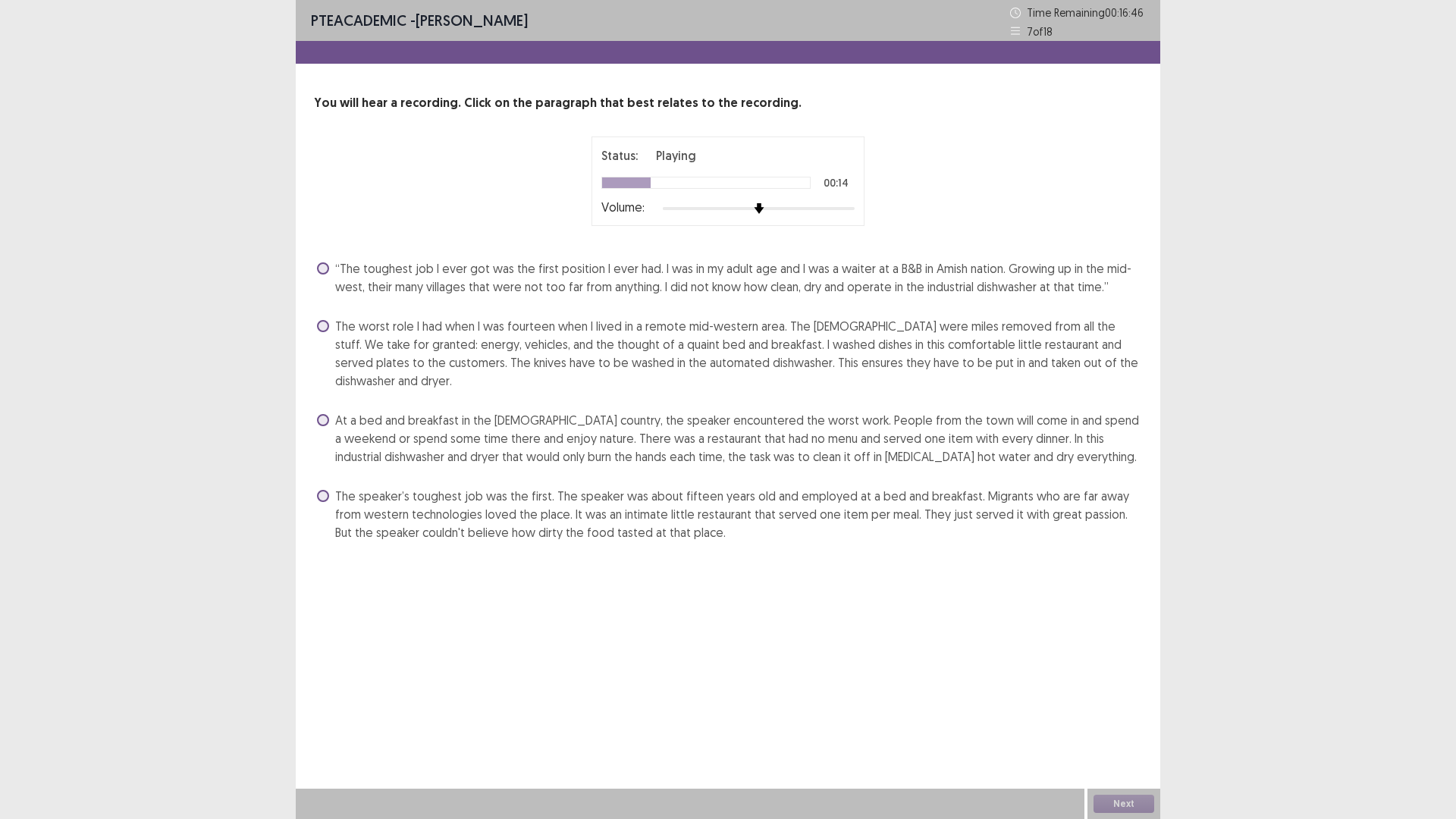
click at [329, 272] on label "“The toughest job I ever got was the first position I ever had. I was in my adu…" at bounding box center [730, 277] width 825 height 36
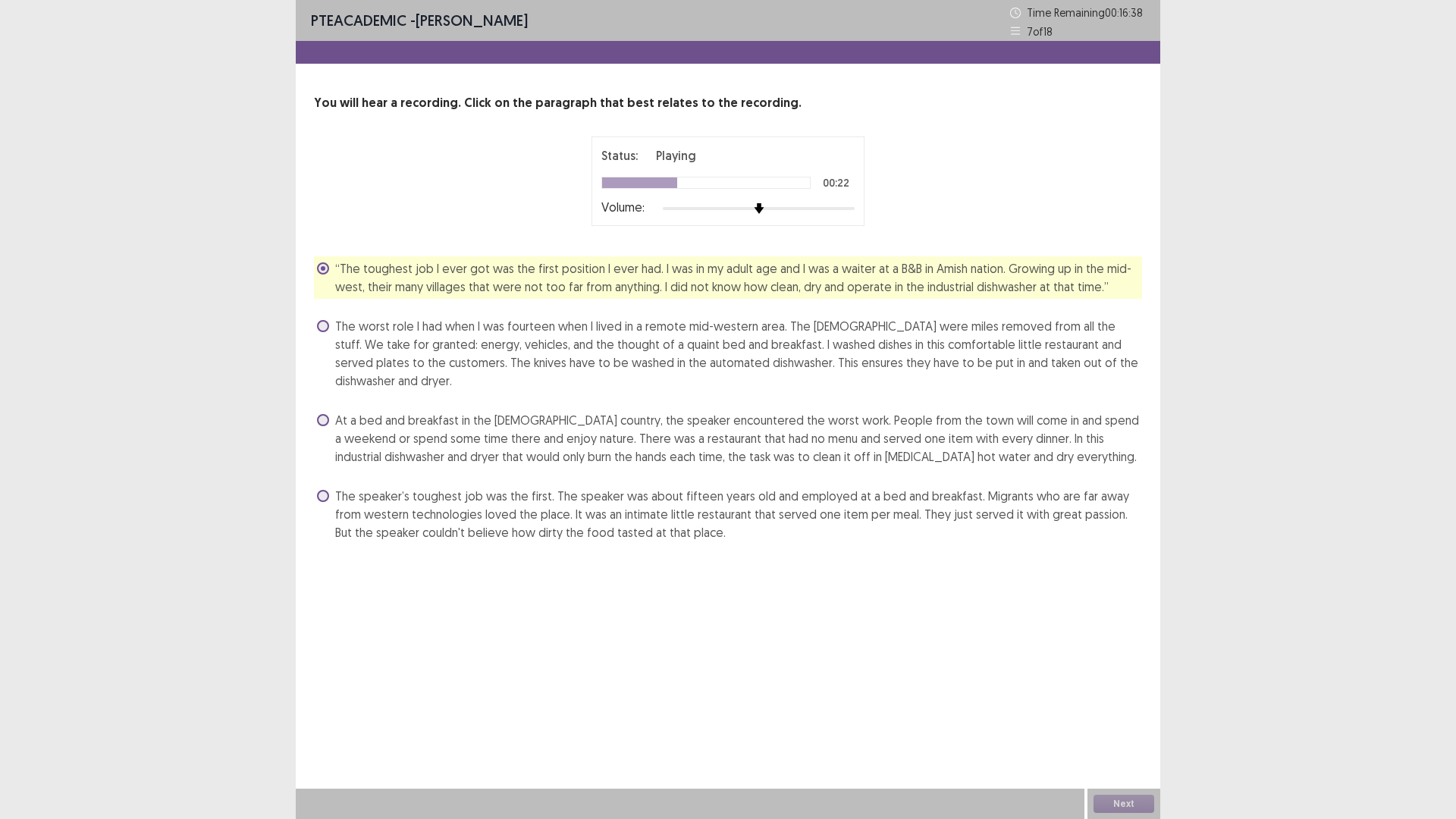
click at [328, 272] on span at bounding box center [323, 268] width 12 height 12
click at [325, 414] on span at bounding box center [323, 420] width 12 height 12
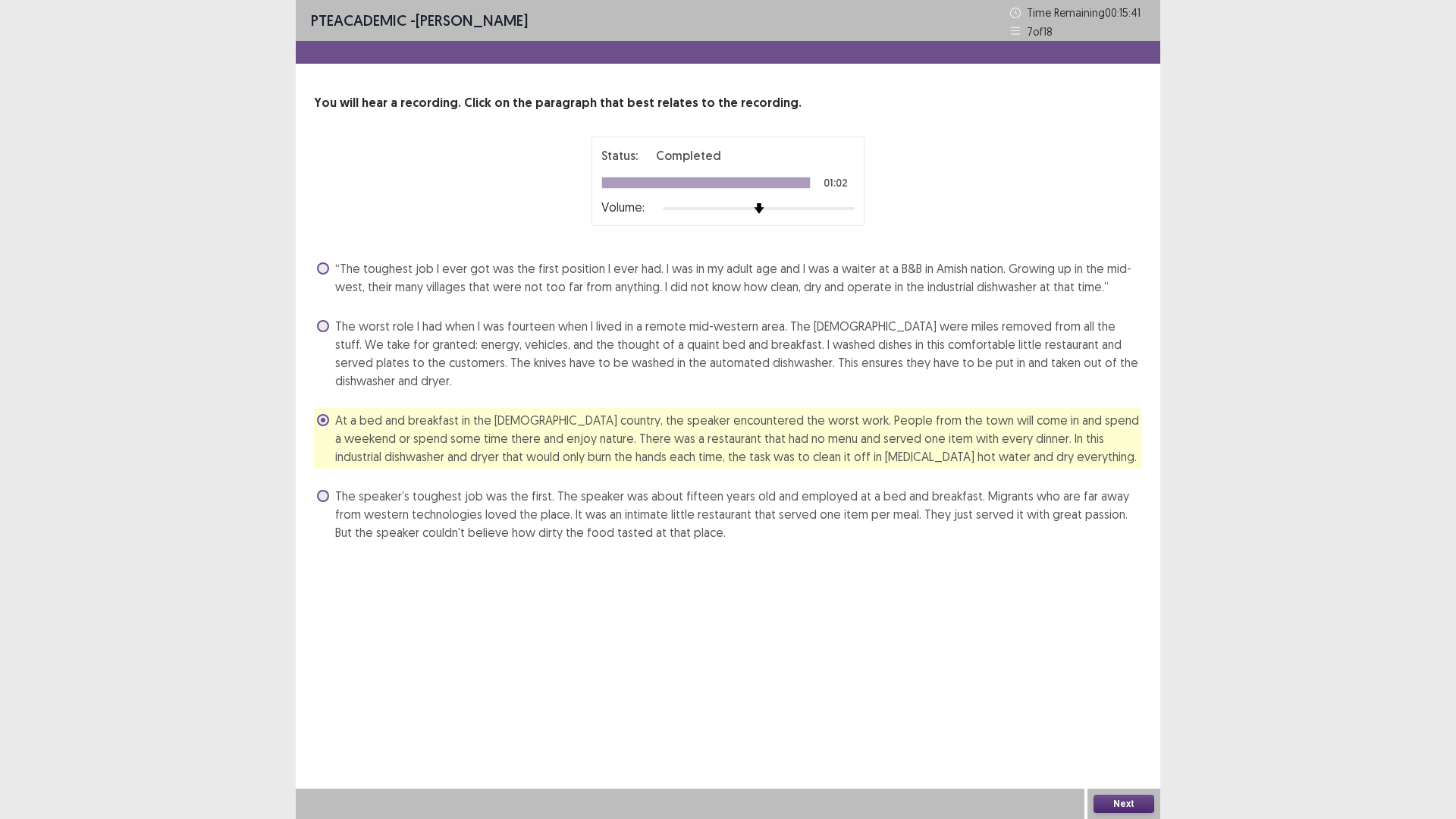
click at [1126, 716] on button "Next" at bounding box center [1124, 804] width 61 height 19
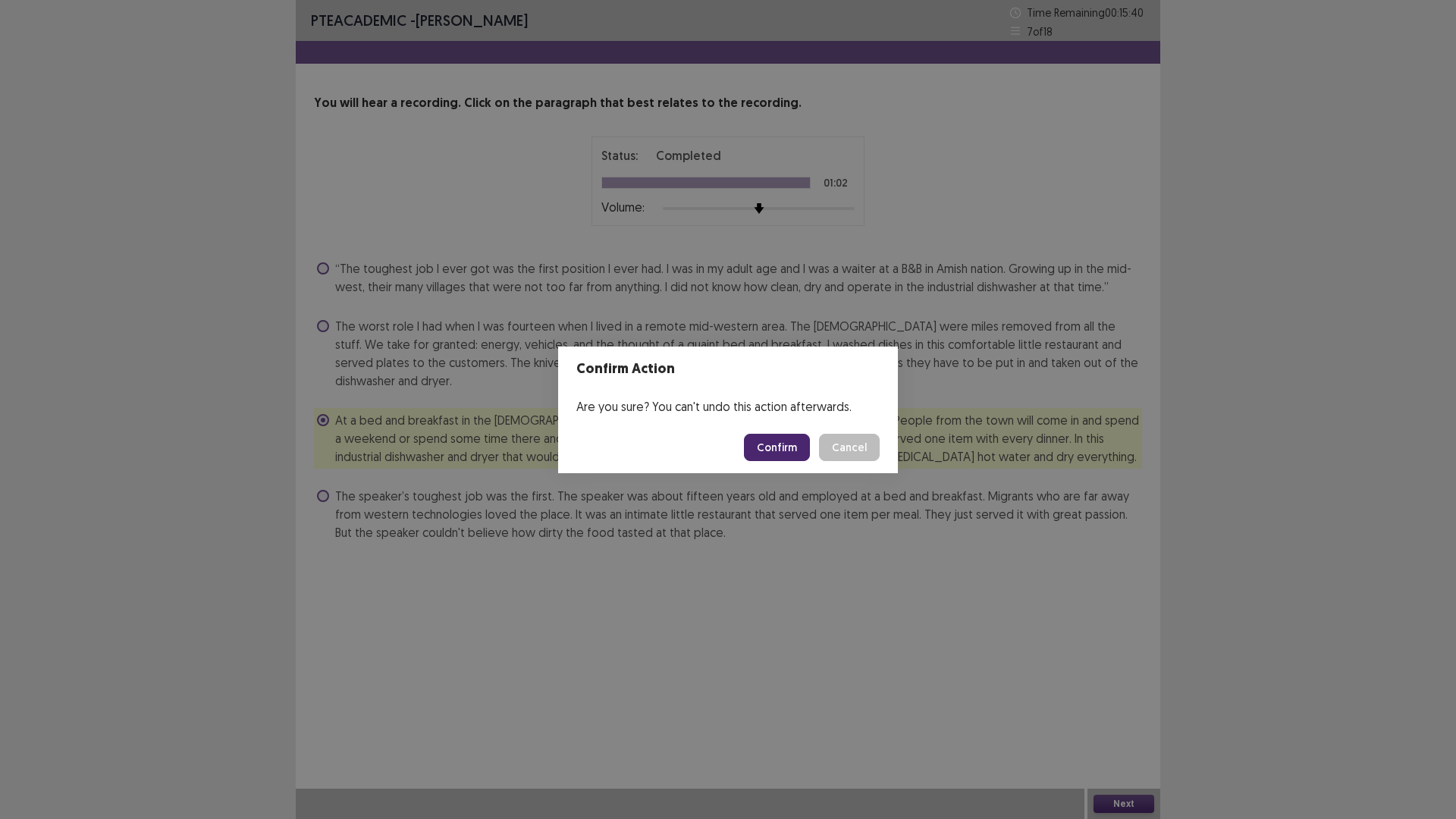
click at [766, 442] on button "Confirm" at bounding box center [777, 448] width 66 height 27
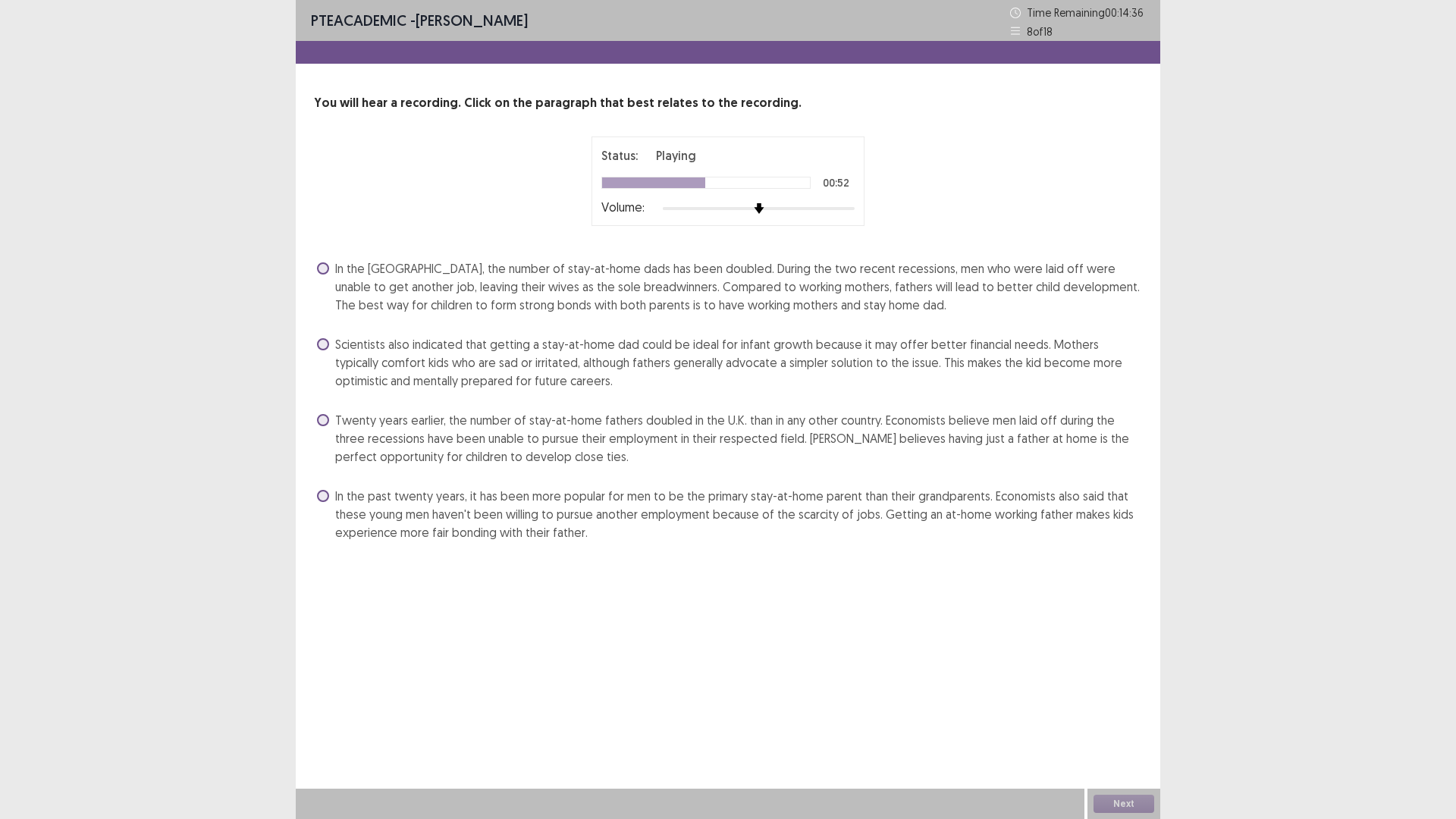
click at [318, 268] on span at bounding box center [323, 268] width 12 height 12
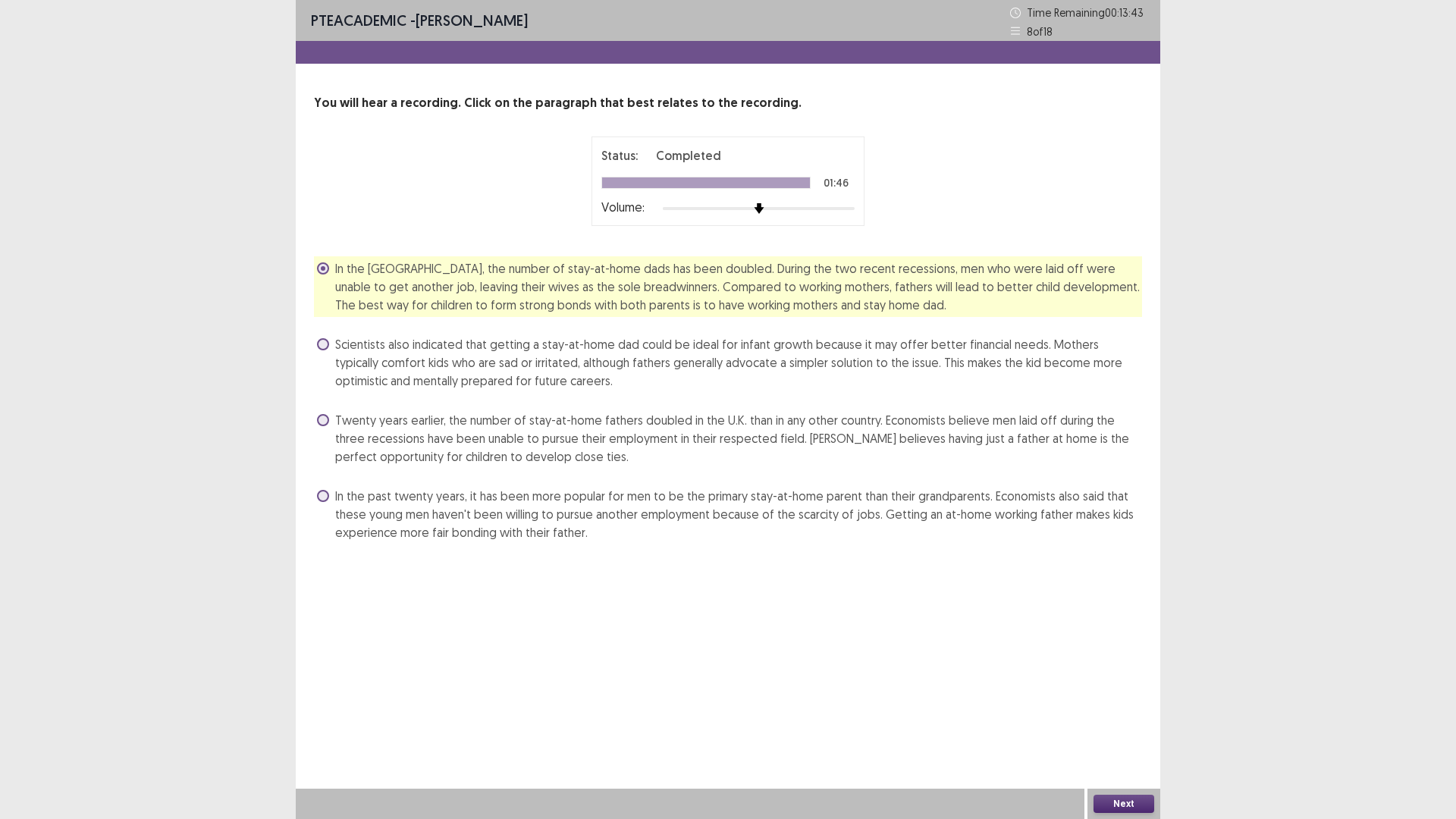
click at [1123, 716] on button "Next" at bounding box center [1124, 804] width 61 height 19
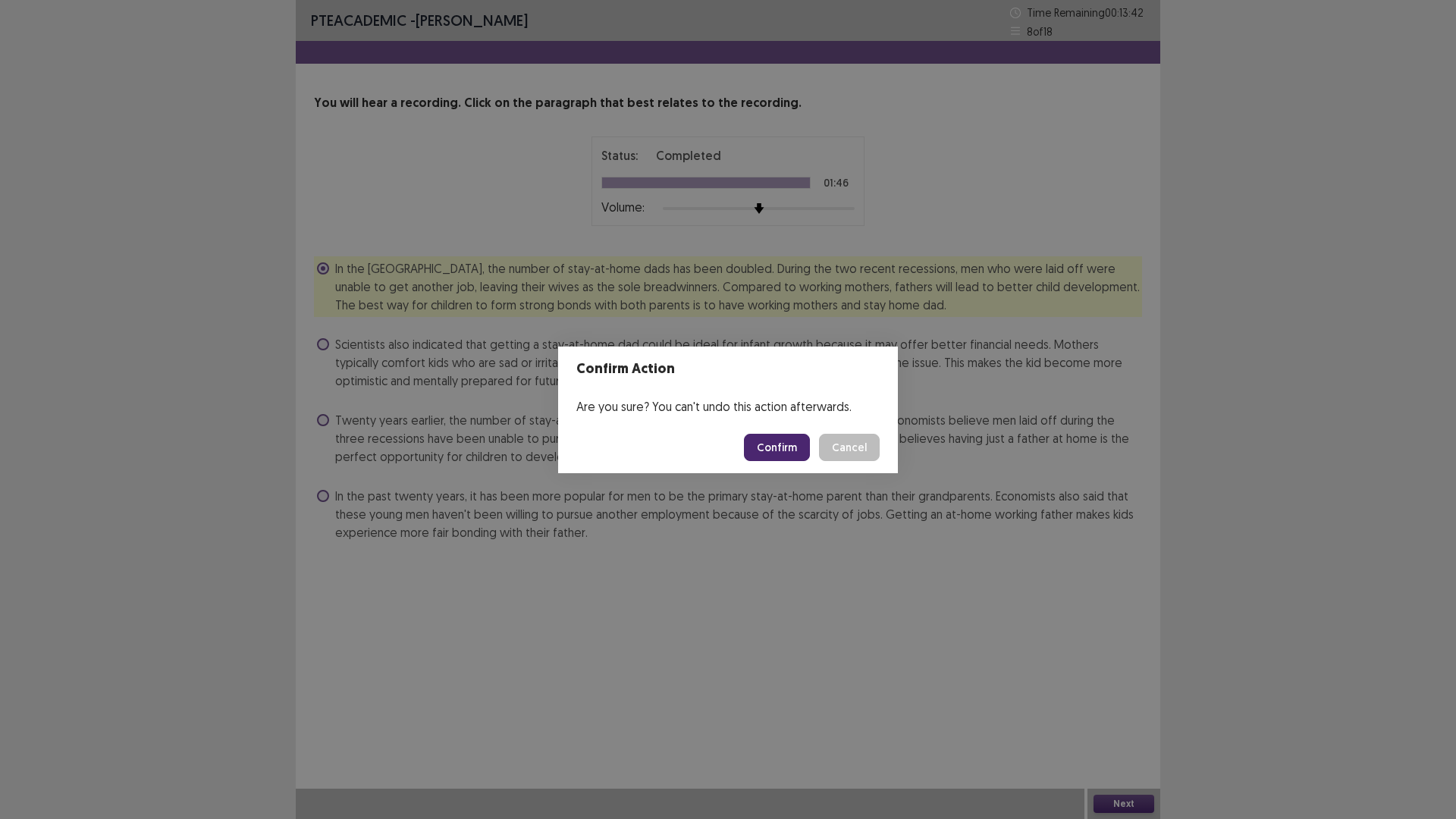
click at [766, 448] on button "Confirm" at bounding box center [777, 448] width 66 height 27
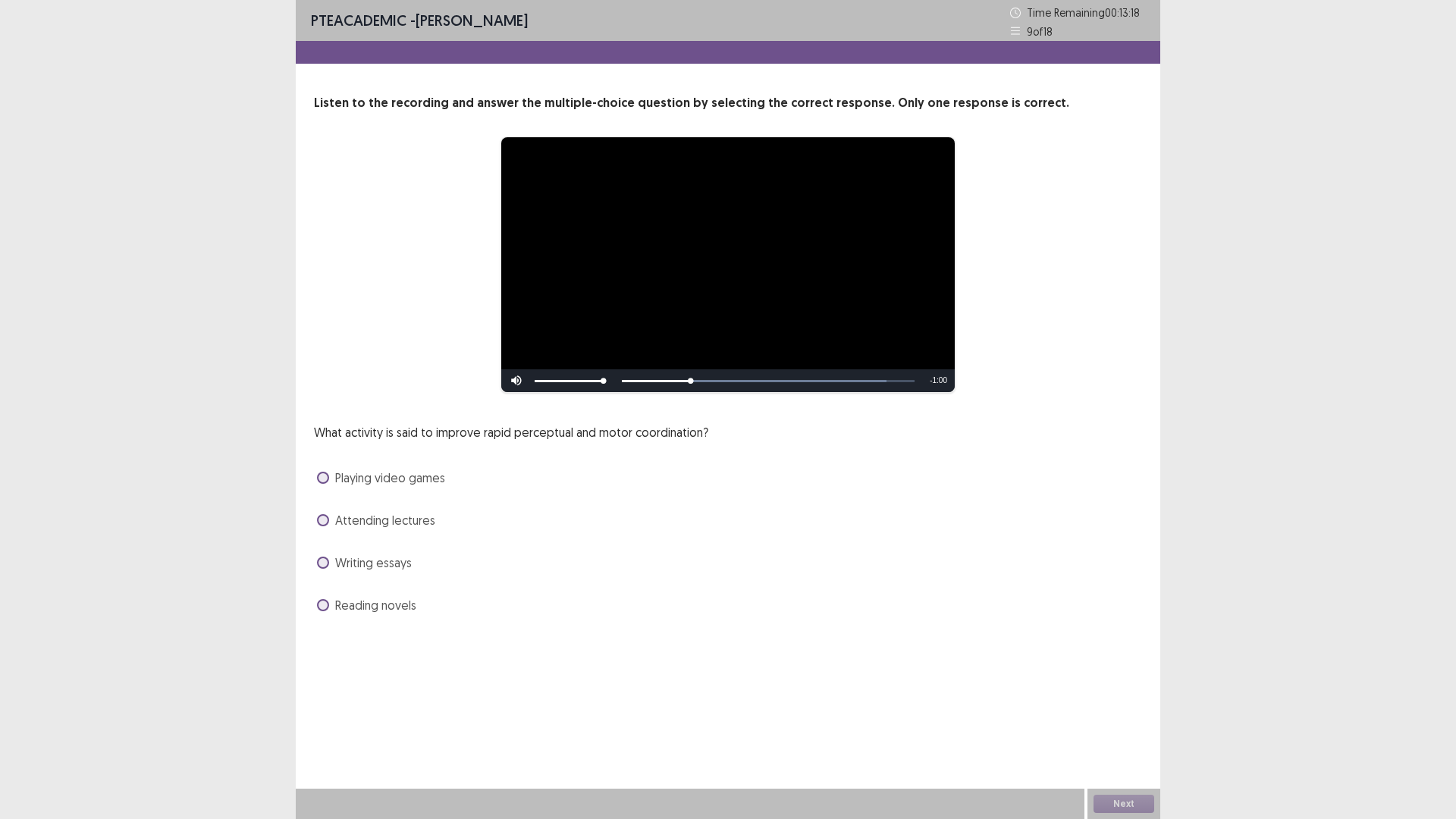
click at [327, 491] on div "What activity is said to improve rapid perceptual and motor coordination? Playi…" at bounding box center [728, 519] width 829 height 194
click at [321, 468] on div "Playing video games" at bounding box center [728, 477] width 829 height 25
click at [322, 474] on span at bounding box center [323, 477] width 12 height 12
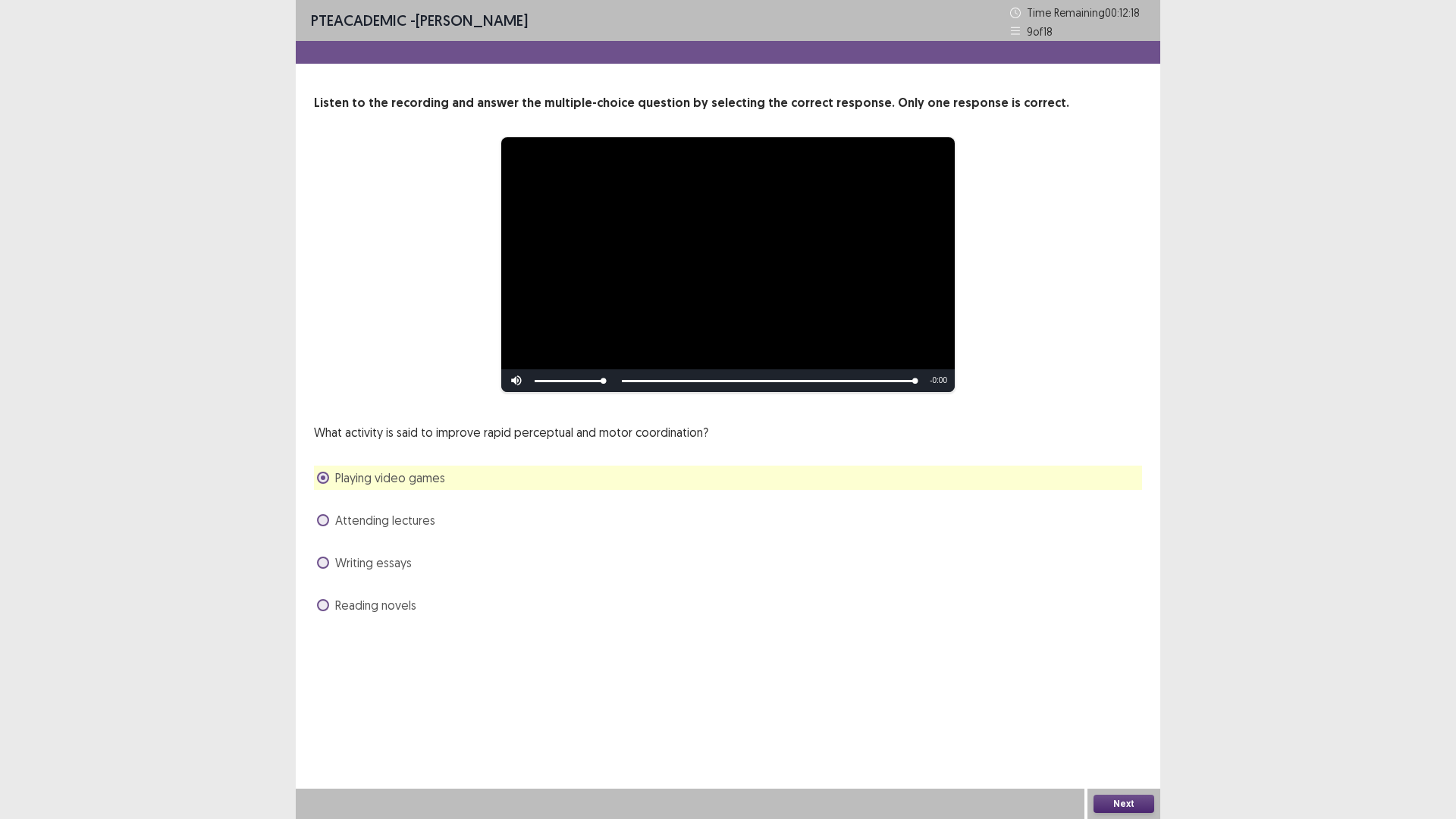
click at [1127, 716] on button "Next" at bounding box center [1124, 804] width 61 height 19
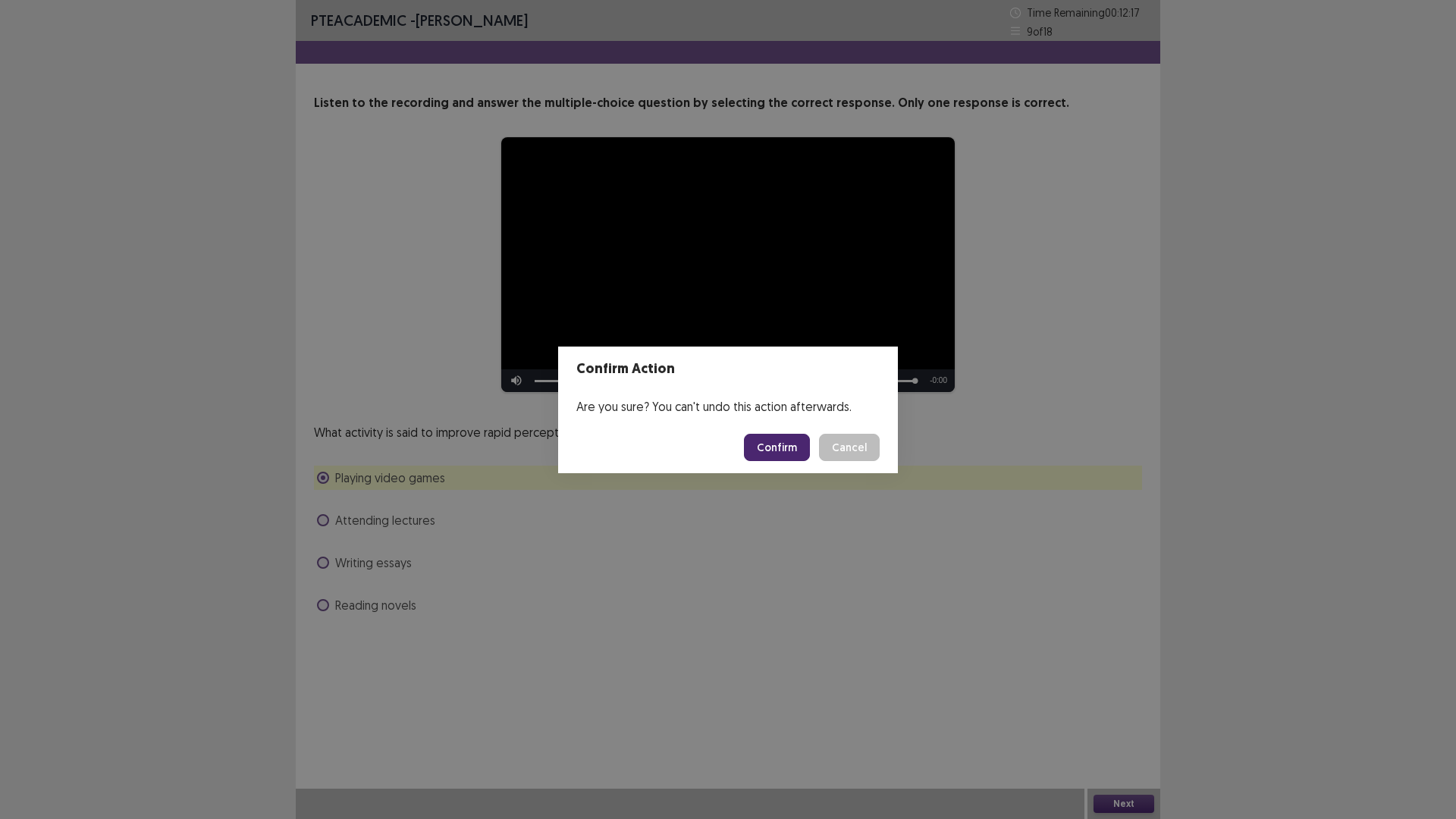
click at [797, 453] on button "Confirm" at bounding box center [777, 448] width 66 height 27
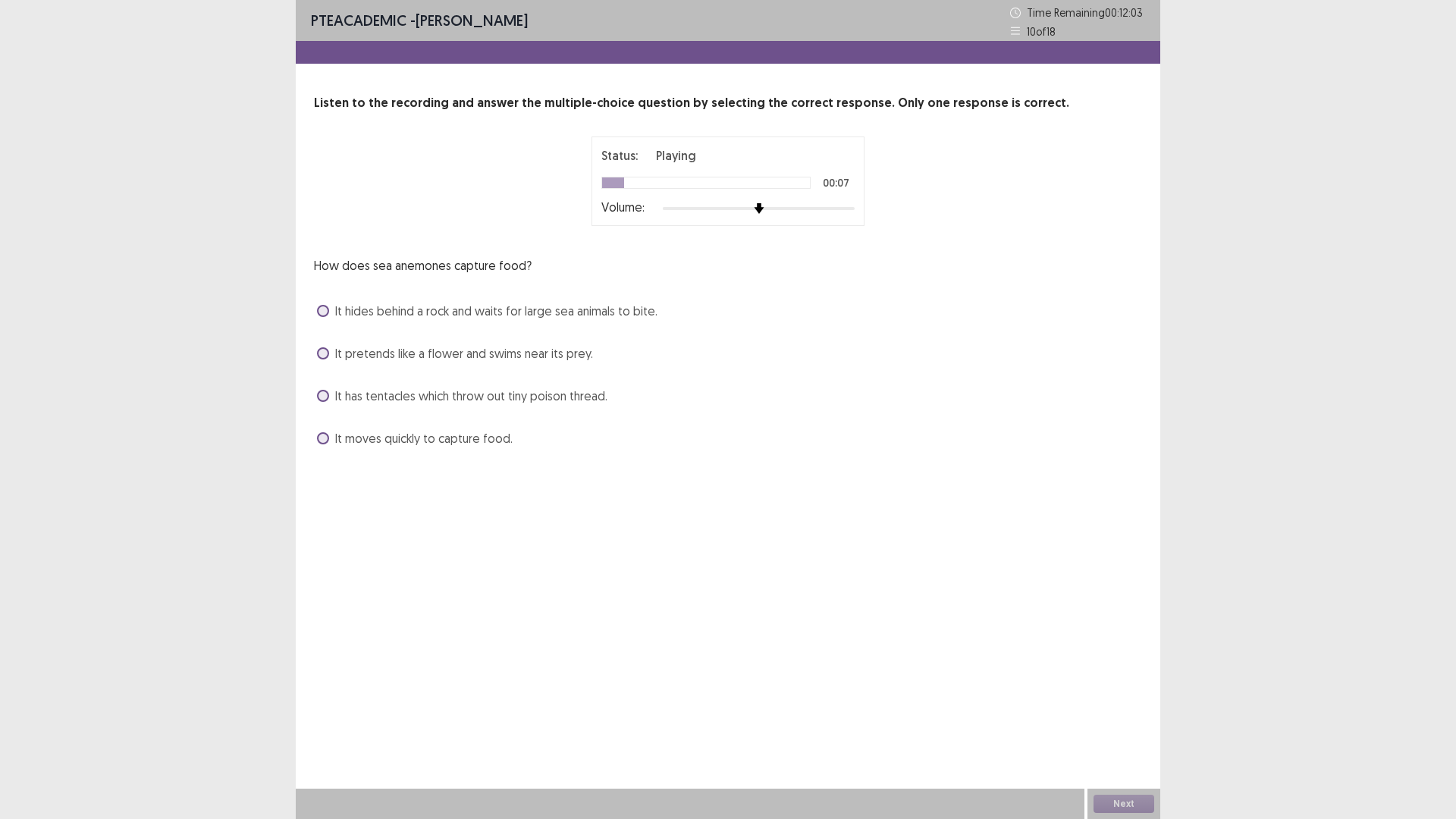
click at [331, 350] on label "It pretends like a flower and swims near its prey." at bounding box center [455, 354] width 276 height 19
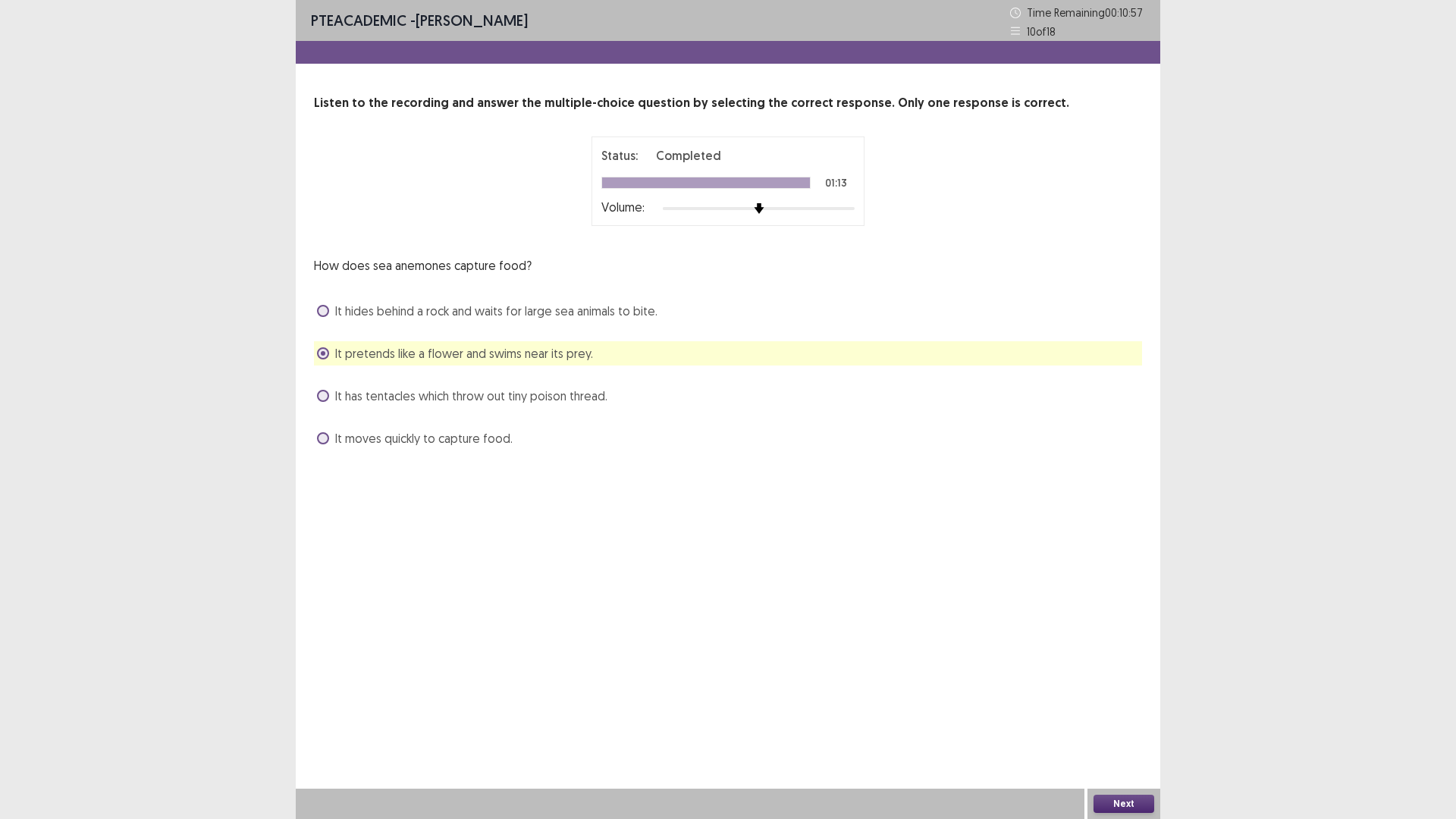
click at [1113, 716] on button "Next" at bounding box center [1124, 804] width 61 height 19
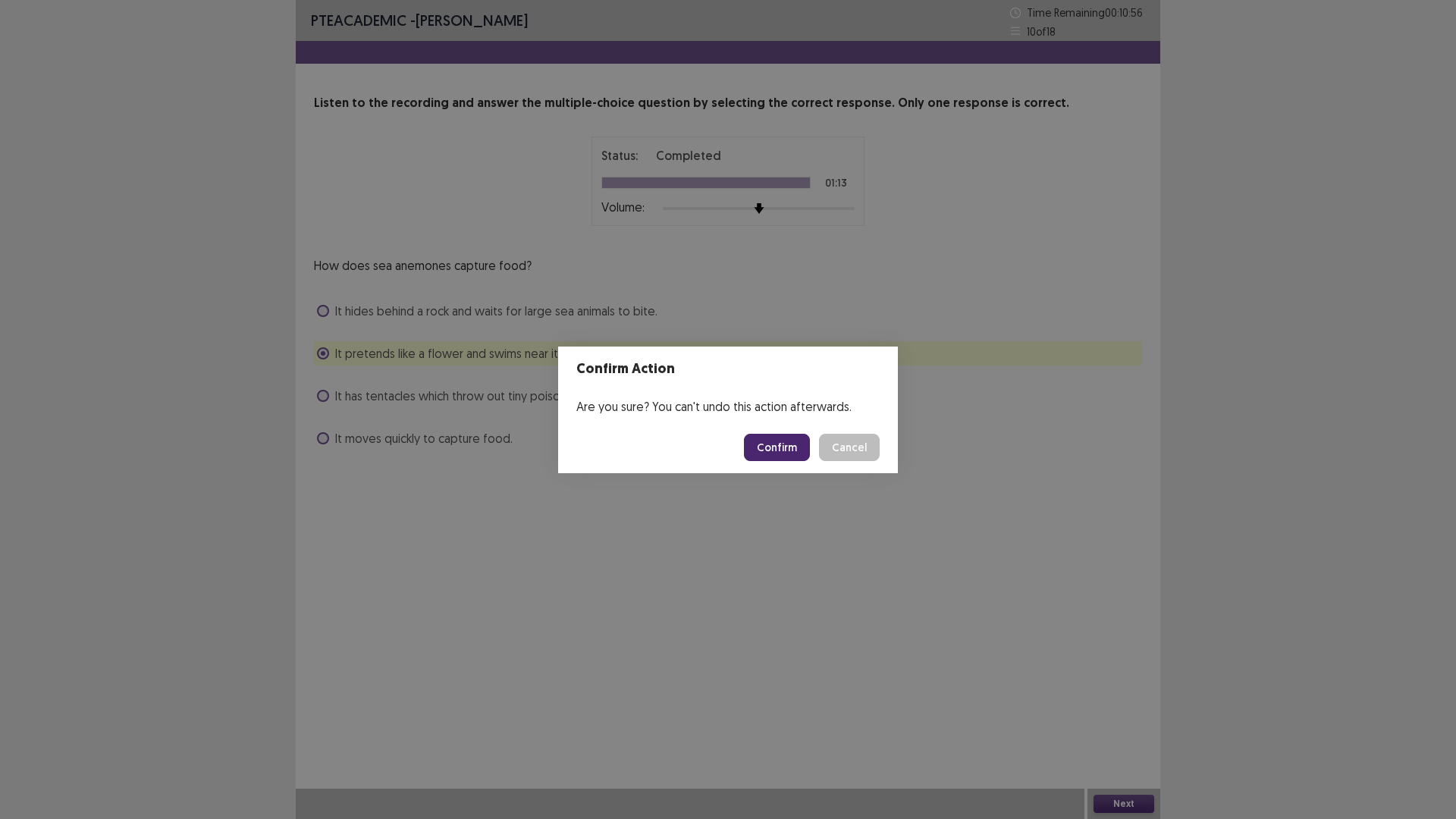
click at [787, 431] on footer "Confirm Cancel" at bounding box center [728, 447] width 339 height 52
click at [787, 438] on button "Confirm" at bounding box center [777, 448] width 66 height 27
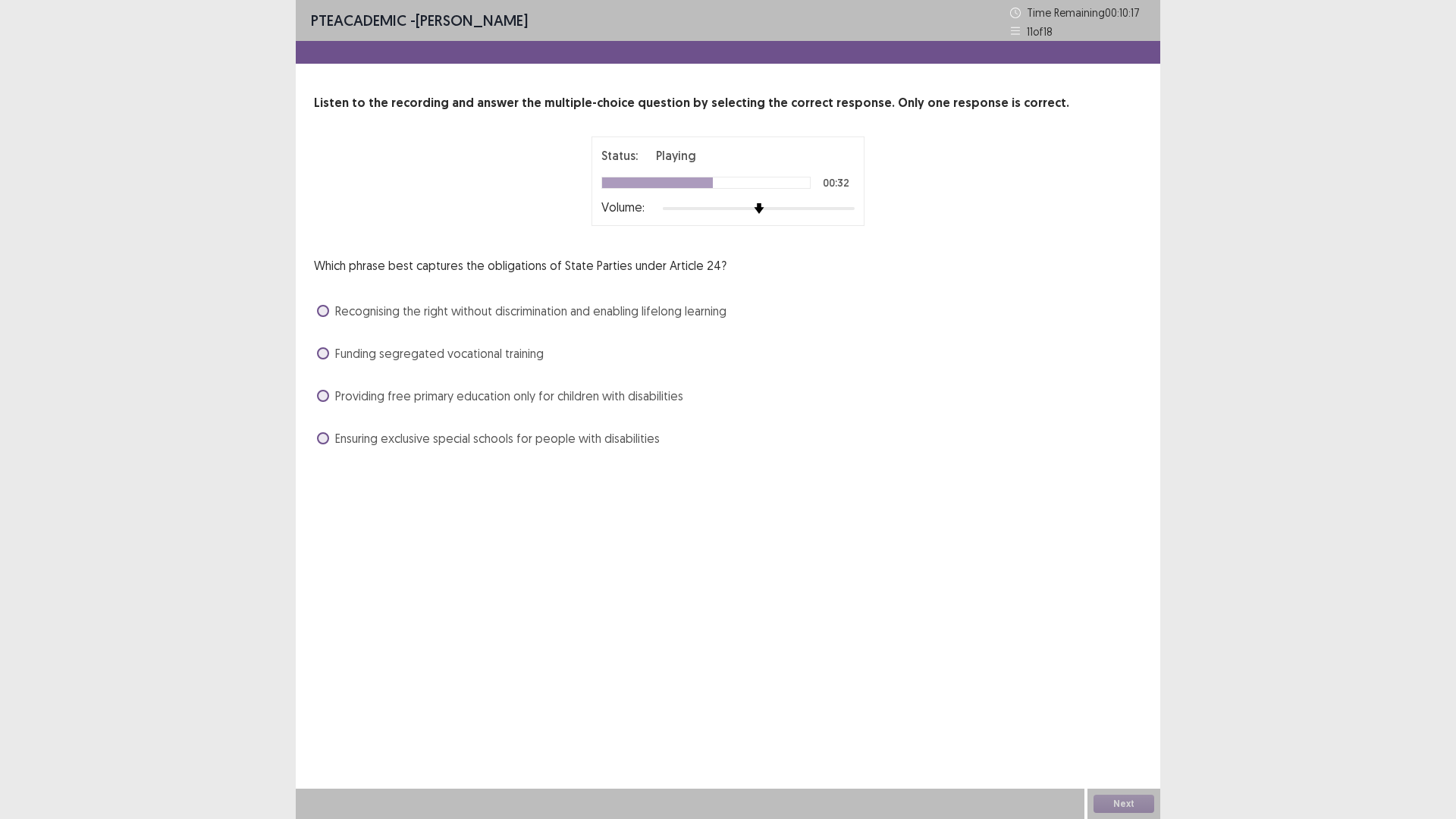
click at [322, 302] on label "Recognising the right without discrimination and enabling lifelong learning" at bounding box center [522, 311] width 410 height 19
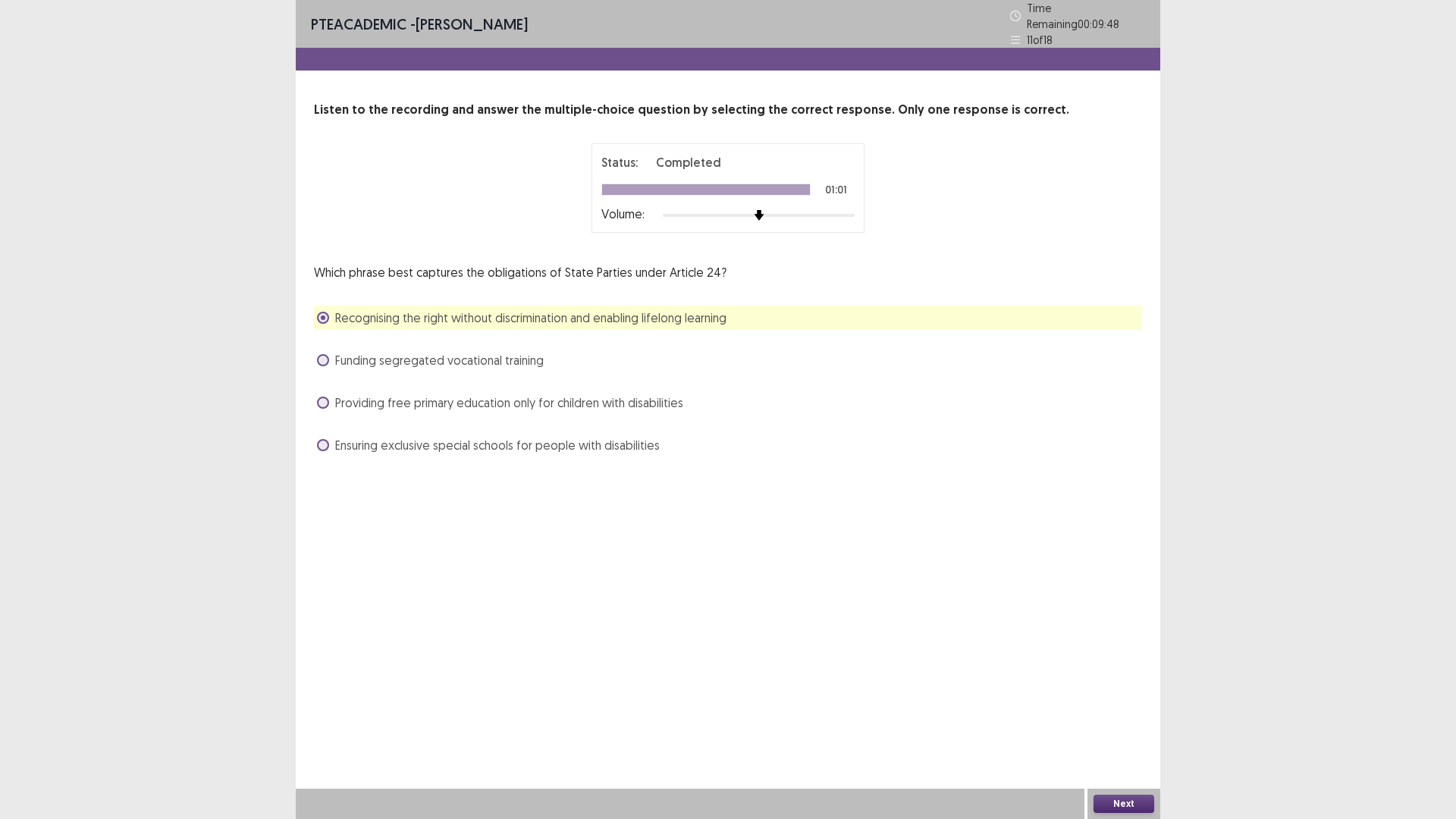
click at [1131, 716] on button "Next" at bounding box center [1124, 804] width 61 height 19
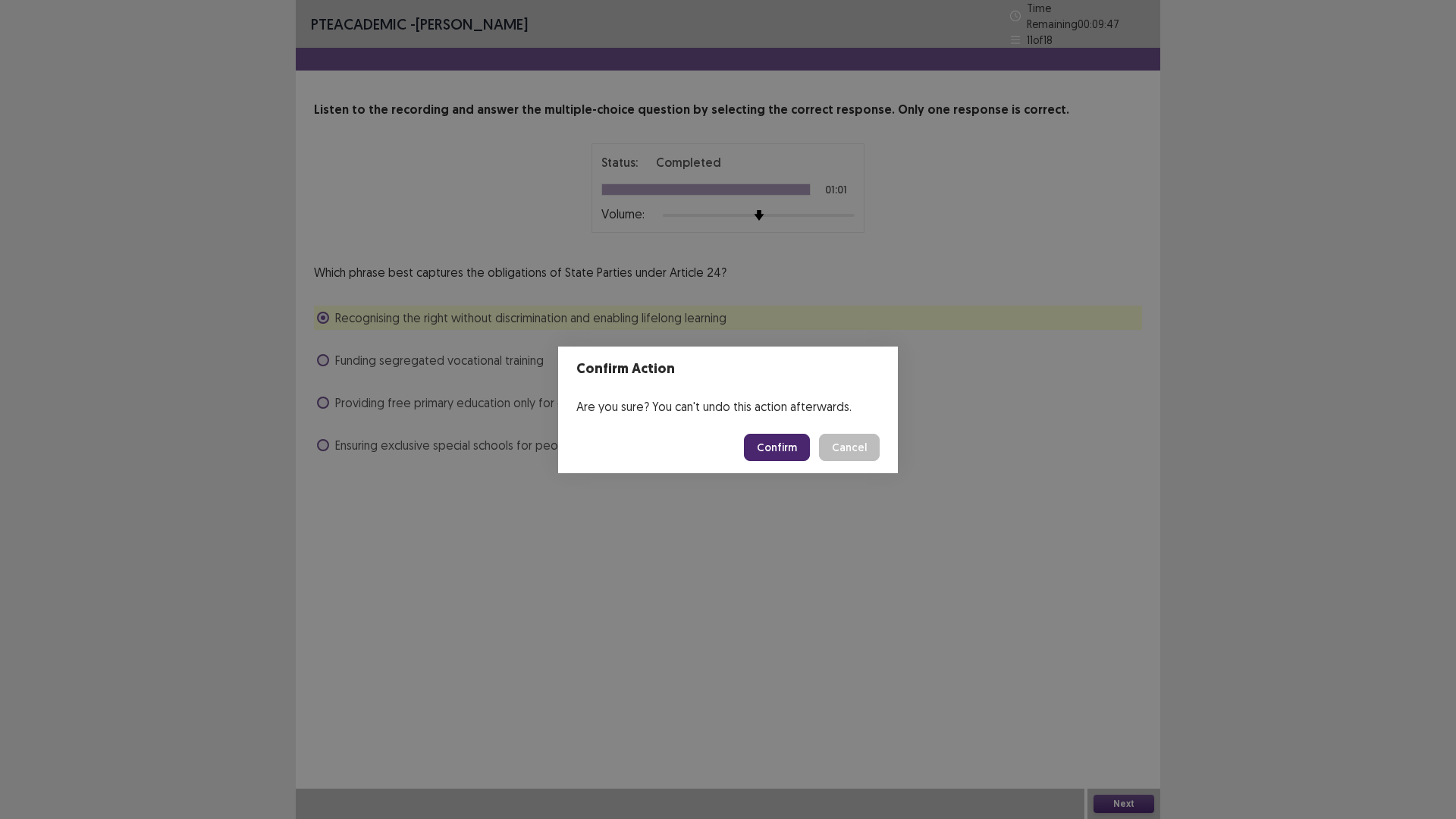
click at [781, 447] on button "Confirm" at bounding box center [777, 448] width 66 height 27
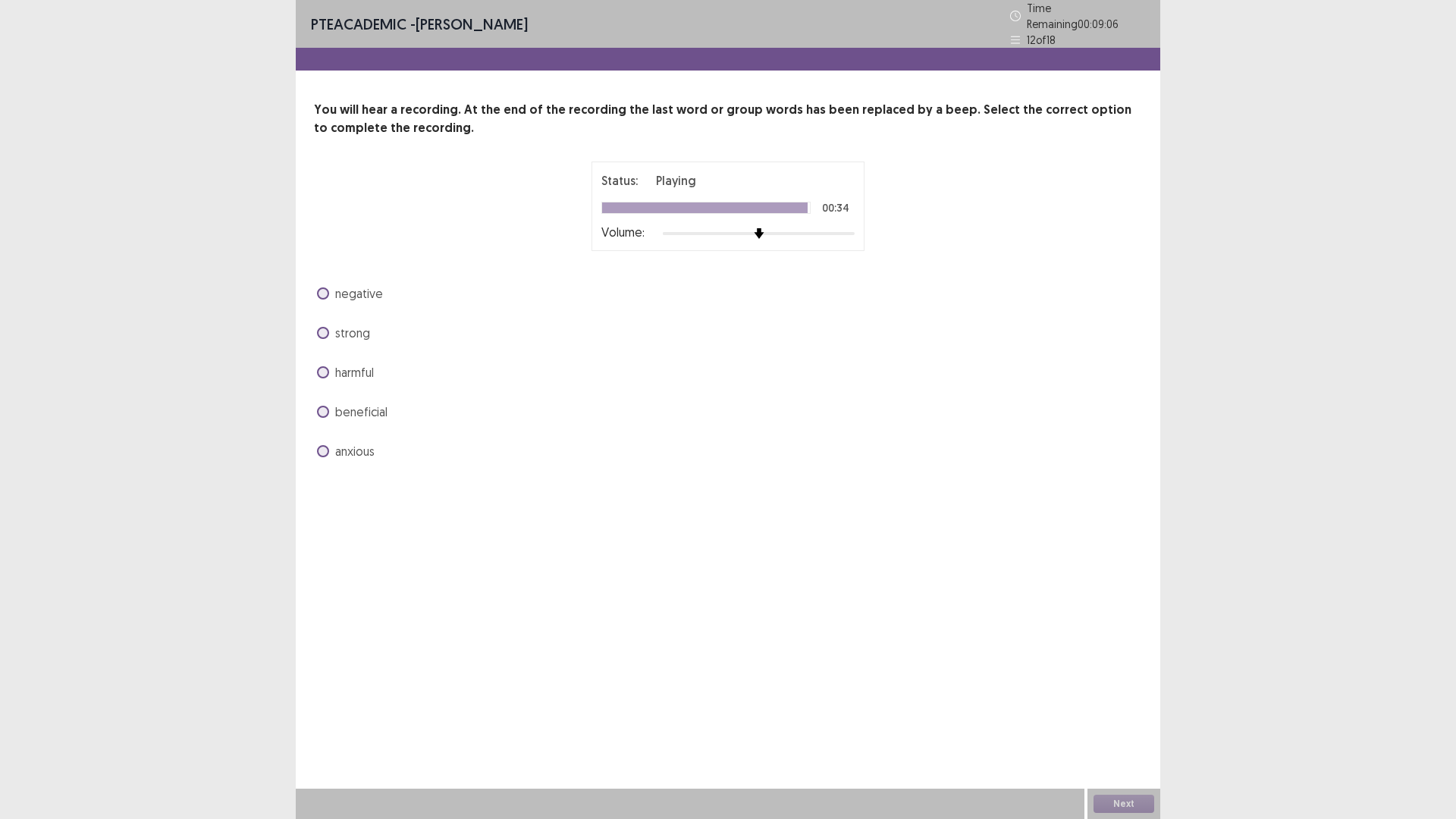
click at [323, 405] on span at bounding box center [323, 411] width 12 height 12
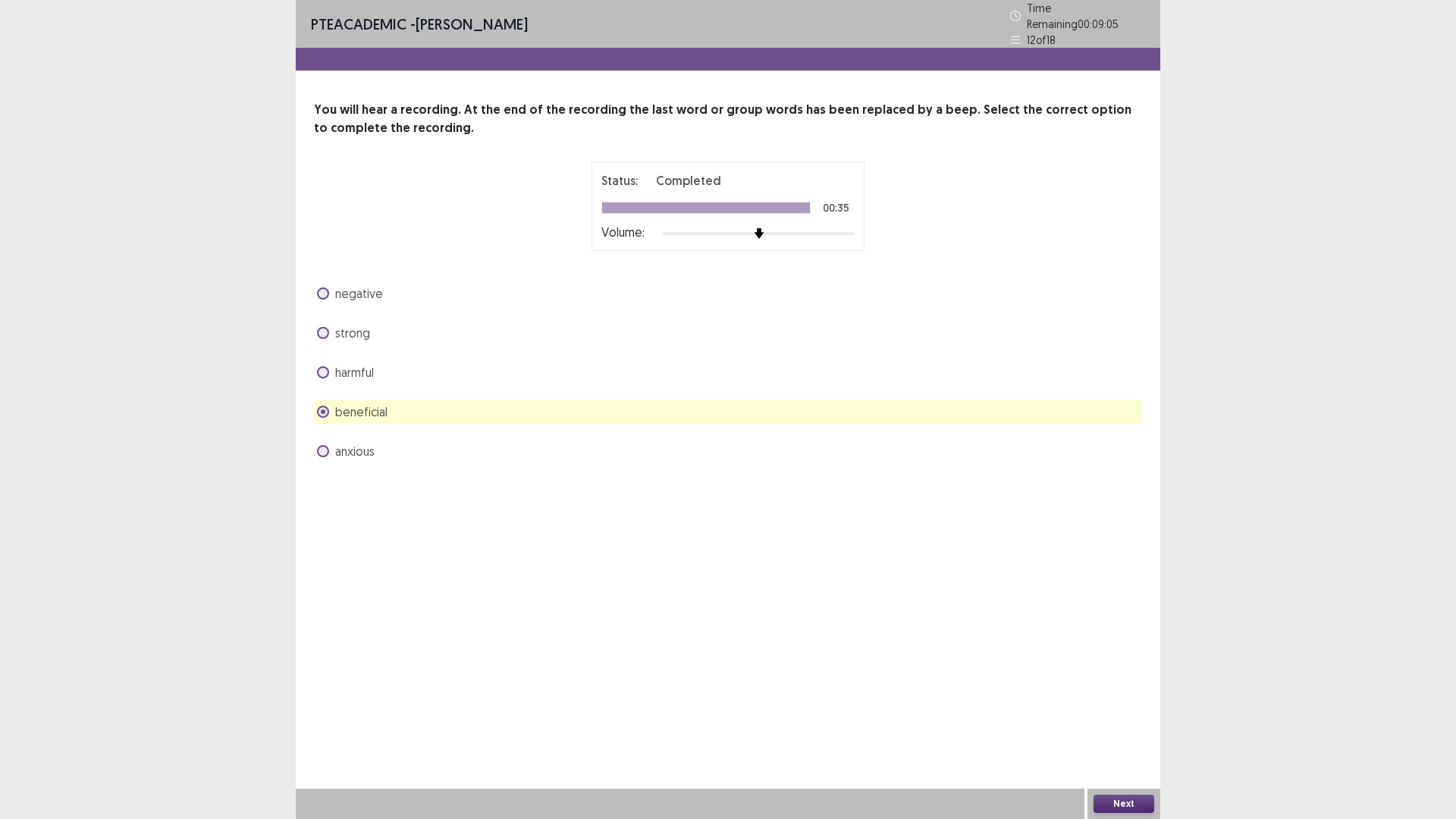
click at [1142, 716] on button "Next" at bounding box center [1124, 804] width 61 height 19
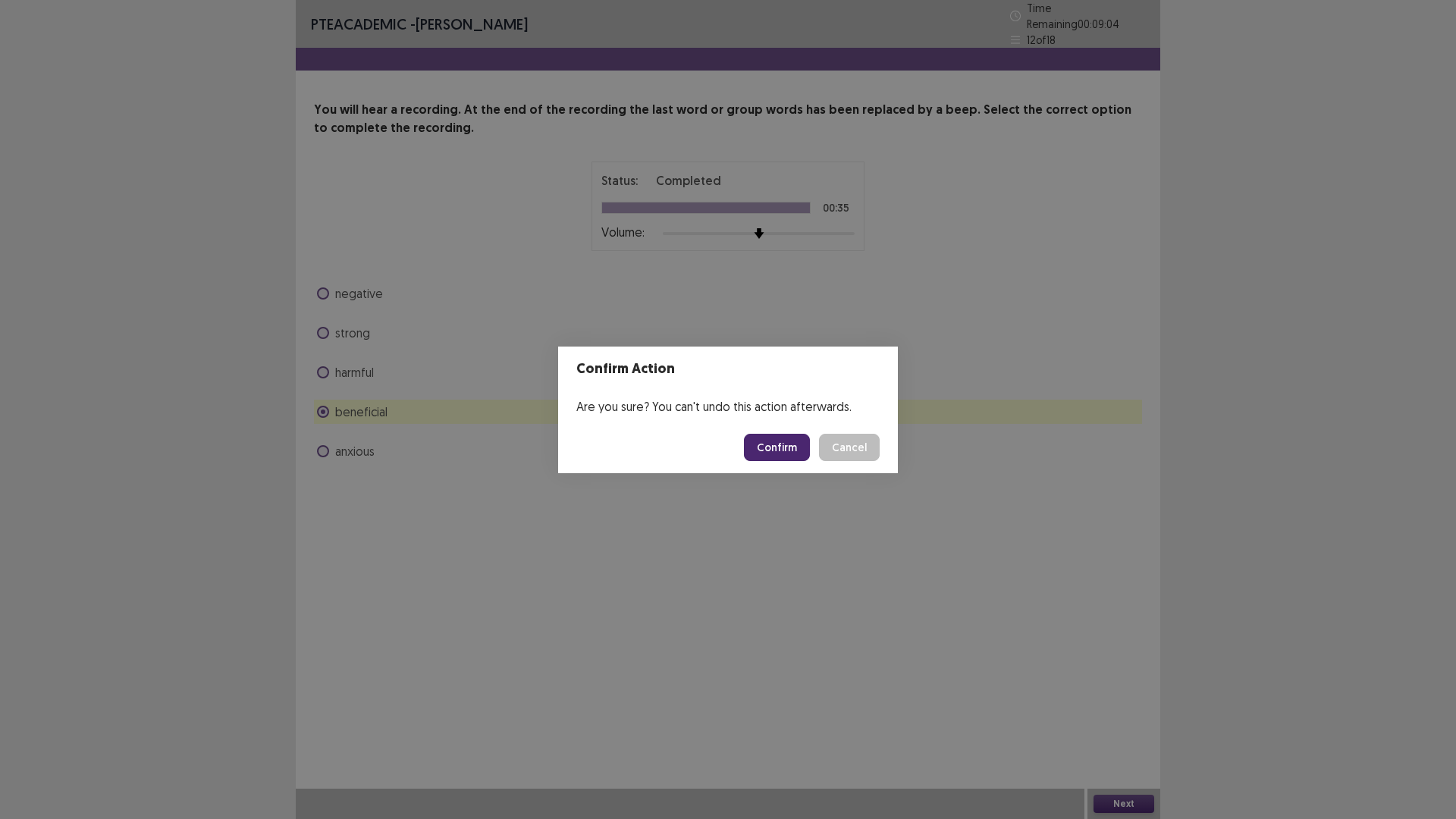
click at [800, 448] on button "Confirm" at bounding box center [777, 448] width 66 height 27
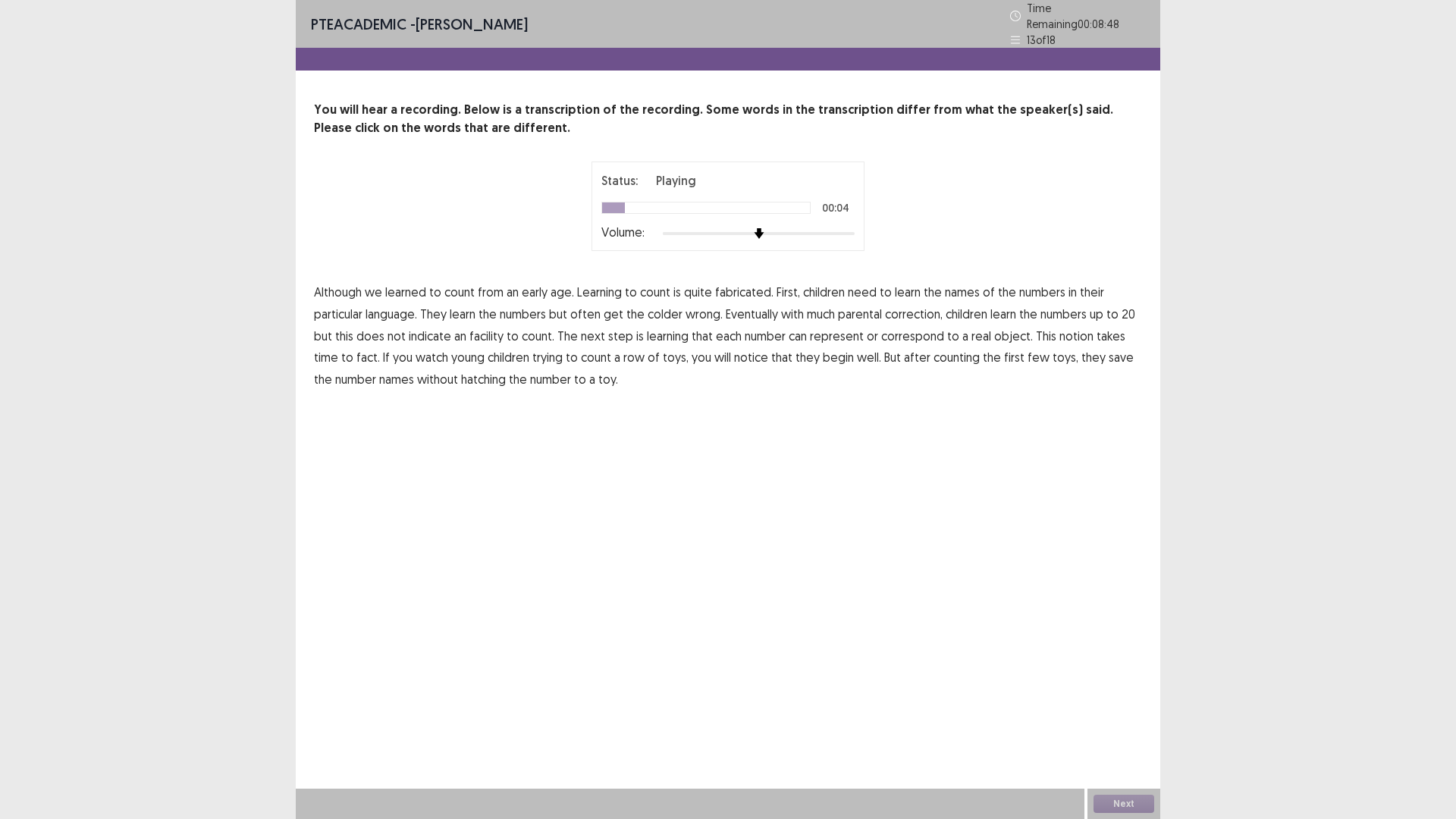
click at [730, 289] on span "fabricated." at bounding box center [744, 292] width 58 height 19
click at [655, 315] on span "colder" at bounding box center [665, 314] width 35 height 19
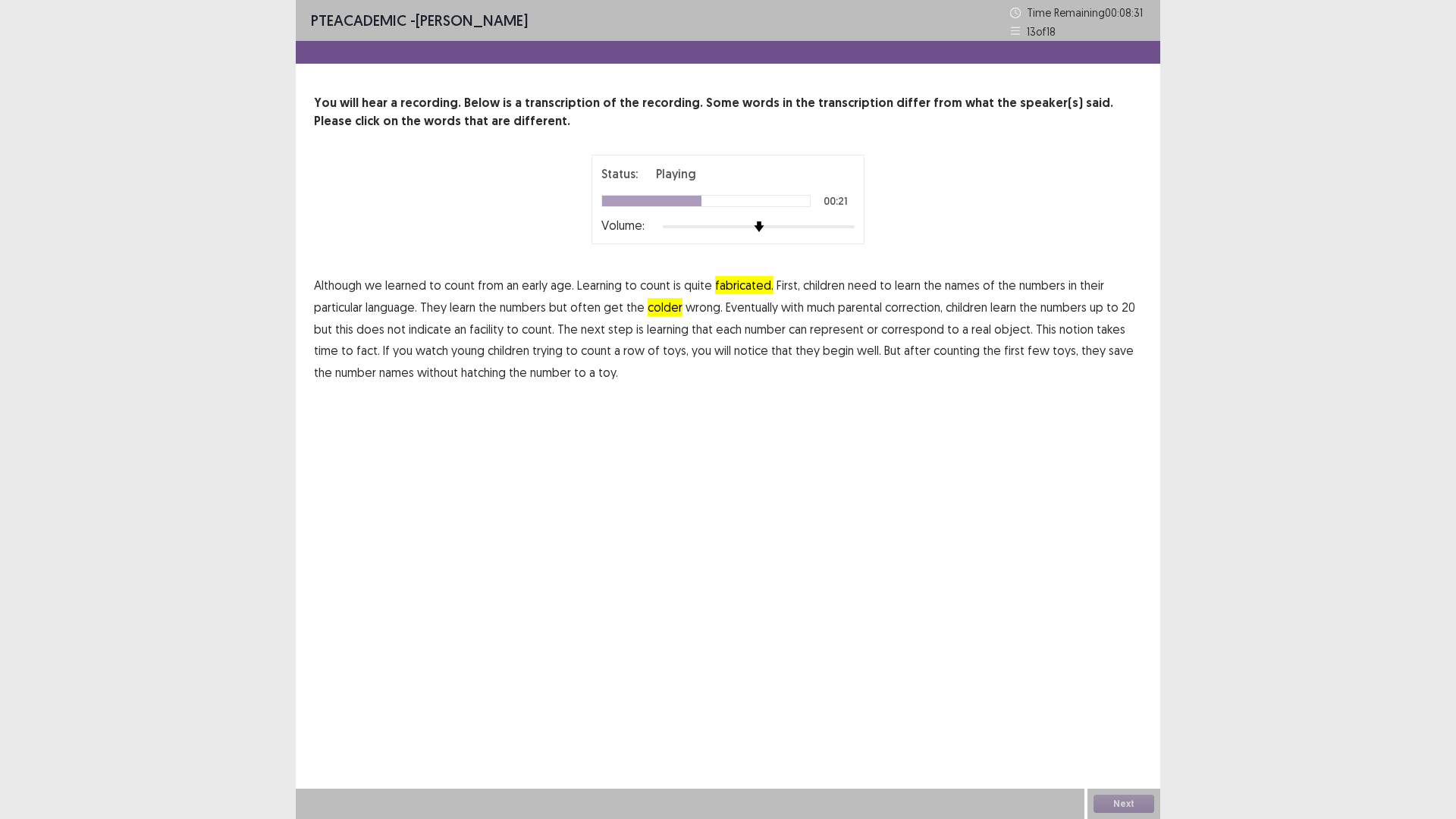
click at [485, 329] on span "facility" at bounding box center [487, 329] width 34 height 19
click at [1109, 355] on span "save" at bounding box center [1122, 350] width 25 height 19
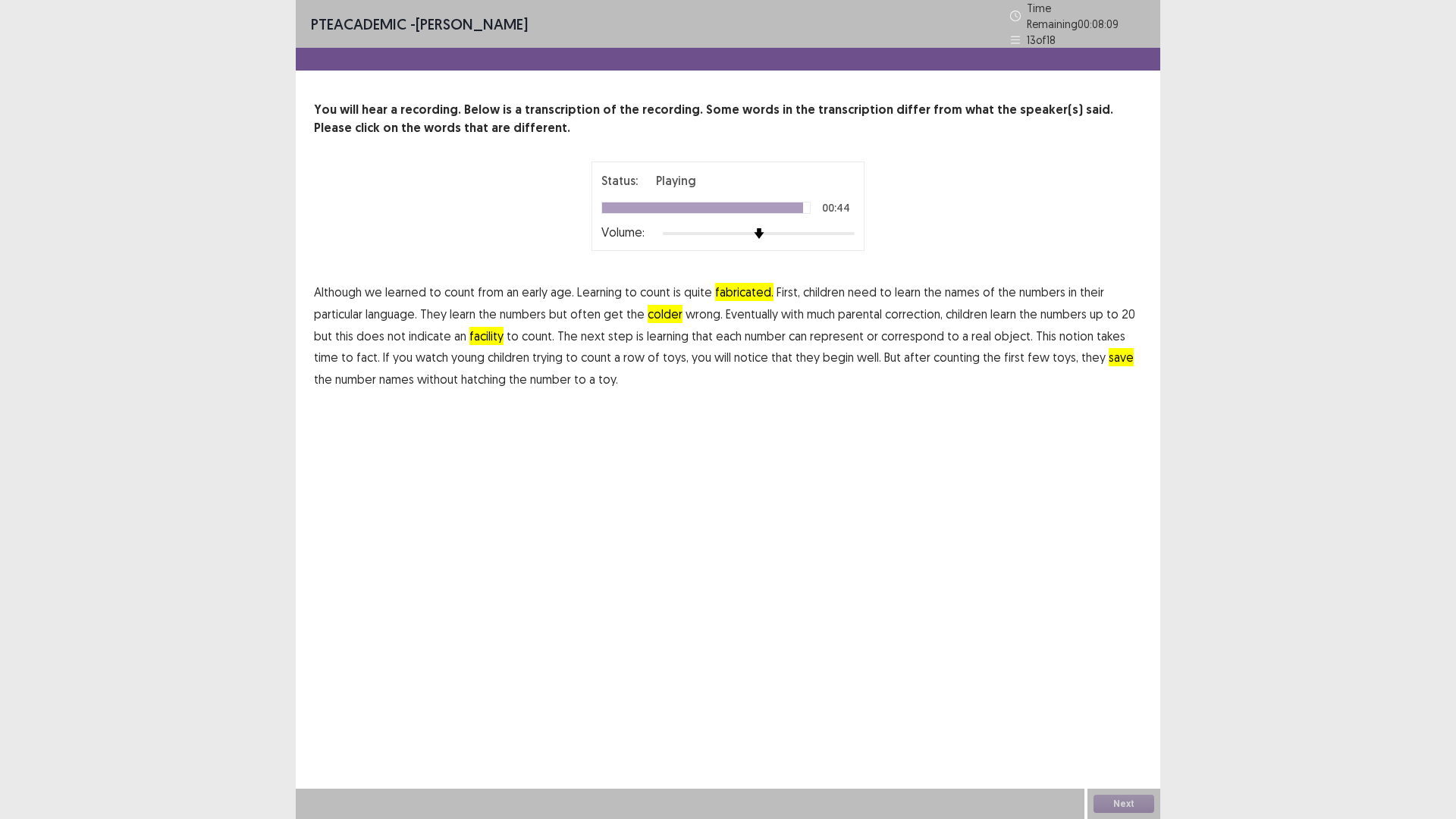
click at [466, 381] on span "hatching" at bounding box center [483, 379] width 45 height 19
click at [1121, 716] on button "Next" at bounding box center [1124, 804] width 61 height 19
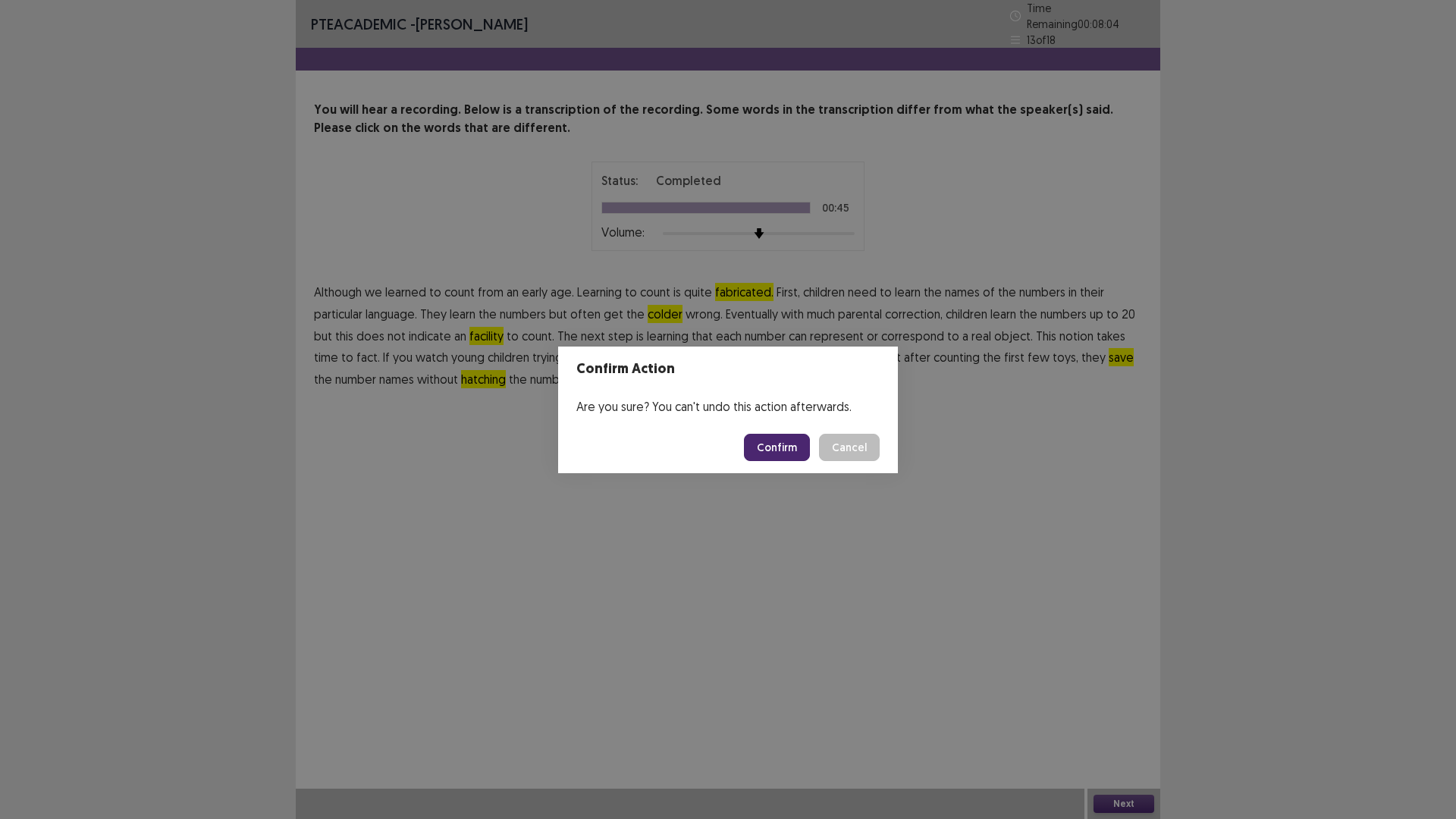
click at [783, 453] on button "Confirm" at bounding box center [777, 448] width 66 height 27
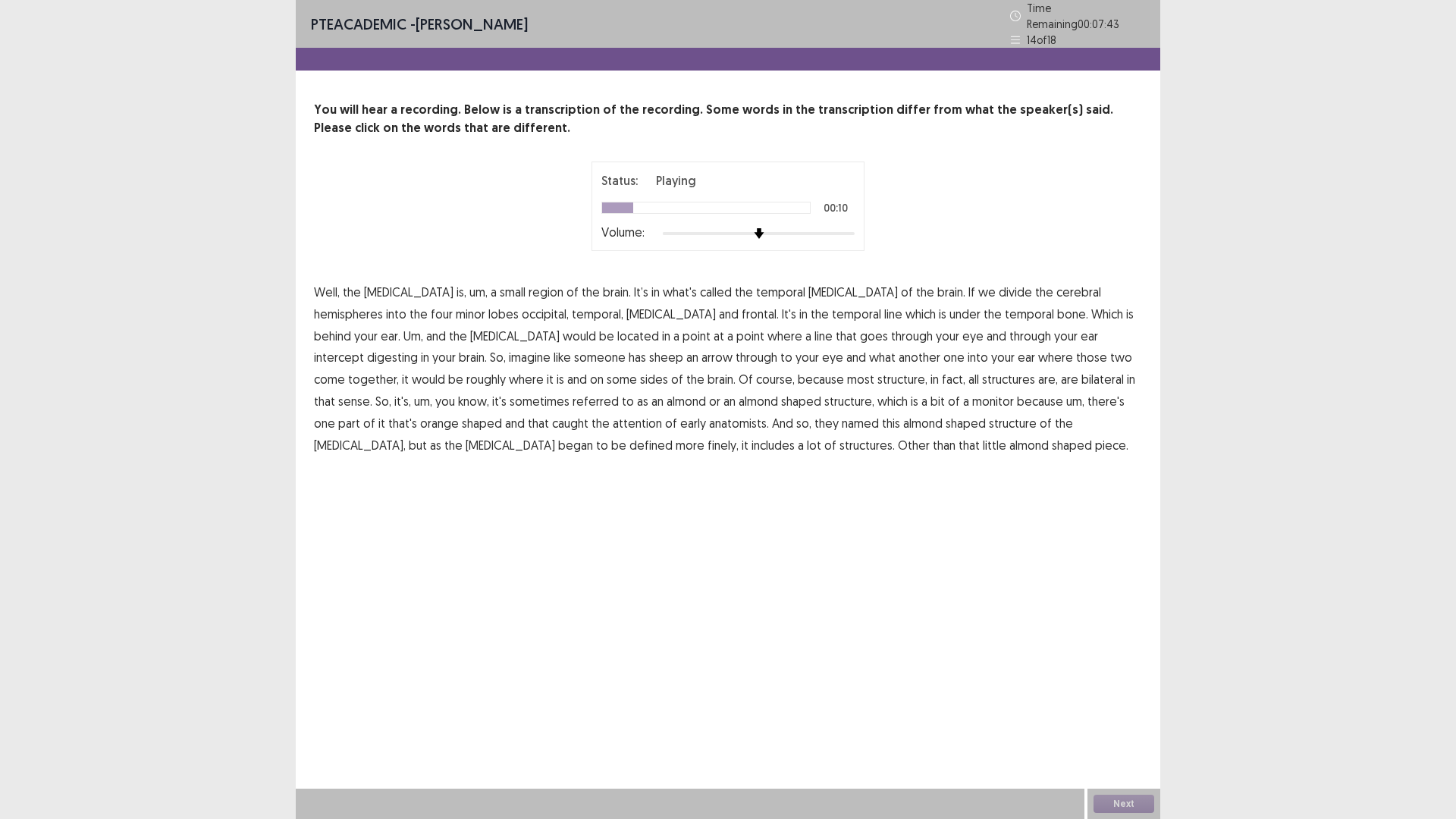
click at [456, 305] on span "minor" at bounding box center [471, 314] width 30 height 19
click at [418, 348] on span "digesting" at bounding box center [393, 357] width 51 height 19
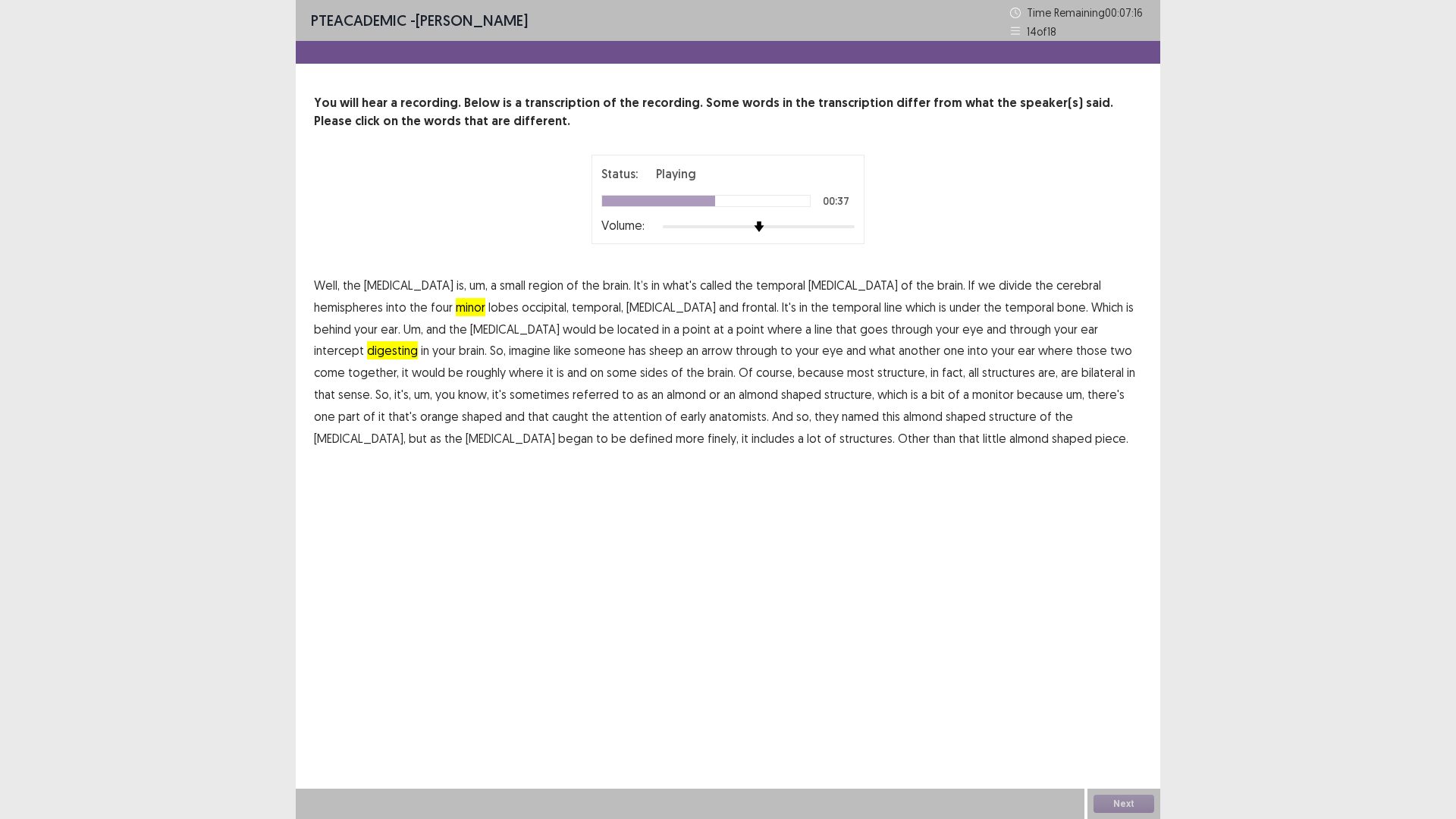
click at [607, 380] on span "some" at bounding box center [622, 372] width 30 height 19
click at [973, 401] on span "monitor" at bounding box center [993, 394] width 41 height 19
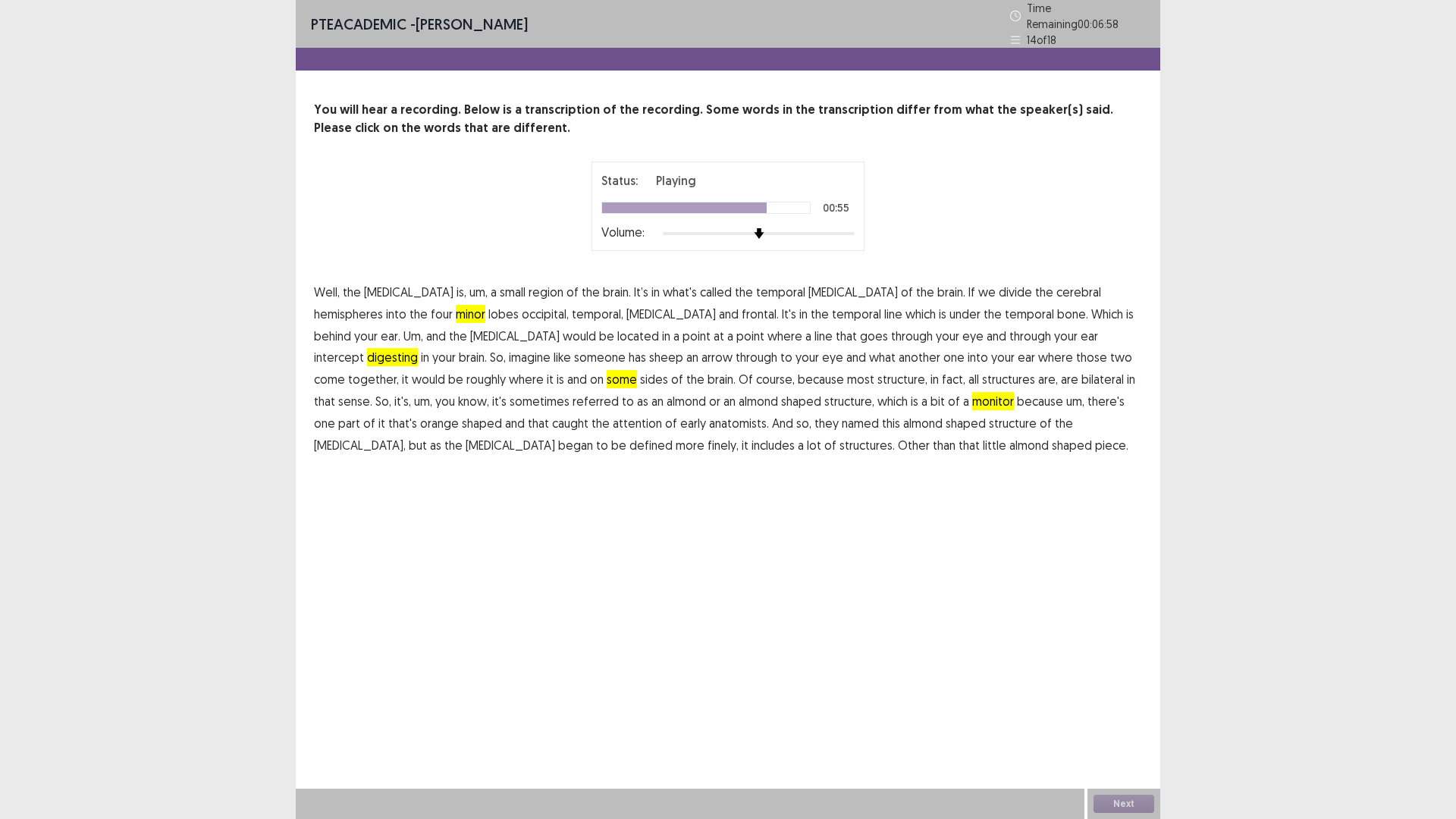
click at [459, 414] on span "orange" at bounding box center [439, 423] width 39 height 19
click at [739, 436] on span "finely," at bounding box center [723, 445] width 31 height 19
drag, startPoint x: 1142, startPoint y: 805, endPoint x: 1139, endPoint y: 783, distance: 22.2
click at [1139, 716] on div "Next" at bounding box center [1124, 804] width 73 height 30
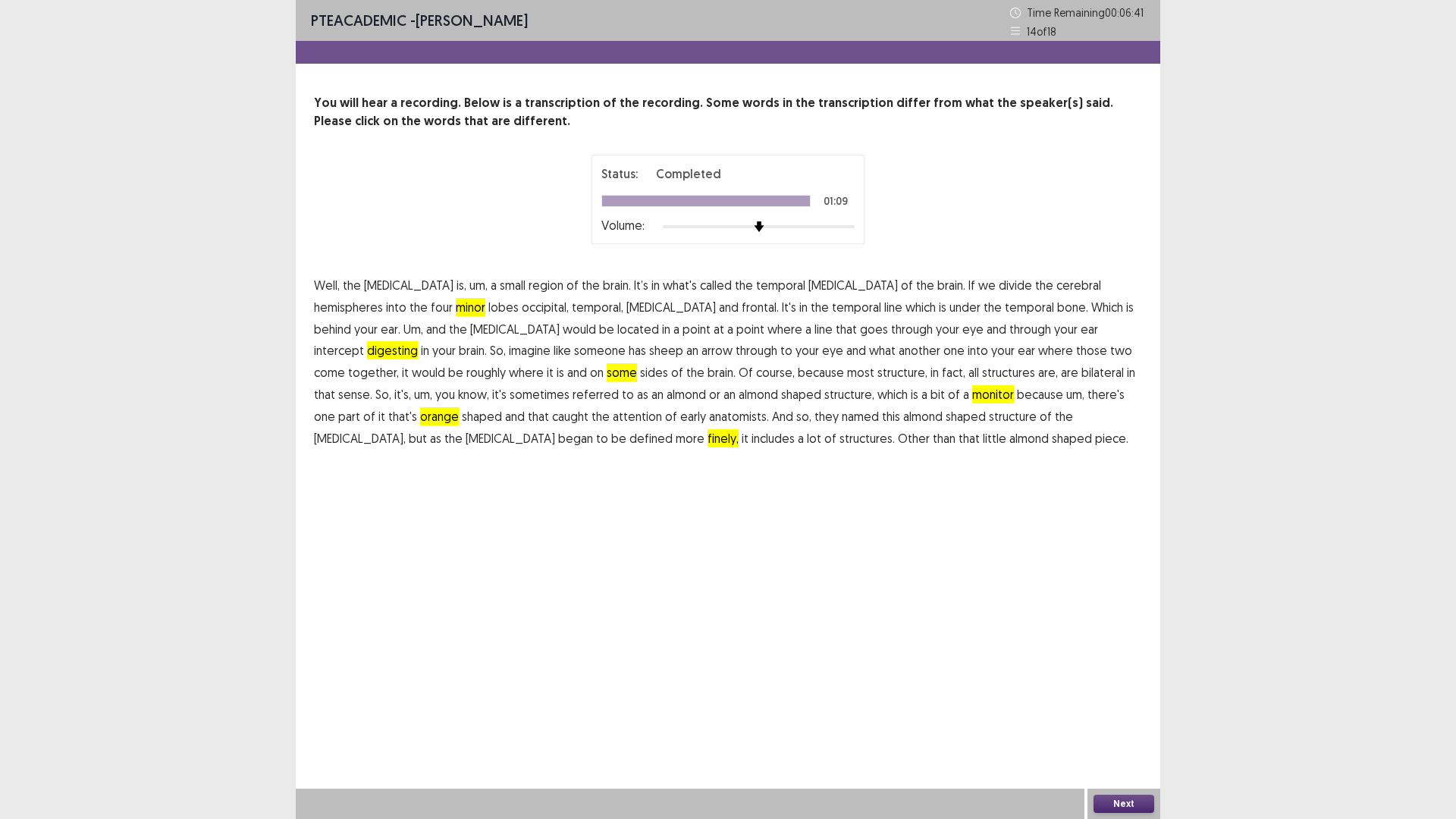
click at [1095, 716] on button "Next" at bounding box center [1124, 804] width 61 height 19
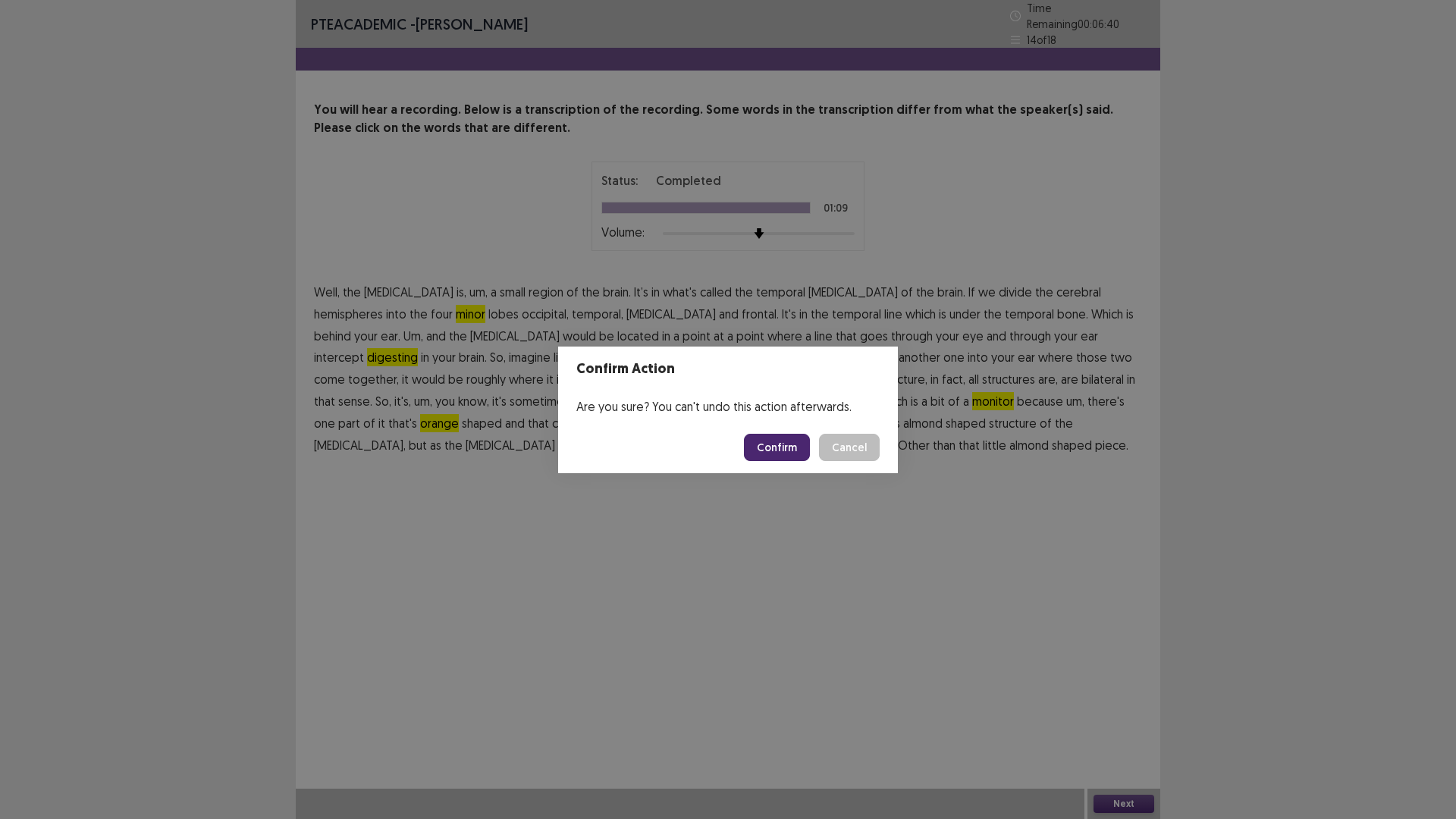
click at [799, 456] on button "Confirm" at bounding box center [777, 448] width 66 height 27
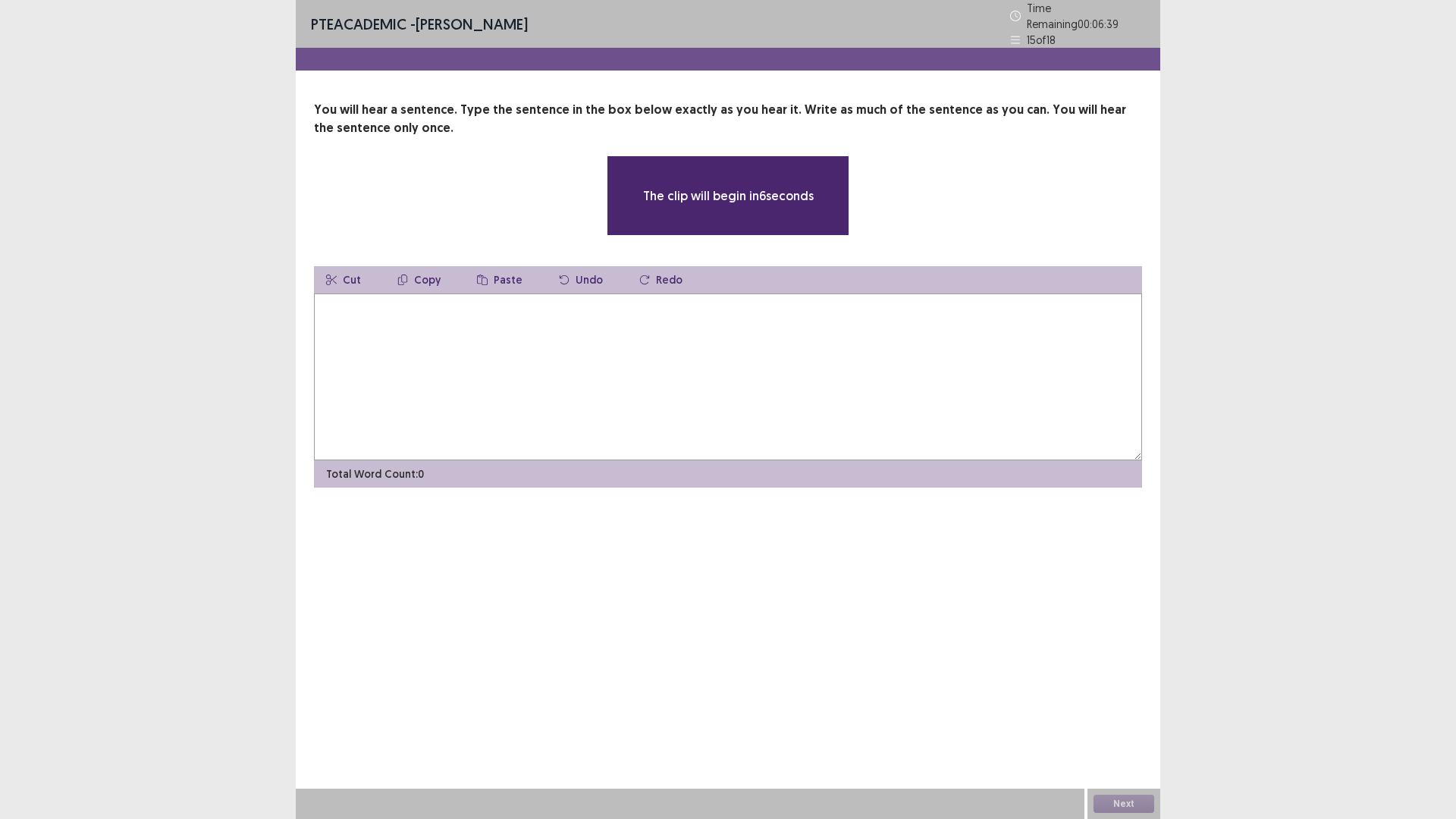
drag, startPoint x: 464, startPoint y: 350, endPoint x: 456, endPoint y: 345, distance: 9.4
click at [461, 351] on textarea at bounding box center [728, 377] width 829 height 167
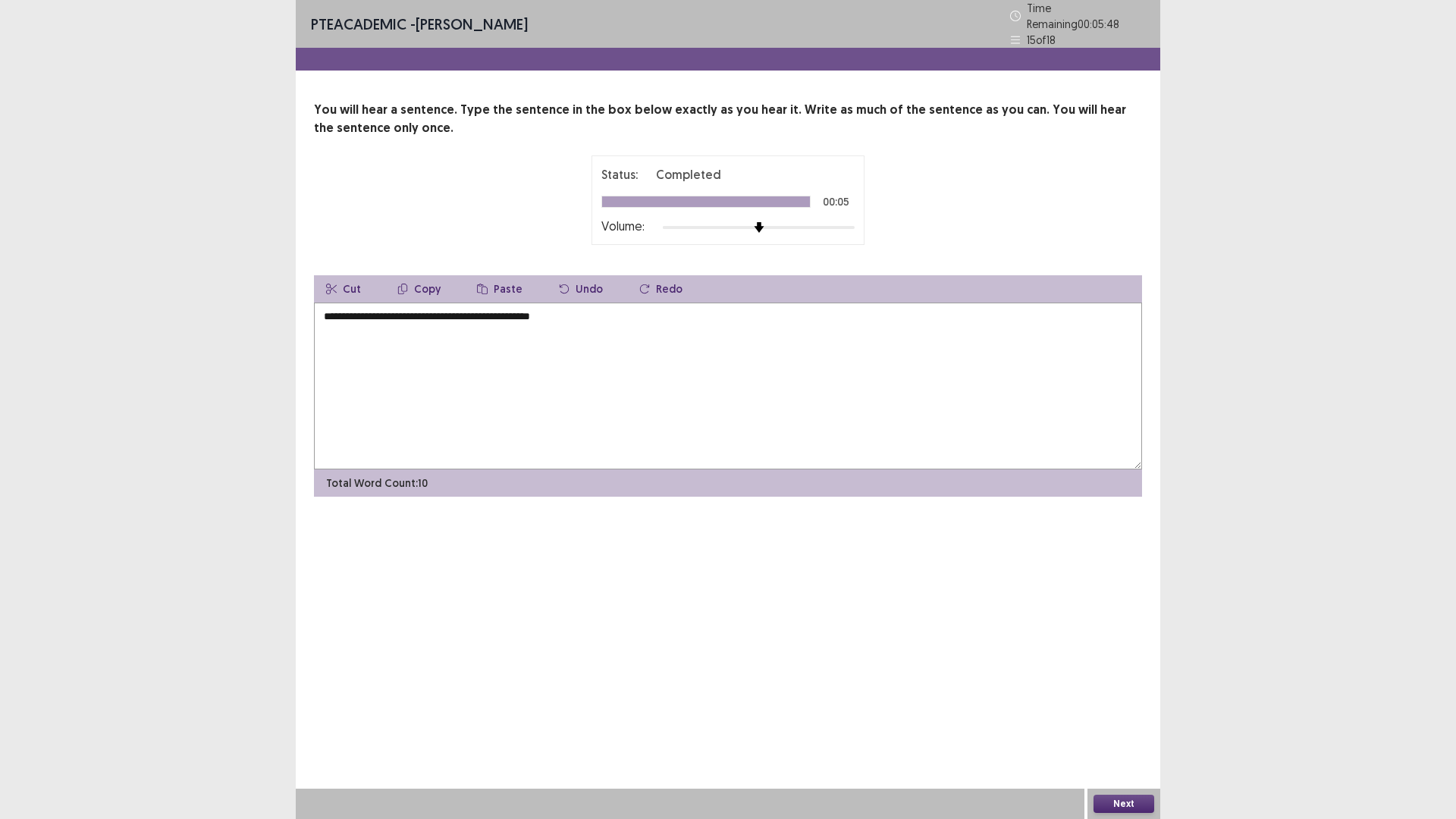
type textarea "**********"
click at [1127, 716] on button "Next" at bounding box center [1124, 804] width 61 height 19
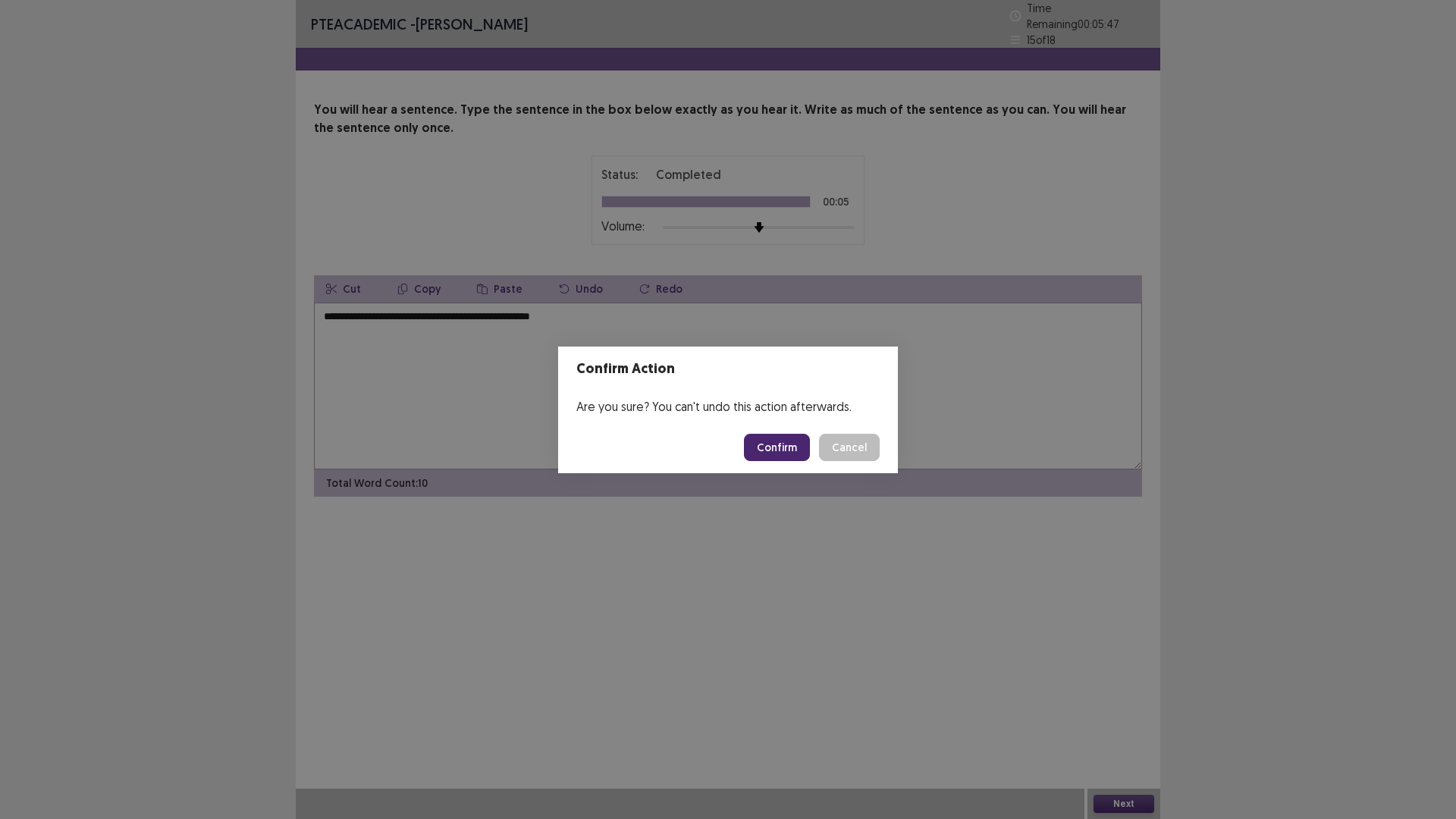
click at [795, 442] on button "Confirm" at bounding box center [777, 448] width 66 height 27
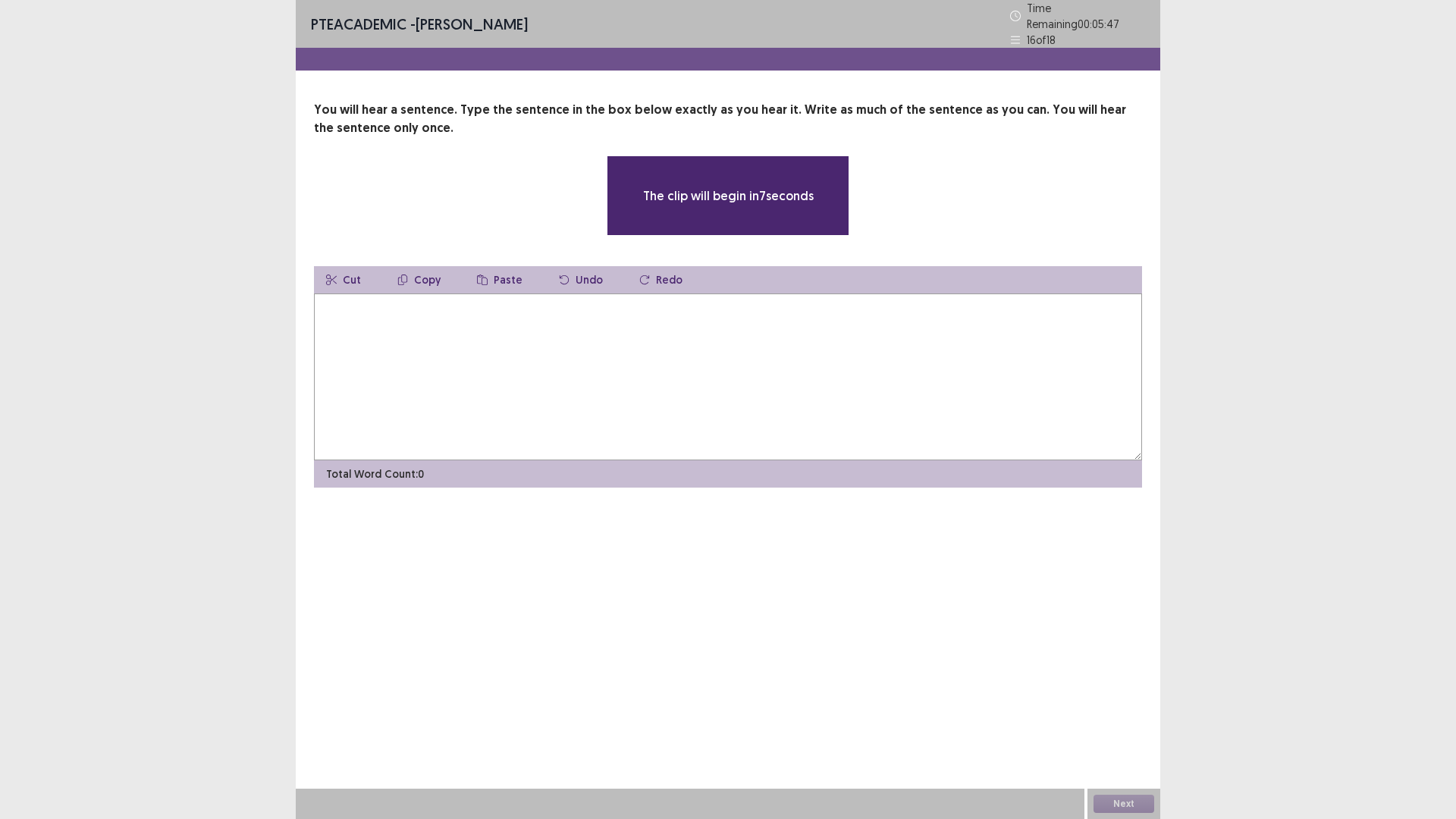
drag, startPoint x: 473, startPoint y: 378, endPoint x: 470, endPoint y: 415, distance: 37.1
click at [473, 388] on textarea at bounding box center [728, 377] width 829 height 167
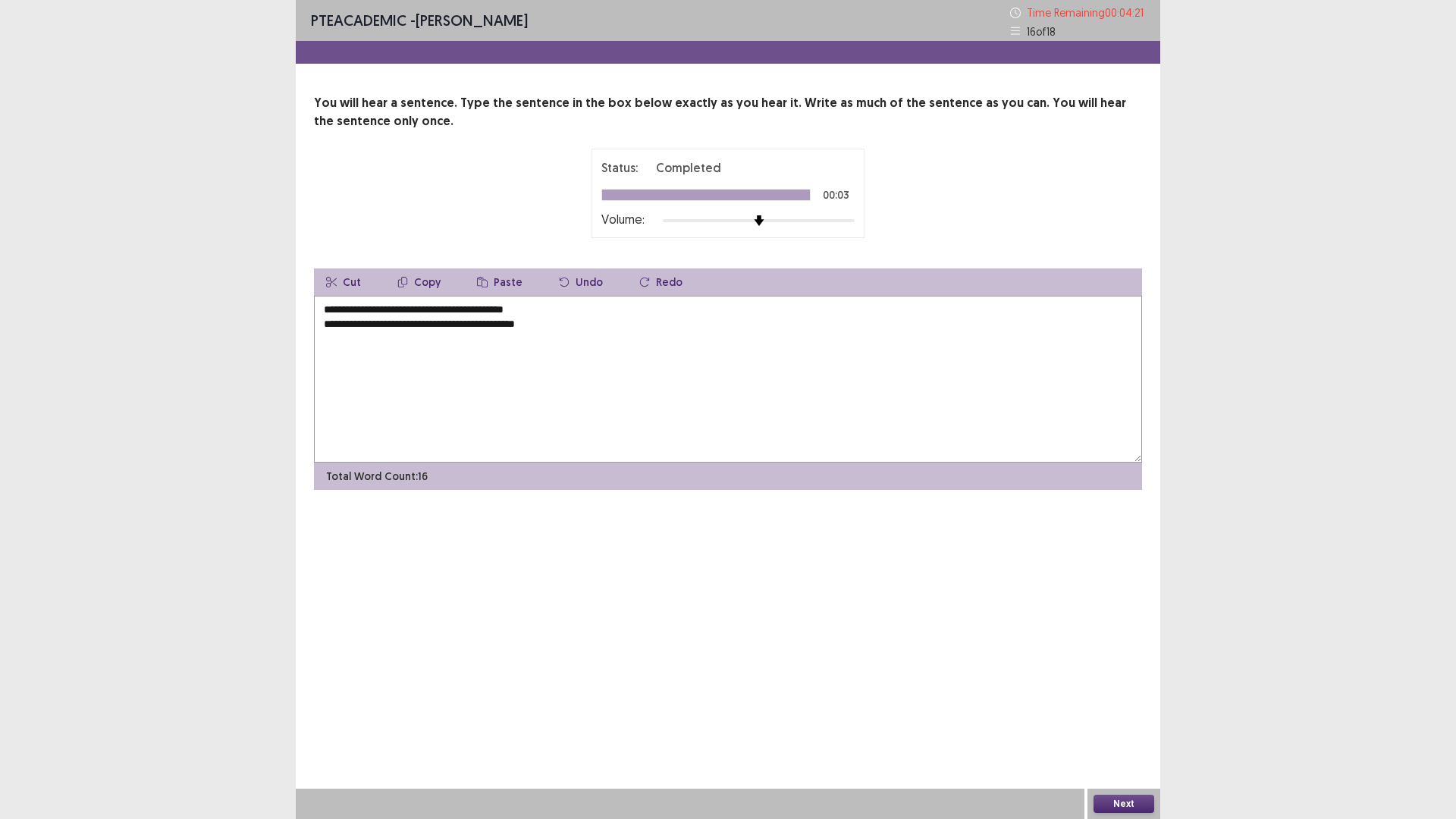
drag, startPoint x: 565, startPoint y: 310, endPoint x: 314, endPoint y: 316, distance: 251.1
click at [314, 316] on textarea "**********" at bounding box center [728, 378] width 829 height 167
click at [328, 336] on textarea "**********" at bounding box center [728, 378] width 829 height 167
click at [366, 320] on textarea "**********" at bounding box center [728, 378] width 829 height 167
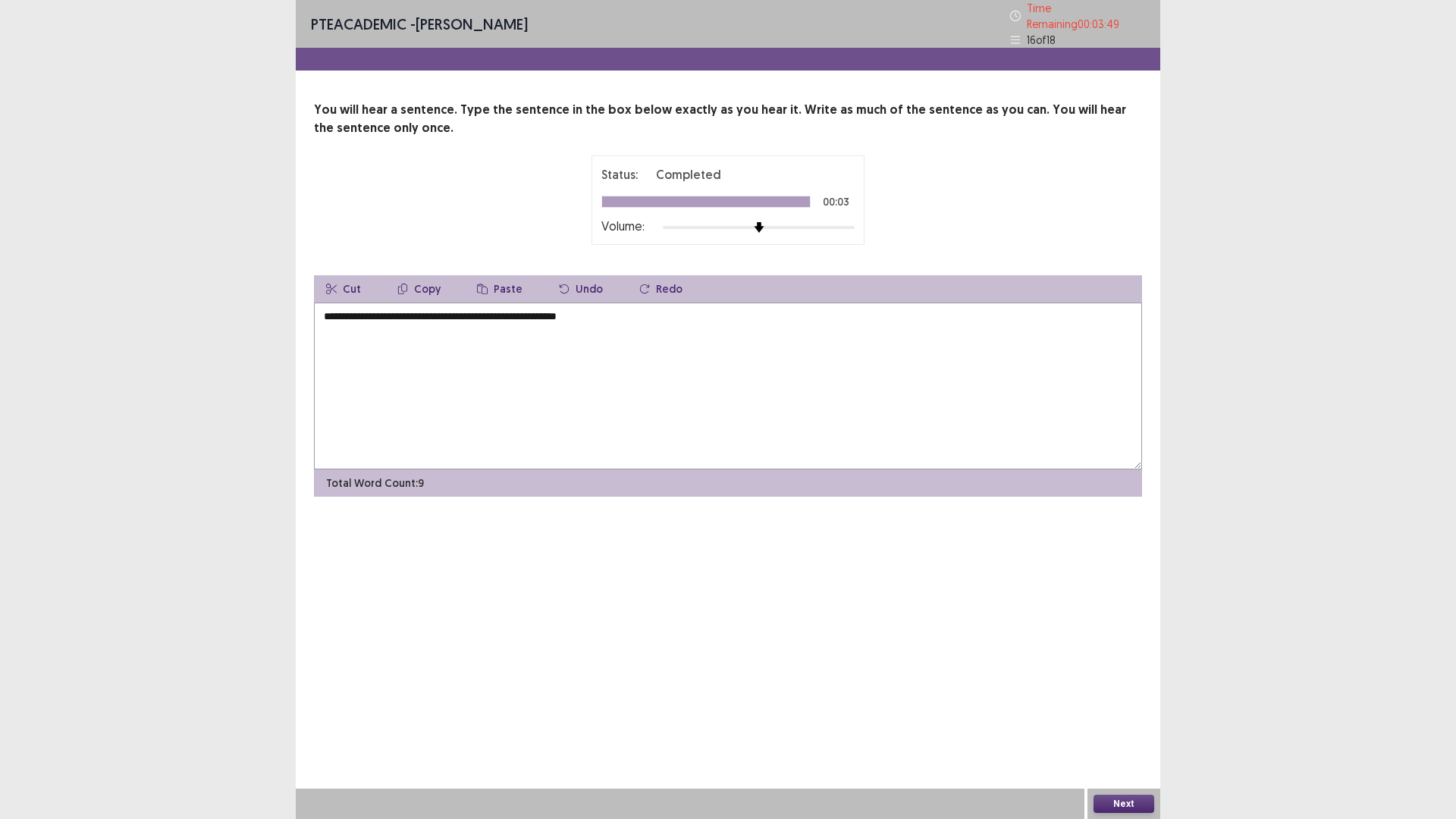
drag, startPoint x: 370, startPoint y: 313, endPoint x: 295, endPoint y: 331, distance: 77.1
click at [295, 331] on div "**********" at bounding box center [728, 299] width 865 height 396
type textarea "**********"
click at [1139, 716] on button "Next" at bounding box center [1124, 804] width 61 height 19
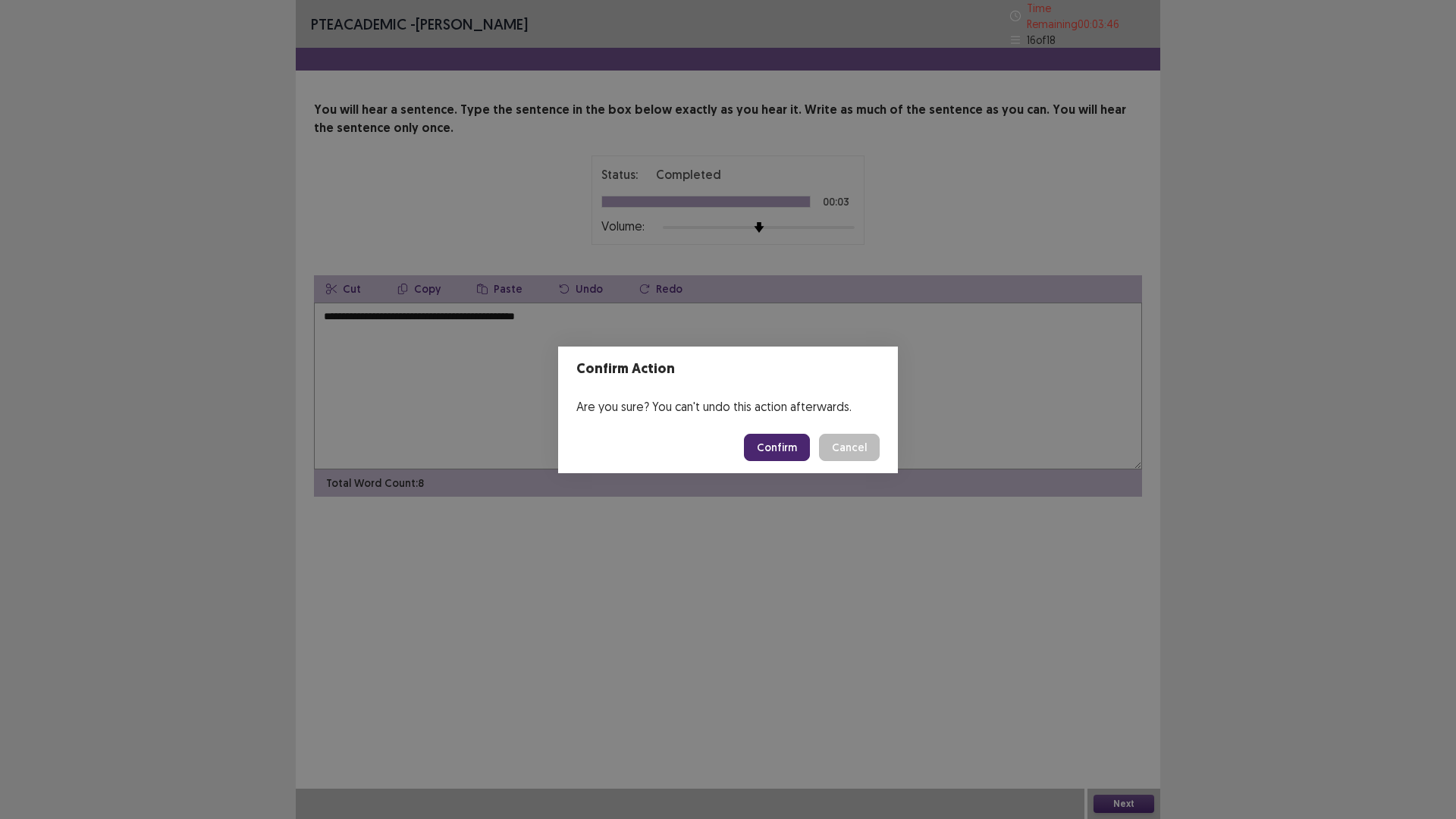
click at [779, 441] on button "Confirm" at bounding box center [777, 448] width 66 height 27
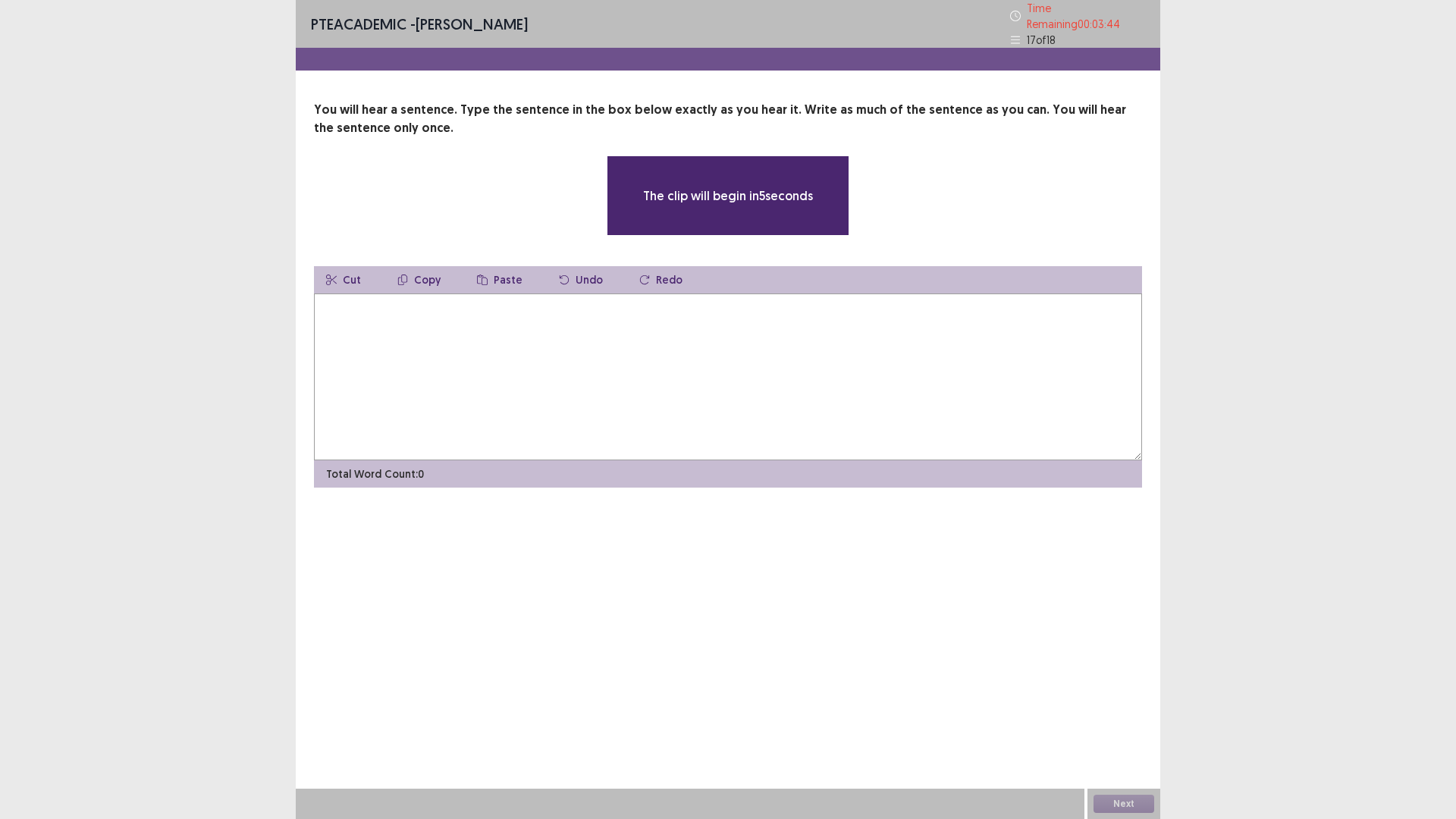
drag, startPoint x: 747, startPoint y: 340, endPoint x: 739, endPoint y: 327, distance: 15.3
click at [747, 338] on textarea at bounding box center [728, 377] width 829 height 167
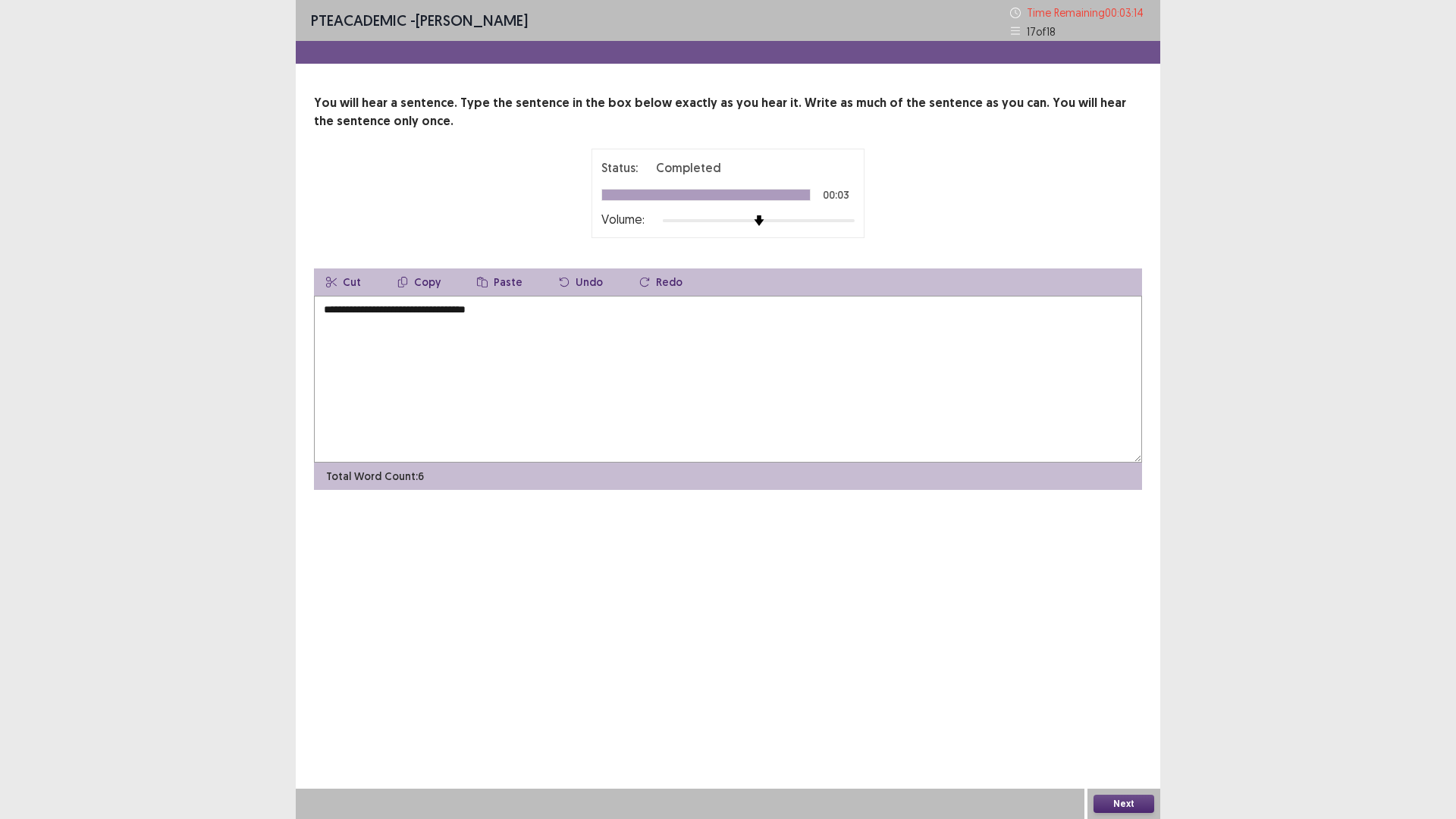
click at [369, 321] on textarea "**********" at bounding box center [728, 378] width 829 height 167
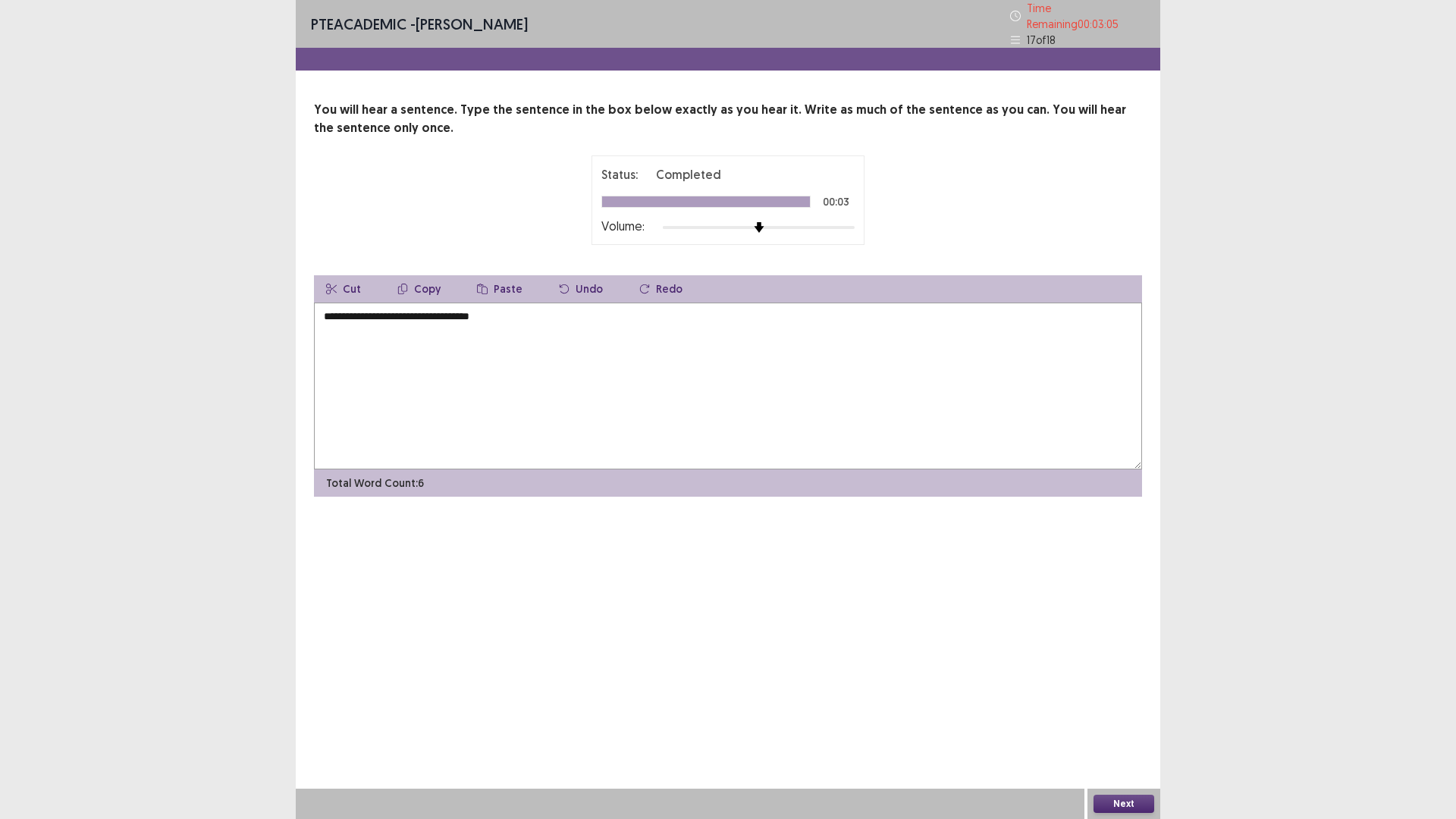
type textarea "**********"
click at [1119, 716] on button "Next" at bounding box center [1124, 804] width 61 height 19
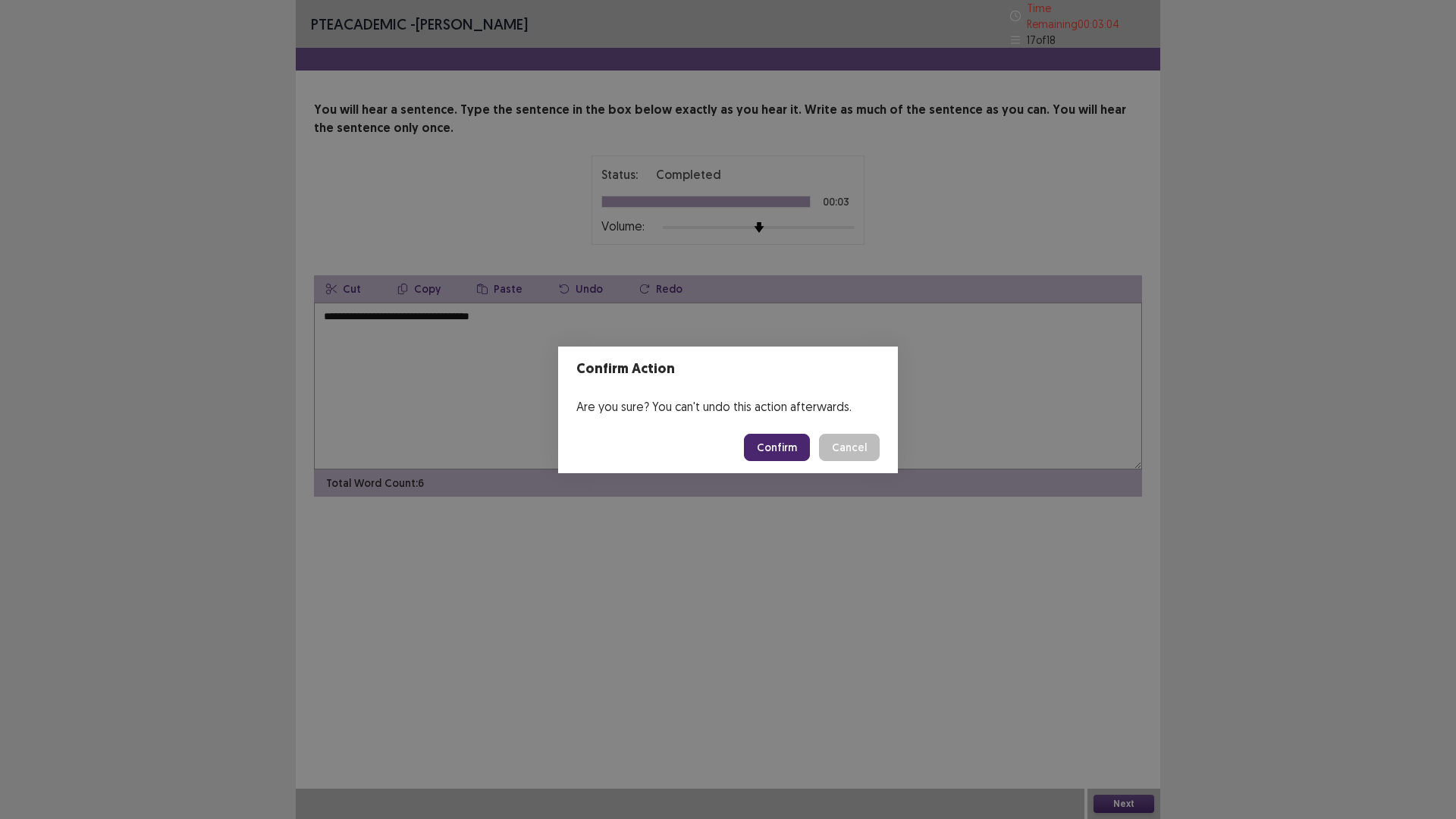
click at [775, 446] on button "Confirm" at bounding box center [777, 448] width 66 height 27
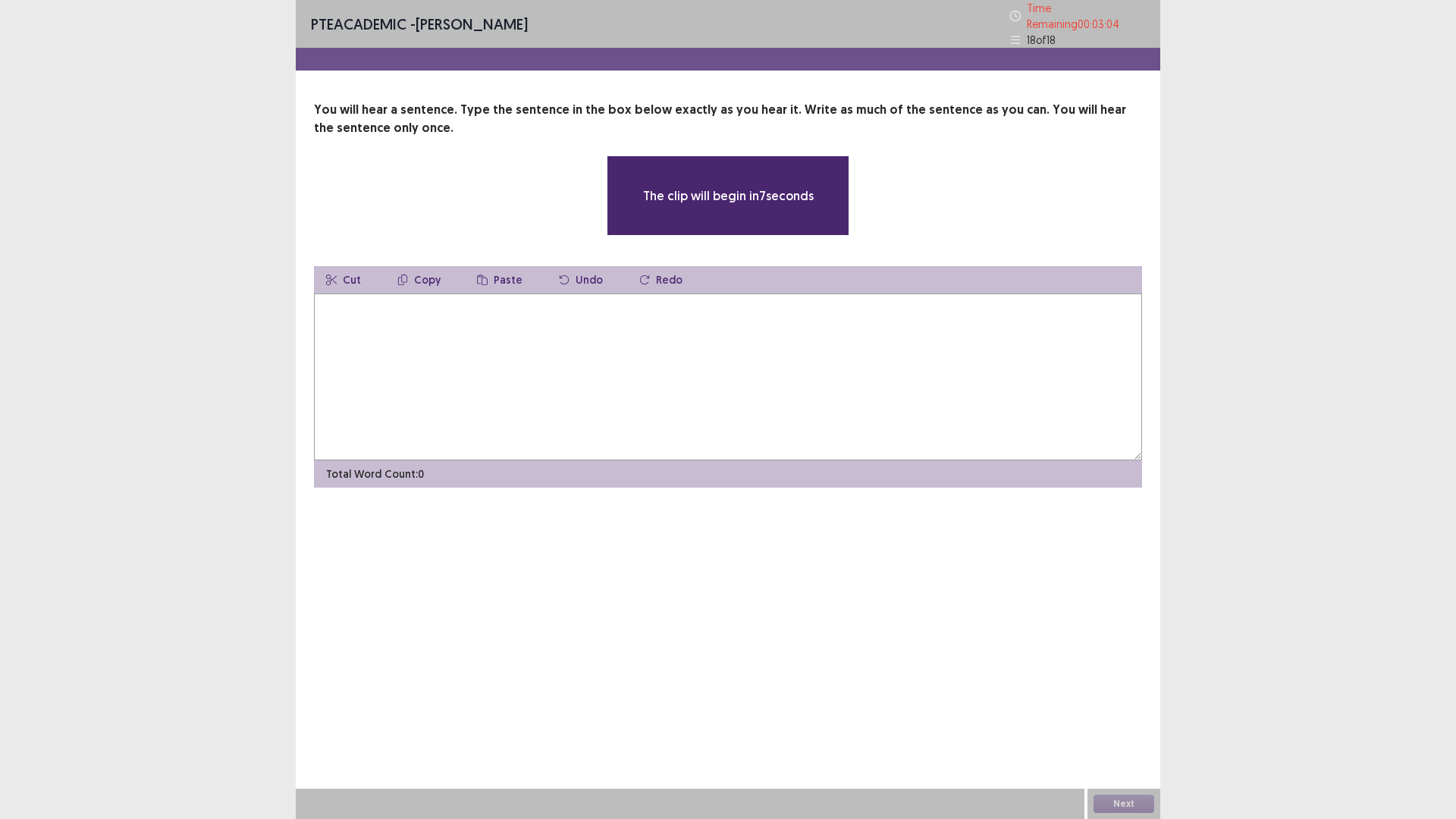
click at [783, 356] on textarea at bounding box center [728, 377] width 829 height 167
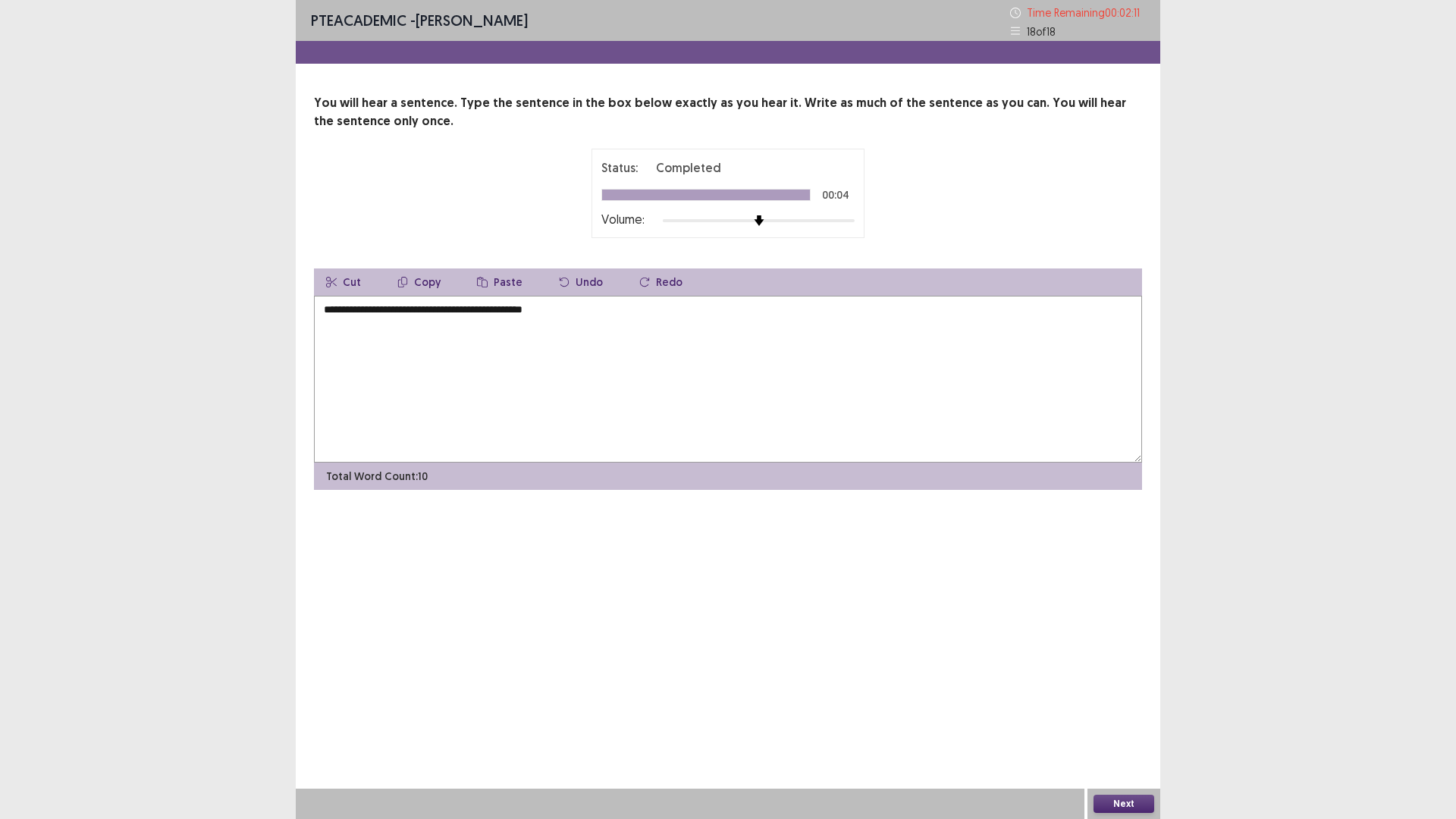
drag, startPoint x: 570, startPoint y: 322, endPoint x: 478, endPoint y: 316, distance: 92.2
click at [478, 316] on textarea "**********" at bounding box center [728, 378] width 829 height 167
click at [445, 313] on textarea "**********" at bounding box center [728, 378] width 829 height 167
type textarea "**********"
click at [1123, 716] on button "Next" at bounding box center [1124, 804] width 61 height 19
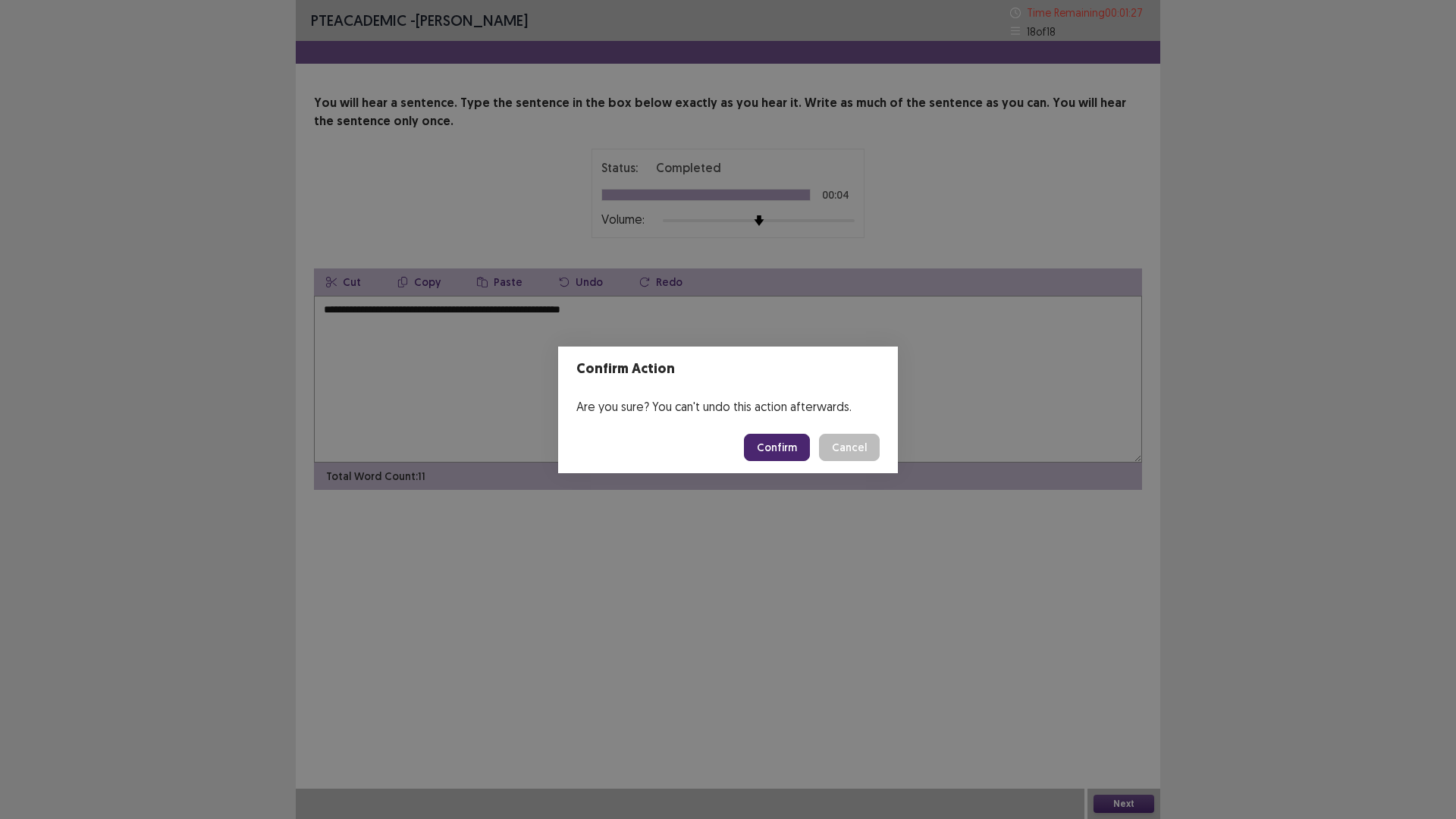
click at [756, 434] on button "Confirm" at bounding box center [777, 448] width 66 height 27
